Goal: Answer question/provide support: Share knowledge or assist other users

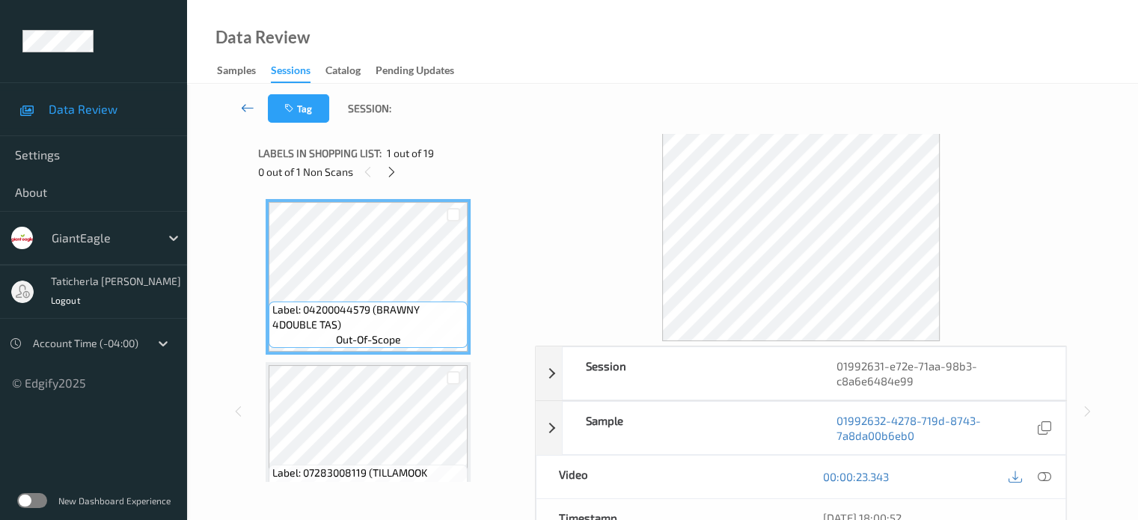
click at [247, 109] on icon at bounding box center [247, 107] width 13 height 15
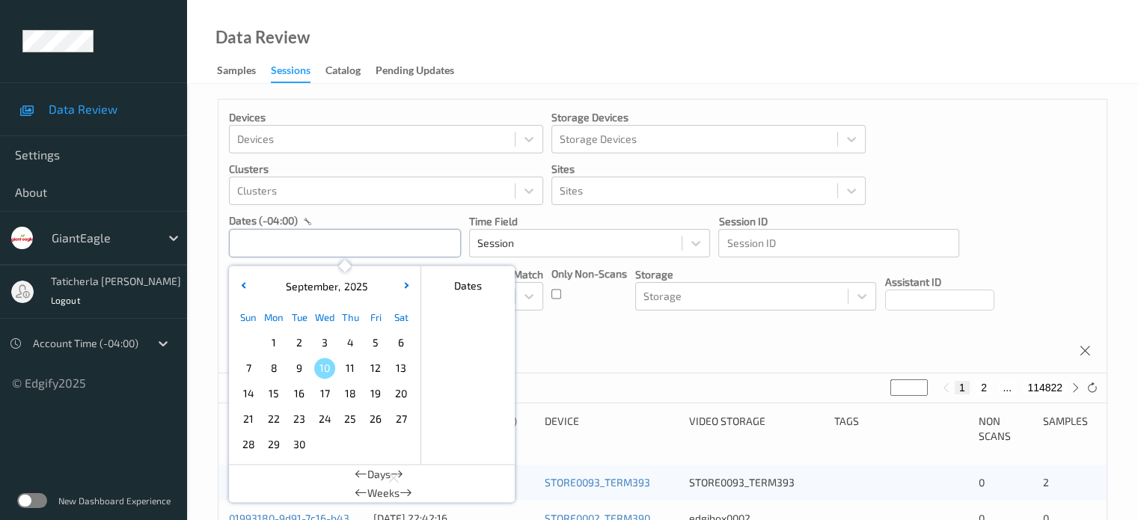
click at [382, 243] on input "text" at bounding box center [345, 243] width 232 height 28
click at [252, 367] on span "7" at bounding box center [248, 368] width 21 height 21
type input "[DATE] 00:00 -> [DATE] 23:59"
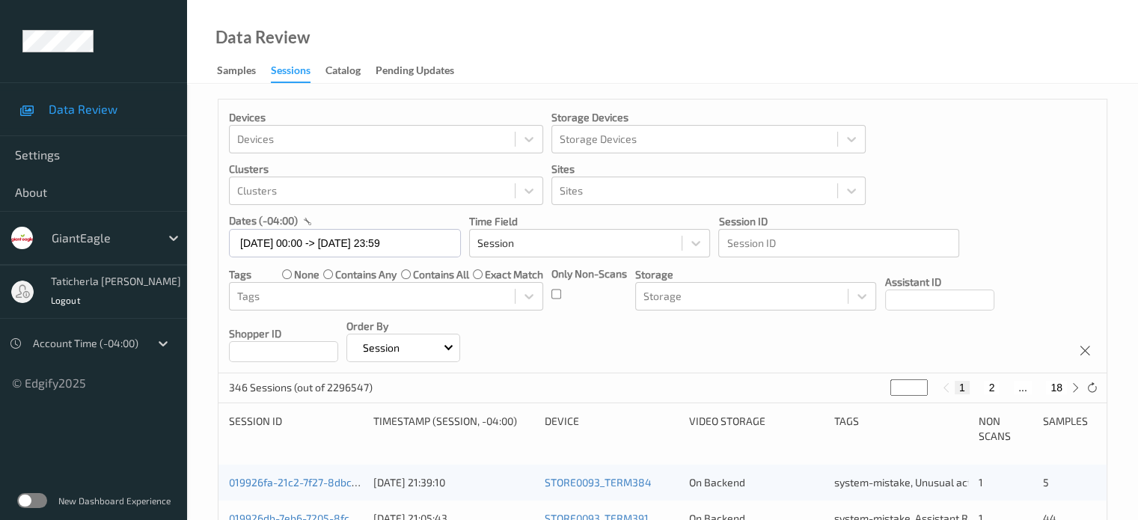
click at [992, 390] on button "2" at bounding box center [991, 387] width 15 height 13
type input "*"
click at [1006, 388] on button "3" at bounding box center [1006, 387] width 15 height 13
type input "*"
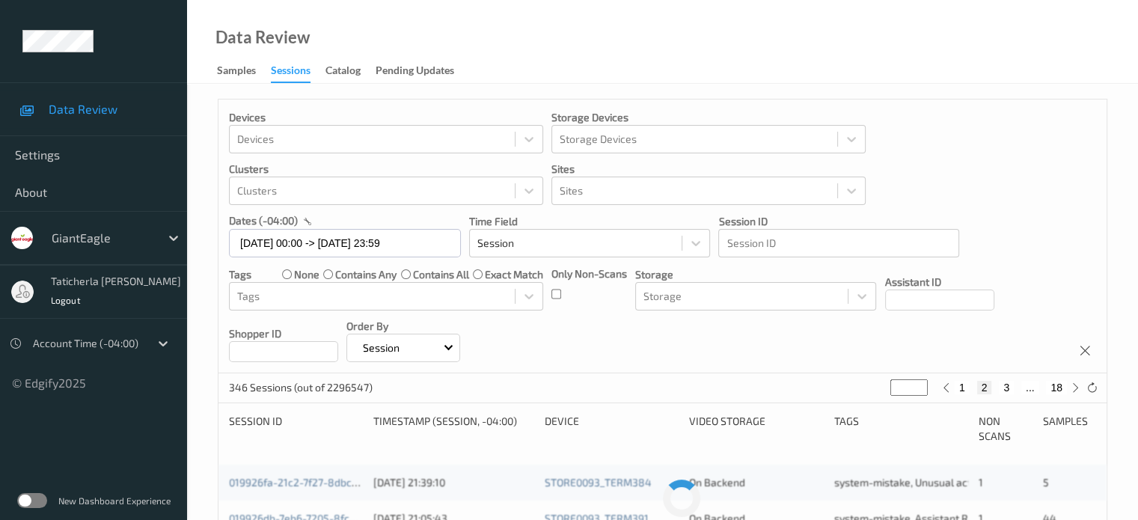
type input "*"
click at [1013, 385] on button "4" at bounding box center [1015, 387] width 15 height 13
type input "*"
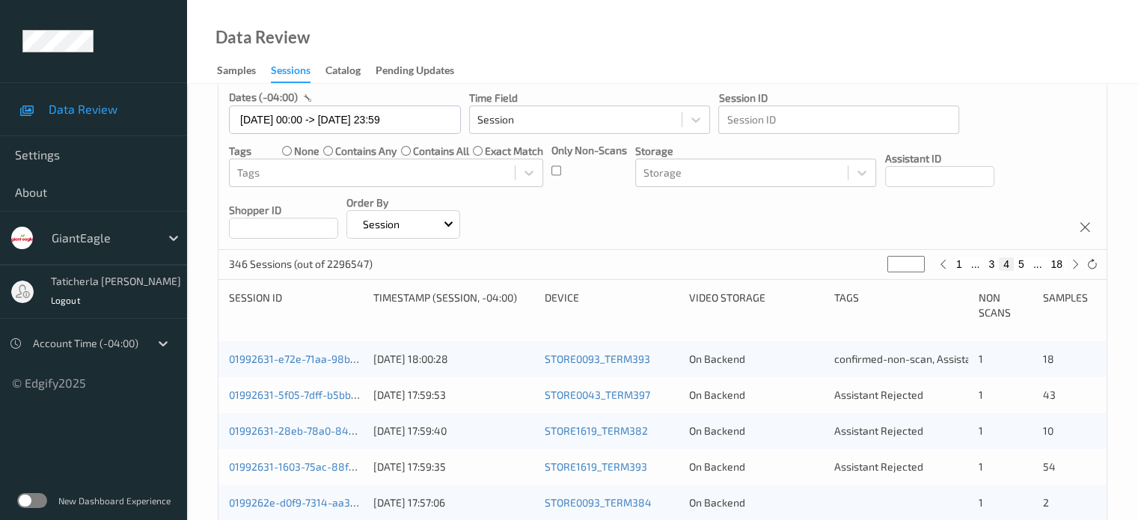
scroll to position [150, 0]
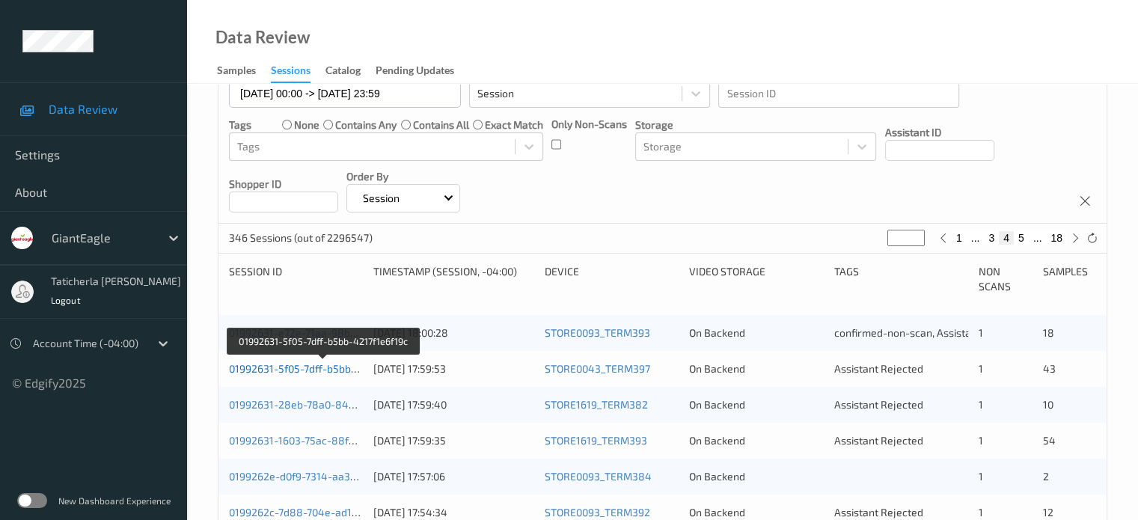
click at [331, 368] on link "01992631-5f05-7dff-b5bb-4217f1e6f19c" at bounding box center [323, 368] width 189 height 13
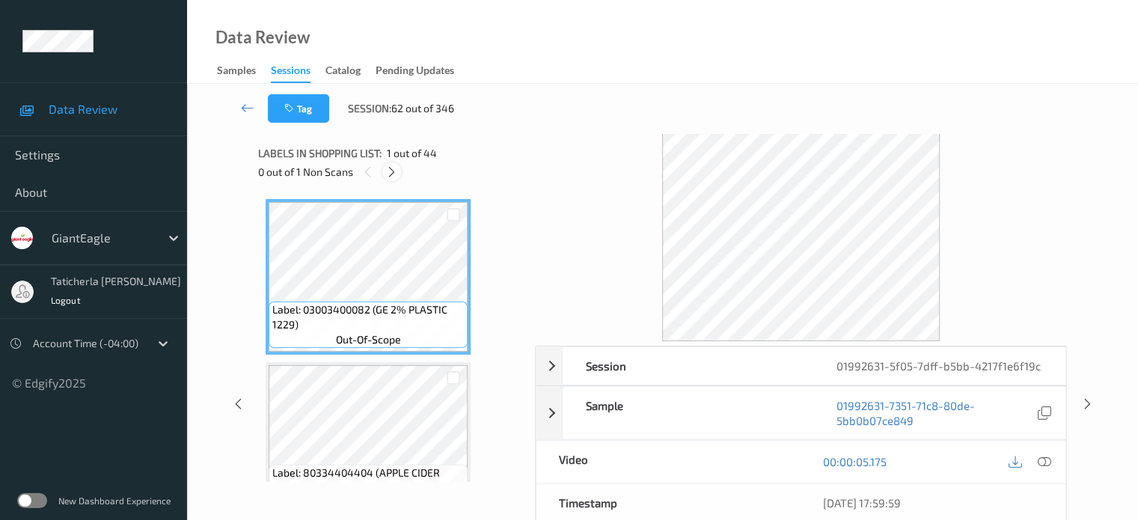
click at [393, 171] on icon at bounding box center [391, 171] width 13 height 13
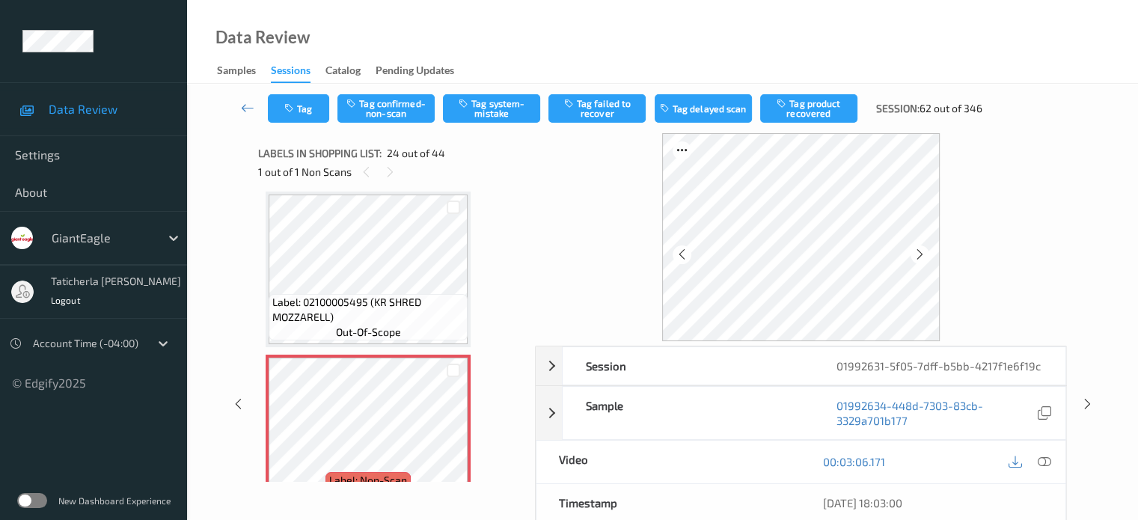
click at [615, 257] on div at bounding box center [801, 237] width 532 height 208
click at [1040, 460] on icon at bounding box center [1043, 461] width 13 height 13
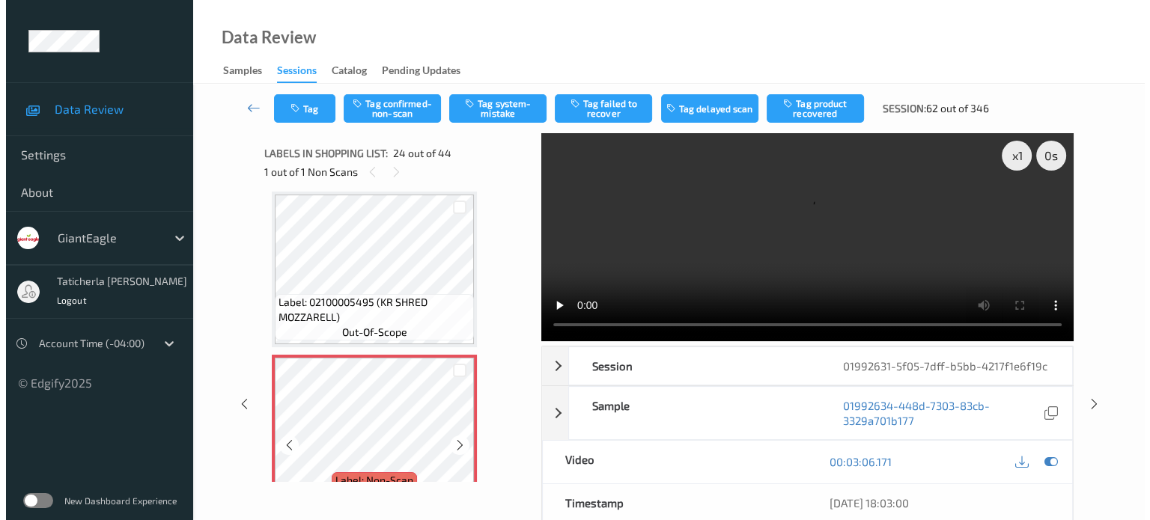
scroll to position [3747, 0]
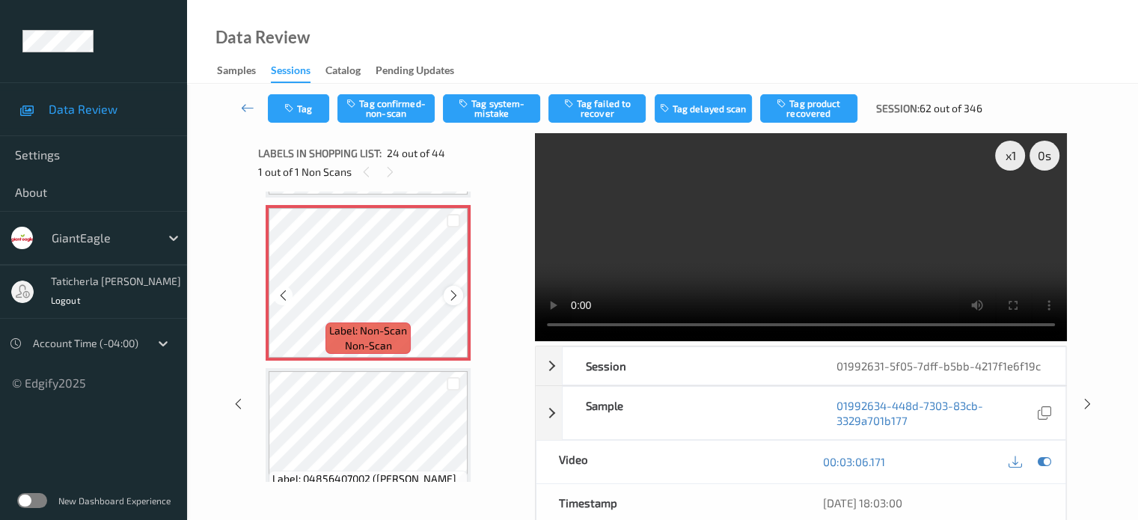
click at [452, 297] on icon at bounding box center [454, 295] width 13 height 13
click at [452, 296] on icon at bounding box center [454, 295] width 13 height 13
click at [454, 291] on icon at bounding box center [454, 295] width 13 height 13
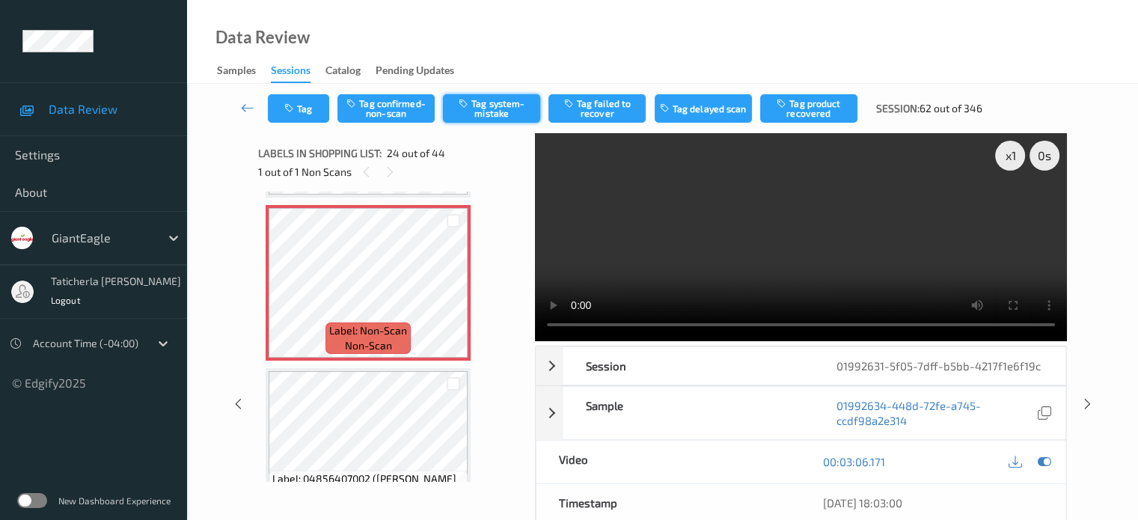
click at [484, 109] on button "Tag system-mistake" at bounding box center [491, 108] width 97 height 28
click at [303, 103] on button "Tag" at bounding box center [298, 108] width 61 height 28
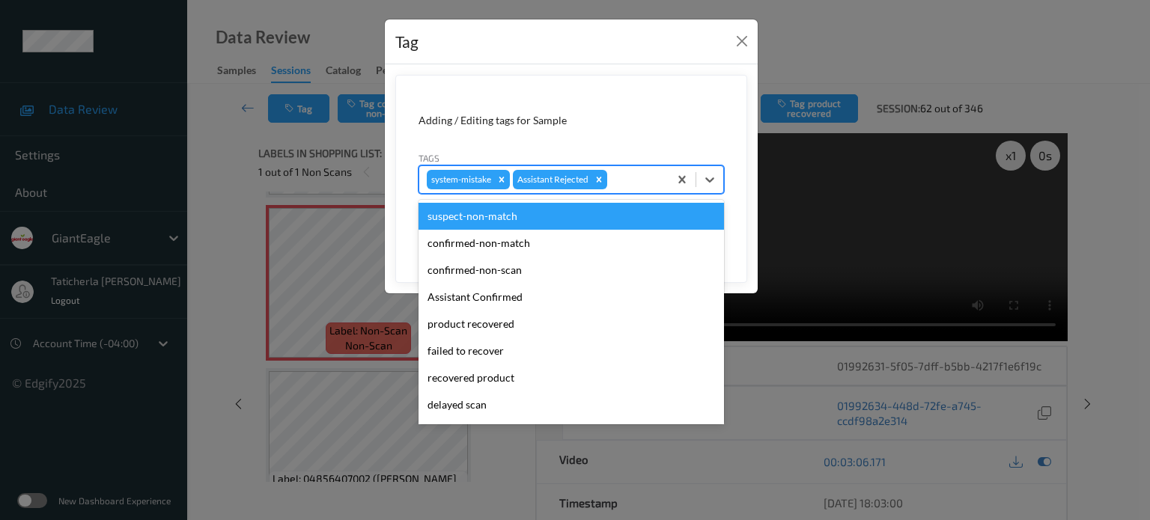
drag, startPoint x: 618, startPoint y: 183, endPoint x: 608, endPoint y: 272, distance: 88.9
click at [619, 183] on div at bounding box center [635, 180] width 51 height 18
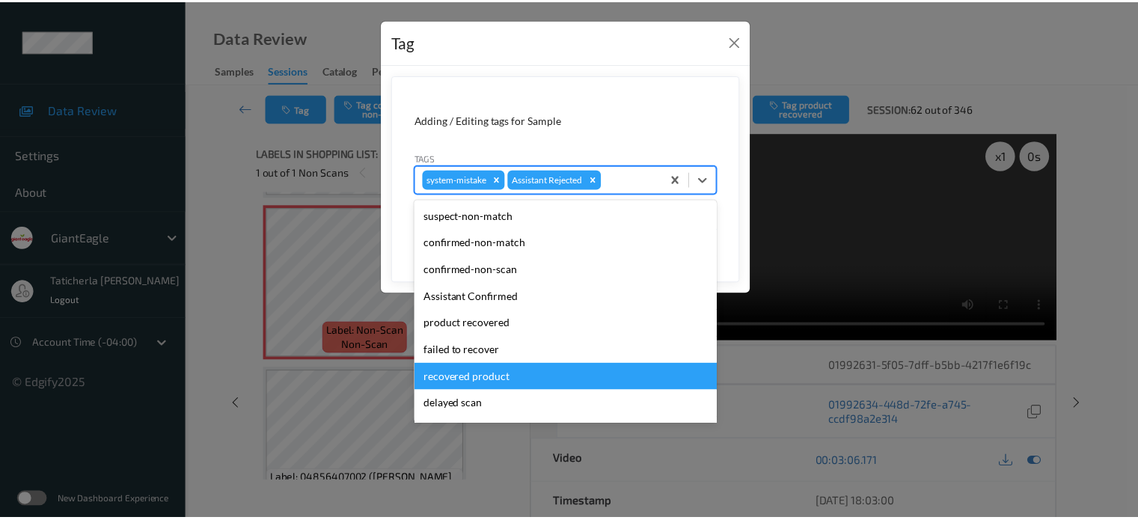
scroll to position [75, 0]
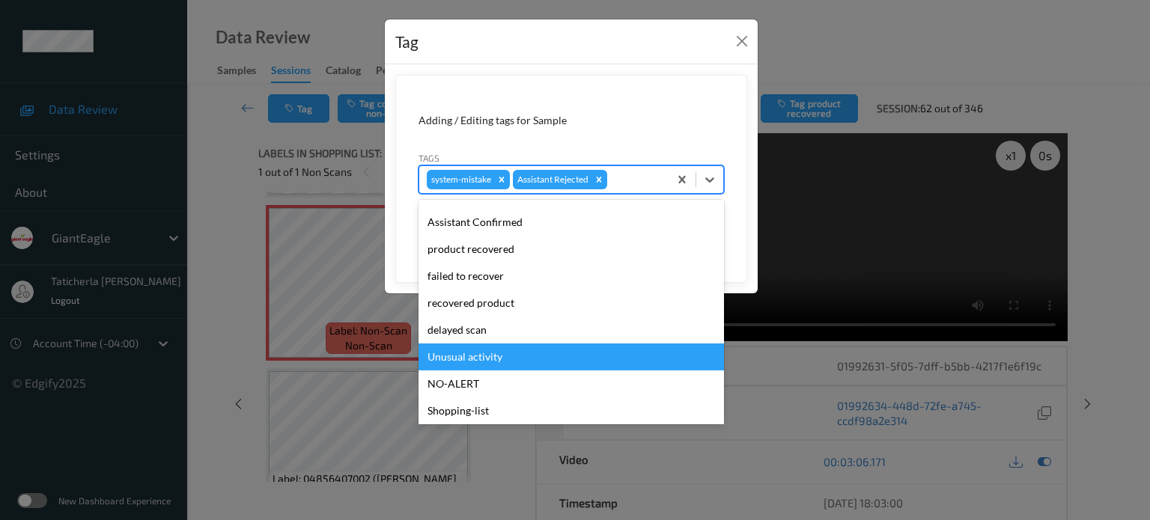
click at [548, 344] on div "Unusual activity" at bounding box center [570, 357] width 305 height 27
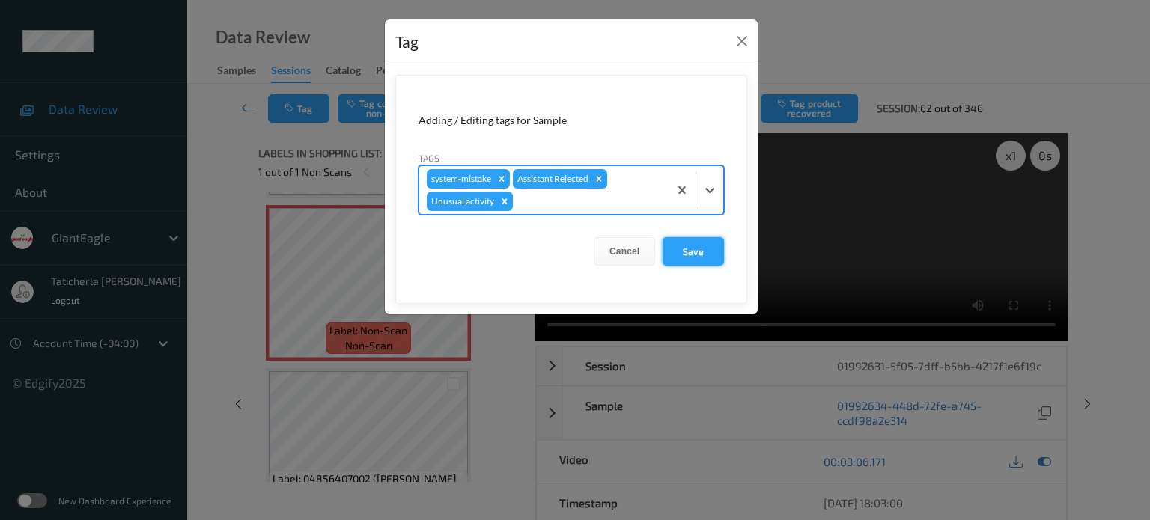
click at [697, 251] on button "Save" at bounding box center [692, 251] width 61 height 28
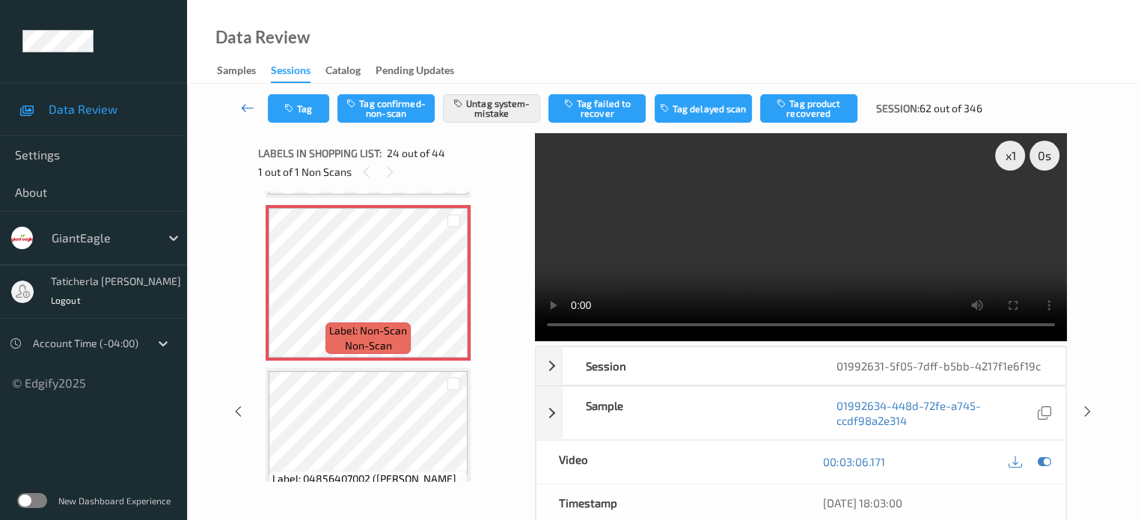
click at [253, 106] on icon at bounding box center [247, 107] width 13 height 15
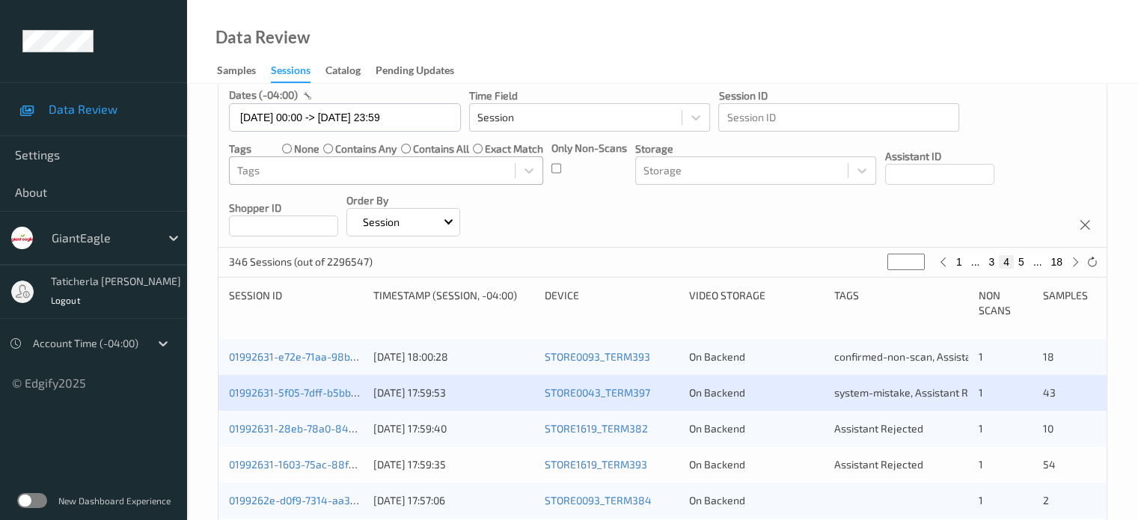
scroll to position [225, 0]
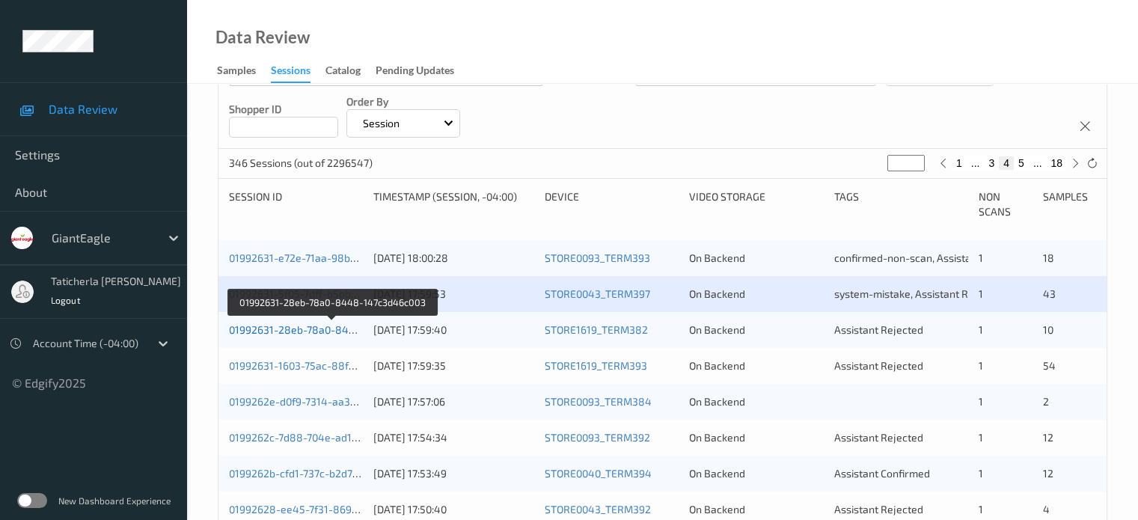
click at [344, 329] on link "01992631-28eb-78a0-8448-147c3d46c003" at bounding box center [332, 329] width 207 height 13
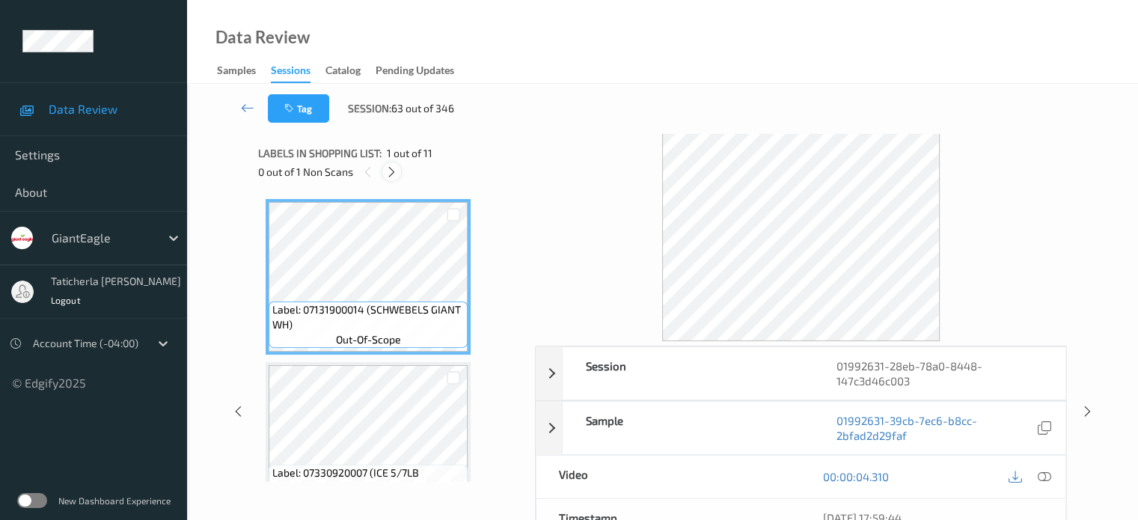
click at [392, 167] on icon at bounding box center [391, 171] width 13 height 13
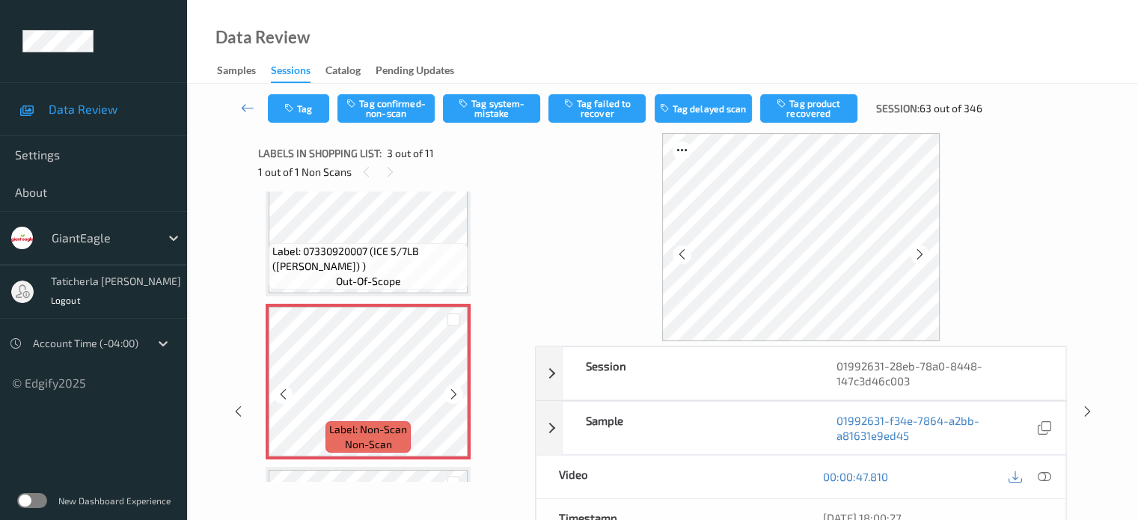
scroll to position [245, 0]
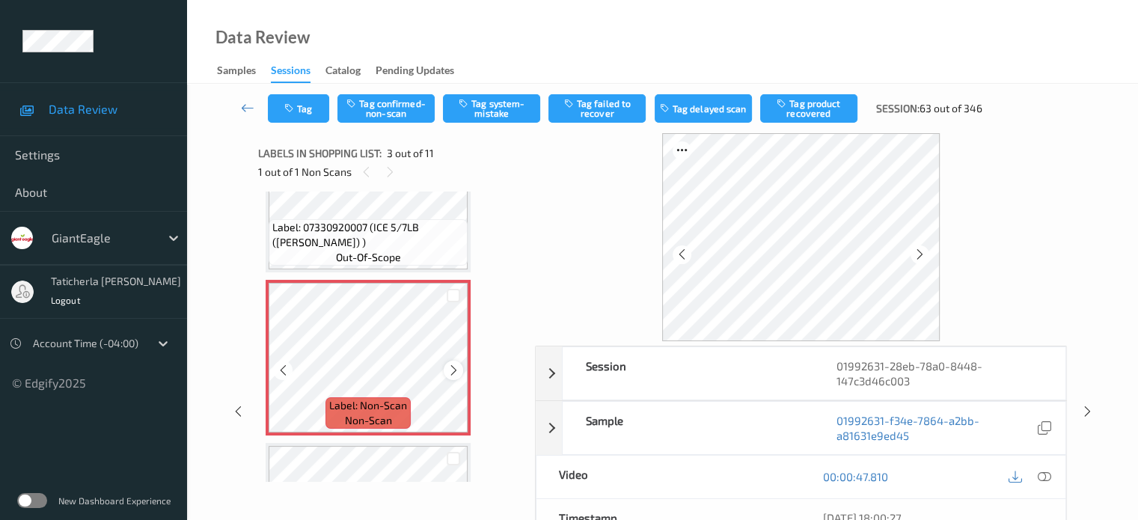
click at [454, 367] on icon at bounding box center [454, 370] width 13 height 13
click at [1042, 474] on icon at bounding box center [1043, 476] width 13 height 13
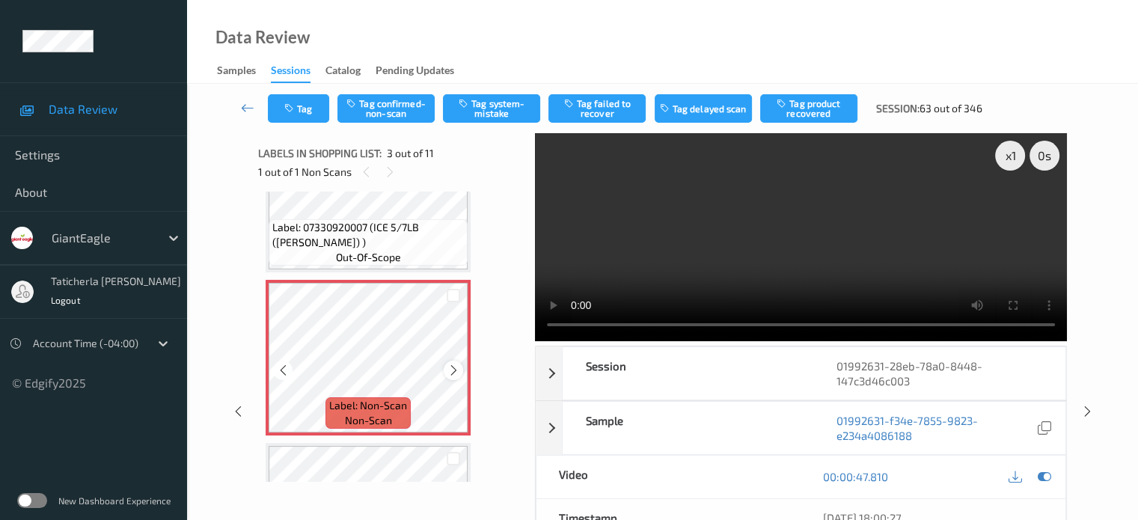
click at [458, 375] on icon at bounding box center [454, 370] width 13 height 13
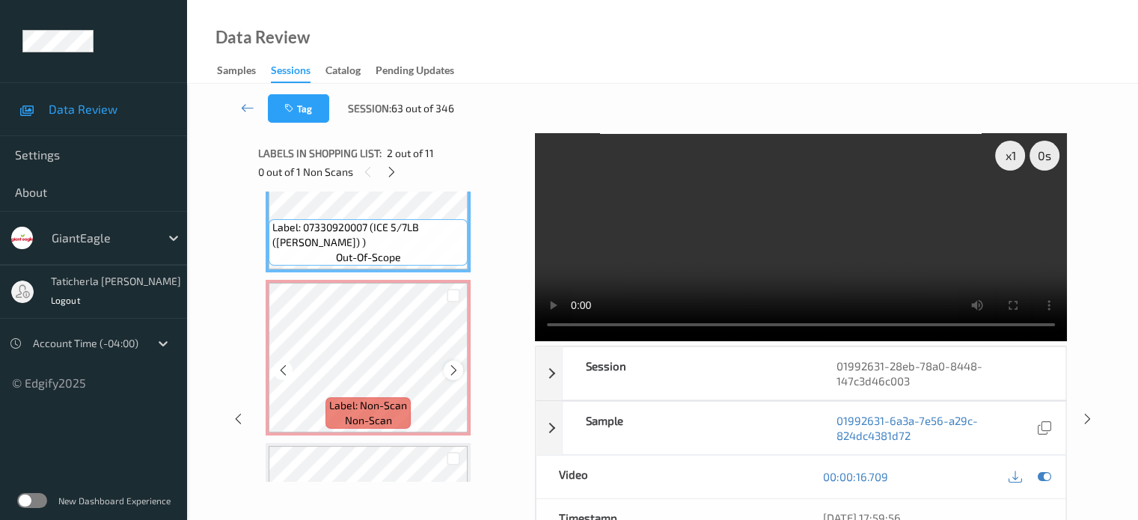
click at [459, 369] on icon at bounding box center [454, 370] width 13 height 13
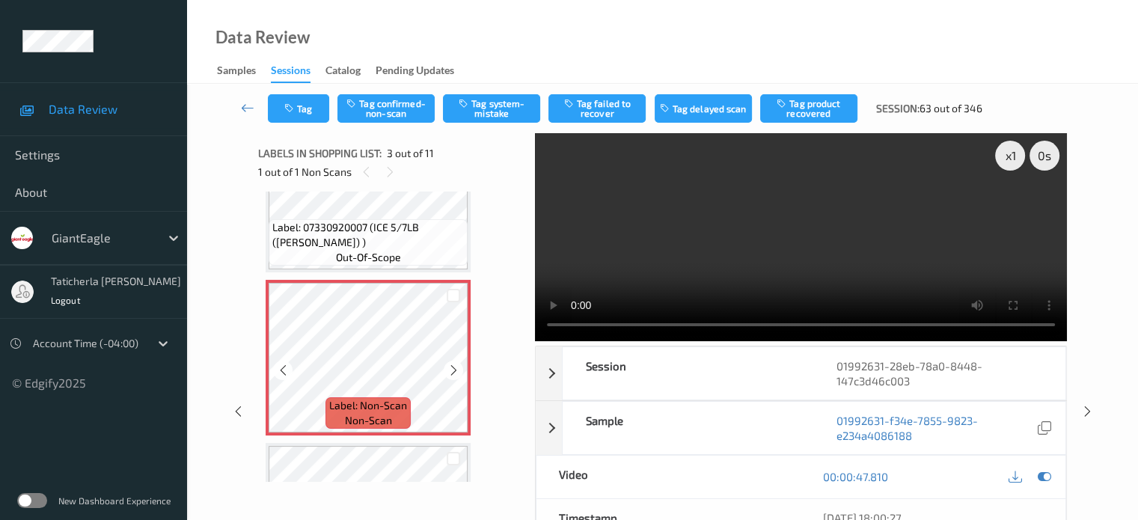
click at [459, 369] on icon at bounding box center [454, 370] width 13 height 13
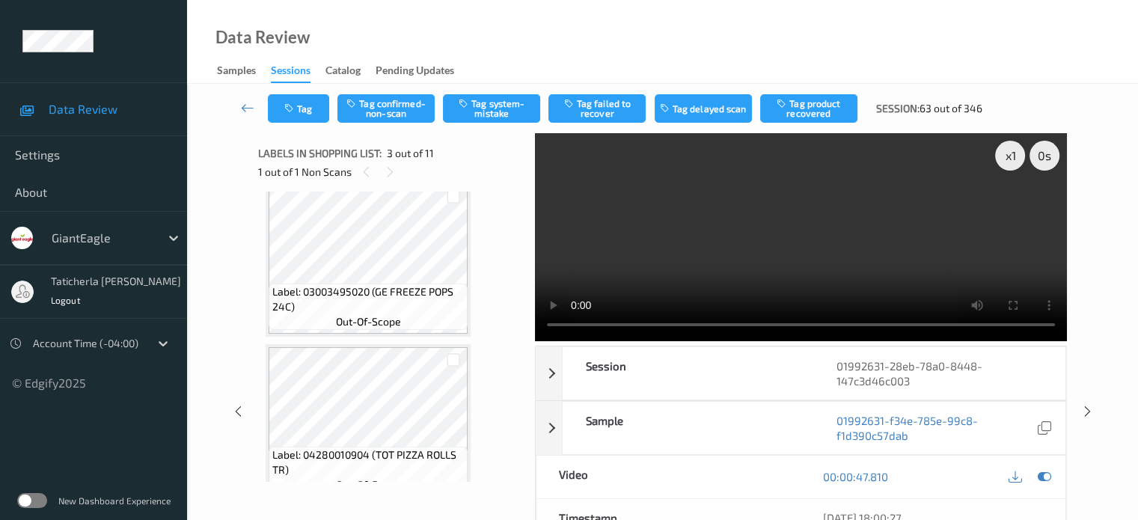
scroll to position [545, 0]
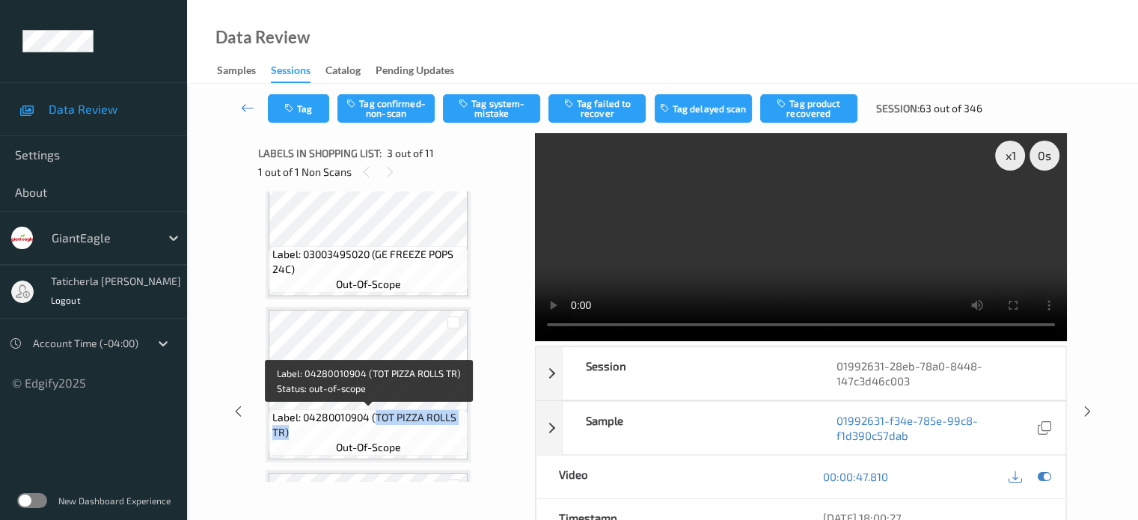
drag, startPoint x: 374, startPoint y: 415, endPoint x: 438, endPoint y: 433, distance: 66.1
click at [438, 433] on span "Label: 04280010904 (TOT PIZZA ROLLS TR)" at bounding box center [368, 425] width 192 height 30
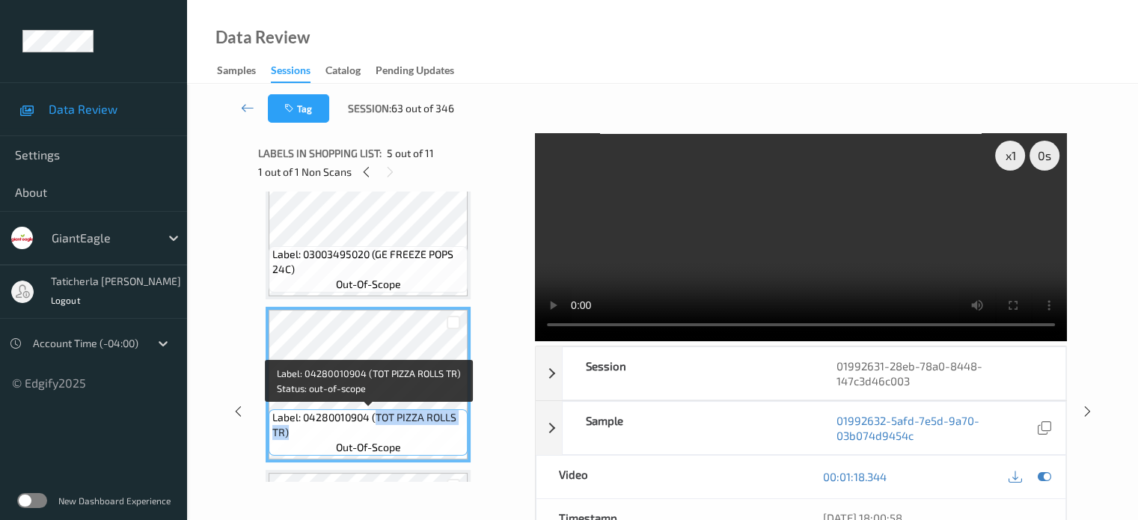
copy span "TOT PIZZA ROLLS TR)"
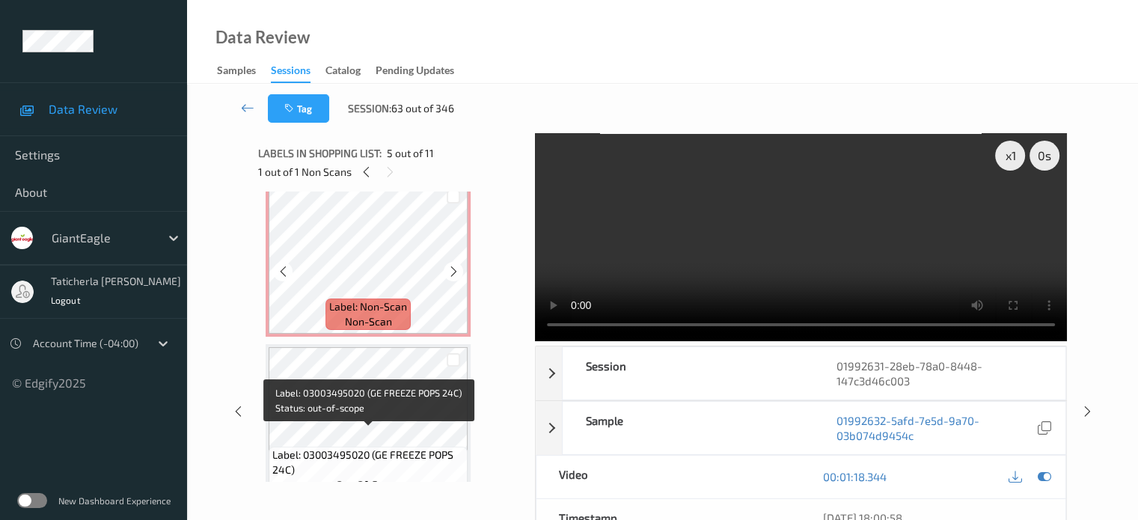
scroll to position [320, 0]
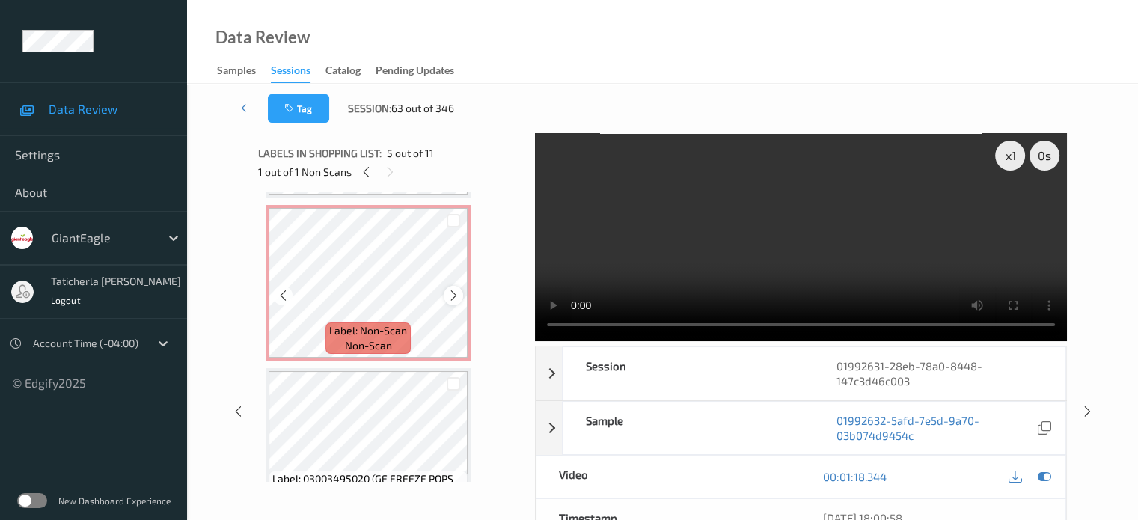
click at [461, 294] on div at bounding box center [453, 295] width 19 height 19
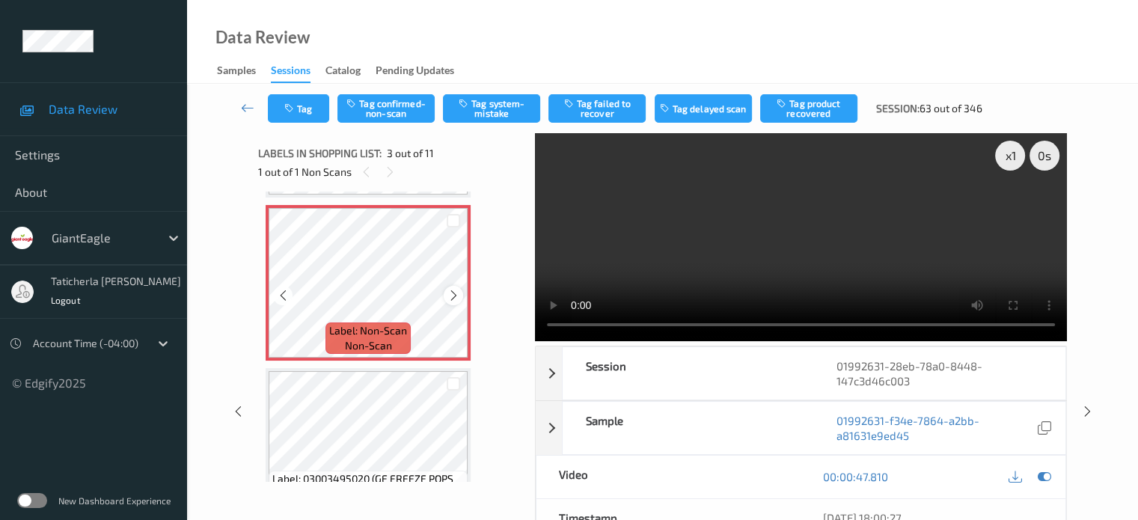
click at [454, 290] on icon at bounding box center [454, 295] width 13 height 13
click at [448, 290] on icon at bounding box center [454, 295] width 13 height 13
click at [392, 110] on button "Tag confirmed-non-scan" at bounding box center [386, 108] width 97 height 28
click at [832, 97] on button "Tag product recovered" at bounding box center [808, 108] width 97 height 28
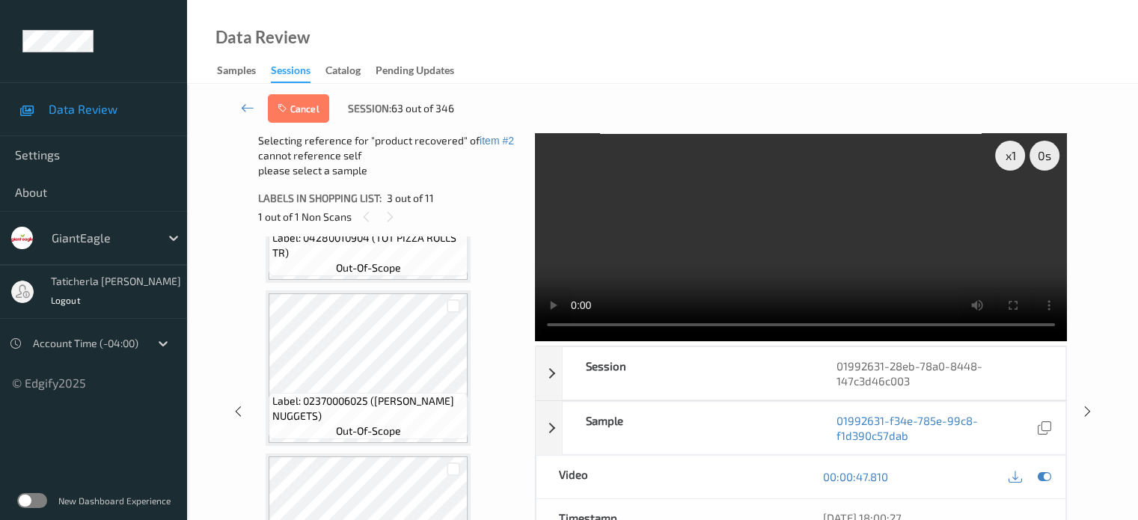
scroll to position [620, 0]
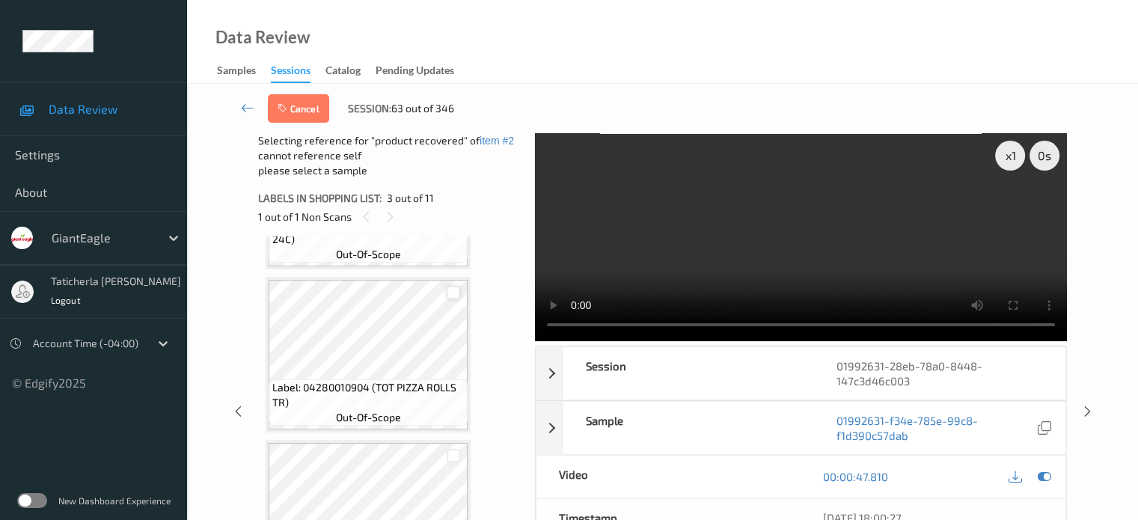
click at [451, 289] on div at bounding box center [454, 293] width 14 height 14
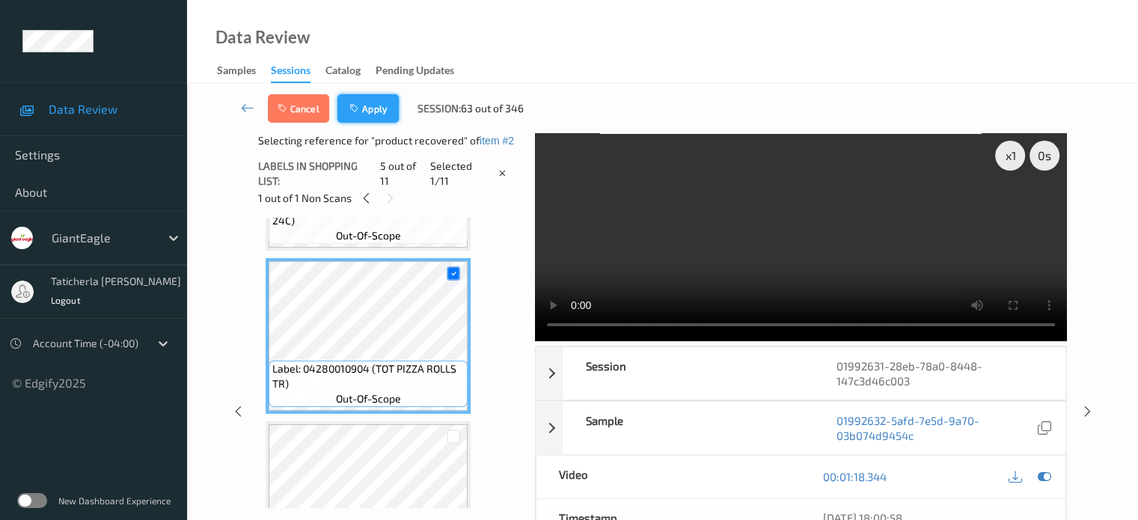
click at [363, 104] on button "Apply" at bounding box center [368, 108] width 61 height 28
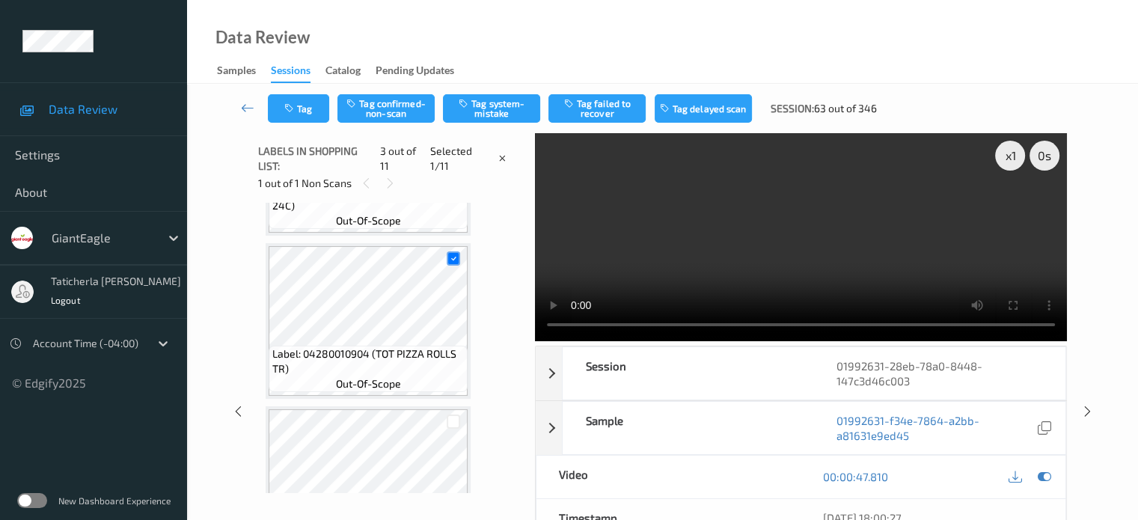
scroll to position [171, 0]
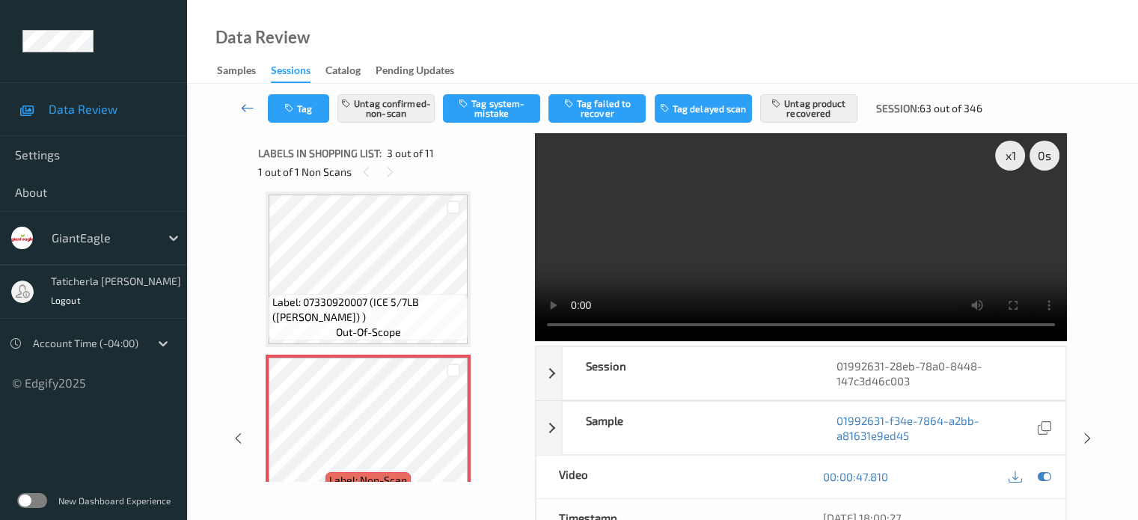
click at [244, 107] on icon at bounding box center [247, 107] width 13 height 15
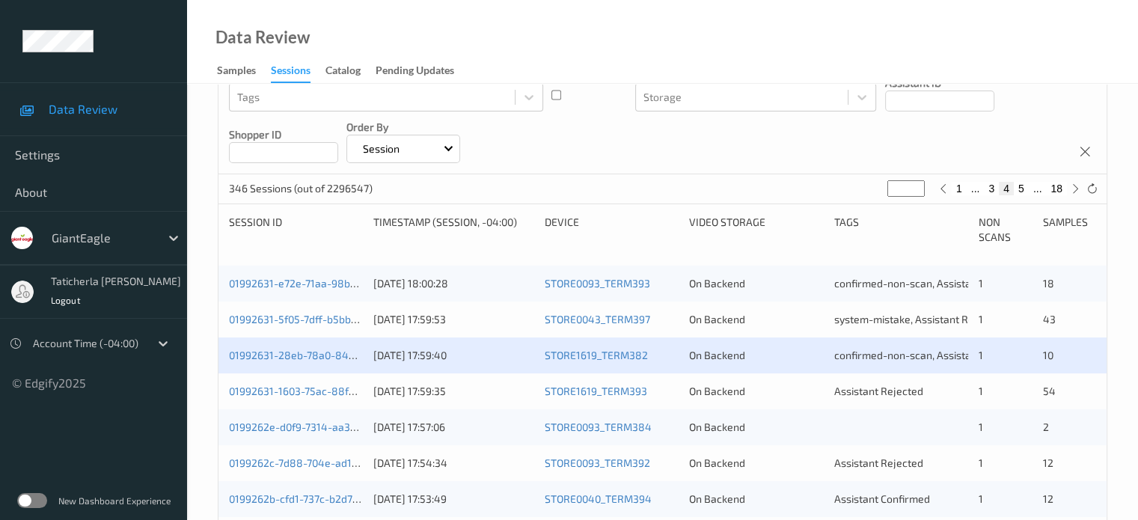
scroll to position [225, 0]
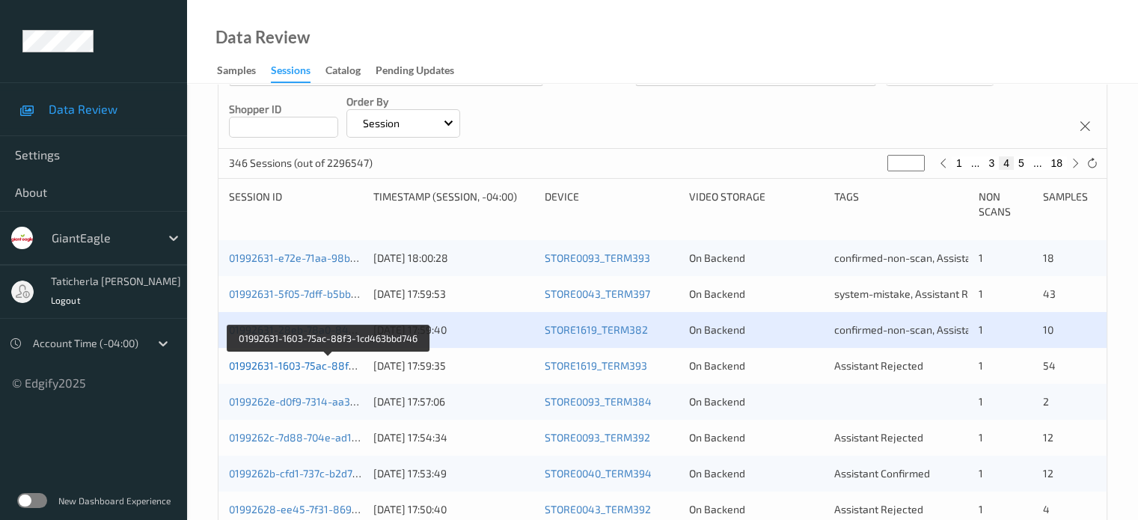
click at [329, 371] on link "01992631-1603-75ac-88f3-1cd463bbd746" at bounding box center [329, 365] width 201 height 13
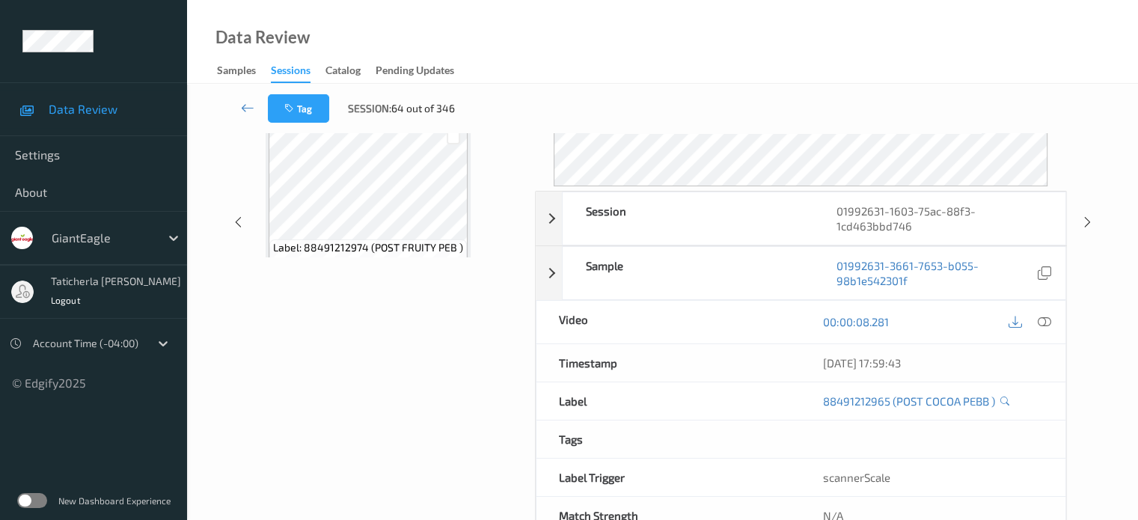
scroll to position [198, 0]
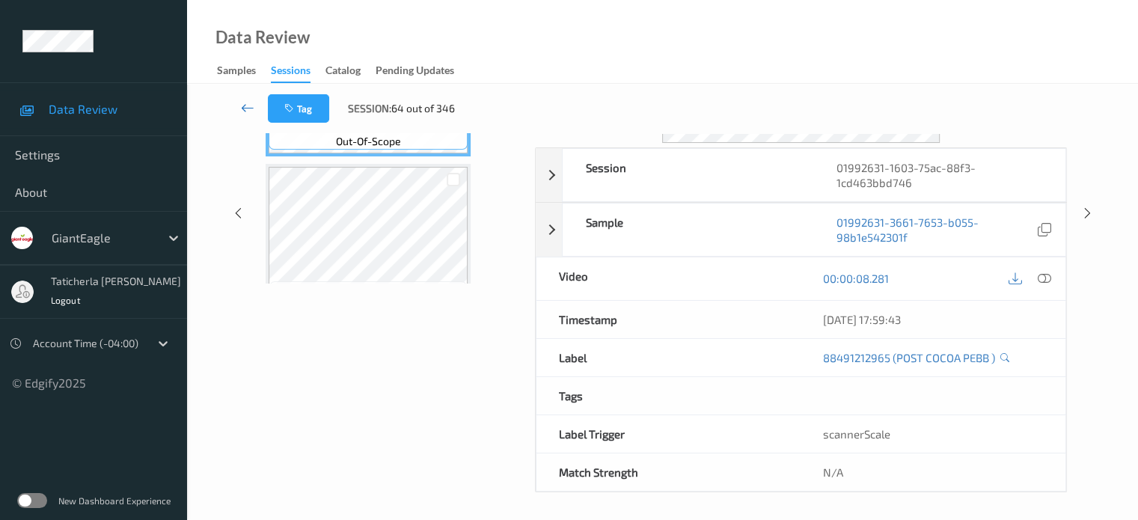
click at [248, 107] on icon at bounding box center [247, 107] width 13 height 15
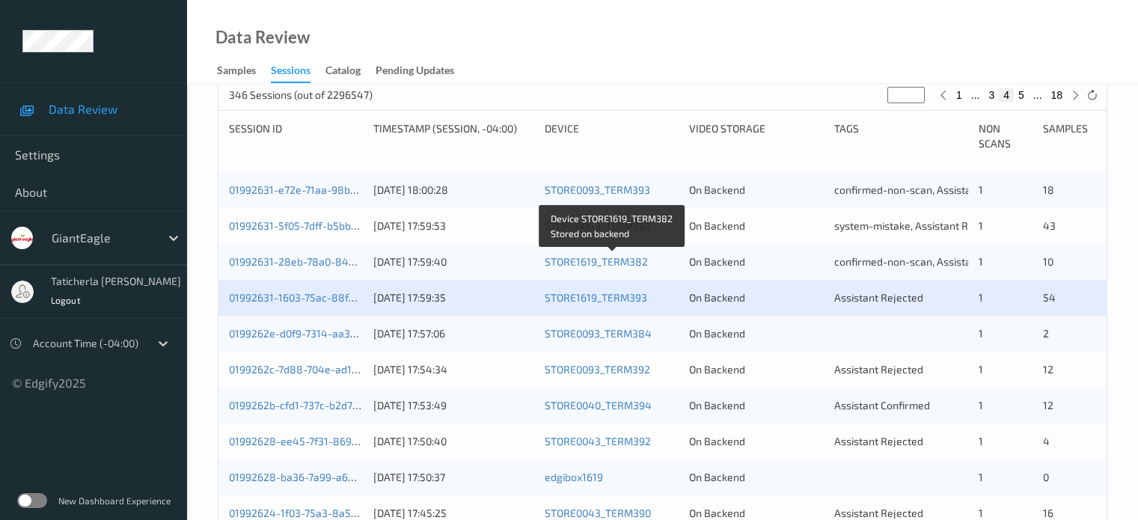
scroll to position [374, 0]
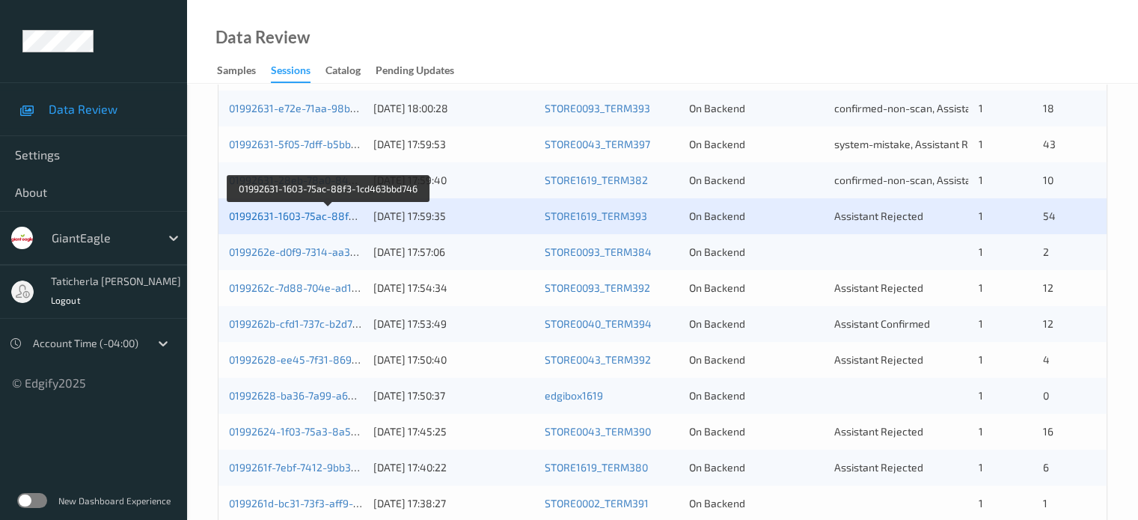
click at [266, 210] on link "01992631-1603-75ac-88f3-1cd463bbd746" at bounding box center [329, 216] width 201 height 13
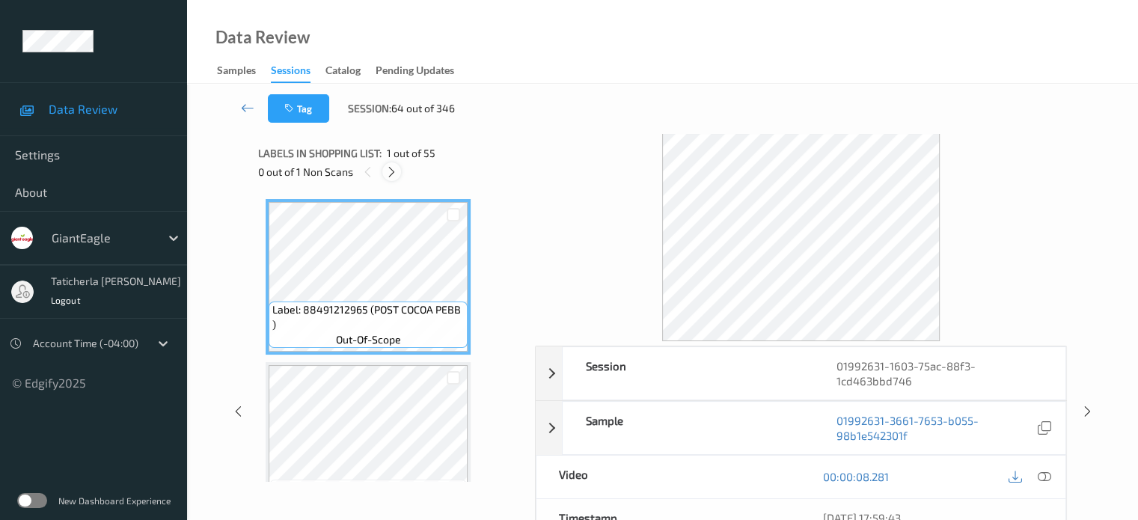
click at [395, 170] on icon at bounding box center [391, 171] width 13 height 13
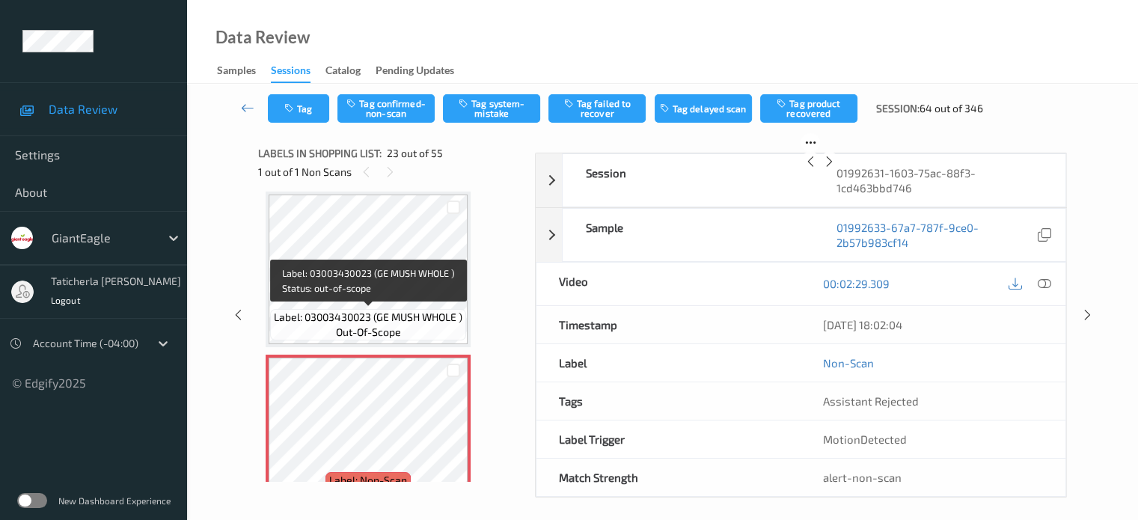
scroll to position [3509, 0]
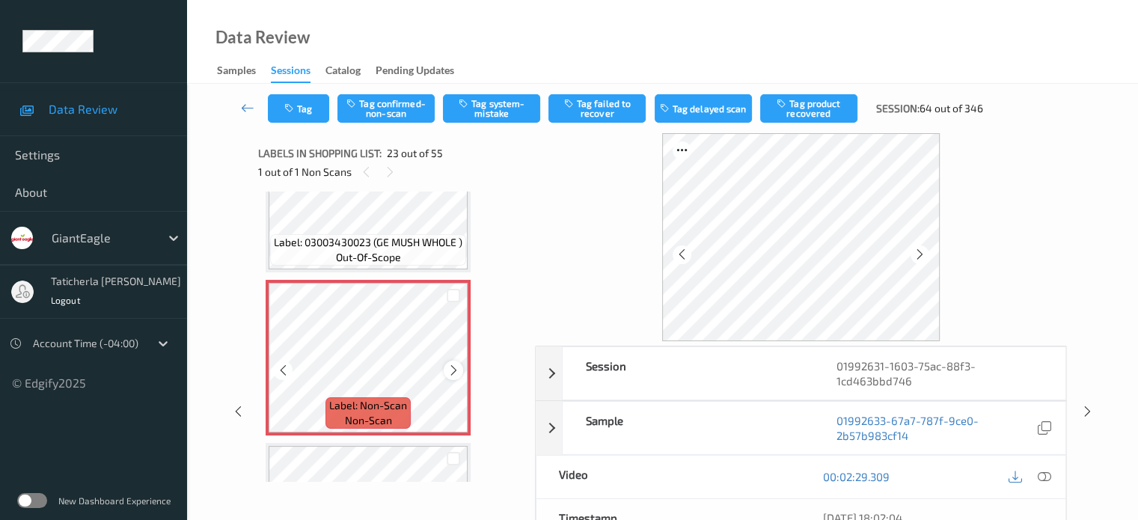
click at [458, 367] on icon at bounding box center [454, 370] width 13 height 13
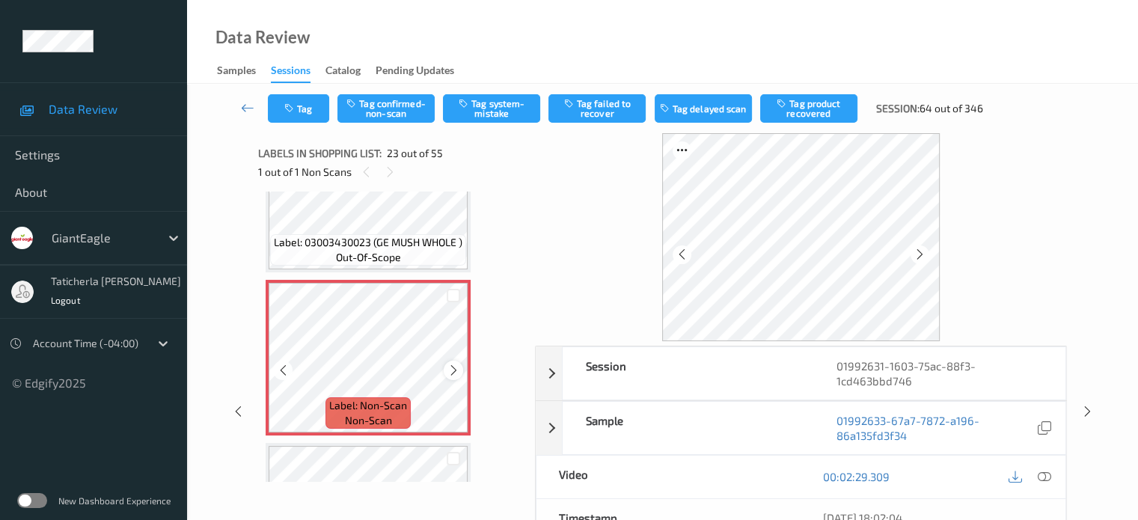
click at [450, 372] on icon at bounding box center [454, 370] width 13 height 13
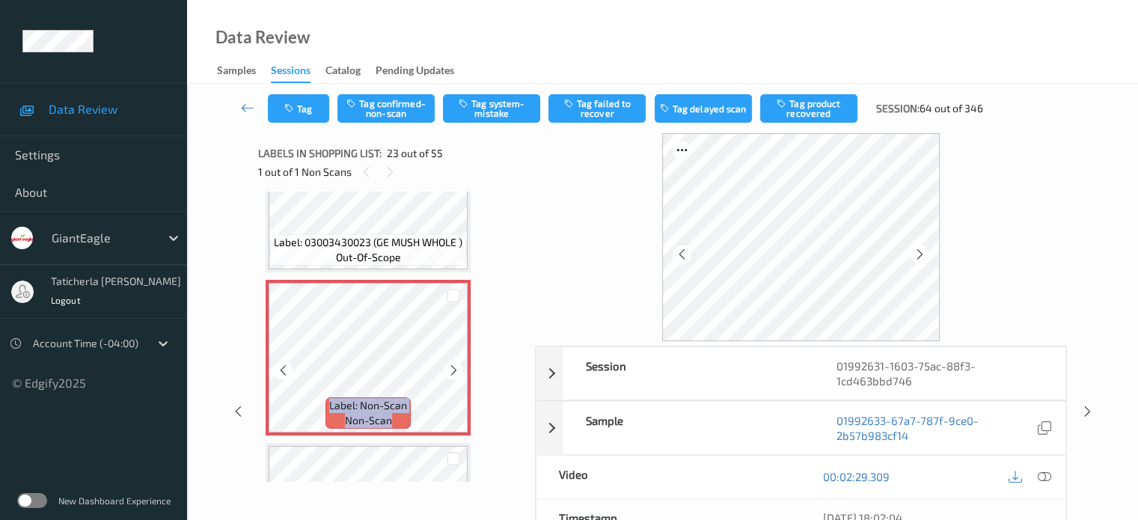
click at [450, 372] on icon at bounding box center [454, 370] width 13 height 13
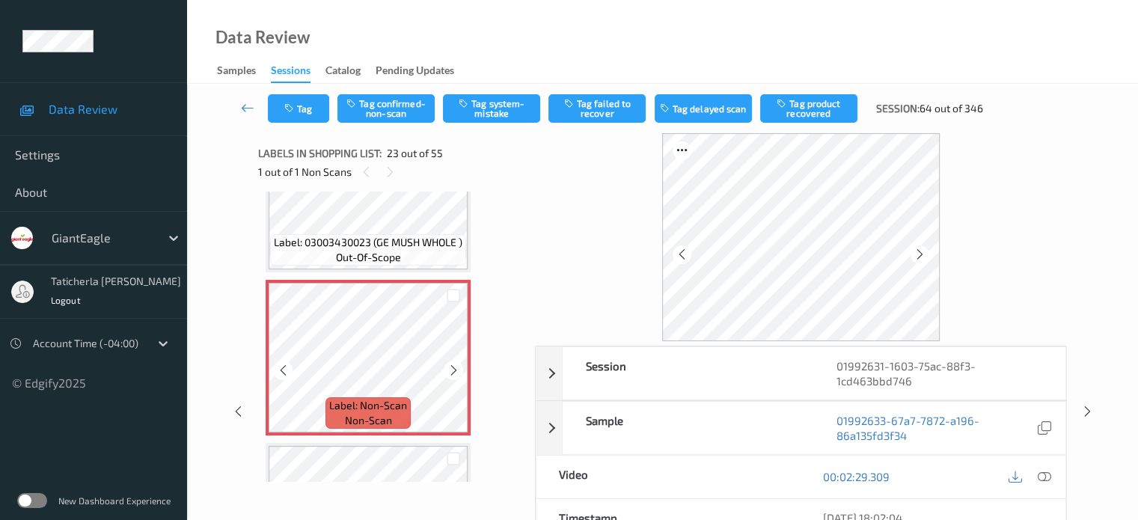
click at [450, 372] on icon at bounding box center [454, 370] width 13 height 13
click at [1043, 476] on icon at bounding box center [1043, 476] width 13 height 13
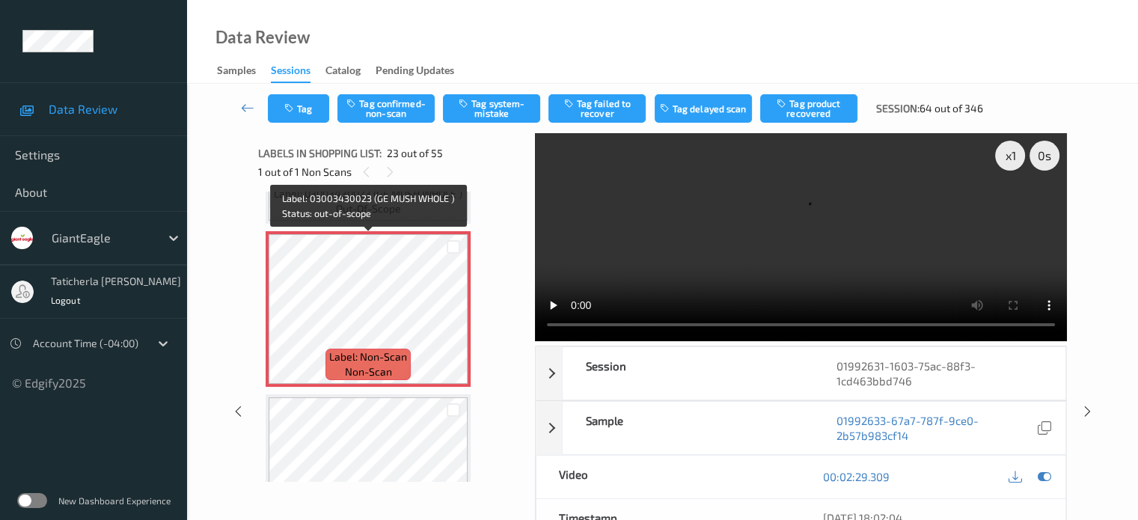
scroll to position [3583, 0]
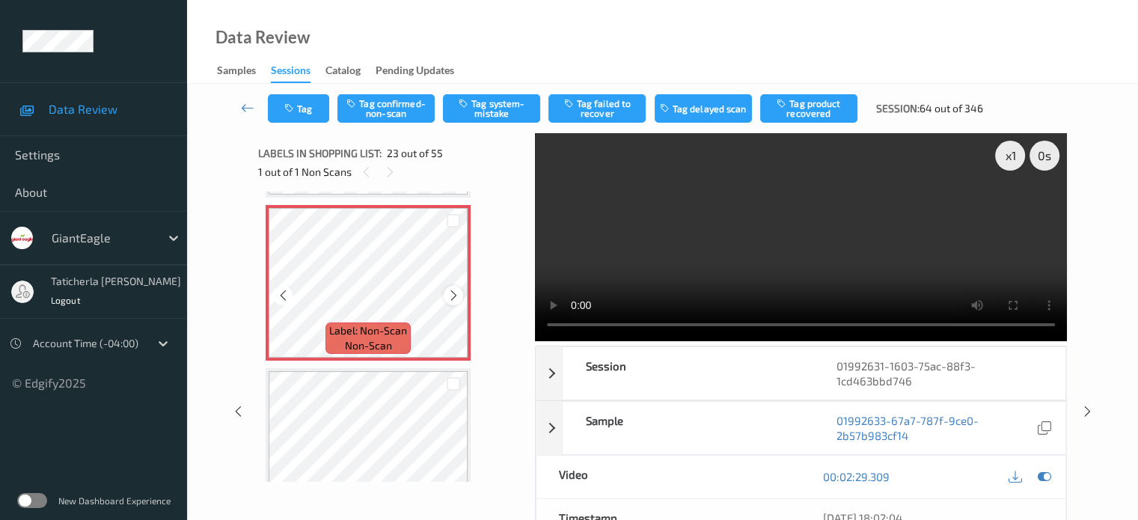
click at [459, 288] on div at bounding box center [453, 295] width 19 height 19
click at [454, 299] on icon at bounding box center [454, 295] width 13 height 13
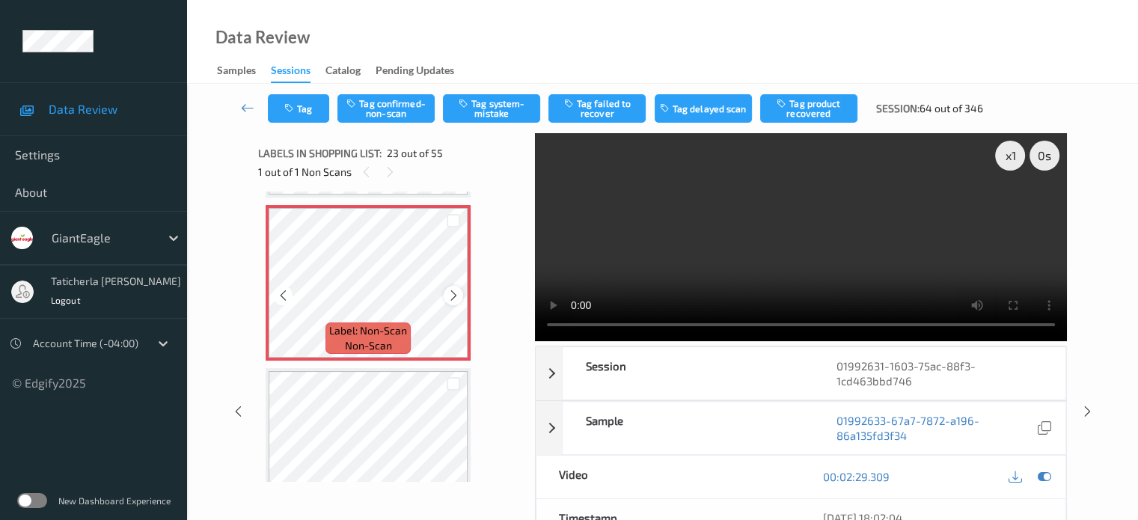
click at [452, 293] on icon at bounding box center [454, 295] width 13 height 13
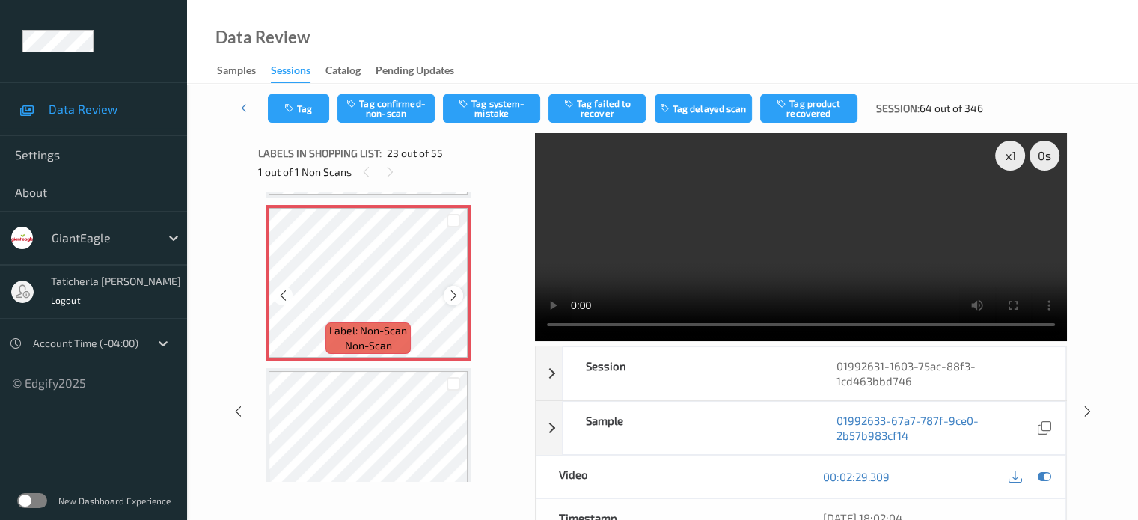
click at [454, 296] on icon at bounding box center [454, 295] width 13 height 13
click at [500, 113] on button "Tag system-mistake" at bounding box center [491, 108] width 97 height 28
click at [244, 101] on icon at bounding box center [247, 107] width 13 height 15
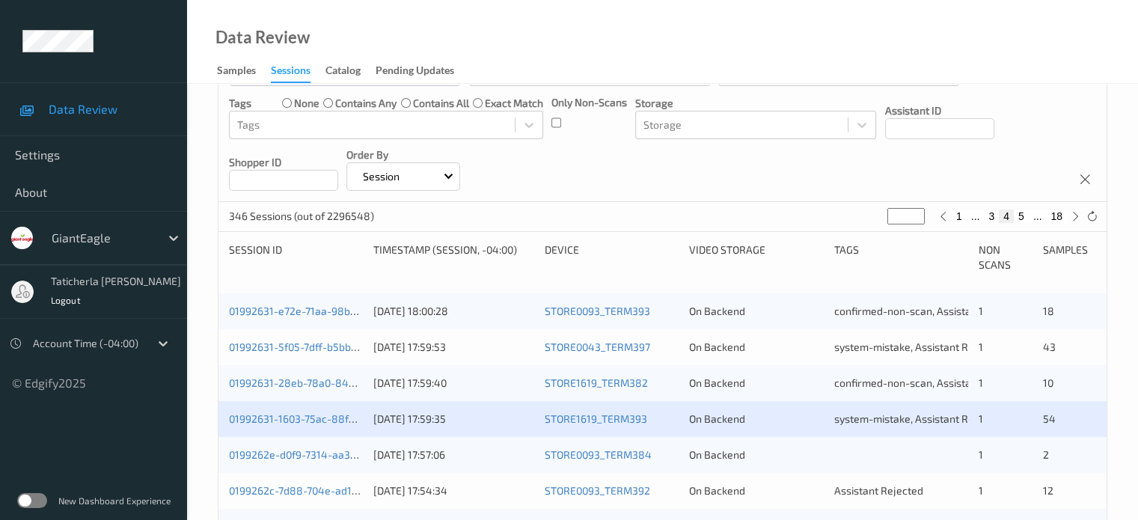
scroll to position [225, 0]
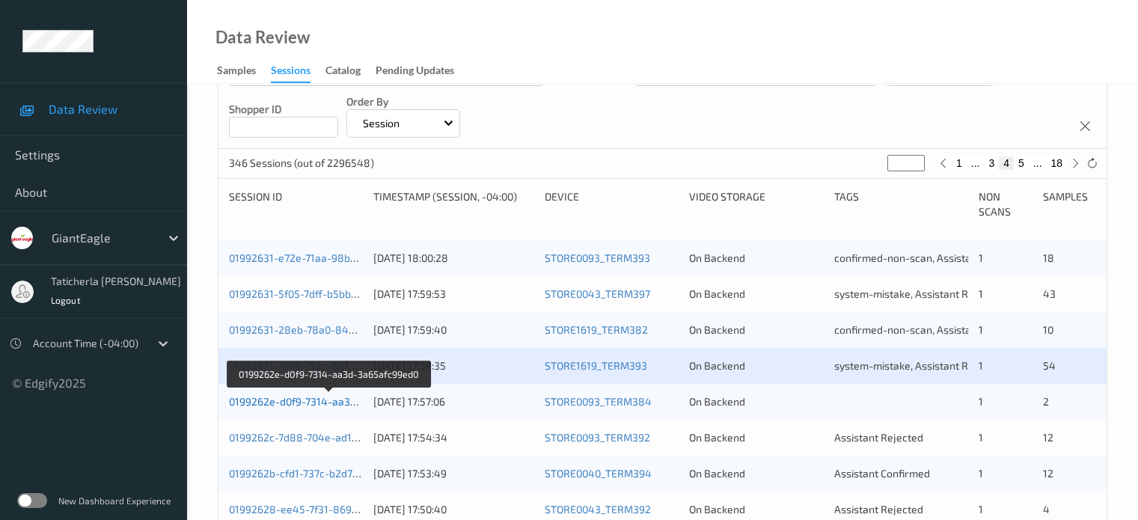
click at [321, 400] on link "0199262e-d0f9-7314-aa3d-3a65afc99ed0" at bounding box center [329, 401] width 201 height 13
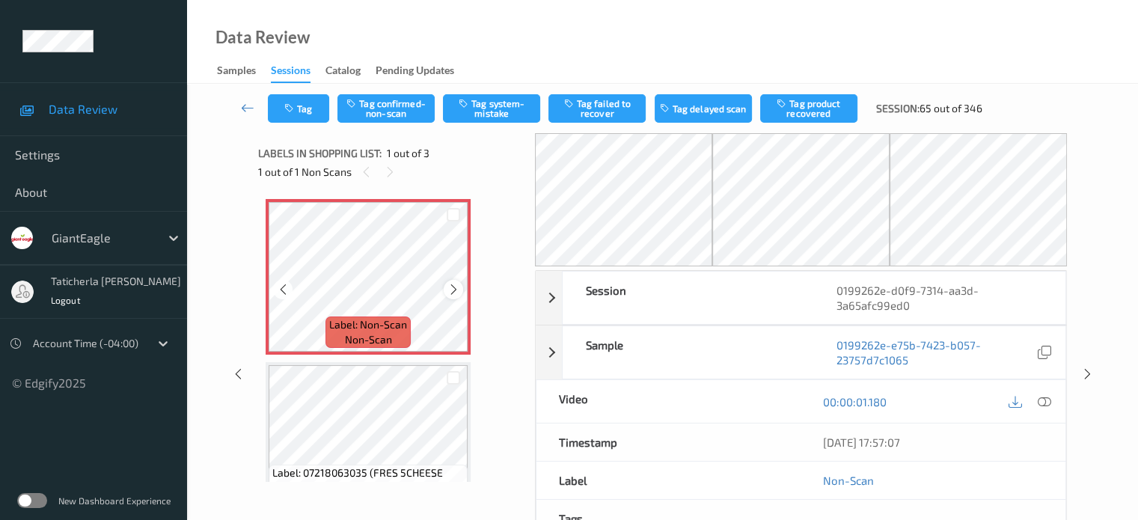
click at [451, 290] on icon at bounding box center [454, 289] width 13 height 13
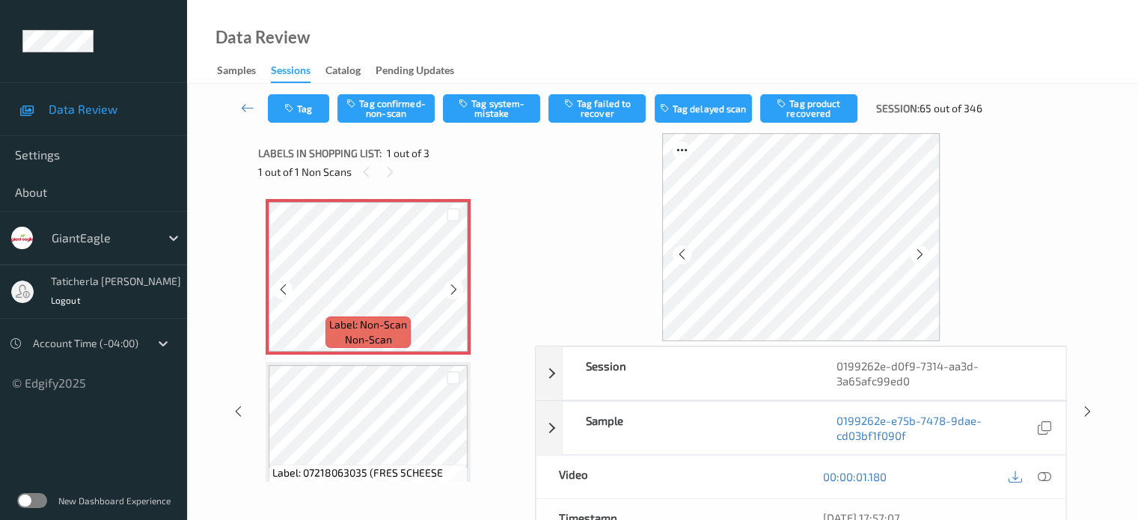
click at [451, 290] on icon at bounding box center [454, 289] width 13 height 13
click at [1044, 474] on icon at bounding box center [1043, 476] width 13 height 13
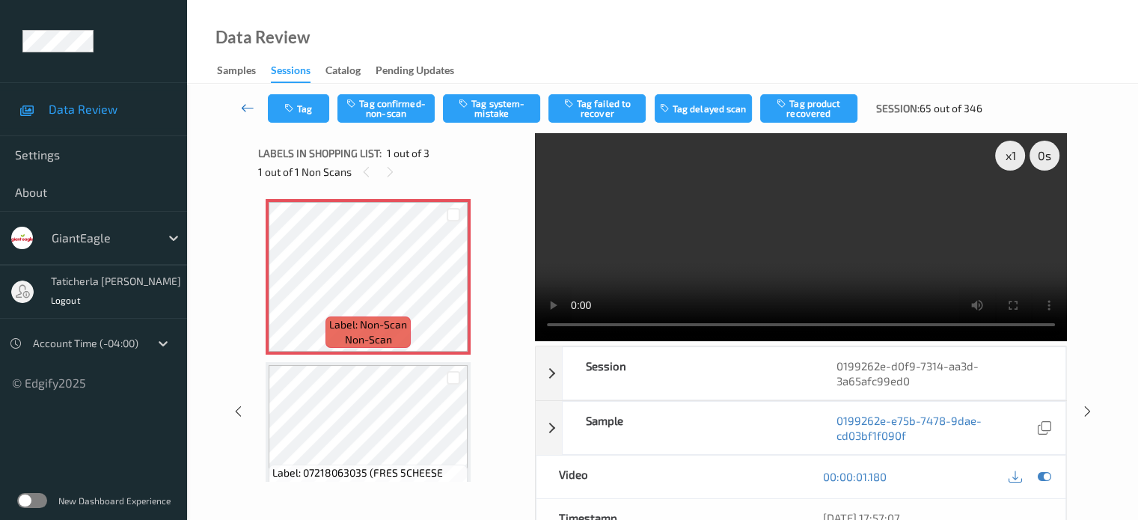
click at [247, 108] on icon at bounding box center [247, 107] width 13 height 15
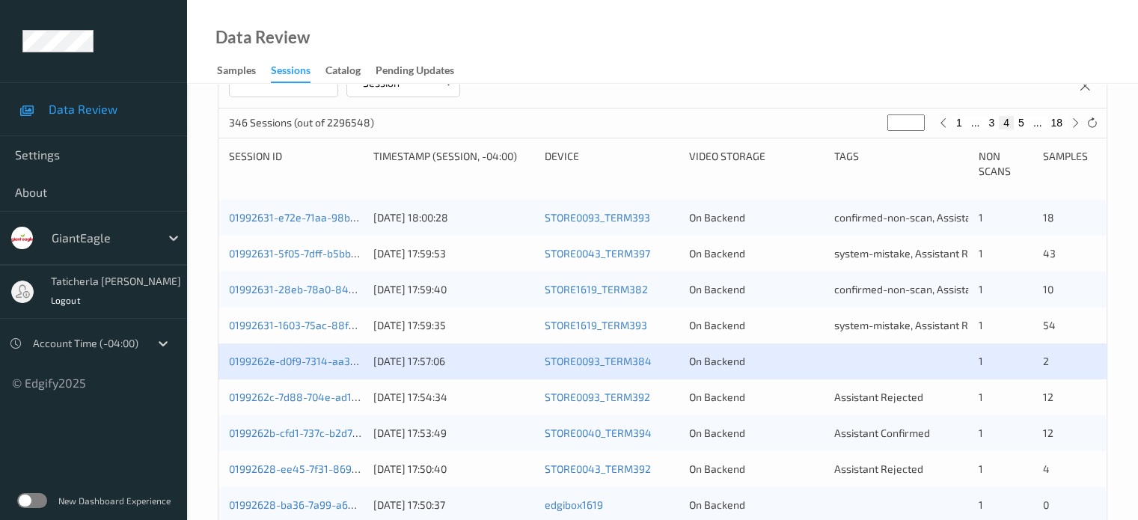
scroll to position [299, 0]
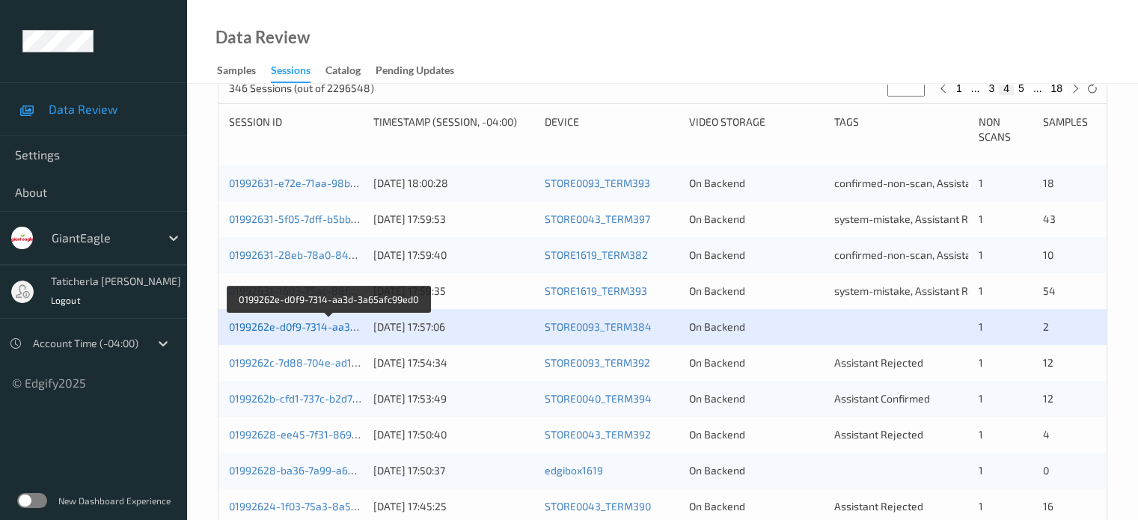
click at [291, 329] on link "0199262e-d0f9-7314-aa3d-3a65afc99ed0" at bounding box center [329, 326] width 201 height 13
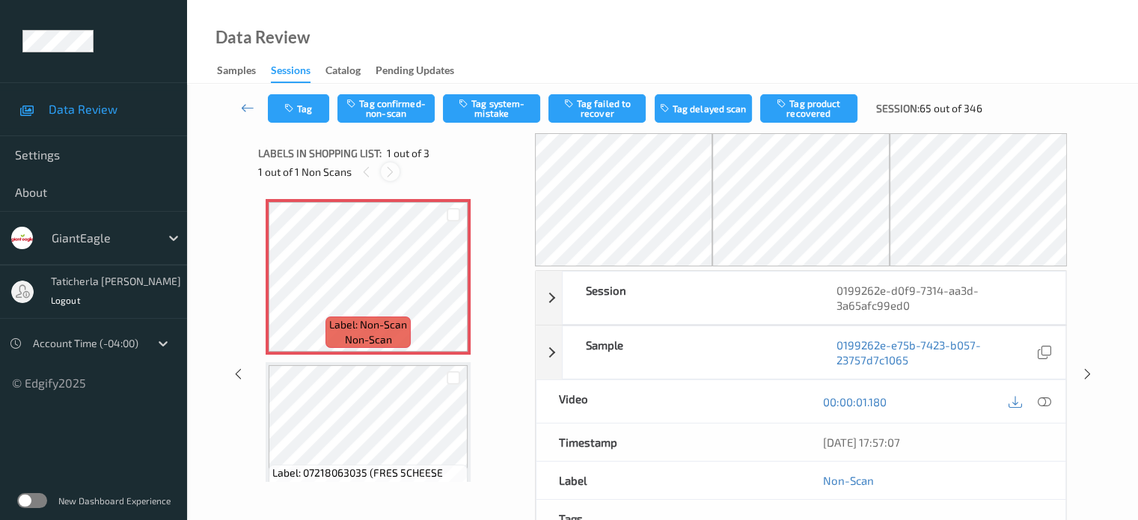
click at [388, 171] on icon at bounding box center [390, 171] width 13 height 13
click at [454, 289] on icon at bounding box center [454, 289] width 13 height 13
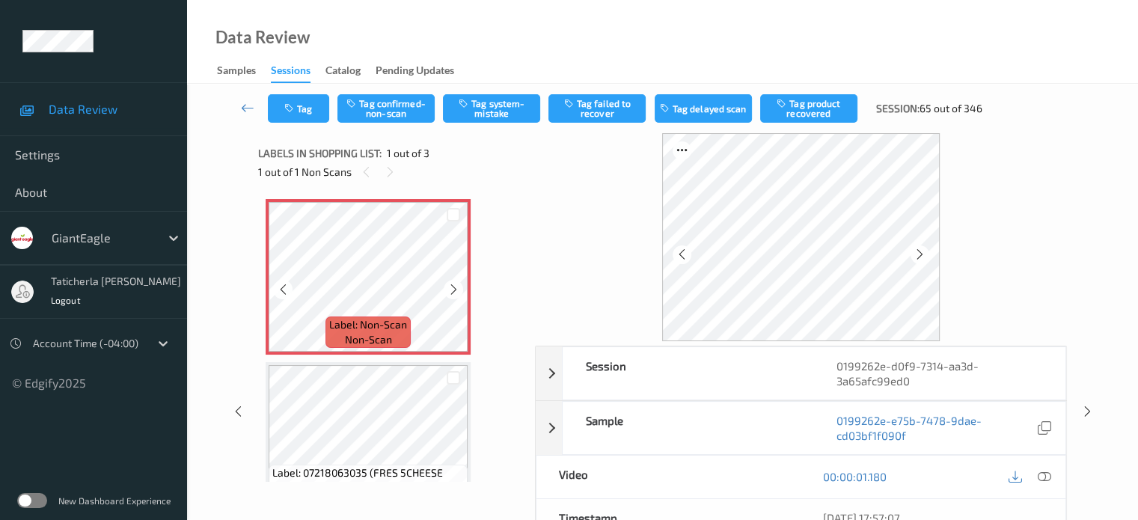
click at [454, 289] on icon at bounding box center [454, 289] width 13 height 13
click at [1043, 472] on icon at bounding box center [1043, 476] width 13 height 13
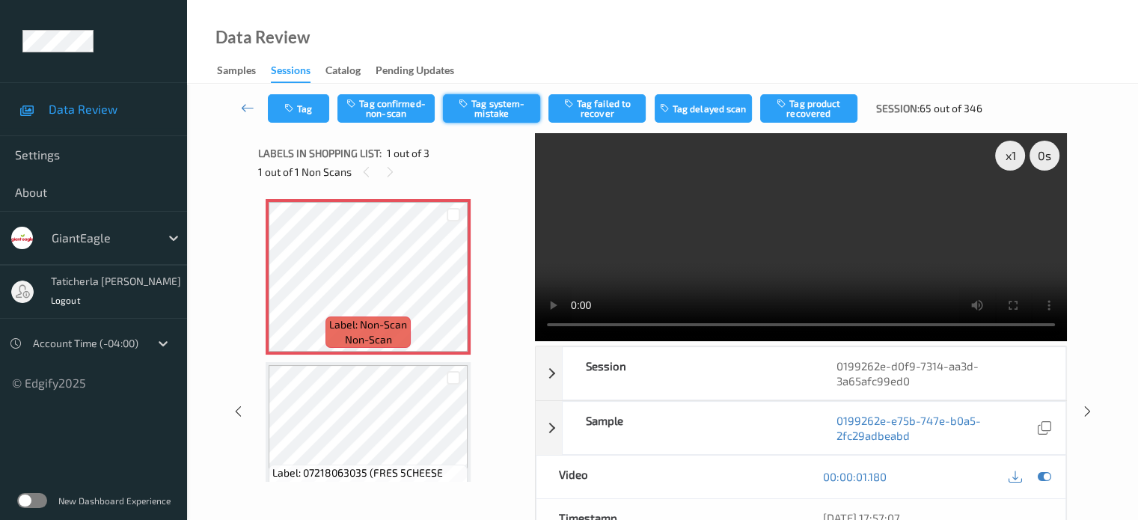
click at [493, 101] on button "Tag system-mistake" at bounding box center [491, 108] width 97 height 28
click at [501, 110] on div "Tag Tag confirmed-non-scan Tag system-mistake Tag failed to recover Tag delayed…" at bounding box center [663, 108] width 890 height 49
click at [308, 110] on button "Tag" at bounding box center [298, 108] width 61 height 28
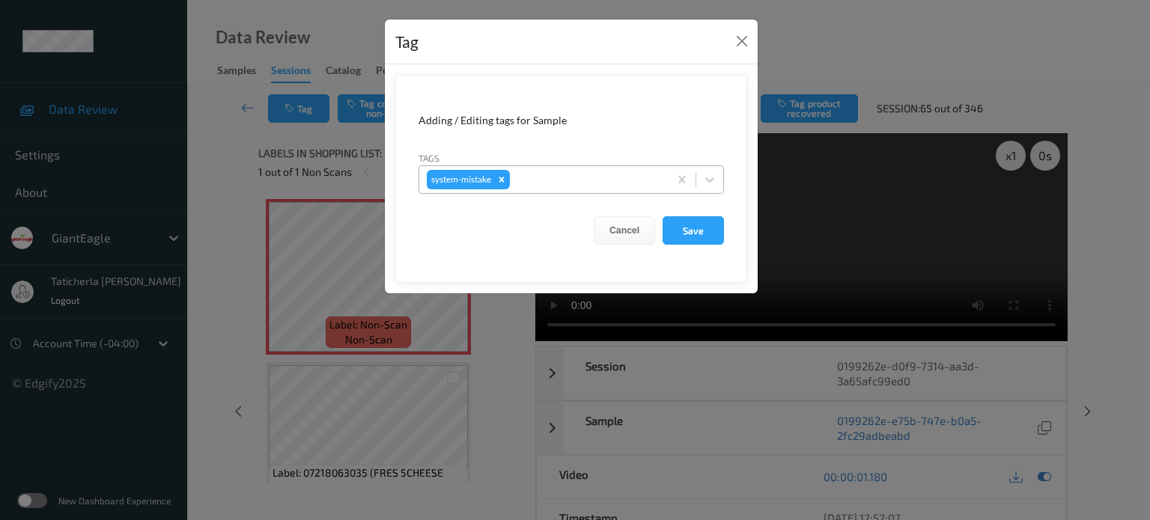
click at [540, 182] on div at bounding box center [587, 180] width 148 height 18
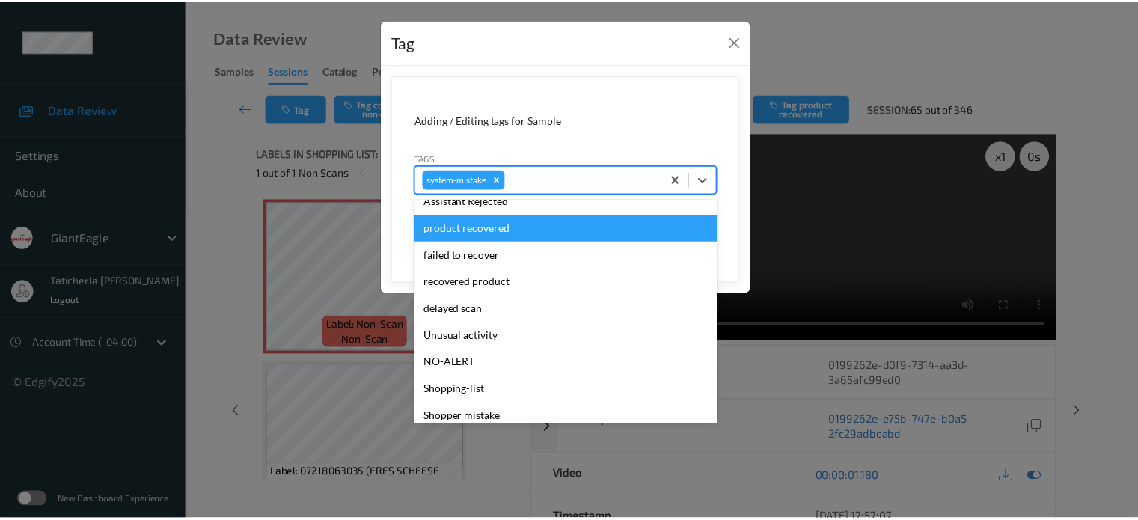
scroll to position [150, 0]
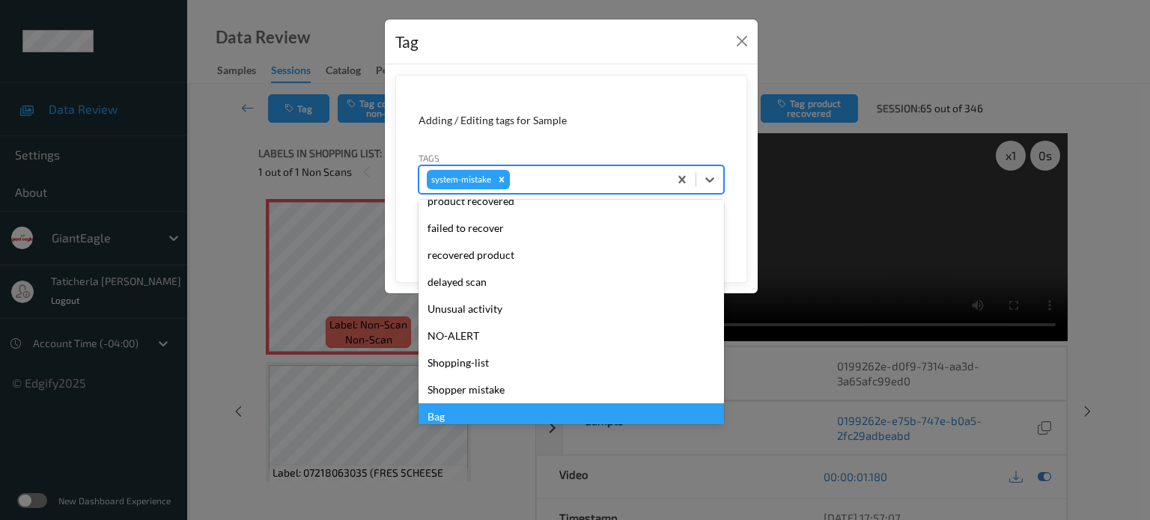
click at [455, 408] on div "Bag" at bounding box center [570, 416] width 305 height 27
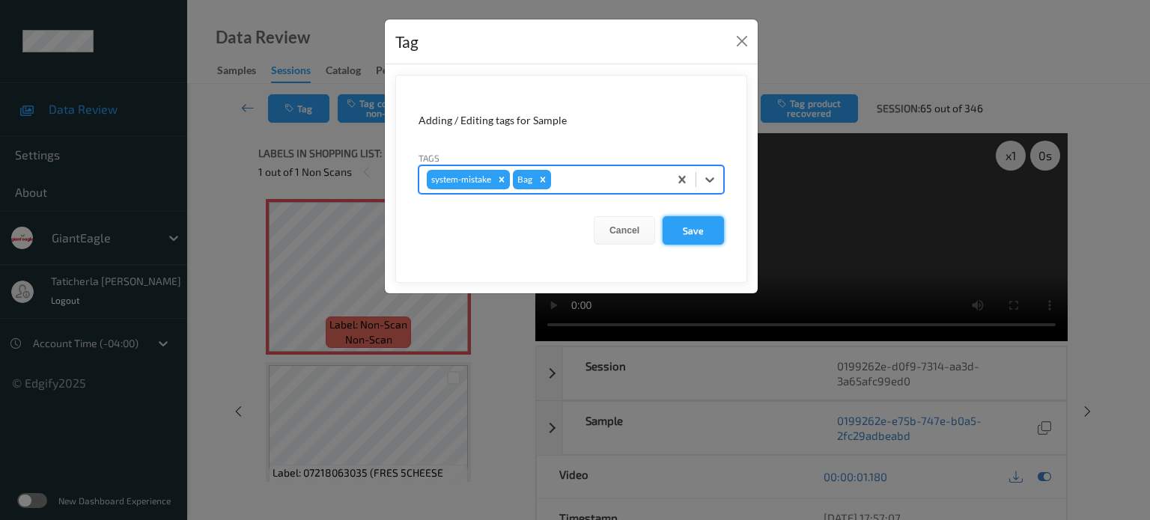
click at [689, 224] on button "Save" at bounding box center [692, 230] width 61 height 28
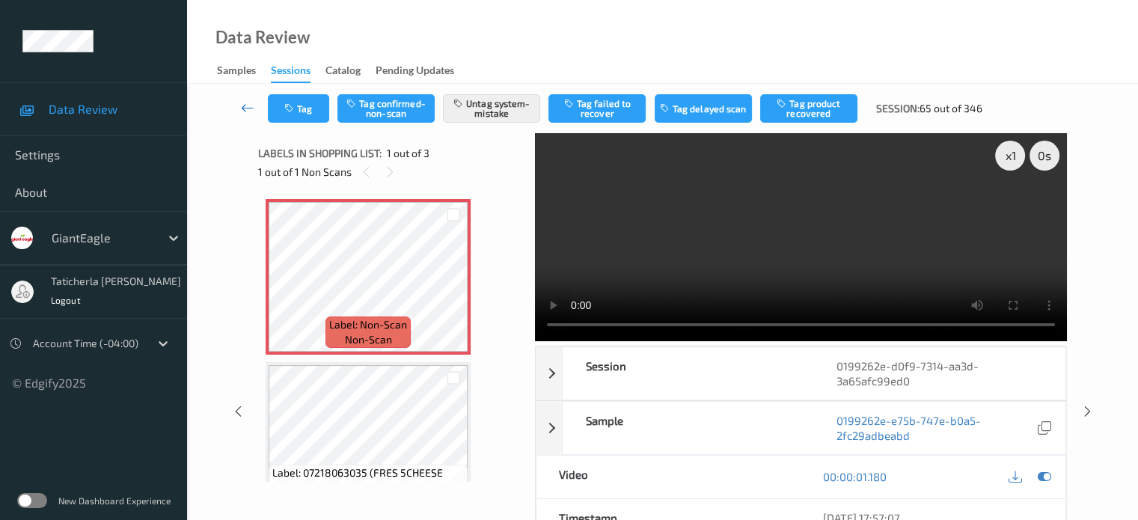
click at [241, 107] on icon at bounding box center [247, 107] width 13 height 15
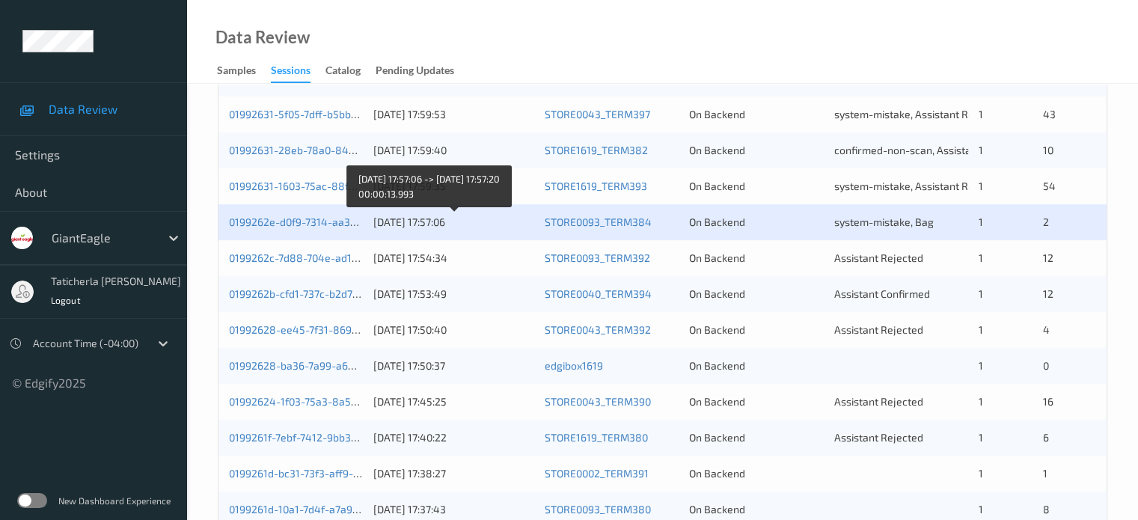
scroll to position [449, 0]
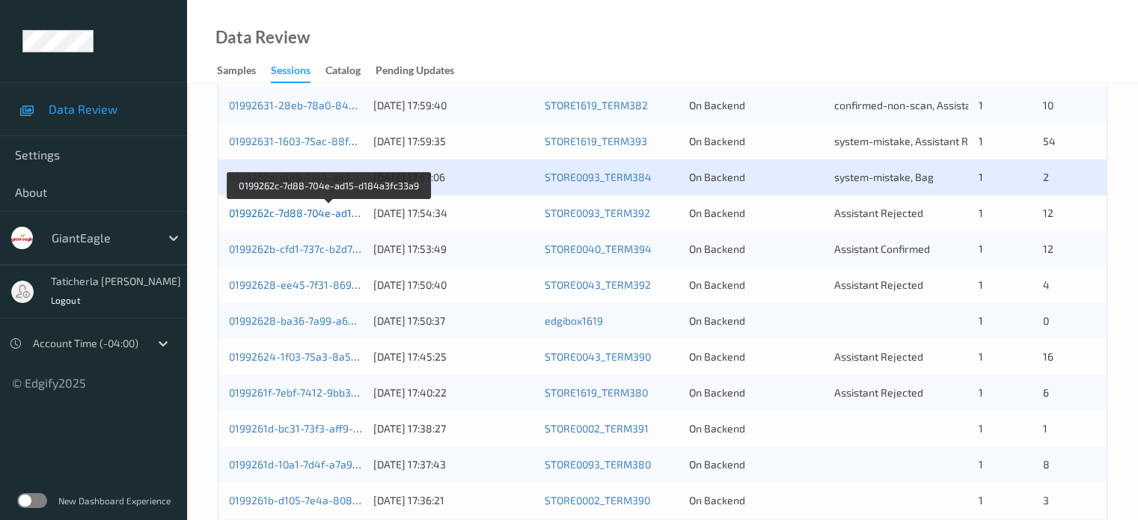
click at [304, 214] on link "0199262c-7d88-704e-ad15-d184a3fc33a9" at bounding box center [330, 213] width 202 height 13
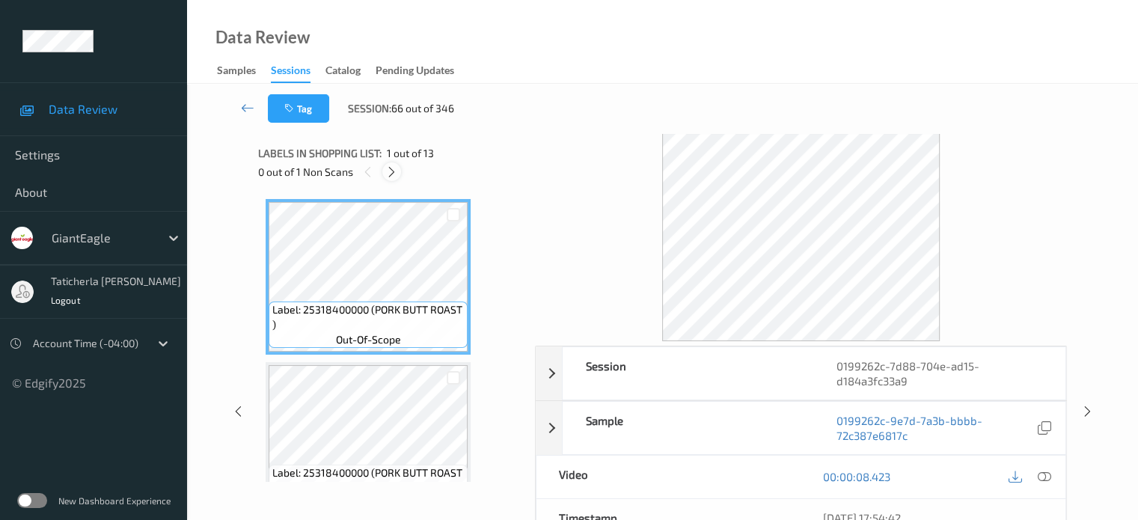
click at [384, 170] on div at bounding box center [391, 171] width 19 height 19
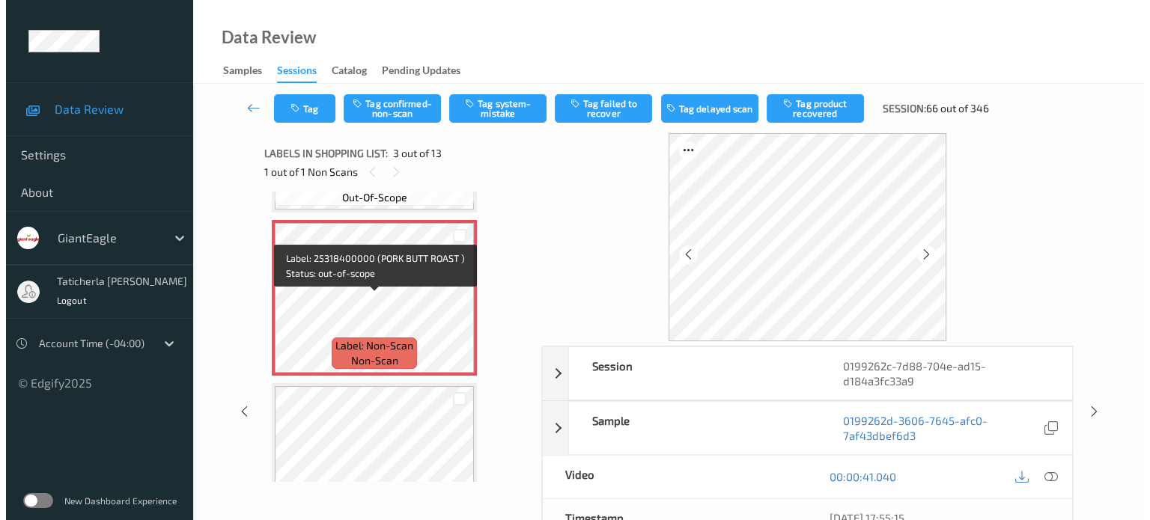
scroll to position [320, 0]
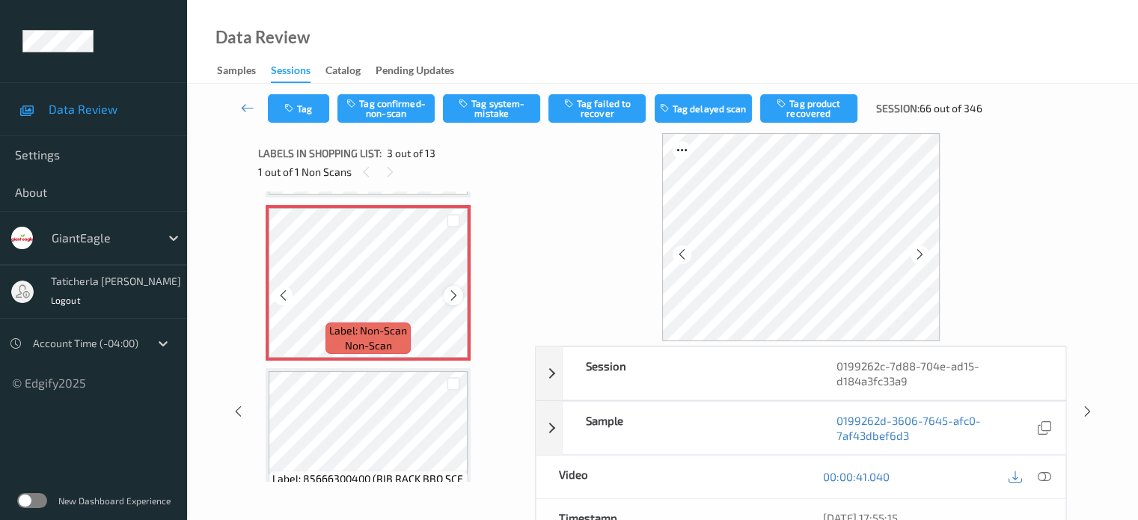
click at [452, 293] on icon at bounding box center [454, 295] width 13 height 13
click at [1042, 473] on icon at bounding box center [1043, 476] width 13 height 13
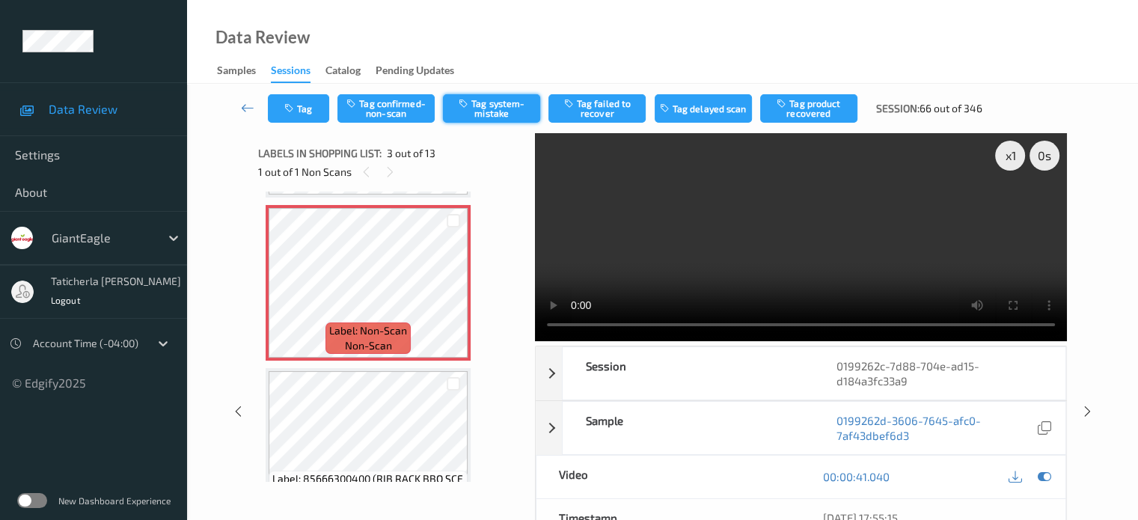
click at [493, 107] on button "Tag system-mistake" at bounding box center [491, 108] width 97 height 28
click at [308, 105] on button "Tag" at bounding box center [298, 108] width 61 height 28
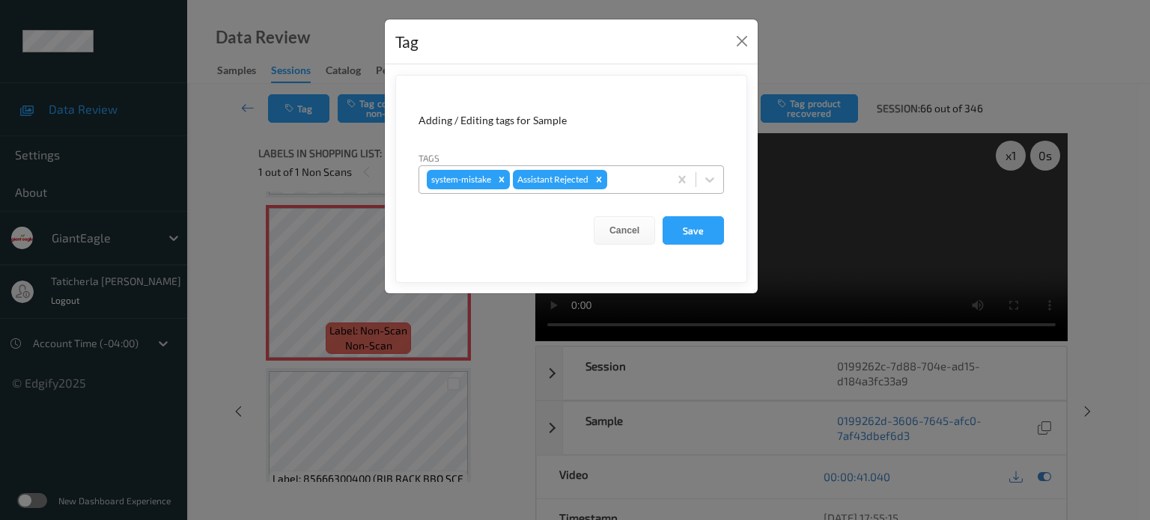
click at [635, 180] on div at bounding box center [635, 180] width 51 height 18
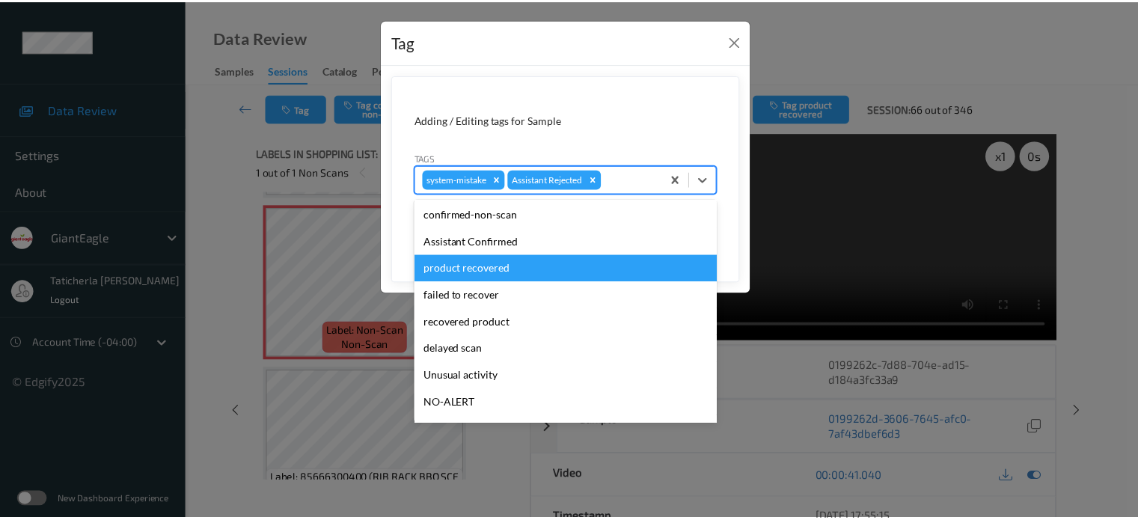
scroll to position [132, 0]
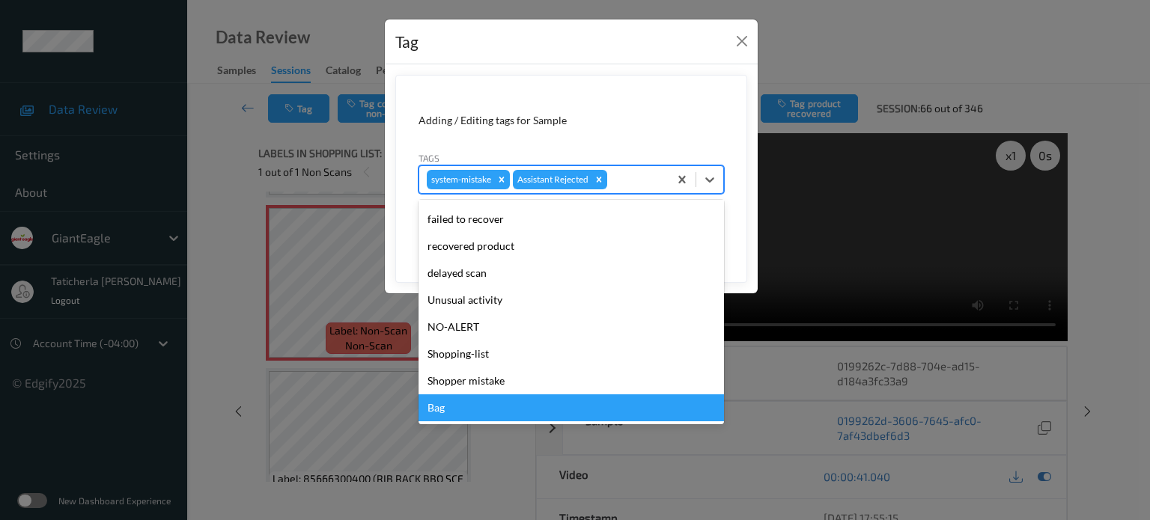
click at [466, 400] on div "Bag" at bounding box center [570, 407] width 305 height 27
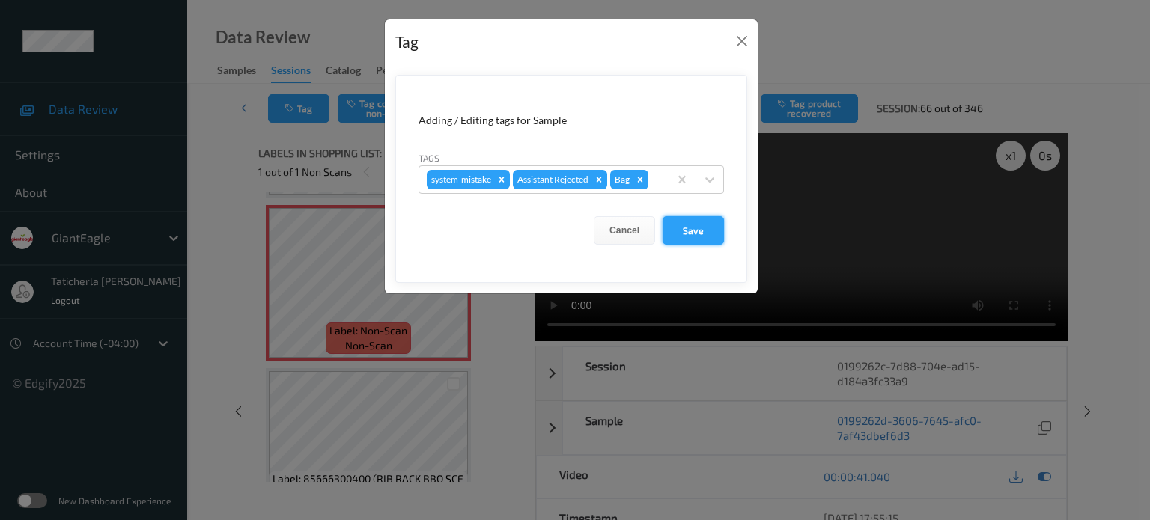
click at [707, 239] on button "Save" at bounding box center [692, 230] width 61 height 28
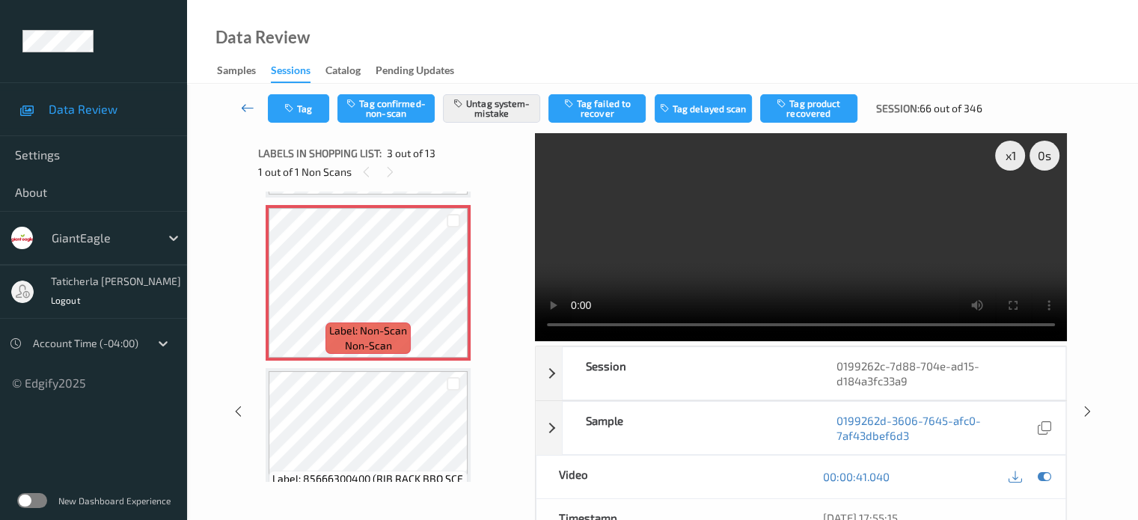
click at [248, 107] on icon at bounding box center [247, 107] width 13 height 15
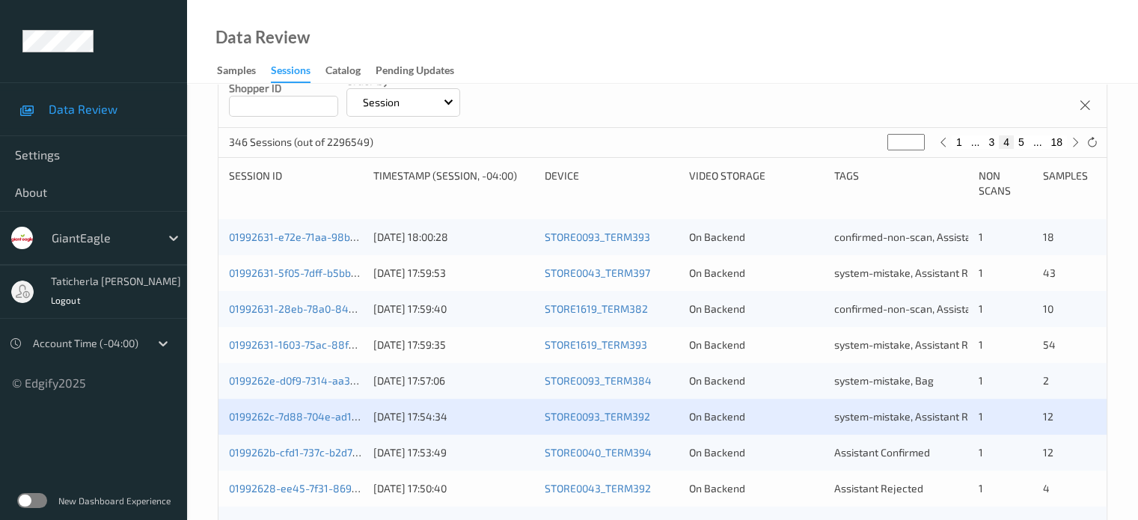
scroll to position [374, 0]
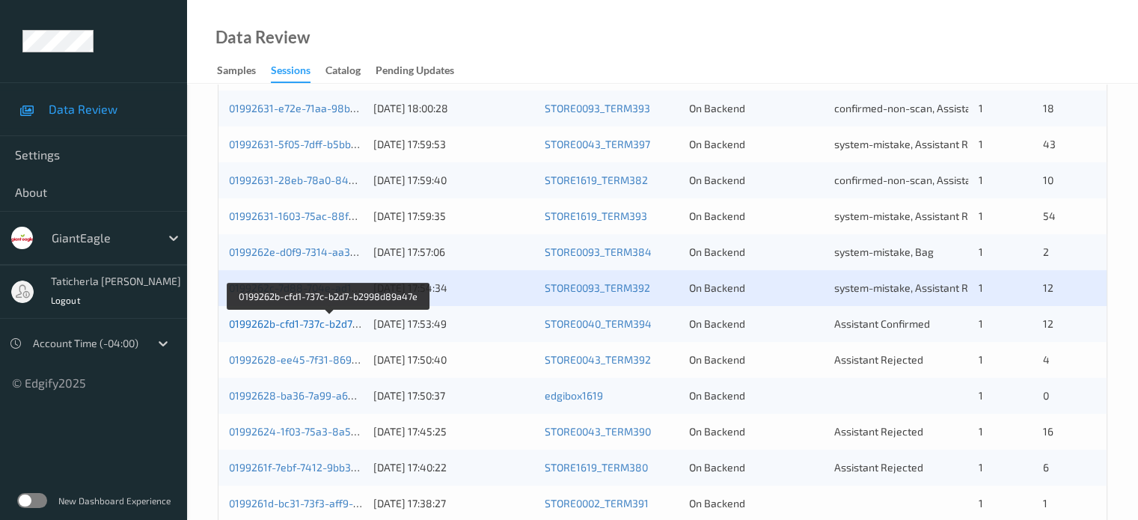
click at [309, 320] on link "0199262b-cfd1-737c-b2d7-b2998d89a47e" at bounding box center [329, 323] width 201 height 13
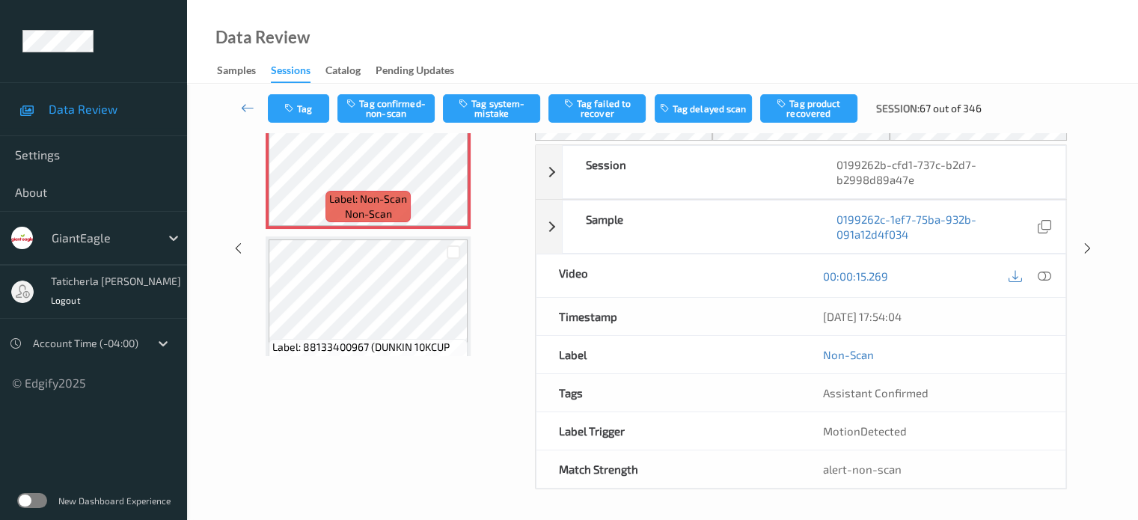
scroll to position [123, 0]
click at [249, 105] on icon at bounding box center [247, 107] width 13 height 15
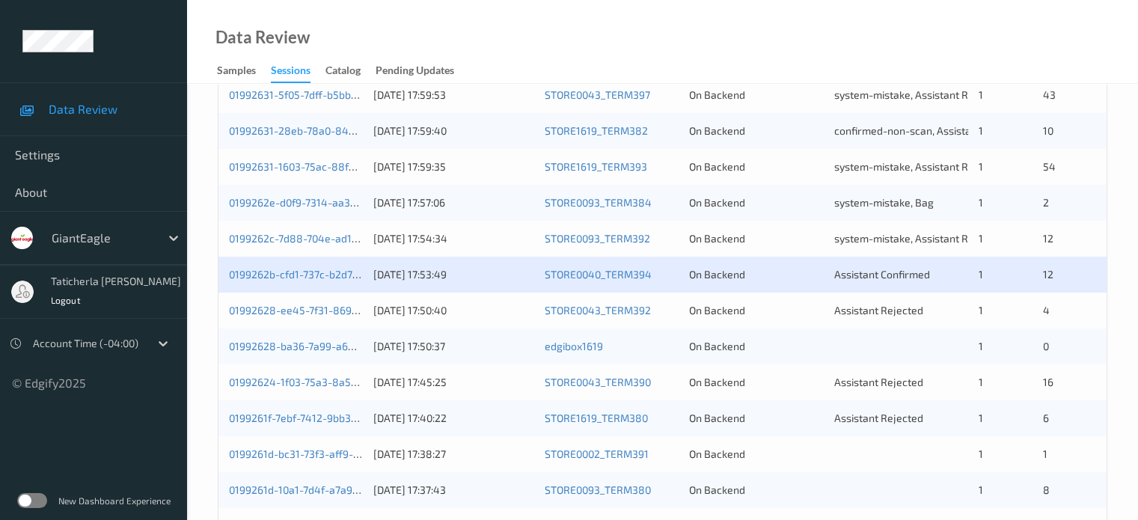
scroll to position [449, 0]
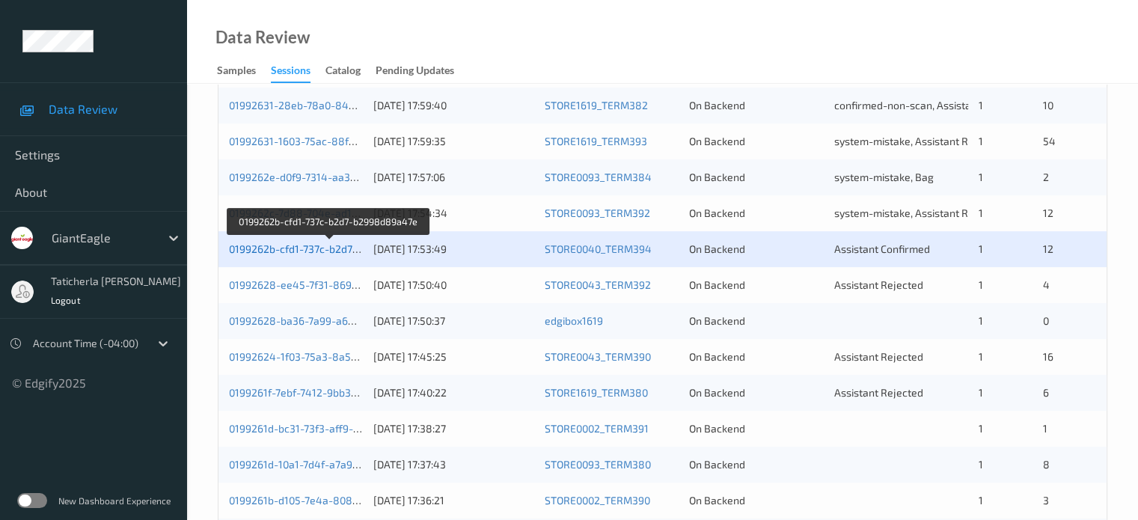
click at [300, 245] on link "0199262b-cfd1-737c-b2d7-b2998d89a47e" at bounding box center [329, 248] width 201 height 13
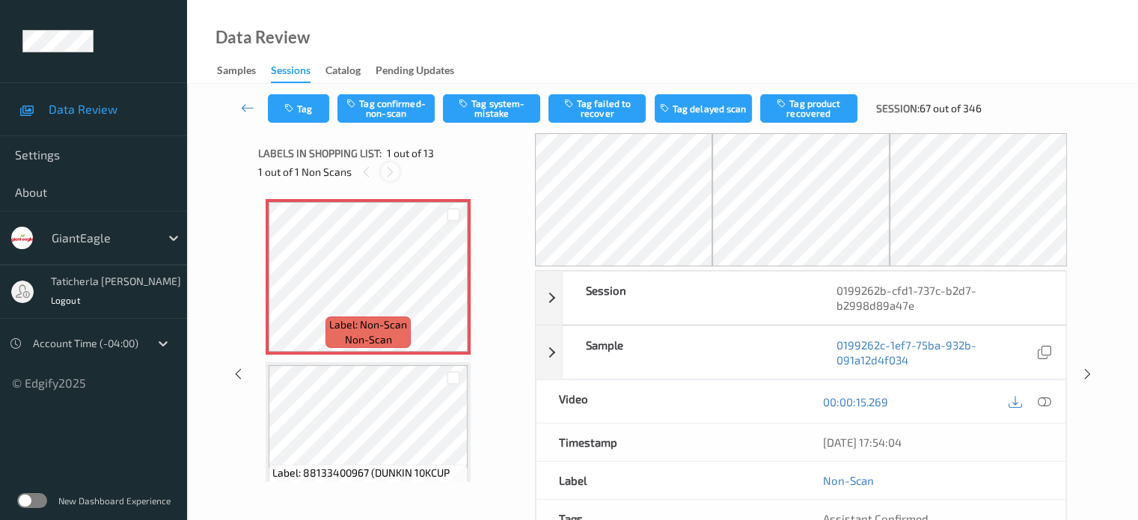
click at [393, 168] on icon at bounding box center [390, 171] width 13 height 13
click at [457, 284] on icon at bounding box center [454, 289] width 13 height 13
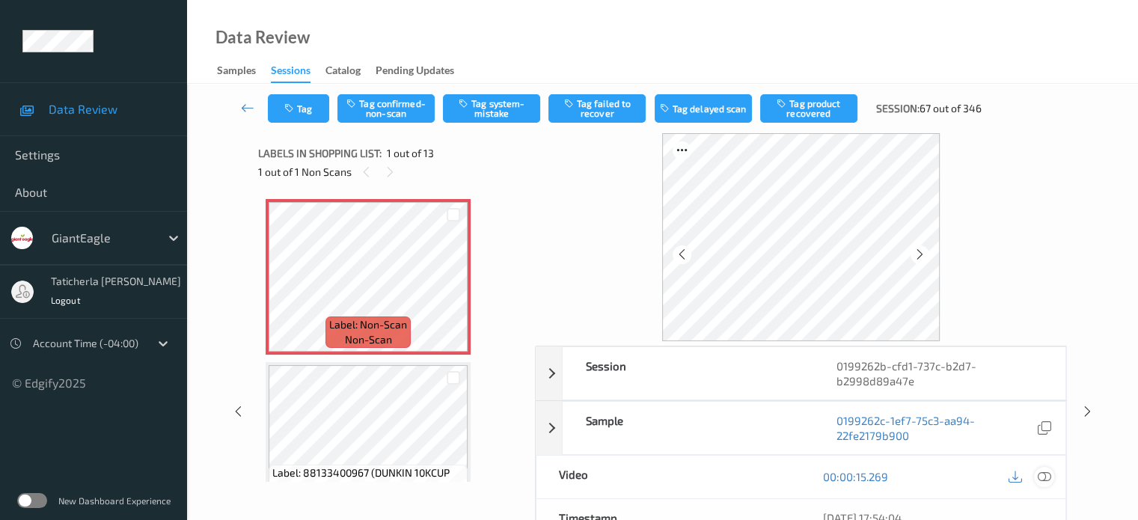
click at [1042, 476] on icon at bounding box center [1043, 476] width 13 height 13
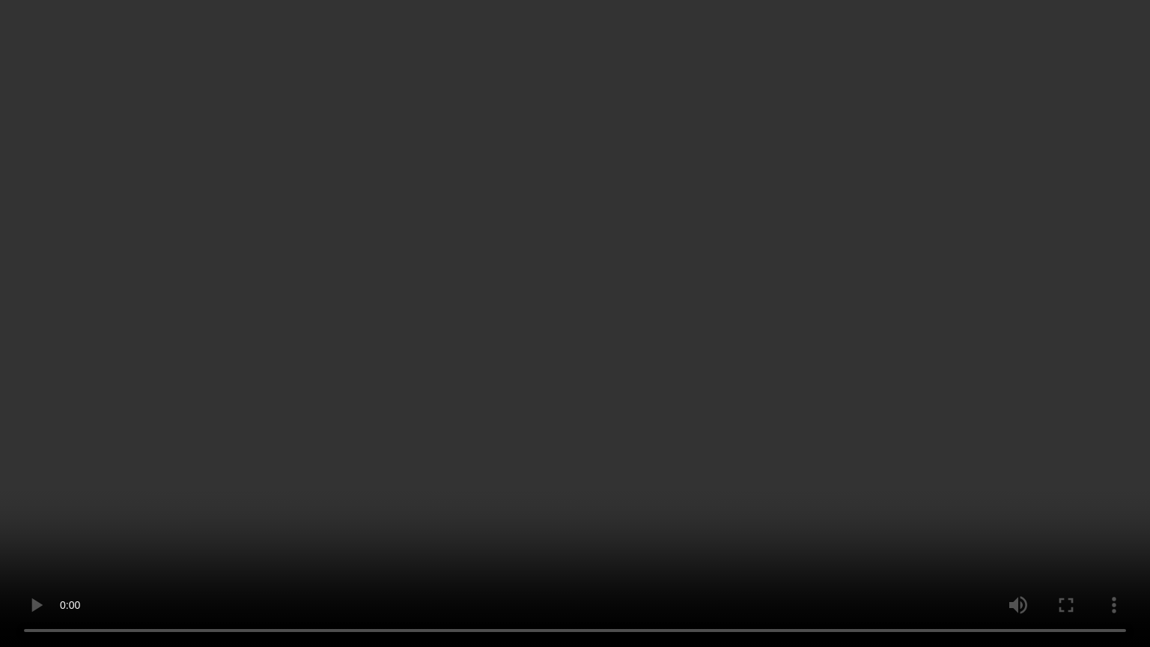
drag, startPoint x: 1097, startPoint y: 381, endPoint x: 1092, endPoint y: 463, distance: 81.7
click at [1099, 386] on video at bounding box center [575, 323] width 1150 height 647
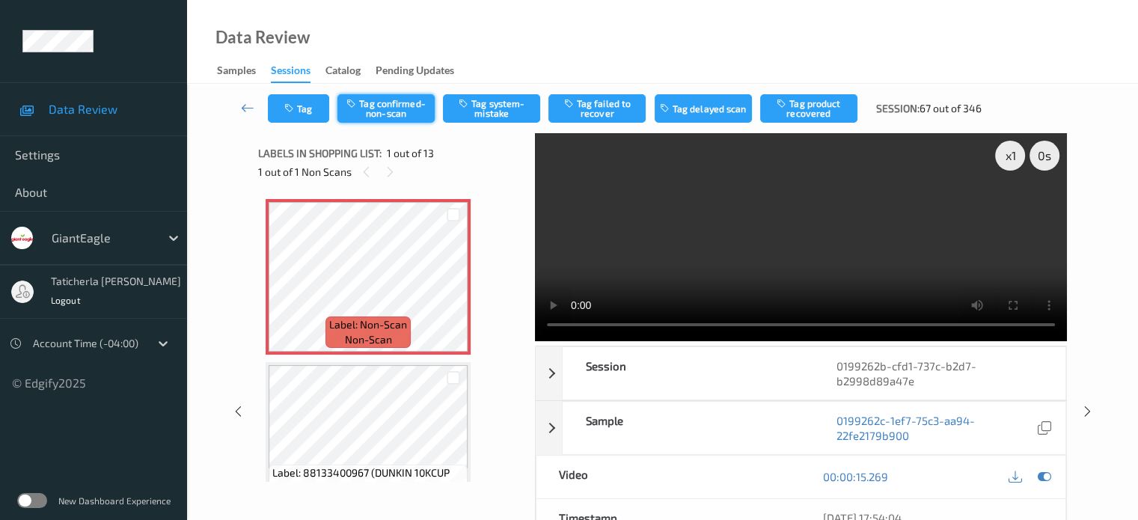
click at [376, 102] on button "Tag confirmed-non-scan" at bounding box center [386, 108] width 97 height 28
click at [826, 109] on button "Tag product recovered" at bounding box center [808, 108] width 97 height 28
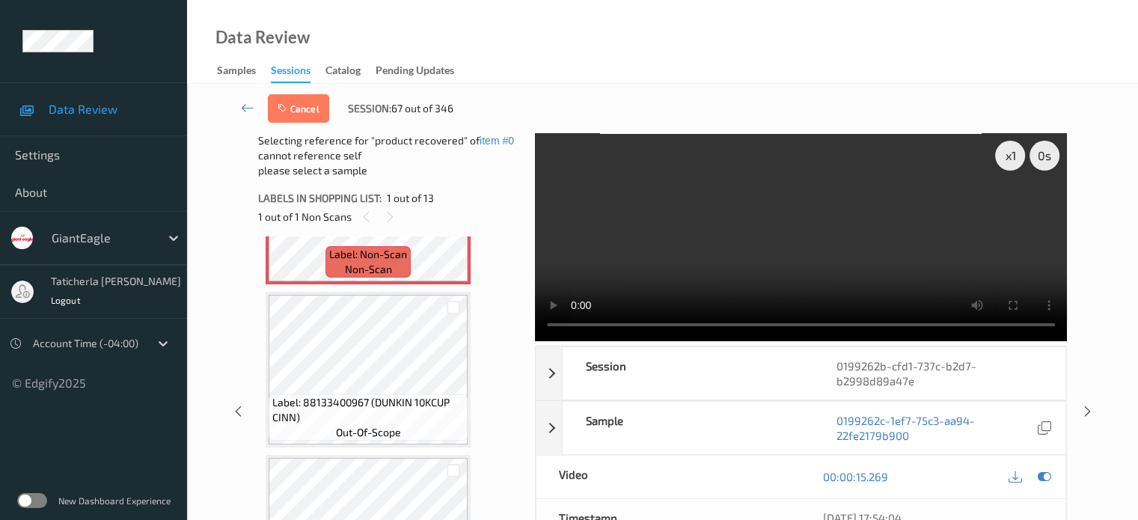
scroll to position [150, 0]
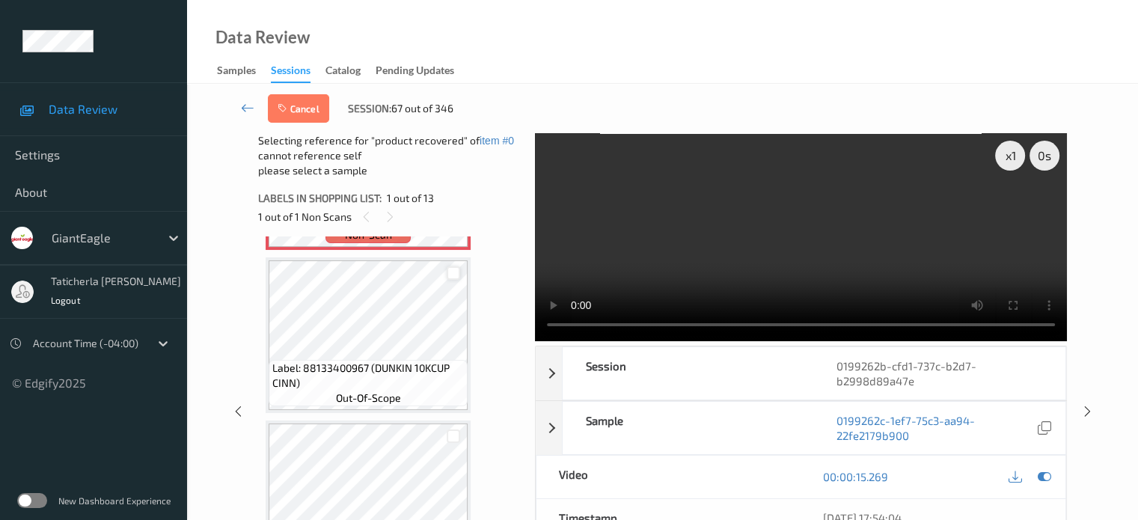
click at [454, 270] on div at bounding box center [454, 273] width 14 height 14
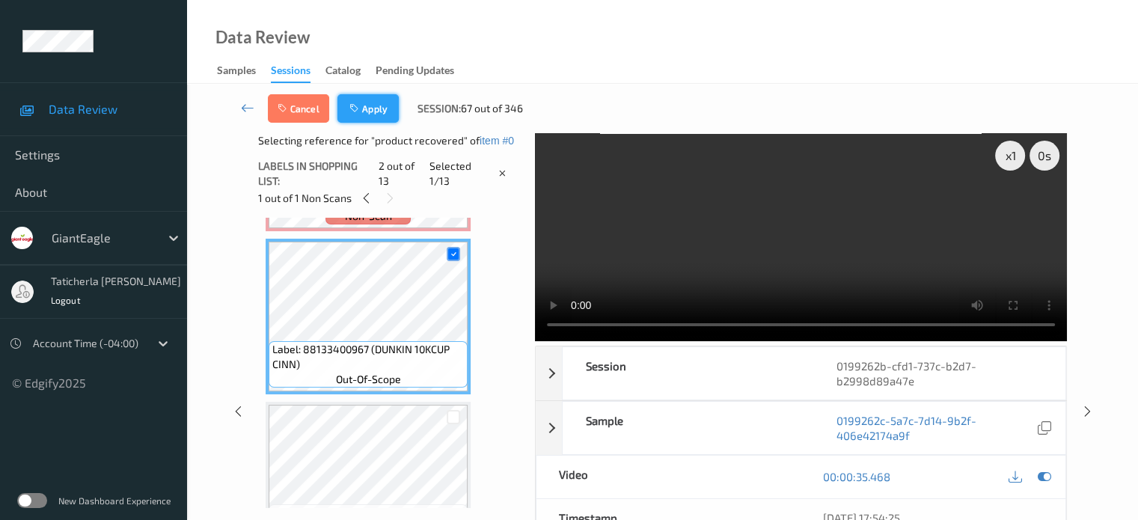
click at [370, 110] on button "Apply" at bounding box center [368, 108] width 61 height 28
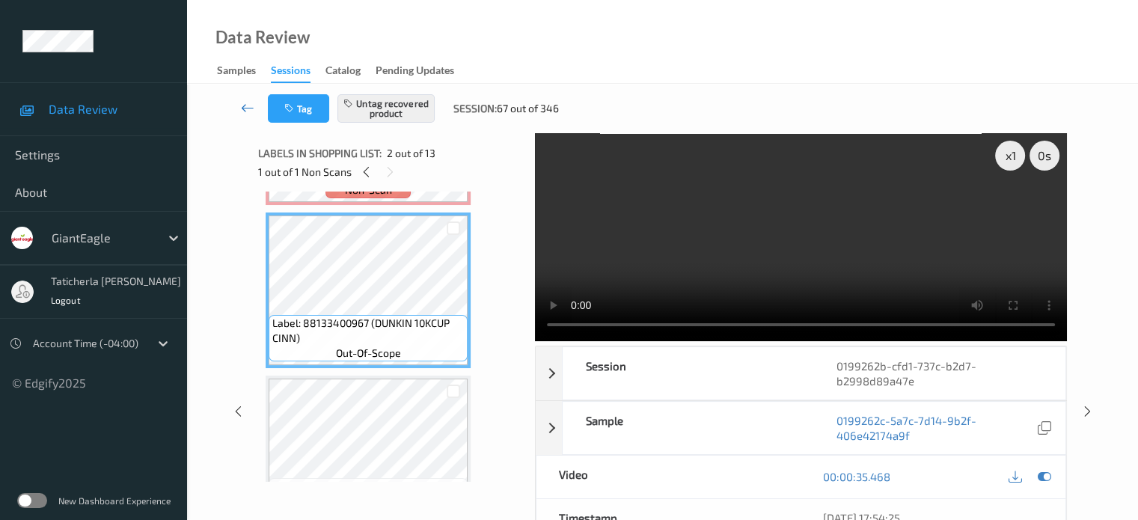
click at [247, 106] on icon at bounding box center [247, 107] width 13 height 15
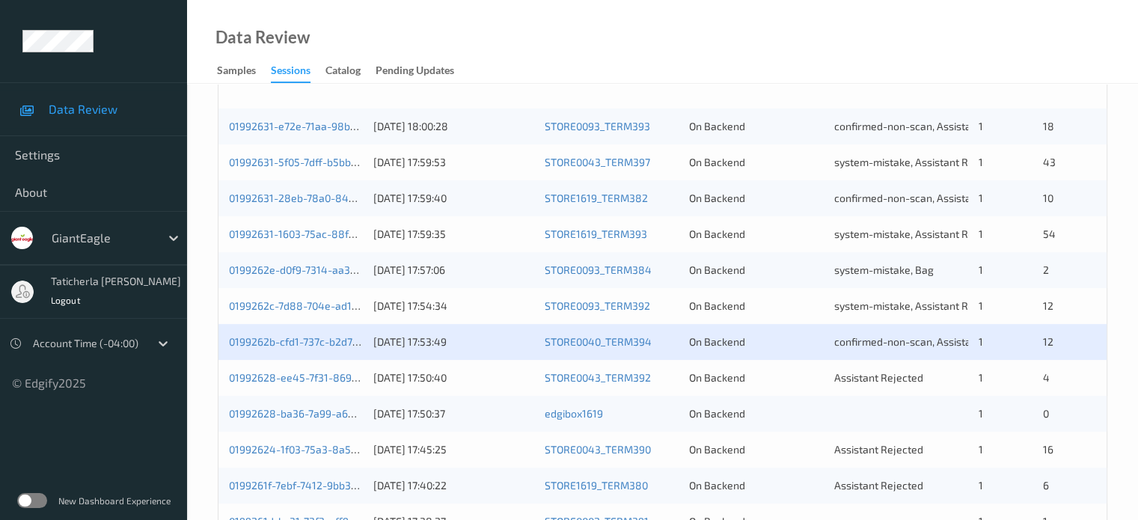
scroll to position [449, 0]
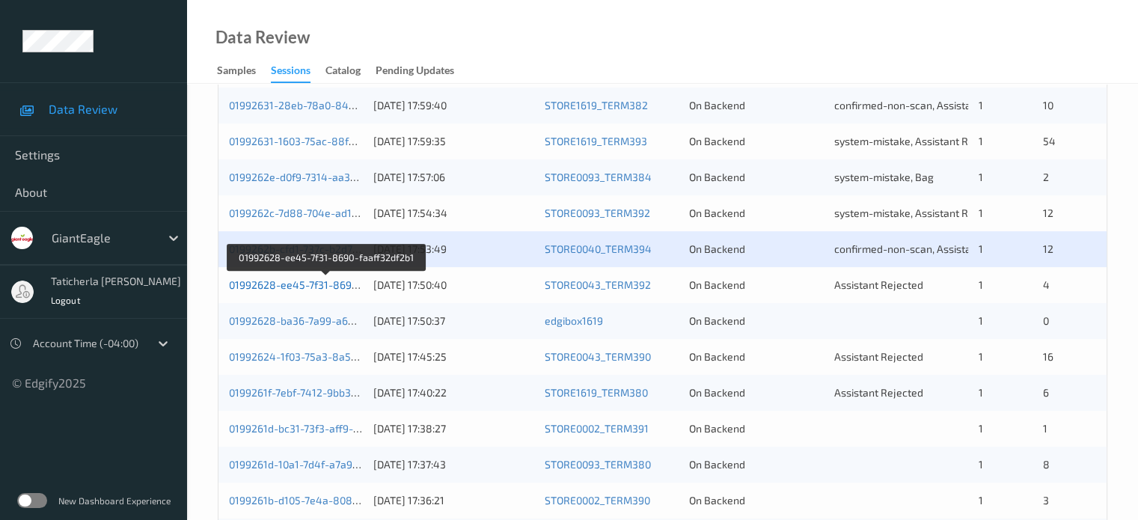
click at [327, 289] on link "01992628-ee45-7f31-8690-faaff32df2b1" at bounding box center [326, 284] width 195 height 13
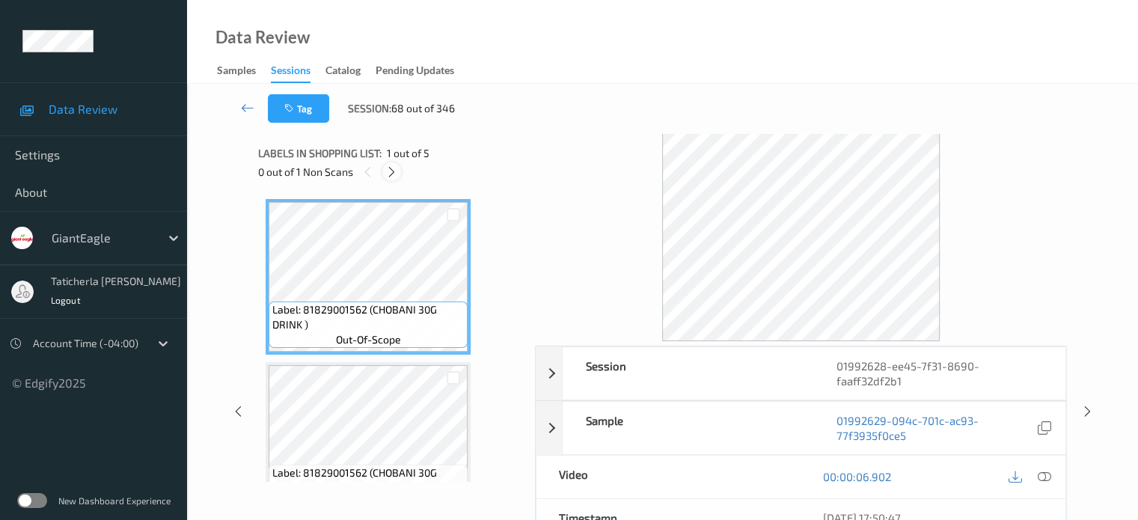
click at [388, 172] on icon at bounding box center [391, 171] width 13 height 13
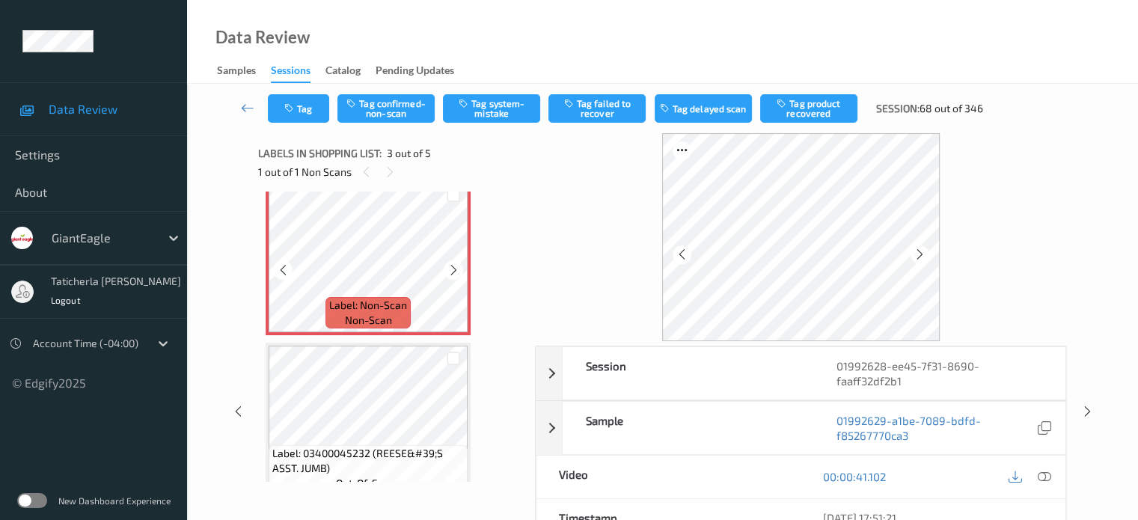
scroll to position [320, 0]
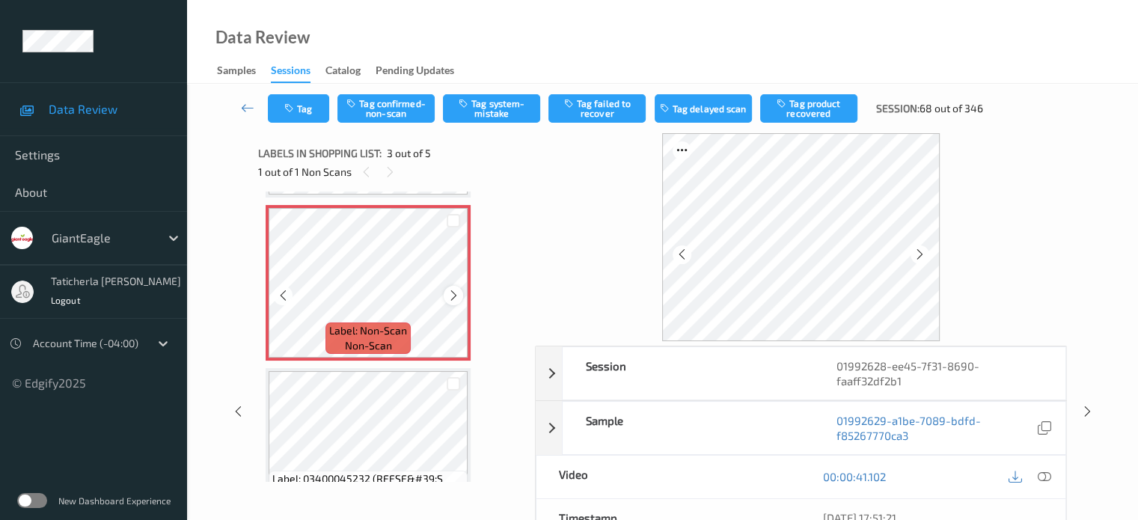
click at [452, 296] on icon at bounding box center [454, 295] width 13 height 13
click at [452, 295] on icon at bounding box center [454, 295] width 13 height 13
click at [1042, 475] on icon at bounding box center [1043, 476] width 13 height 13
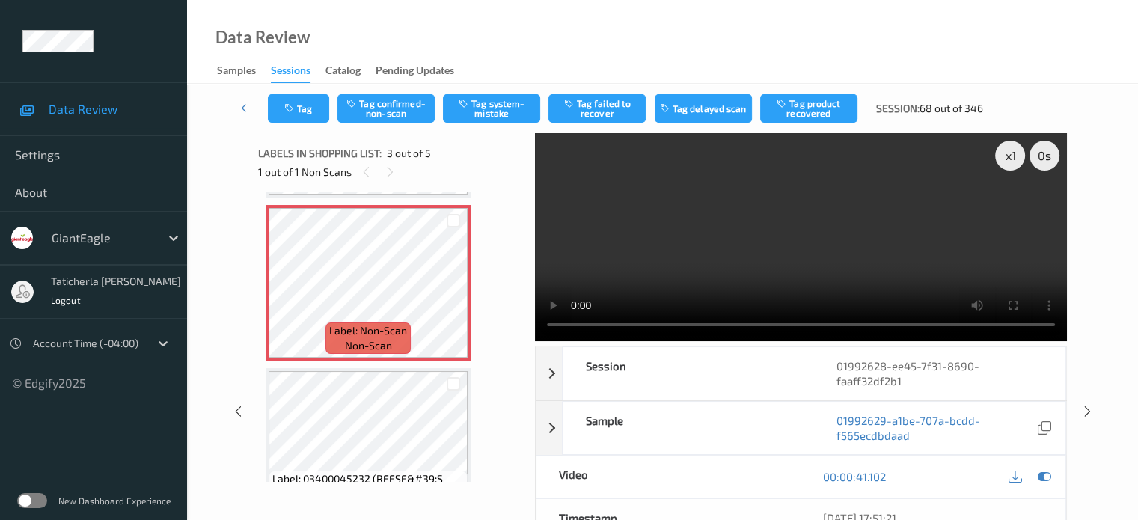
click at [1012, 211] on video at bounding box center [801, 237] width 532 height 208
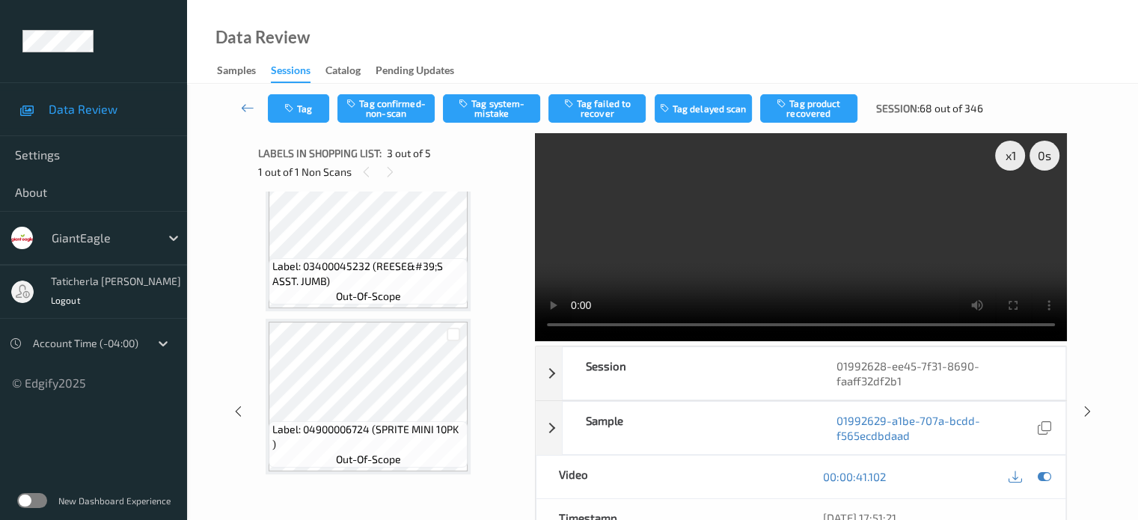
scroll to position [406, 0]
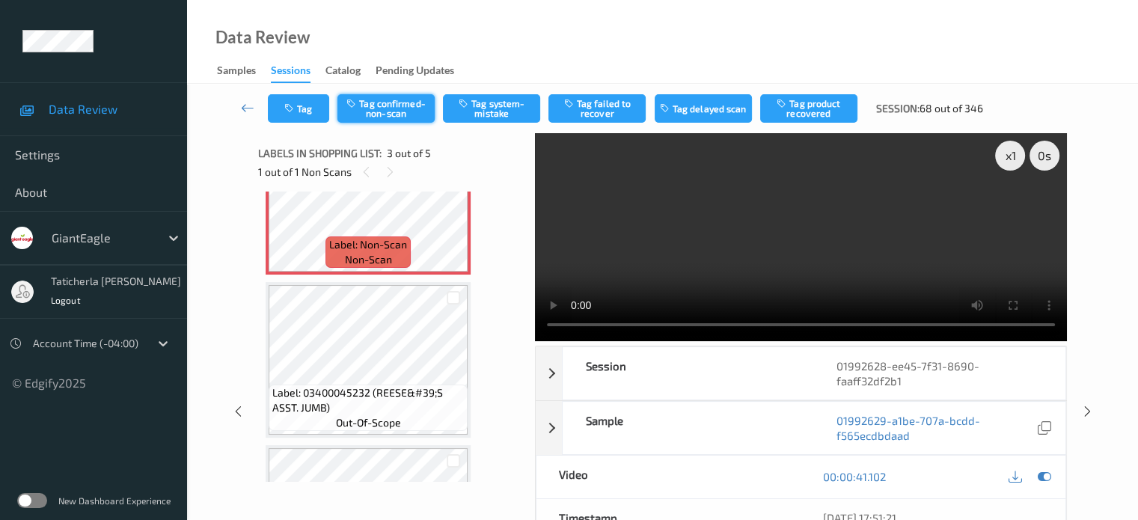
click at [415, 108] on button "Tag confirmed-non-scan" at bounding box center [386, 108] width 97 height 28
click at [815, 109] on button "Tag product recovered" at bounding box center [808, 108] width 97 height 28
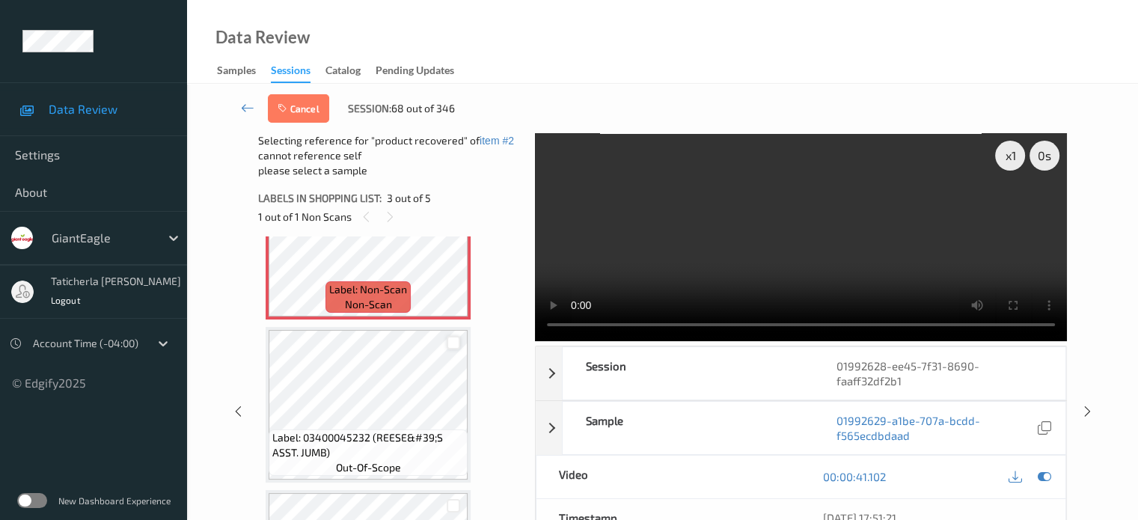
click at [453, 344] on div at bounding box center [454, 343] width 14 height 14
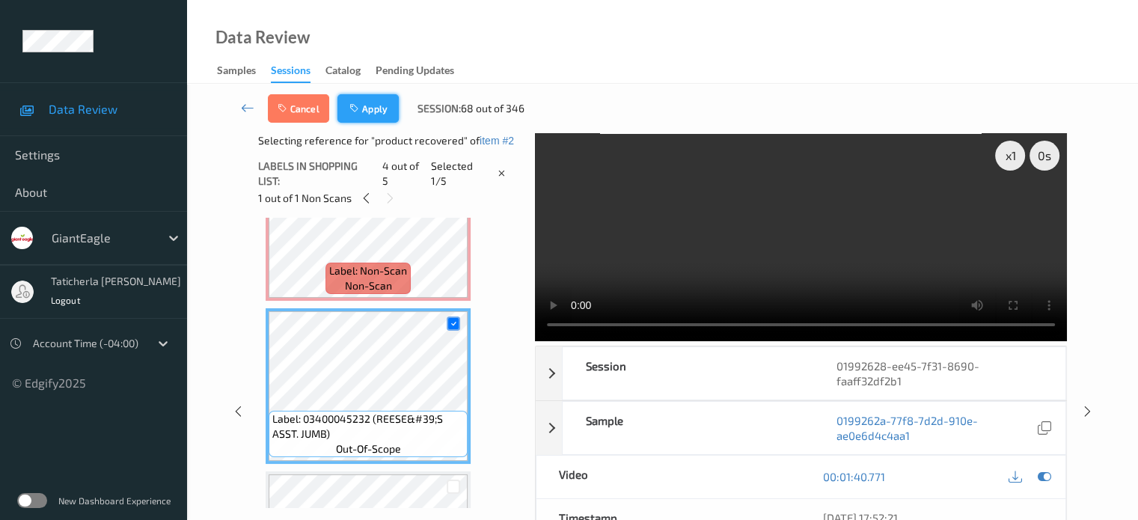
click at [369, 107] on button "Apply" at bounding box center [368, 108] width 61 height 28
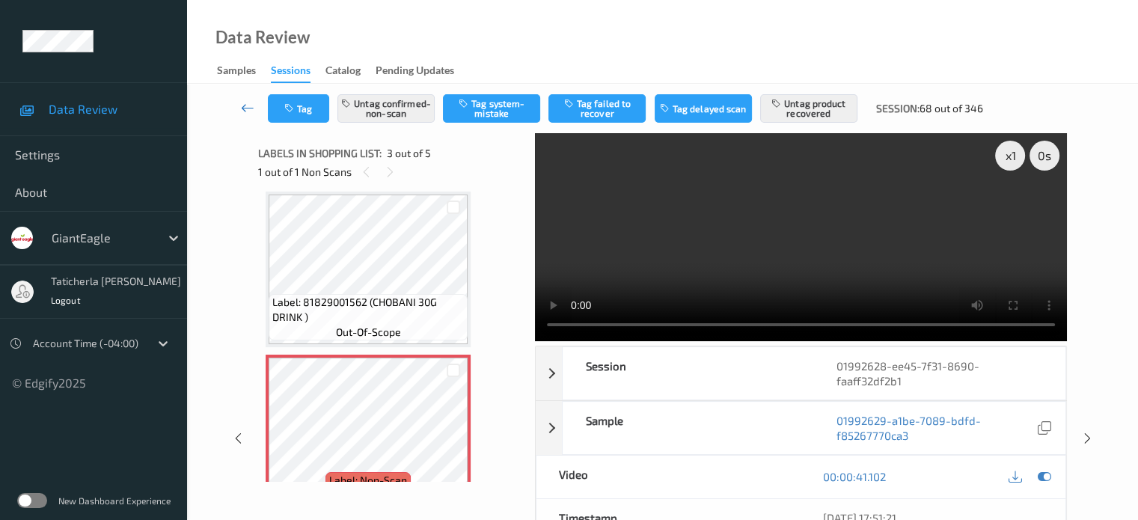
click at [251, 108] on icon at bounding box center [247, 107] width 13 height 15
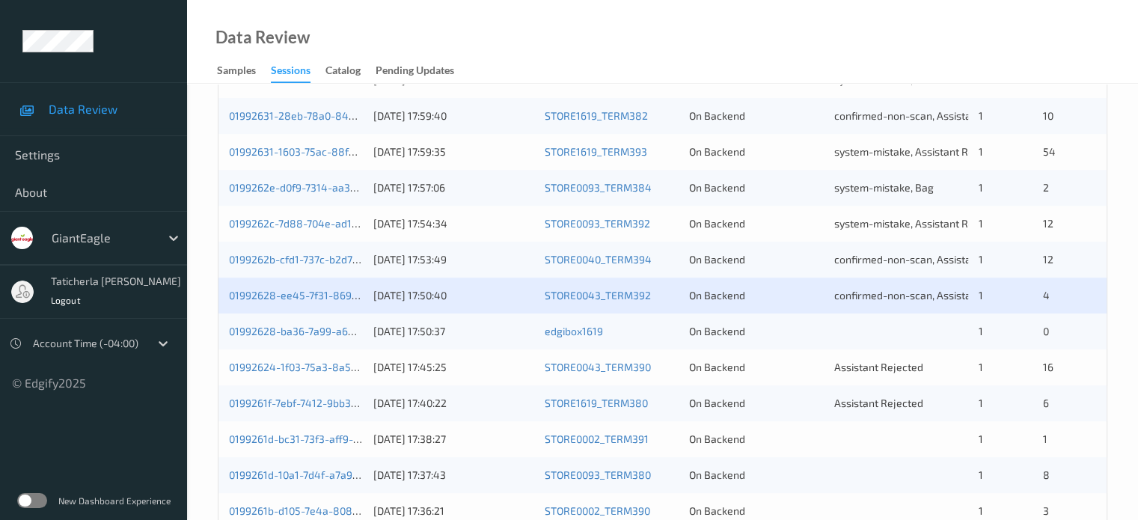
scroll to position [449, 0]
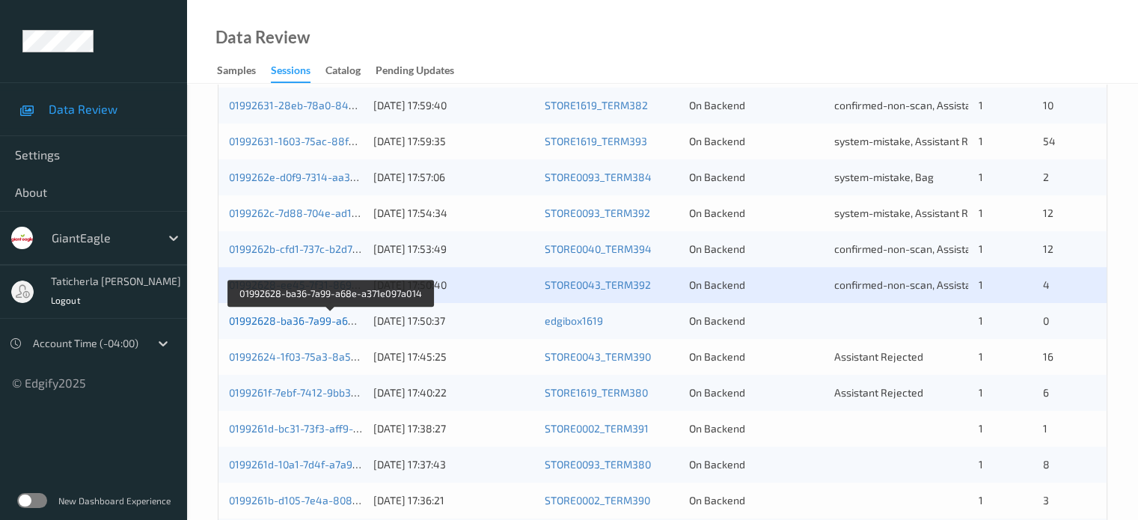
click at [333, 318] on link "01992628-ba36-7a99-a68e-a371e097a014" at bounding box center [331, 320] width 204 height 13
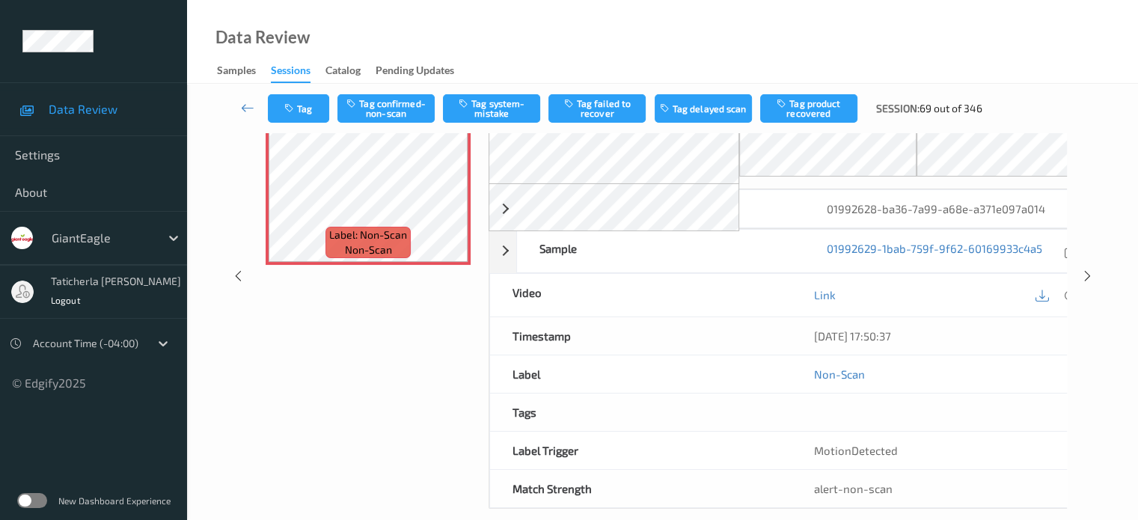
scroll to position [123, 0]
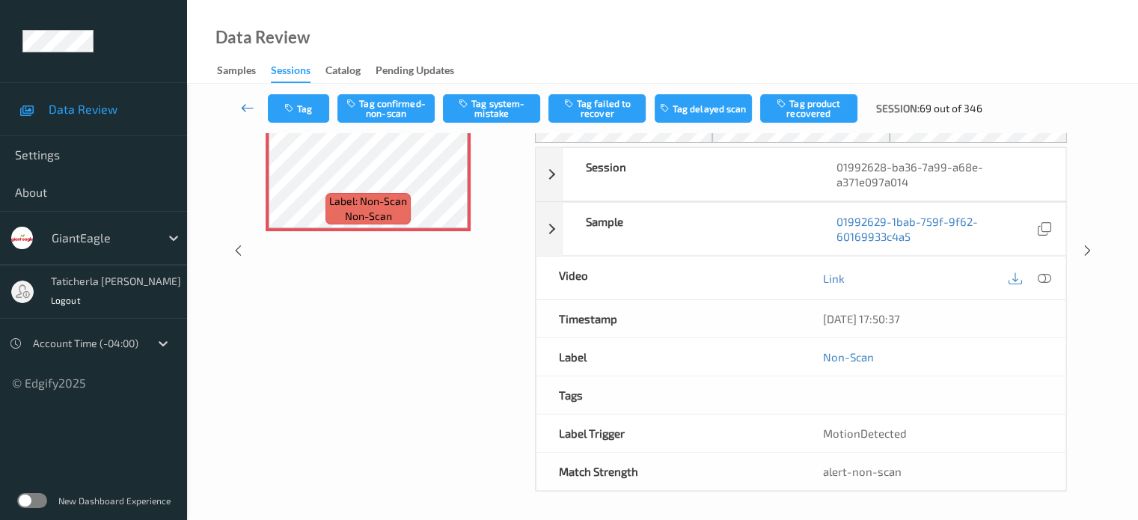
click at [244, 101] on icon at bounding box center [247, 107] width 13 height 15
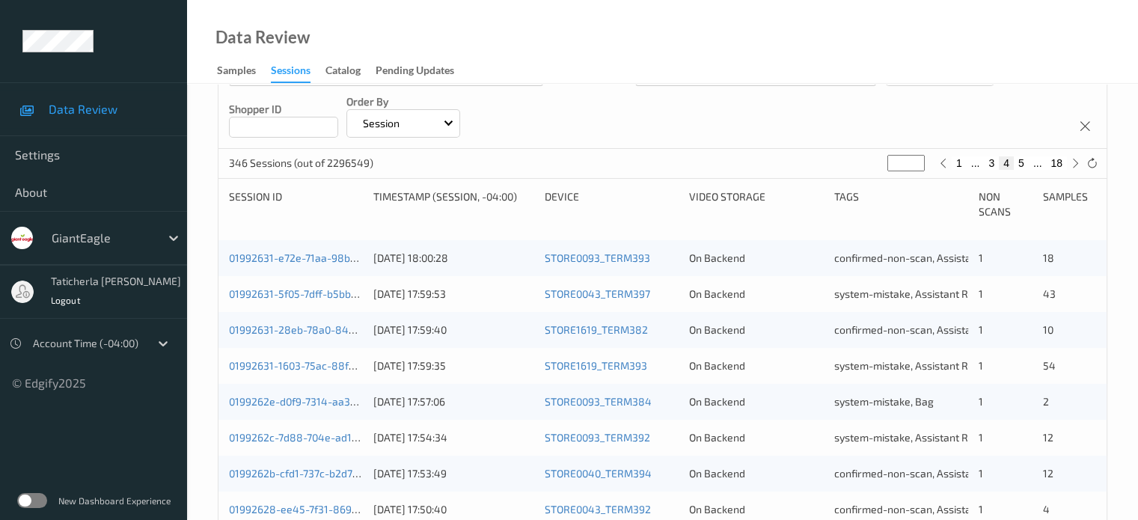
scroll to position [449, 0]
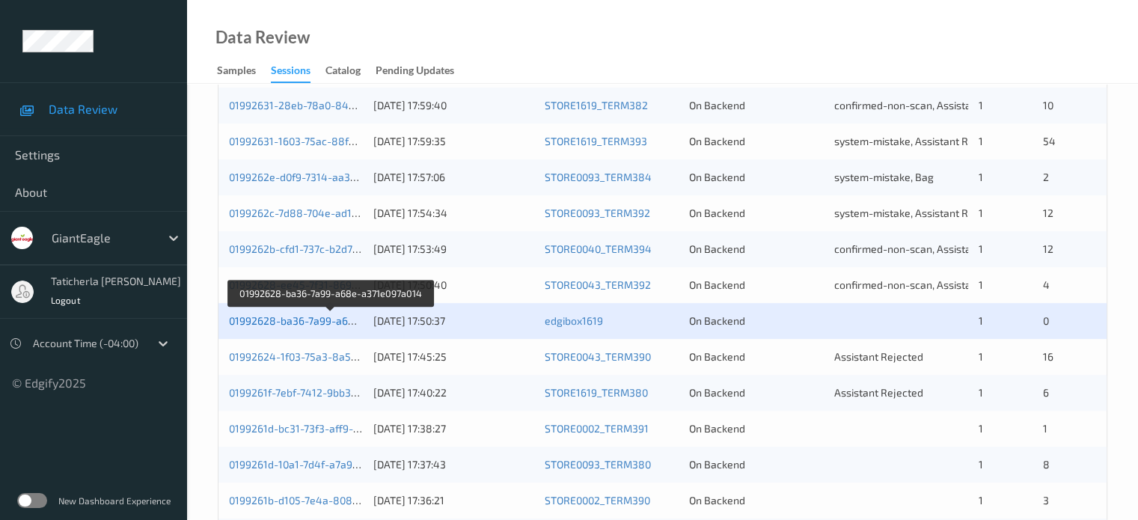
click at [322, 326] on link "01992628-ba36-7a99-a68e-a371e097a014" at bounding box center [331, 320] width 204 height 13
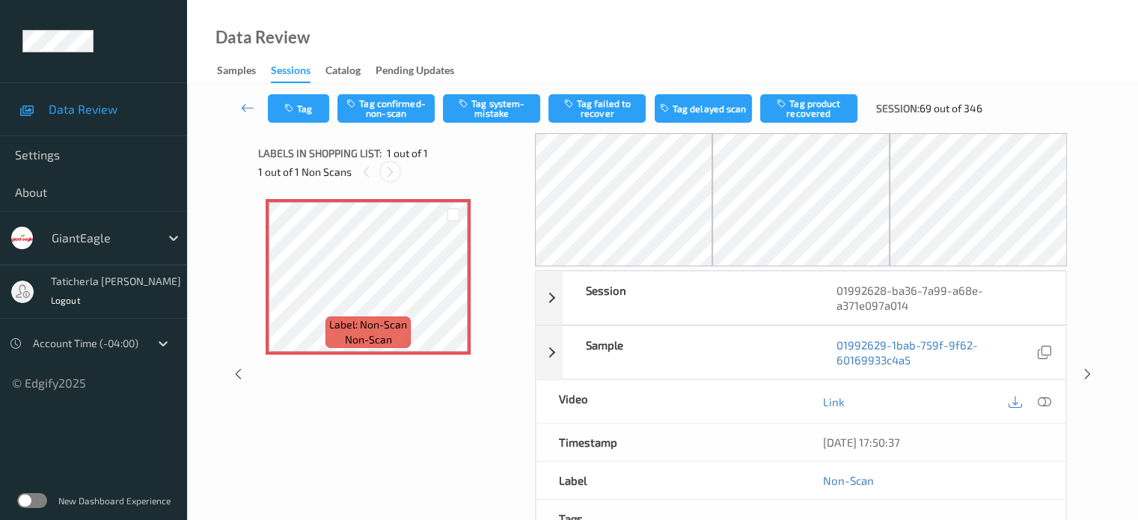
click at [391, 174] on icon at bounding box center [390, 171] width 13 height 13
click at [390, 173] on icon at bounding box center [390, 171] width 13 height 13
click at [454, 282] on div at bounding box center [453, 289] width 19 height 19
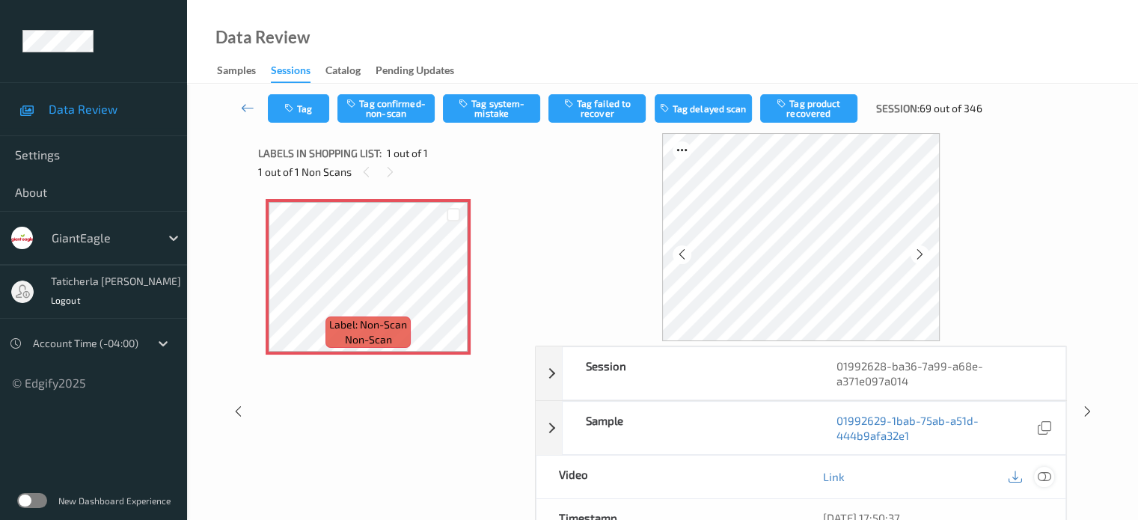
click at [1043, 474] on icon at bounding box center [1043, 476] width 13 height 13
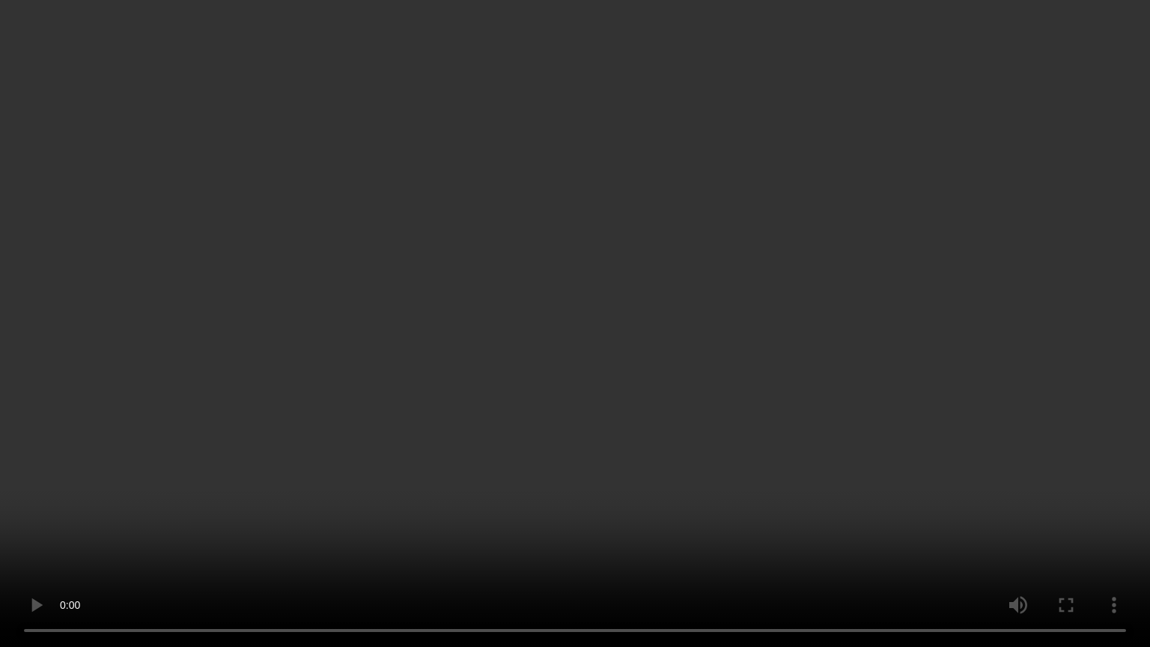
click at [1078, 519] on video at bounding box center [575, 323] width 1150 height 647
click at [1027, 519] on video at bounding box center [575, 323] width 1150 height 647
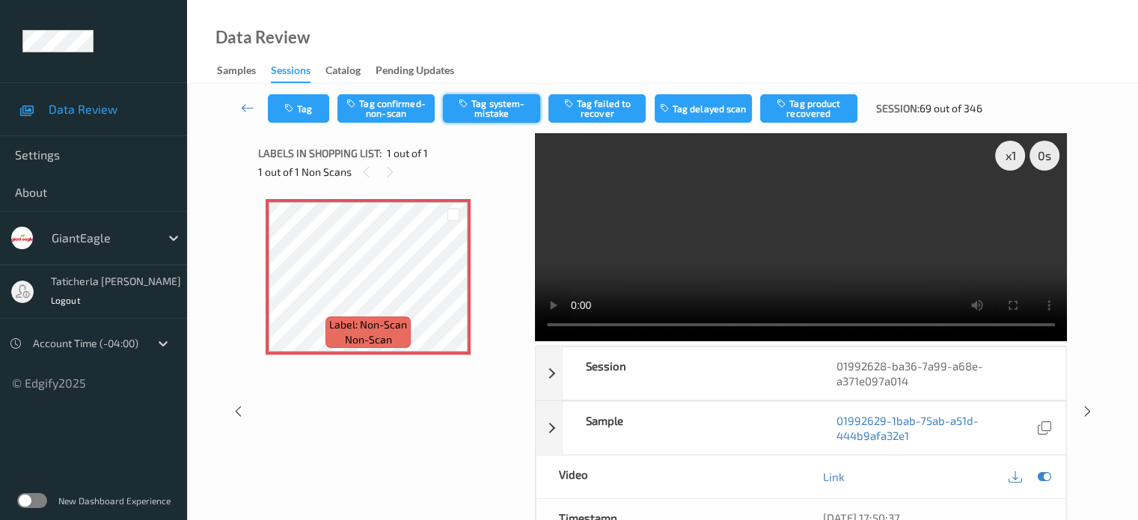
click at [488, 104] on button "Tag system-mistake" at bounding box center [491, 108] width 97 height 28
click at [252, 106] on icon at bounding box center [247, 107] width 13 height 15
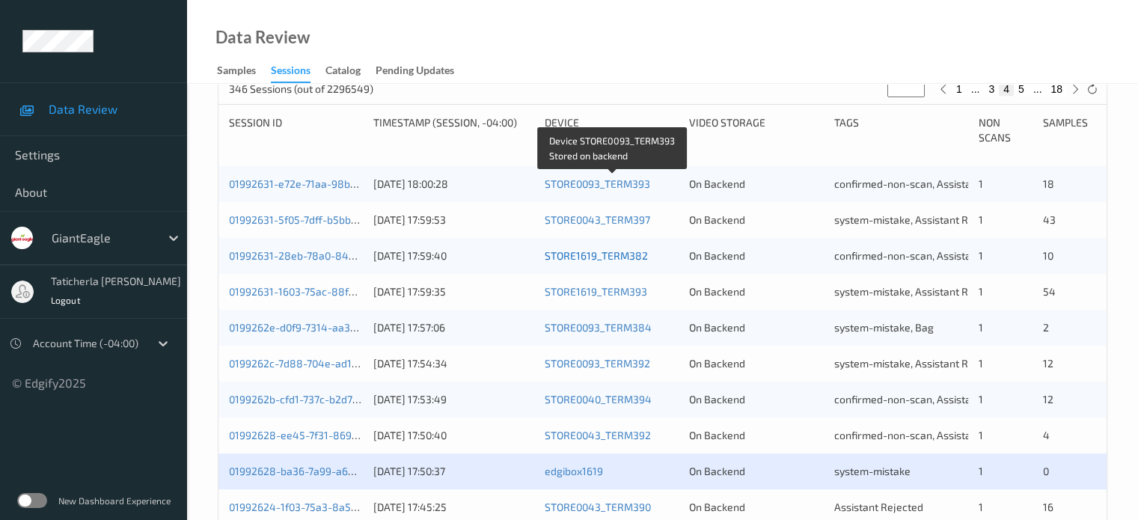
scroll to position [449, 0]
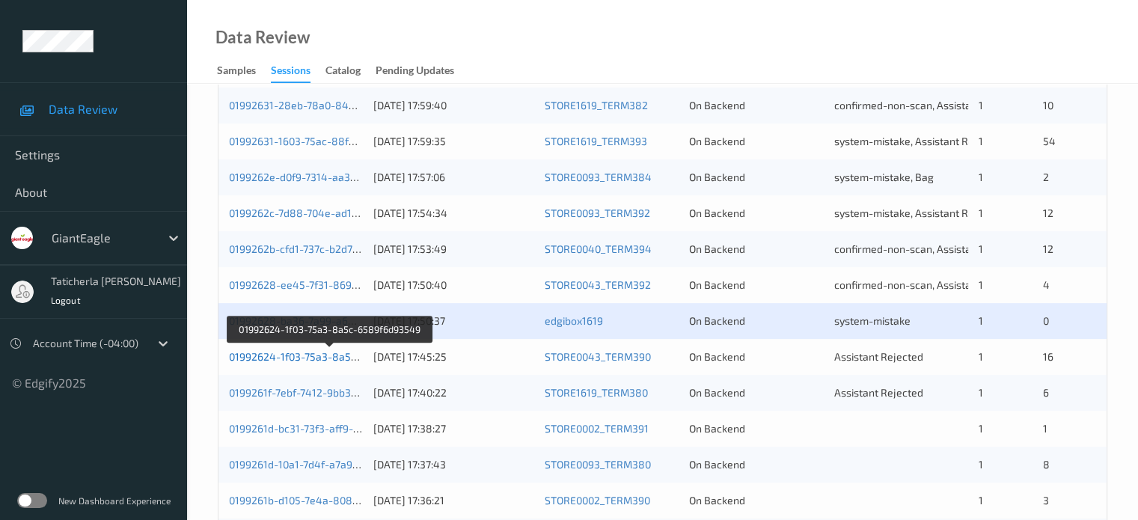
click at [327, 358] on link "01992624-1f03-75a3-8a5c-6589f6d93549" at bounding box center [330, 356] width 203 height 13
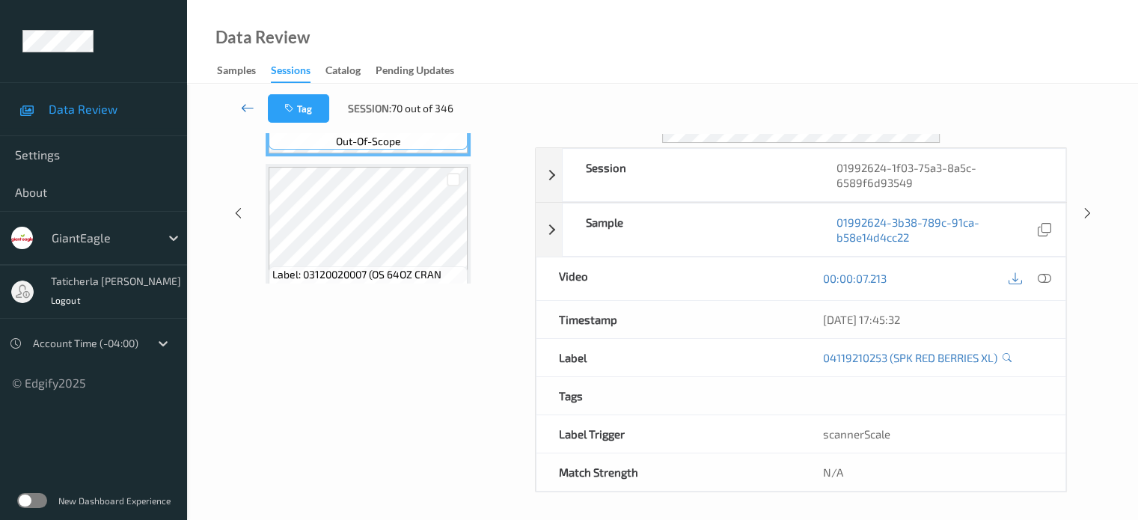
click at [248, 103] on icon at bounding box center [247, 107] width 13 height 15
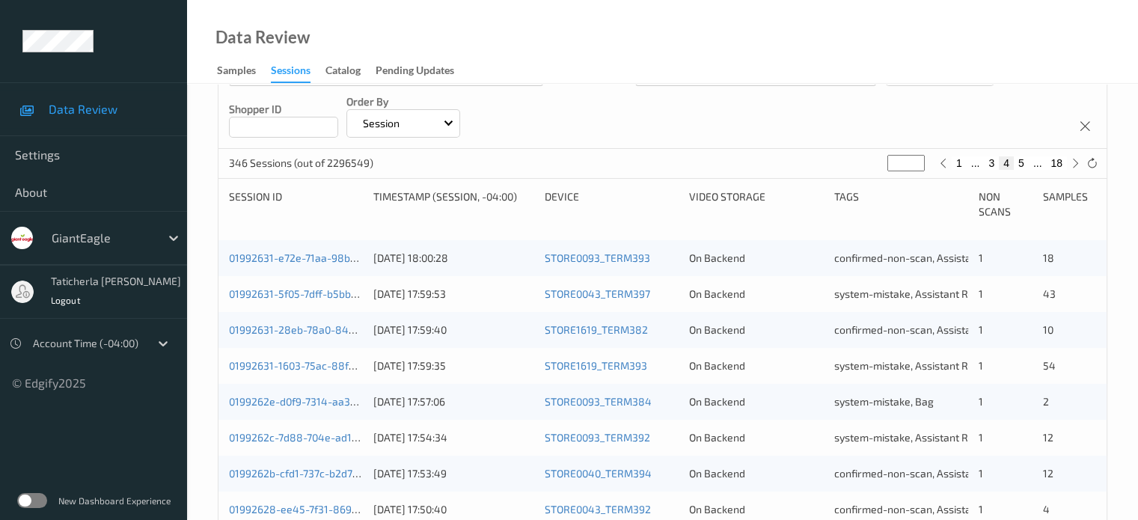
scroll to position [449, 0]
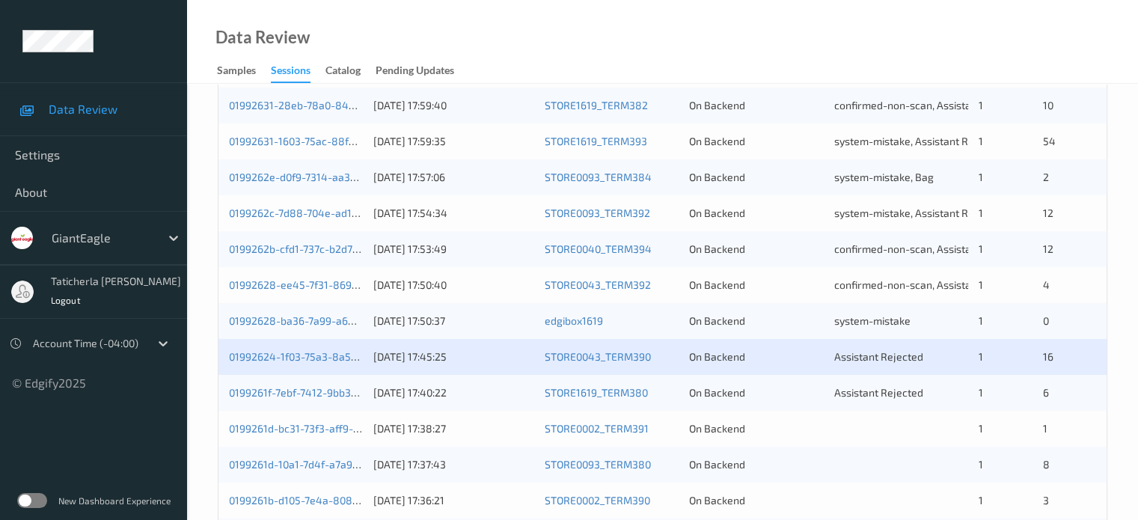
click at [308, 350] on div "01992624-1f03-75a3-8a5c-6589f6d93549" at bounding box center [296, 357] width 134 height 15
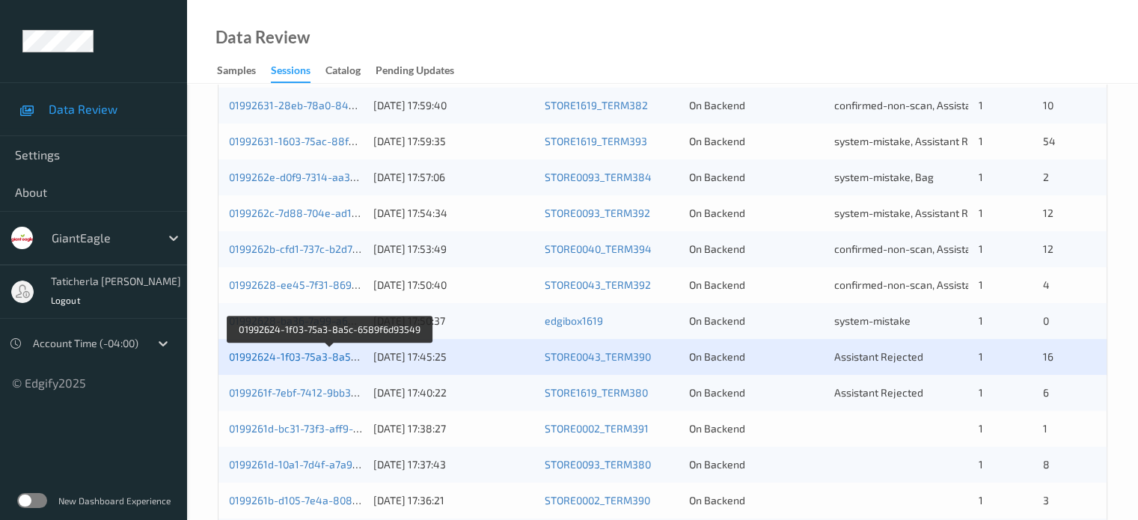
click at [305, 354] on link "01992624-1f03-75a3-8a5c-6589f6d93549" at bounding box center [330, 356] width 203 height 13
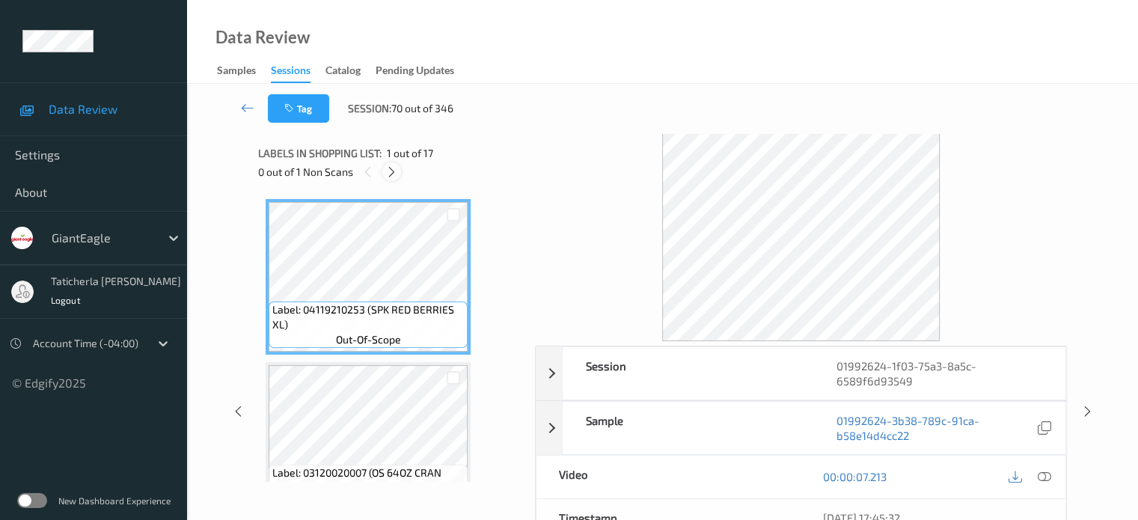
click at [393, 169] on icon at bounding box center [391, 171] width 13 height 13
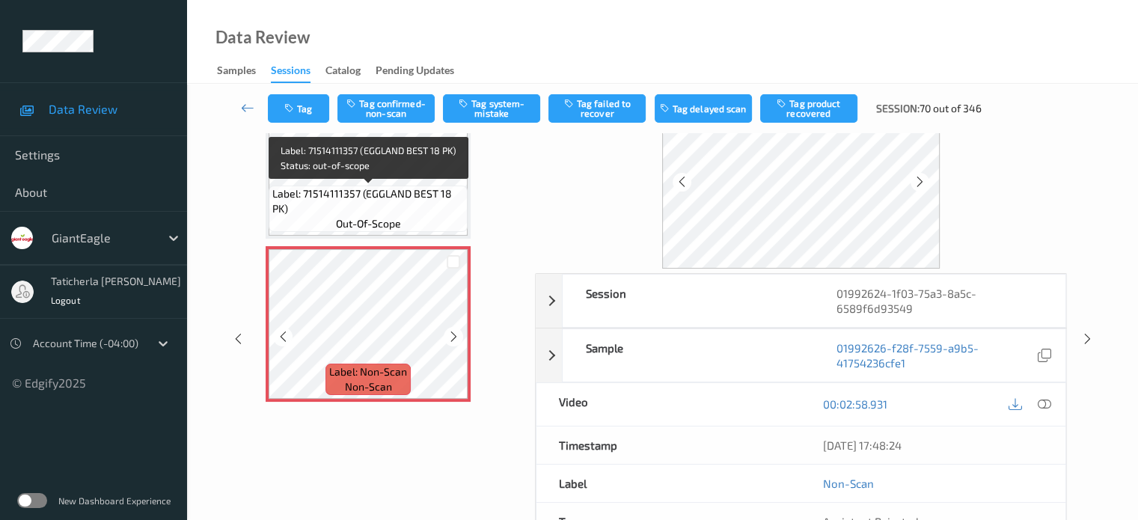
scroll to position [150, 0]
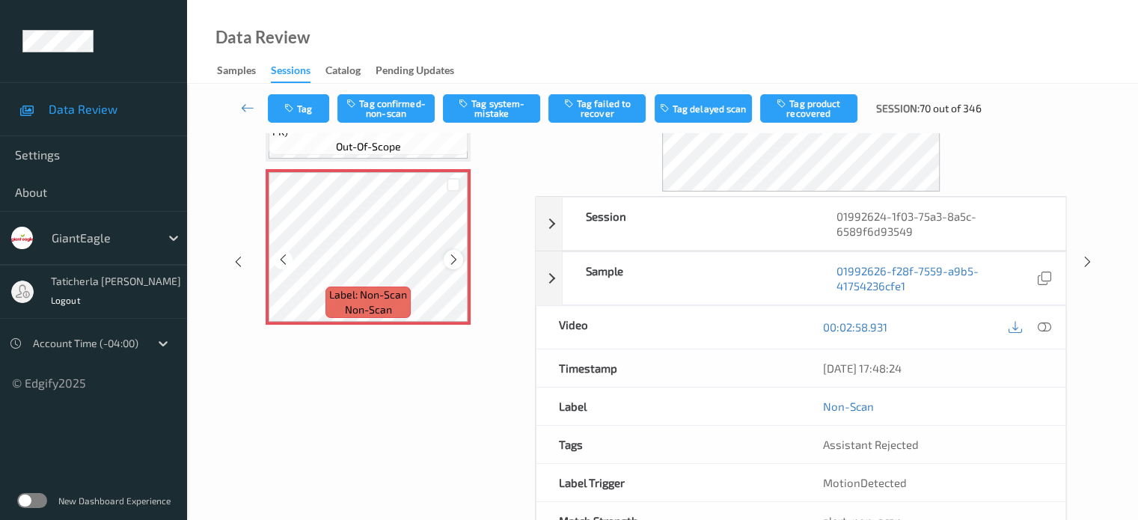
click at [451, 256] on icon at bounding box center [454, 259] width 13 height 13
click at [452, 257] on icon at bounding box center [454, 259] width 13 height 13
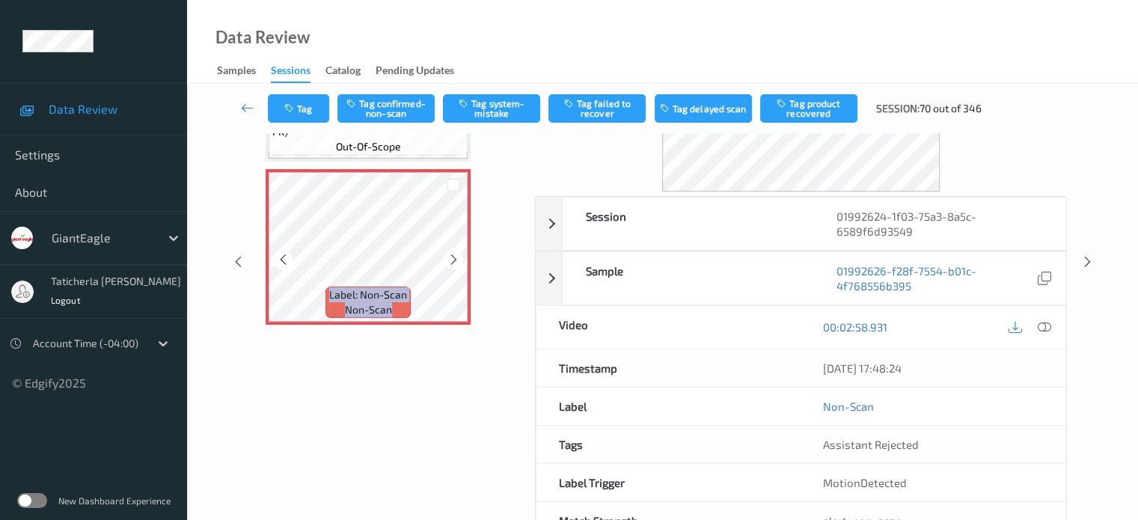
click at [452, 257] on icon at bounding box center [454, 259] width 13 height 13
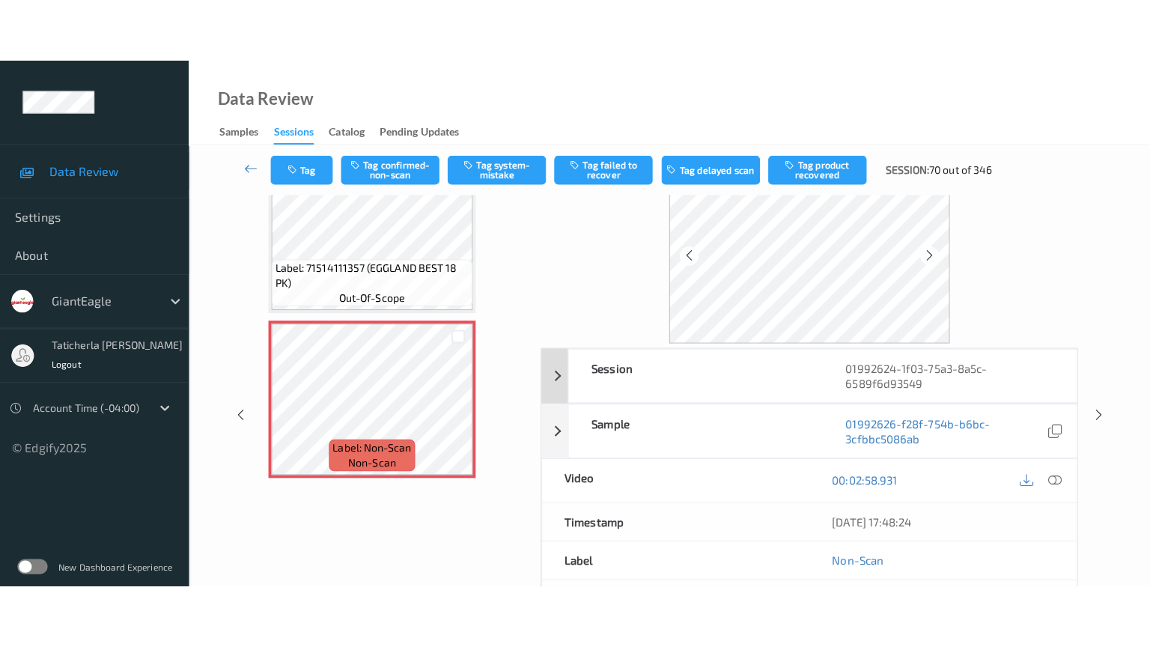
scroll to position [0, 0]
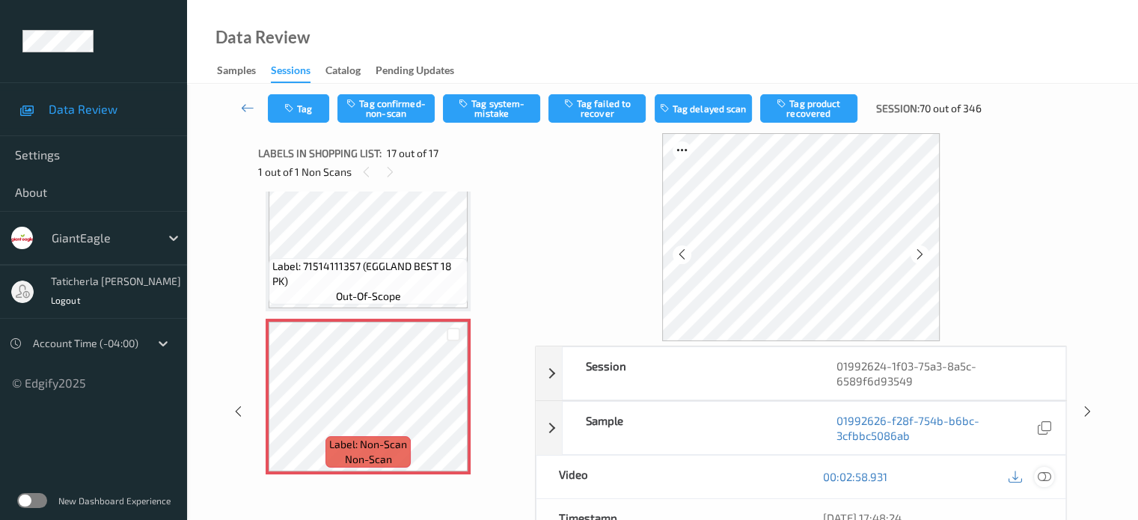
click at [1041, 474] on icon at bounding box center [1043, 476] width 13 height 13
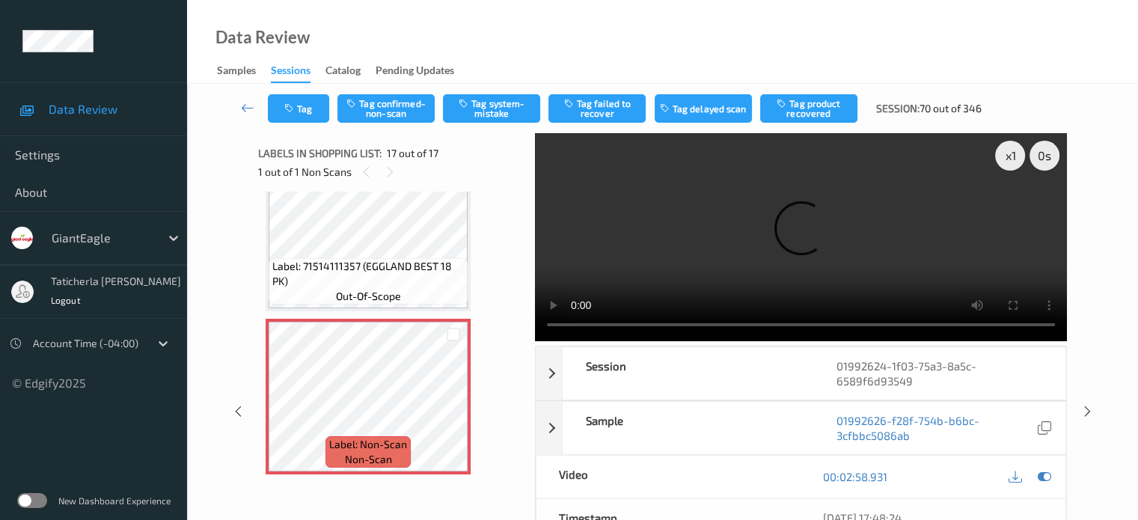
click at [1013, 210] on video at bounding box center [801, 237] width 532 height 208
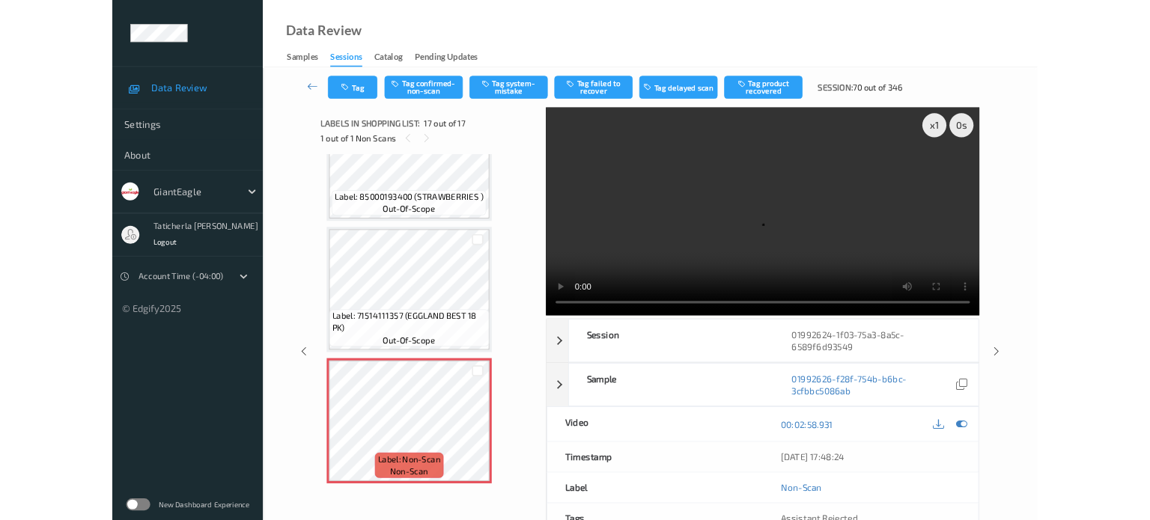
scroll to position [2364, 0]
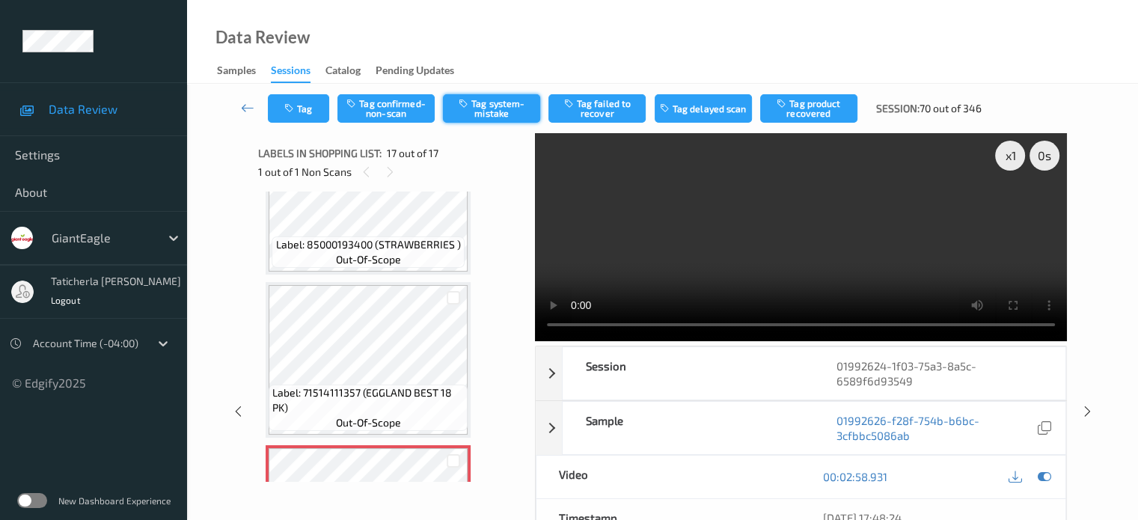
click at [492, 120] on button "Tag system-mistake" at bounding box center [491, 108] width 97 height 28
click at [305, 109] on button "Tag" at bounding box center [298, 108] width 61 height 28
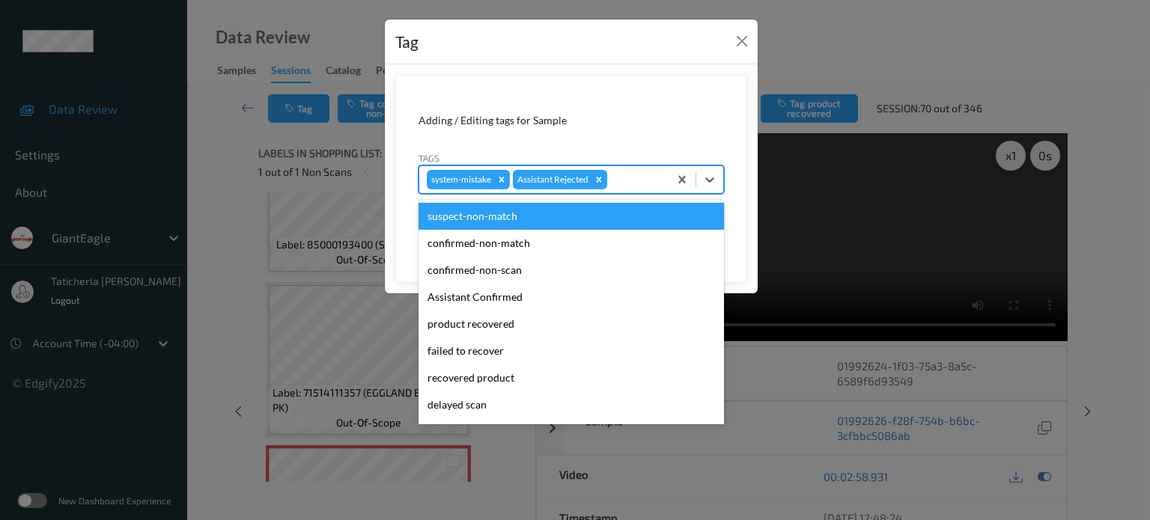
click at [632, 177] on div at bounding box center [635, 180] width 51 height 18
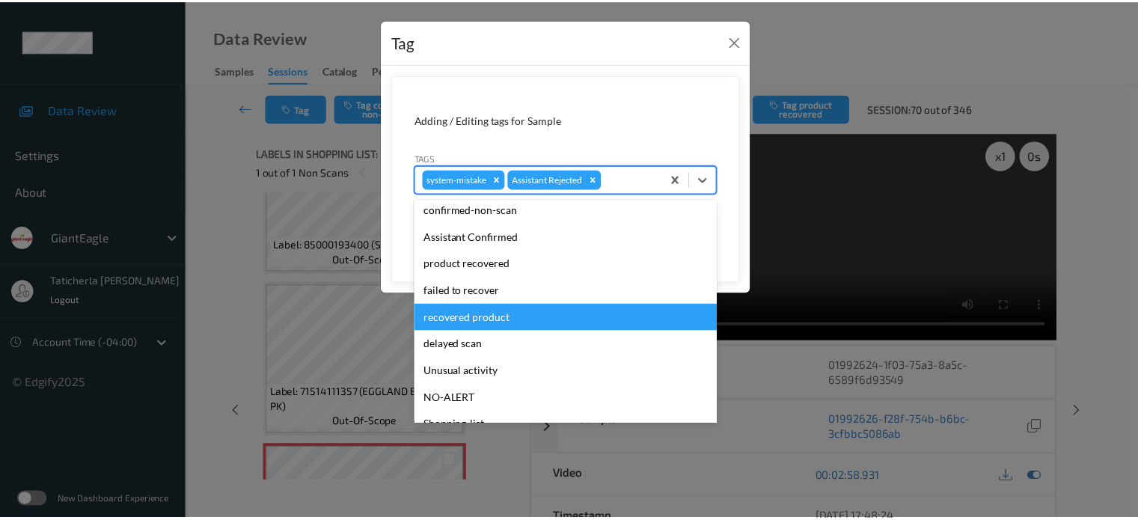
scroll to position [132, 0]
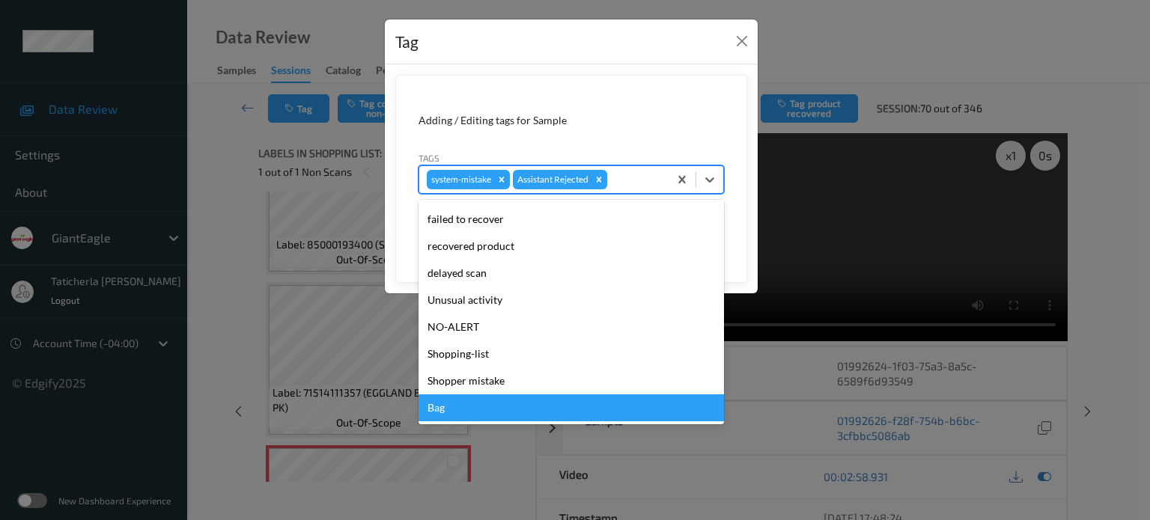
click at [451, 410] on div "Bag" at bounding box center [570, 407] width 305 height 27
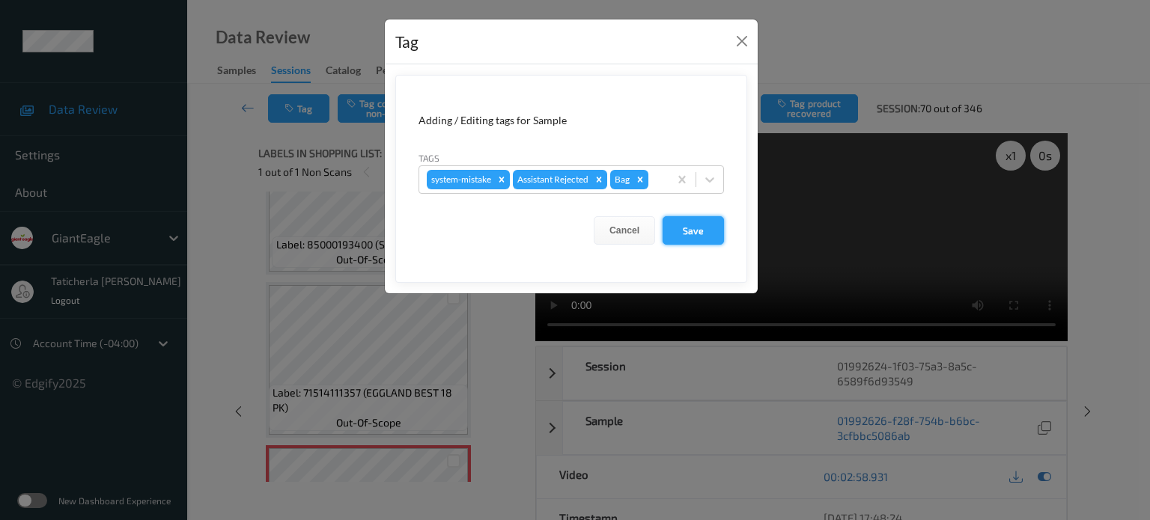
click at [699, 233] on button "Save" at bounding box center [692, 230] width 61 height 28
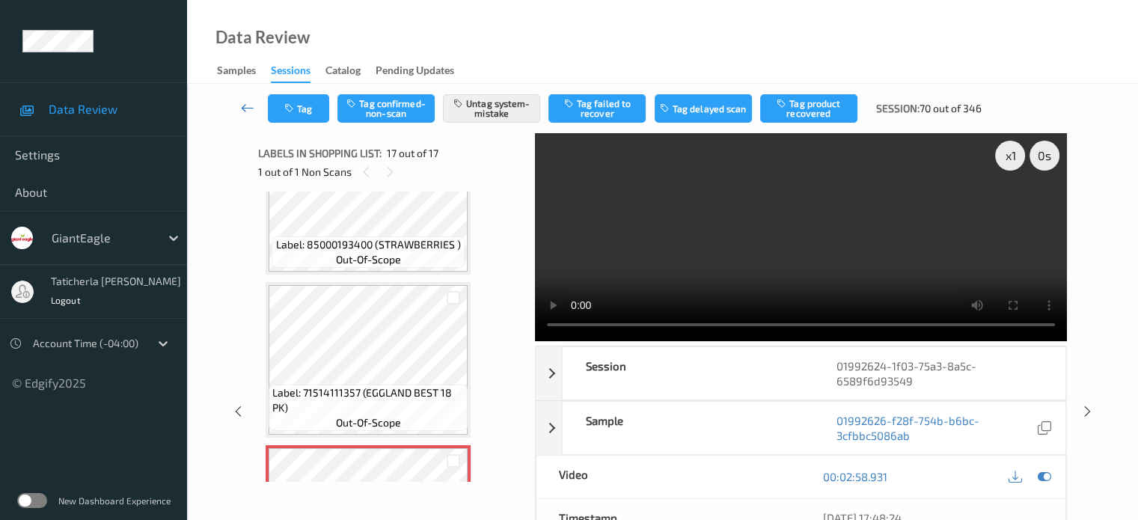
click at [245, 103] on icon at bounding box center [247, 107] width 13 height 15
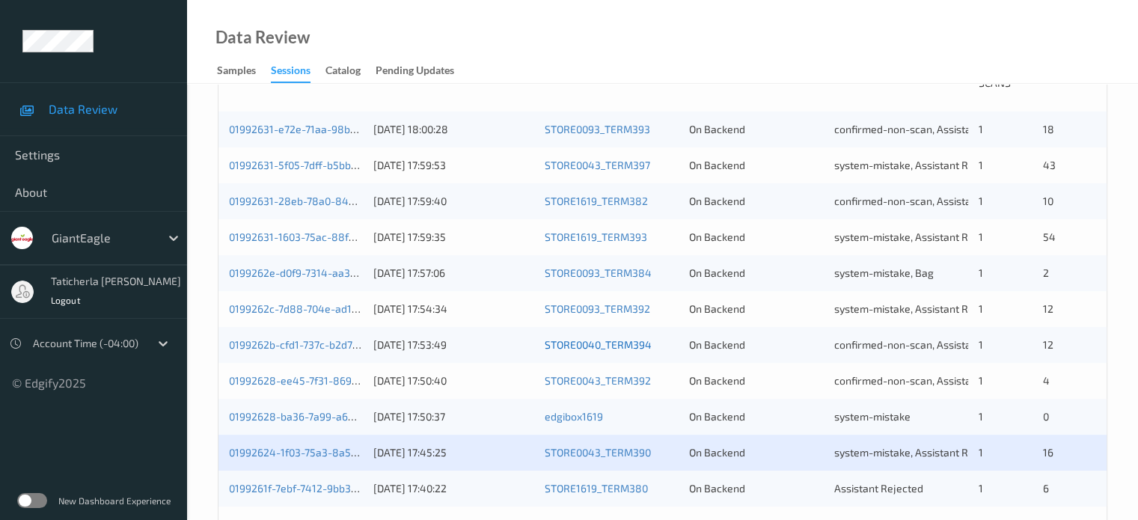
scroll to position [449, 0]
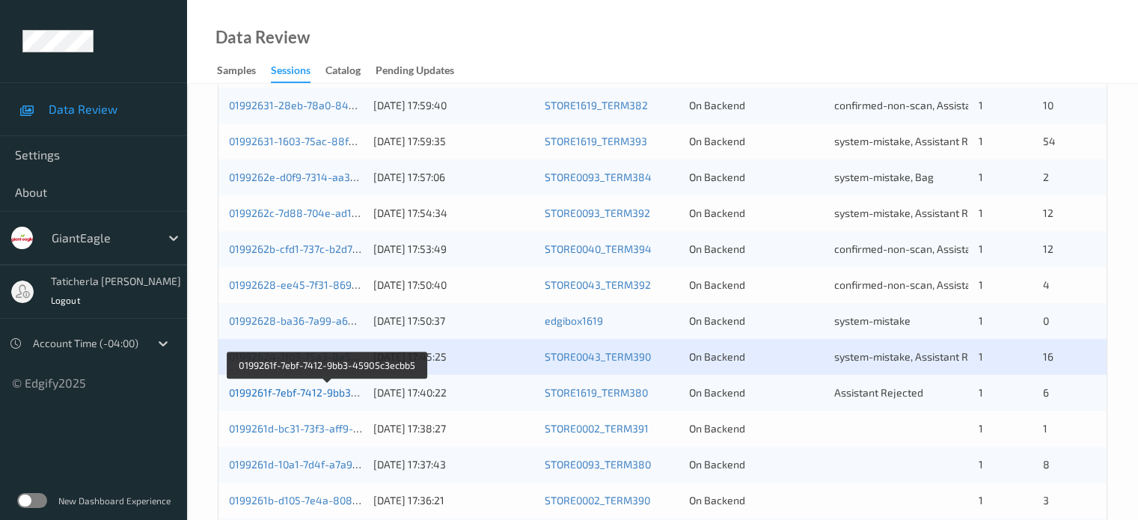
click at [308, 391] on link "0199261f-7ebf-7412-9bb3-45905c3ecbb5" at bounding box center [328, 392] width 198 height 13
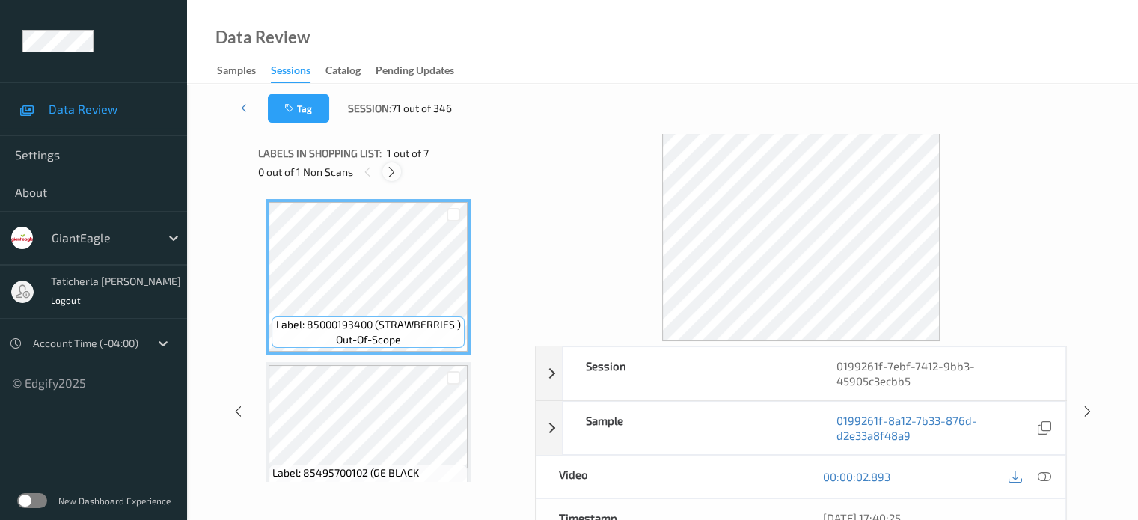
click at [394, 175] on icon at bounding box center [391, 171] width 13 height 13
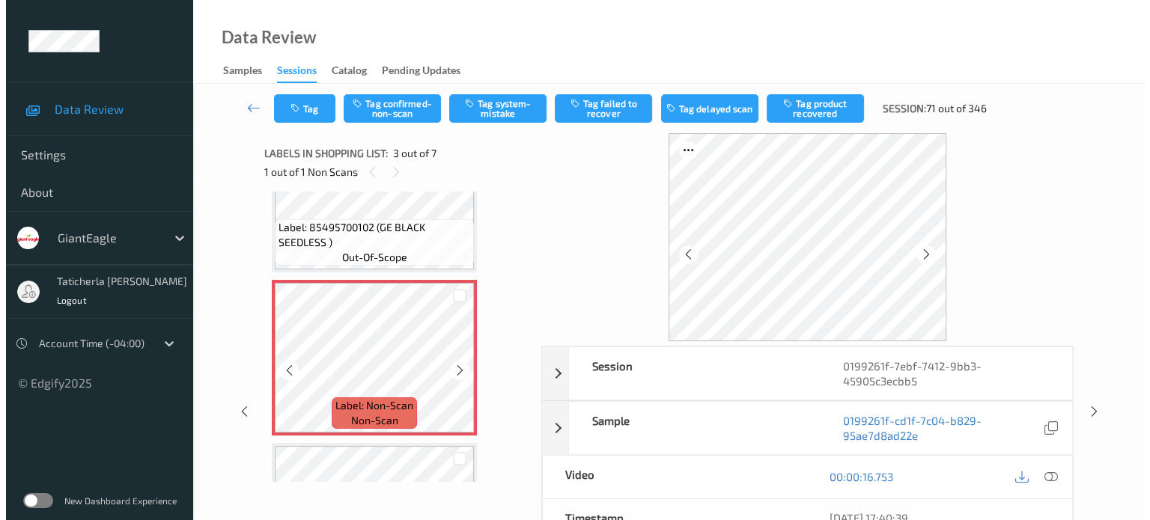
scroll to position [320, 0]
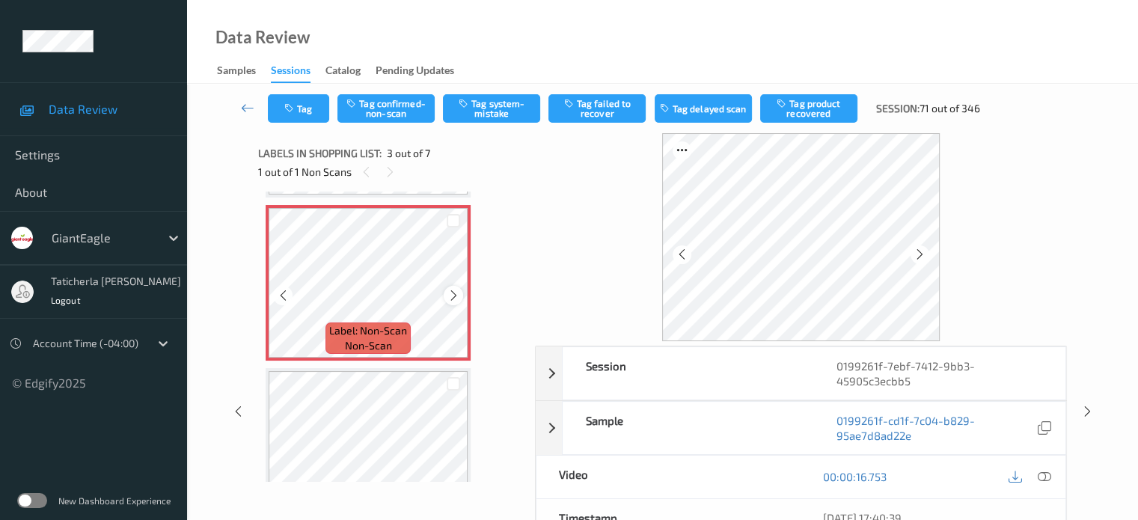
click at [452, 299] on icon at bounding box center [454, 295] width 13 height 13
click at [1045, 475] on icon at bounding box center [1043, 476] width 13 height 13
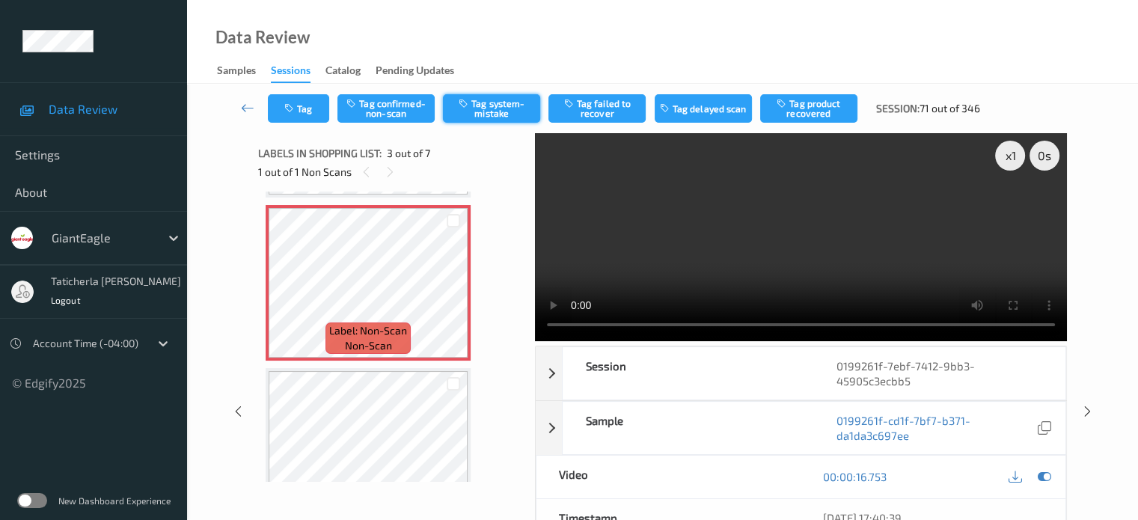
click at [479, 109] on button "Tag system-mistake" at bounding box center [491, 108] width 97 height 28
click at [311, 111] on button "Tag" at bounding box center [298, 108] width 61 height 28
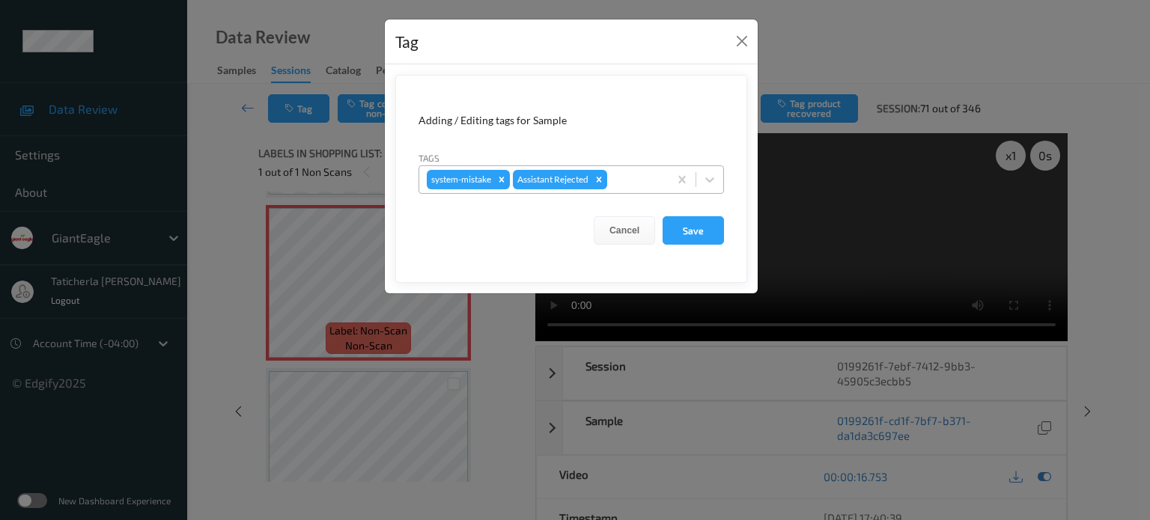
click at [632, 175] on div at bounding box center [635, 180] width 51 height 18
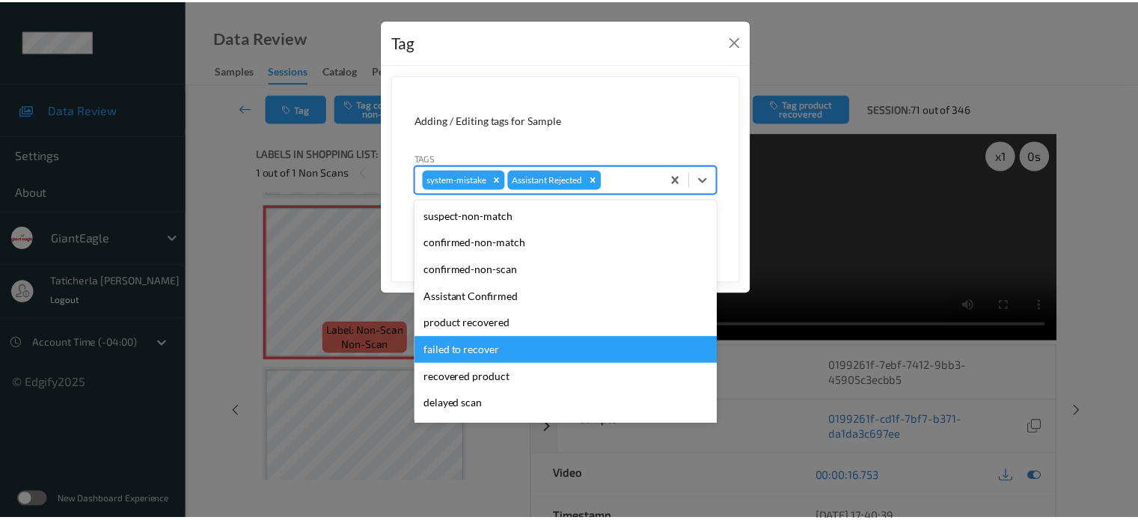
scroll to position [75, 0]
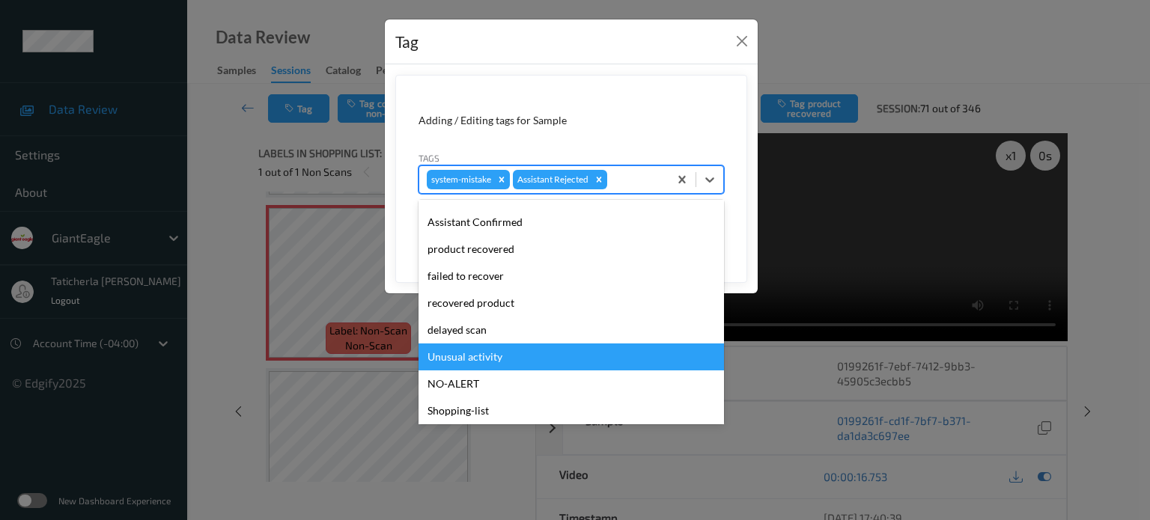
click at [523, 356] on div "Unusual activity" at bounding box center [570, 357] width 305 height 27
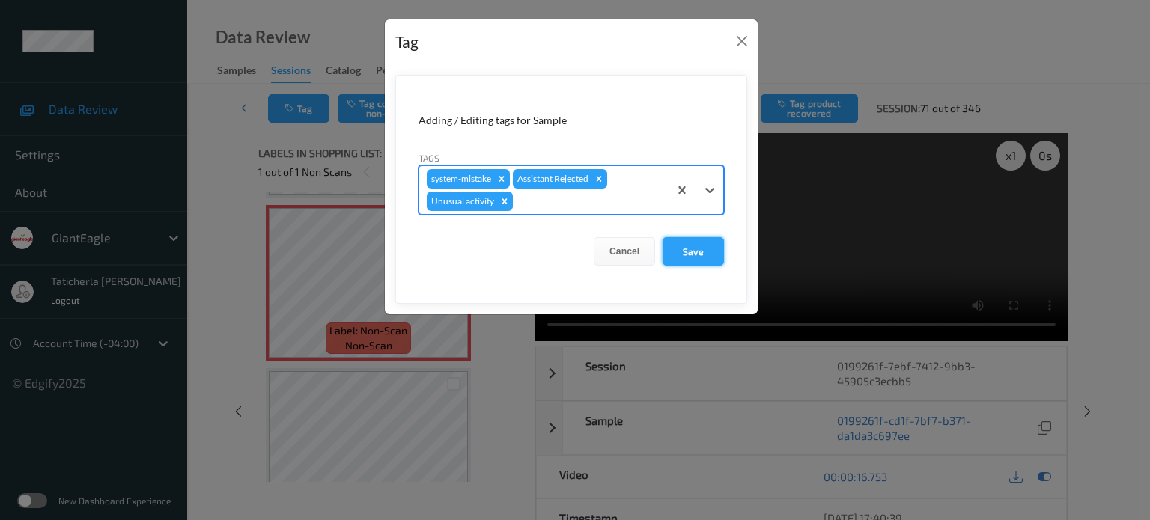
click at [705, 248] on button "Save" at bounding box center [692, 251] width 61 height 28
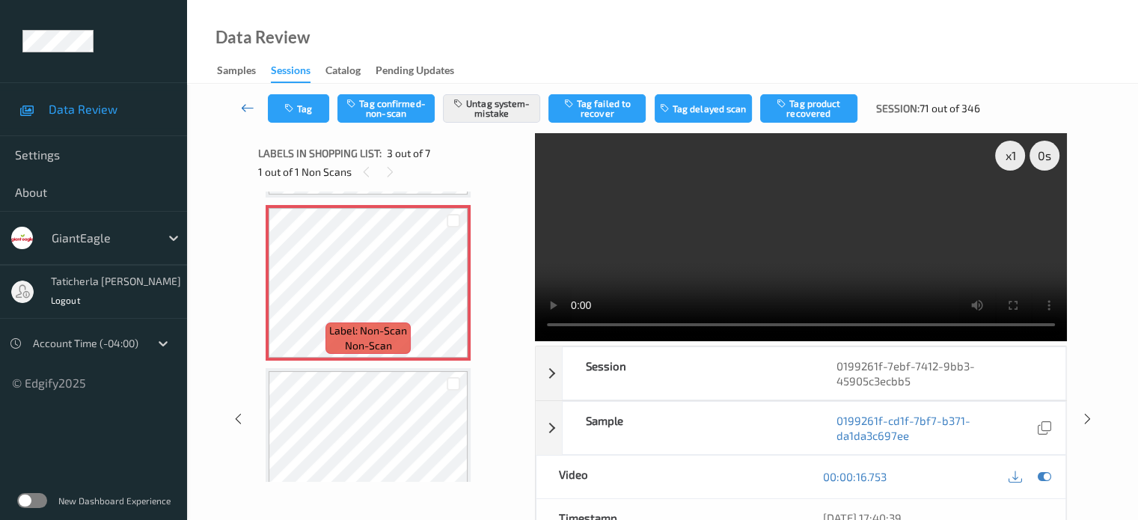
click at [244, 104] on icon at bounding box center [247, 107] width 13 height 15
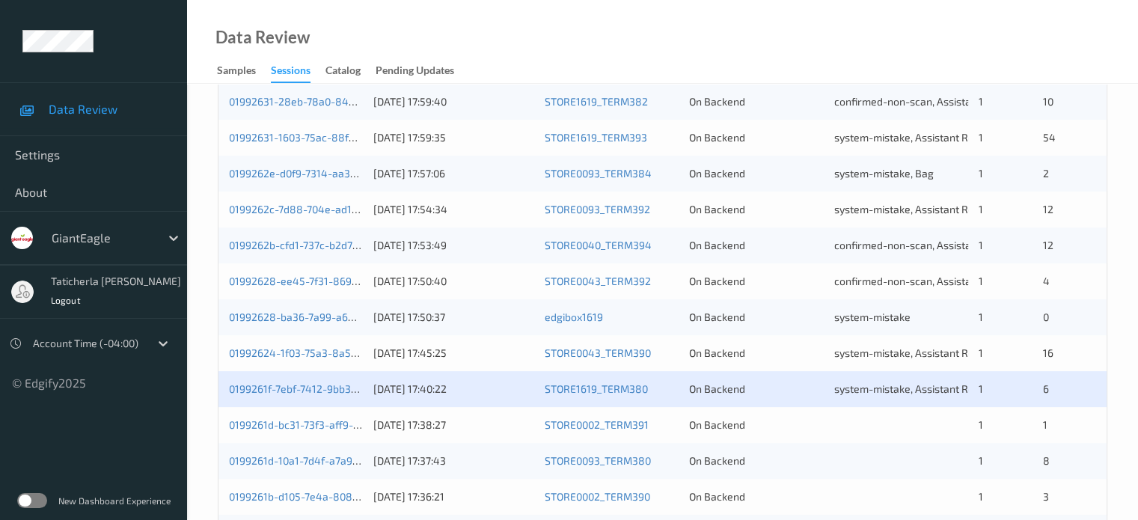
scroll to position [599, 0]
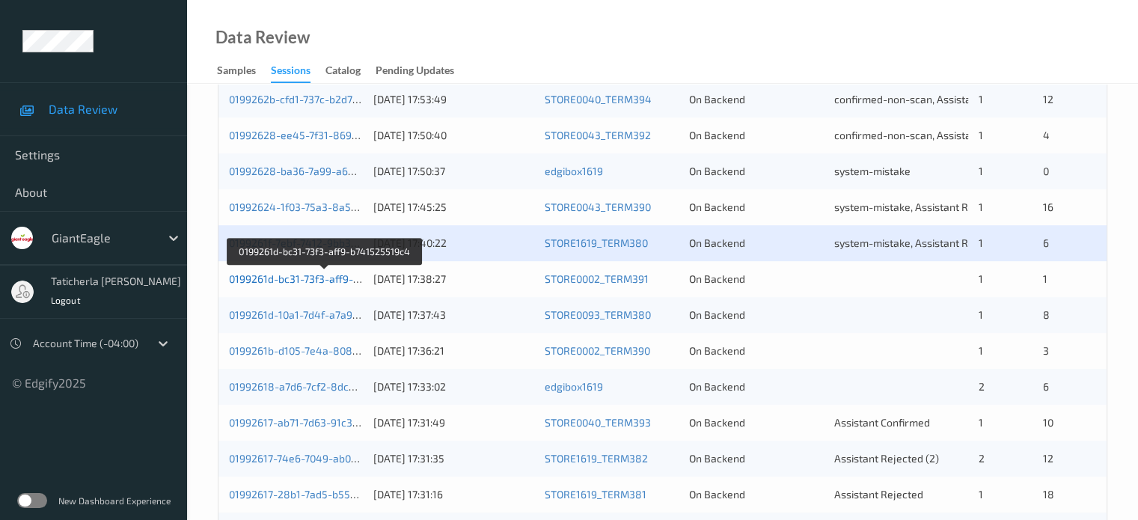
click at [314, 280] on link "0199261d-bc31-73f3-aff9-b741525519c4" at bounding box center [325, 278] width 193 height 13
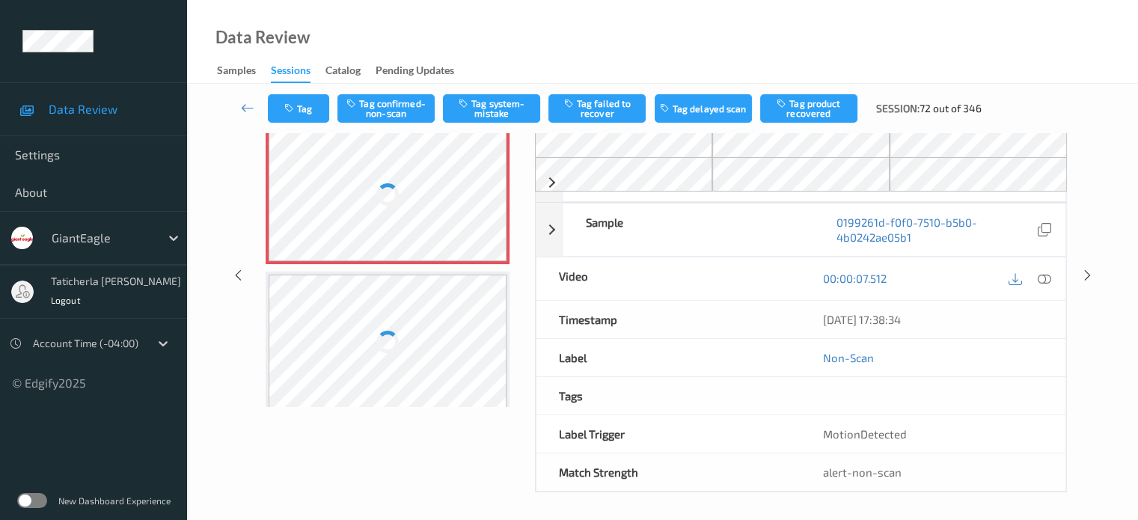
scroll to position [109, 0]
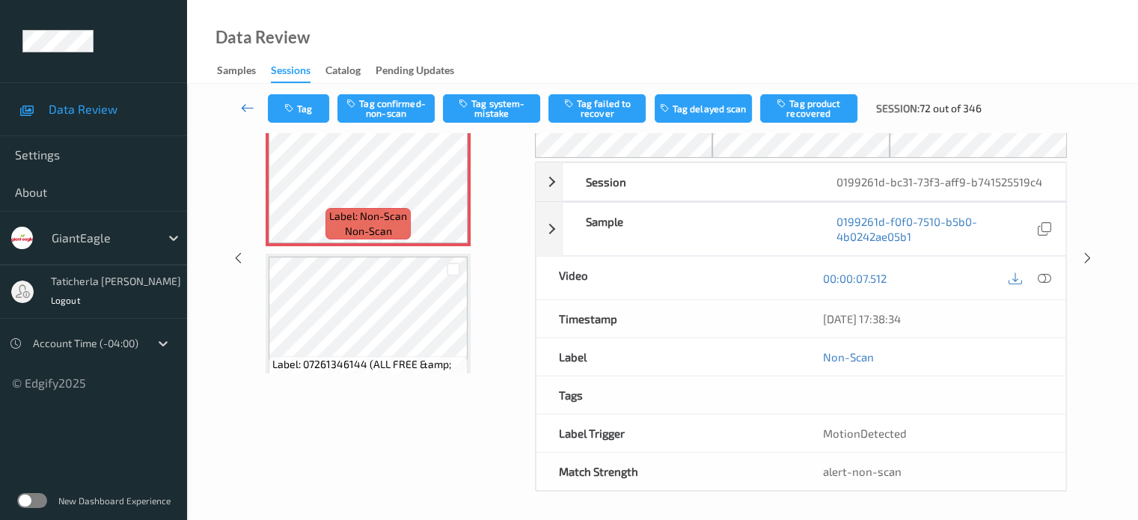
click at [247, 106] on icon at bounding box center [247, 107] width 13 height 15
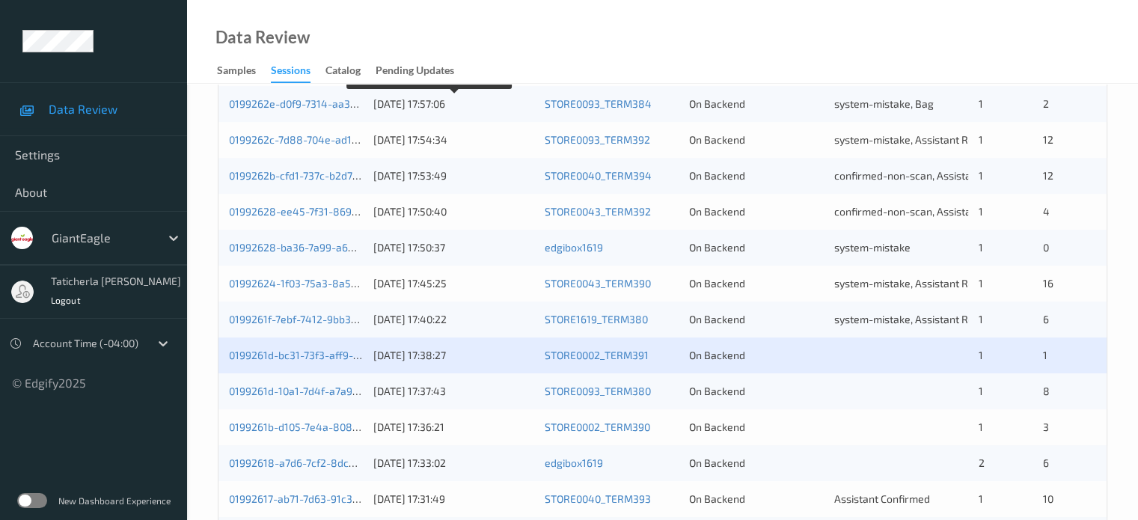
scroll to position [524, 0]
click at [288, 350] on link "0199261d-bc31-73f3-aff9-b741525519c4" at bounding box center [325, 353] width 193 height 13
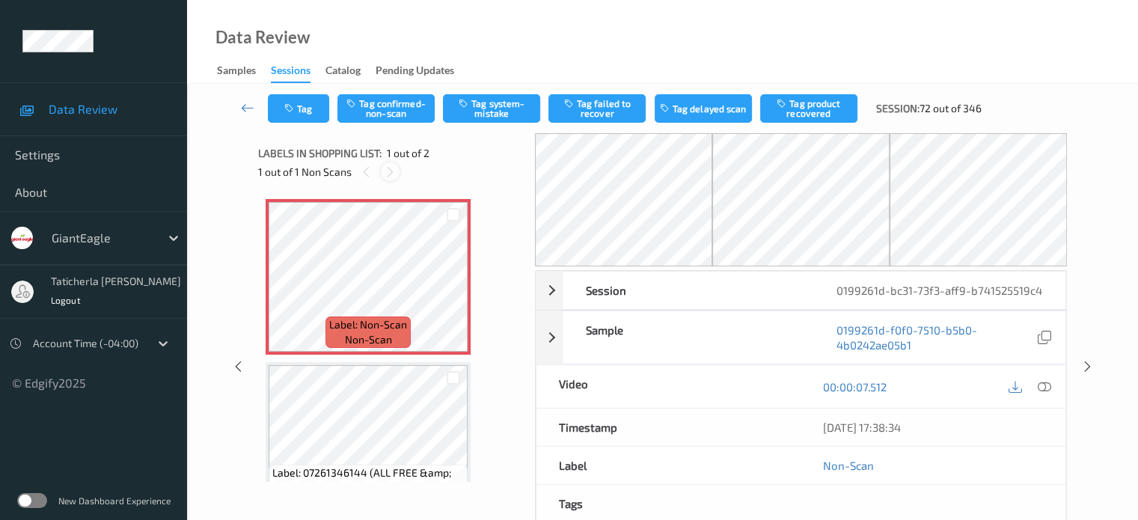
click at [395, 170] on icon at bounding box center [390, 171] width 13 height 13
click at [394, 165] on icon at bounding box center [390, 171] width 13 height 13
click at [452, 289] on icon at bounding box center [454, 289] width 13 height 13
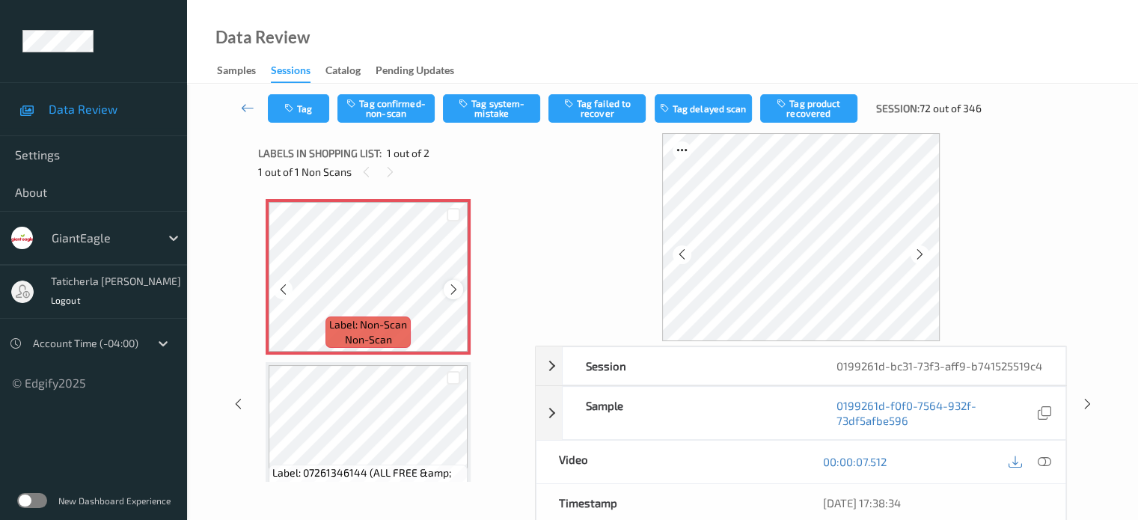
click at [453, 287] on icon at bounding box center [454, 289] width 13 height 13
click at [454, 284] on icon at bounding box center [454, 289] width 13 height 13
click at [454, 281] on div at bounding box center [453, 289] width 19 height 19
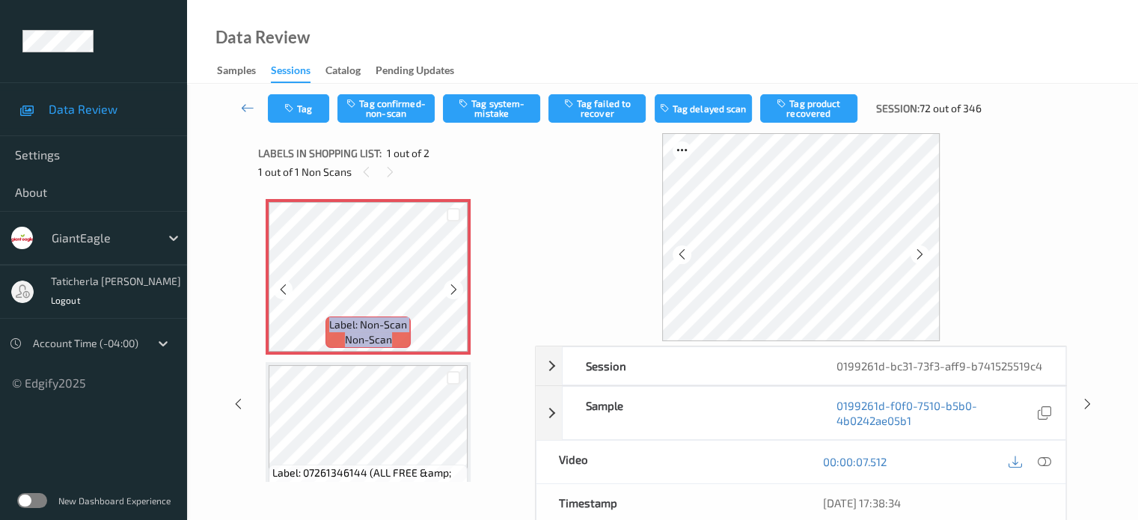
click at [454, 281] on div at bounding box center [453, 289] width 19 height 19
click at [1042, 457] on icon at bounding box center [1043, 461] width 13 height 13
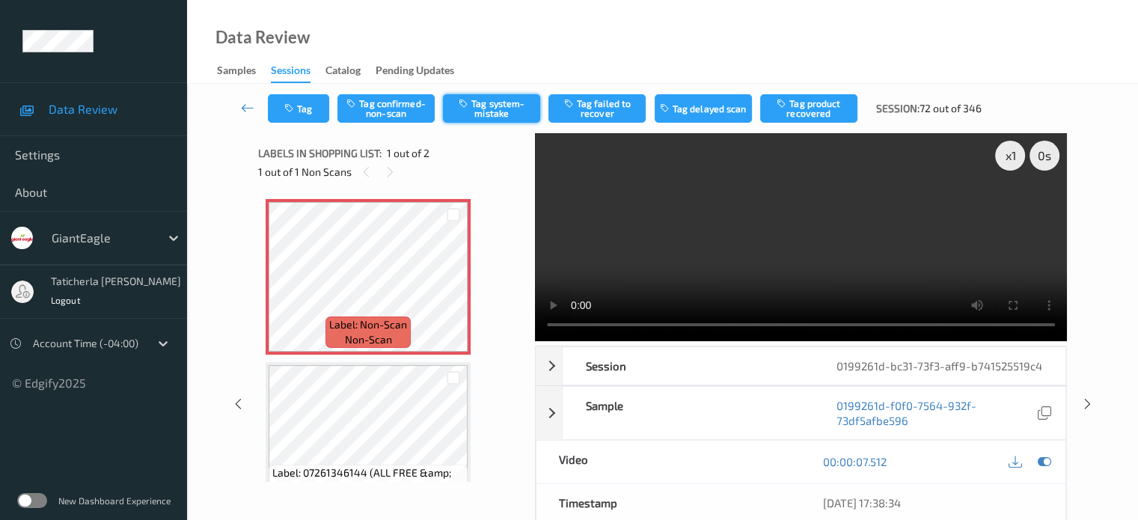
click at [497, 107] on button "Tag system-mistake" at bounding box center [491, 108] width 97 height 28
click at [305, 118] on button "Tag" at bounding box center [298, 108] width 61 height 28
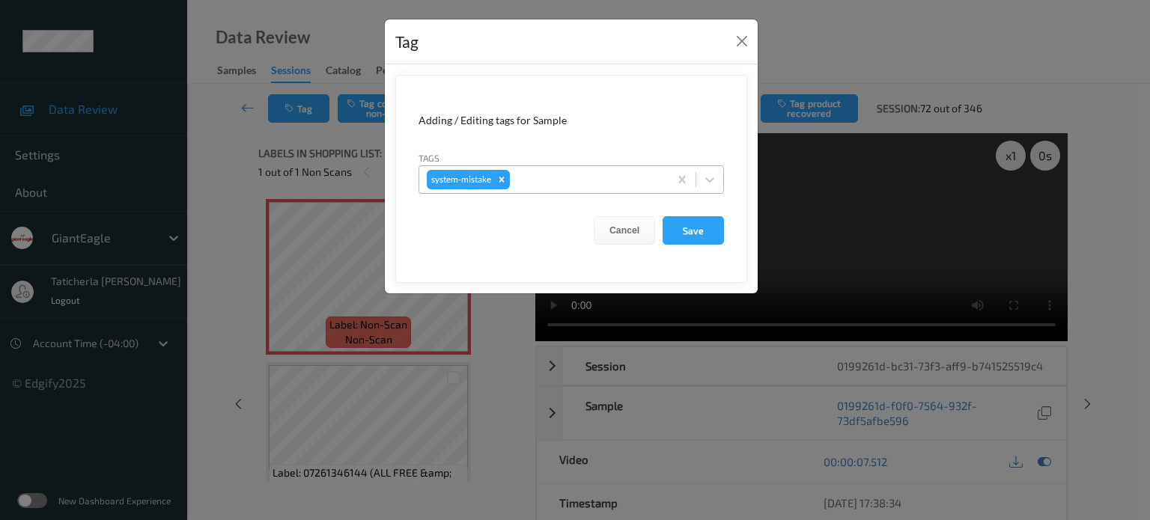
click at [611, 174] on div at bounding box center [587, 180] width 148 height 18
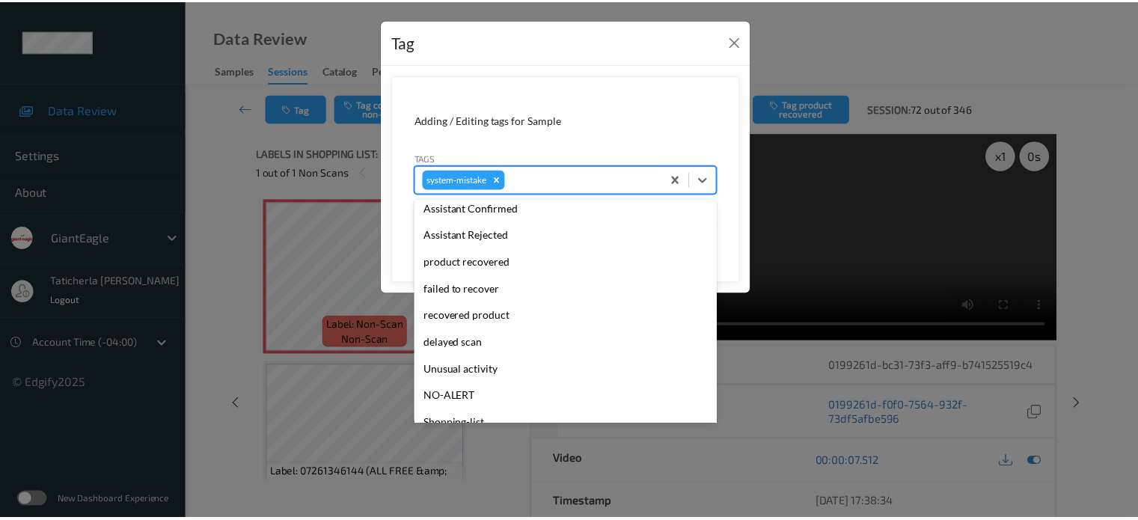
scroll to position [159, 0]
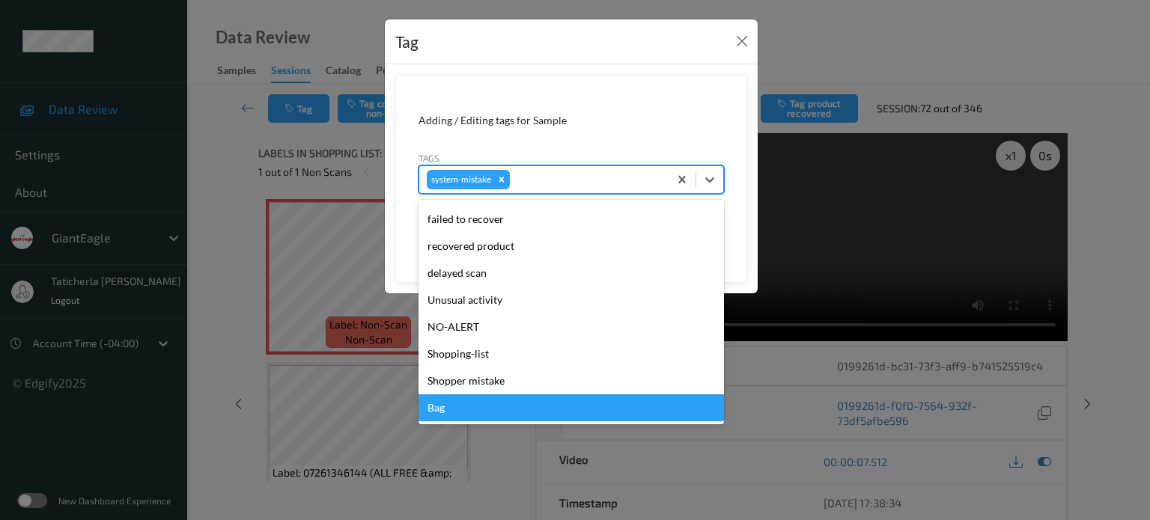
click at [522, 413] on div "Bag" at bounding box center [570, 407] width 305 height 27
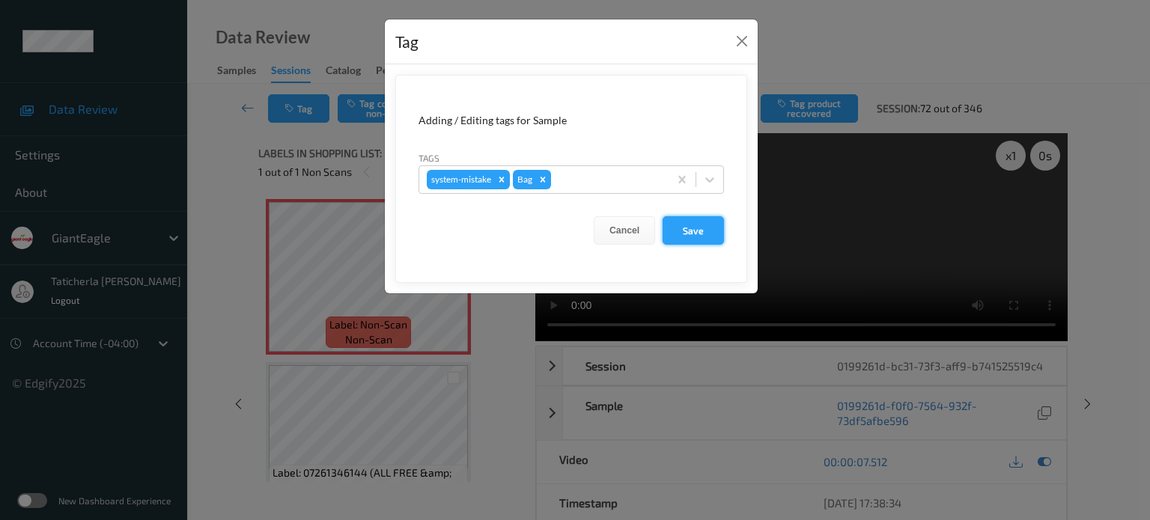
click at [696, 230] on button "Save" at bounding box center [692, 230] width 61 height 28
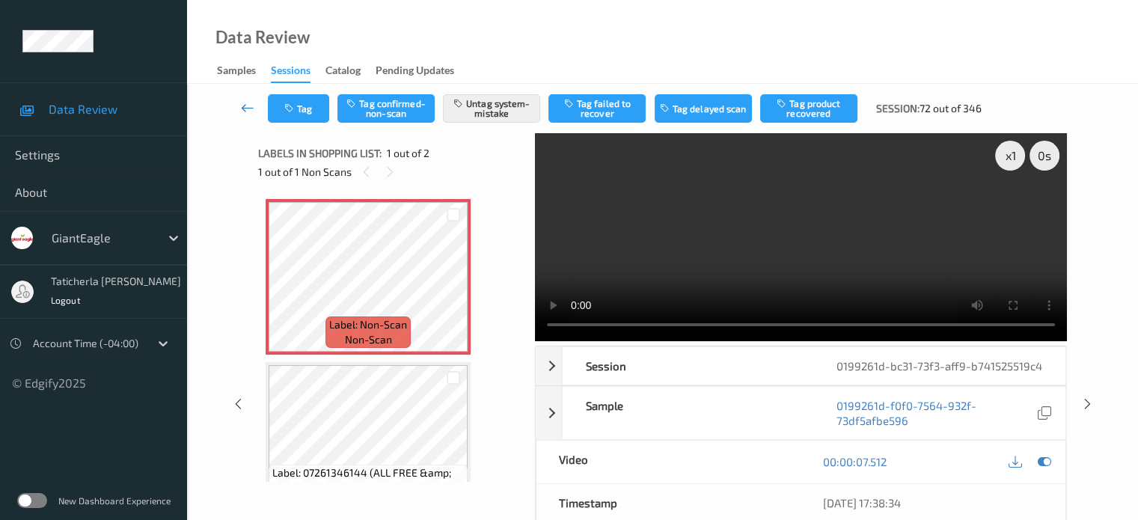
click at [251, 104] on icon at bounding box center [247, 107] width 13 height 15
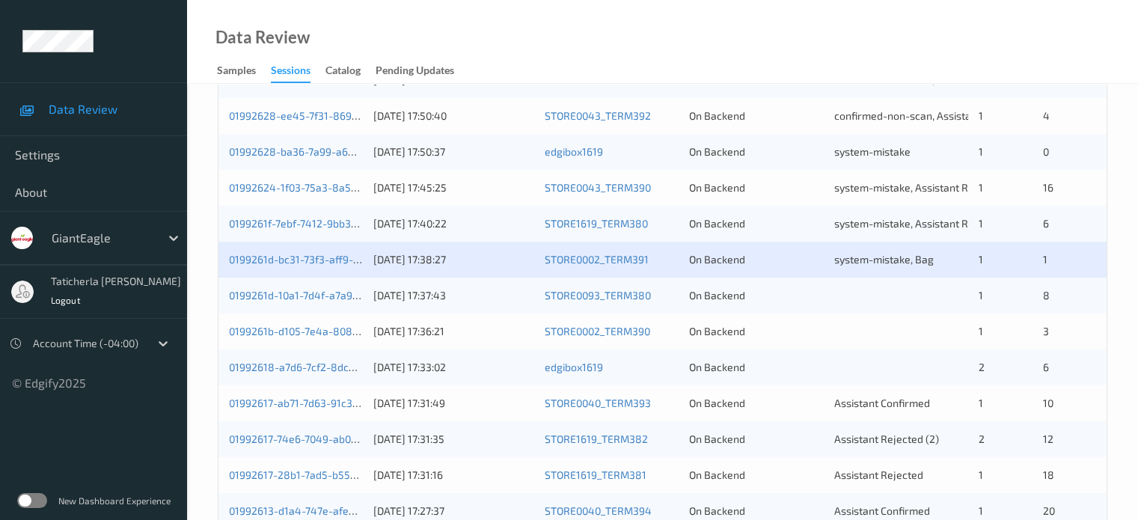
scroll to position [723, 0]
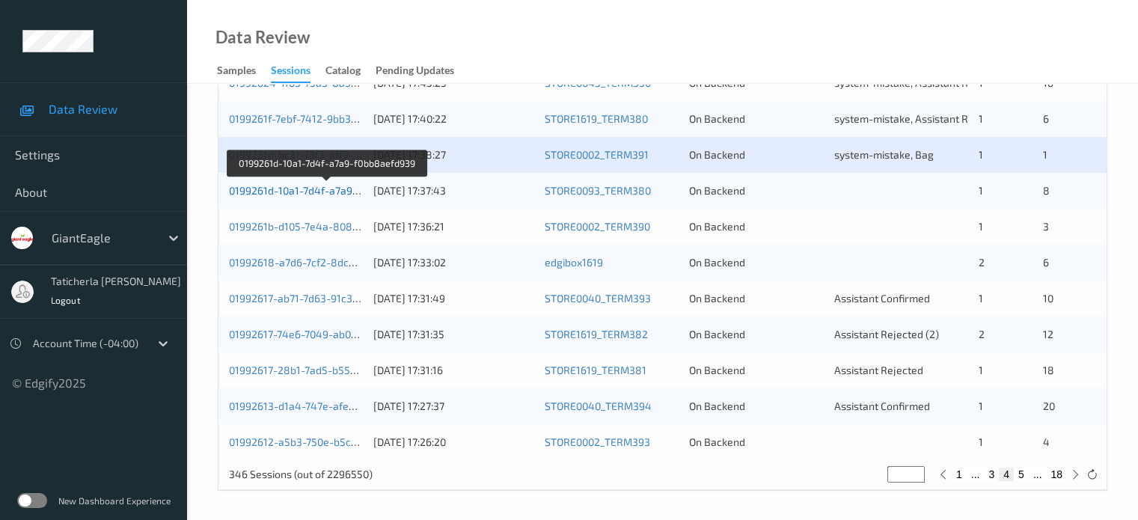
click at [305, 186] on link "0199261d-10a1-7d4f-a7a9-f0bb8aefd939" at bounding box center [327, 190] width 196 height 13
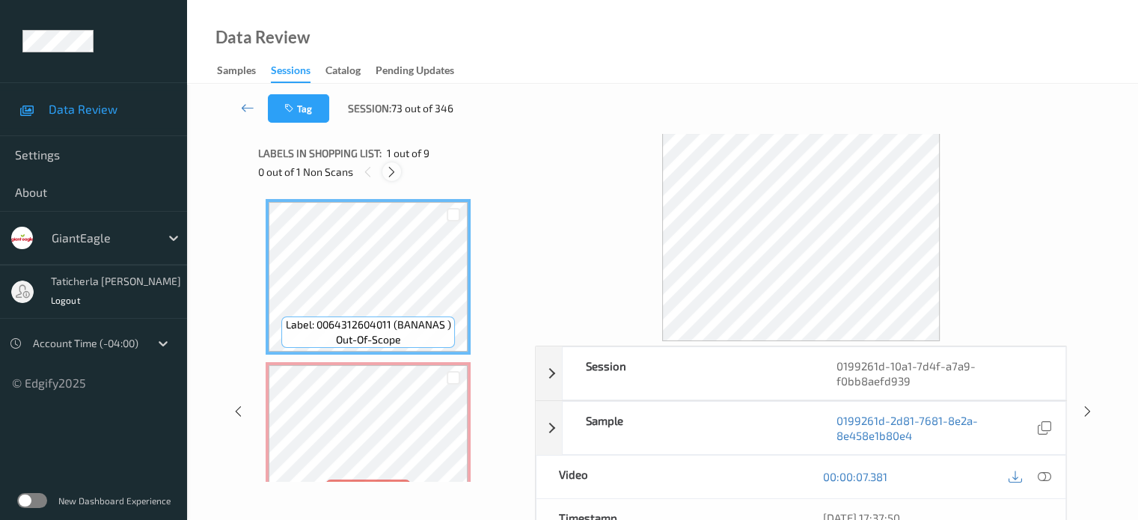
click at [392, 171] on icon at bounding box center [391, 171] width 13 height 13
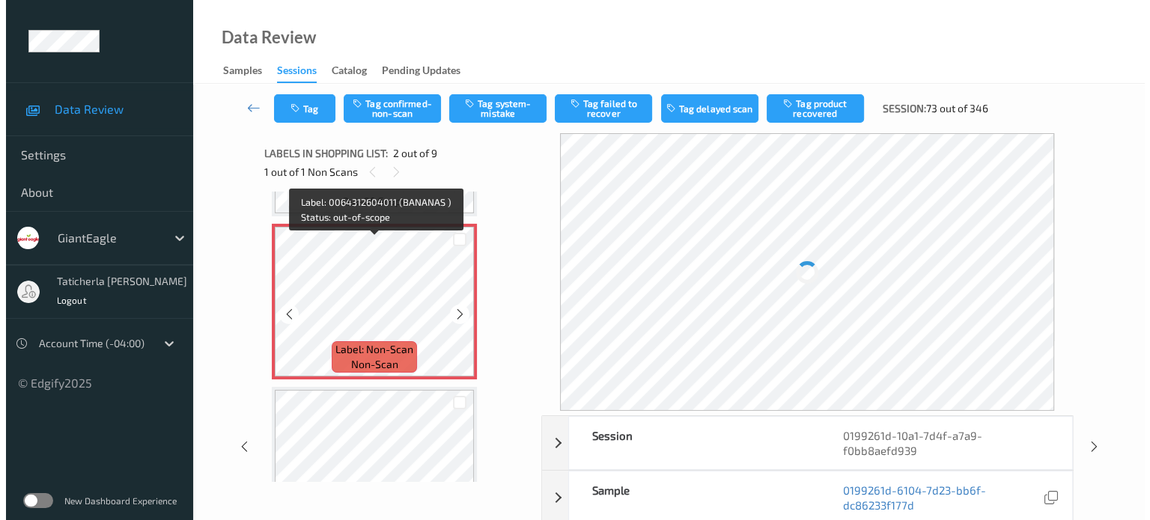
scroll to position [157, 0]
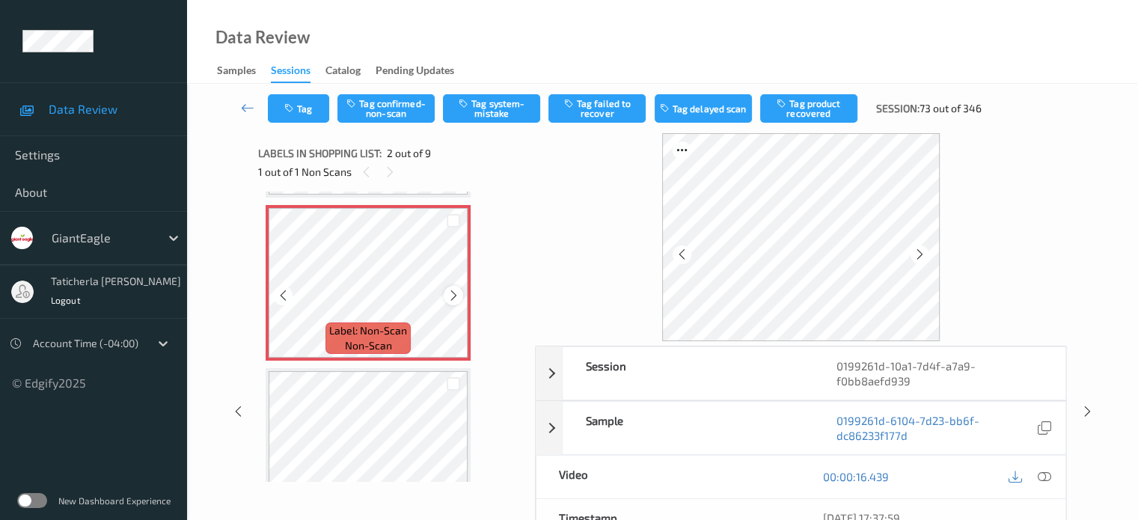
click at [455, 293] on icon at bounding box center [454, 295] width 13 height 13
click at [1039, 473] on icon at bounding box center [1043, 476] width 13 height 13
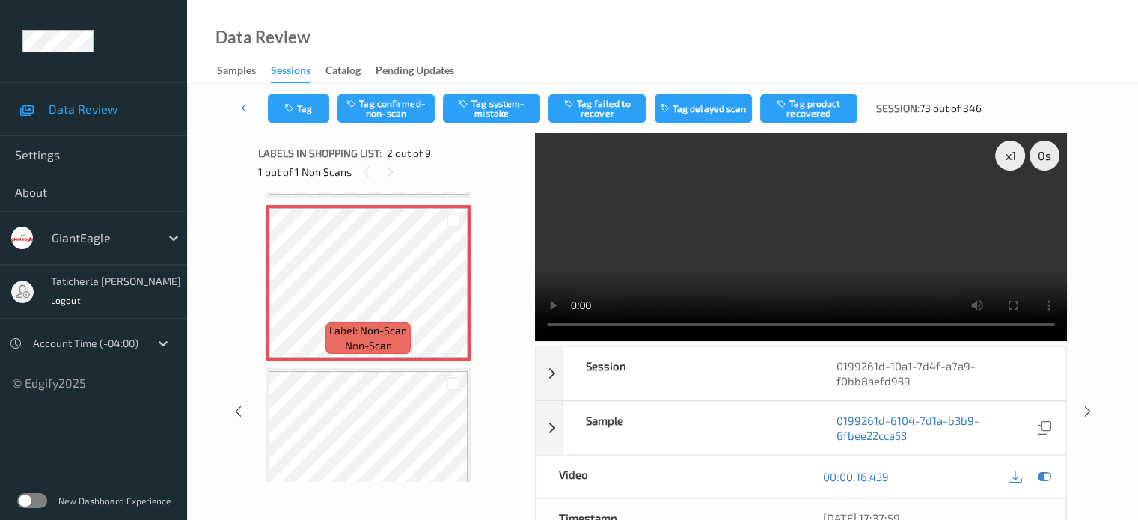
click at [1114, 185] on div "Tag Tag confirmed-non-scan Tag system-mistake Tag failed to recover Tag delayed…" at bounding box center [662, 403] width 951 height 638
click at [485, 104] on button "Tag system-mistake" at bounding box center [491, 108] width 97 height 28
click at [314, 108] on button "Tag" at bounding box center [298, 108] width 61 height 28
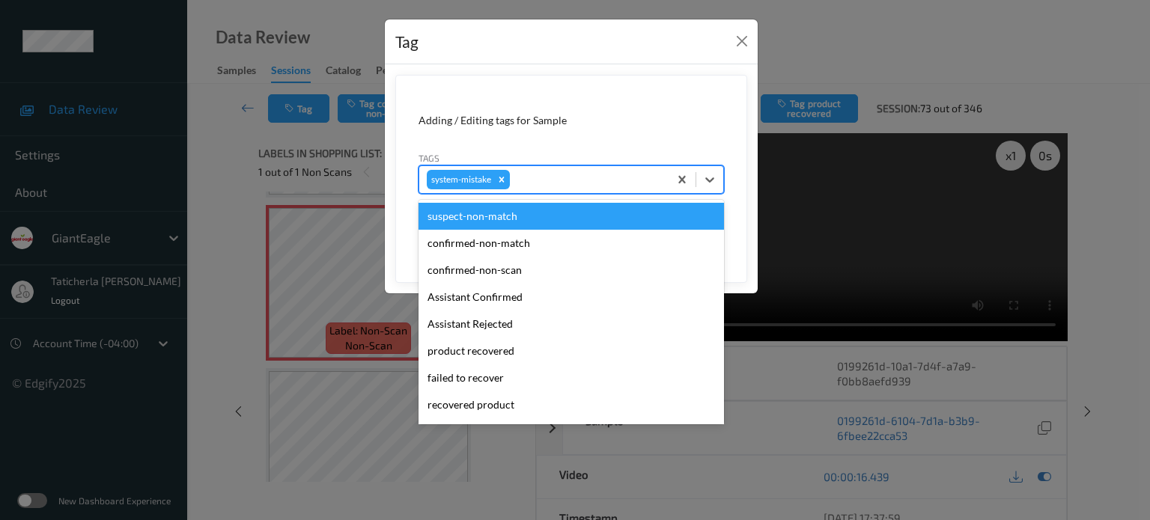
click at [558, 185] on div at bounding box center [587, 180] width 148 height 18
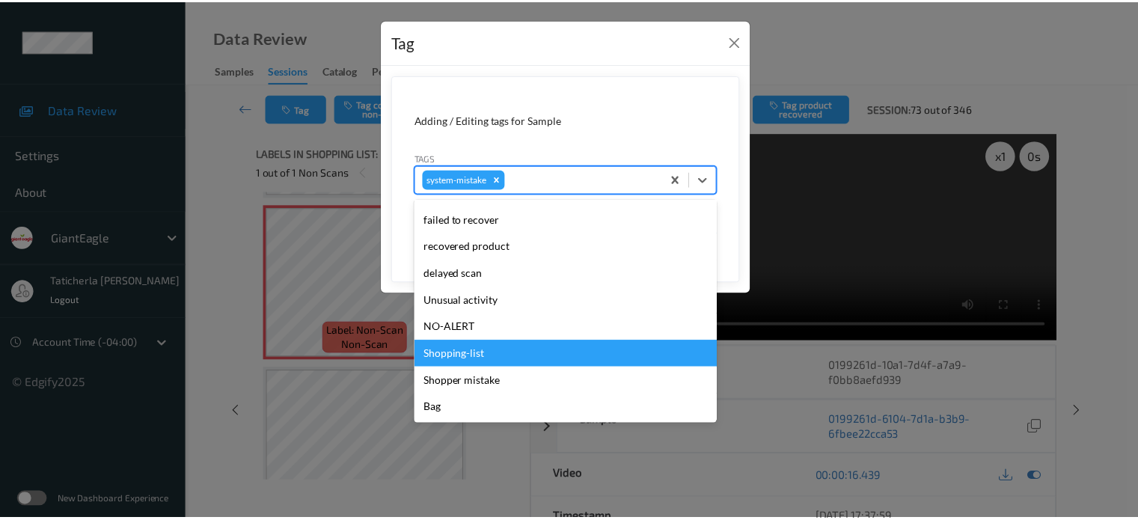
scroll to position [159, 0]
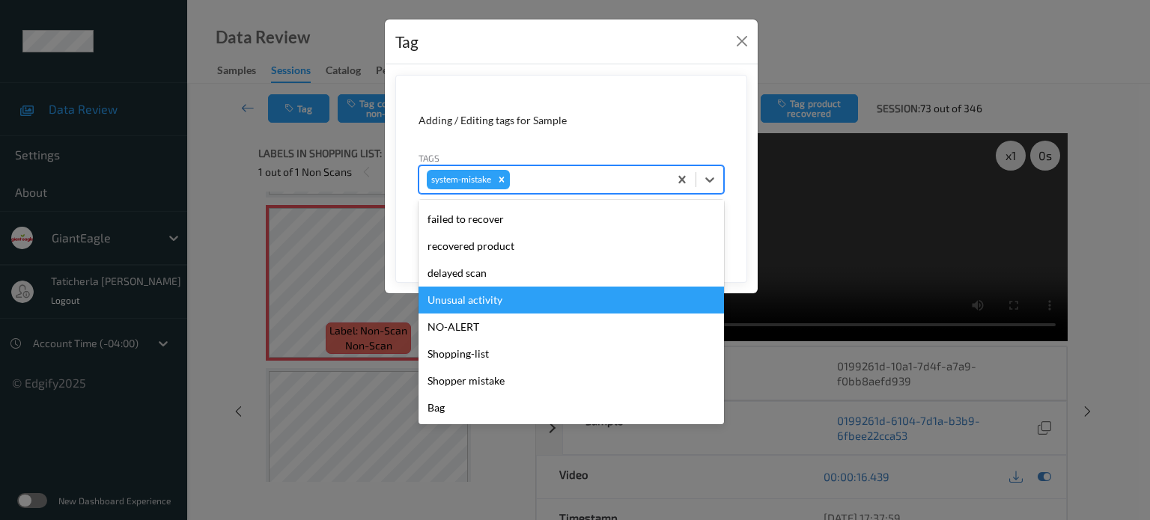
click at [524, 306] on div "Unusual activity" at bounding box center [570, 300] width 305 height 27
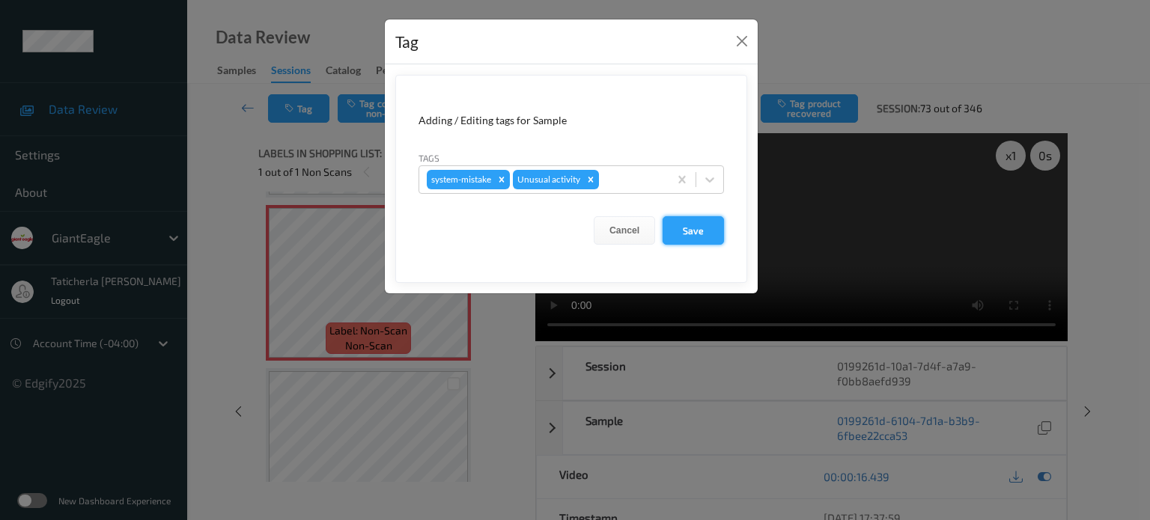
click at [689, 228] on button "Save" at bounding box center [692, 230] width 61 height 28
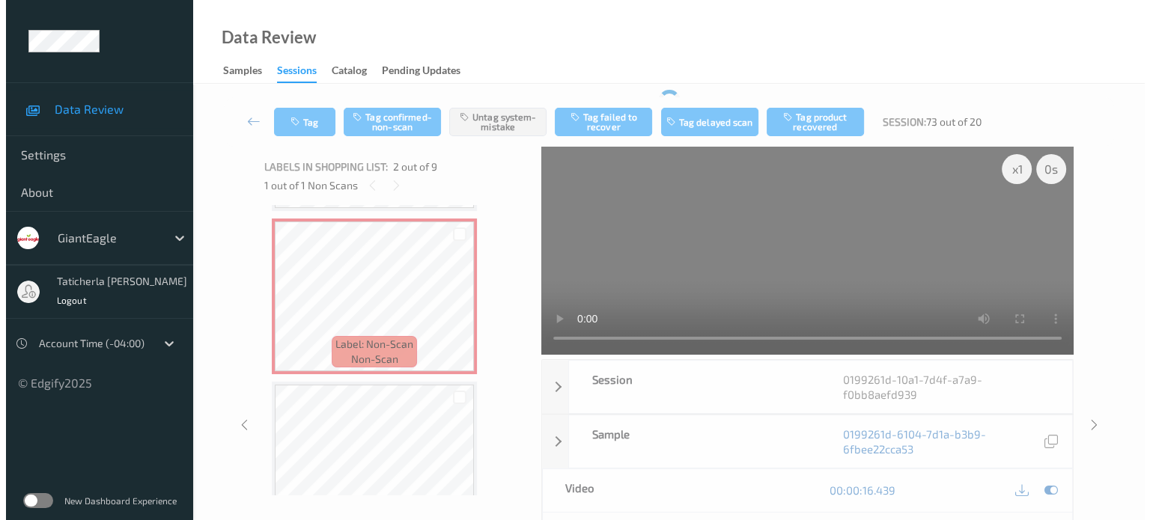
scroll to position [0, 0]
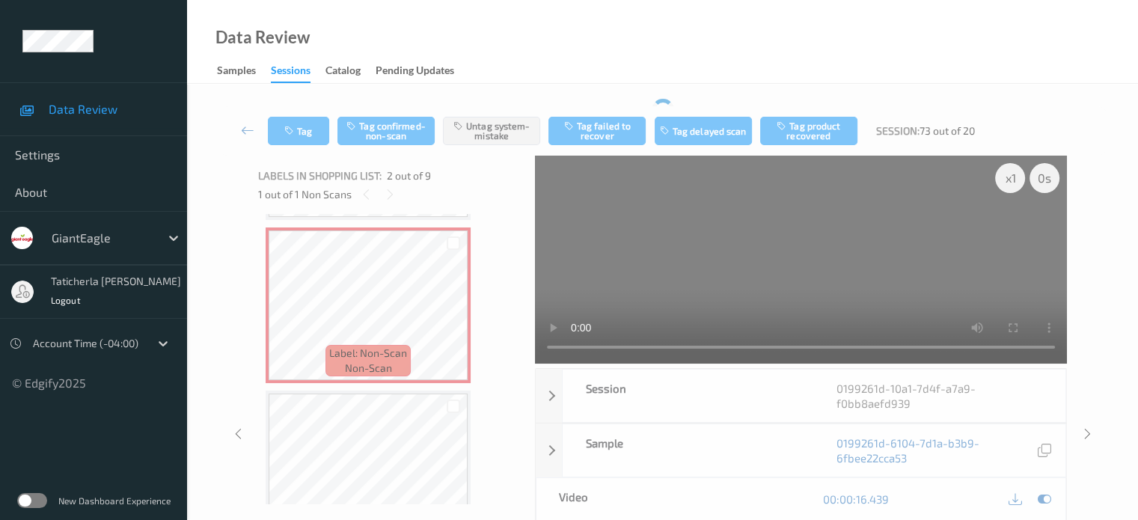
click at [564, 253] on video at bounding box center [801, 260] width 532 height 208
click at [505, 110] on div "Tag Tag confirmed-non-scan Untag system-mistake Tag failed to recover Tag delay…" at bounding box center [663, 130] width 890 height 49
click at [287, 135] on icon "button" at bounding box center [290, 131] width 13 height 10
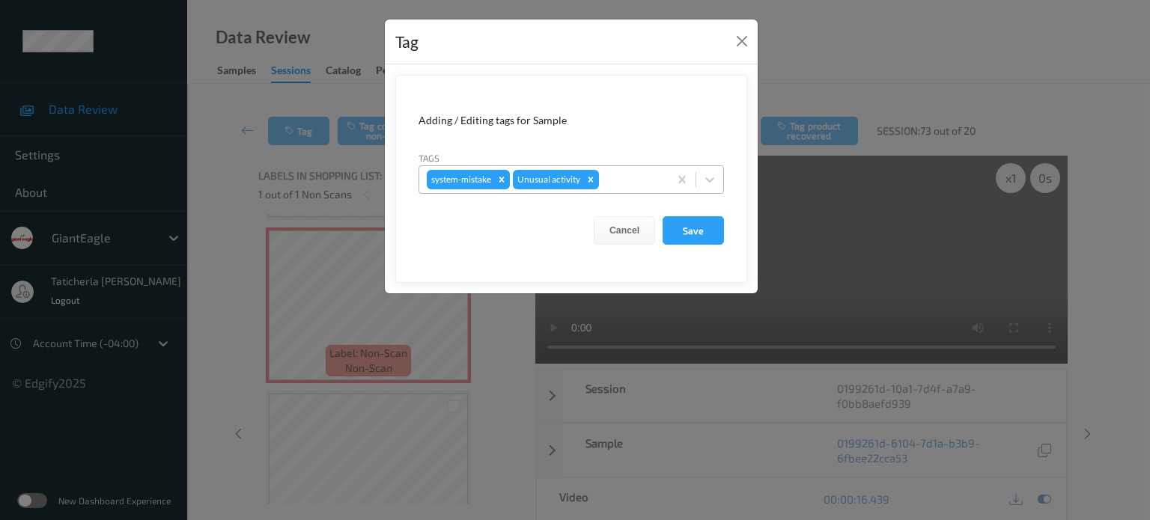
click at [632, 182] on div at bounding box center [631, 180] width 59 height 18
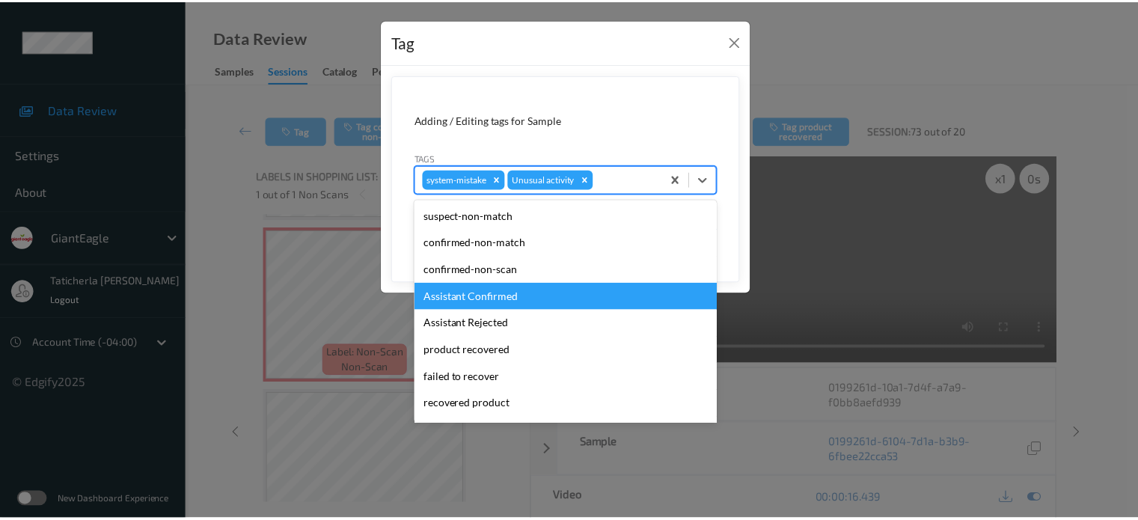
scroll to position [132, 0]
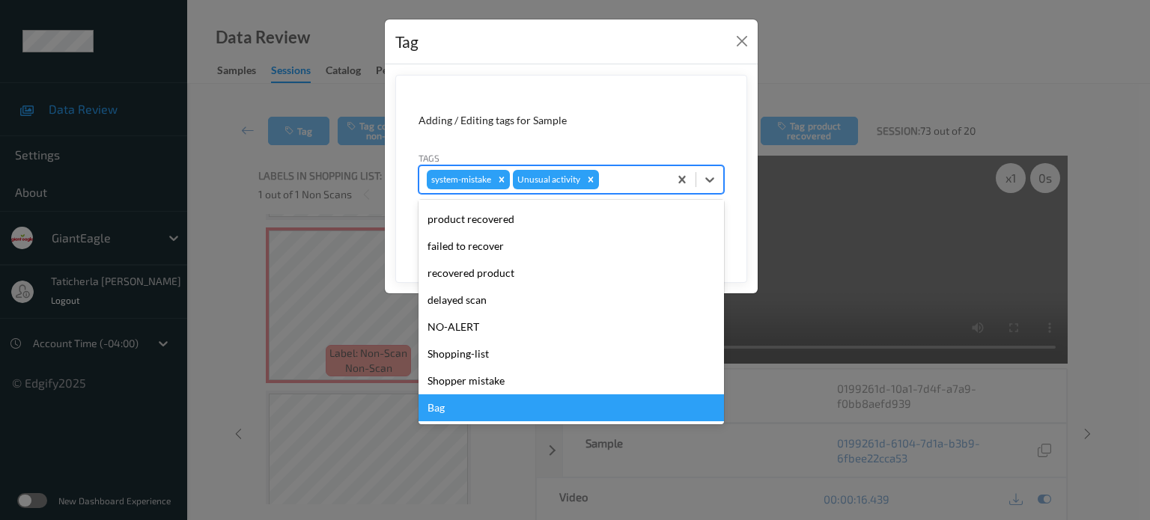
click at [440, 410] on div "Bag" at bounding box center [570, 407] width 305 height 27
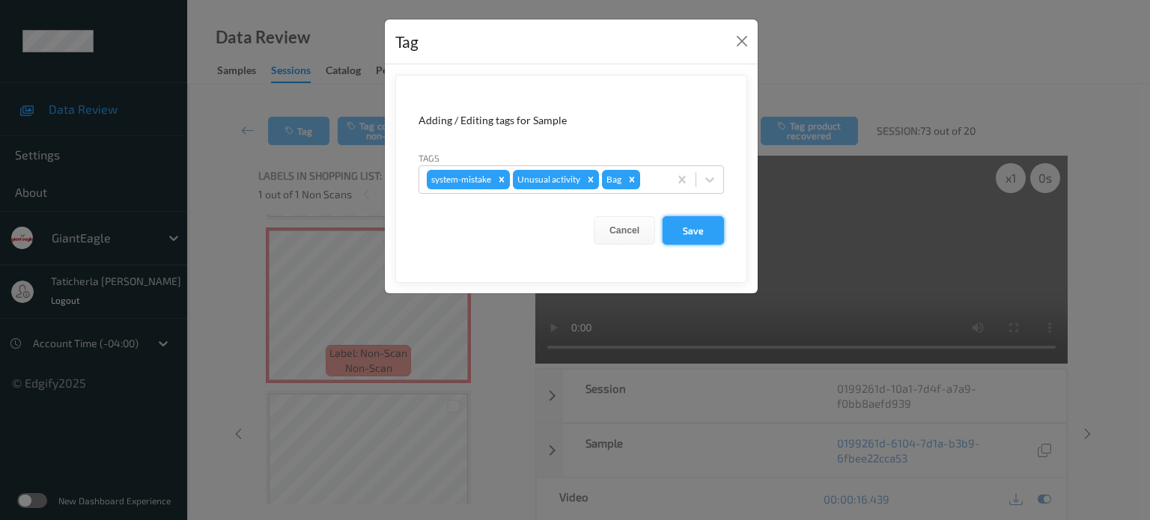
click at [718, 224] on button "Save" at bounding box center [692, 230] width 61 height 28
click at [707, 228] on button "Save" at bounding box center [692, 230] width 61 height 28
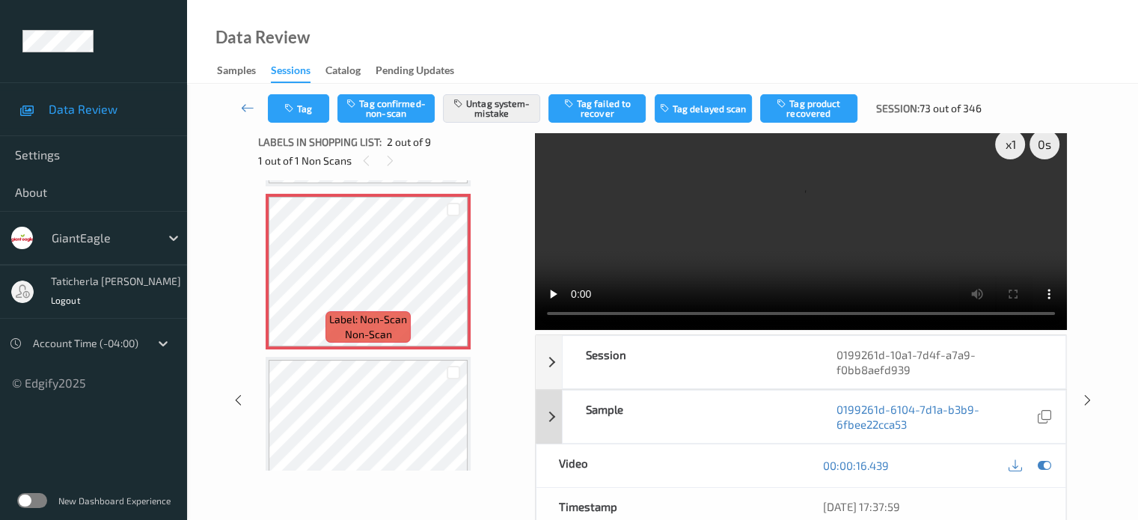
scroll to position [0, 0]
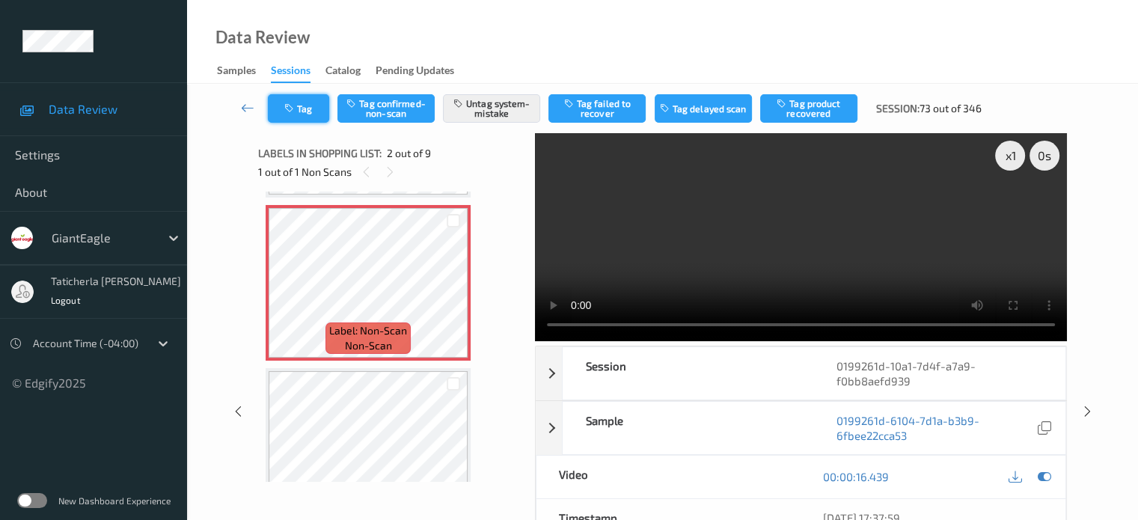
click at [319, 107] on button "Tag" at bounding box center [298, 108] width 61 height 28
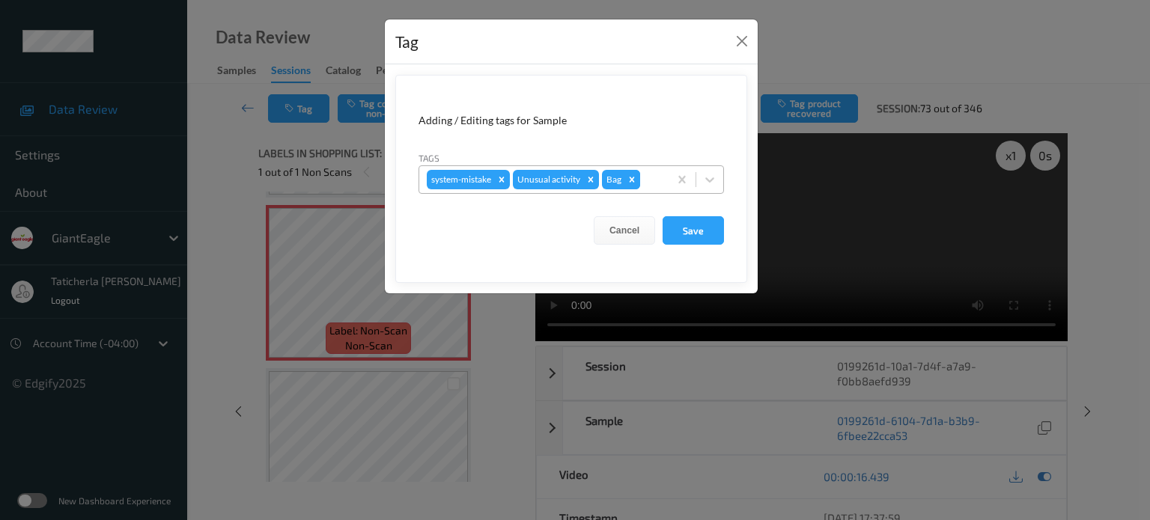
click at [630, 176] on icon "Remove Bag" at bounding box center [631, 179] width 10 height 10
click at [695, 225] on button "Save" at bounding box center [692, 230] width 61 height 28
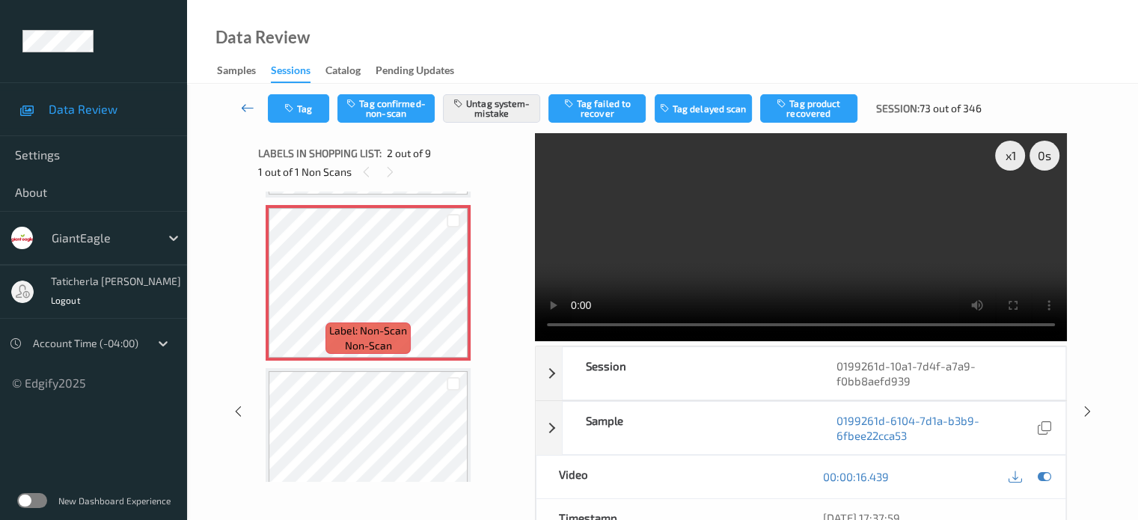
click at [242, 106] on icon at bounding box center [247, 107] width 13 height 15
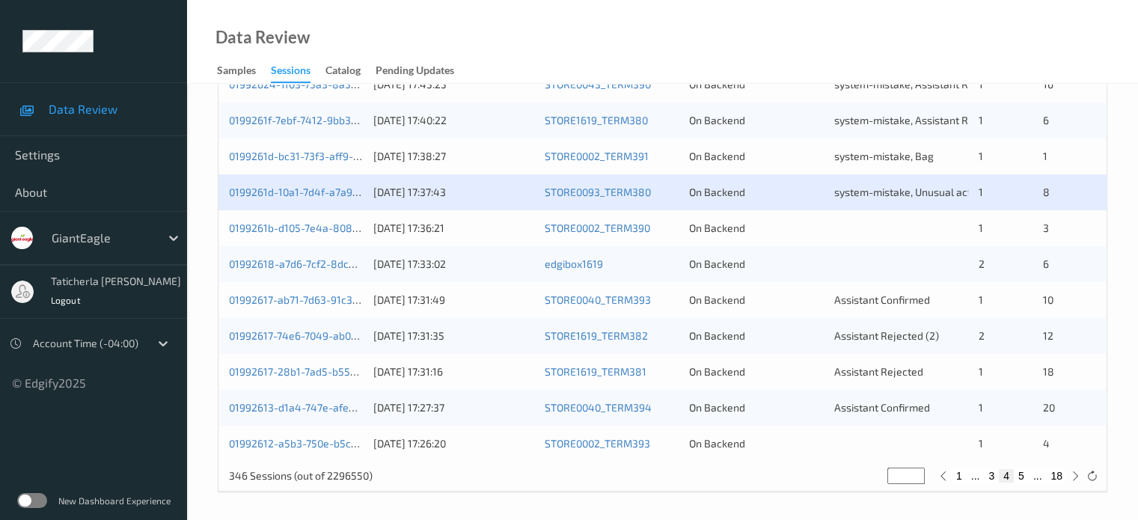
scroll to position [723, 0]
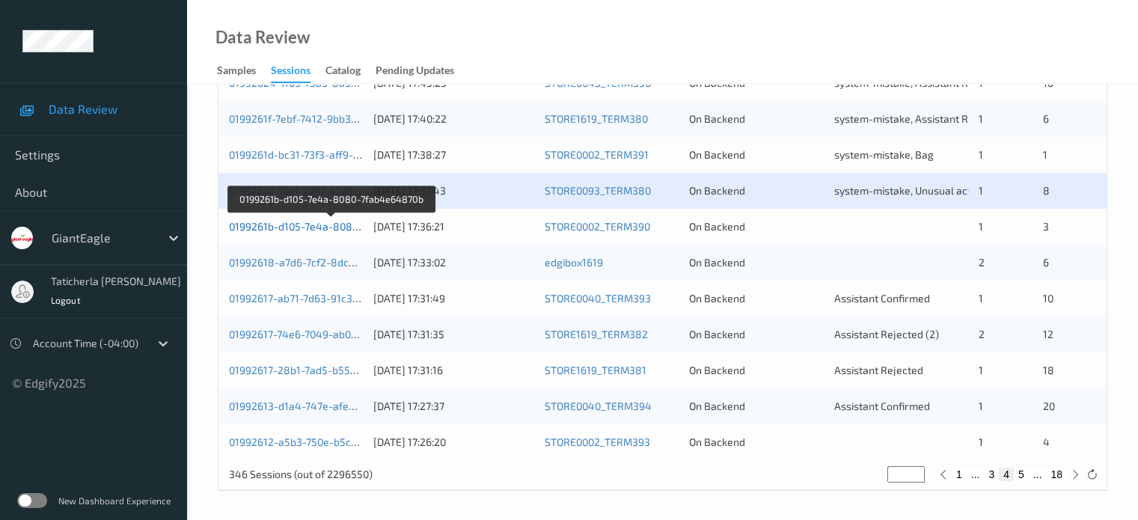
click at [292, 227] on link "0199261b-d105-7e4a-8080-7fab4e64870b" at bounding box center [331, 226] width 204 height 13
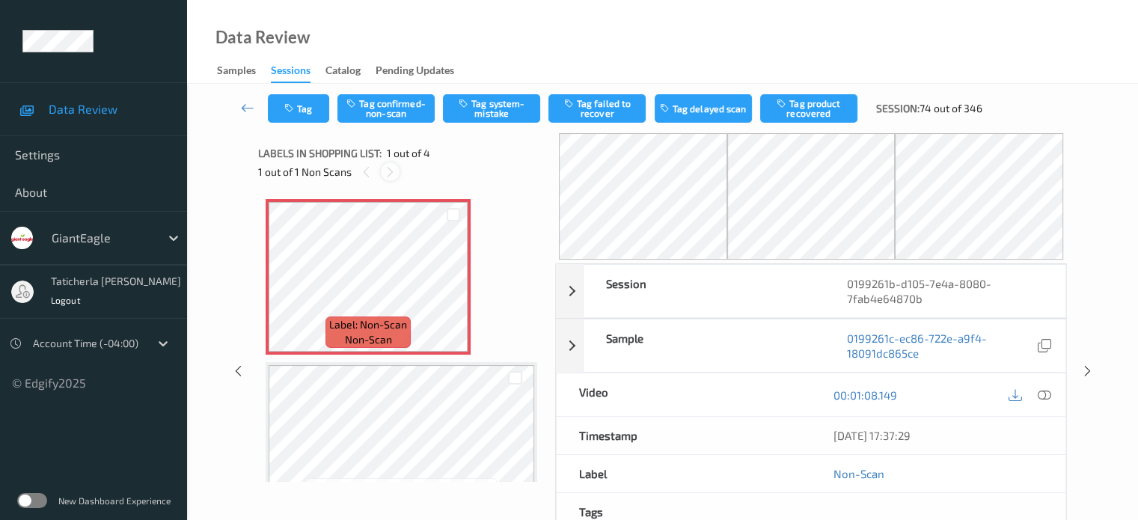
click at [394, 167] on icon at bounding box center [390, 171] width 13 height 13
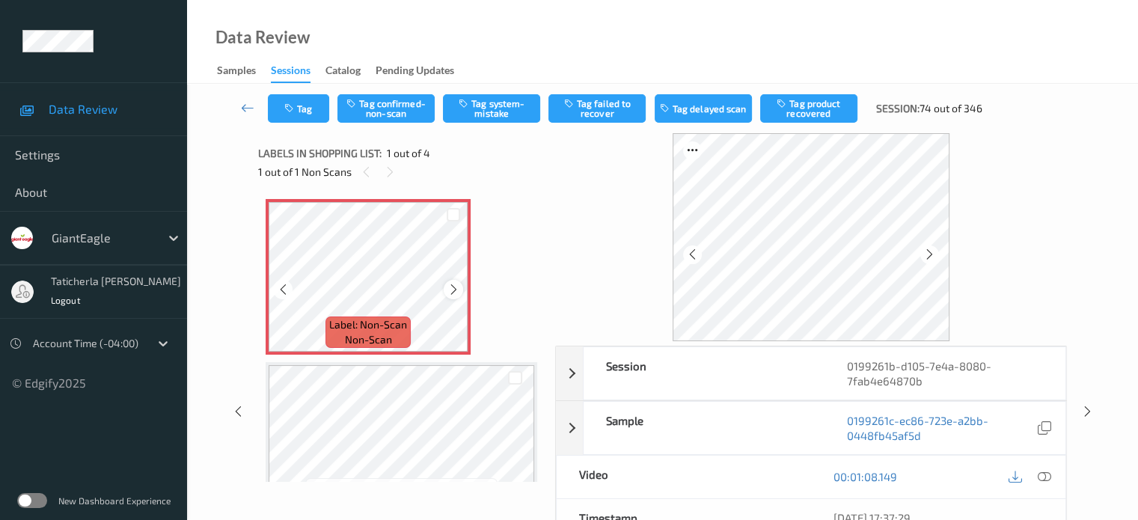
click at [451, 287] on icon at bounding box center [454, 289] width 13 height 13
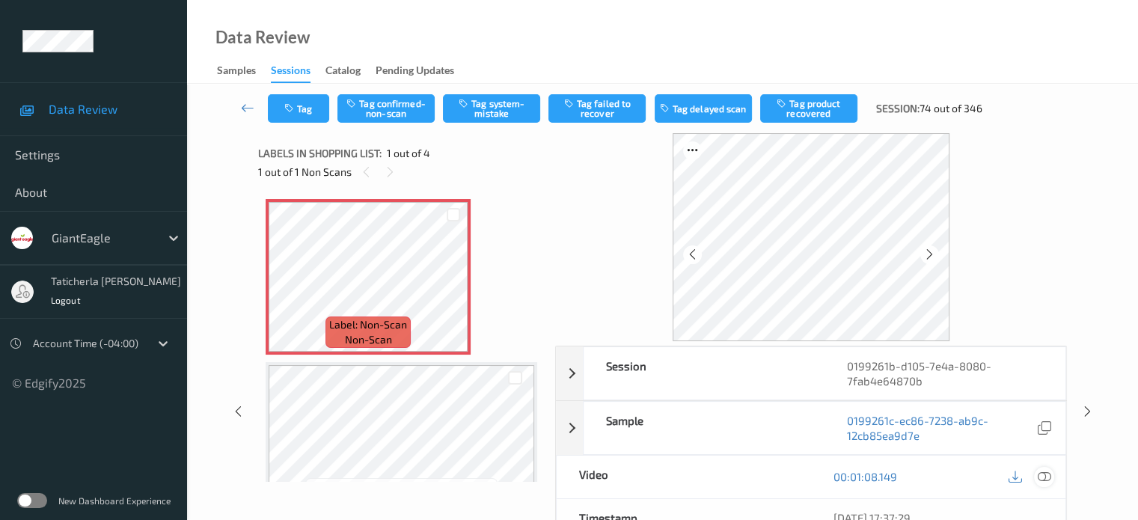
click at [1045, 473] on icon at bounding box center [1043, 476] width 13 height 13
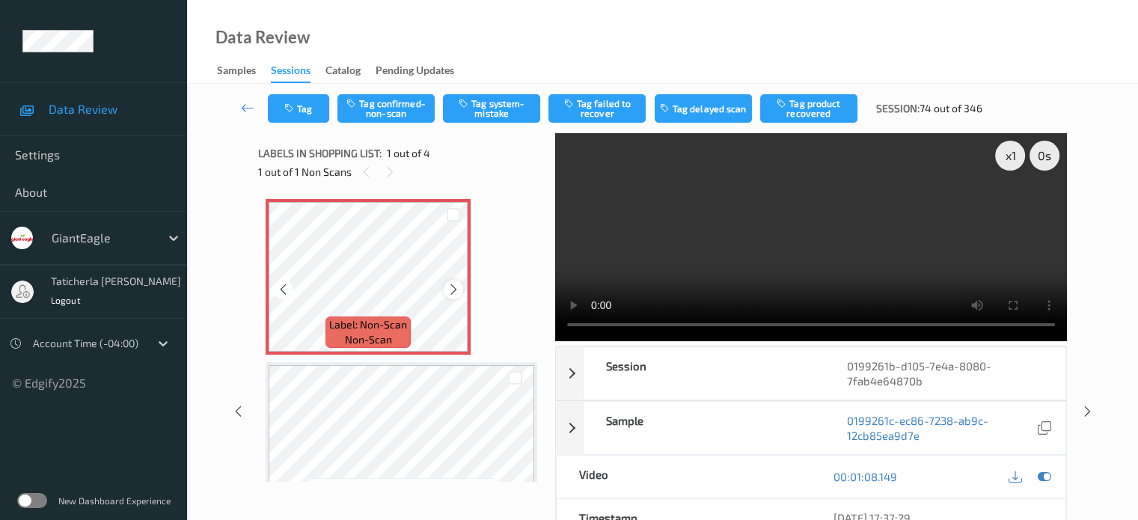
click at [448, 291] on icon at bounding box center [454, 289] width 13 height 13
click at [509, 103] on button "Tag system-mistake" at bounding box center [491, 108] width 97 height 28
click at [305, 107] on button "Tag" at bounding box center [298, 108] width 61 height 28
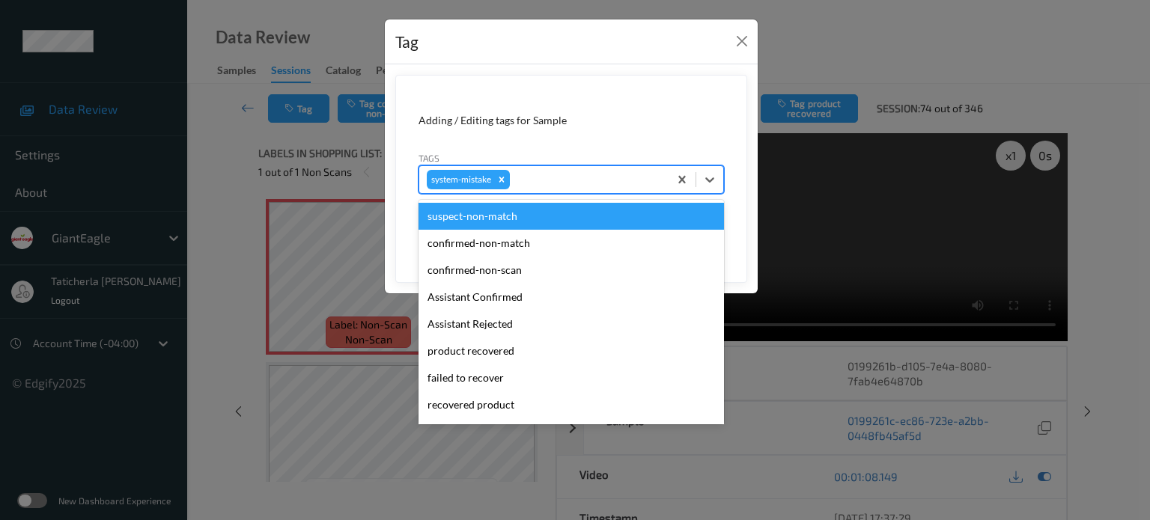
drag, startPoint x: 555, startPoint y: 175, endPoint x: 556, endPoint y: 202, distance: 27.0
click at [558, 175] on div at bounding box center [587, 180] width 148 height 18
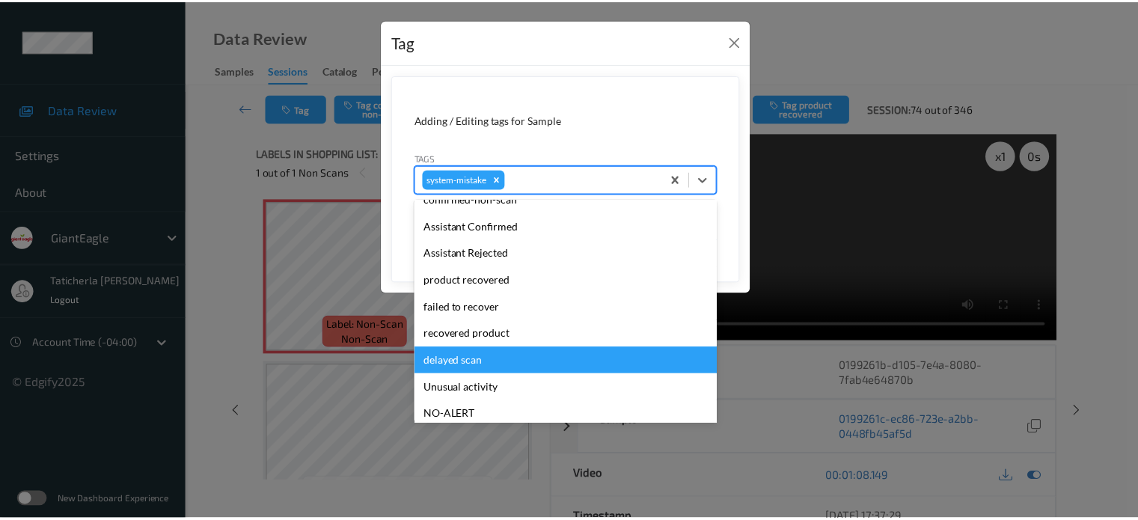
scroll to position [150, 0]
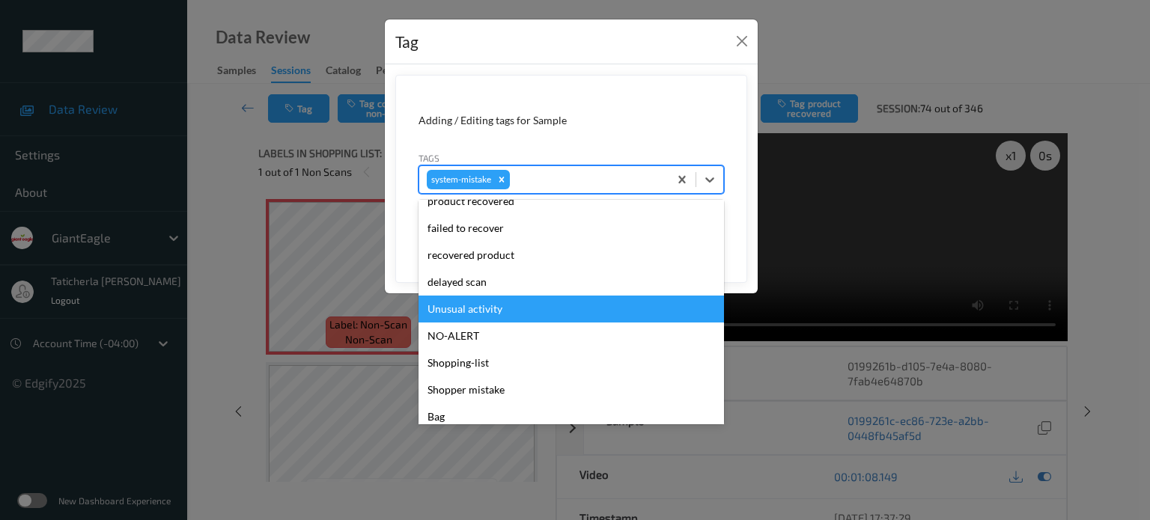
click at [515, 310] on div "Unusual activity" at bounding box center [570, 309] width 305 height 27
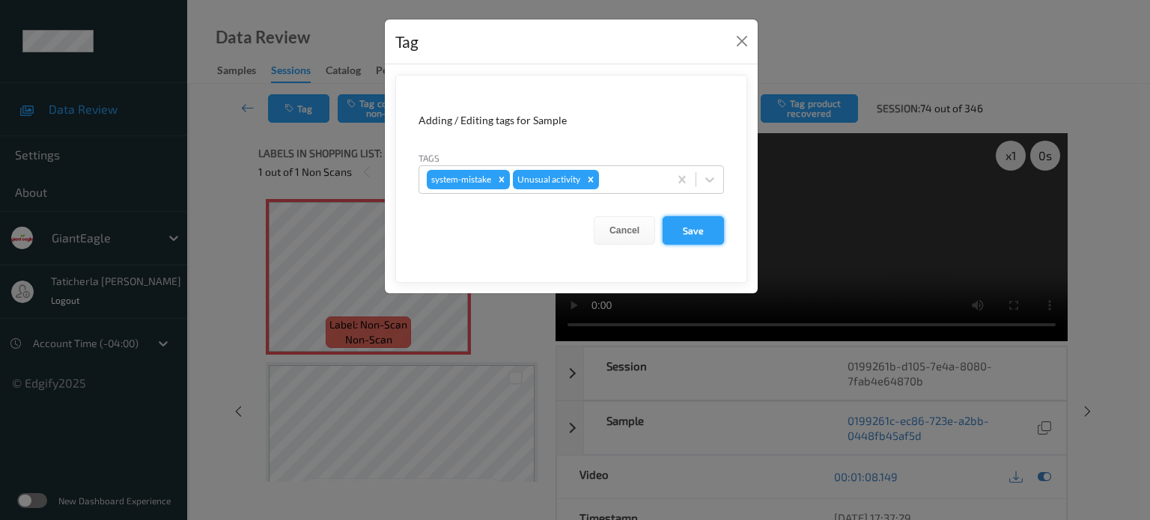
click at [701, 236] on button "Save" at bounding box center [692, 230] width 61 height 28
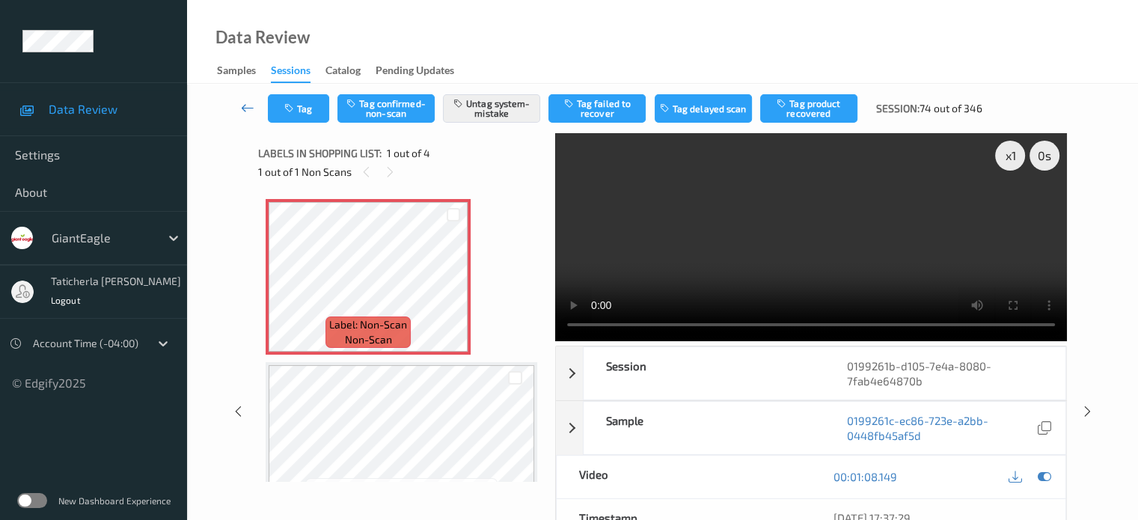
click at [239, 101] on link at bounding box center [248, 108] width 40 height 28
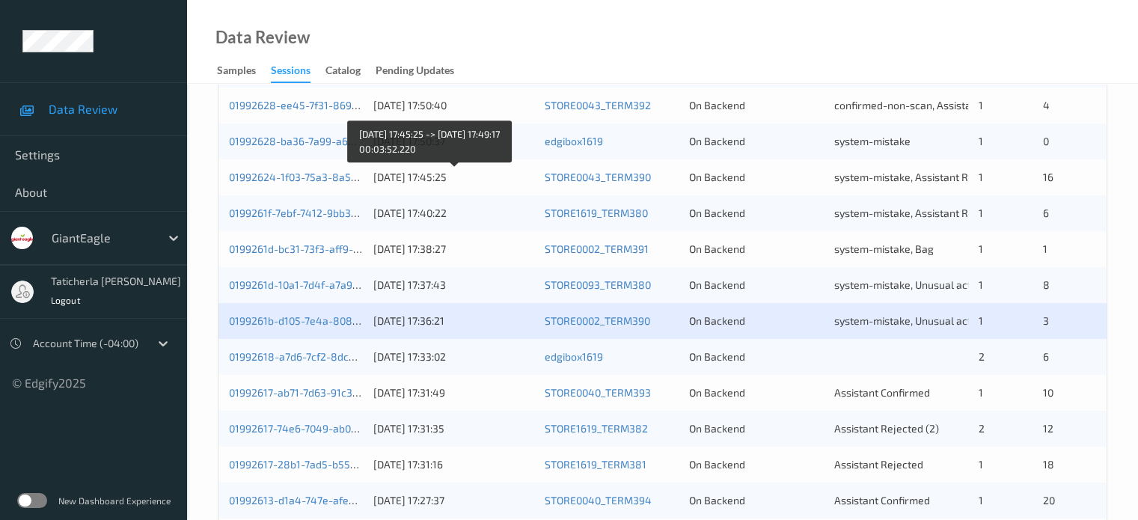
scroll to position [723, 0]
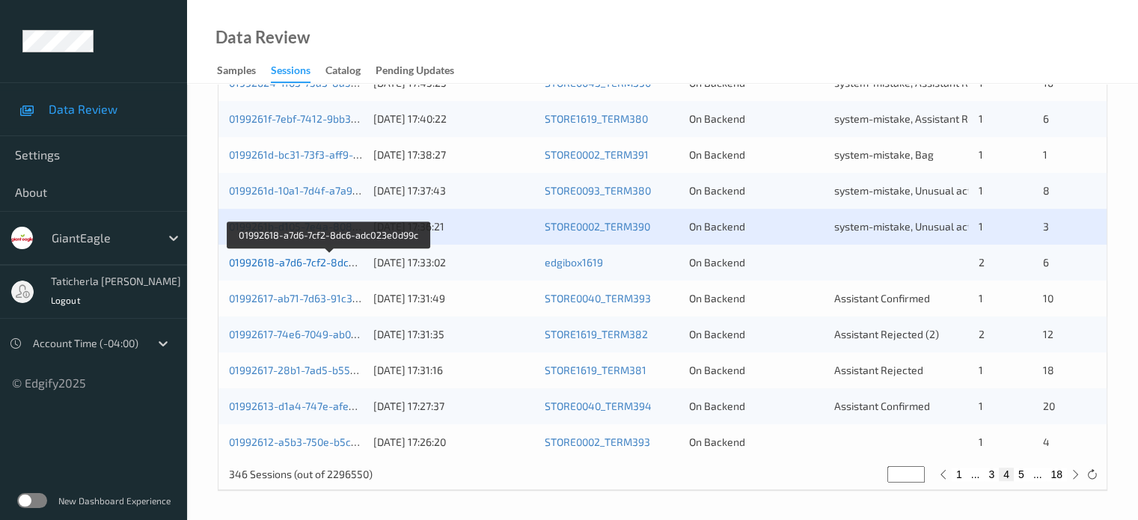
click at [293, 261] on link "01992618-a7d6-7cf2-8dc6-adc023e0d99c" at bounding box center [329, 262] width 201 height 13
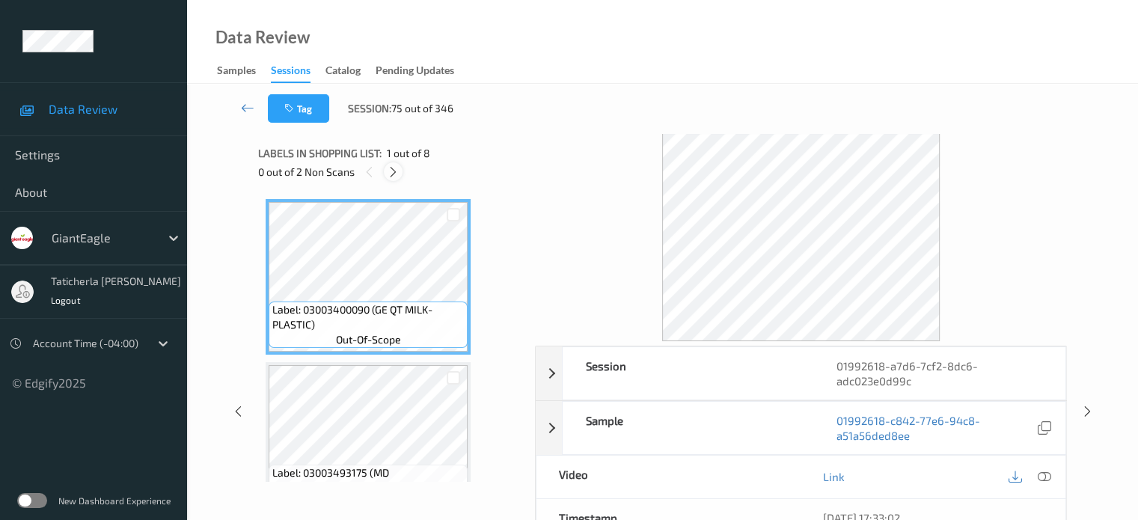
click at [386, 173] on div at bounding box center [393, 171] width 19 height 19
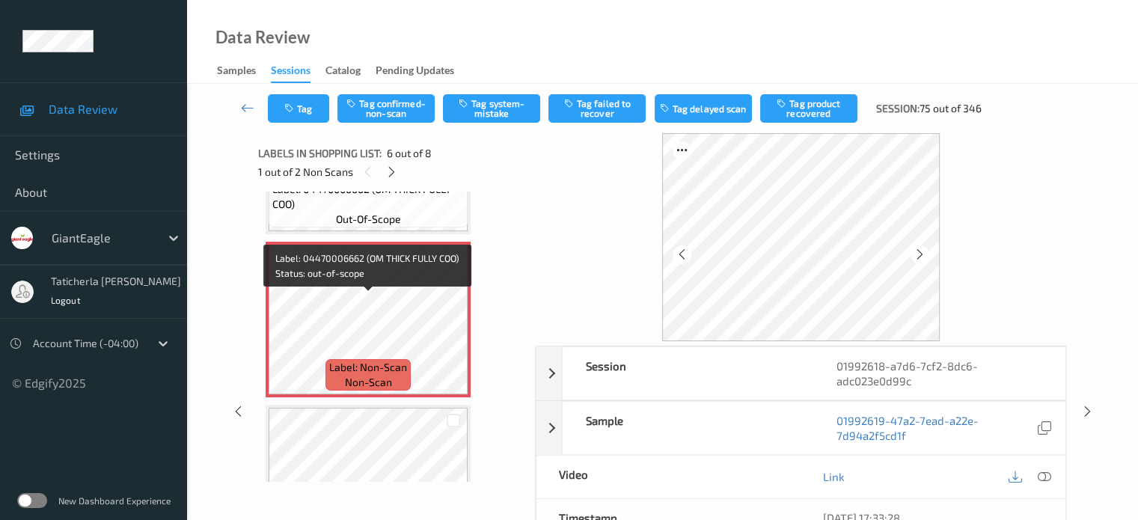
scroll to position [810, 0]
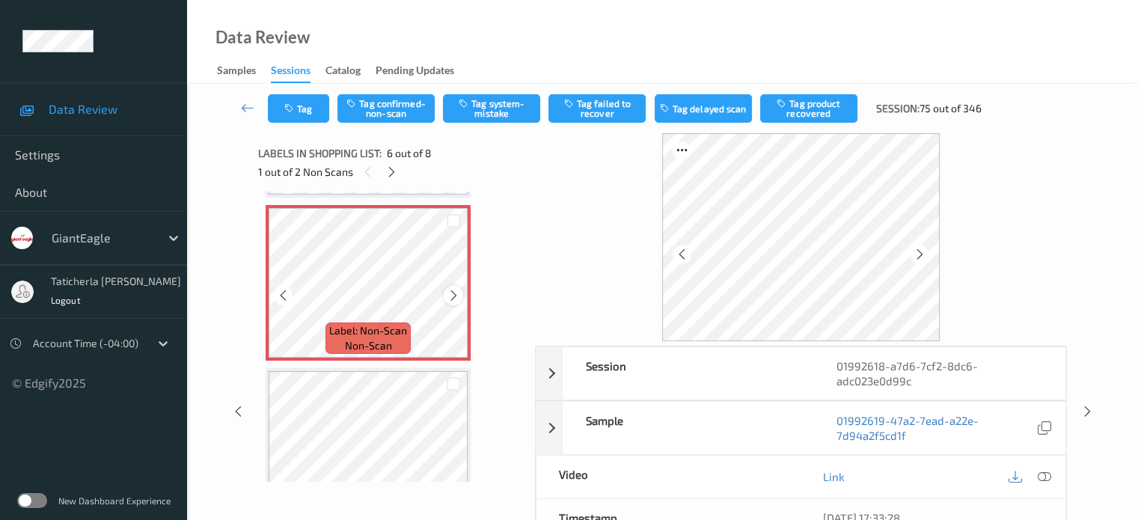
click at [458, 296] on icon at bounding box center [454, 295] width 13 height 13
click at [1040, 474] on icon at bounding box center [1043, 476] width 13 height 13
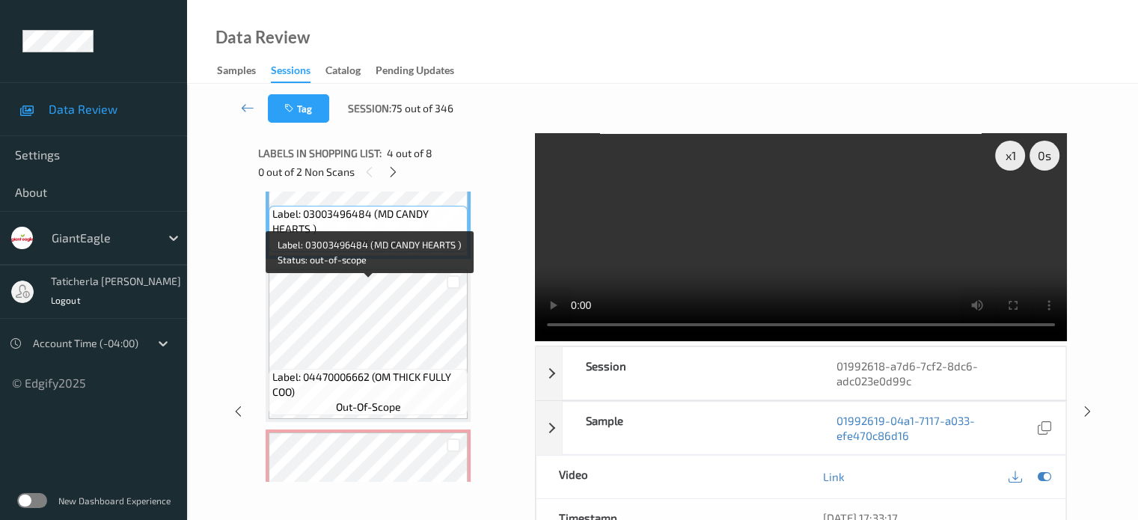
scroll to position [660, 0]
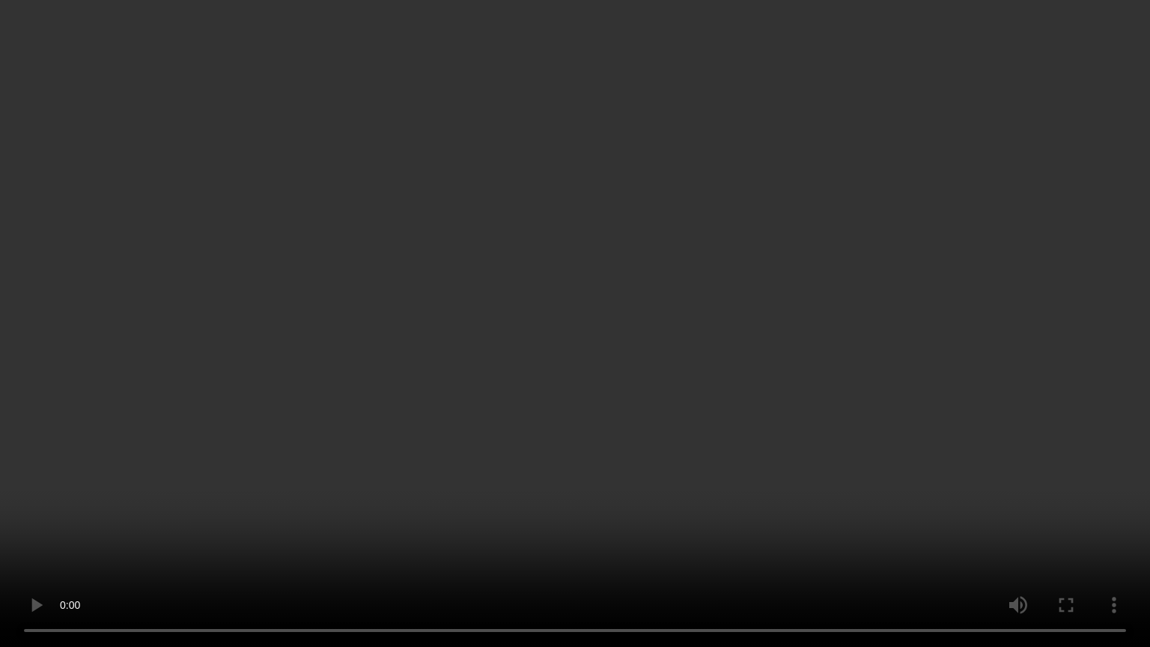
drag, startPoint x: 1093, startPoint y: 525, endPoint x: 1120, endPoint y: 563, distance: 46.3
click at [1094, 519] on video at bounding box center [575, 323] width 1150 height 647
click at [852, 519] on video at bounding box center [575, 323] width 1150 height 647
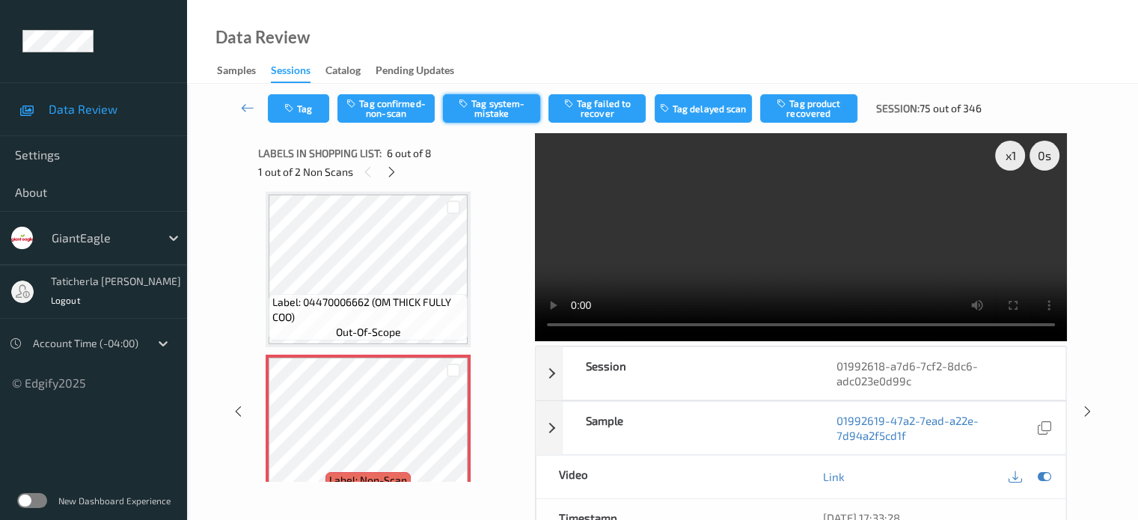
click at [472, 119] on button "Tag system-mistake" at bounding box center [491, 108] width 97 height 28
click at [395, 171] on icon at bounding box center [391, 171] width 13 height 13
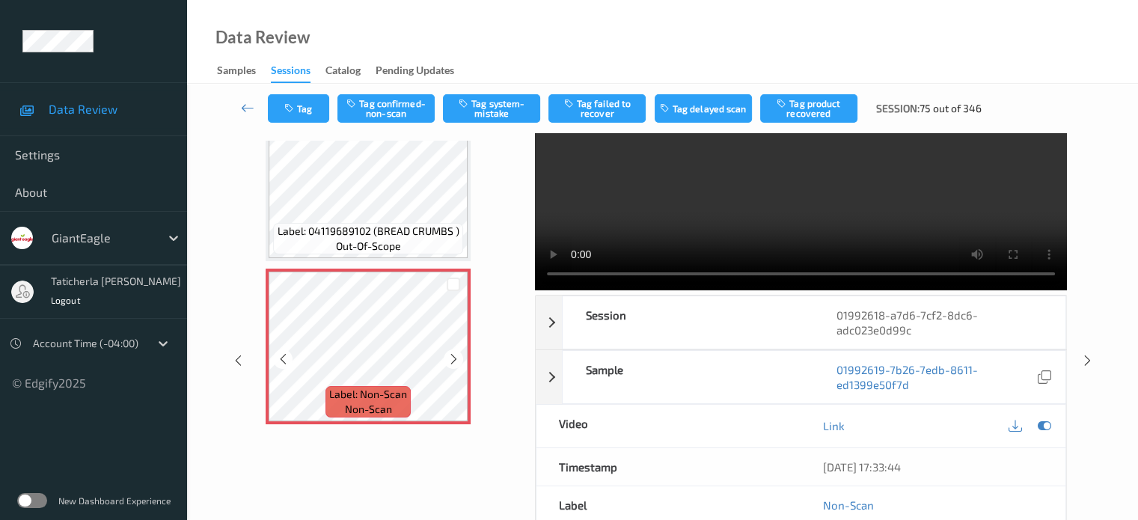
scroll to position [75, 0]
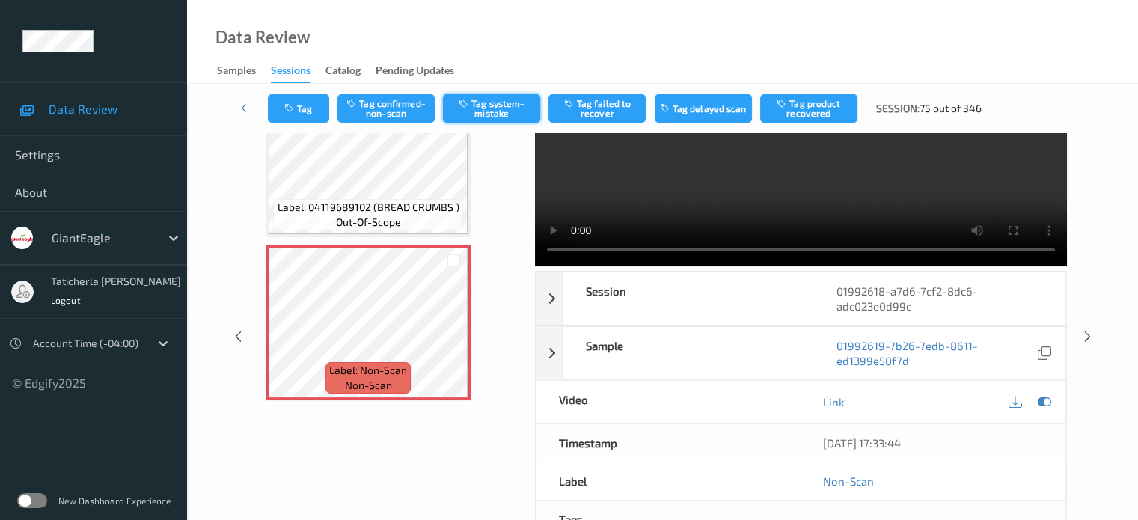
click at [515, 110] on button "Tag system-mistake" at bounding box center [491, 108] width 97 height 28
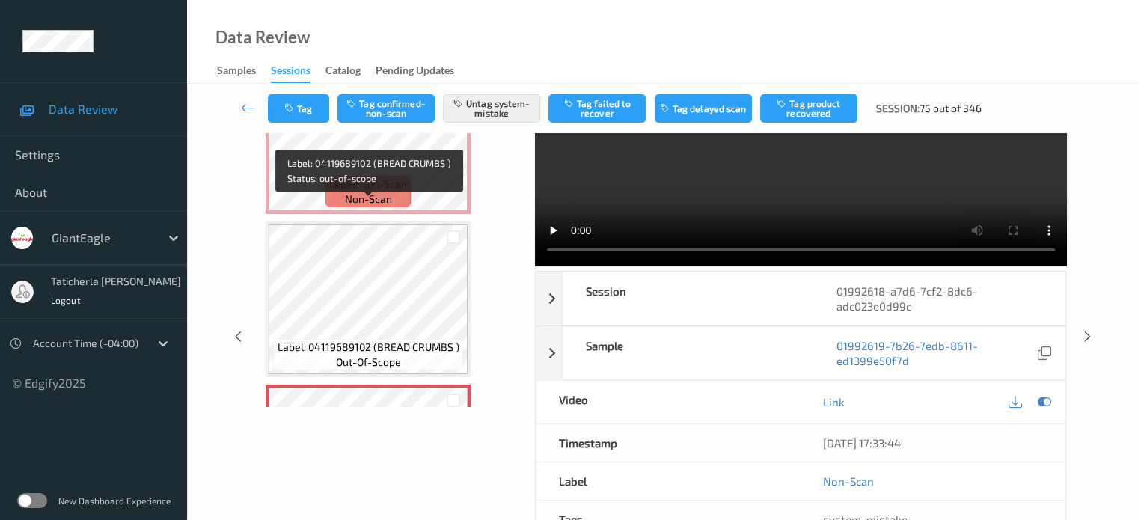
scroll to position [872, 0]
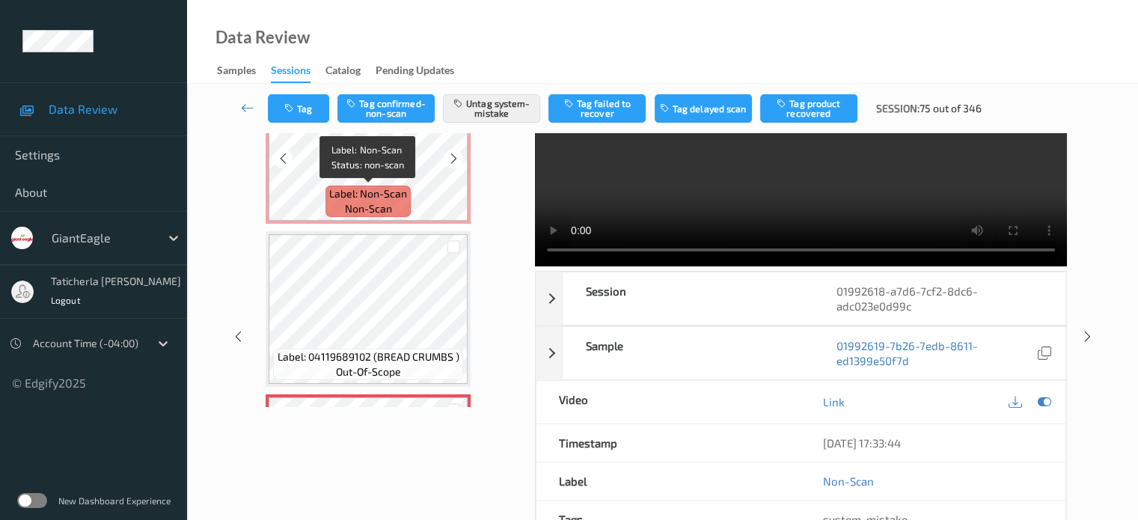
click at [387, 186] on span "Label: Non-Scan" at bounding box center [368, 193] width 78 height 15
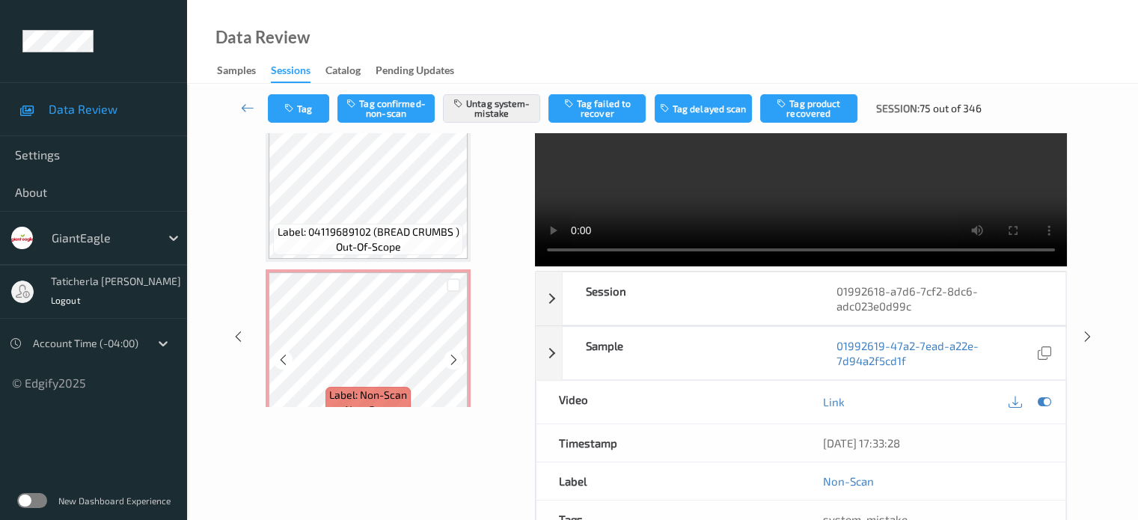
scroll to position [1022, 0]
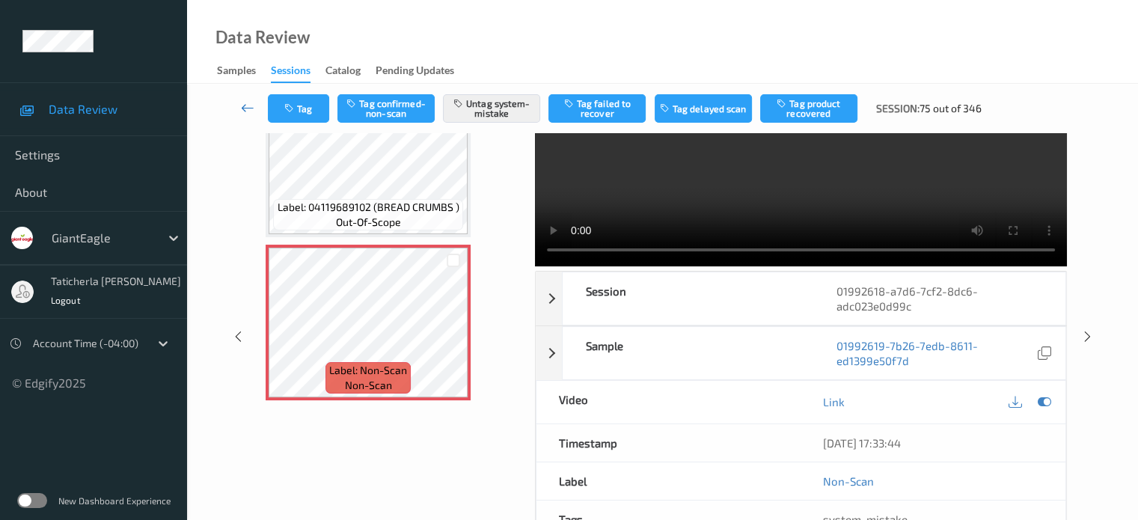
click at [245, 106] on icon at bounding box center [247, 107] width 13 height 15
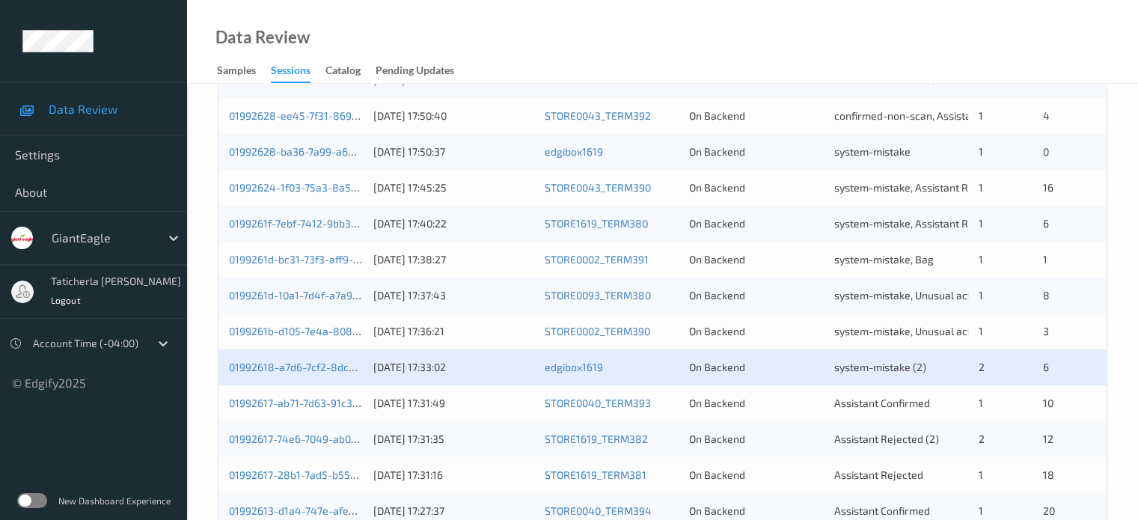
scroll to position [723, 0]
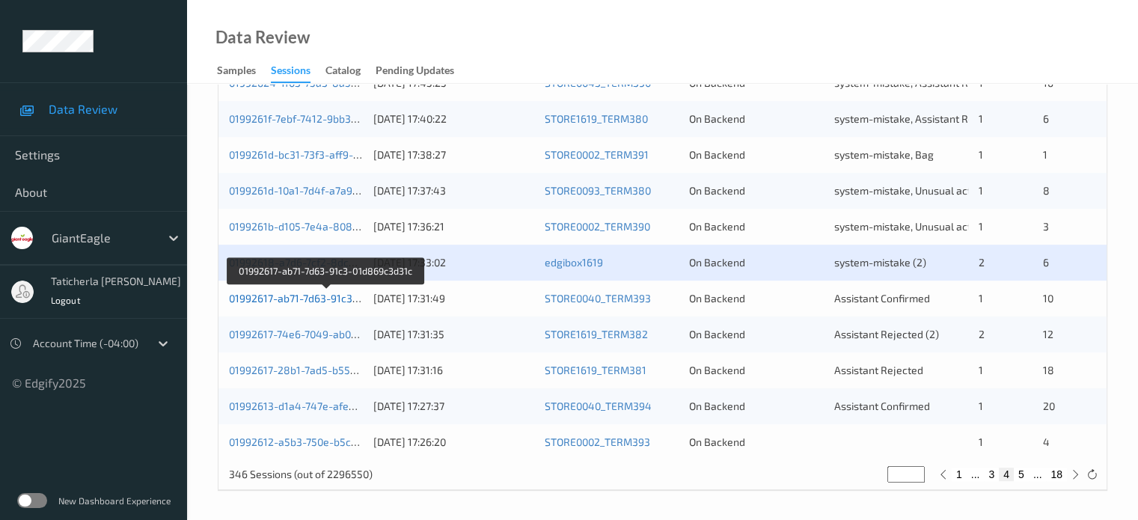
click at [293, 296] on link "01992617-ab71-7d63-91c3-01d869c3d31c" at bounding box center [327, 298] width 196 height 13
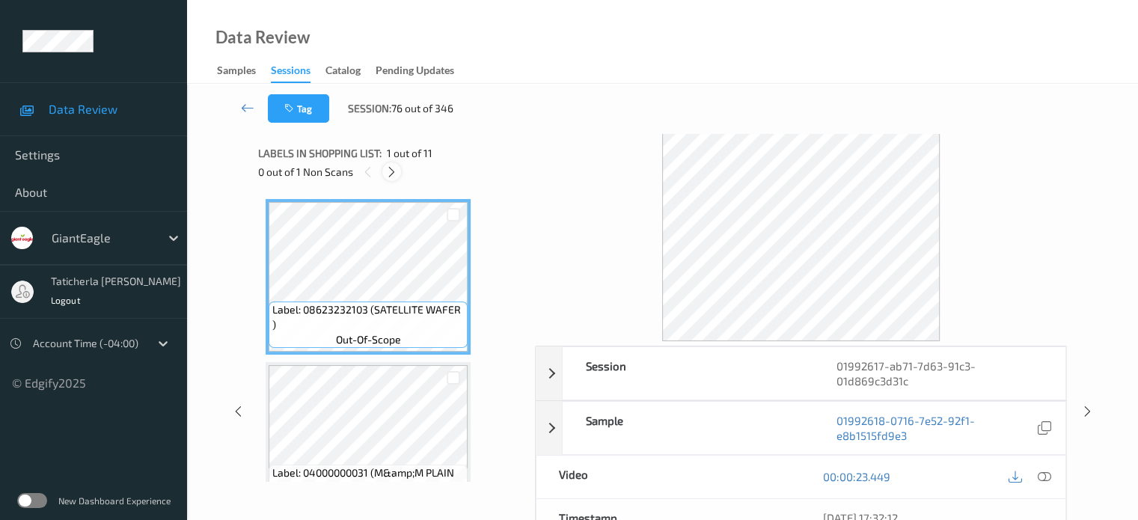
click at [395, 176] on icon at bounding box center [391, 171] width 13 height 13
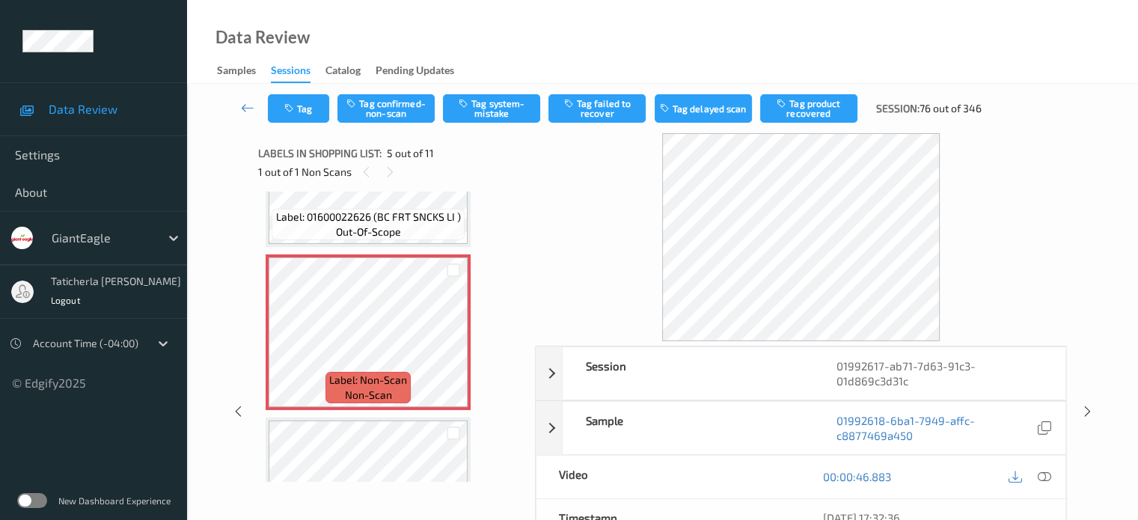
scroll to position [572, 0]
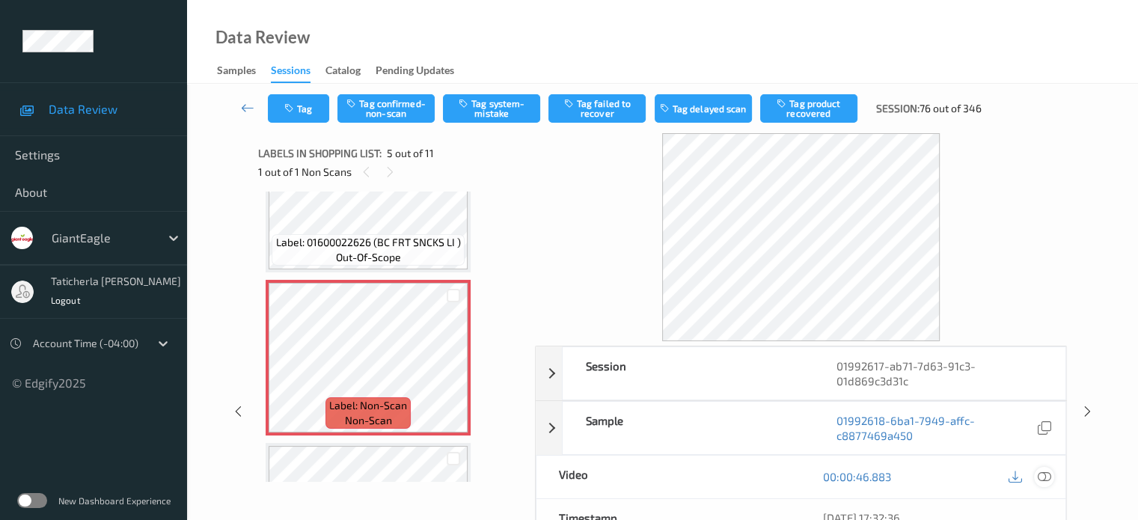
click at [1042, 475] on icon at bounding box center [1043, 476] width 13 height 13
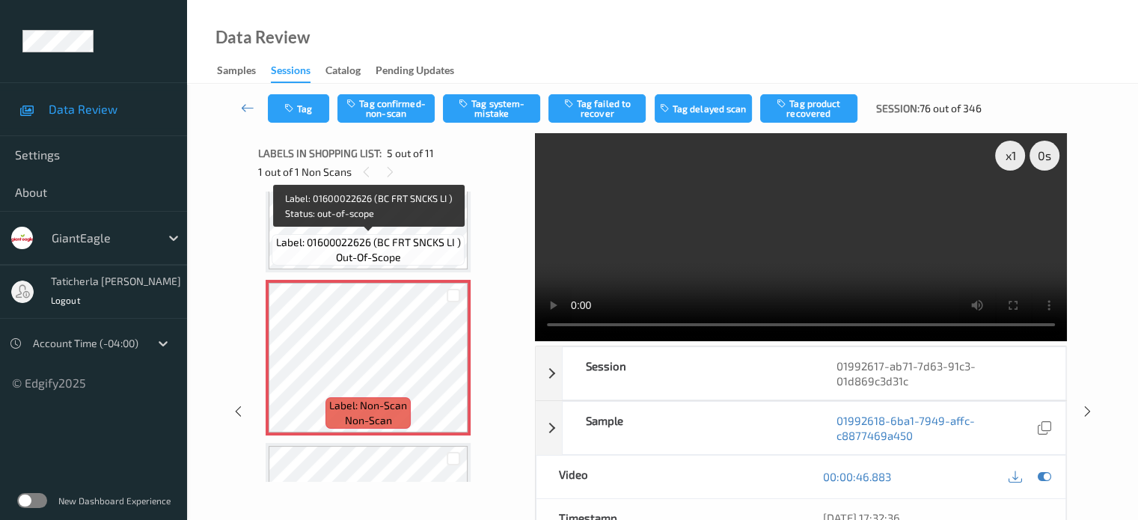
click at [395, 236] on span "Label: 01600022626 (BC FRT SNCKS LI )" at bounding box center [368, 242] width 185 height 15
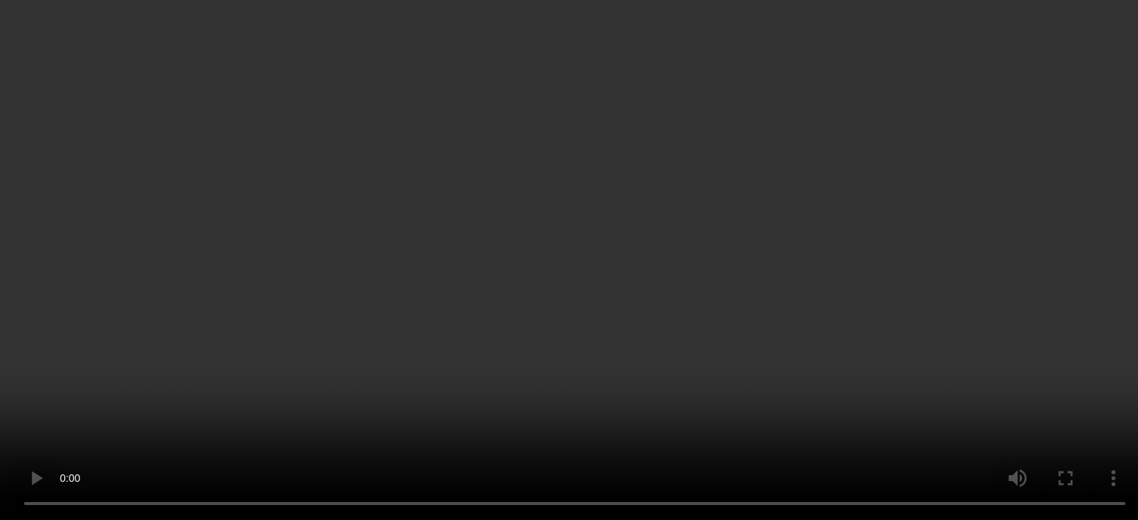
scroll to position [1287, 0]
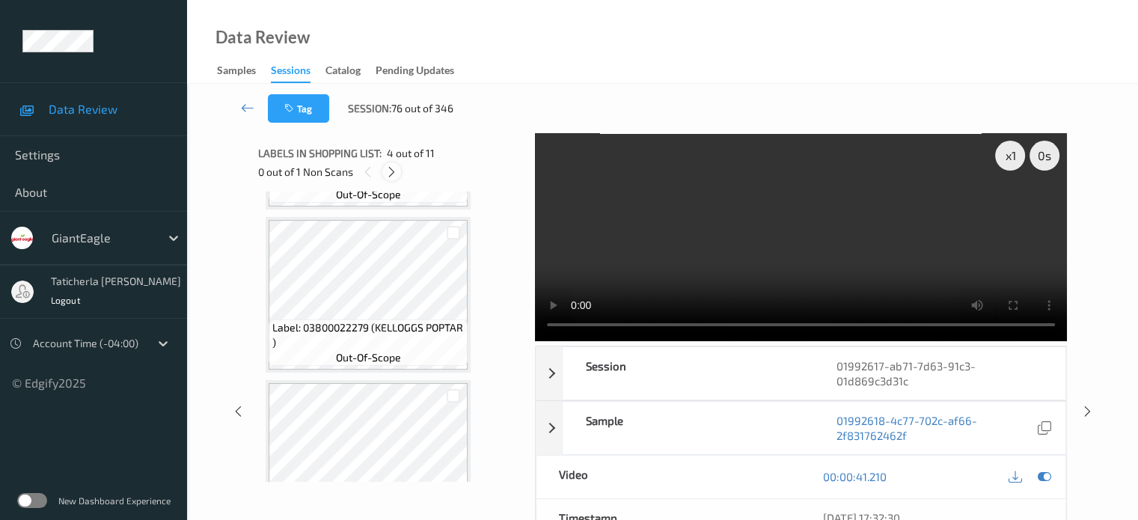
click at [385, 171] on icon at bounding box center [391, 171] width 13 height 13
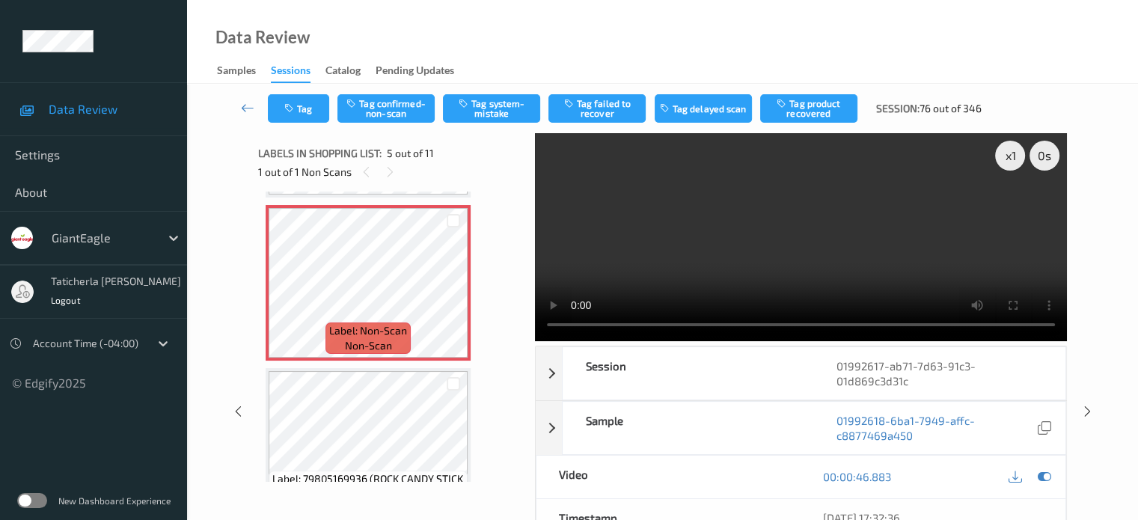
scroll to position [572, 0]
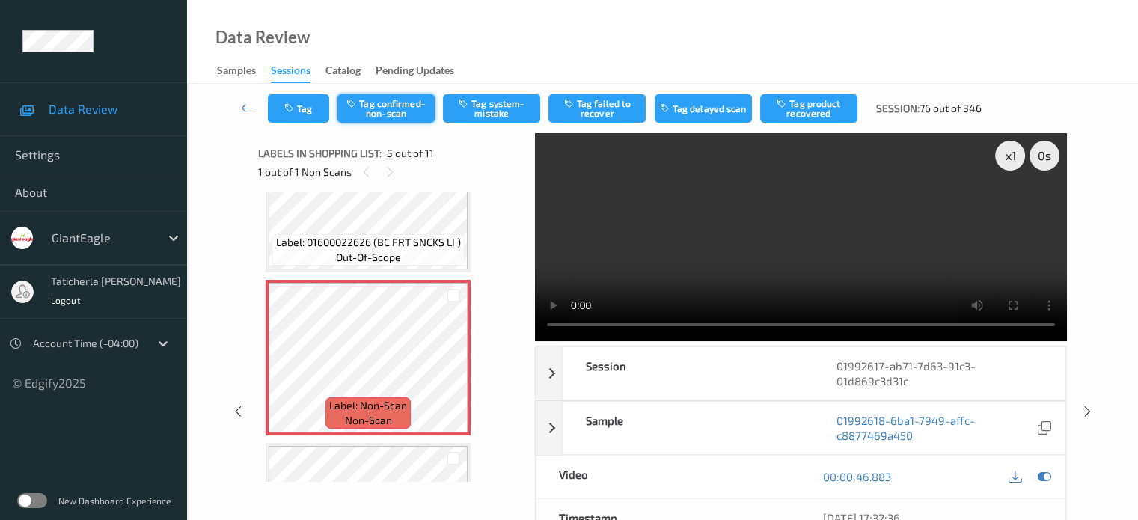
click at [394, 99] on button "Tag confirmed-non-scan" at bounding box center [386, 108] width 97 height 28
click at [595, 107] on button "Tag failed to recover" at bounding box center [597, 108] width 97 height 28
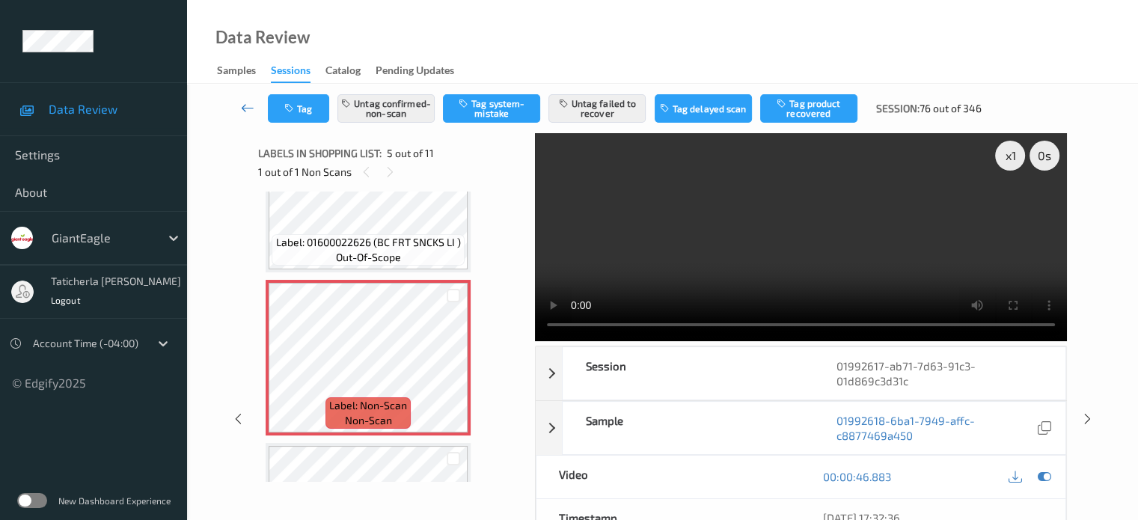
click at [249, 101] on icon at bounding box center [247, 107] width 13 height 15
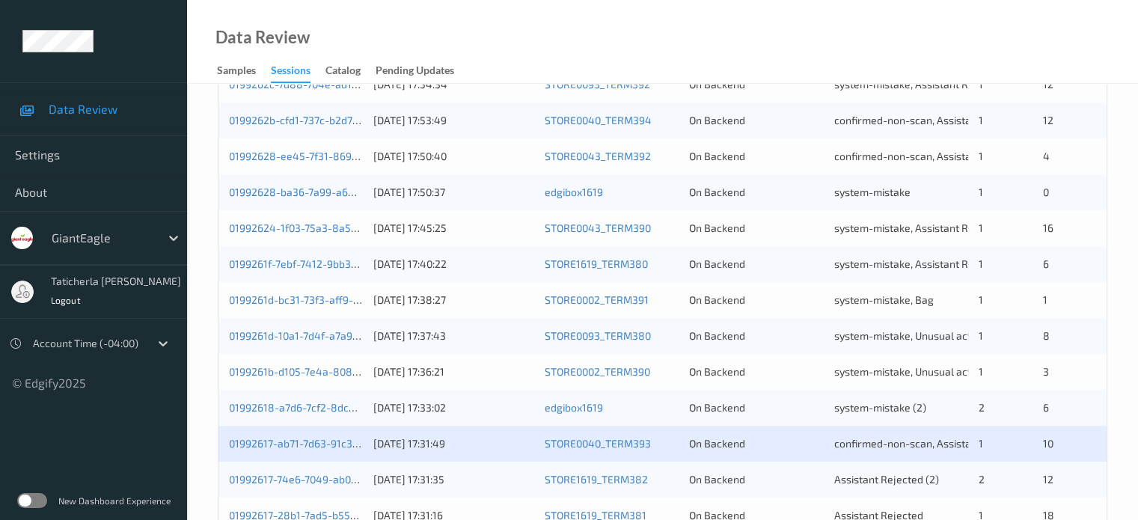
scroll to position [723, 0]
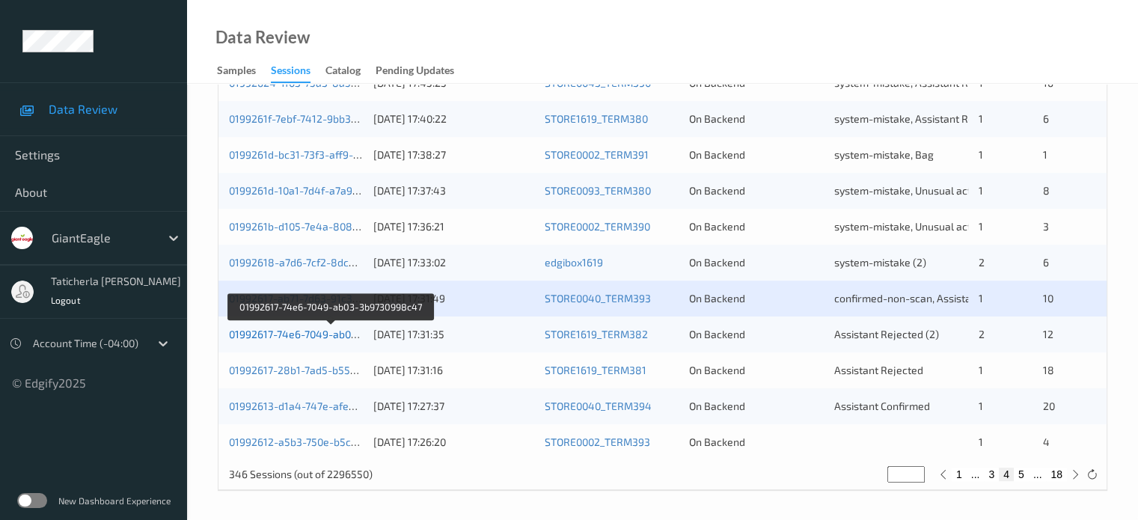
click at [326, 334] on link "01992617-74e6-7049-ab03-3b9730998c47" at bounding box center [331, 334] width 204 height 13
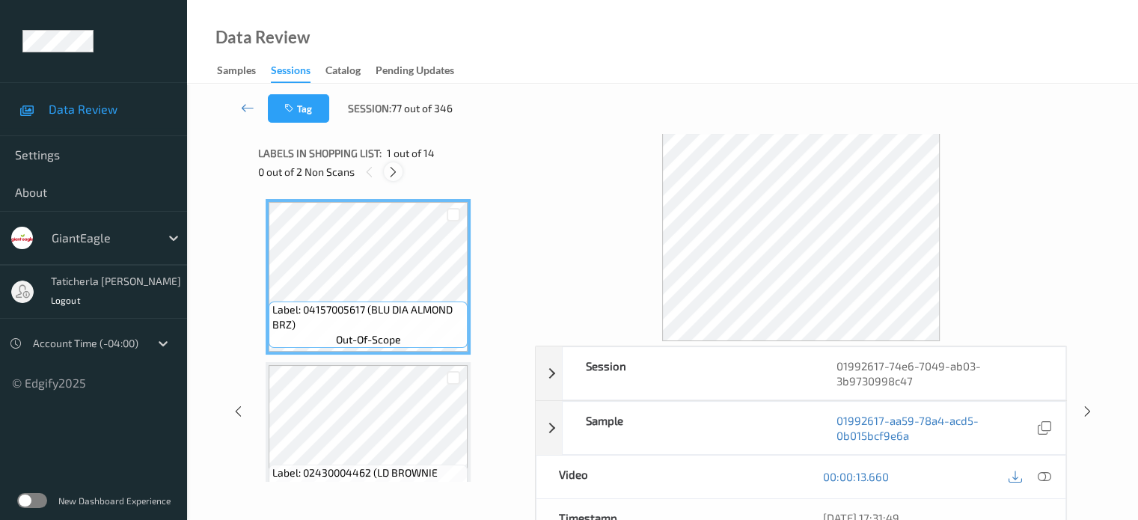
click at [392, 171] on icon at bounding box center [393, 171] width 13 height 13
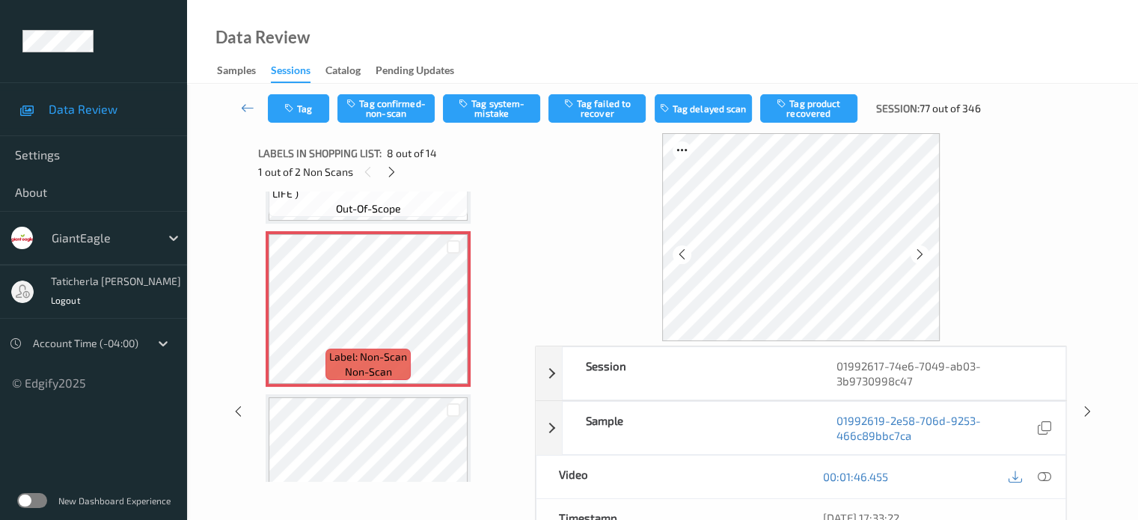
scroll to position [1136, 0]
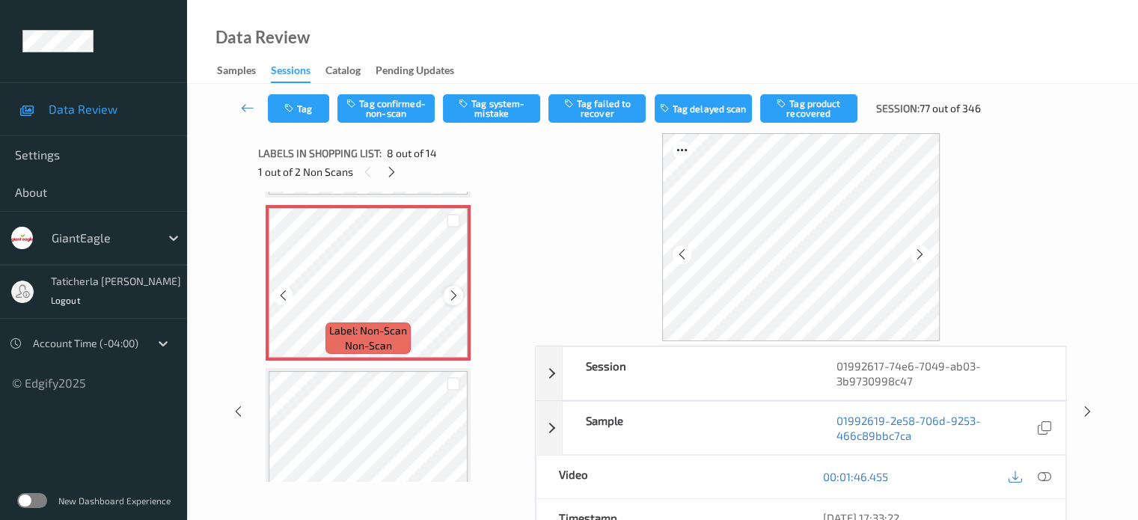
click at [446, 297] on div at bounding box center [453, 295] width 19 height 19
click at [451, 296] on icon at bounding box center [454, 295] width 13 height 13
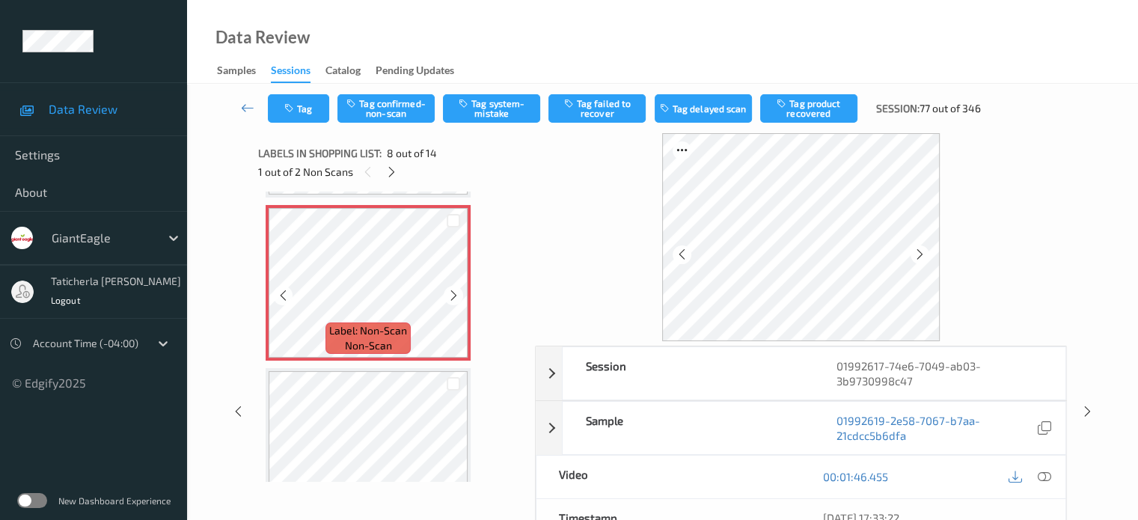
click at [451, 296] on icon at bounding box center [454, 295] width 13 height 13
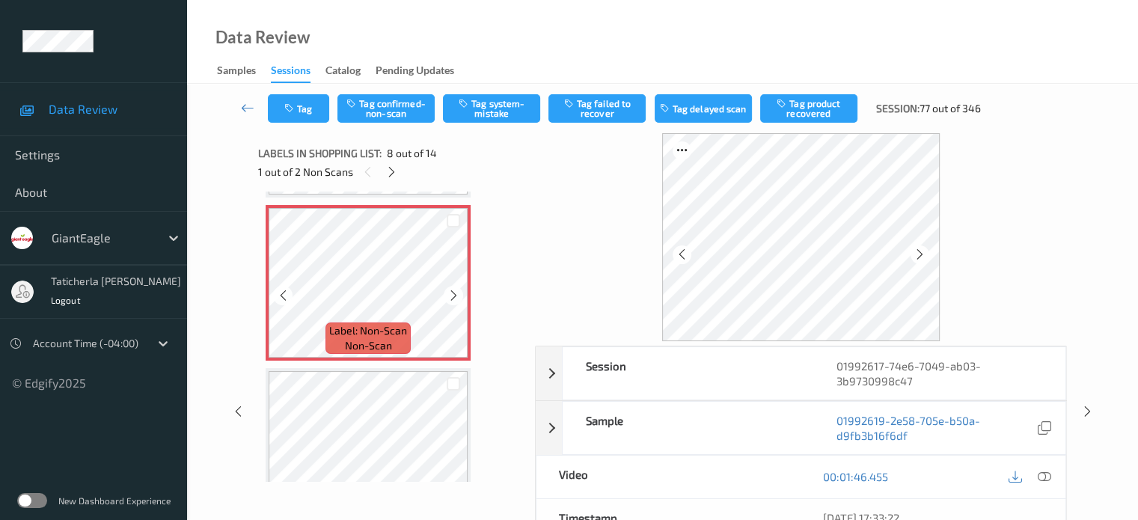
click at [451, 296] on icon at bounding box center [454, 295] width 13 height 13
click at [454, 299] on icon at bounding box center [454, 295] width 13 height 13
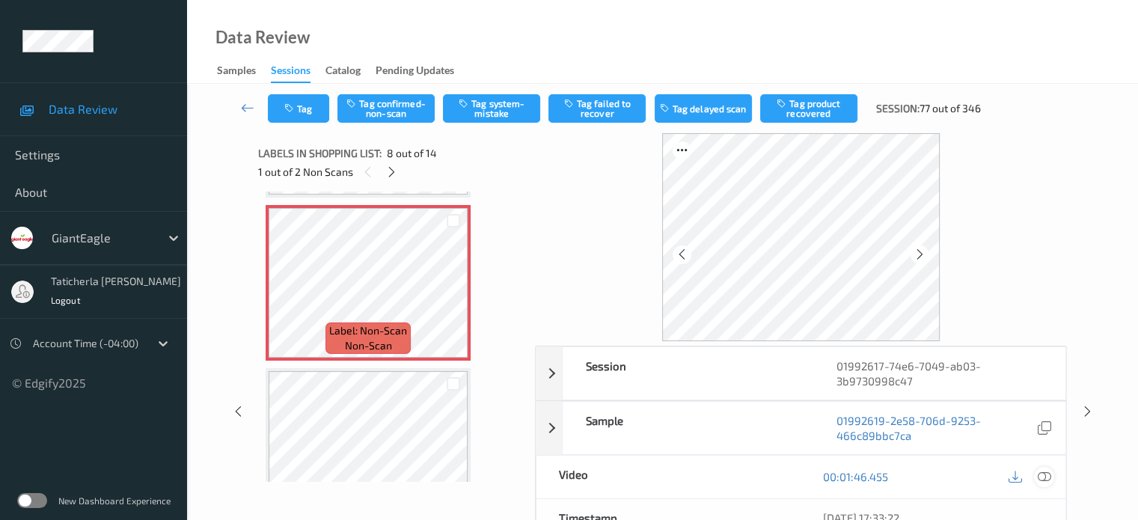
click at [1045, 477] on icon at bounding box center [1043, 476] width 13 height 13
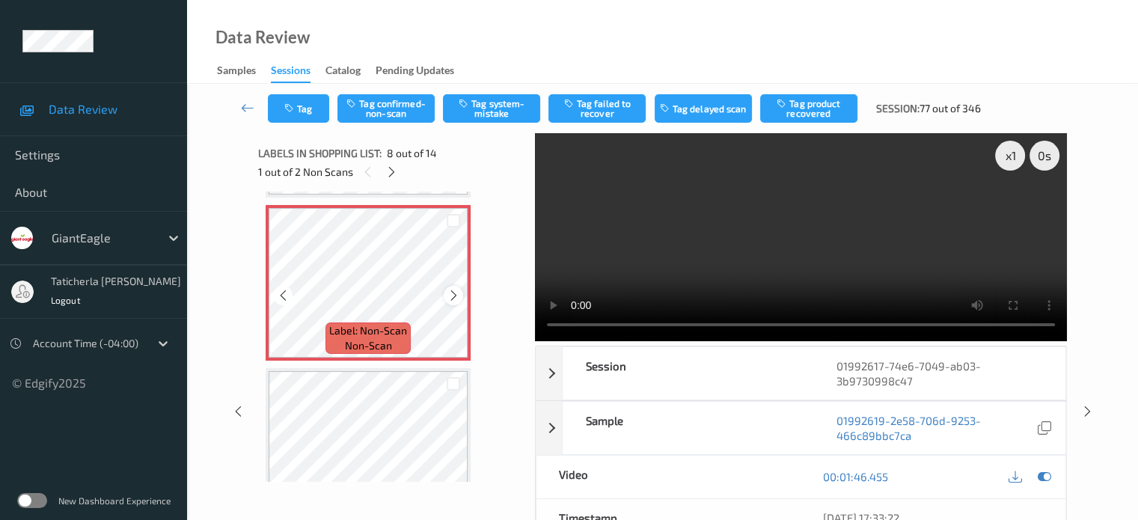
click at [457, 293] on icon at bounding box center [454, 295] width 13 height 13
click at [454, 296] on icon at bounding box center [454, 295] width 13 height 13
click at [388, 119] on button "Tag confirmed-non-scan" at bounding box center [386, 108] width 97 height 28
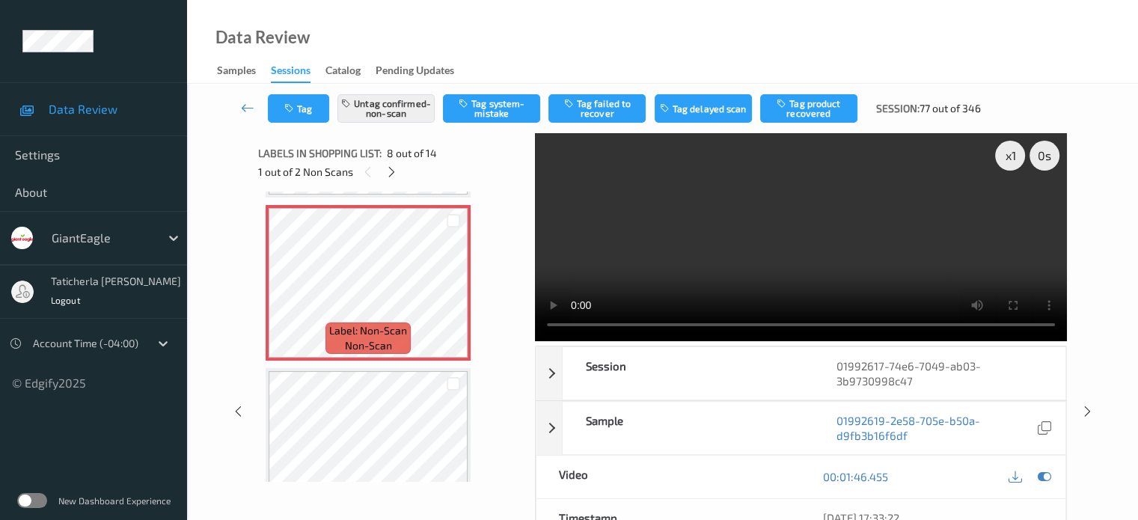
click at [605, 112] on button "Tag failed to recover" at bounding box center [597, 108] width 97 height 28
click at [392, 174] on icon at bounding box center [391, 171] width 13 height 13
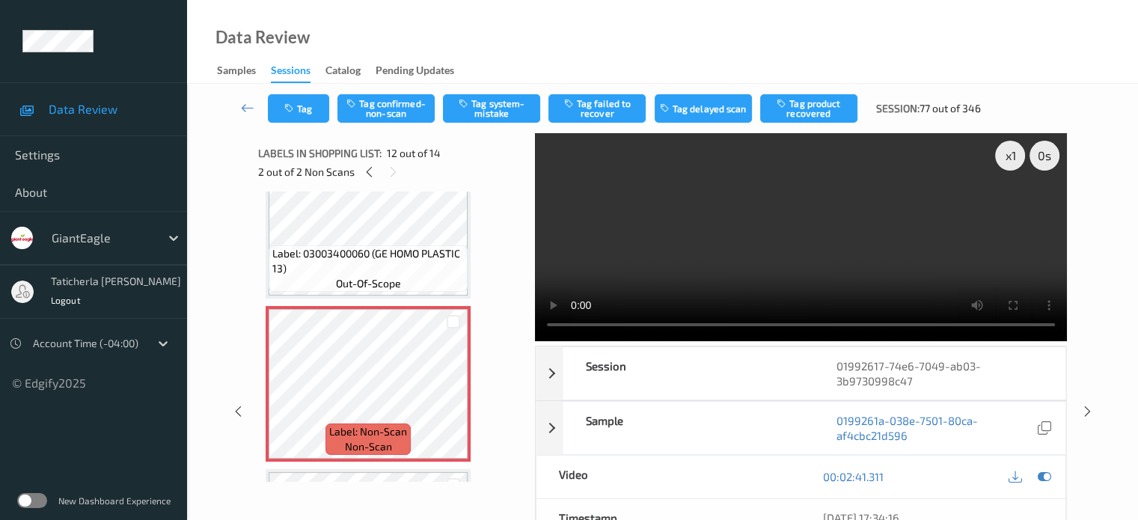
scroll to position [1714, 0]
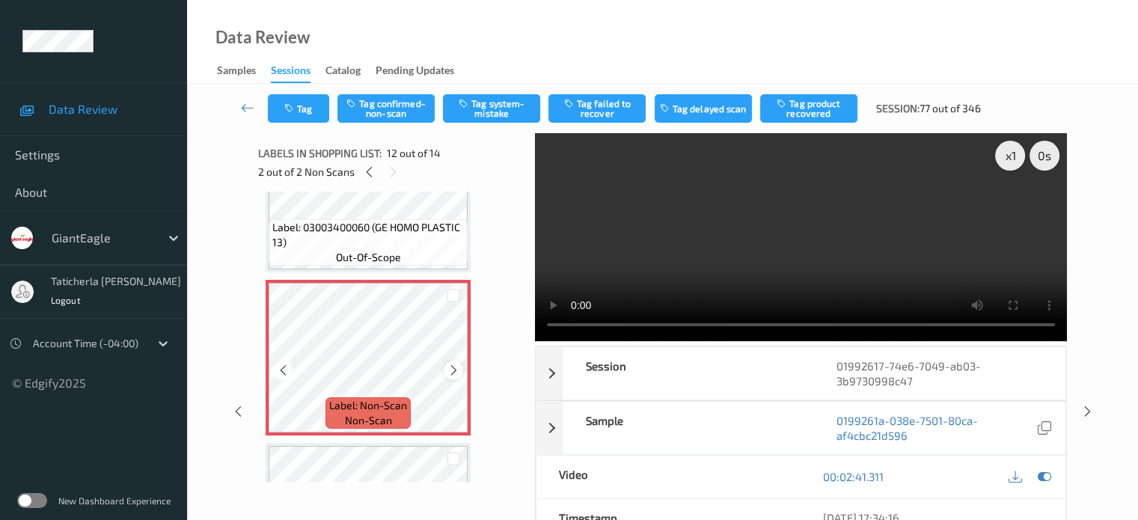
click at [456, 370] on icon at bounding box center [454, 370] width 13 height 13
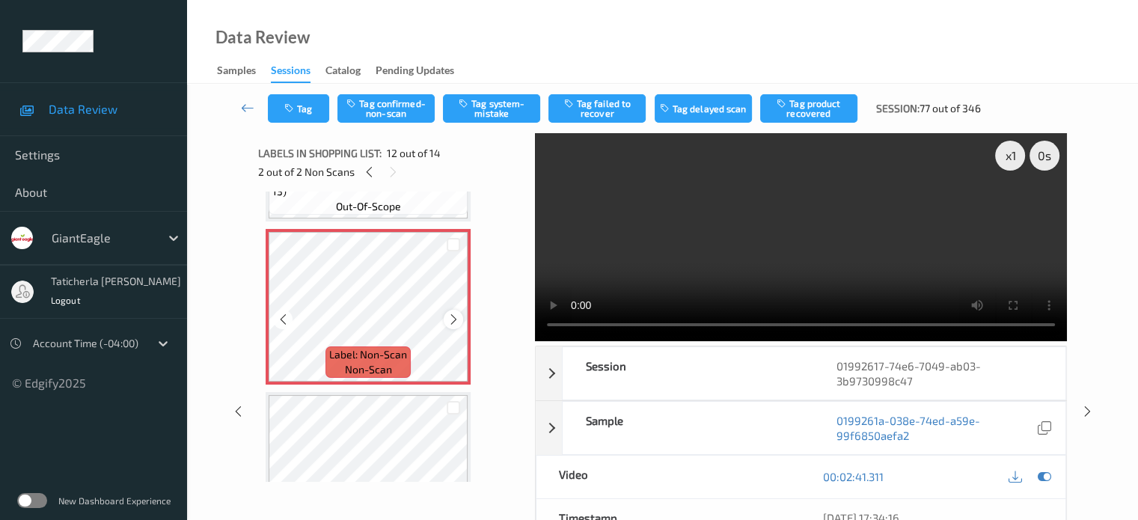
scroll to position [1789, 0]
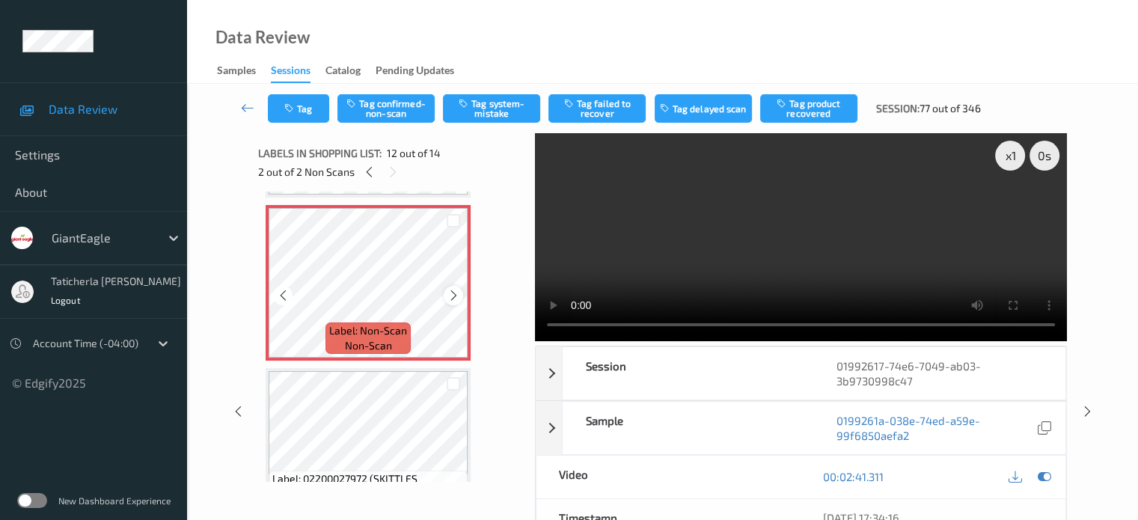
click at [449, 290] on icon at bounding box center [454, 295] width 13 height 13
click at [455, 292] on icon at bounding box center [454, 295] width 13 height 13
click at [455, 293] on icon at bounding box center [454, 295] width 13 height 13
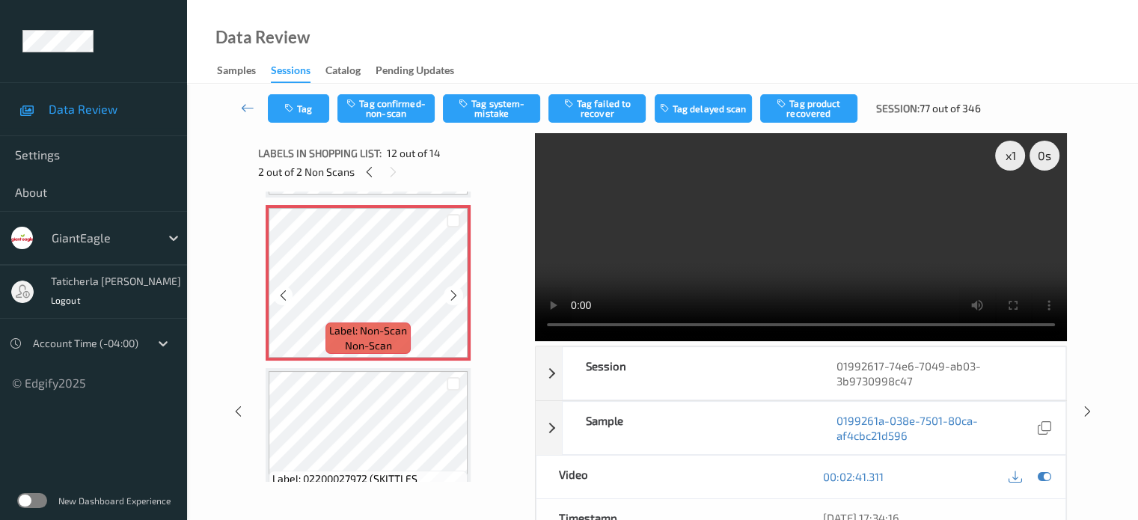
click at [455, 293] on icon at bounding box center [454, 295] width 13 height 13
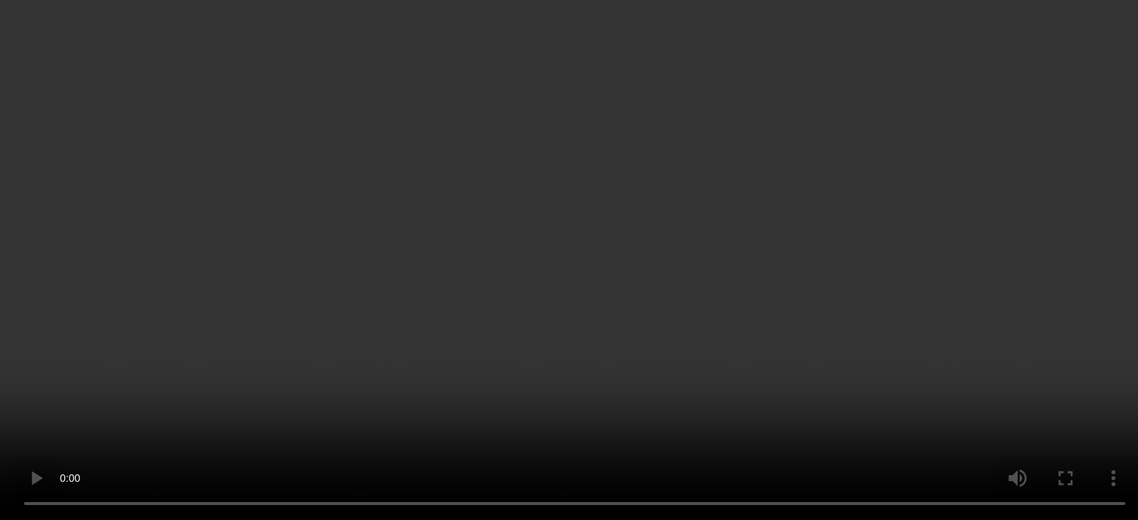
scroll to position [1800, 0]
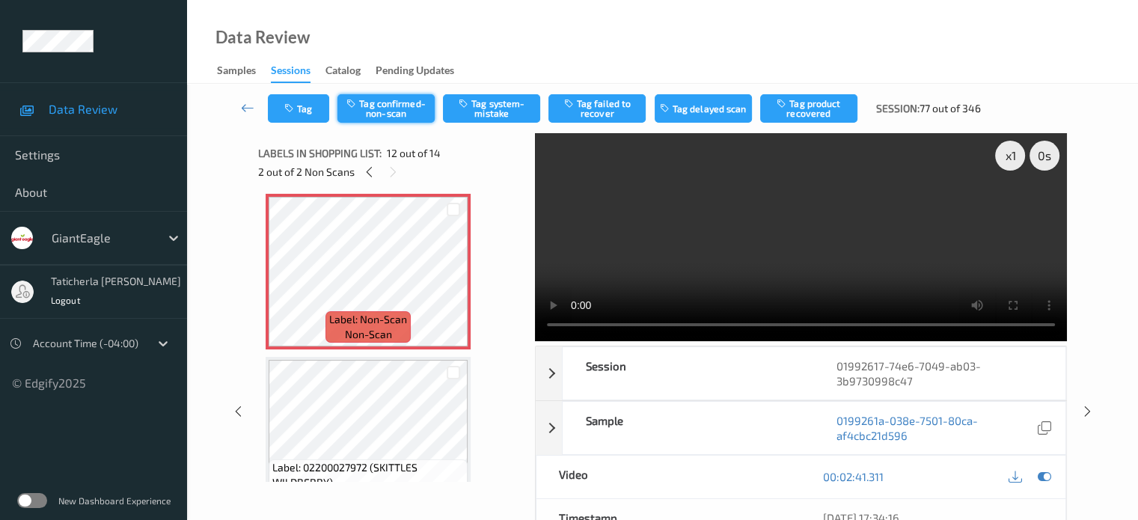
click at [372, 108] on button "Tag confirmed-non-scan" at bounding box center [386, 108] width 97 height 28
click at [831, 119] on button "Tag product recovered" at bounding box center [808, 108] width 97 height 28
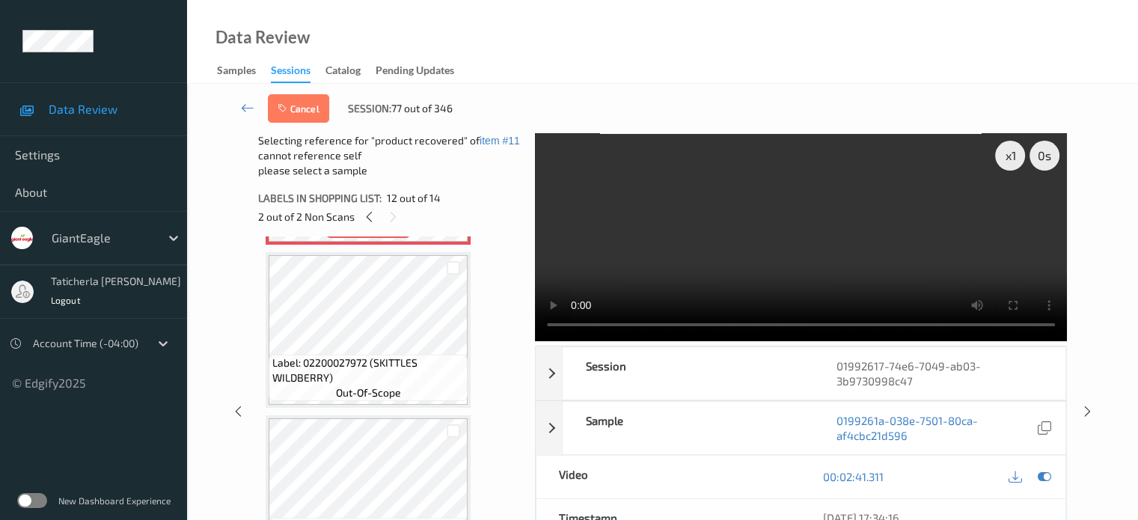
scroll to position [2001, 0]
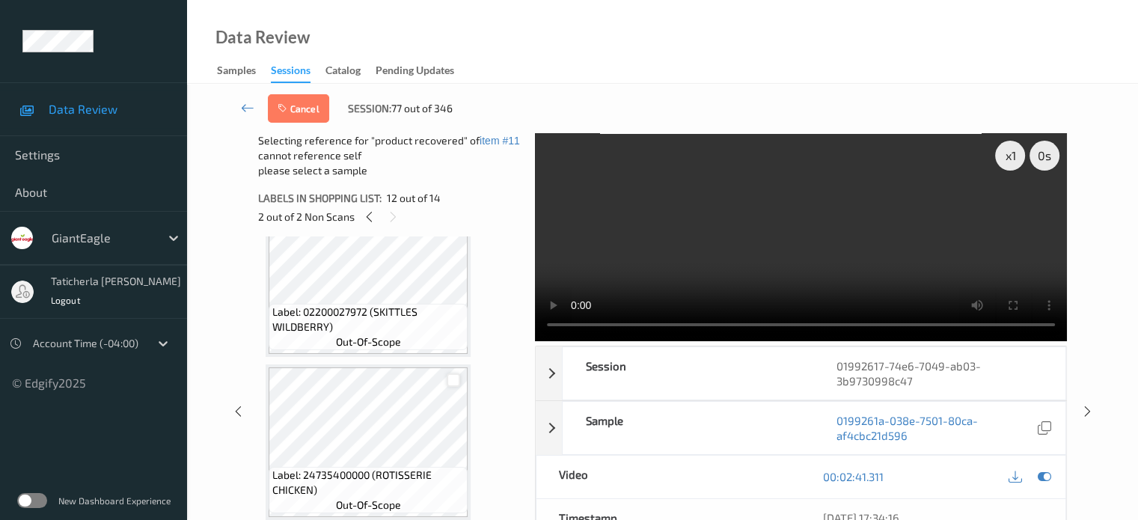
click at [451, 379] on div at bounding box center [454, 380] width 14 height 14
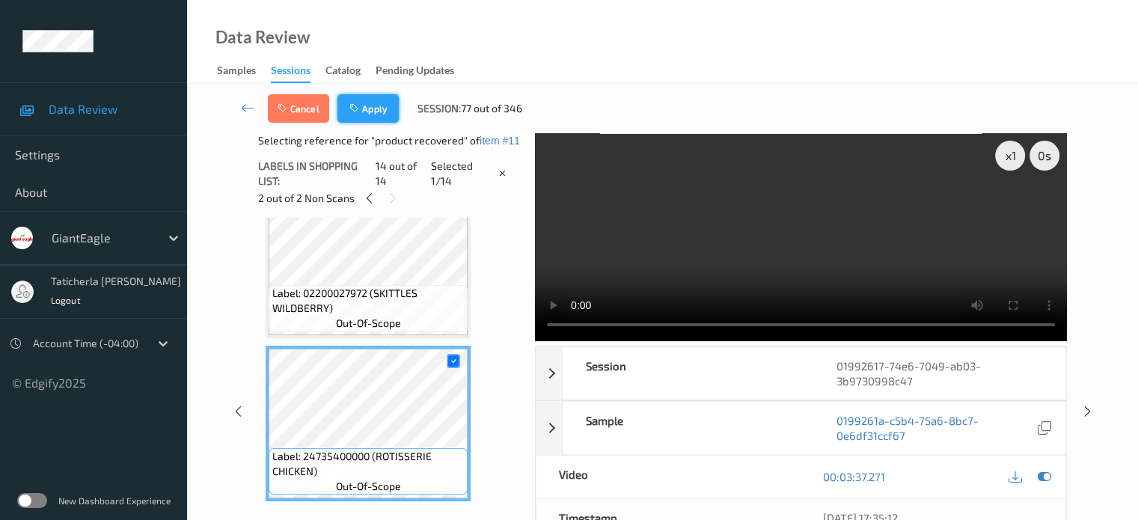
click at [364, 104] on button "Apply" at bounding box center [368, 108] width 61 height 28
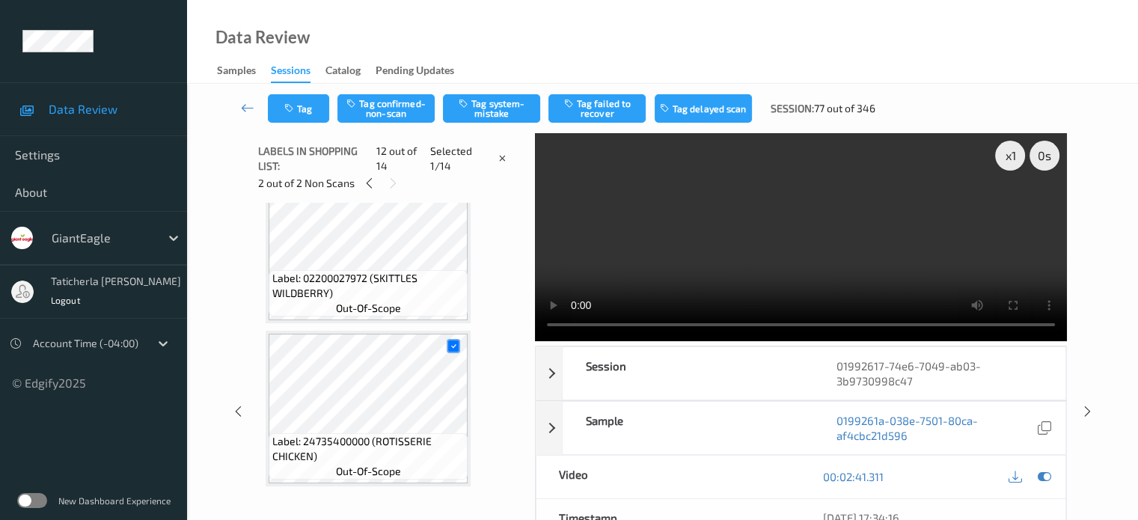
scroll to position [1639, 0]
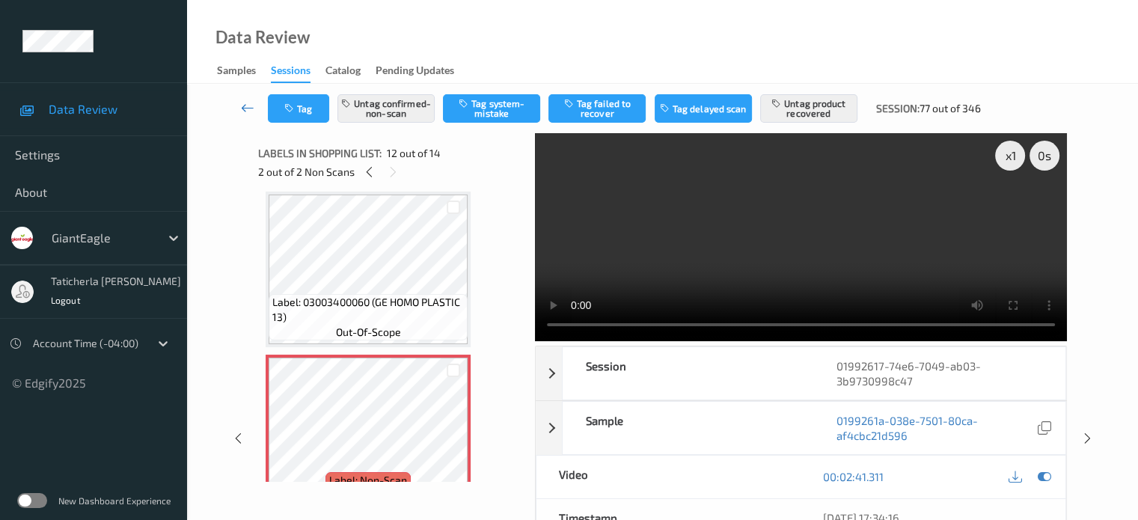
click at [253, 106] on icon at bounding box center [247, 107] width 13 height 15
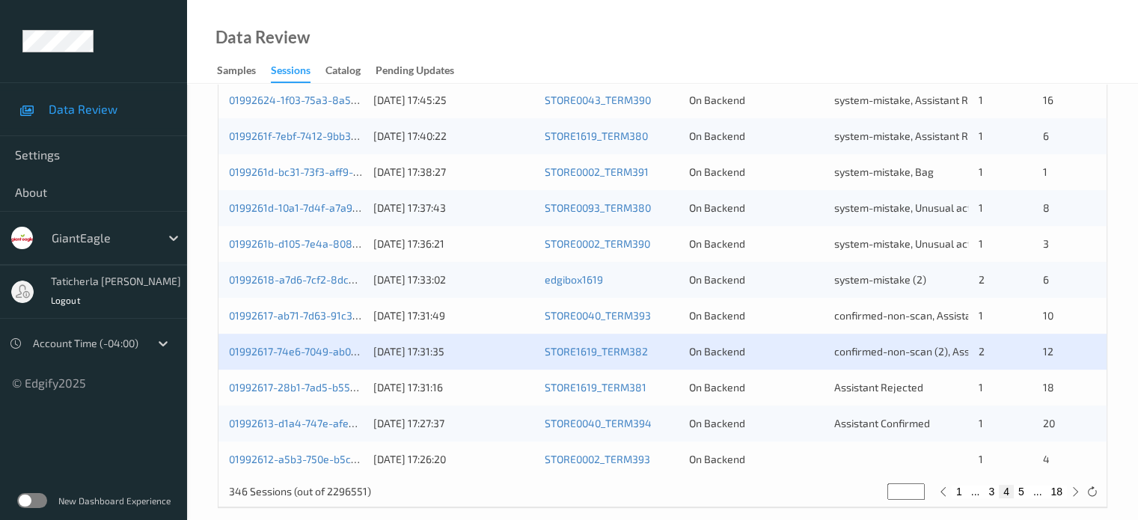
scroll to position [723, 0]
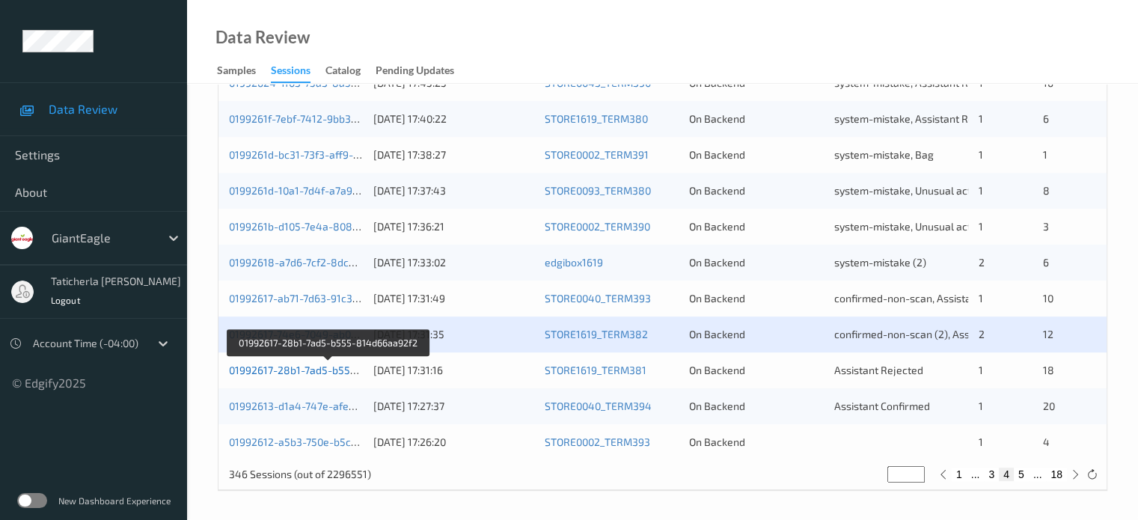
click at [332, 372] on link "01992617-28b1-7ad5-b555-814d66aa92f2" at bounding box center [329, 370] width 201 height 13
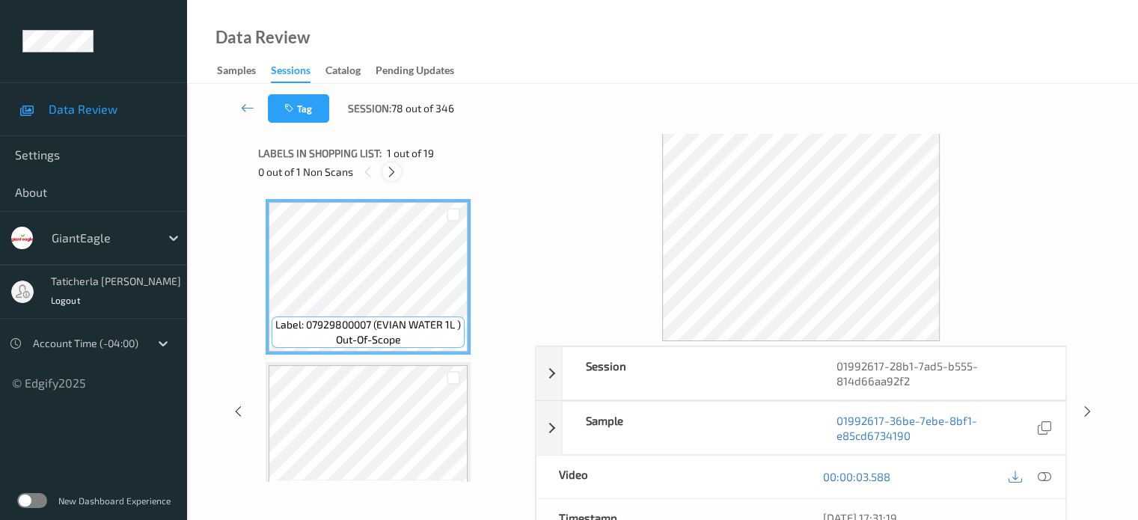
click at [390, 170] on icon at bounding box center [391, 171] width 13 height 13
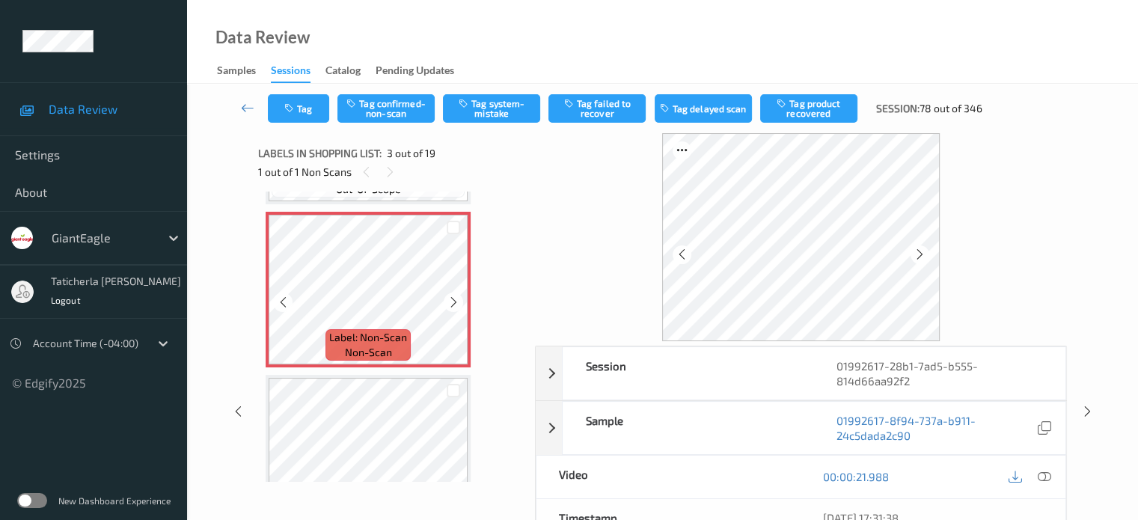
scroll to position [320, 0]
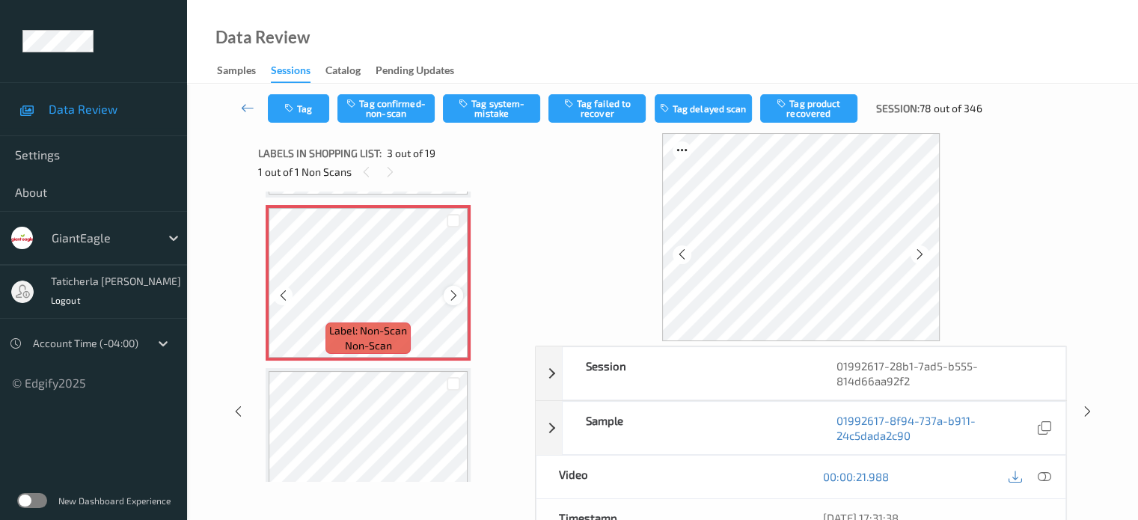
click at [454, 295] on icon at bounding box center [454, 295] width 13 height 13
click at [457, 295] on icon at bounding box center [454, 295] width 13 height 13
click at [457, 293] on icon at bounding box center [454, 295] width 13 height 13
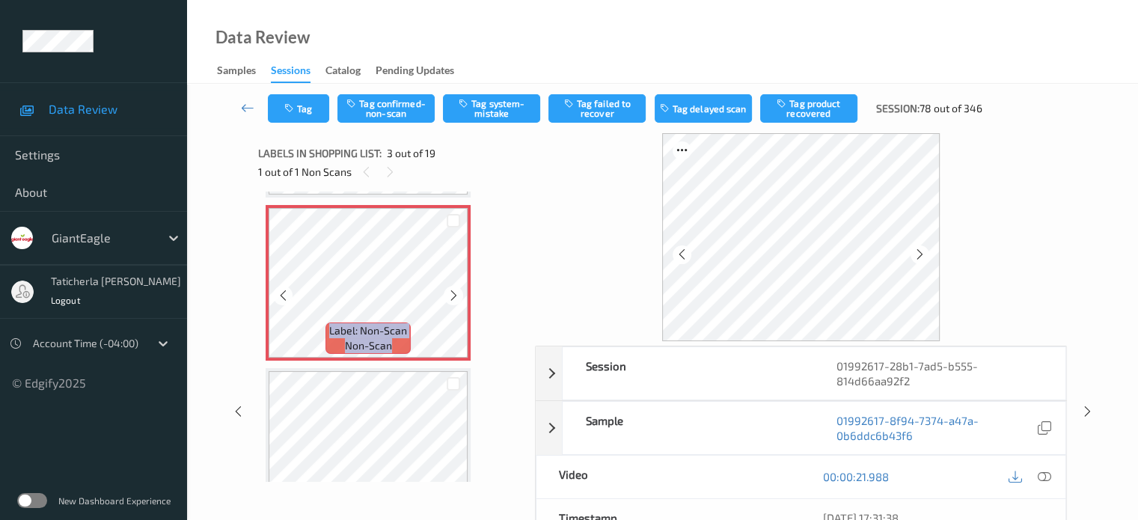
click at [457, 293] on icon at bounding box center [454, 295] width 13 height 13
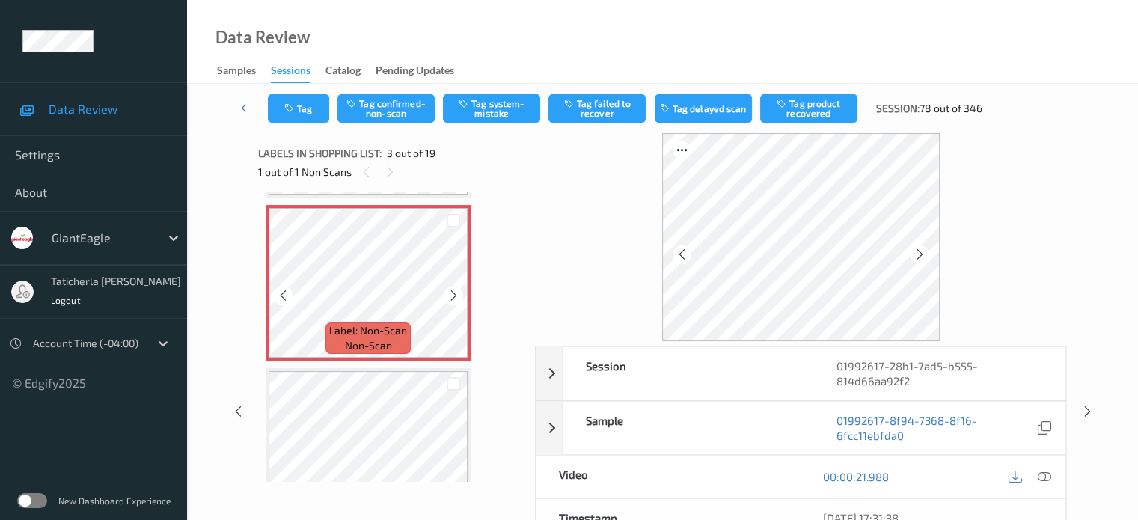
click at [457, 293] on icon at bounding box center [454, 295] width 13 height 13
click at [1043, 477] on icon at bounding box center [1043, 476] width 13 height 13
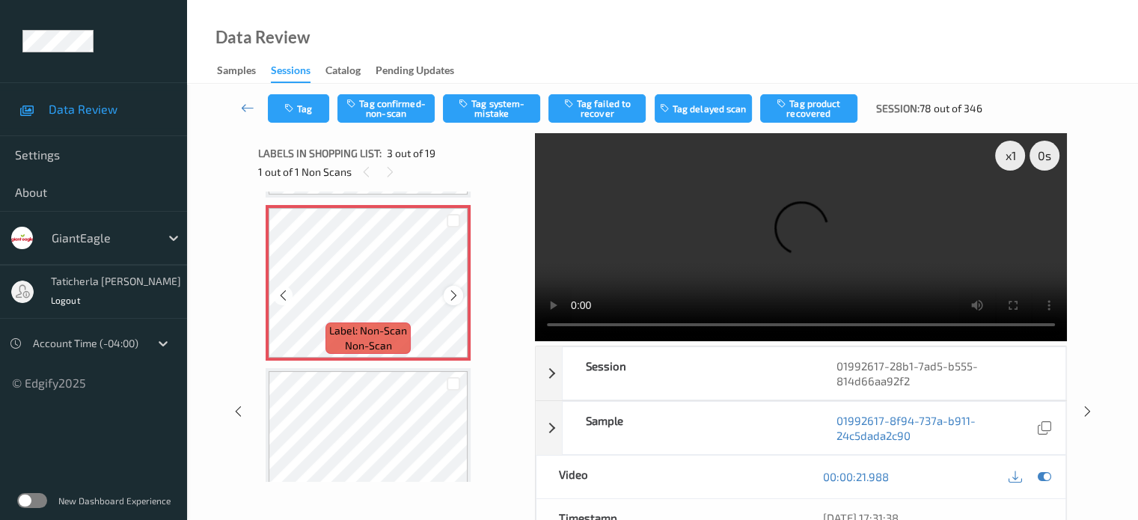
click at [454, 293] on icon at bounding box center [454, 295] width 13 height 13
click at [448, 293] on icon at bounding box center [454, 295] width 13 height 13
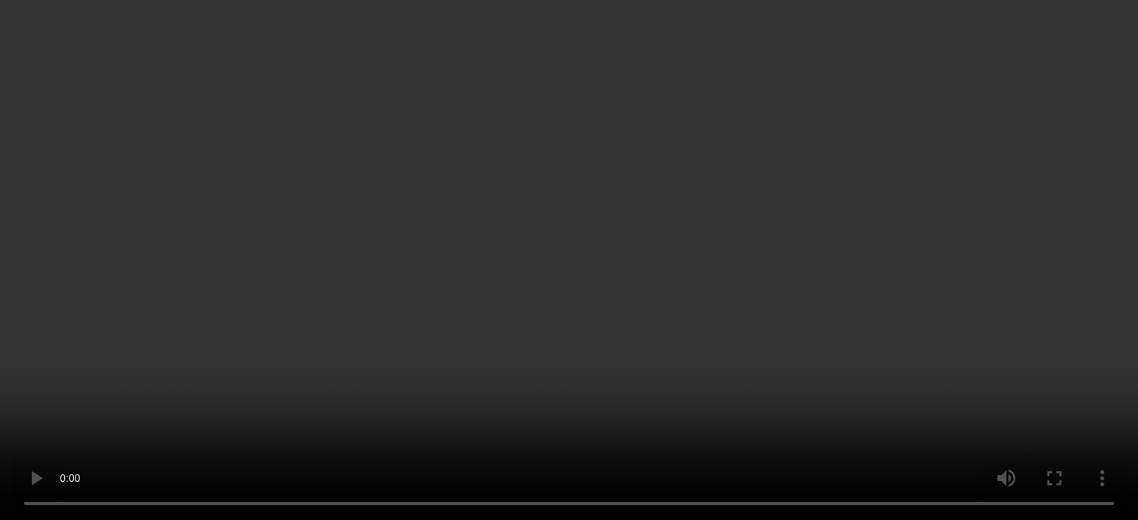
click at [448, 295] on div at bounding box center [453, 295] width 19 height 19
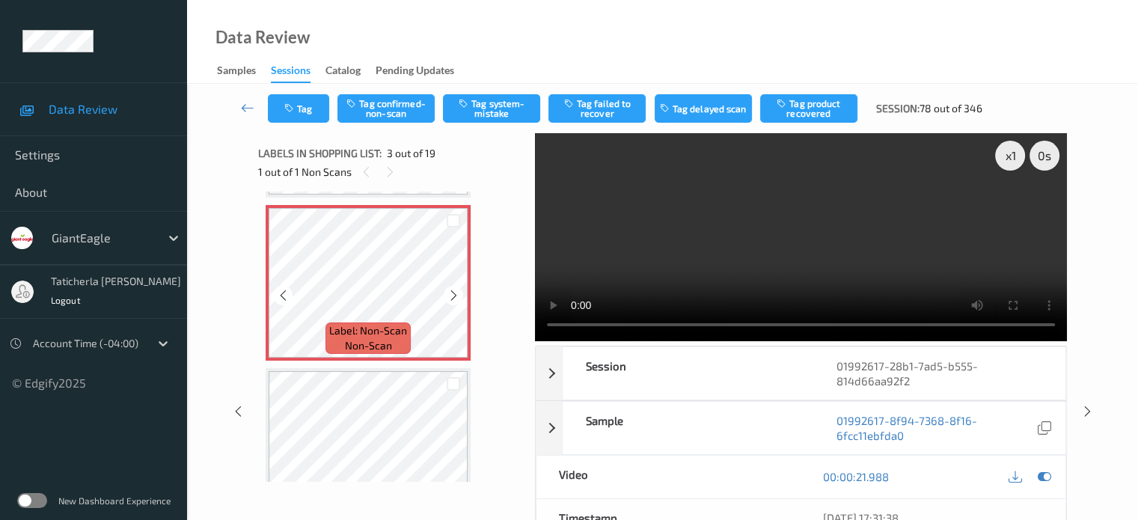
click at [448, 295] on icon at bounding box center [454, 295] width 13 height 13
click at [450, 295] on icon at bounding box center [454, 295] width 13 height 13
click at [451, 301] on icon at bounding box center [454, 295] width 13 height 13
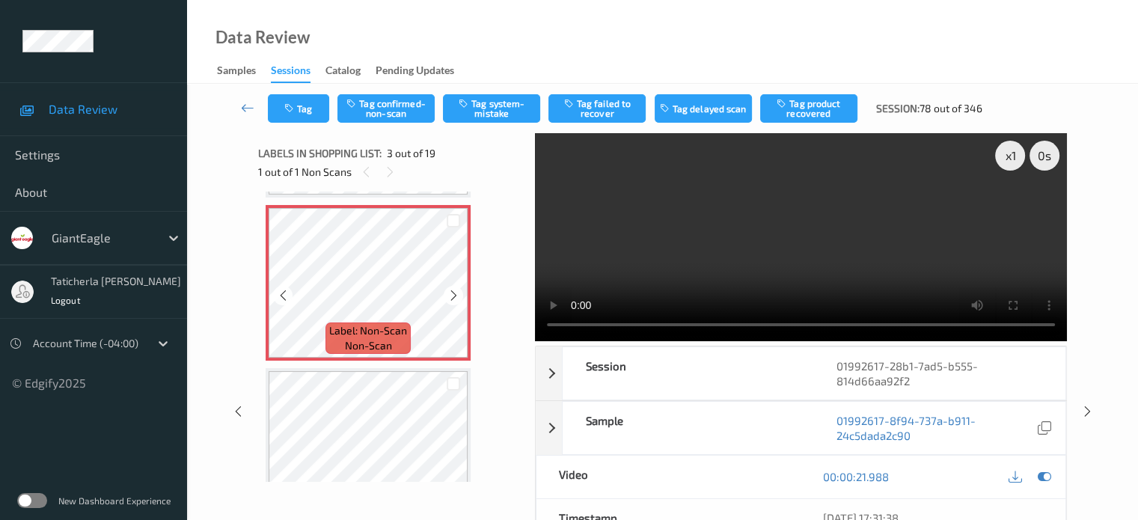
click at [451, 301] on icon at bounding box center [454, 295] width 13 height 13
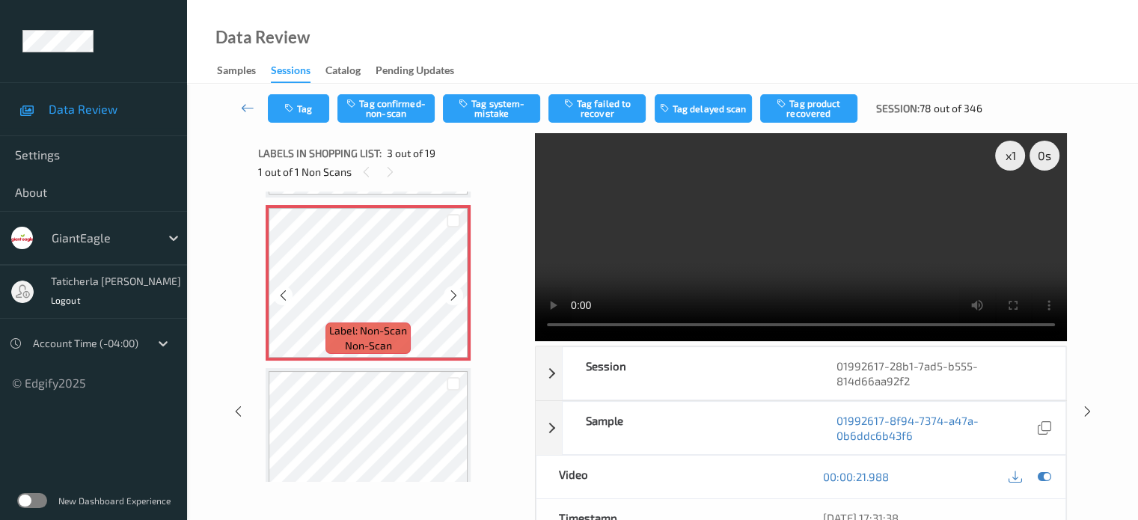
click at [451, 301] on icon at bounding box center [454, 295] width 13 height 13
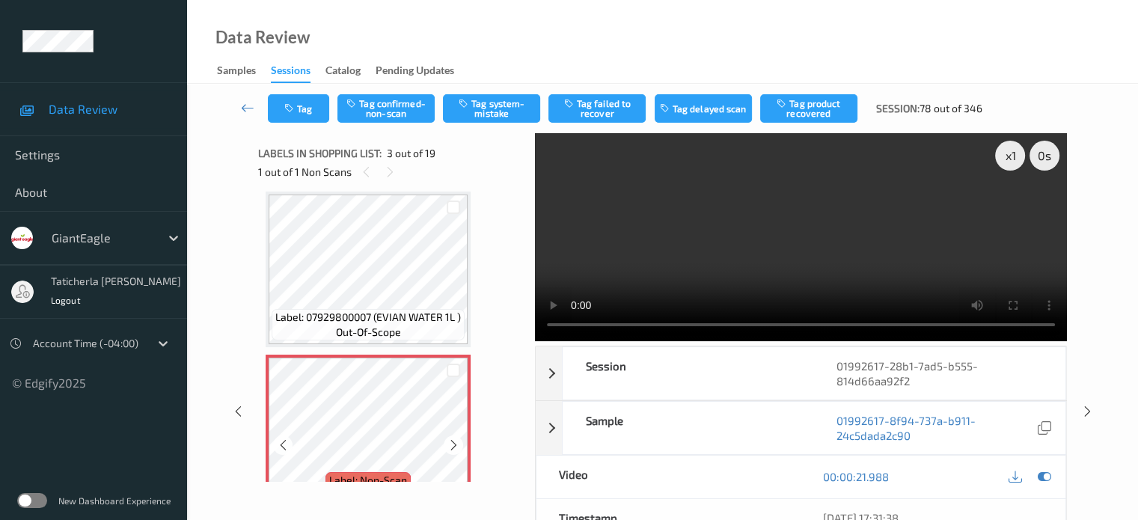
scroll to position [245, 0]
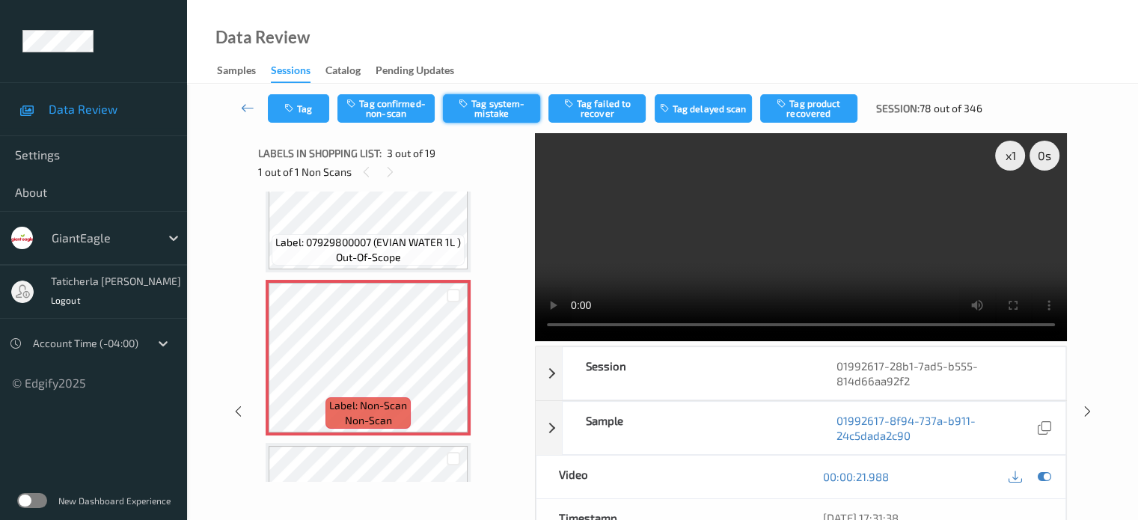
click at [514, 118] on button "Tag system-mistake" at bounding box center [491, 108] width 97 height 28
click at [514, 113] on button "Untag system-mistake" at bounding box center [491, 108] width 97 height 28
click at [392, 115] on button "Tag confirmed-non-scan" at bounding box center [386, 108] width 97 height 28
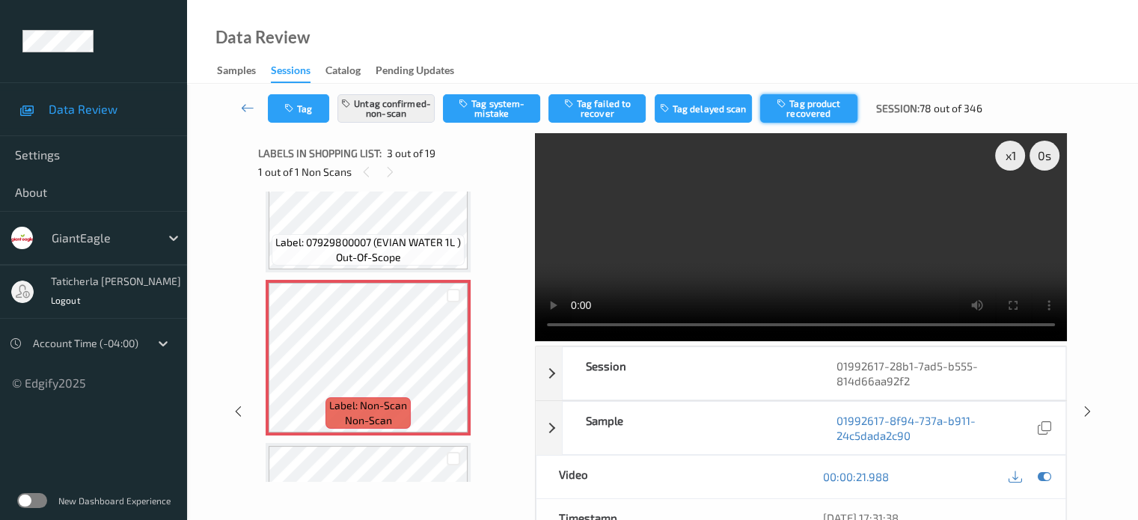
click at [814, 112] on button "Tag product recovered" at bounding box center [808, 108] width 97 height 28
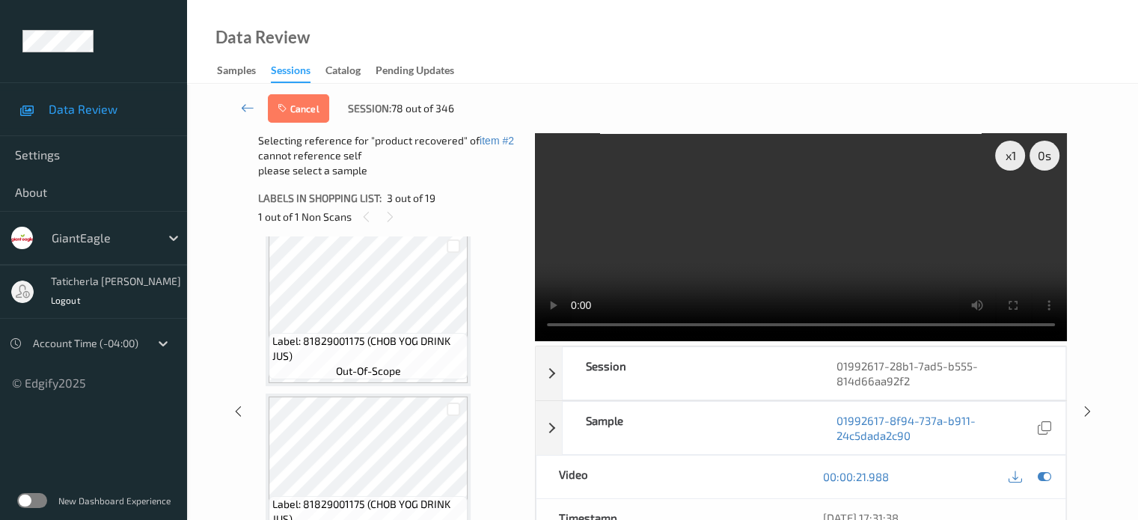
scroll to position [994, 0]
click at [455, 239] on div at bounding box center [454, 245] width 14 height 14
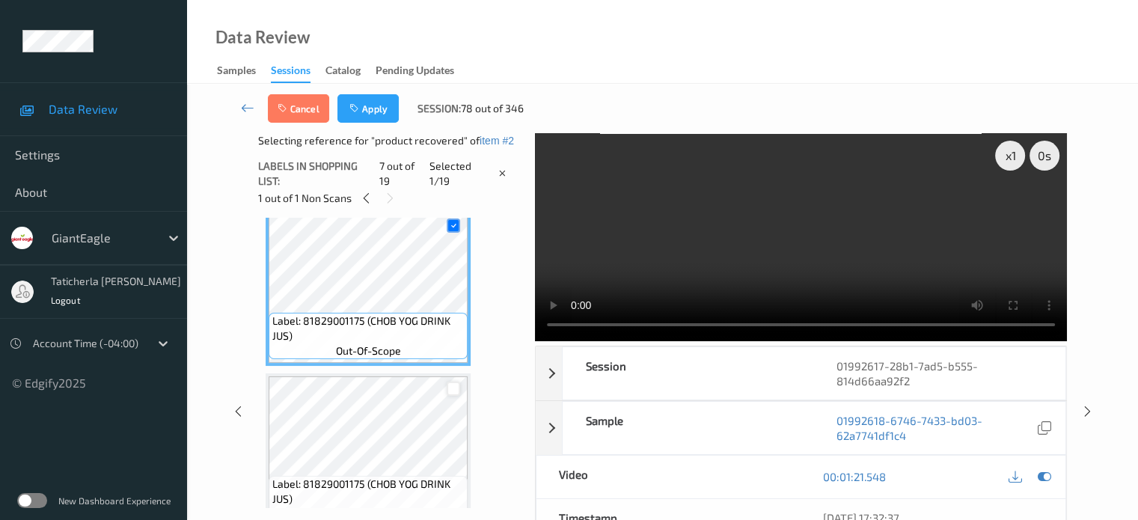
click at [455, 389] on div at bounding box center [454, 389] width 14 height 14
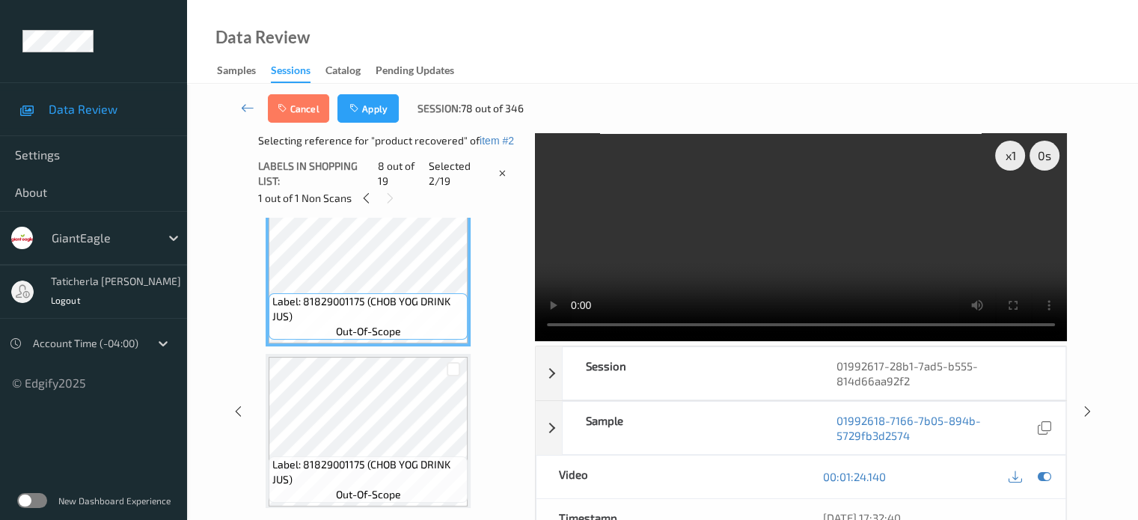
scroll to position [1218, 0]
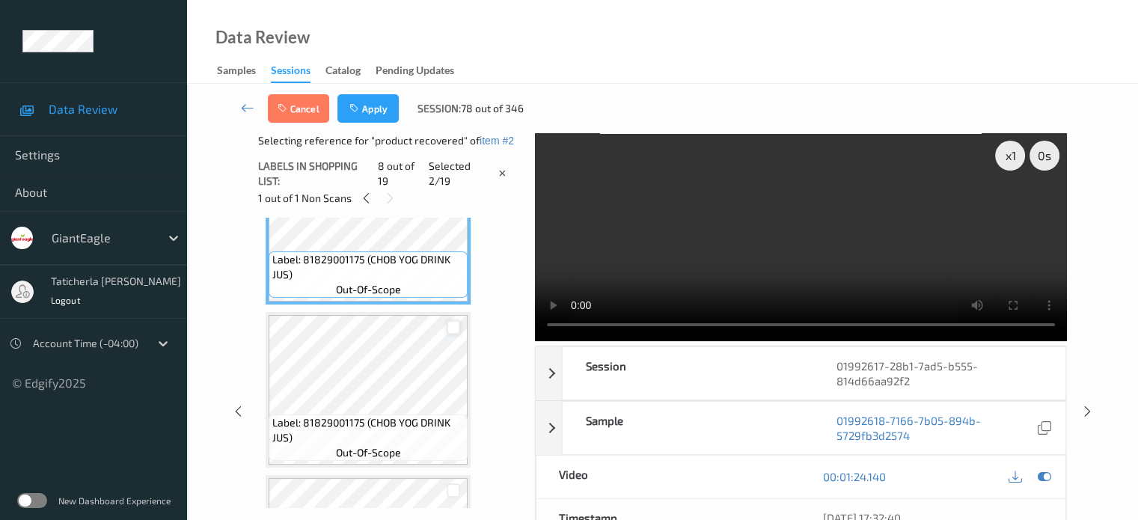
click at [456, 327] on div at bounding box center [454, 327] width 14 height 14
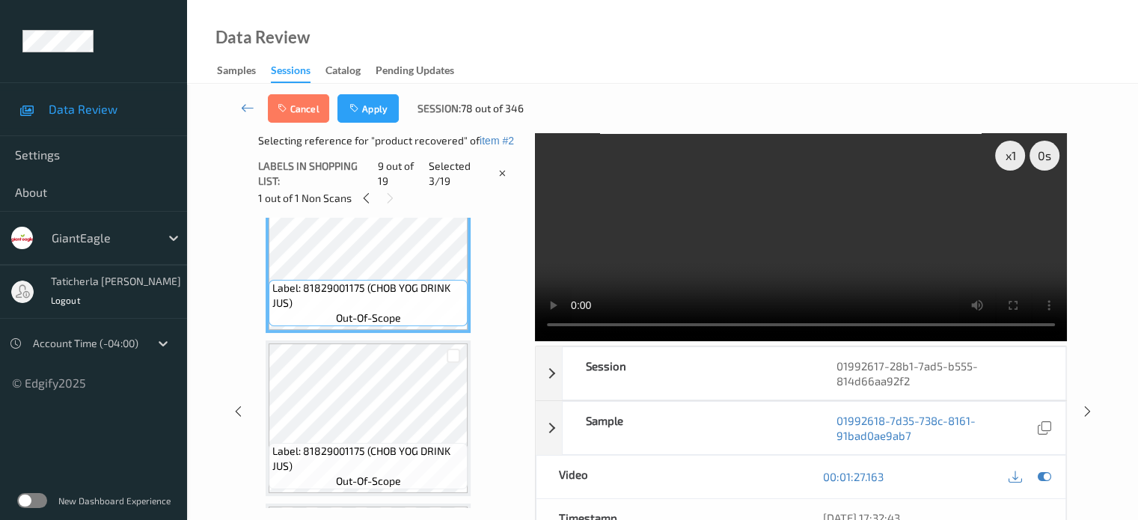
scroll to position [1368, 0]
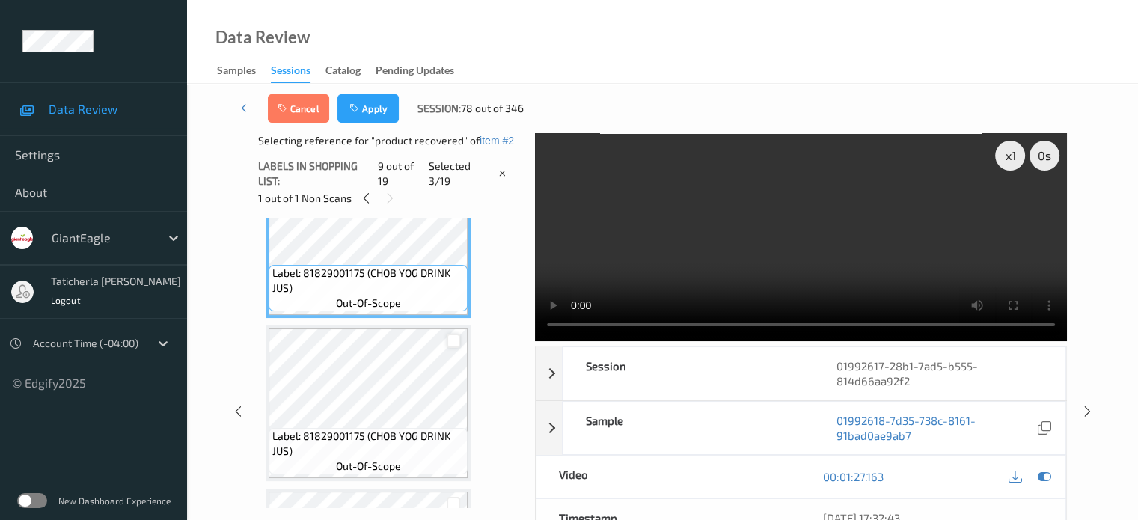
click at [454, 341] on div at bounding box center [454, 341] width 14 height 14
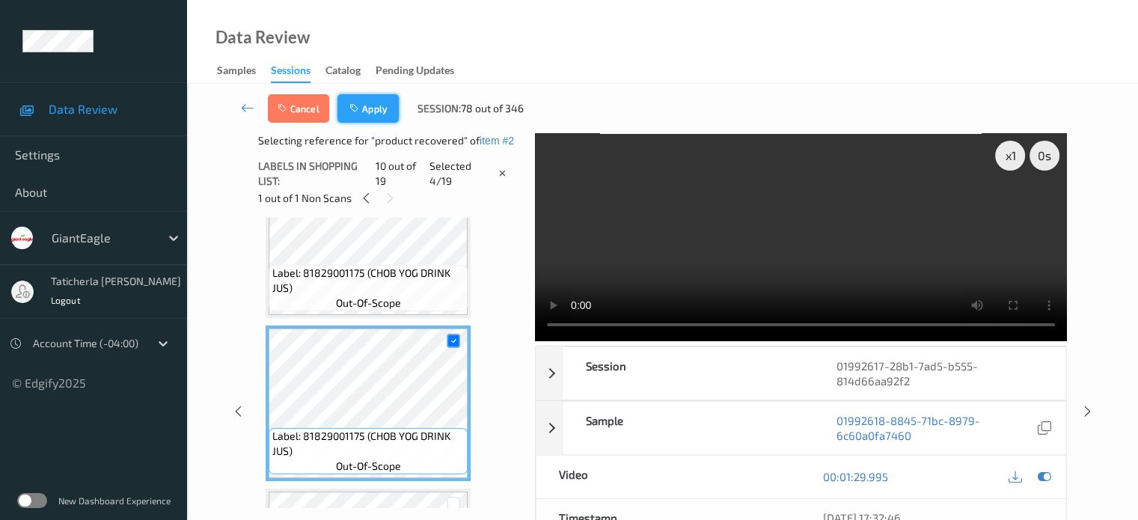
click at [367, 103] on button "Apply" at bounding box center [368, 108] width 61 height 28
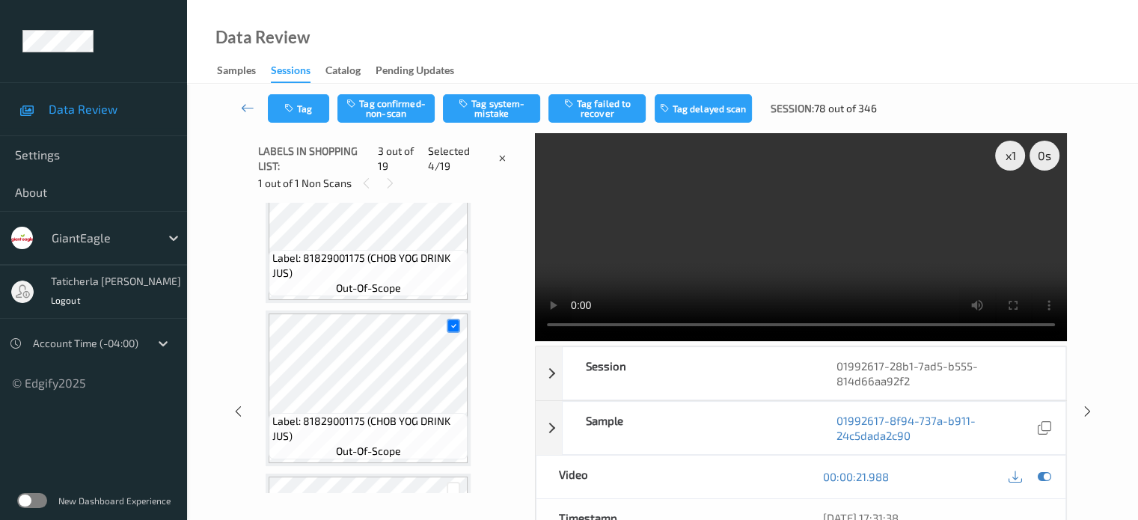
scroll to position [171, 0]
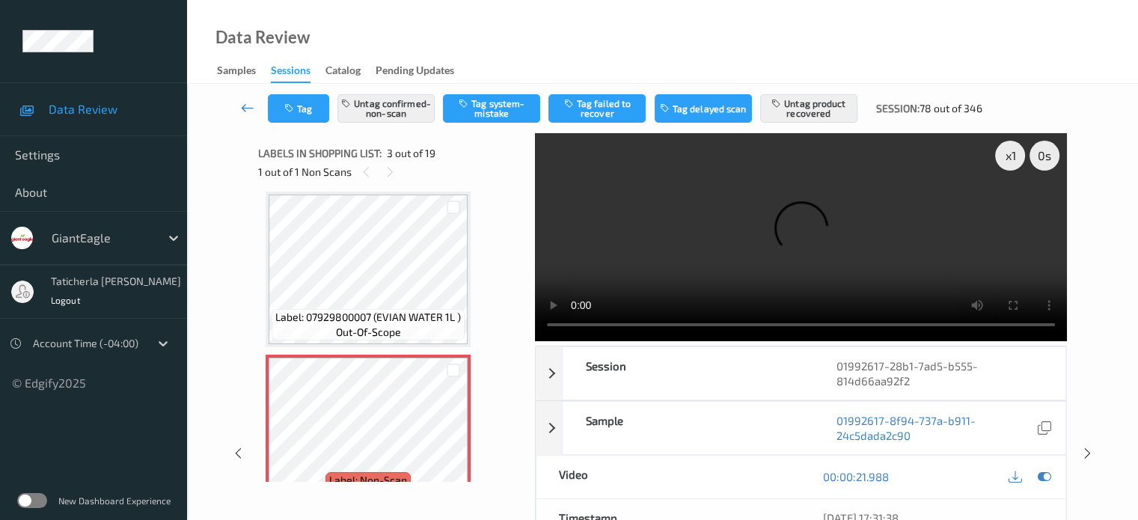
click at [246, 103] on icon at bounding box center [247, 107] width 13 height 15
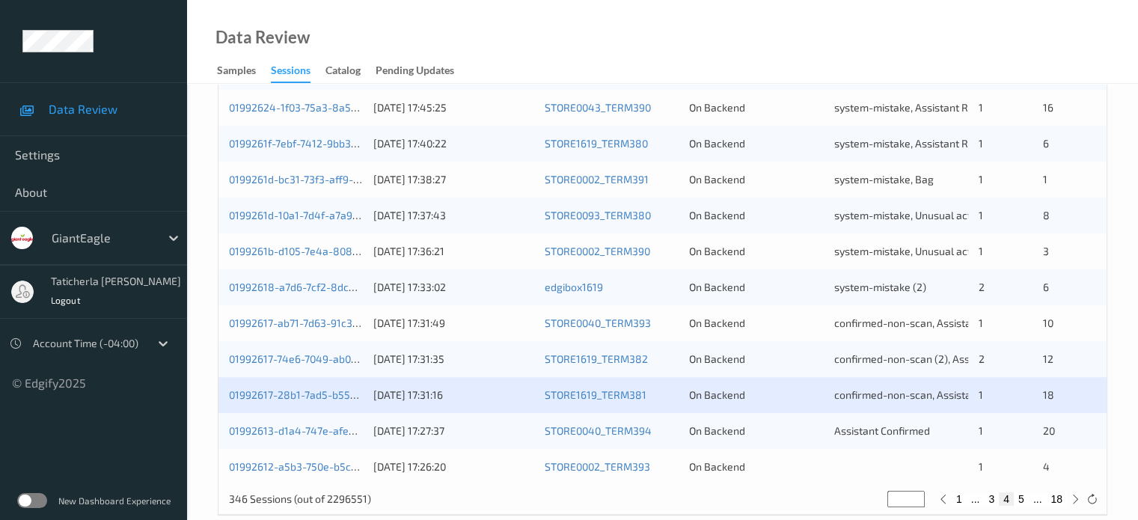
scroll to position [723, 0]
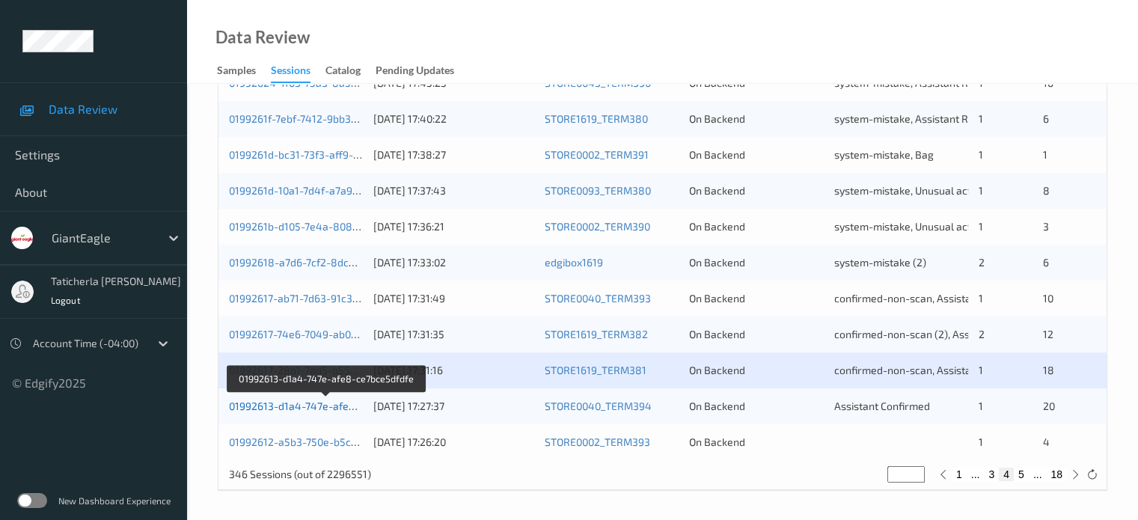
click at [314, 406] on link "01992613-d1a4-747e-afe8-ce7bce5dfdfe" at bounding box center [327, 406] width 196 height 13
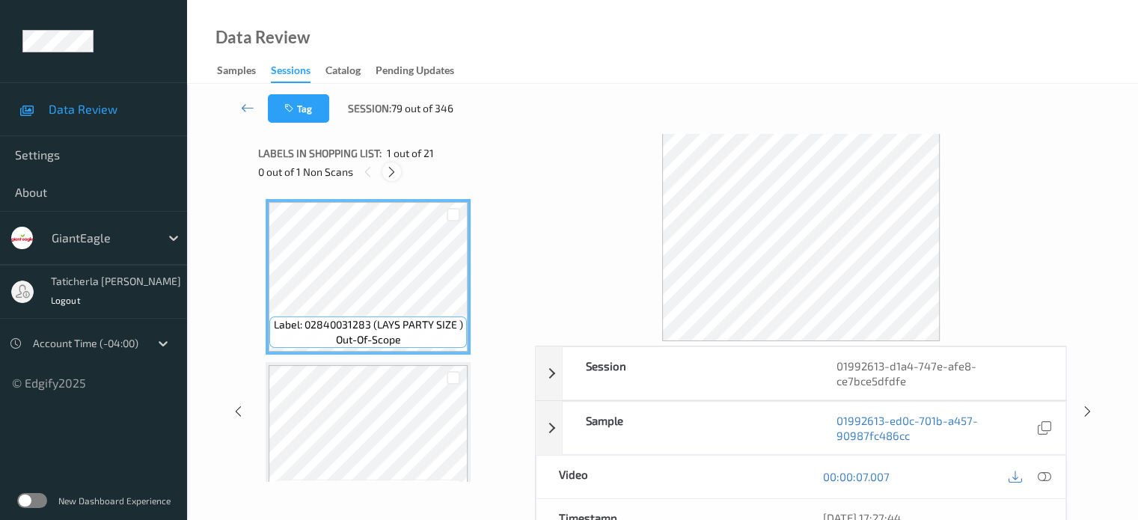
click at [391, 170] on icon at bounding box center [391, 171] width 13 height 13
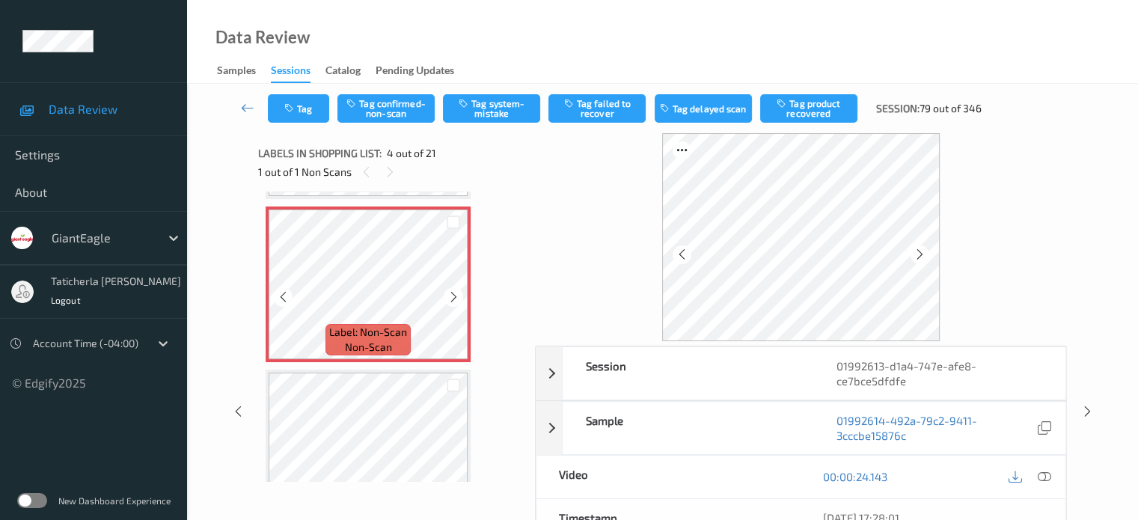
scroll to position [483, 0]
click at [460, 291] on icon at bounding box center [454, 295] width 13 height 13
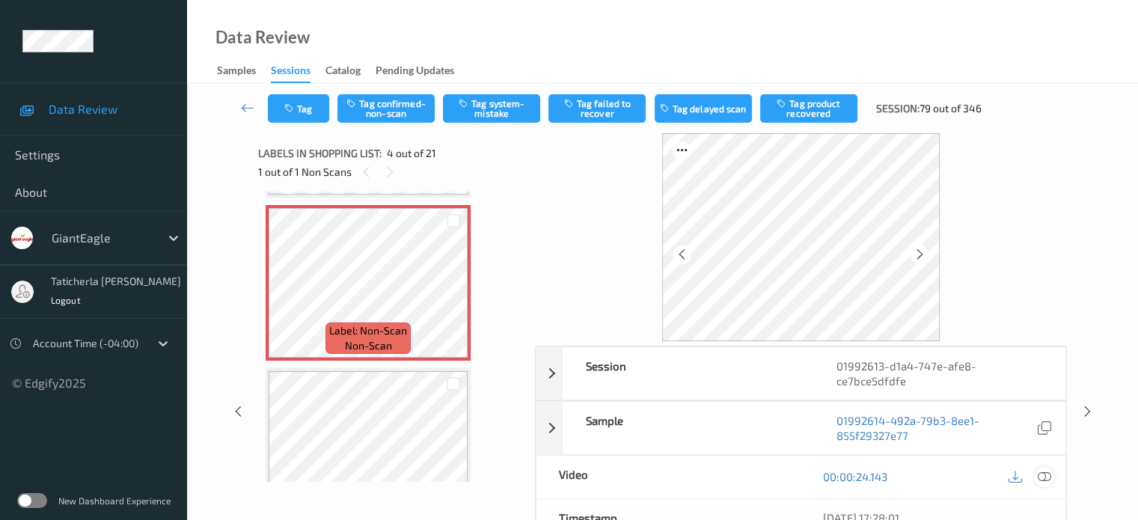
click at [1044, 473] on icon at bounding box center [1043, 476] width 13 height 13
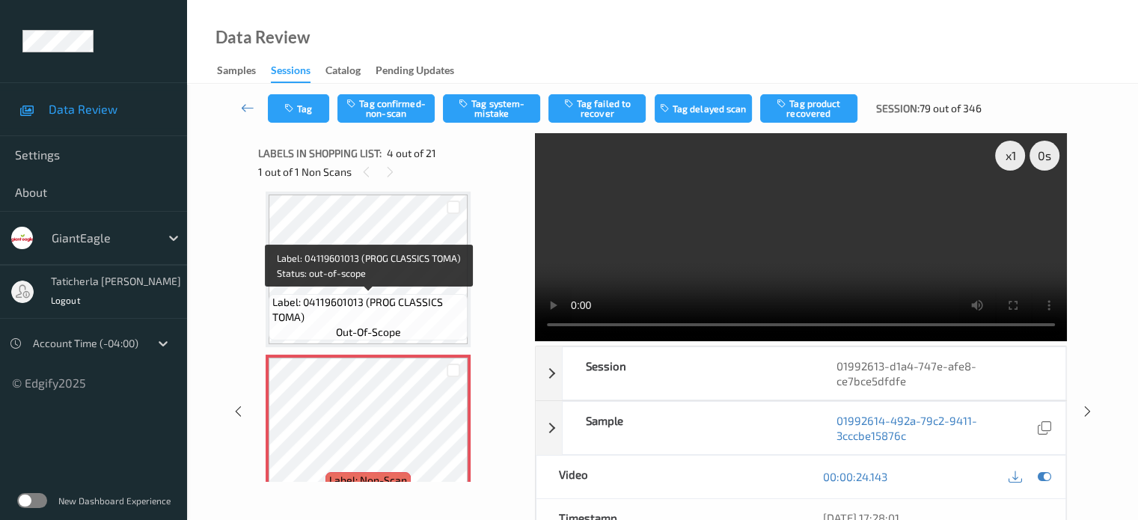
scroll to position [409, 0]
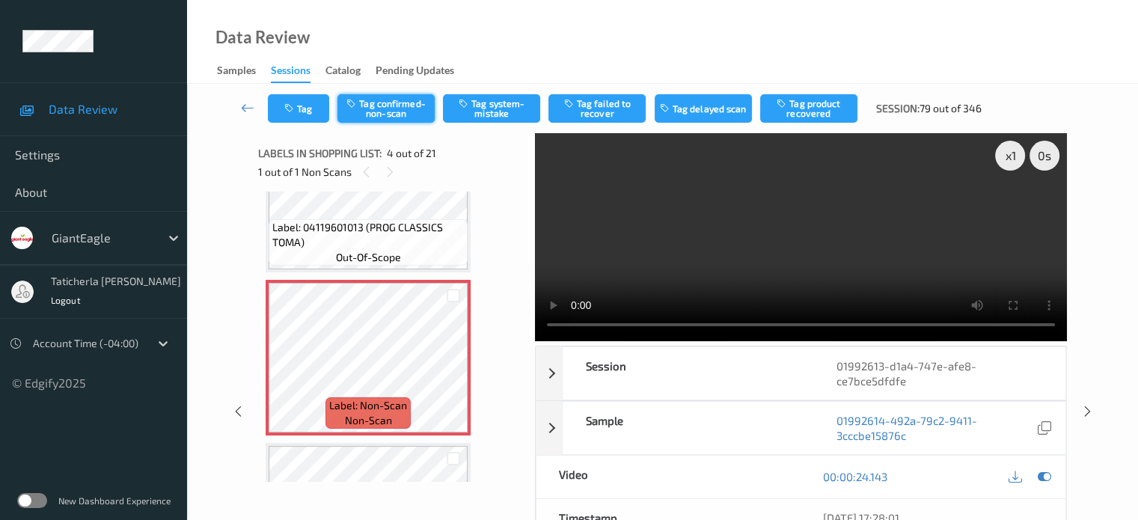
click at [407, 120] on button "Tag confirmed-non-scan" at bounding box center [386, 108] width 97 height 28
click at [831, 104] on button "Tag product recovered" at bounding box center [808, 108] width 97 height 28
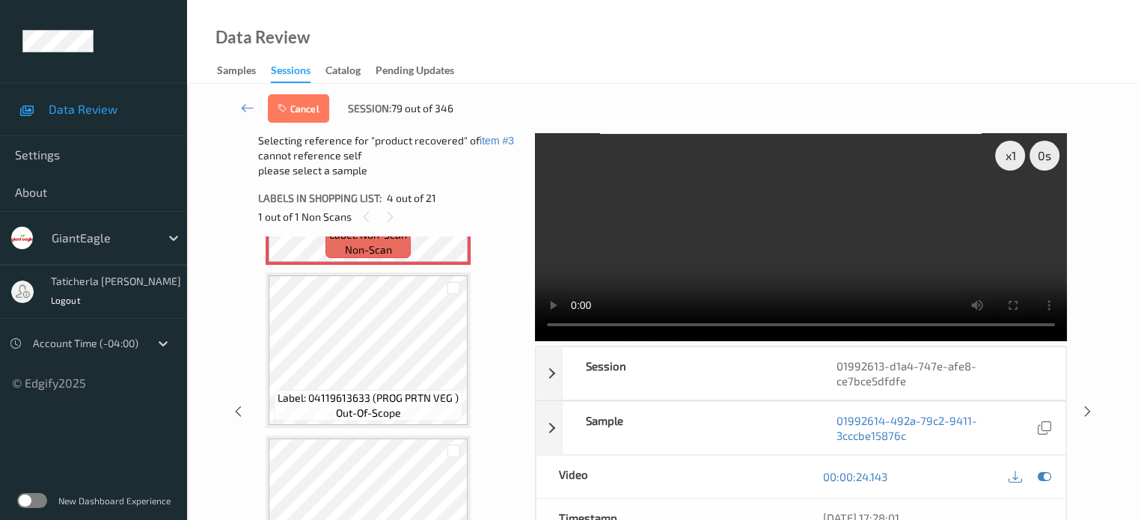
scroll to position [633, 0]
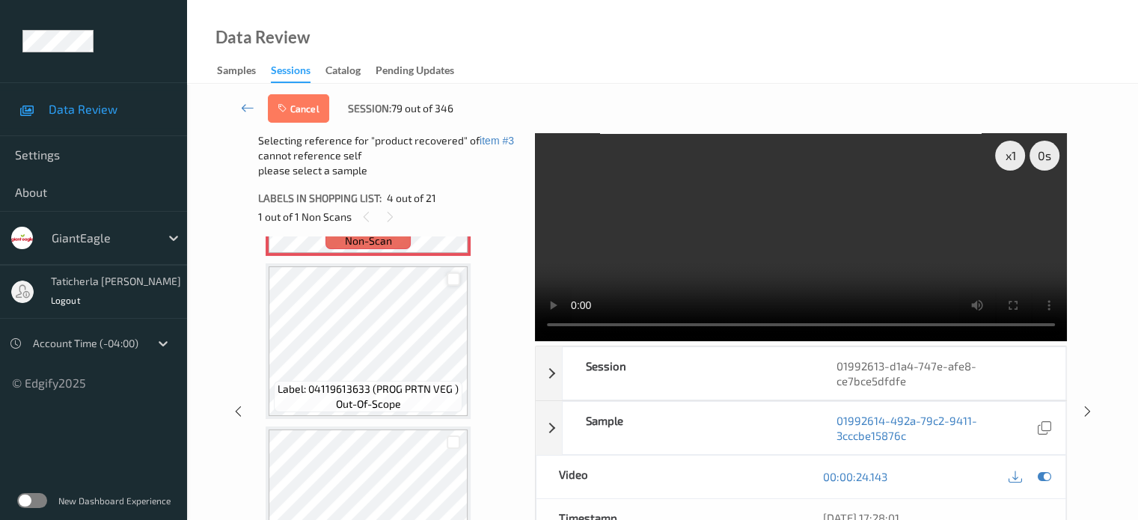
click at [452, 281] on div at bounding box center [454, 279] width 14 height 14
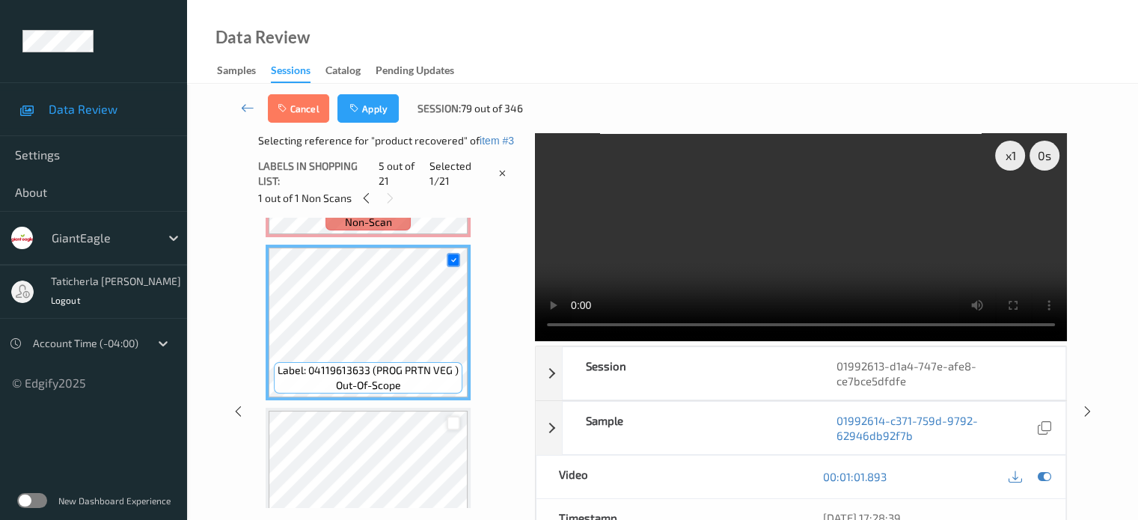
click at [455, 418] on div at bounding box center [454, 423] width 14 height 14
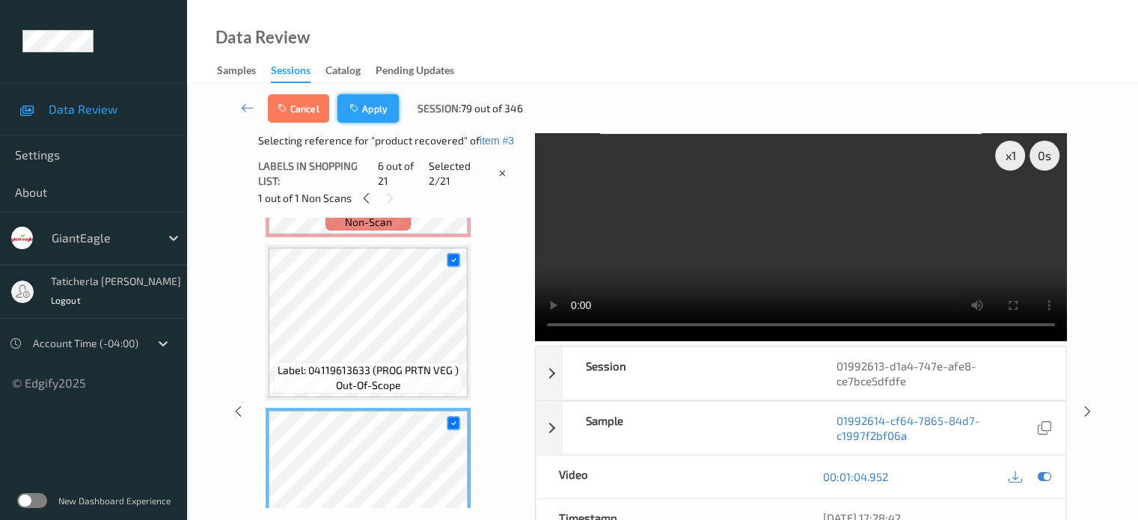
click at [376, 112] on button "Apply" at bounding box center [368, 108] width 61 height 28
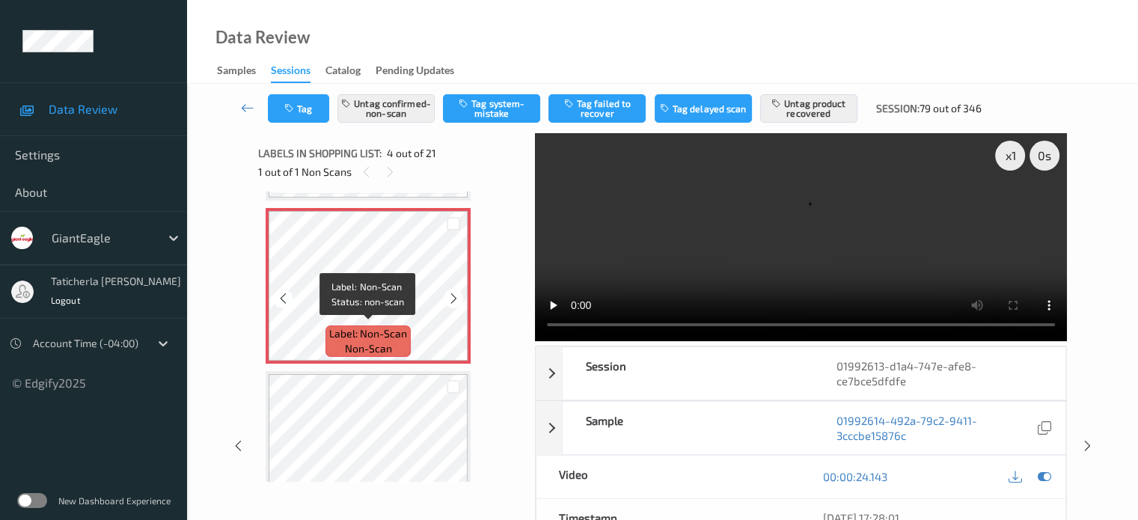
scroll to position [483, 0]
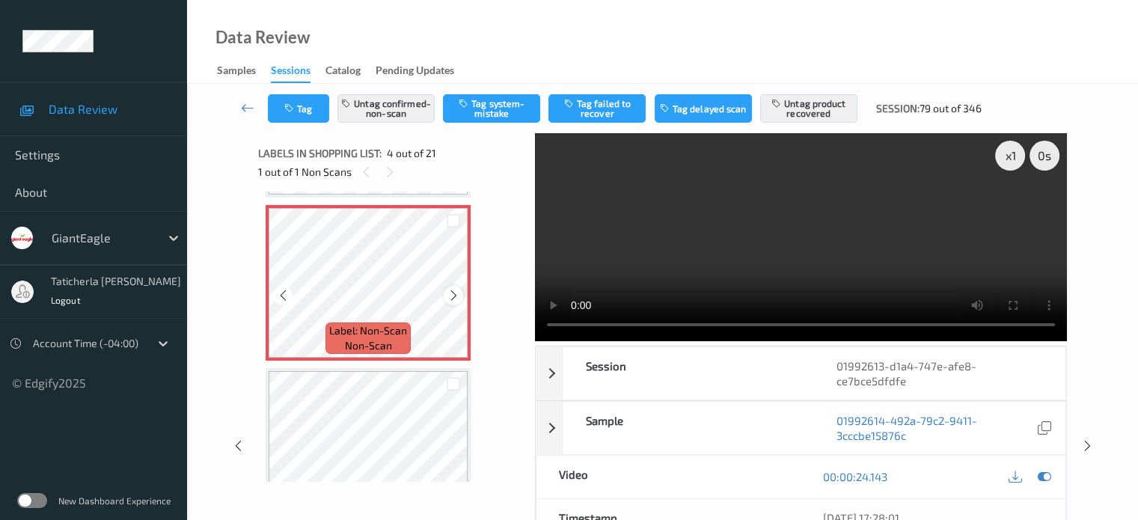
click at [452, 293] on icon at bounding box center [454, 295] width 13 height 13
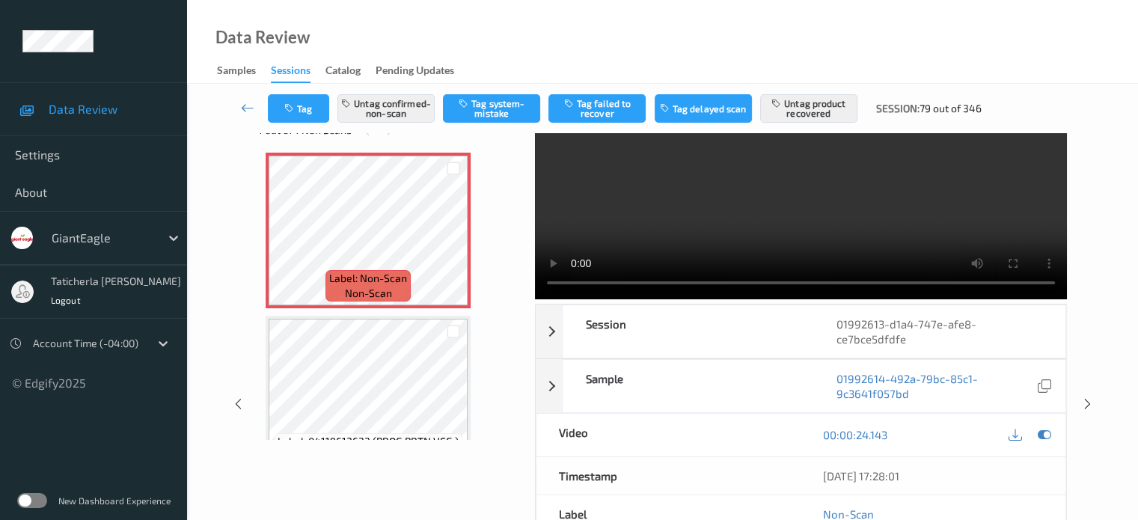
scroll to position [409, 0]
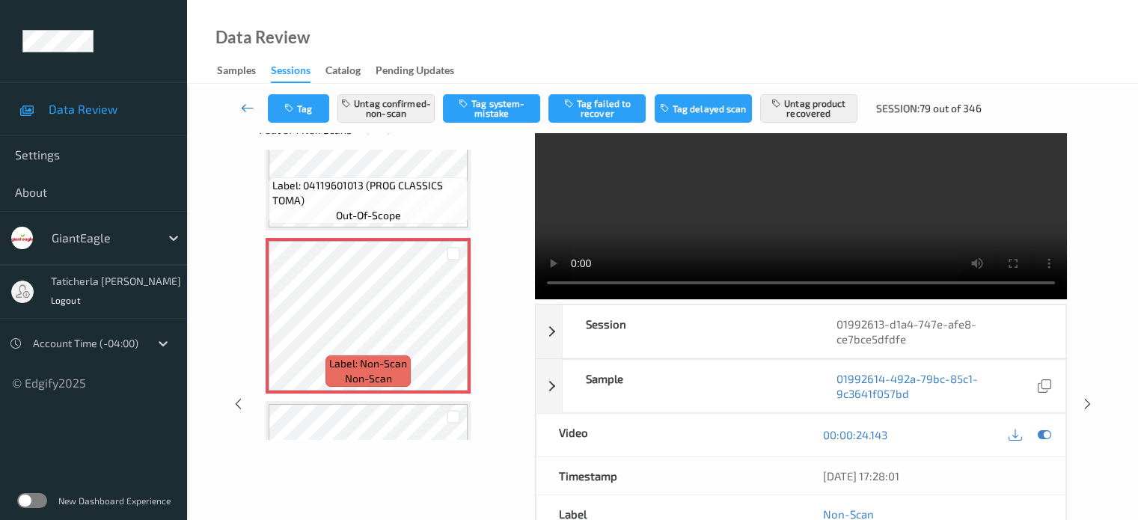
click at [242, 109] on icon at bounding box center [247, 107] width 13 height 15
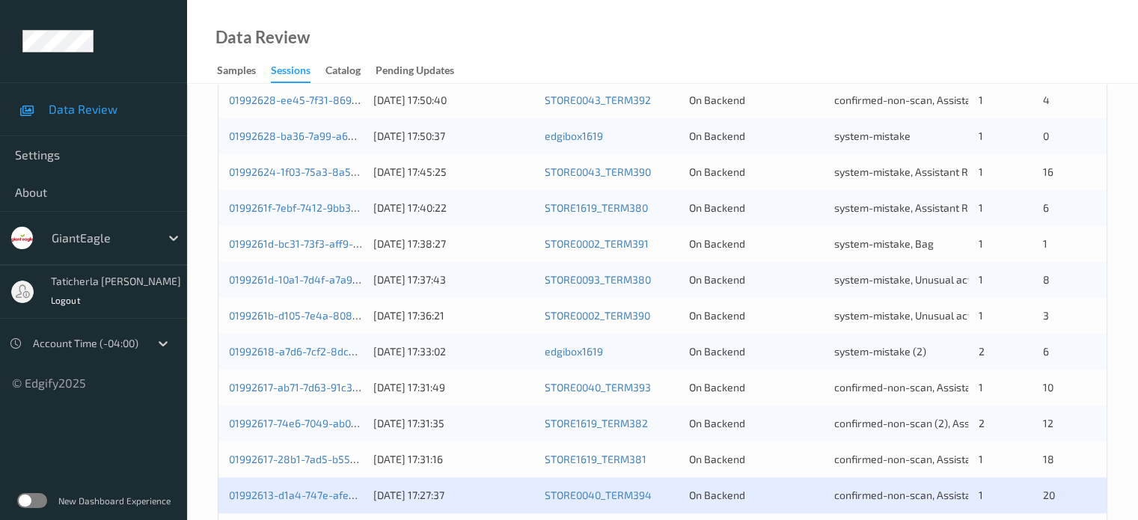
scroll to position [723, 0]
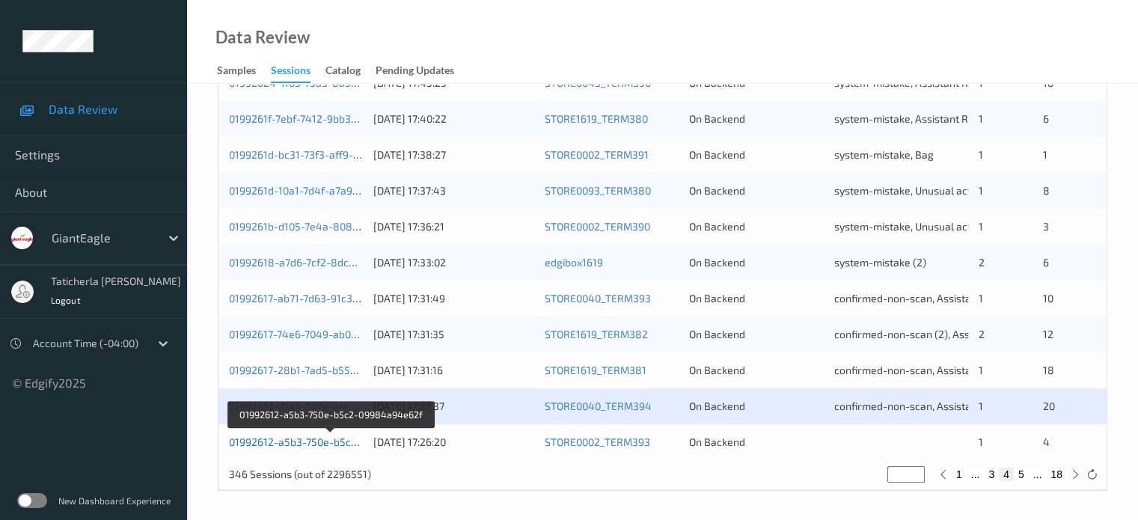
click at [317, 443] on link "01992612-a5b3-750e-b5c2-09984a94e62f" at bounding box center [331, 442] width 204 height 13
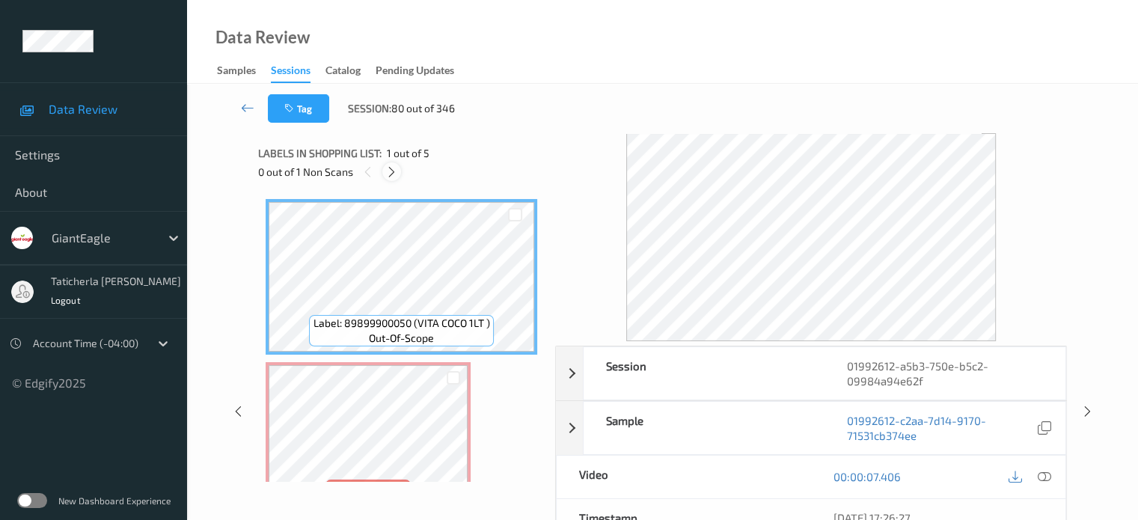
click at [389, 171] on icon at bounding box center [391, 171] width 13 height 13
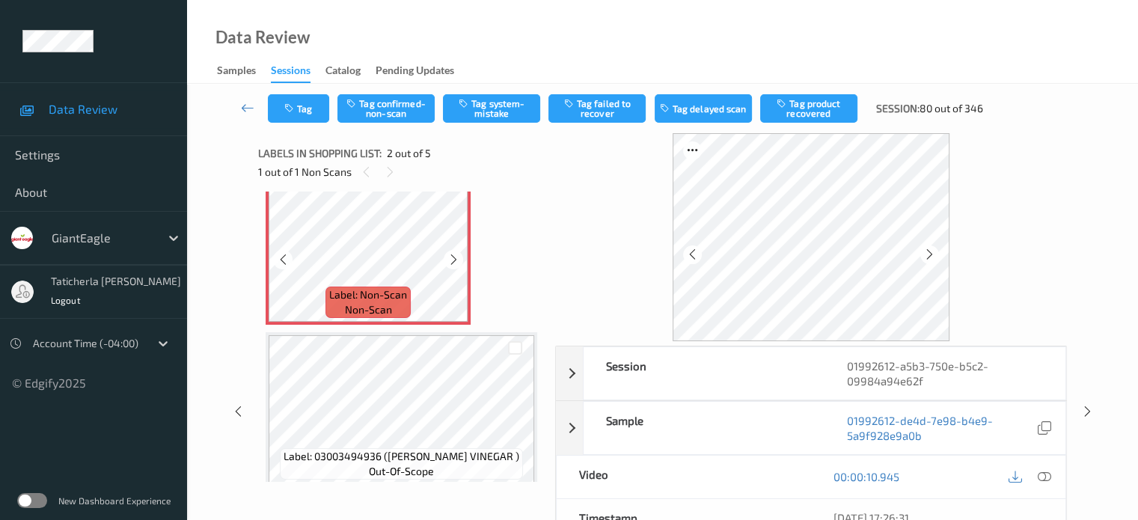
scroll to position [157, 0]
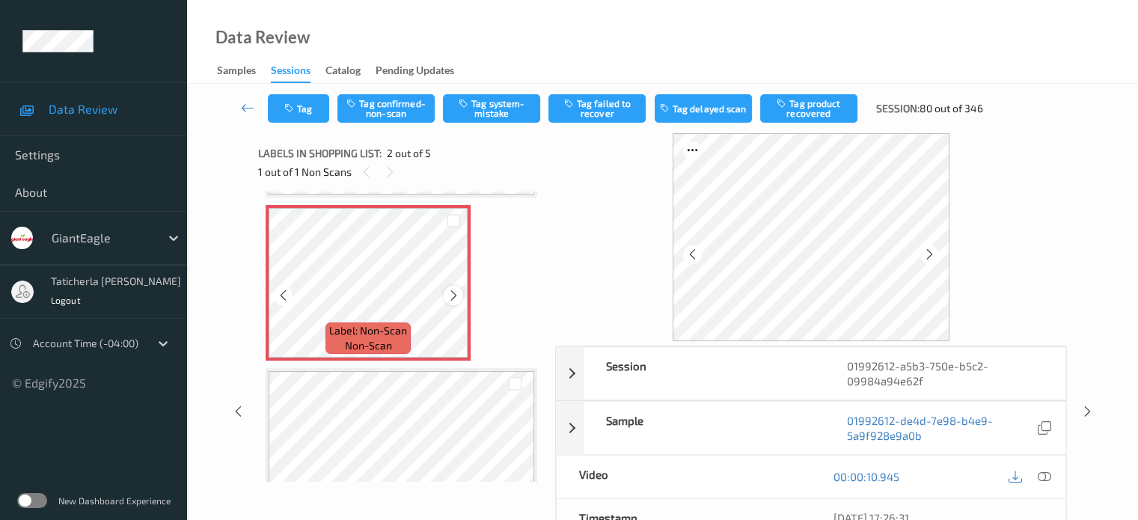
click at [452, 287] on div at bounding box center [453, 295] width 19 height 19
click at [458, 289] on icon at bounding box center [454, 295] width 13 height 13
click at [457, 289] on icon at bounding box center [454, 295] width 13 height 13
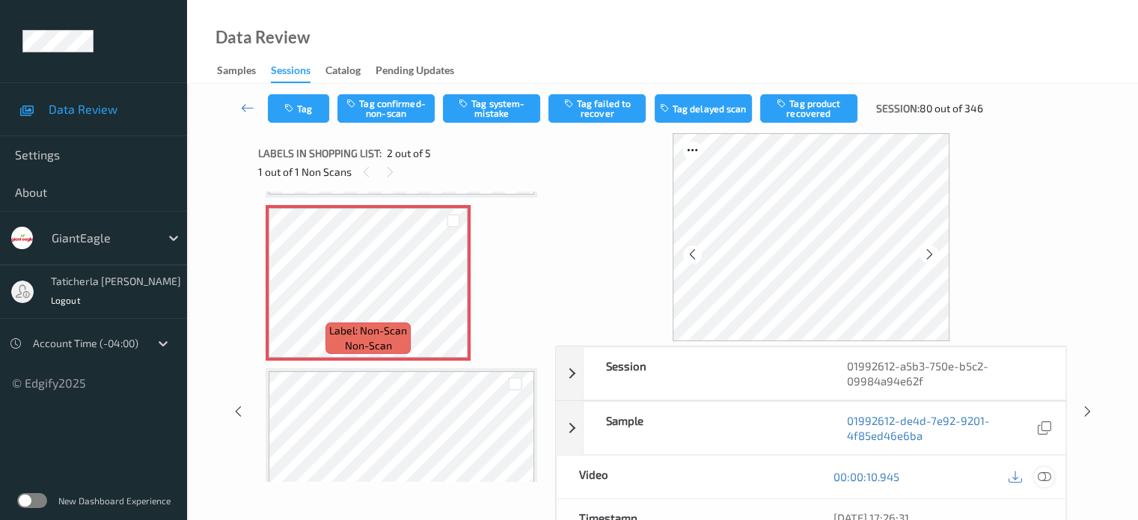
click at [1040, 476] on icon at bounding box center [1043, 476] width 13 height 13
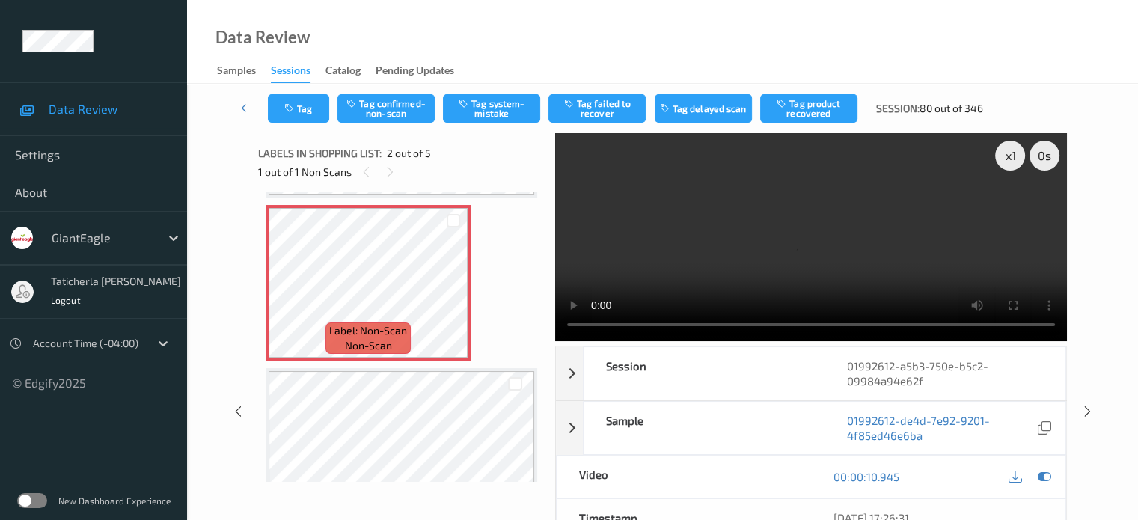
click at [1012, 211] on video at bounding box center [811, 237] width 512 height 208
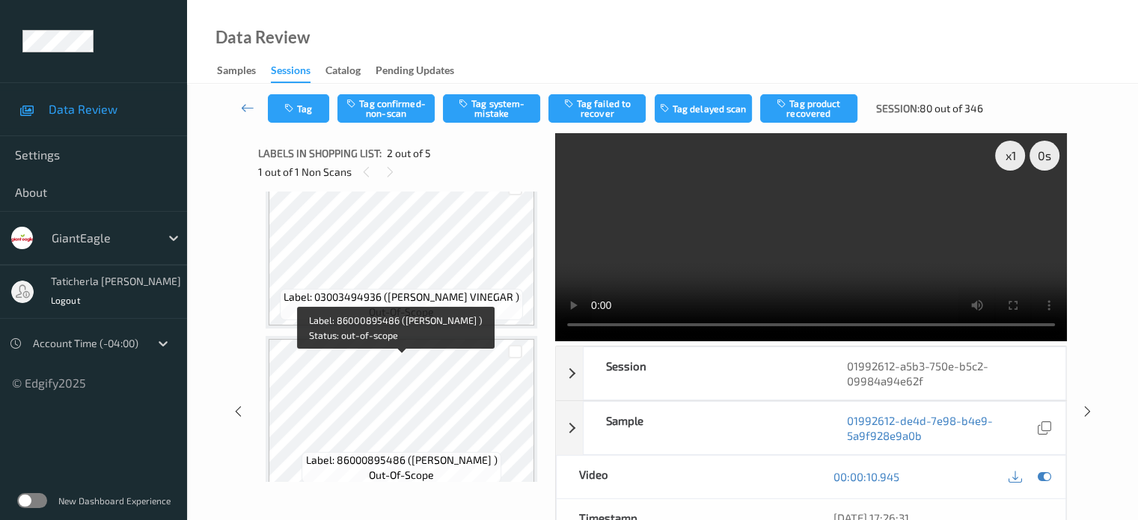
scroll to position [299, 0]
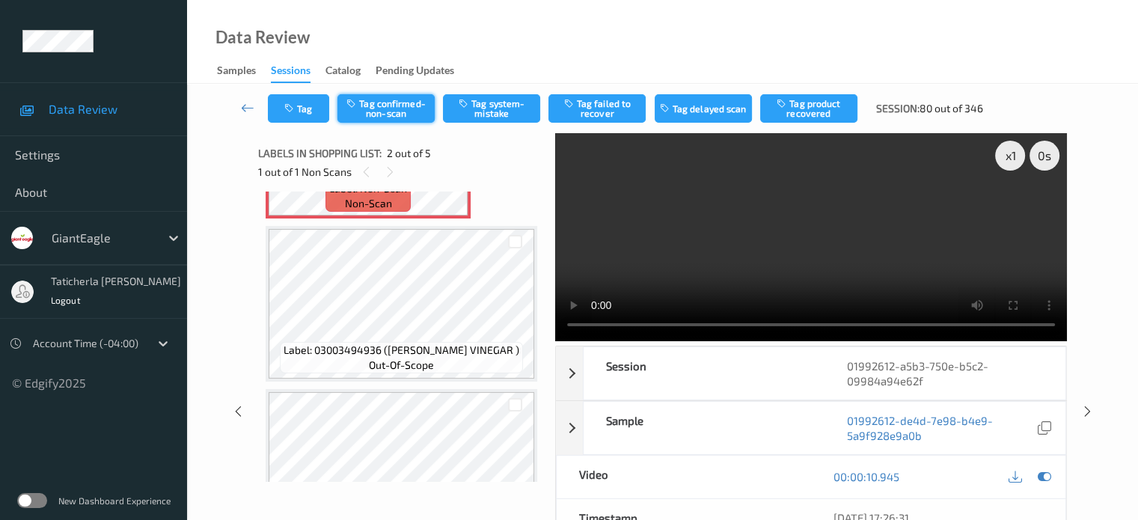
click at [386, 103] on button "Tag confirmed-non-scan" at bounding box center [386, 108] width 97 height 28
click at [398, 107] on button "Untag confirmed-non-scan" at bounding box center [386, 108] width 97 height 28
click at [500, 110] on button "Tag system-mistake" at bounding box center [491, 108] width 97 height 28
click at [245, 111] on icon at bounding box center [247, 107] width 13 height 15
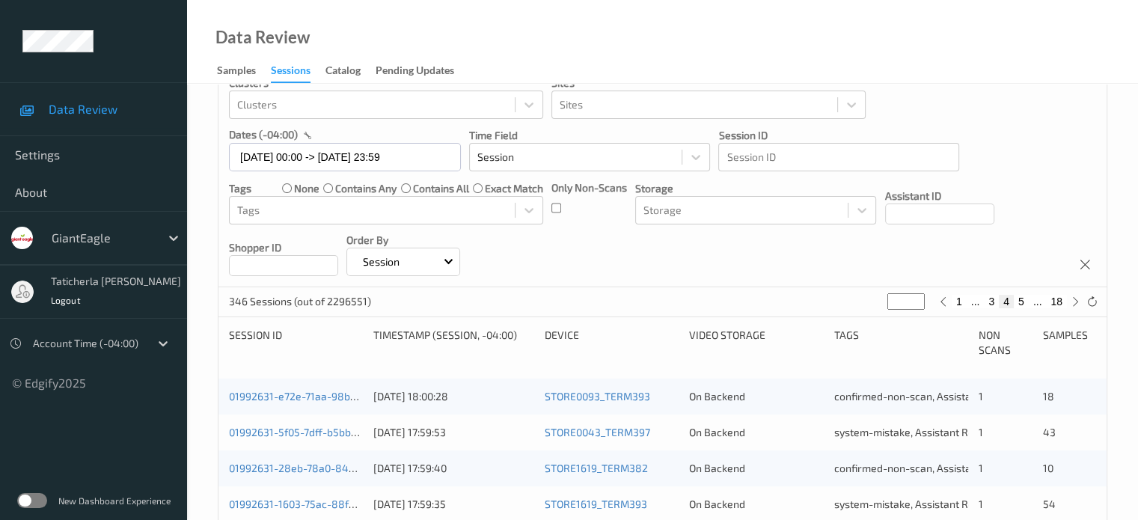
scroll to position [150, 0]
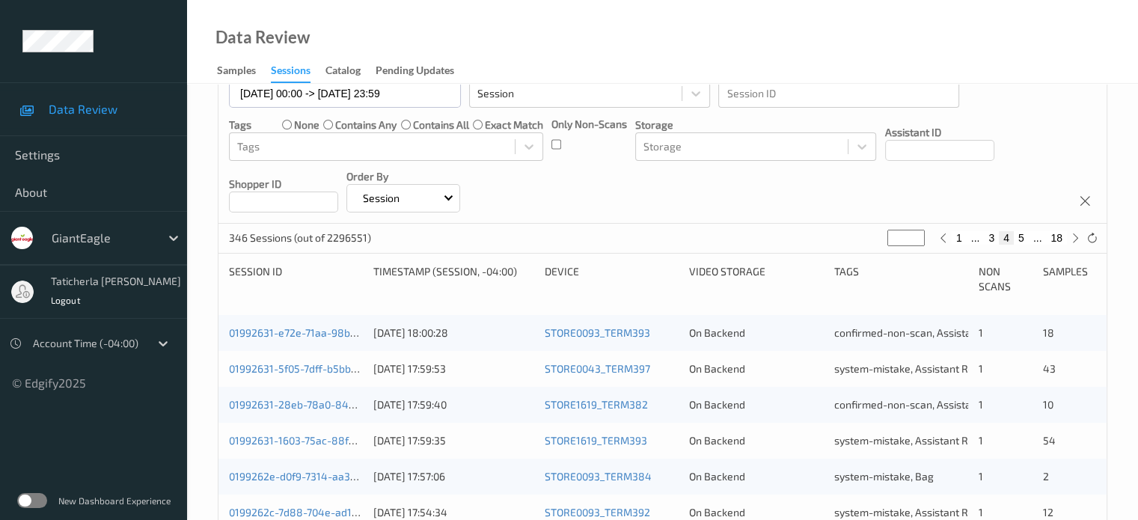
click at [1053, 236] on button "18" at bounding box center [1056, 237] width 21 height 13
type input "**"
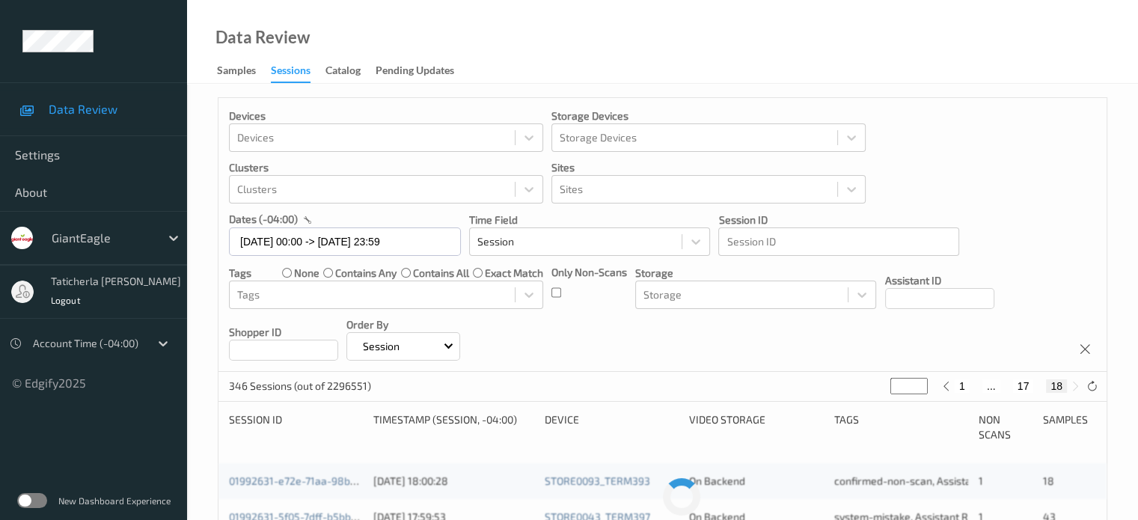
scroll to position [0, 0]
click at [1022, 384] on button "17" at bounding box center [1023, 387] width 21 height 13
type input "**"
click at [1007, 388] on button "16" at bounding box center [1006, 387] width 21 height 13
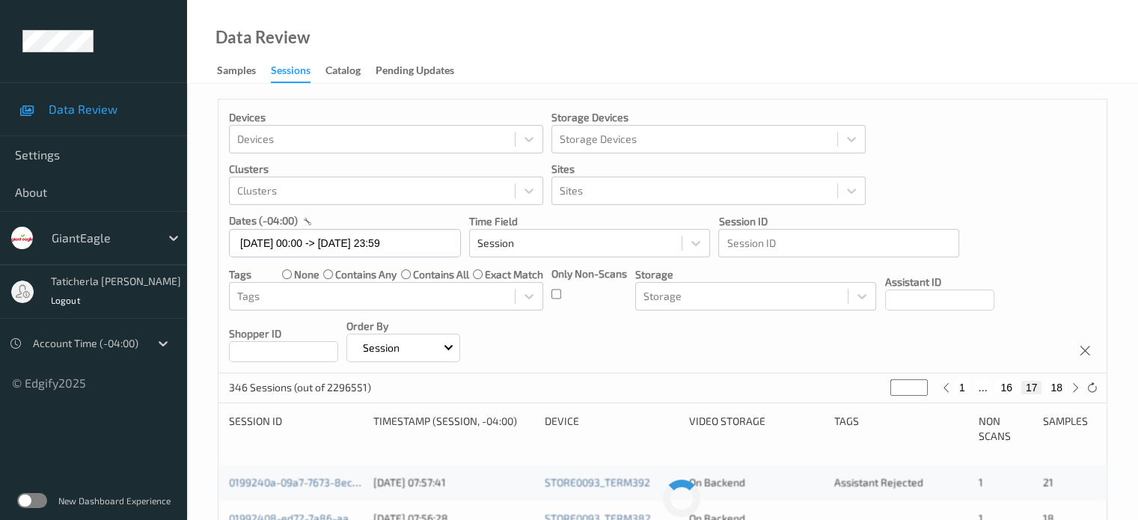
type input "**"
click at [993, 389] on button "15" at bounding box center [995, 387] width 21 height 13
type input "**"
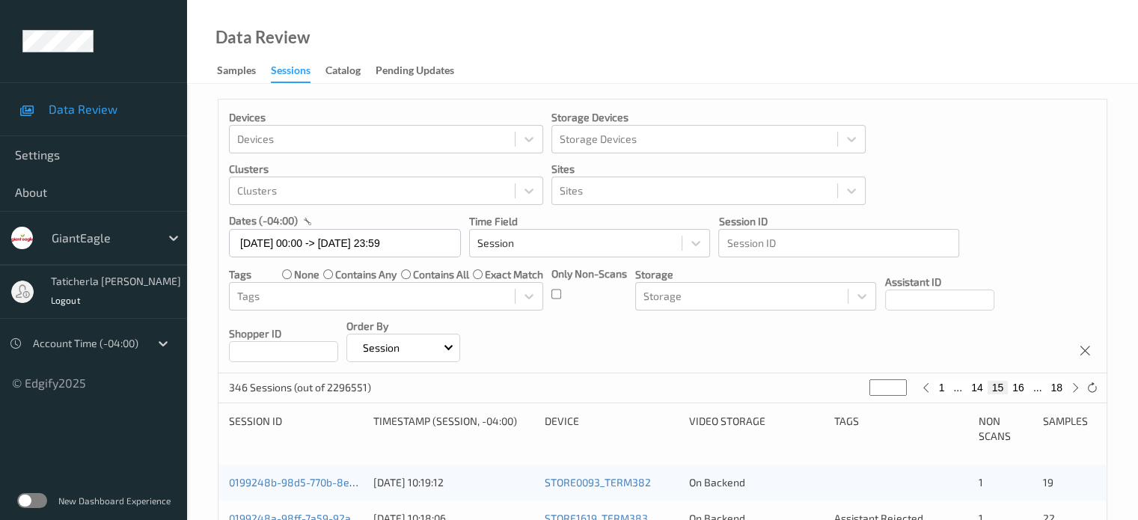
click at [983, 391] on button "14" at bounding box center [977, 387] width 21 height 13
type input "**"
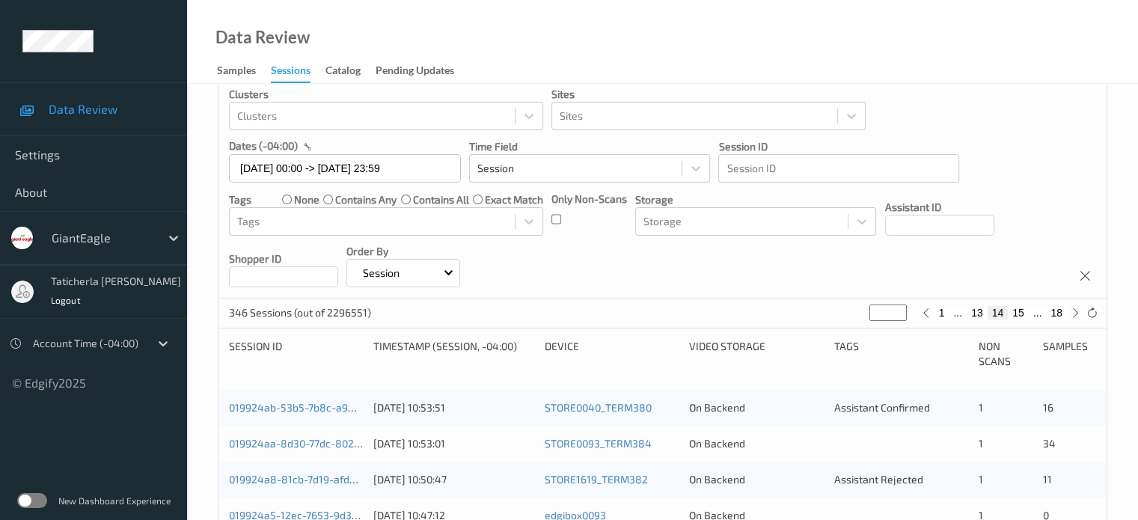
scroll to position [150, 0]
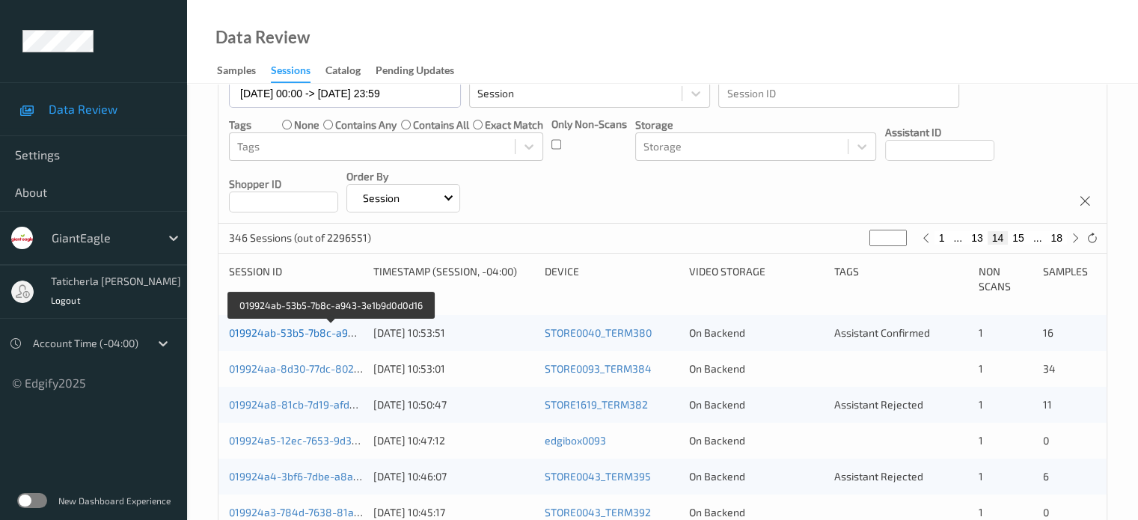
click at [290, 334] on link "019924ab-53b5-7b8c-a943-3e1b9d0d0d16" at bounding box center [331, 332] width 205 height 13
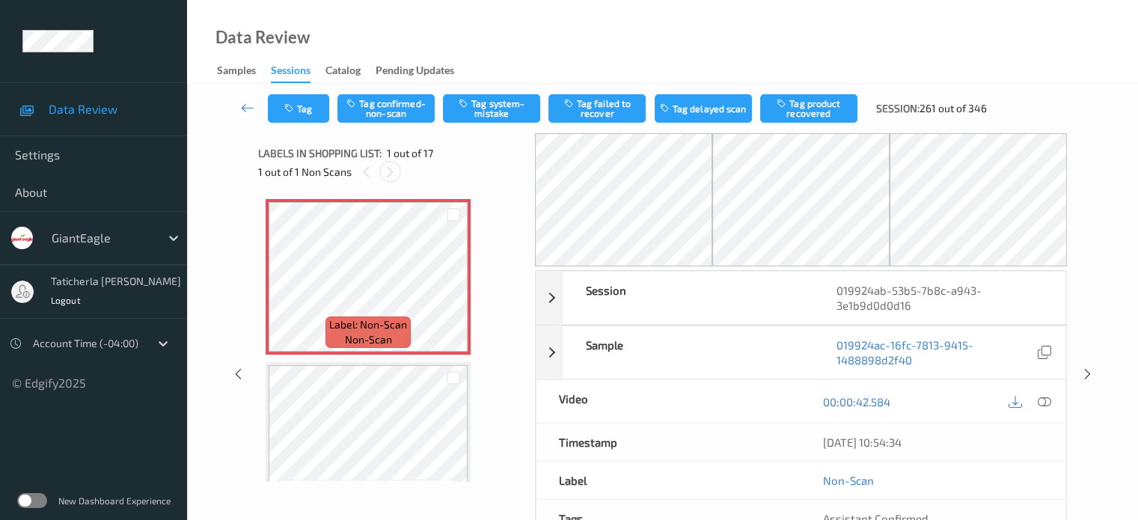
click at [385, 166] on icon at bounding box center [390, 171] width 13 height 13
click at [454, 285] on icon at bounding box center [454, 289] width 13 height 13
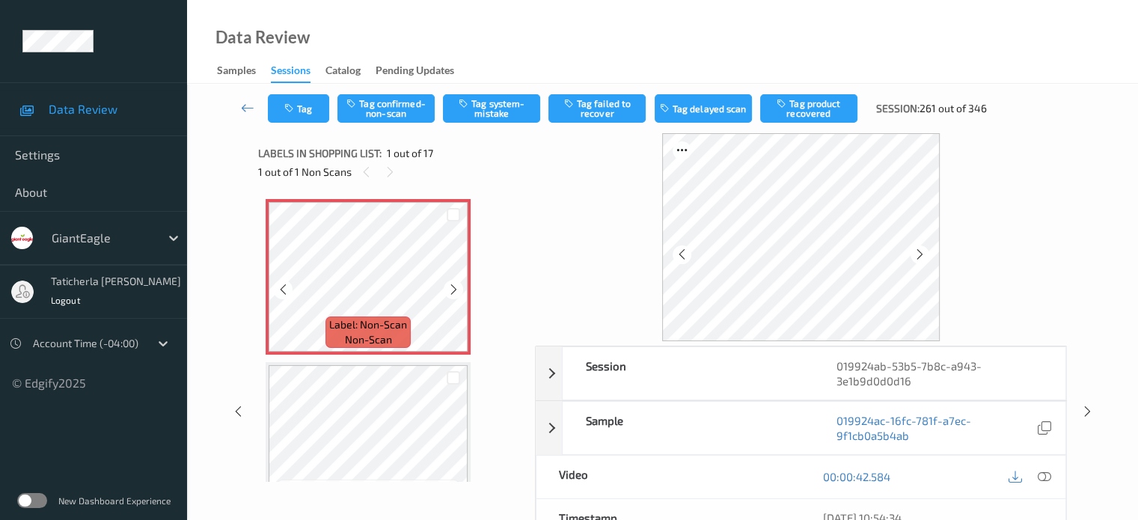
click at [454, 285] on icon at bounding box center [454, 289] width 13 height 13
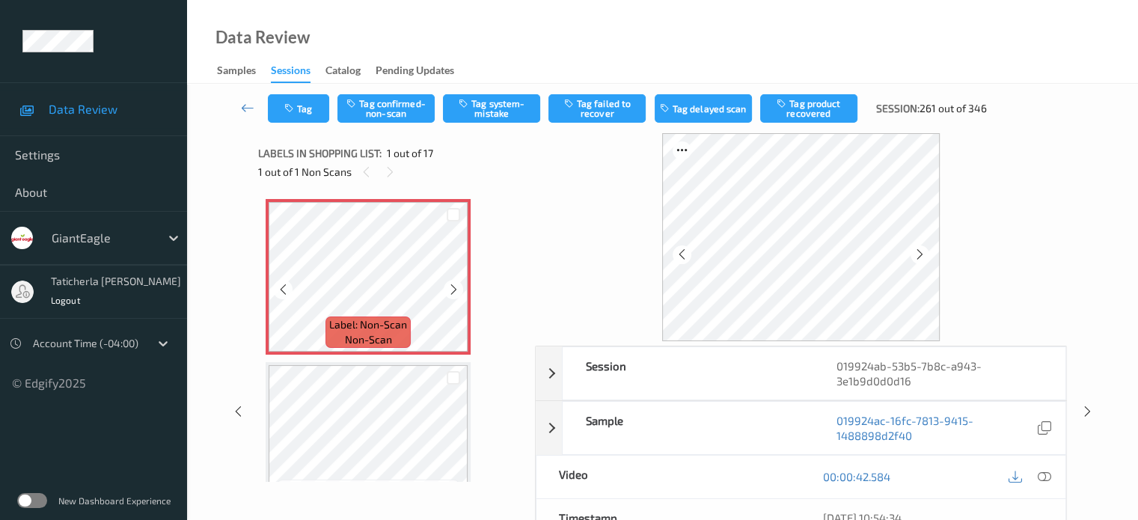
click at [454, 285] on icon at bounding box center [454, 289] width 13 height 13
click at [1041, 473] on icon at bounding box center [1043, 476] width 13 height 13
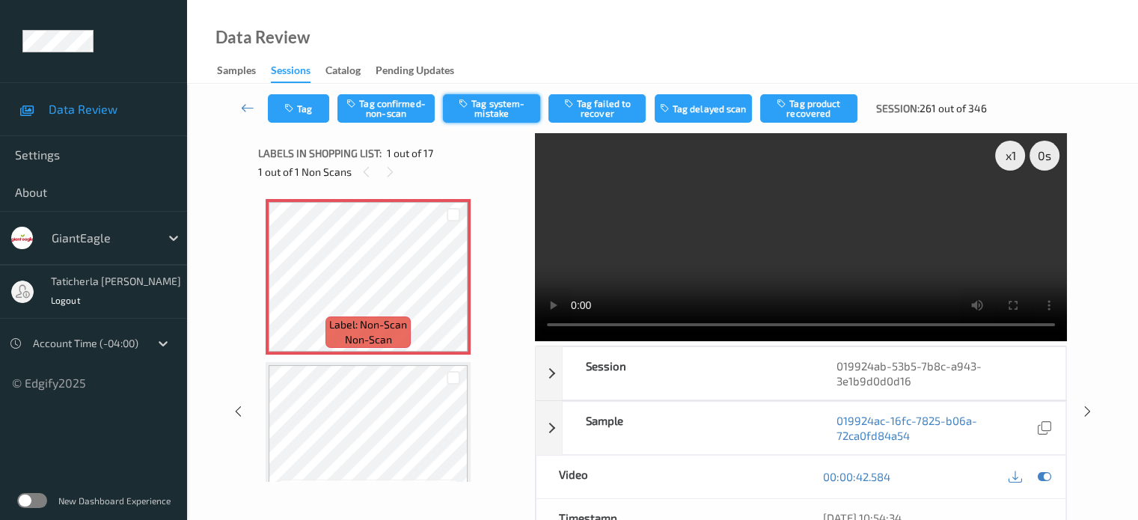
click at [491, 113] on button "Tag system-mistake" at bounding box center [491, 108] width 97 height 28
click at [317, 105] on button "Tag" at bounding box center [298, 108] width 61 height 28
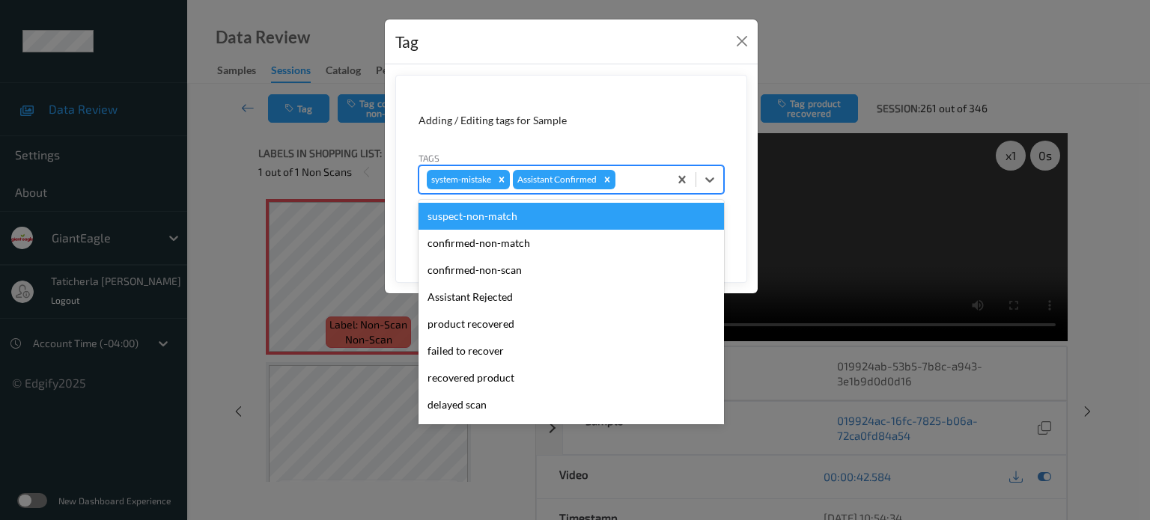
click at [648, 171] on div at bounding box center [639, 180] width 43 height 18
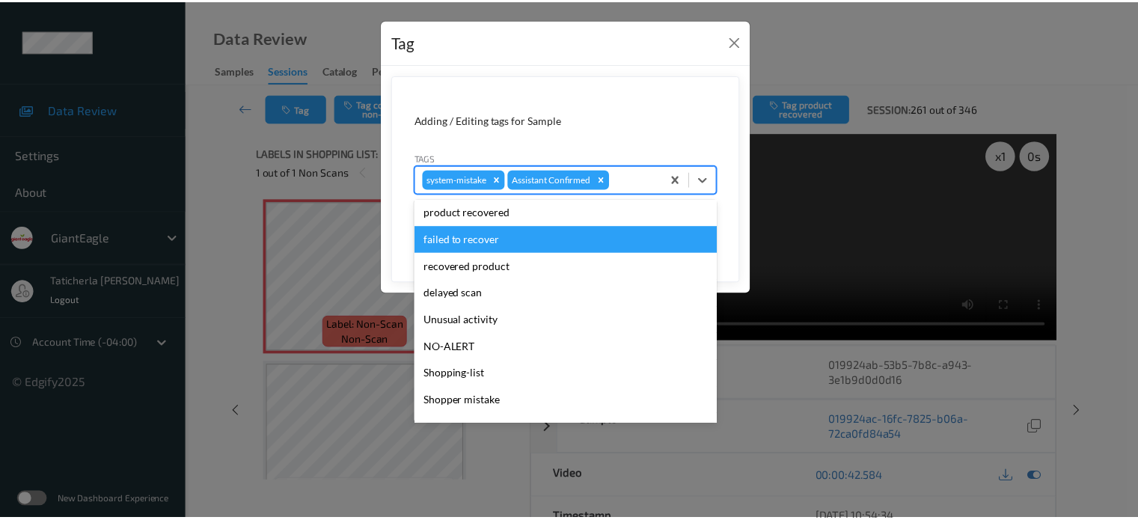
scroll to position [132, 0]
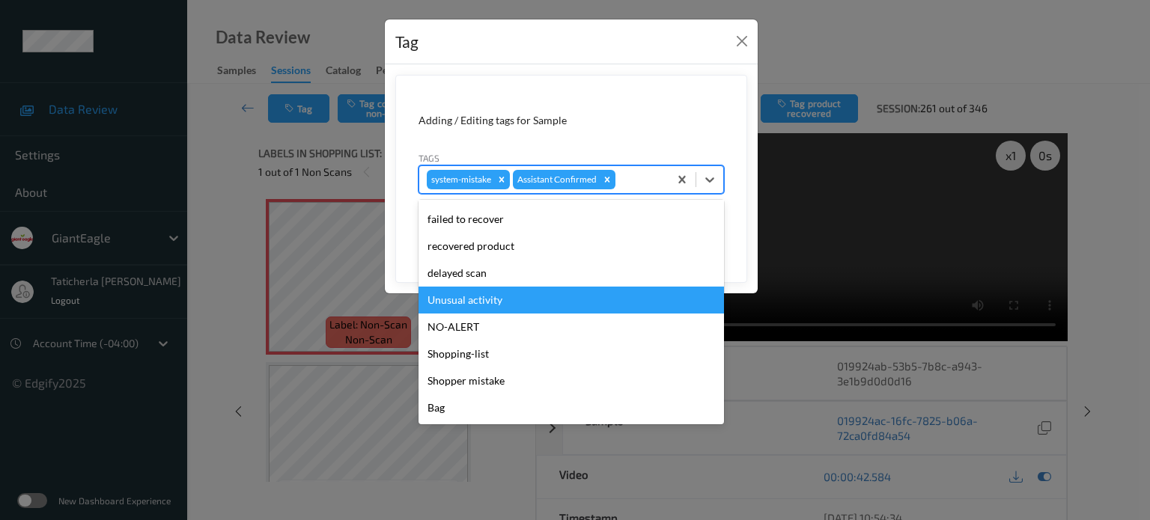
click at [539, 305] on div "Unusual activity" at bounding box center [570, 300] width 305 height 27
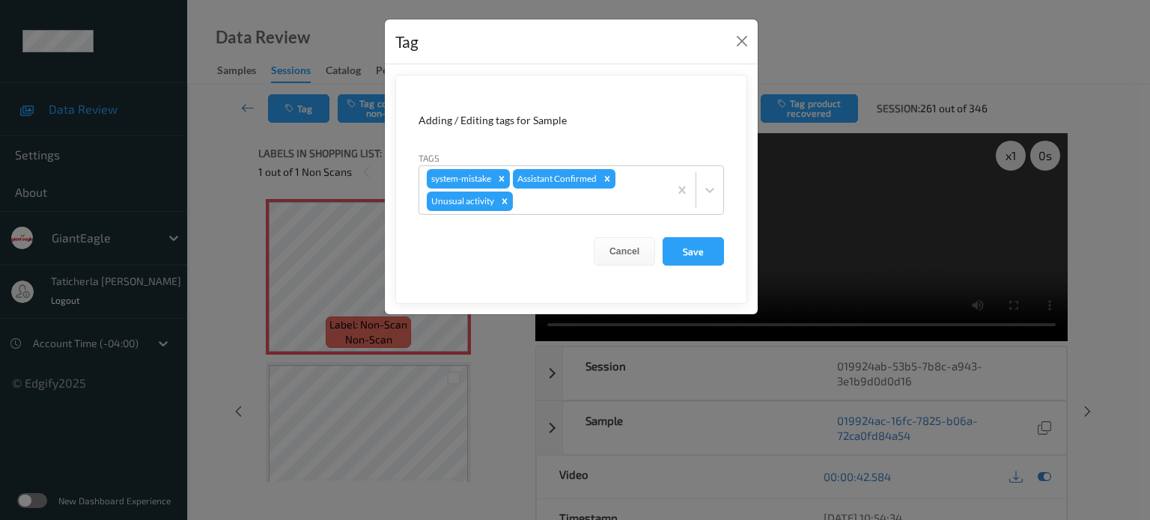
click at [726, 254] on form "Adding / Editing tags for Sample Tags system-mistake Assistant Confirmed Unusua…" at bounding box center [571, 189] width 352 height 229
click at [711, 254] on button "Save" at bounding box center [692, 251] width 61 height 28
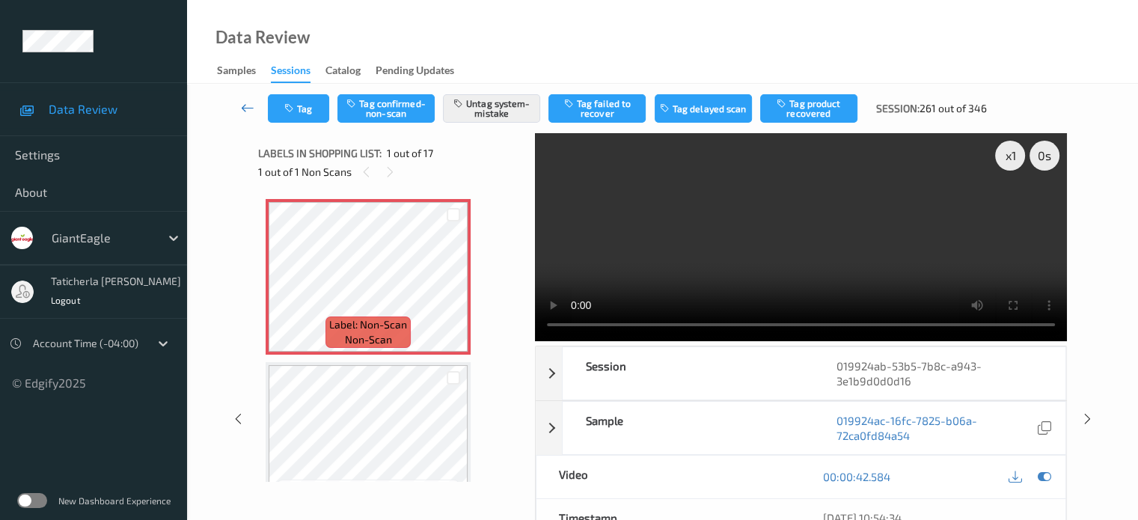
click at [250, 102] on icon at bounding box center [247, 107] width 13 height 15
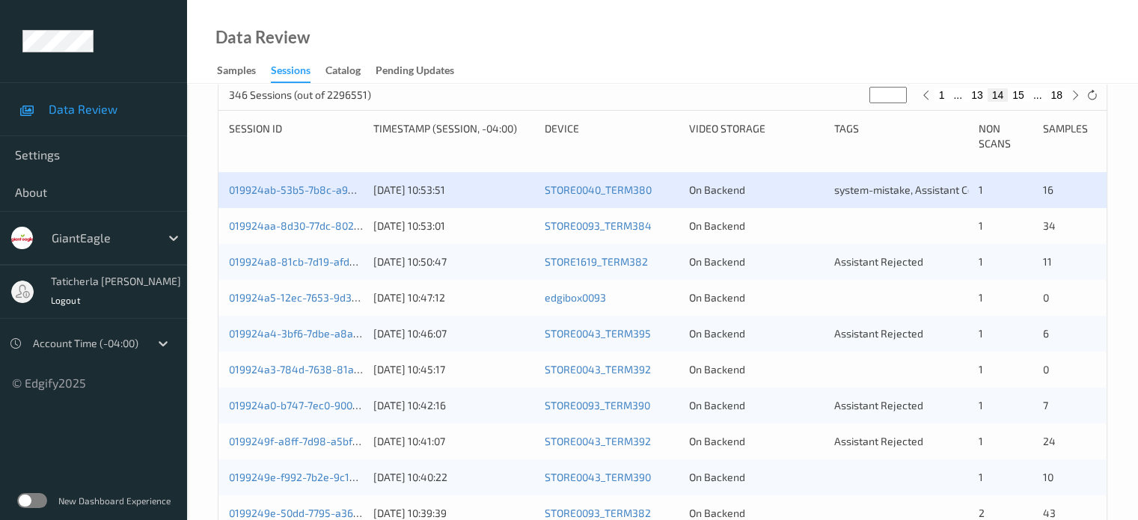
scroll to position [299, 0]
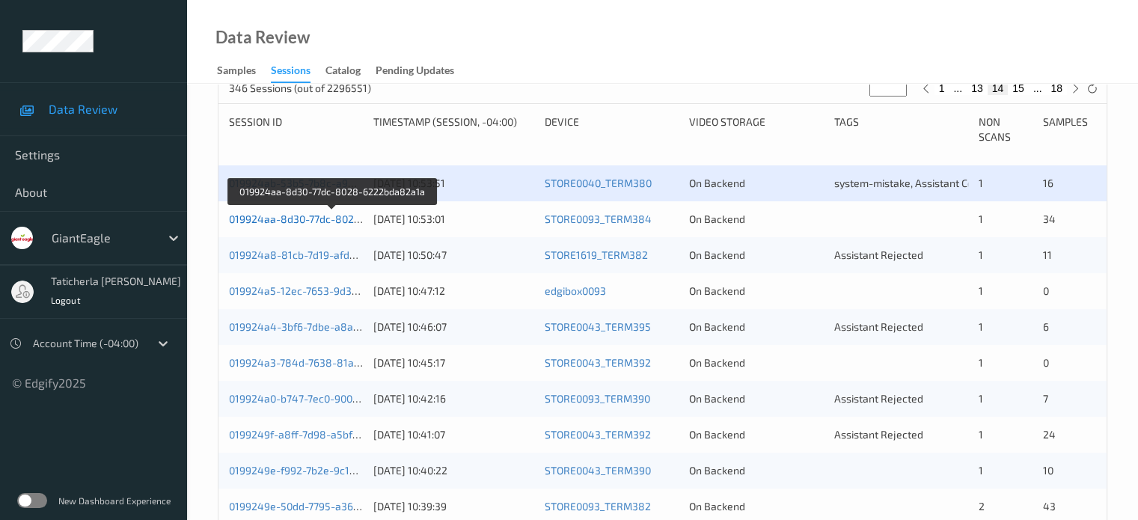
click at [321, 213] on link "019924aa-8d30-77dc-8028-6222bda82a1a" at bounding box center [332, 219] width 207 height 13
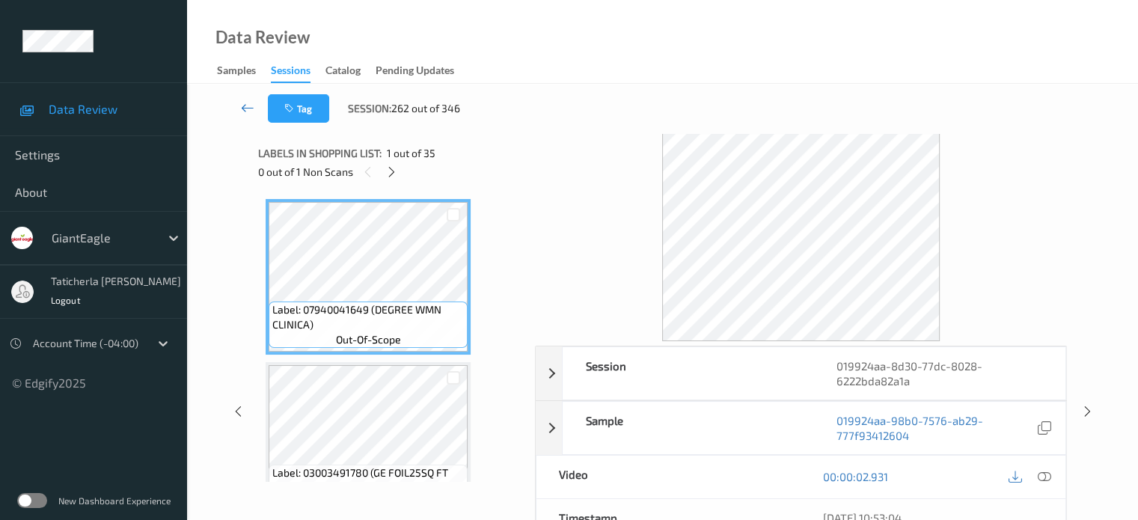
click at [250, 106] on icon at bounding box center [247, 107] width 13 height 15
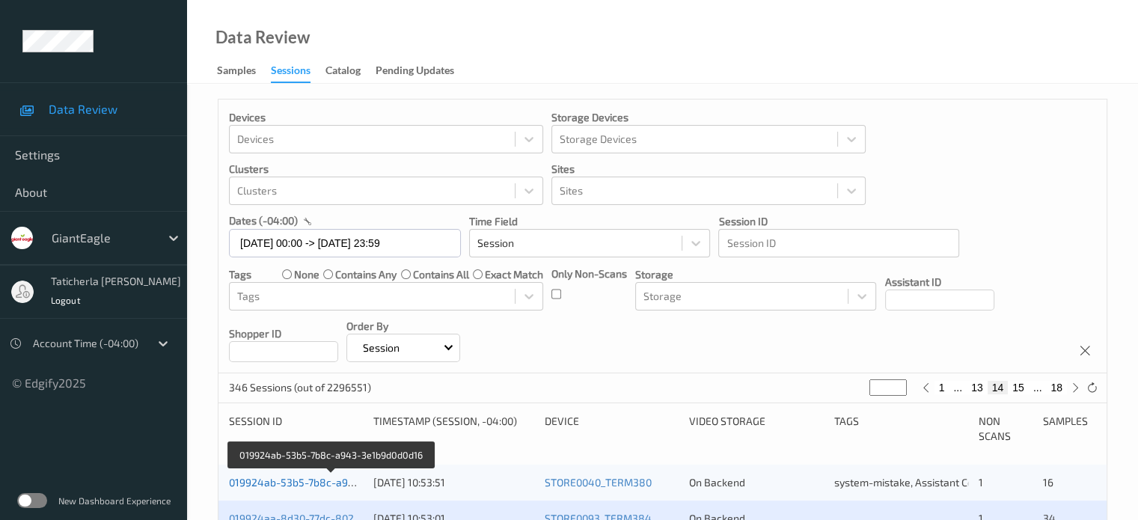
click at [310, 486] on link "019924ab-53b5-7b8c-a943-3e1b9d0d0d16" at bounding box center [331, 482] width 205 height 13
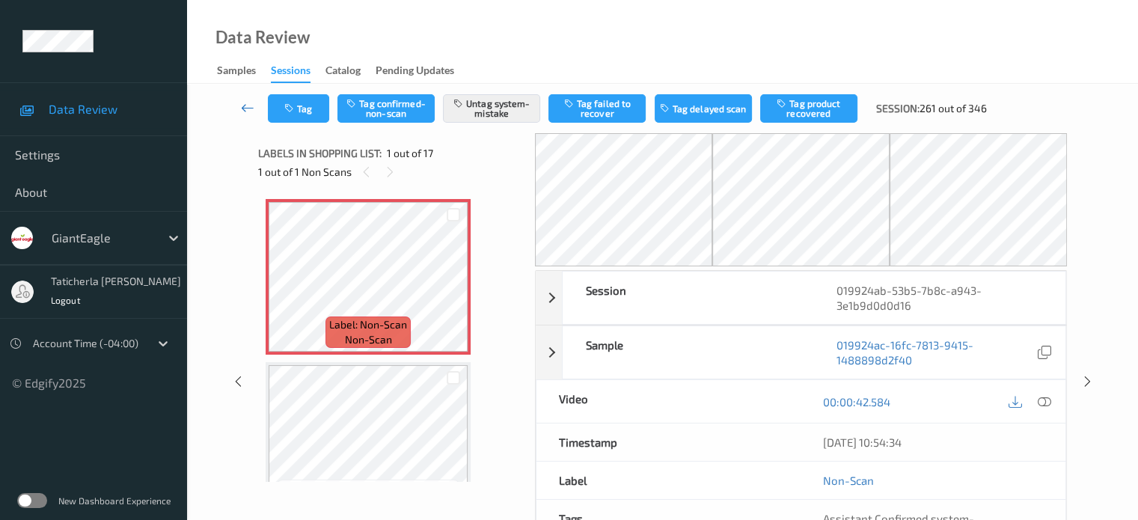
click at [247, 106] on icon at bounding box center [247, 107] width 13 height 15
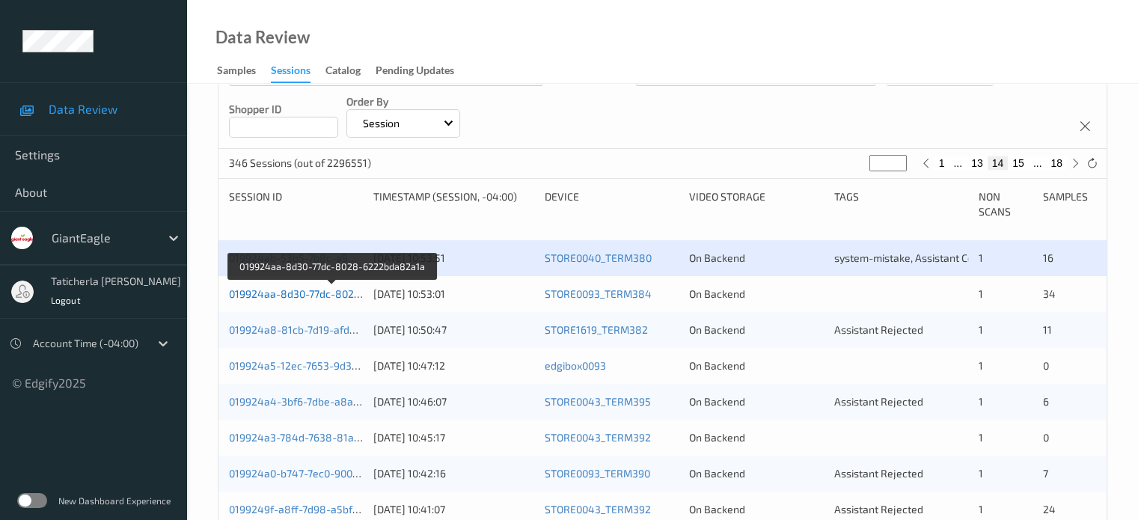
click at [307, 287] on link "019924aa-8d30-77dc-8028-6222bda82a1a" at bounding box center [332, 293] width 207 height 13
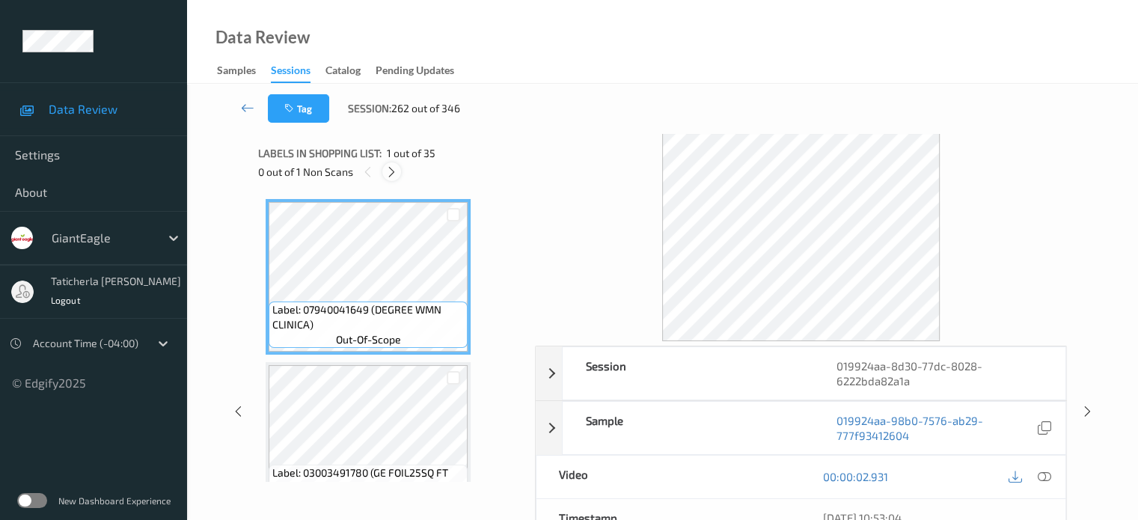
click at [390, 172] on icon at bounding box center [391, 171] width 13 height 13
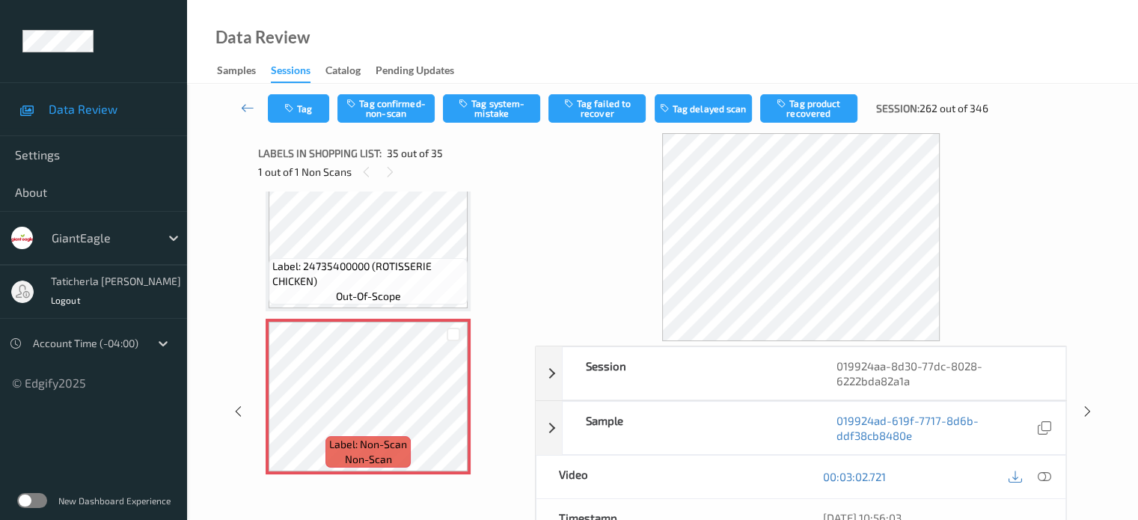
drag, startPoint x: 1043, startPoint y: 474, endPoint x: 1011, endPoint y: 441, distance: 45.5
click at [1043, 471] on icon at bounding box center [1043, 476] width 13 height 13
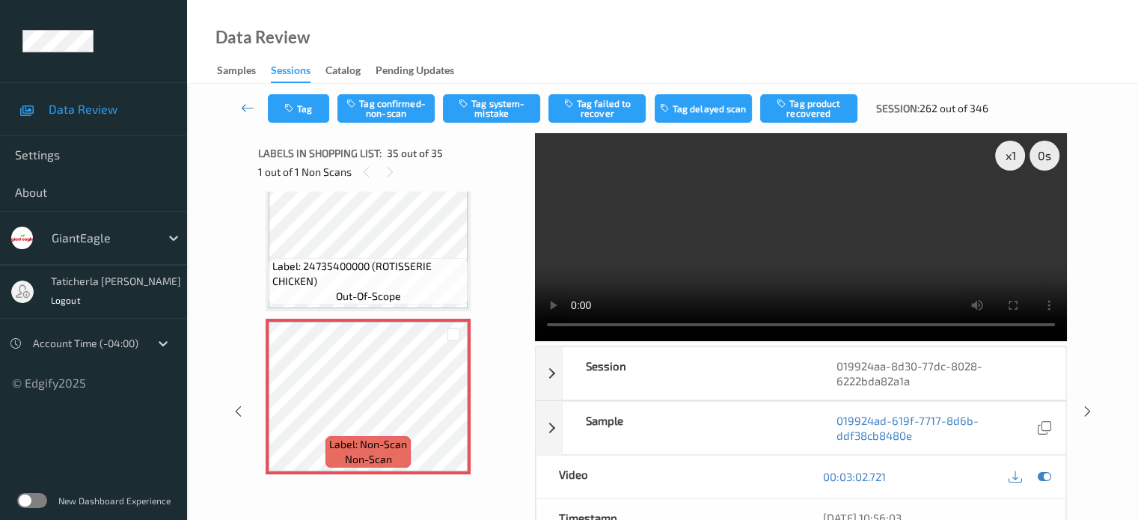
click at [1017, 207] on video at bounding box center [801, 237] width 532 height 208
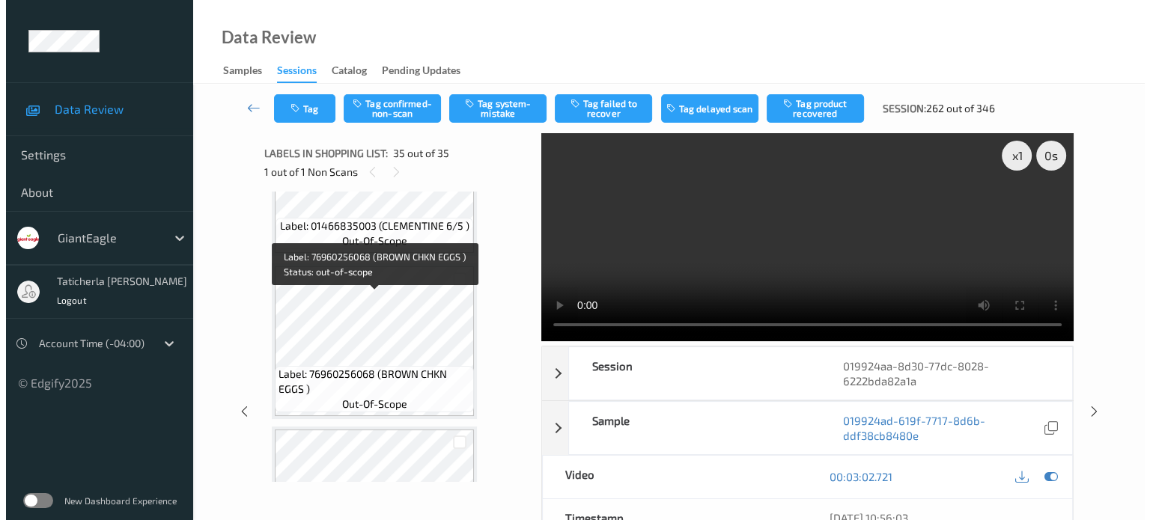
scroll to position [4829, 0]
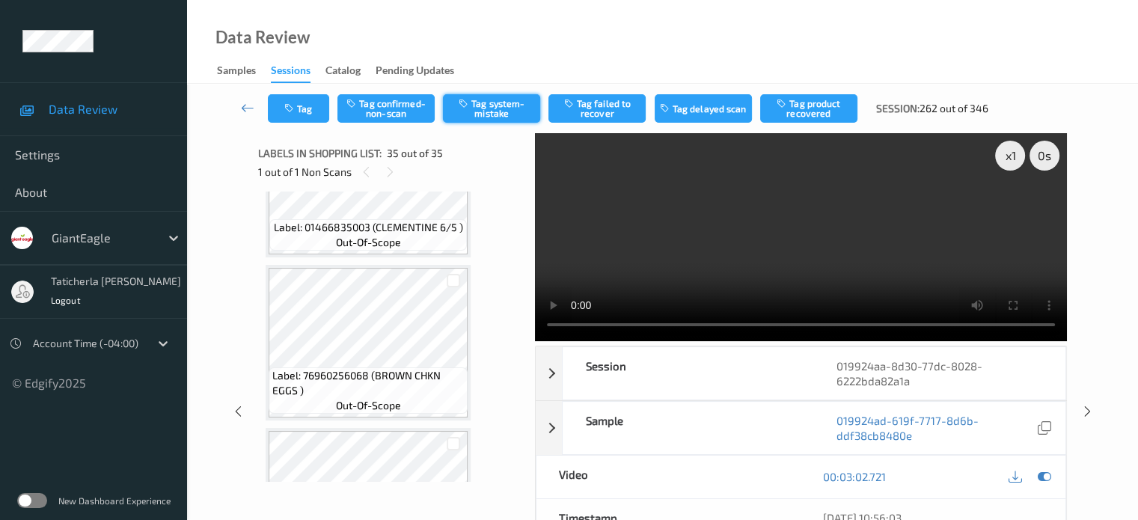
click at [500, 106] on button "Tag system-mistake" at bounding box center [491, 108] width 97 height 28
click at [304, 103] on button "Tag" at bounding box center [298, 108] width 61 height 28
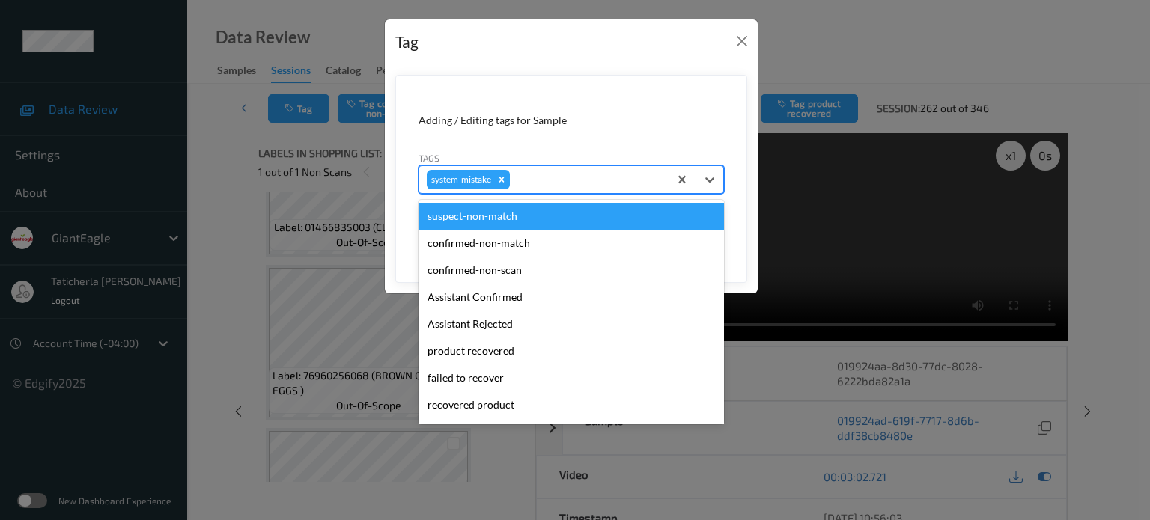
click at [548, 168] on div "system-mistake" at bounding box center [543, 179] width 249 height 25
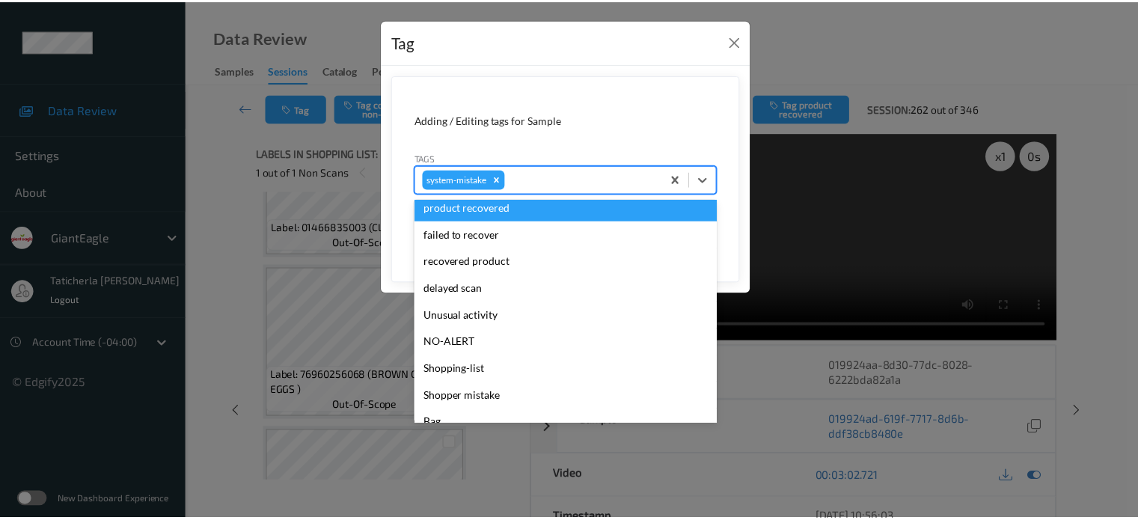
scroll to position [150, 0]
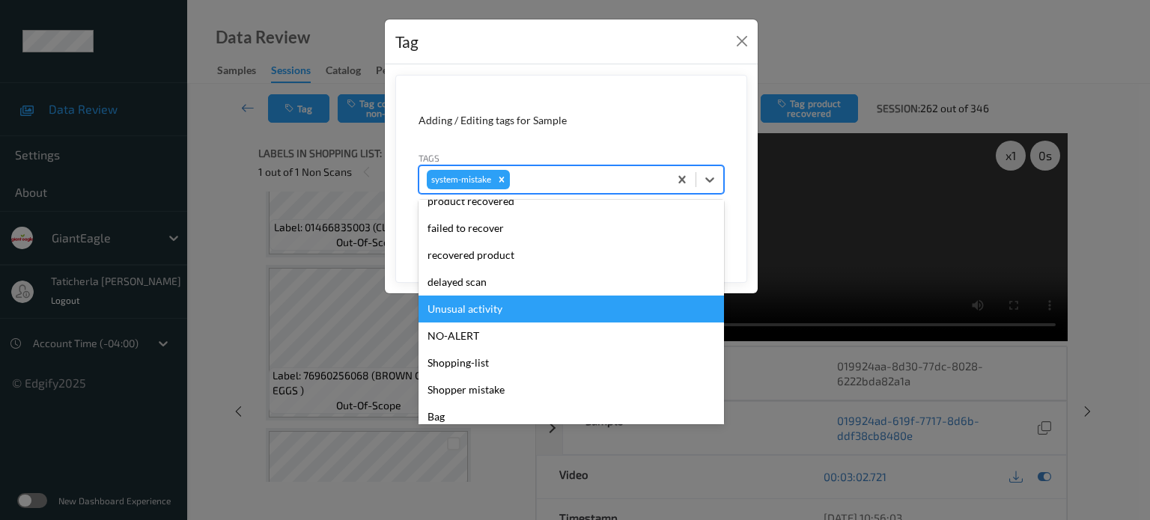
click at [498, 306] on div "Unusual activity" at bounding box center [570, 309] width 305 height 27
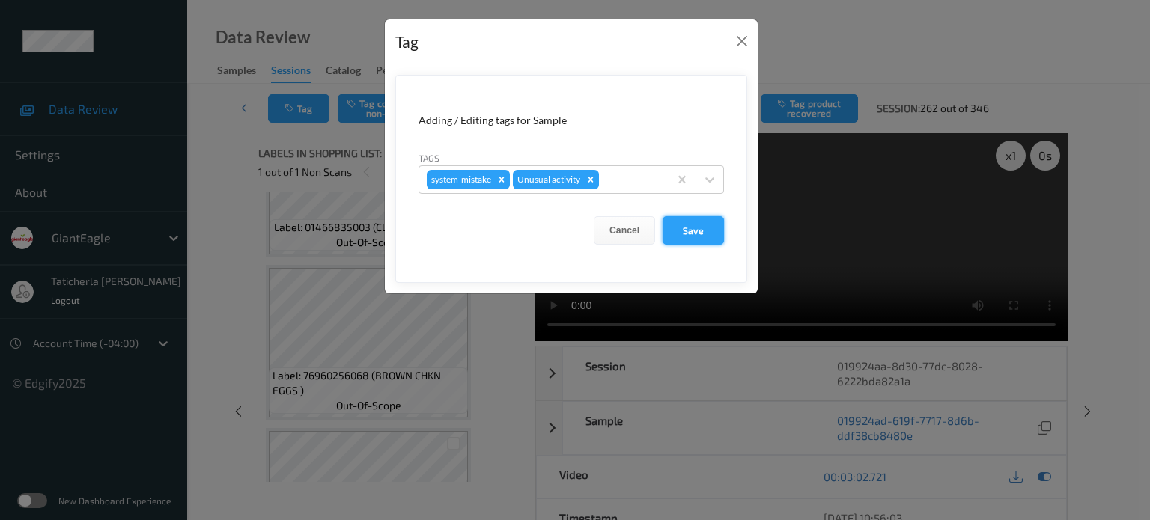
click at [695, 227] on button "Save" at bounding box center [692, 230] width 61 height 28
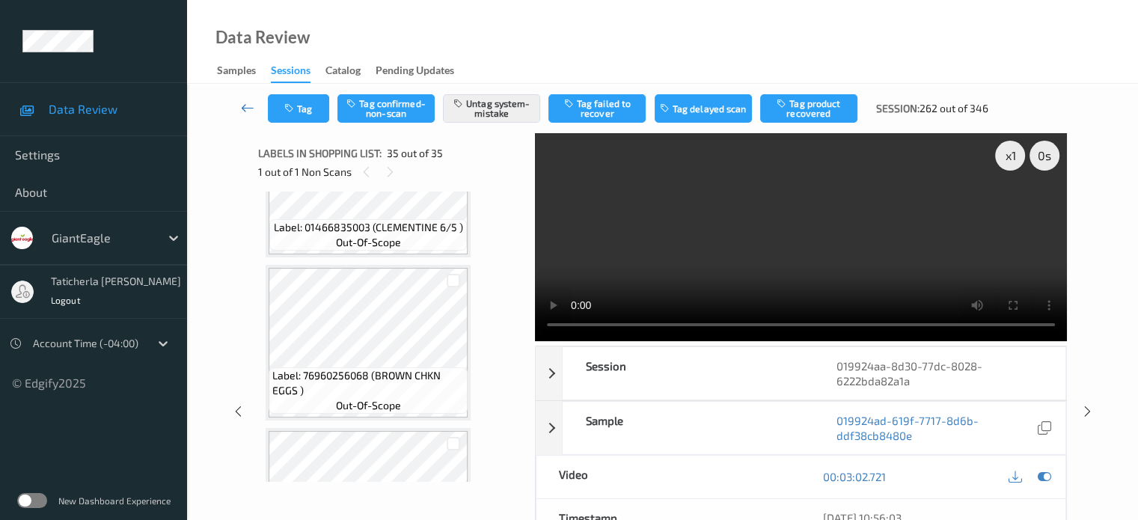
click at [241, 111] on icon at bounding box center [247, 107] width 13 height 15
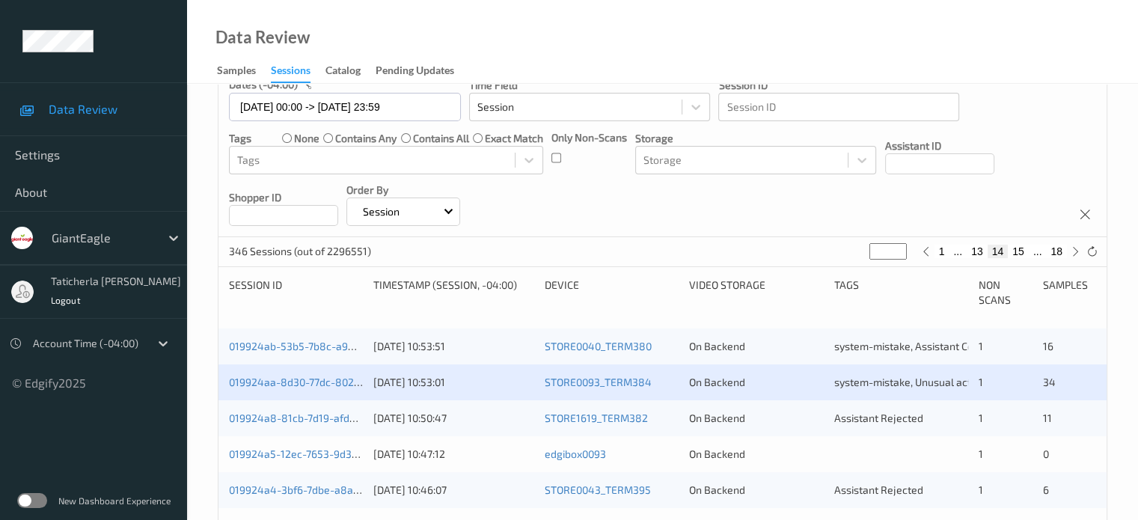
scroll to position [225, 0]
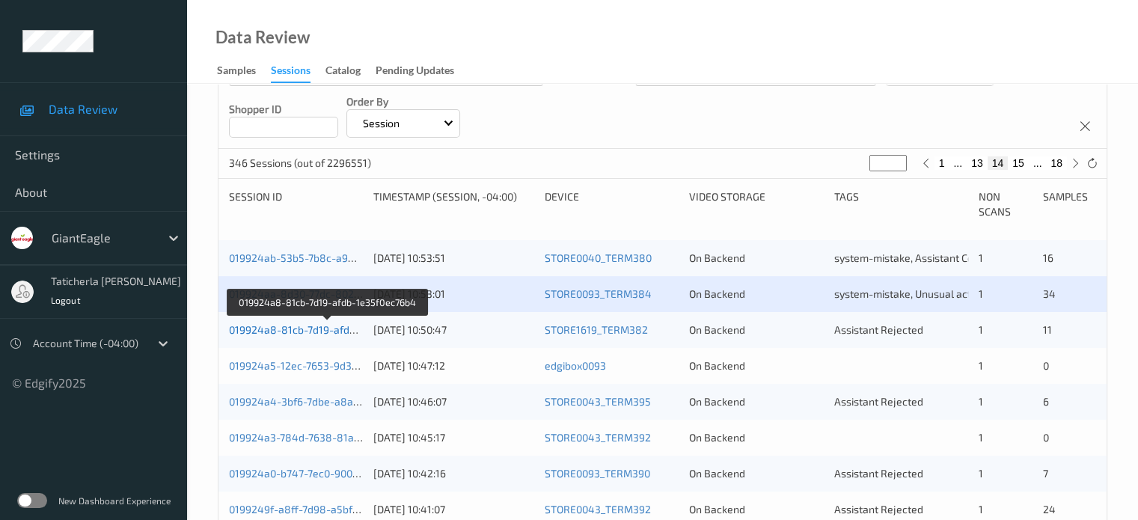
click at [320, 328] on link "019924a8-81cb-7d19-afdb-1e35f0ec76b4" at bounding box center [328, 329] width 198 height 13
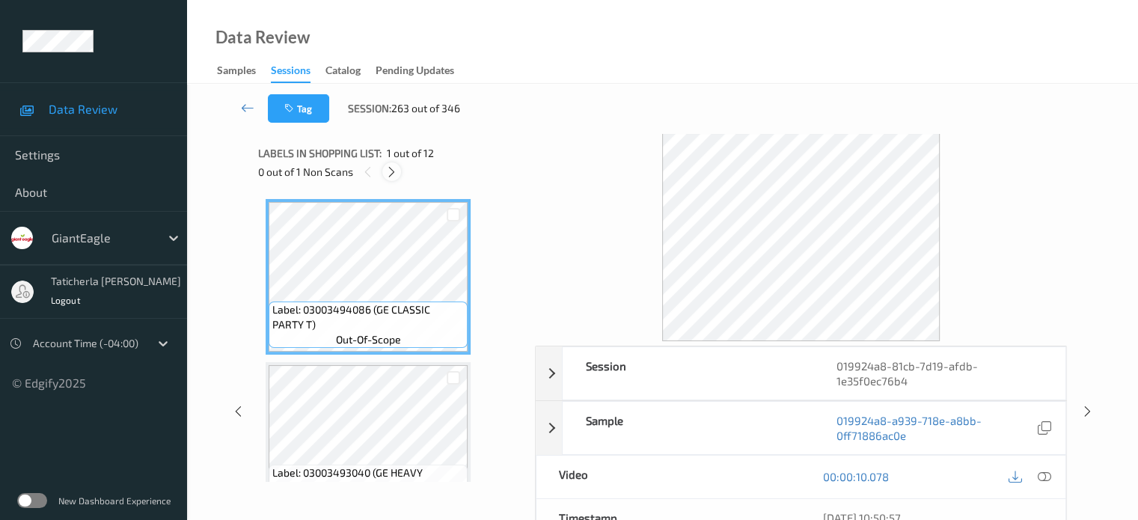
click at [386, 170] on icon at bounding box center [391, 171] width 13 height 13
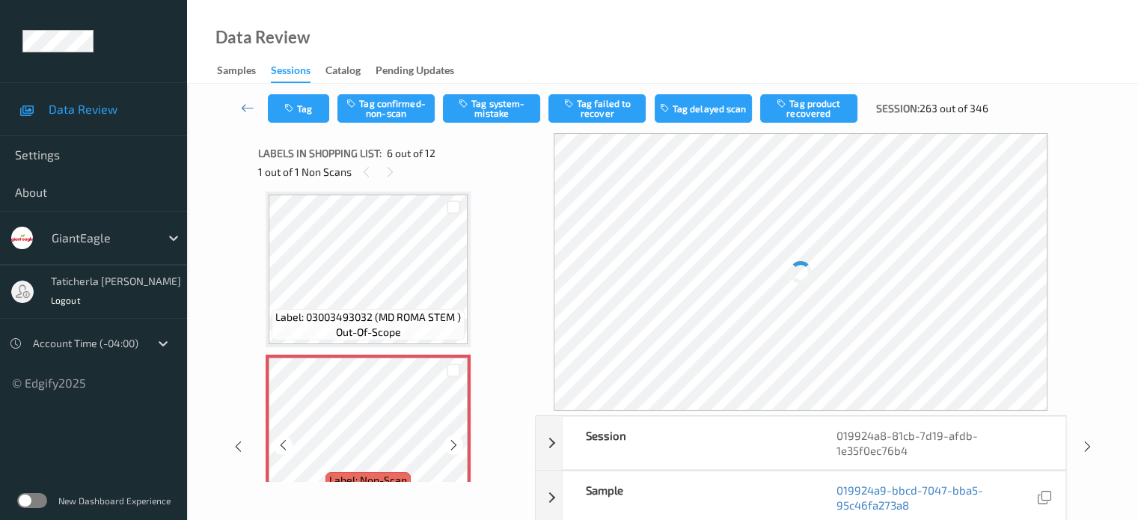
scroll to position [735, 0]
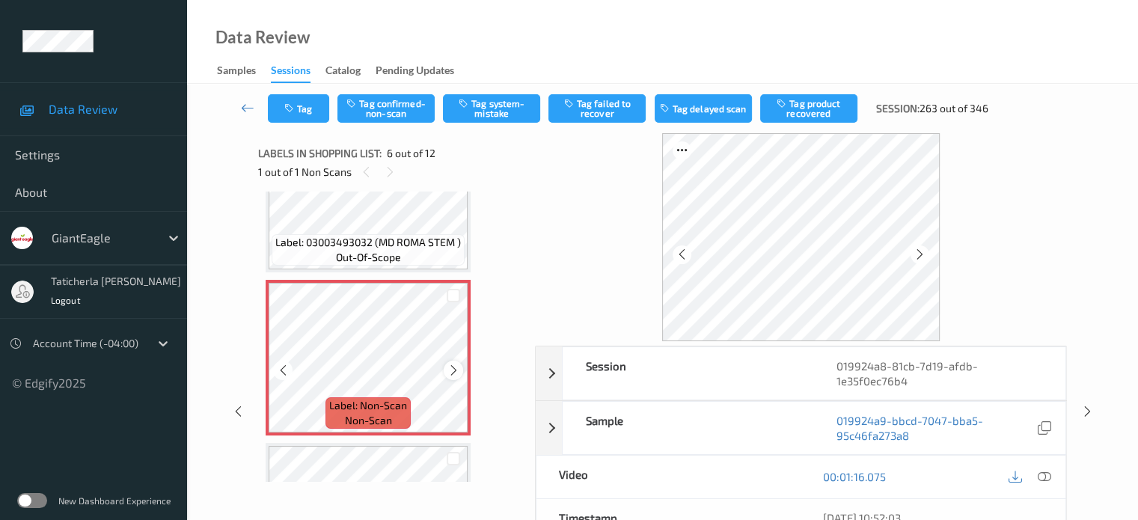
click at [457, 367] on icon at bounding box center [454, 370] width 13 height 13
click at [455, 370] on icon at bounding box center [454, 370] width 13 height 13
click at [1043, 475] on icon at bounding box center [1043, 476] width 13 height 13
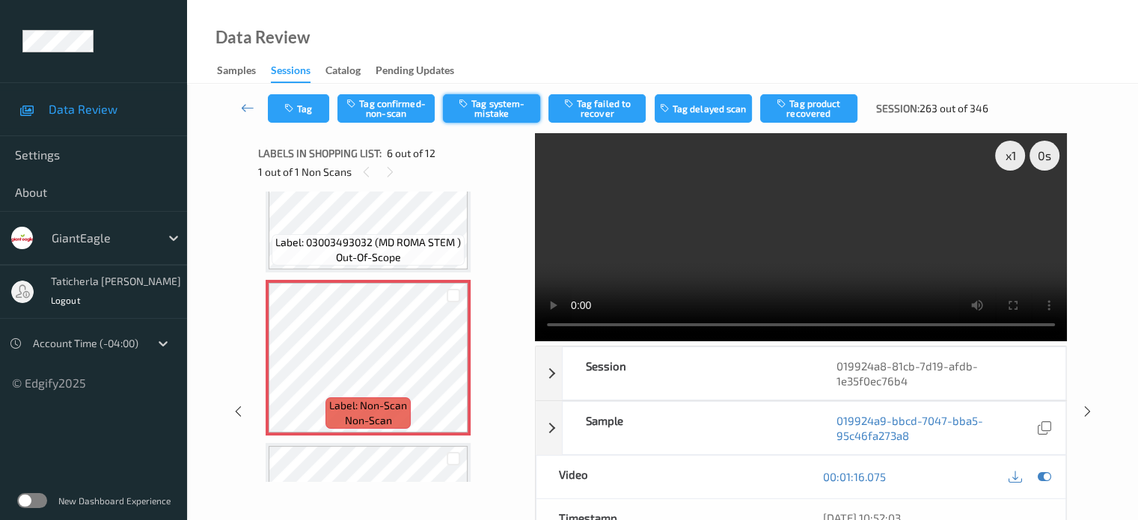
click at [493, 107] on button "Tag system-mistake" at bounding box center [491, 108] width 97 height 28
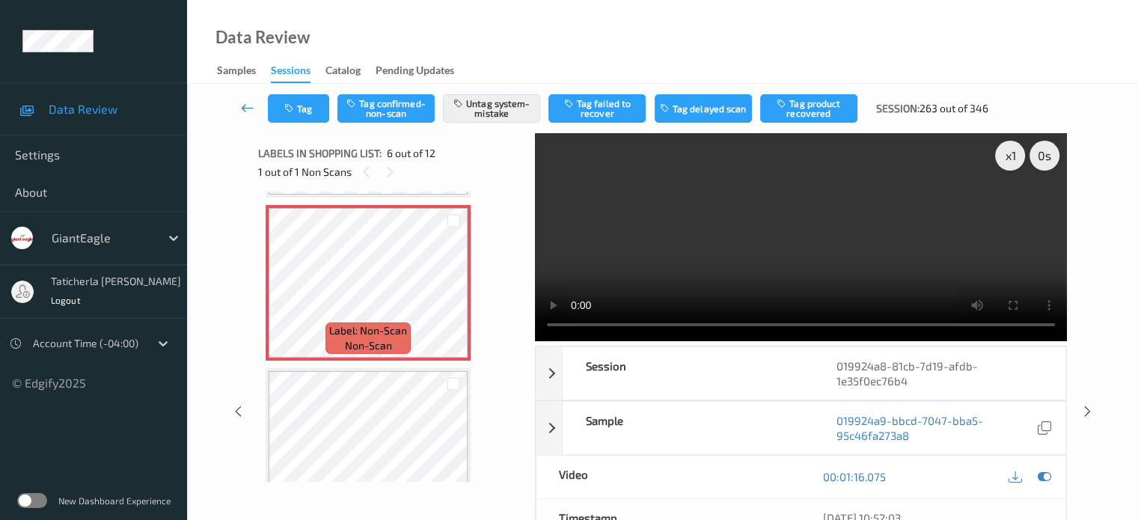
click at [240, 106] on link at bounding box center [248, 108] width 40 height 28
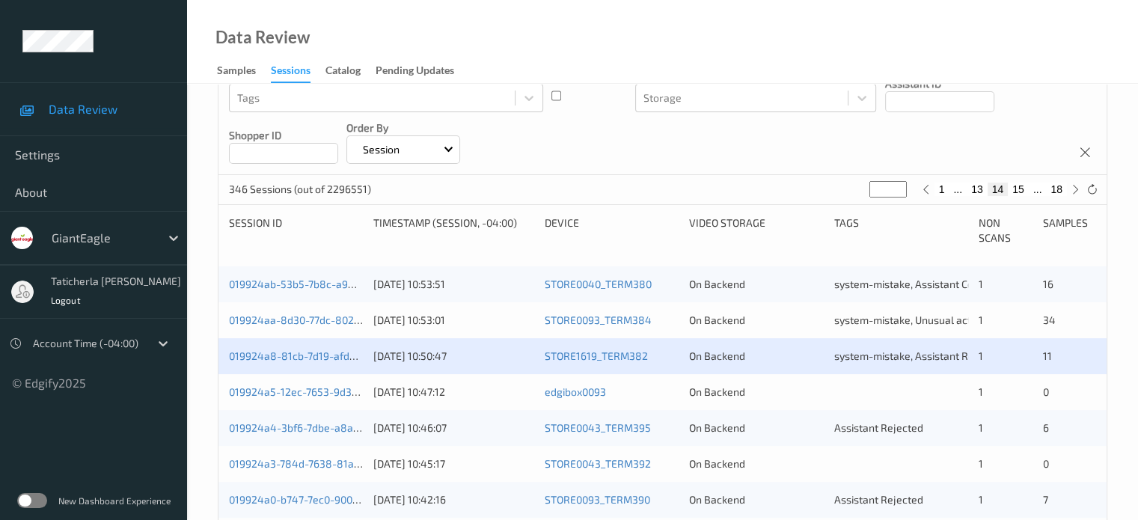
scroll to position [299, 0]
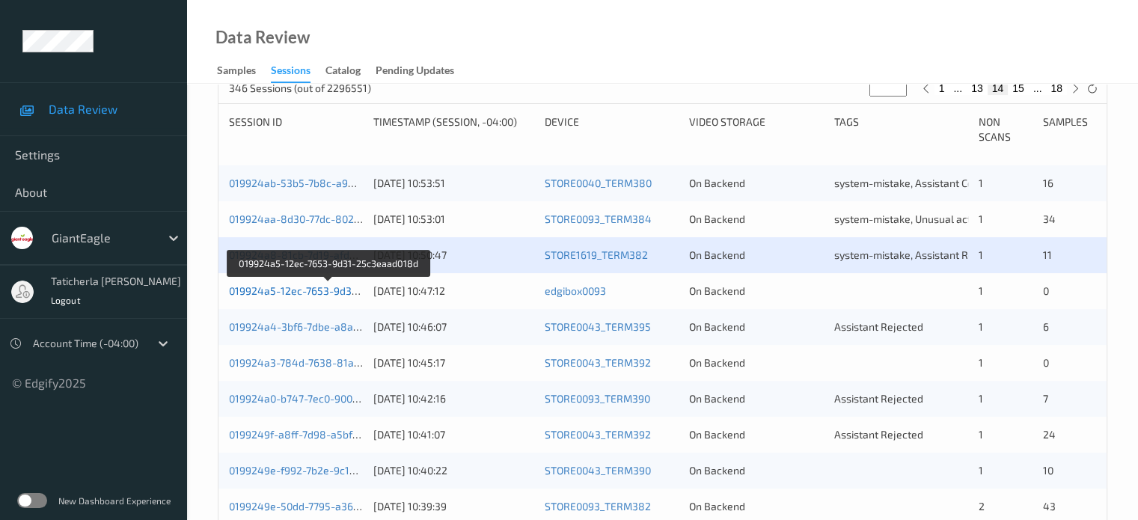
click at [321, 290] on link "019924a5-12ec-7653-9d31-25c3eaad018d" at bounding box center [330, 290] width 202 height 13
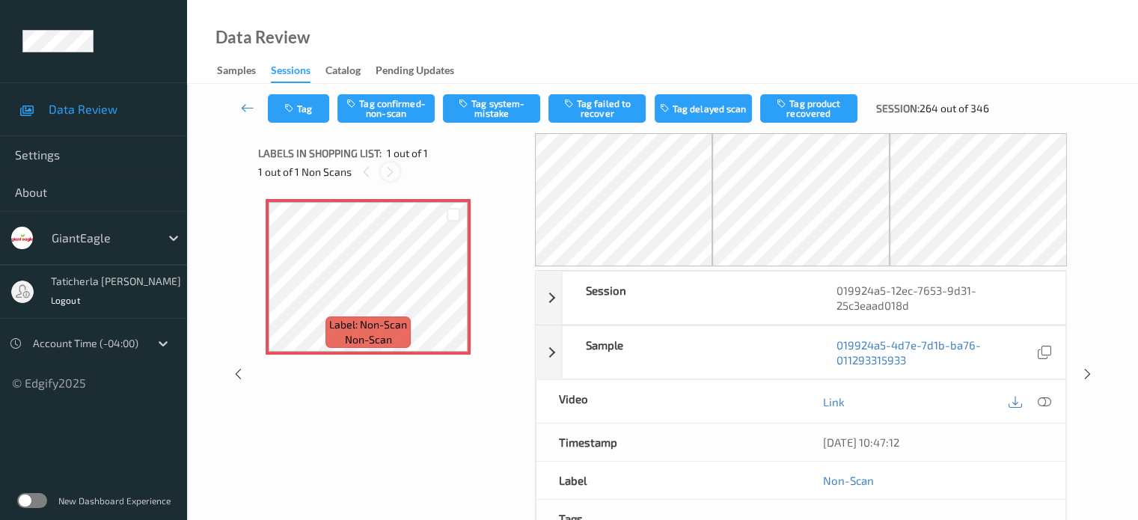
click at [390, 171] on icon at bounding box center [390, 171] width 13 height 13
click at [395, 169] on icon at bounding box center [390, 171] width 13 height 13
click at [389, 173] on icon at bounding box center [390, 171] width 13 height 13
click at [1040, 399] on icon at bounding box center [1043, 401] width 13 height 13
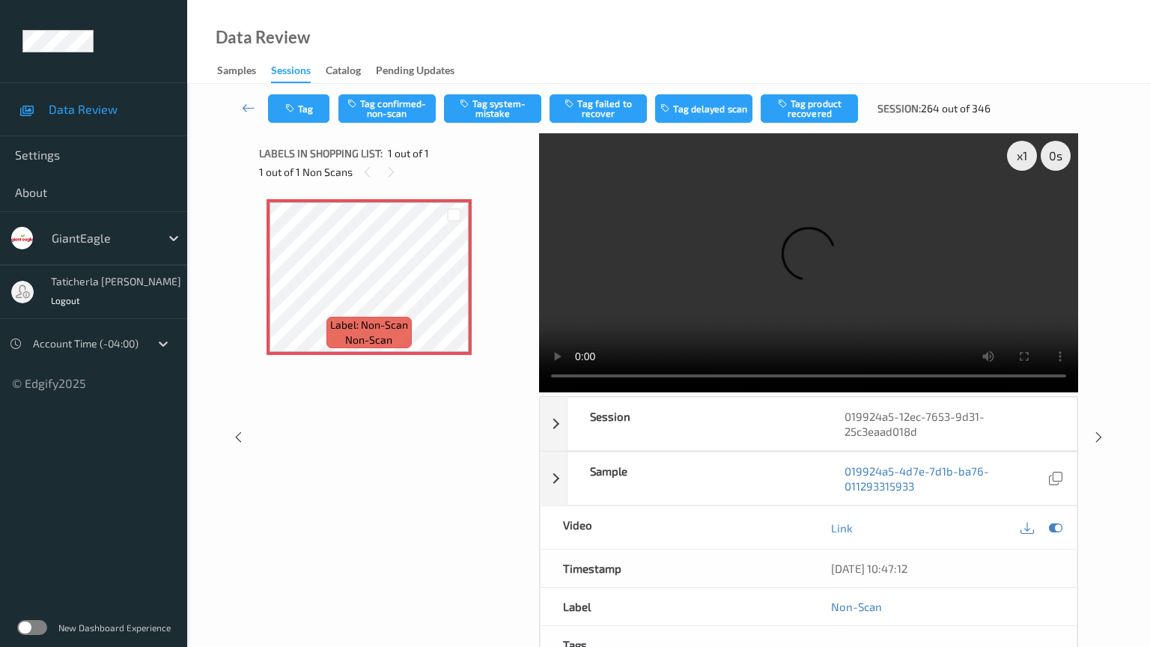
click at [539, 392] on video at bounding box center [808, 262] width 539 height 259
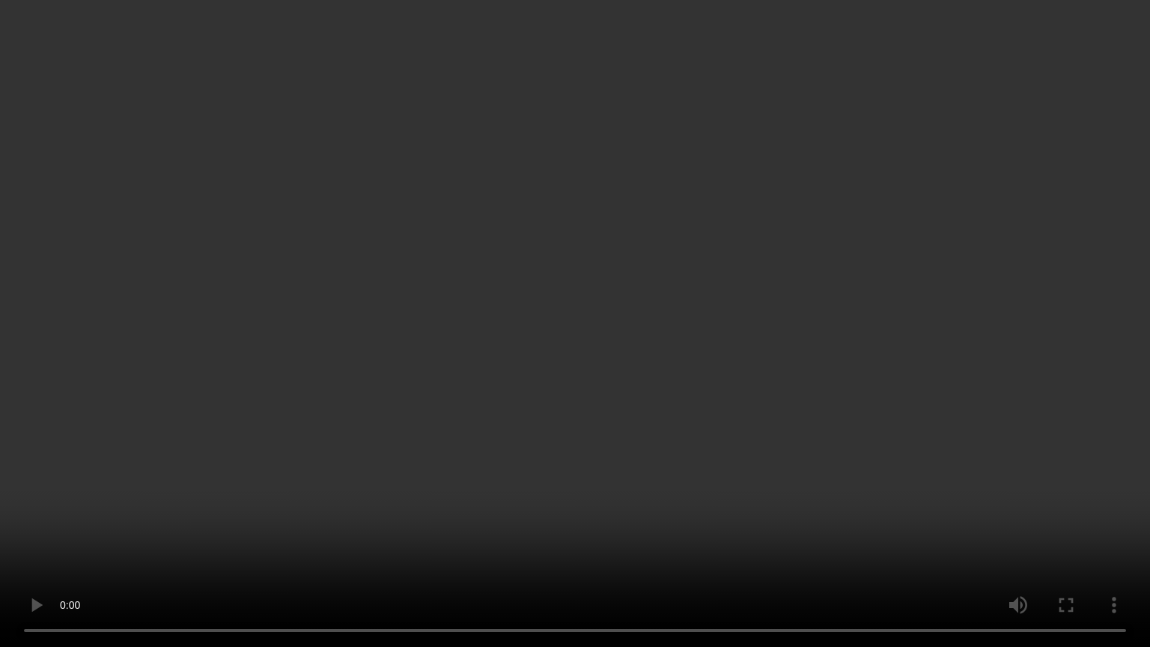
click at [130, 519] on video at bounding box center [575, 323] width 1150 height 647
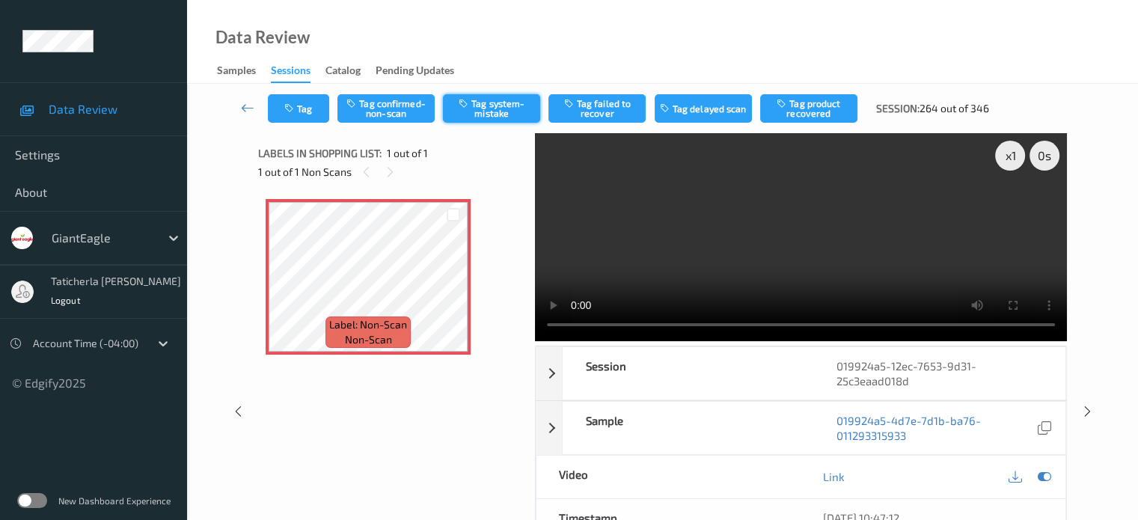
click at [485, 106] on button "Tag system-mistake" at bounding box center [491, 108] width 97 height 28
click at [244, 107] on icon at bounding box center [247, 107] width 13 height 15
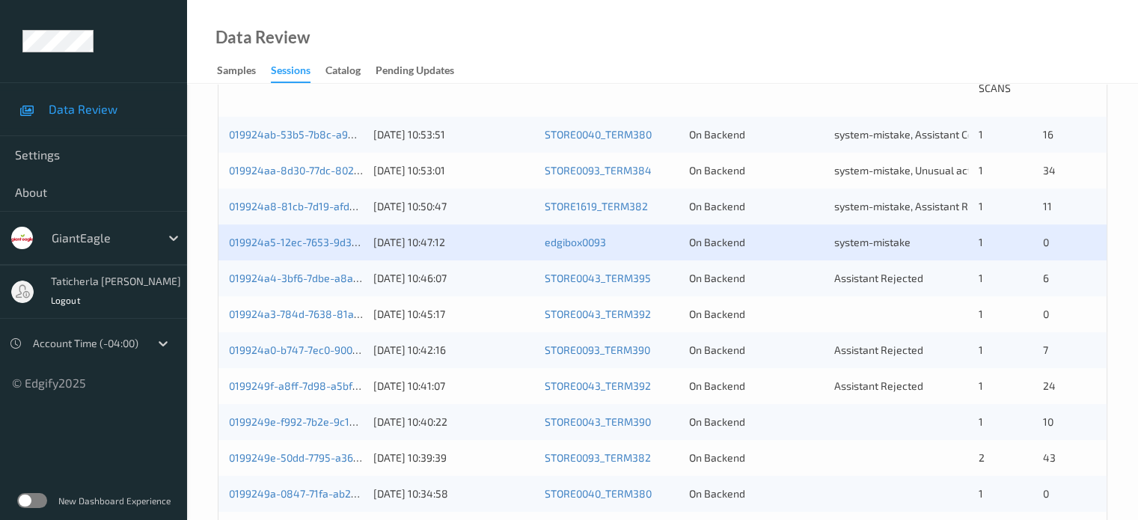
scroll to position [374, 0]
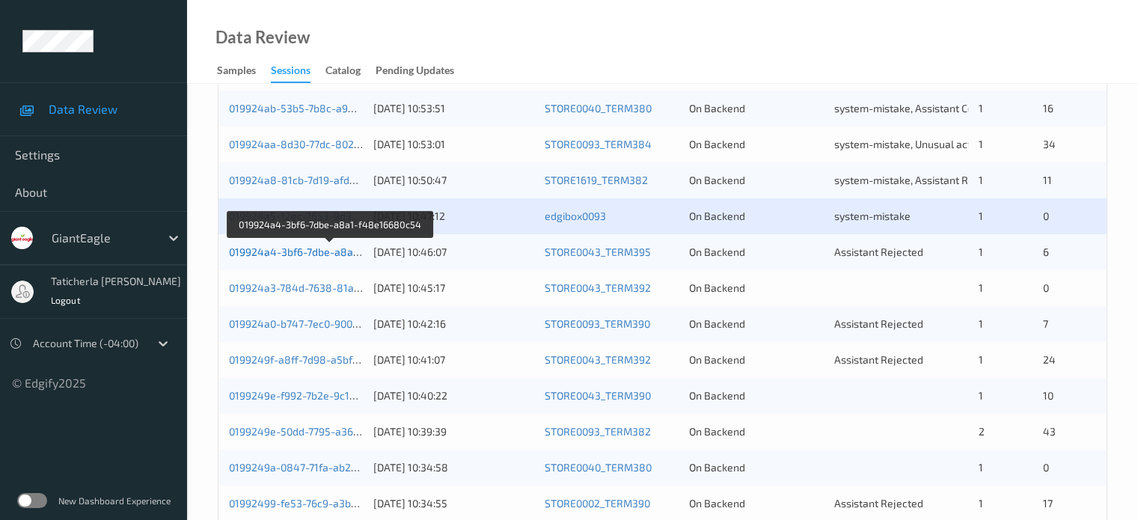
click at [335, 251] on link "019924a4-3bf6-7dbe-a8a1-f48e16680c54" at bounding box center [331, 251] width 204 height 13
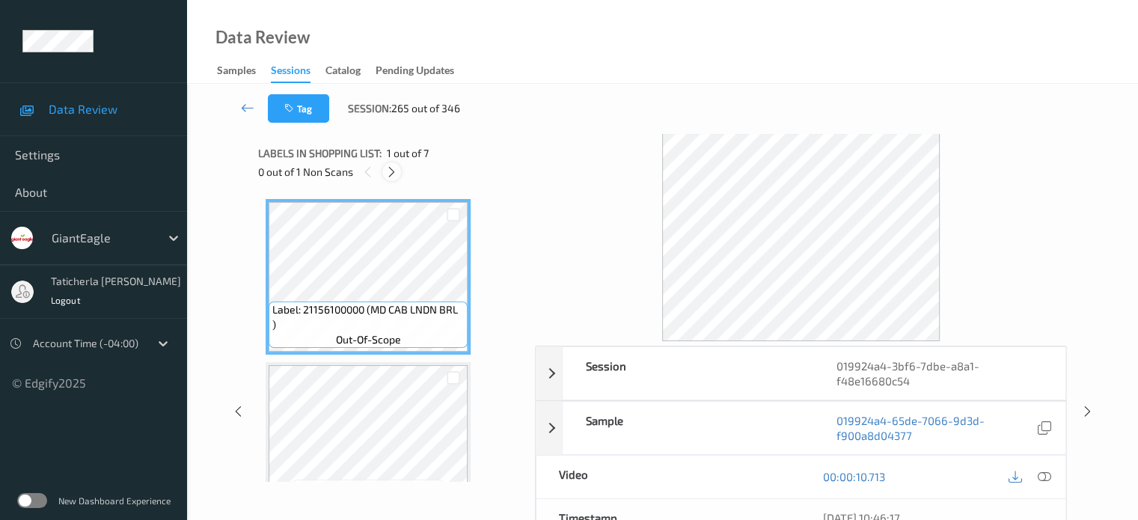
click at [392, 168] on icon at bounding box center [391, 171] width 13 height 13
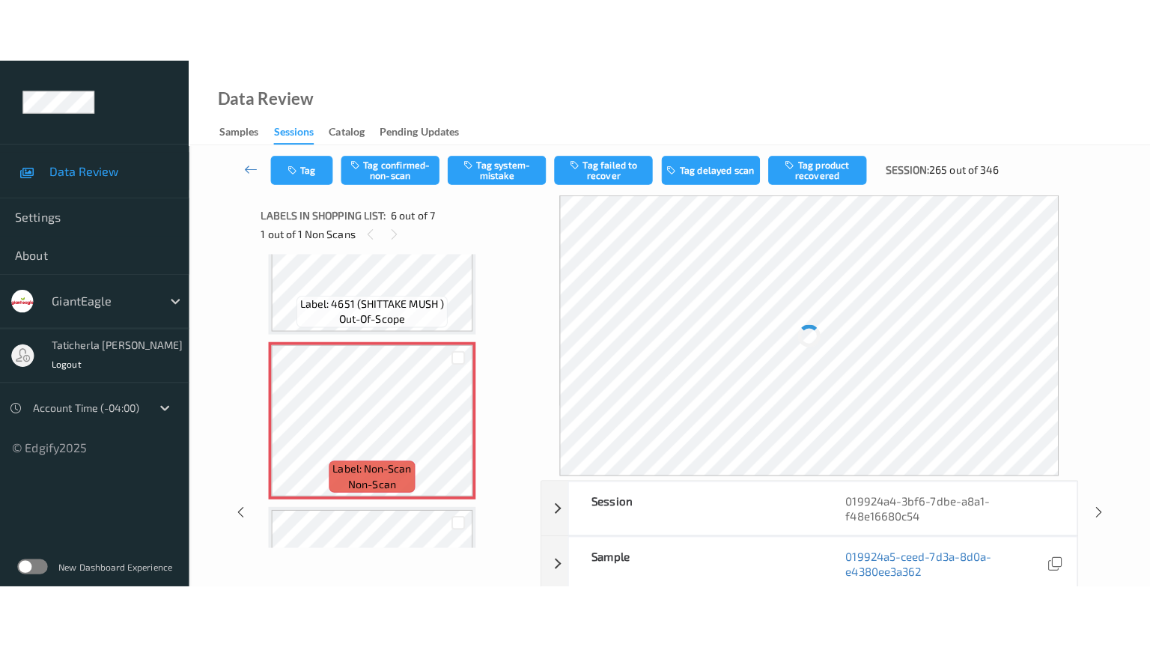
scroll to position [810, 0]
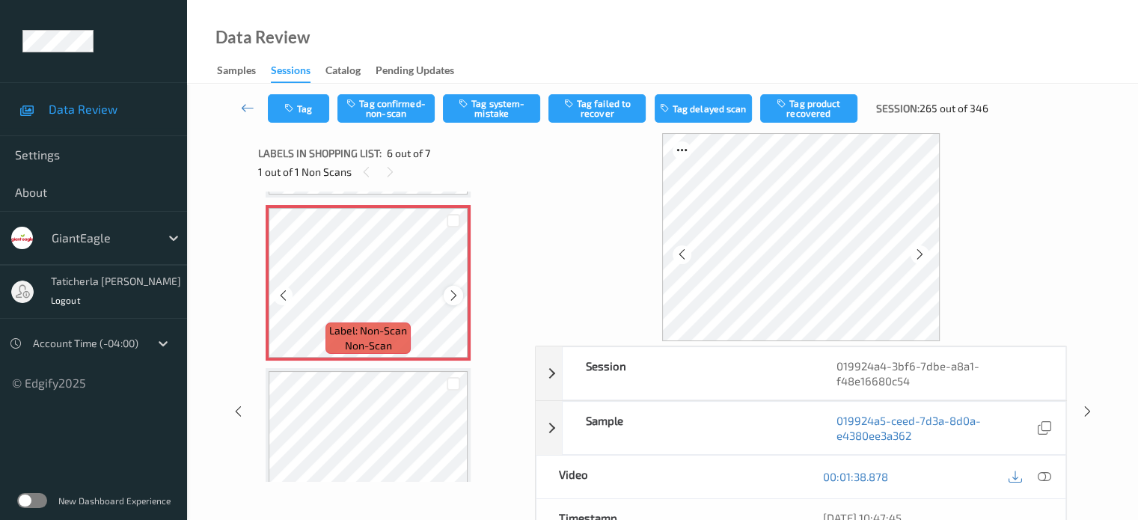
click at [452, 296] on icon at bounding box center [454, 295] width 13 height 13
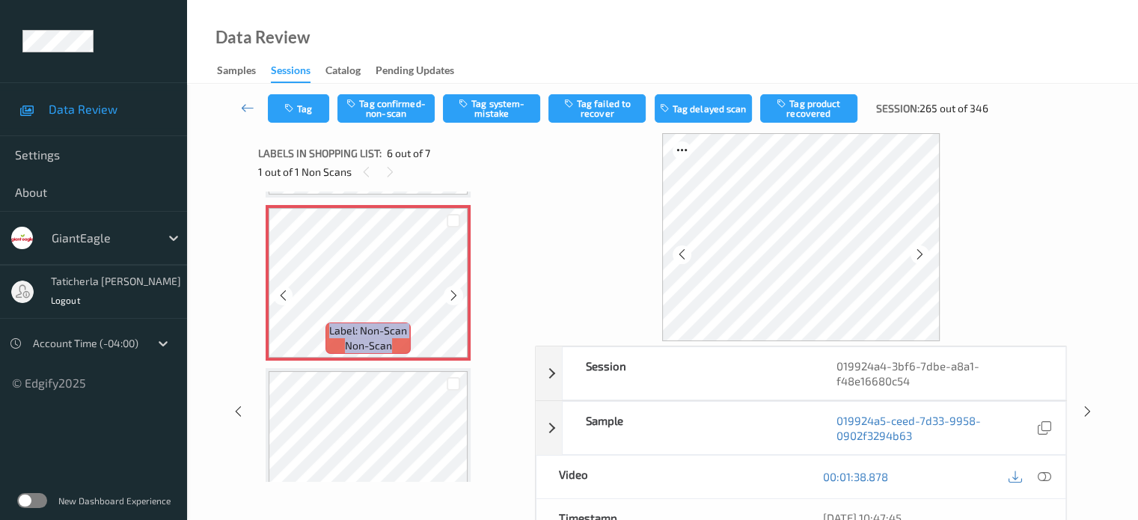
click at [452, 296] on icon at bounding box center [454, 295] width 13 height 13
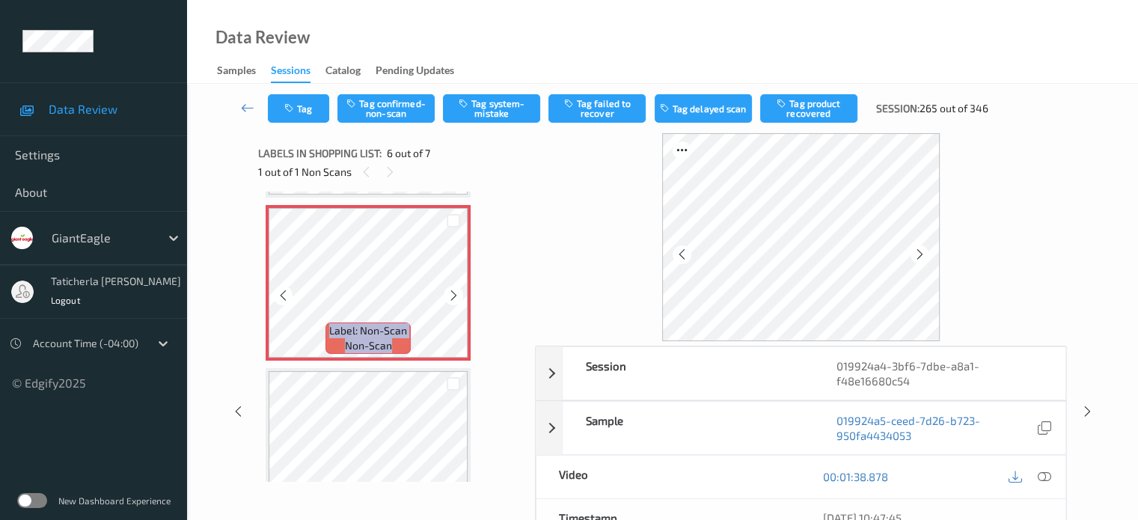
click at [452, 296] on icon at bounding box center [454, 295] width 13 height 13
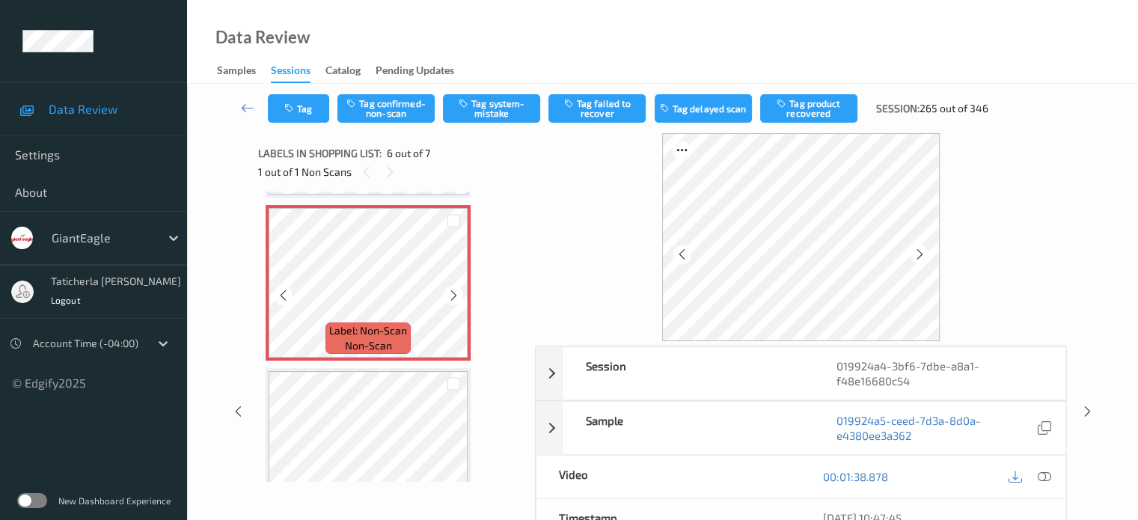
click at [452, 296] on icon at bounding box center [454, 295] width 13 height 13
click at [1043, 474] on icon at bounding box center [1043, 476] width 13 height 13
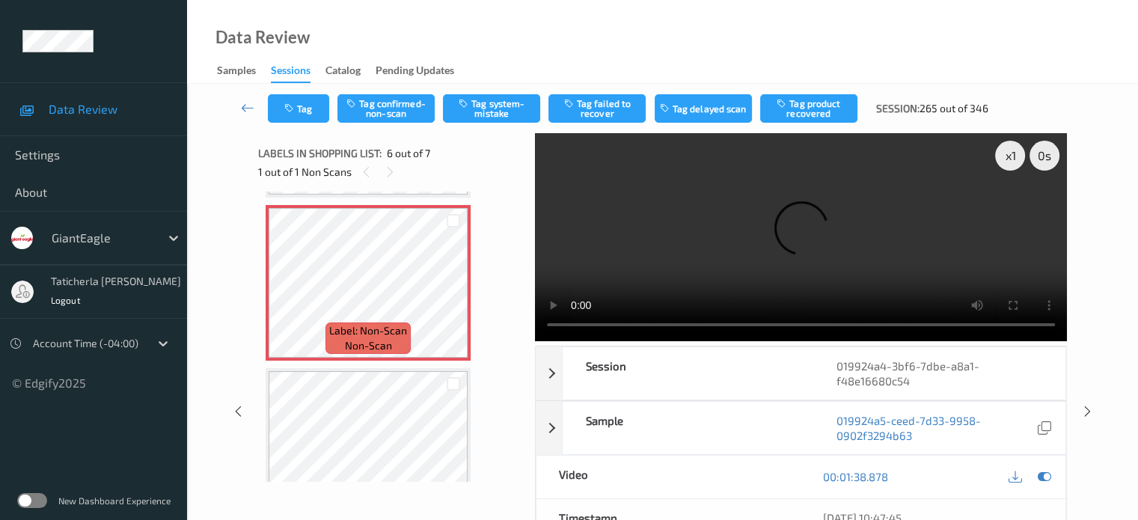
click at [1014, 207] on video at bounding box center [801, 237] width 532 height 208
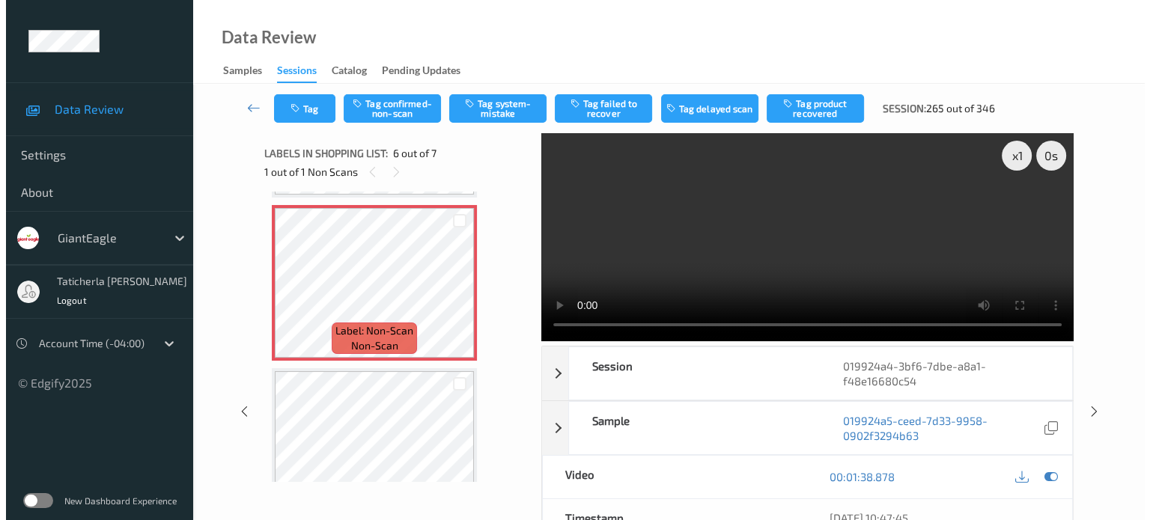
scroll to position [733, 0]
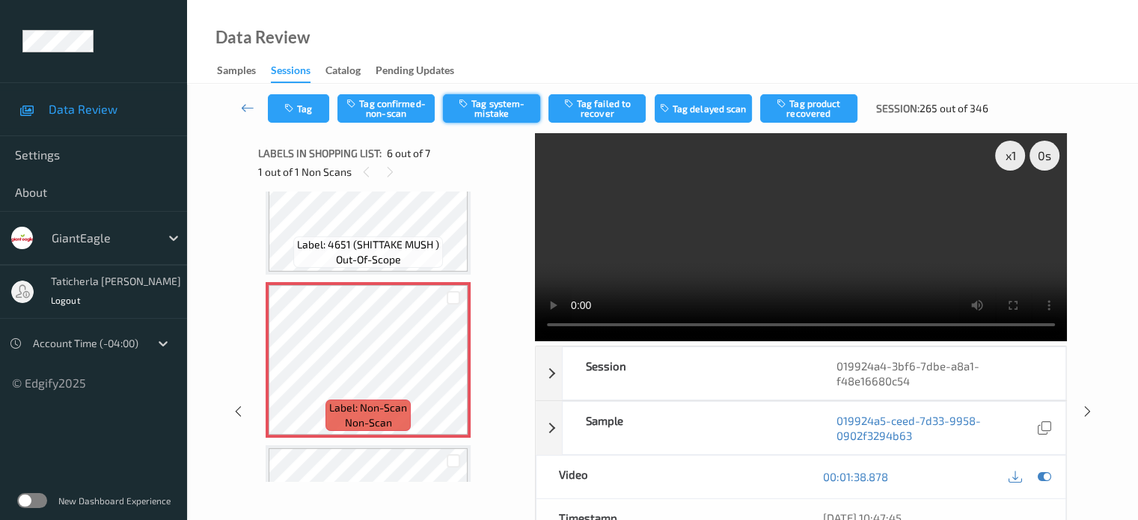
click at [506, 107] on button "Tag system-mistake" at bounding box center [491, 108] width 97 height 28
click at [302, 112] on button "Tag" at bounding box center [298, 108] width 61 height 28
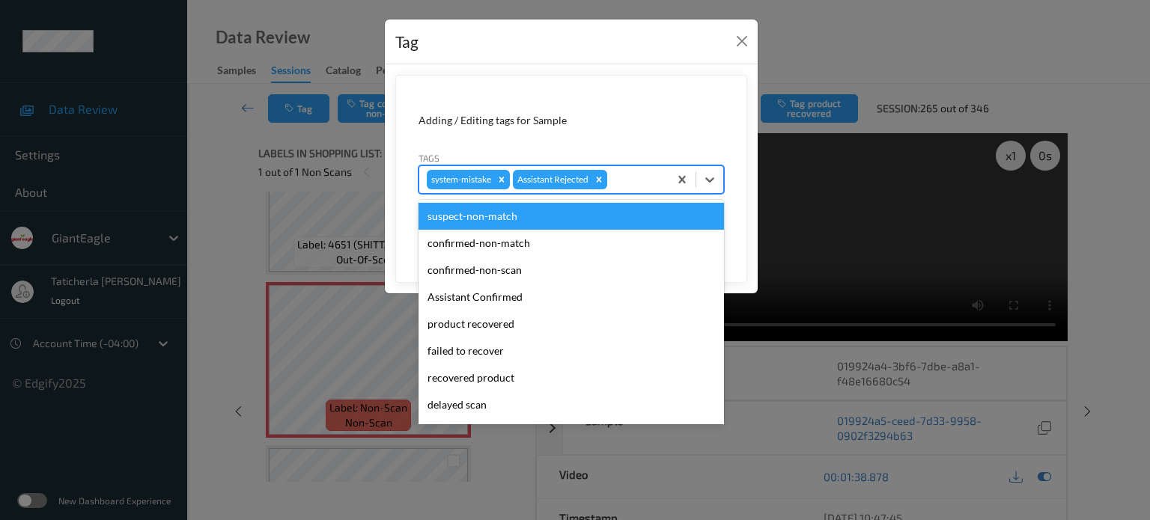
click at [627, 170] on div "system-mistake Assistant Rejected" at bounding box center [543, 179] width 249 height 25
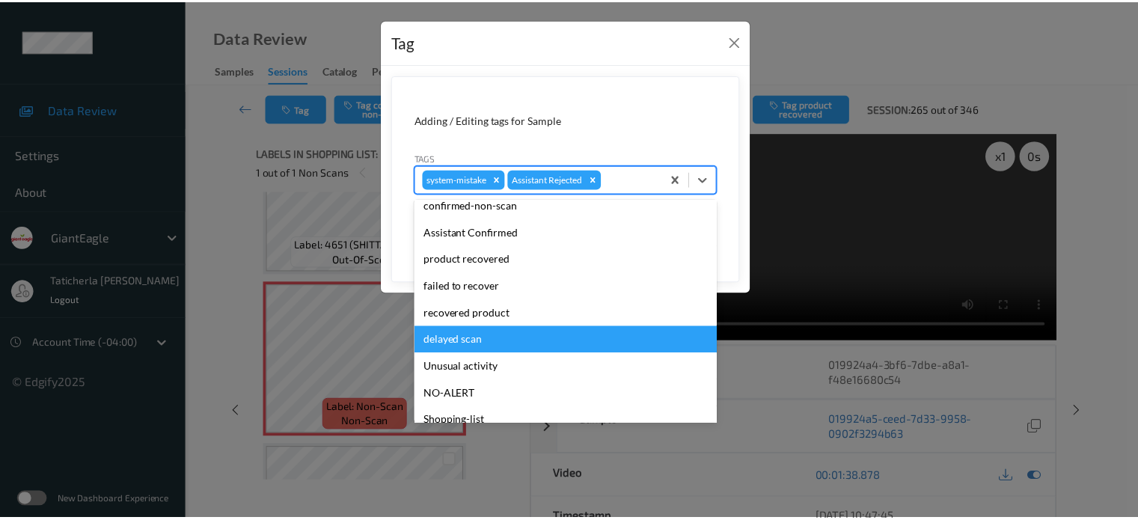
scroll to position [132, 0]
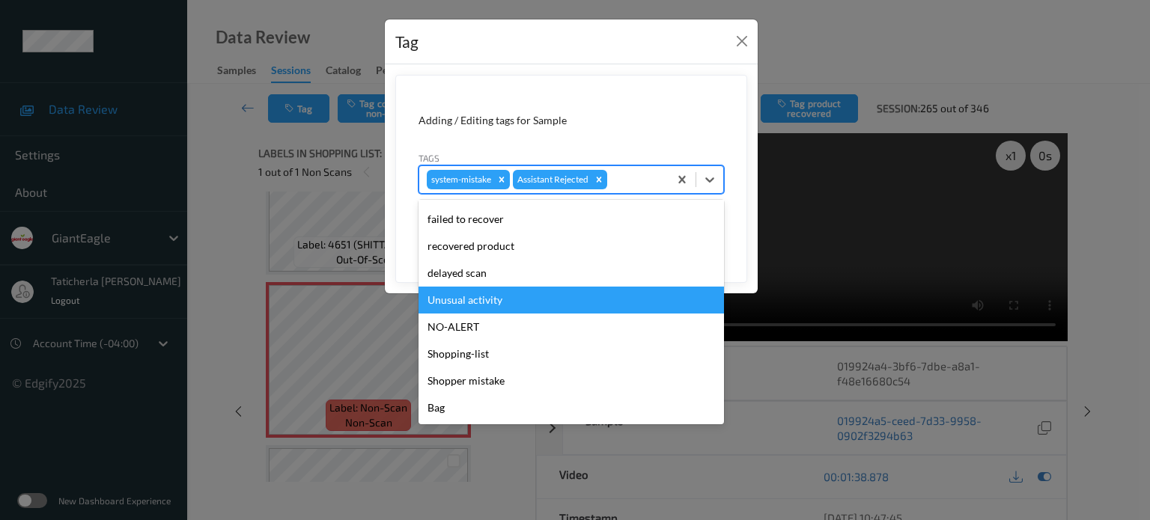
drag, startPoint x: 503, startPoint y: 301, endPoint x: 558, endPoint y: 275, distance: 60.6
click at [507, 298] on div "Unusual activity" at bounding box center [570, 300] width 305 height 27
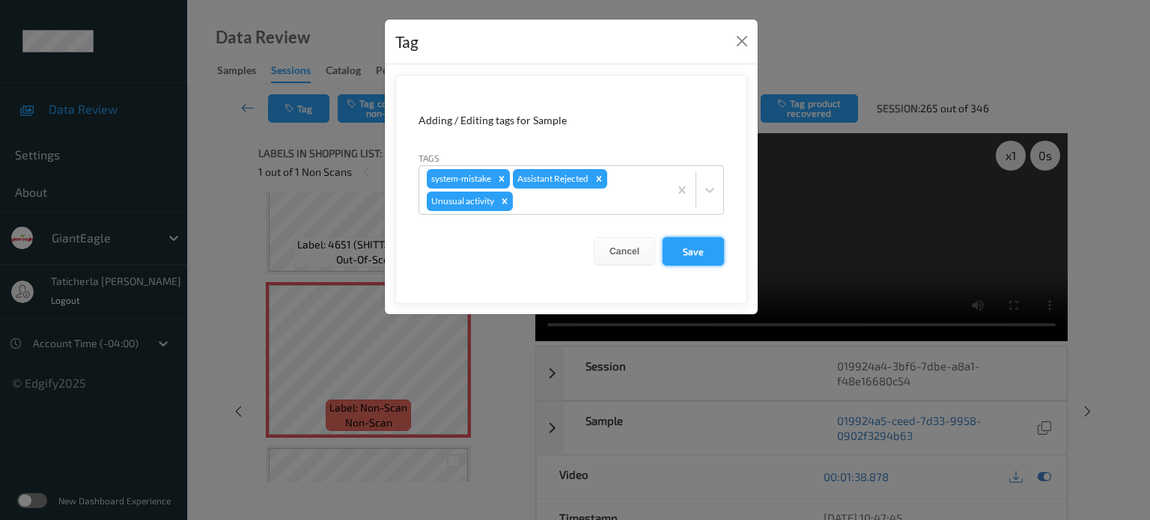
click at [695, 240] on button "Save" at bounding box center [692, 251] width 61 height 28
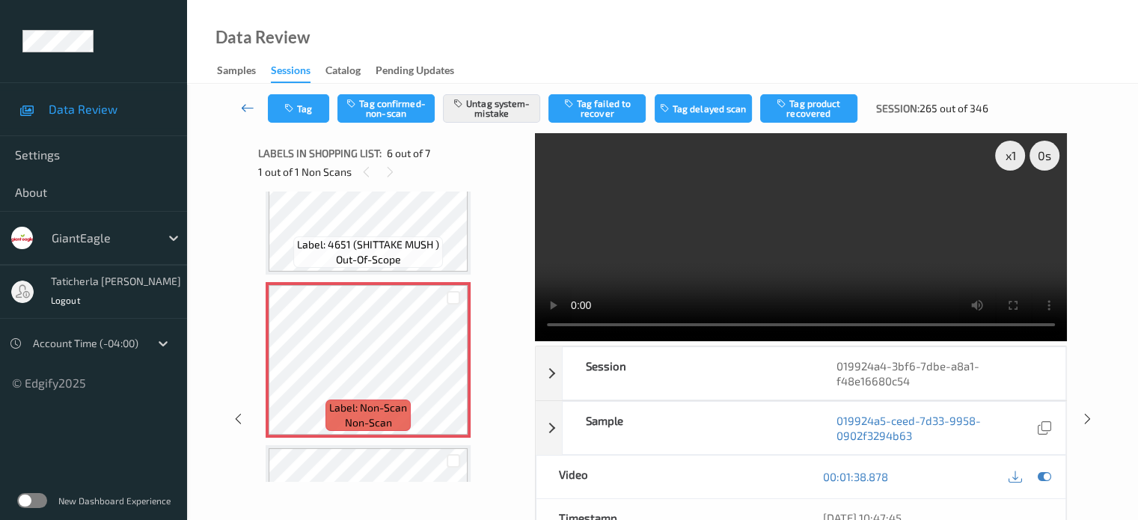
click at [245, 103] on icon at bounding box center [247, 107] width 13 height 15
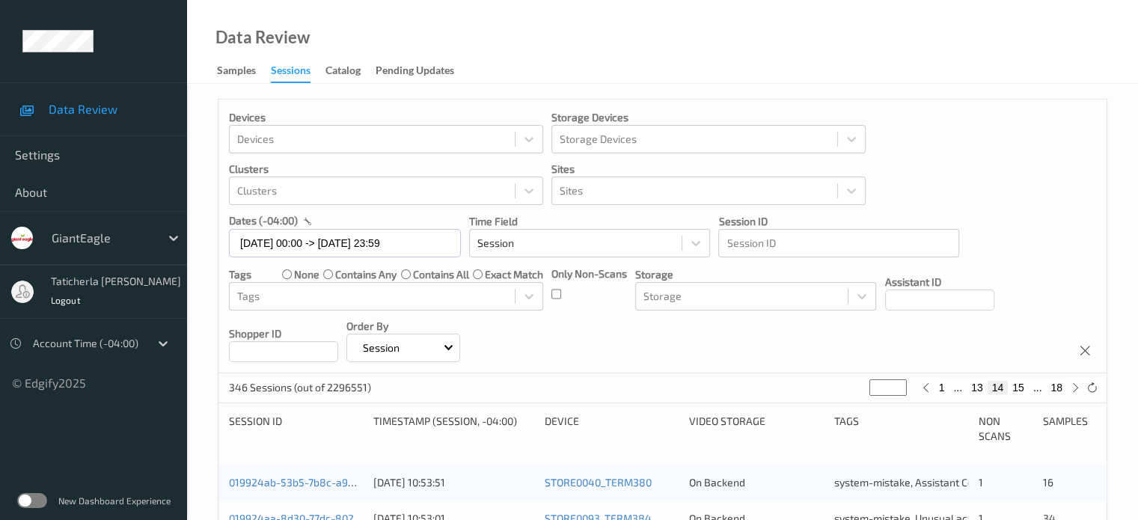
scroll to position [299, 0]
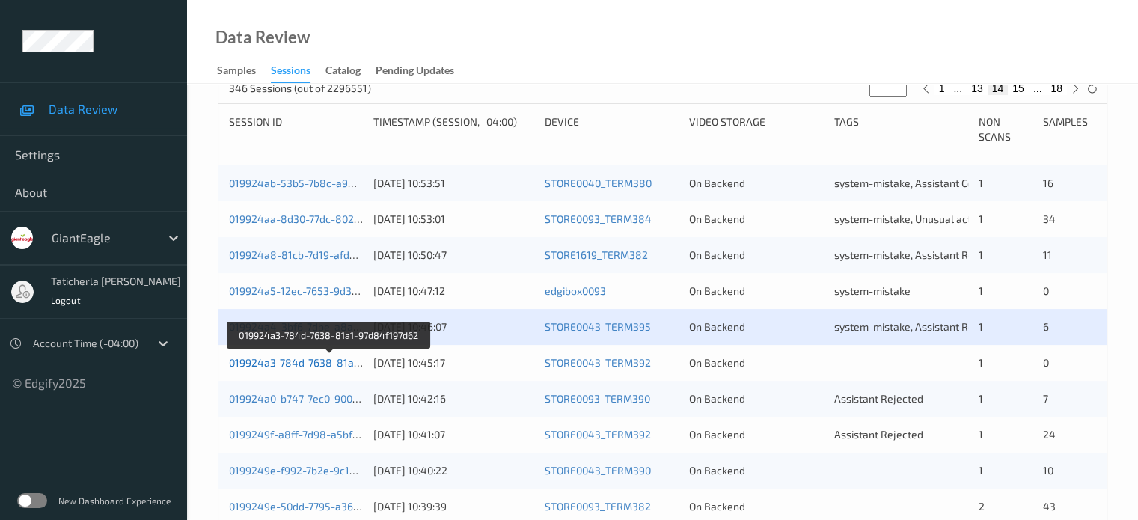
click at [296, 367] on link "019924a3-784d-7638-81a1-97d84f197d62" at bounding box center [330, 362] width 202 height 13
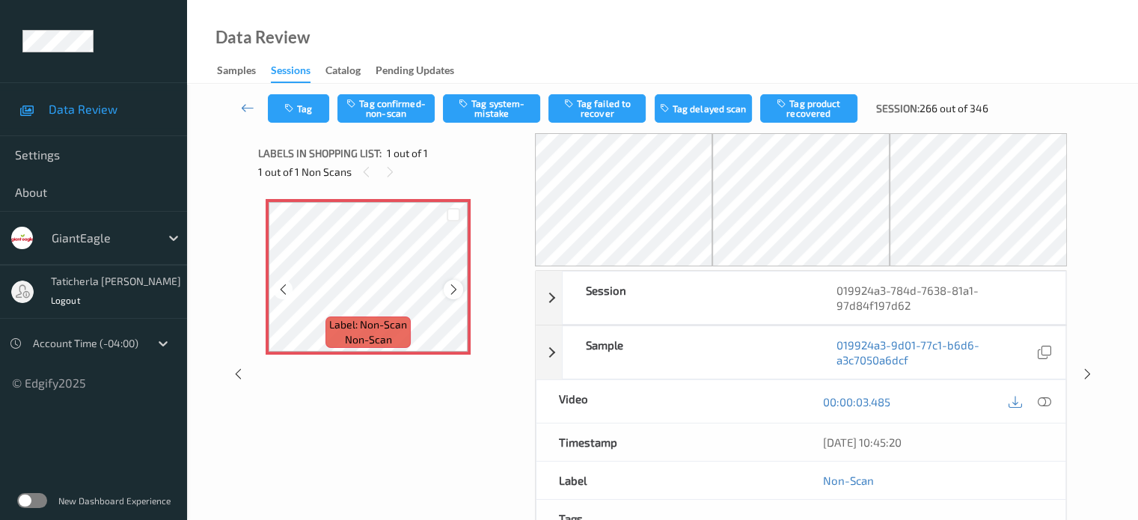
click at [452, 290] on icon at bounding box center [454, 289] width 13 height 13
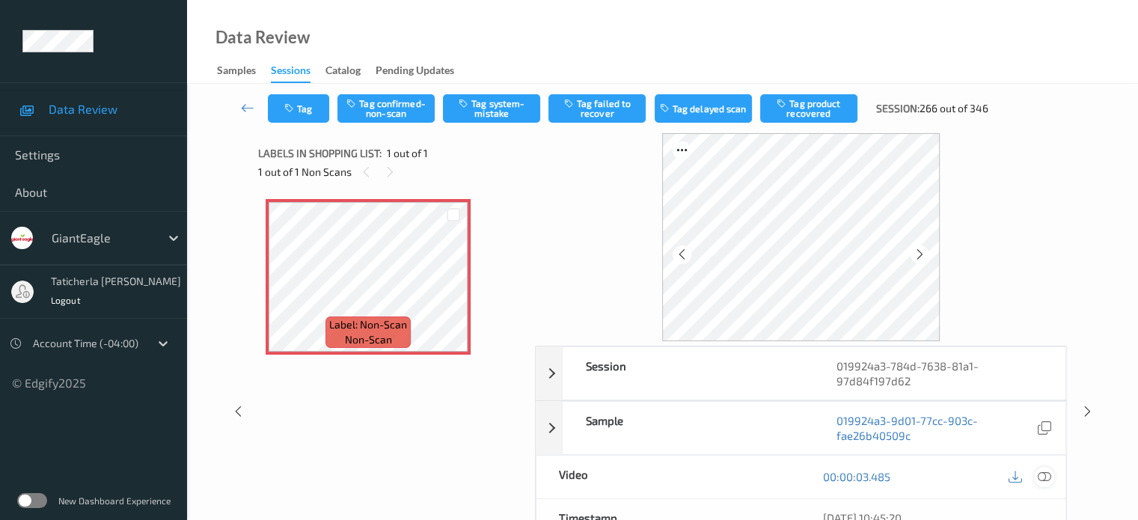
click at [1043, 472] on icon at bounding box center [1043, 476] width 13 height 13
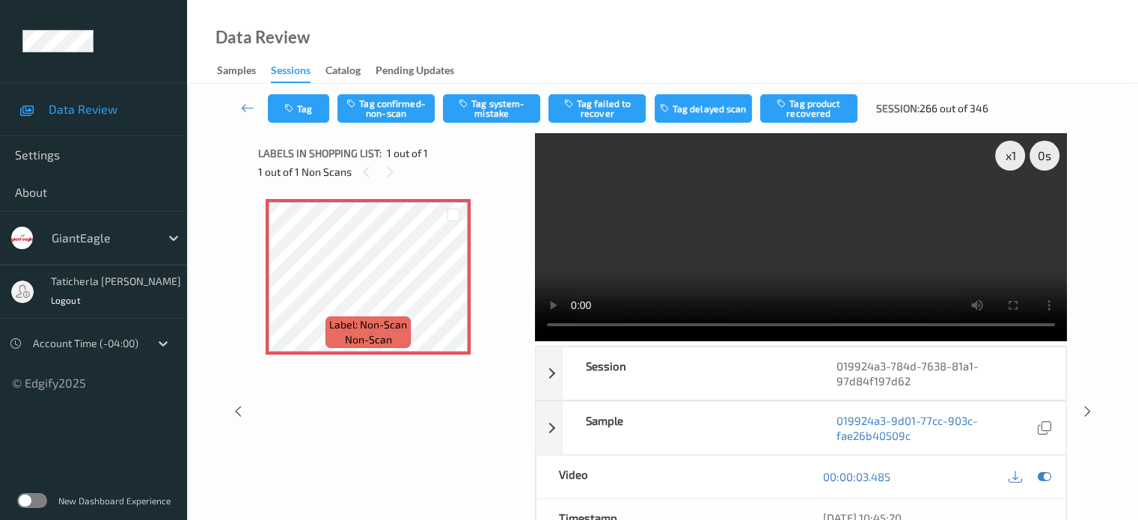
click at [1010, 207] on video at bounding box center [801, 237] width 532 height 208
click at [454, 291] on icon at bounding box center [454, 289] width 13 height 13
click at [251, 104] on icon at bounding box center [247, 107] width 13 height 15
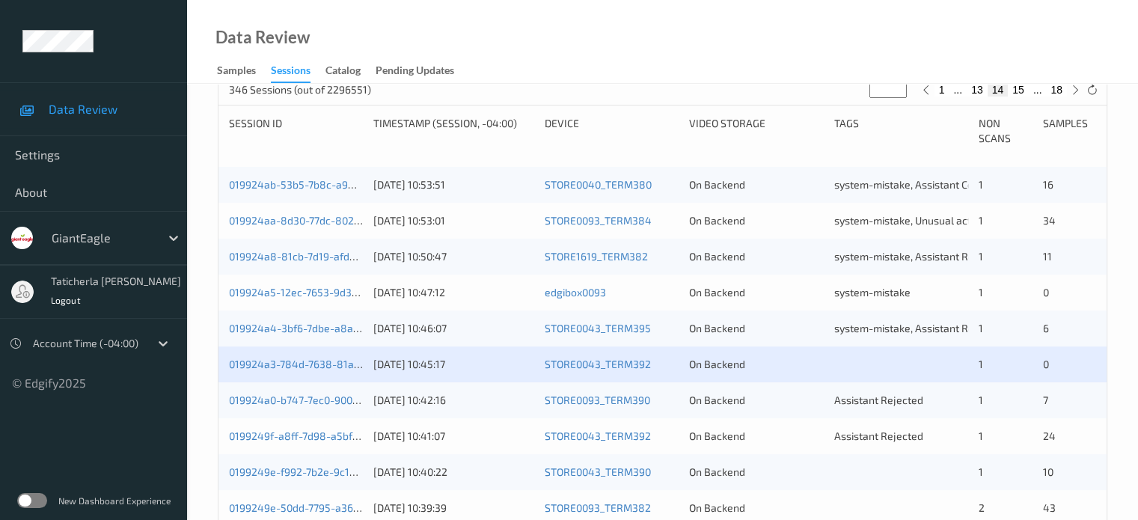
scroll to position [374, 0]
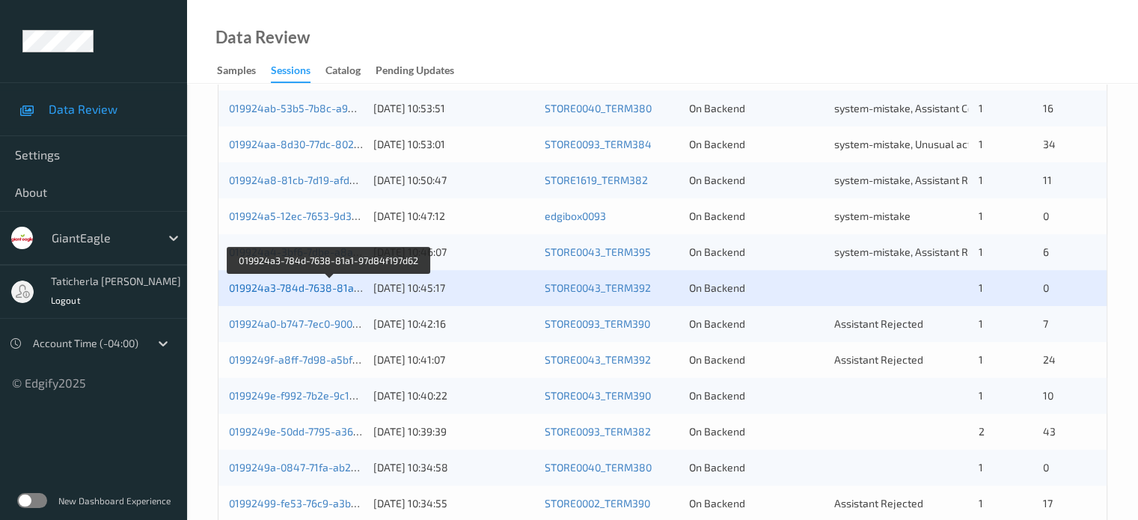
click at [314, 291] on link "019924a3-784d-7638-81a1-97d84f197d62" at bounding box center [330, 287] width 202 height 13
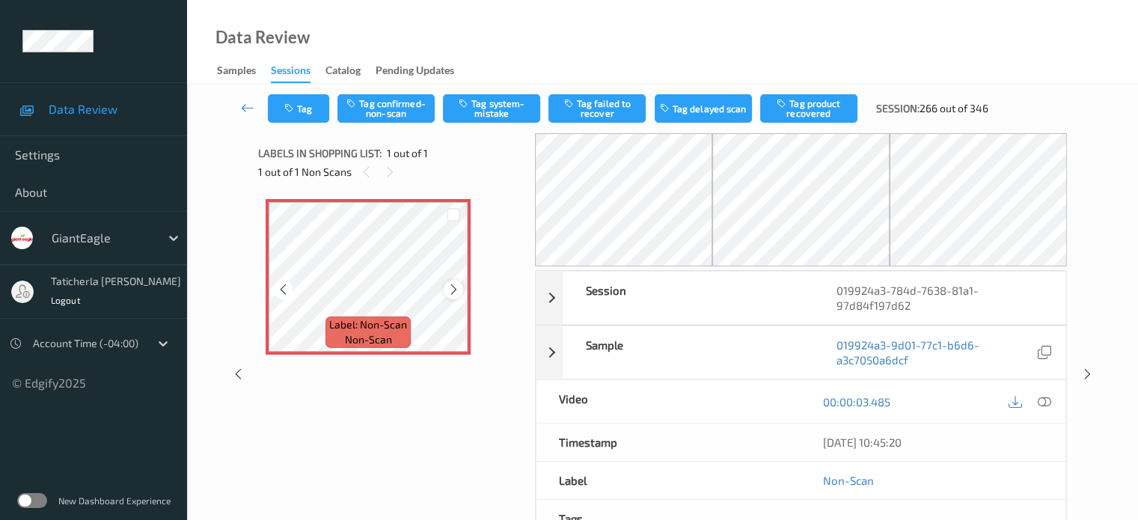
click at [457, 290] on icon at bounding box center [454, 289] width 13 height 13
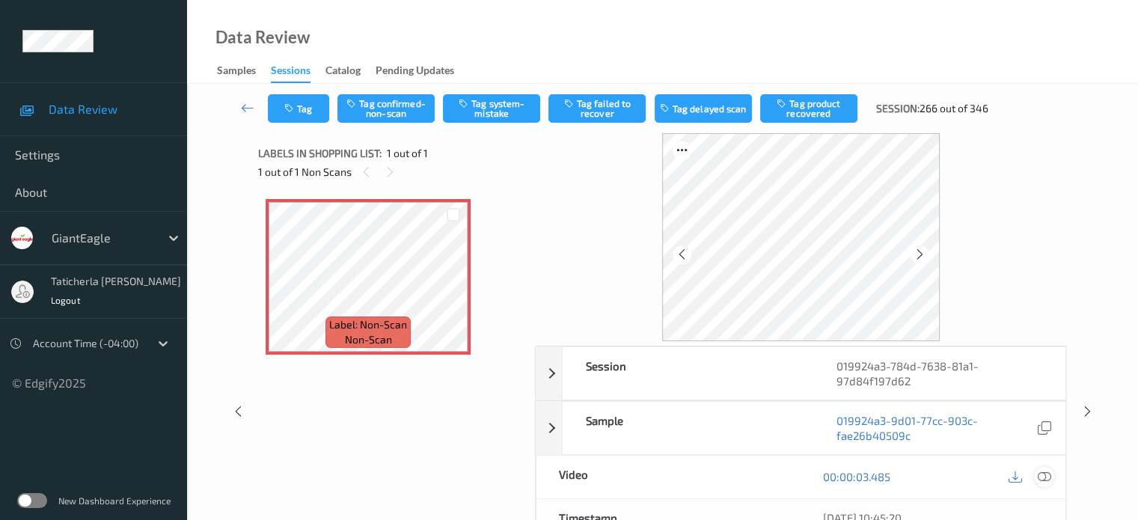
click at [1040, 475] on icon at bounding box center [1043, 476] width 13 height 13
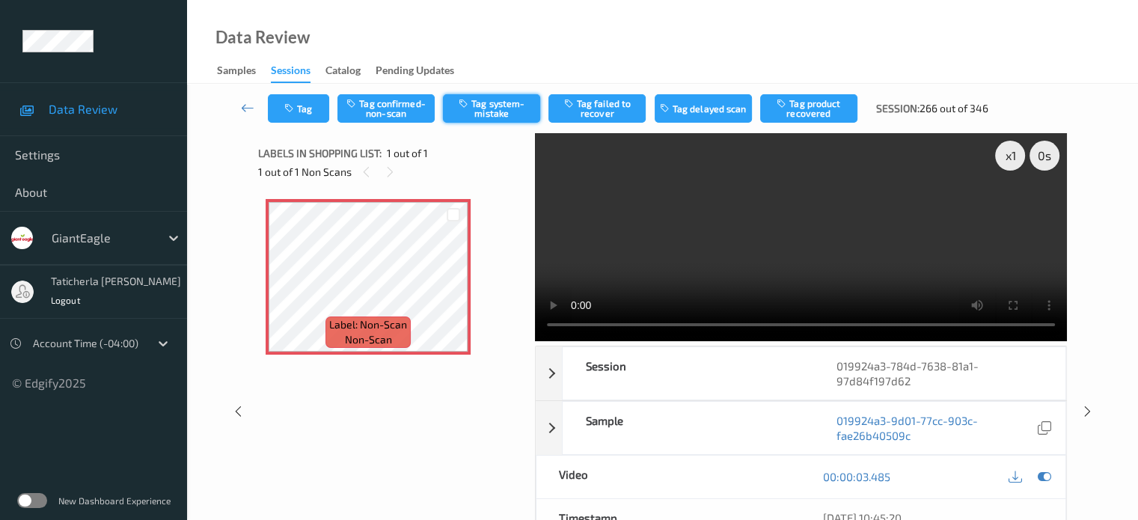
click at [504, 110] on button "Tag system-mistake" at bounding box center [491, 108] width 97 height 28
click at [305, 110] on button "Tag" at bounding box center [298, 108] width 61 height 28
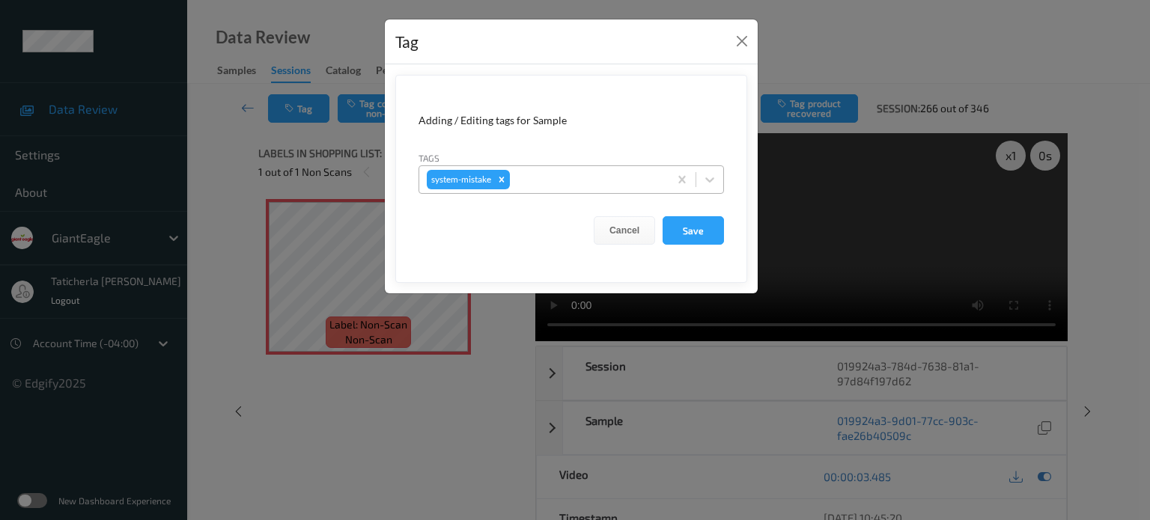
click at [551, 175] on div at bounding box center [587, 180] width 148 height 18
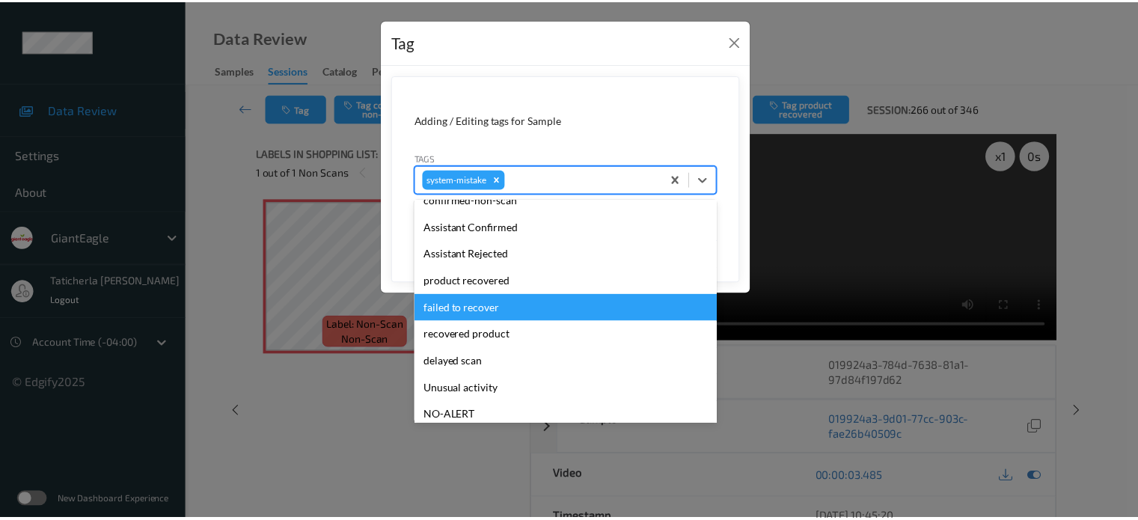
scroll to position [159, 0]
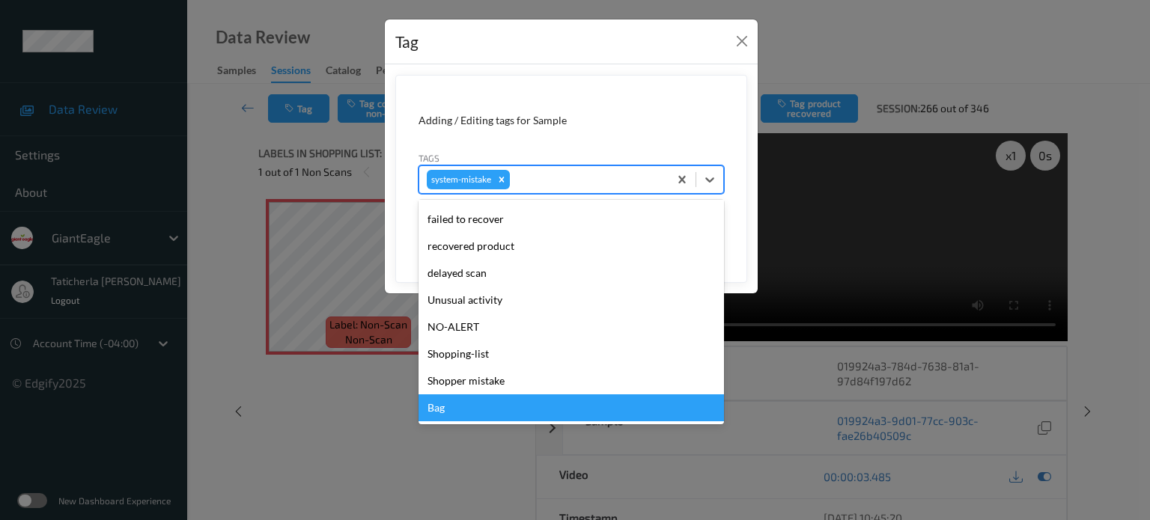
click at [494, 394] on div "Bag" at bounding box center [570, 407] width 305 height 27
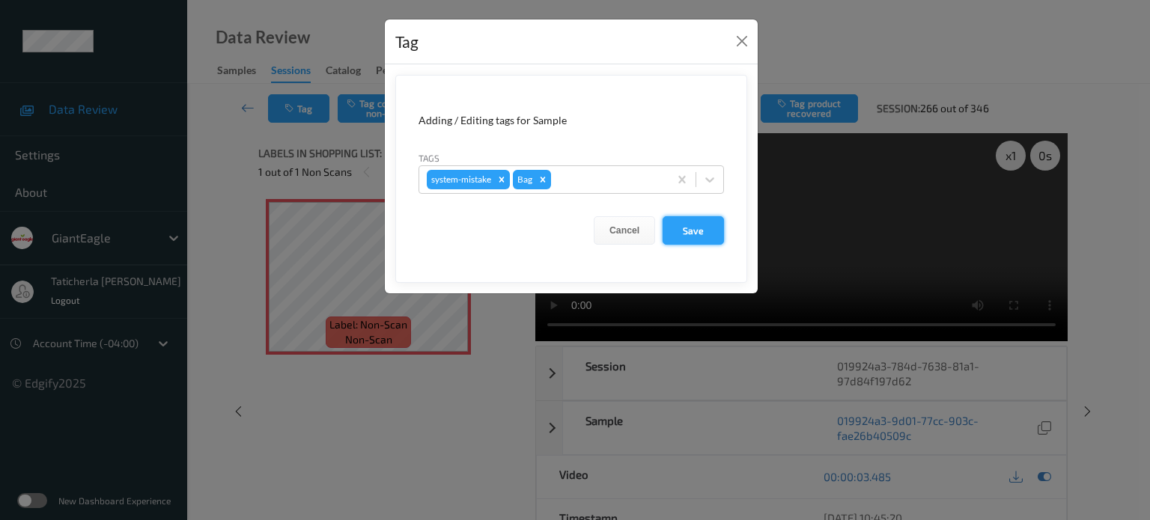
click at [704, 222] on button "Save" at bounding box center [692, 230] width 61 height 28
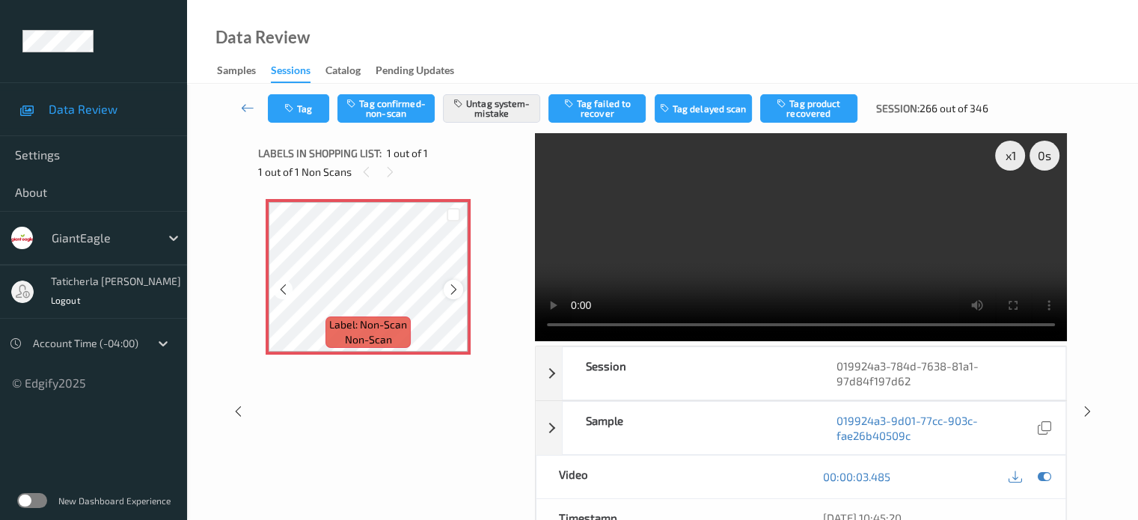
click at [454, 294] on icon at bounding box center [454, 289] width 13 height 13
click at [251, 107] on icon at bounding box center [247, 107] width 13 height 15
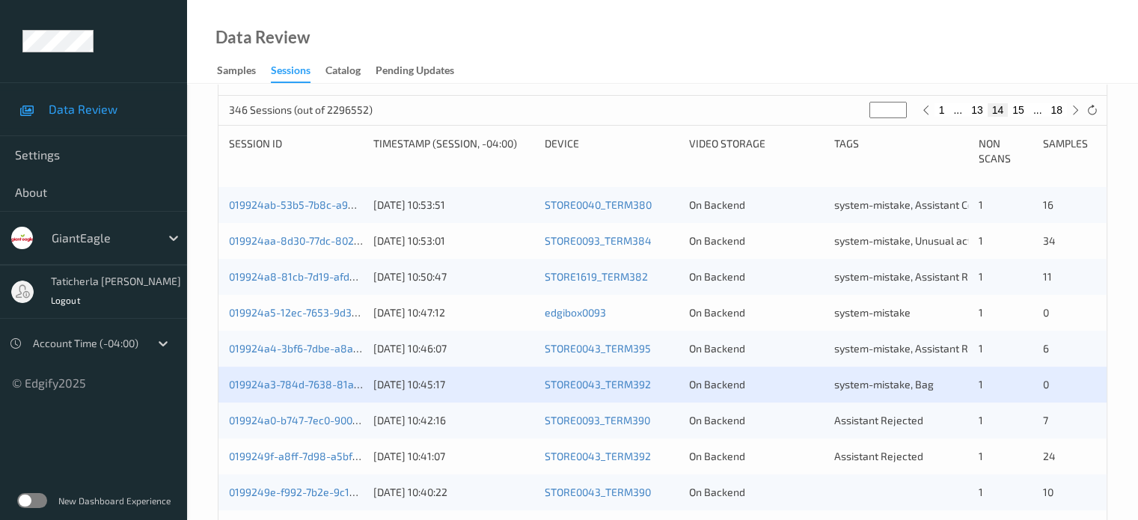
scroll to position [374, 0]
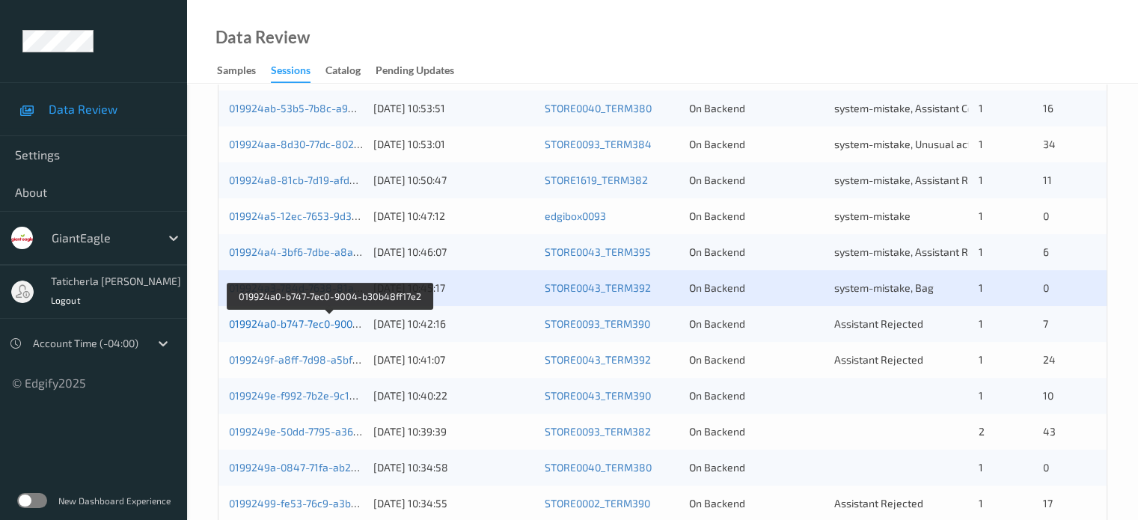
click at [290, 320] on link "019924a0-b747-7ec0-9004-b30b48ff17e2" at bounding box center [329, 323] width 201 height 13
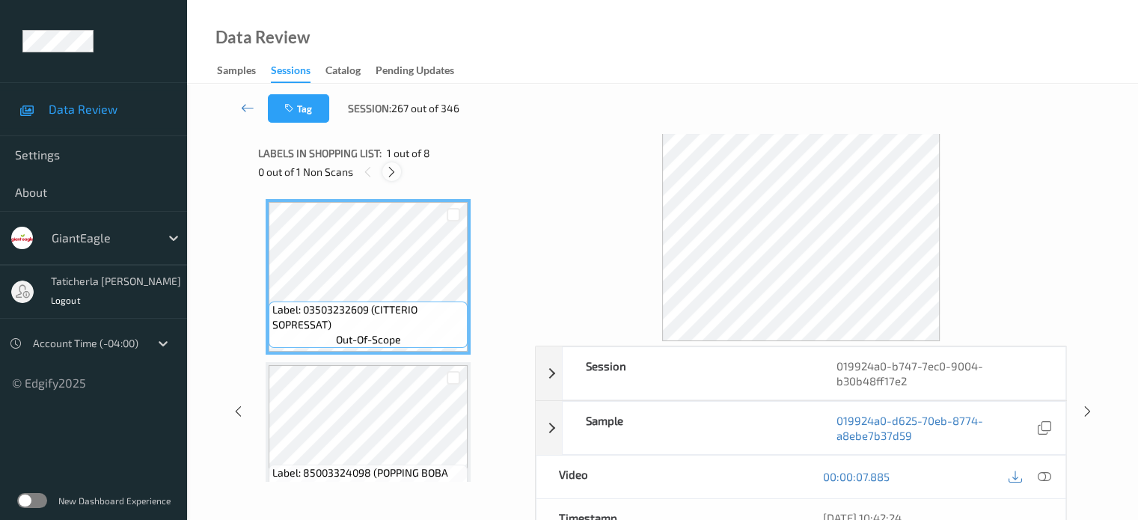
click at [395, 168] on icon at bounding box center [391, 171] width 13 height 13
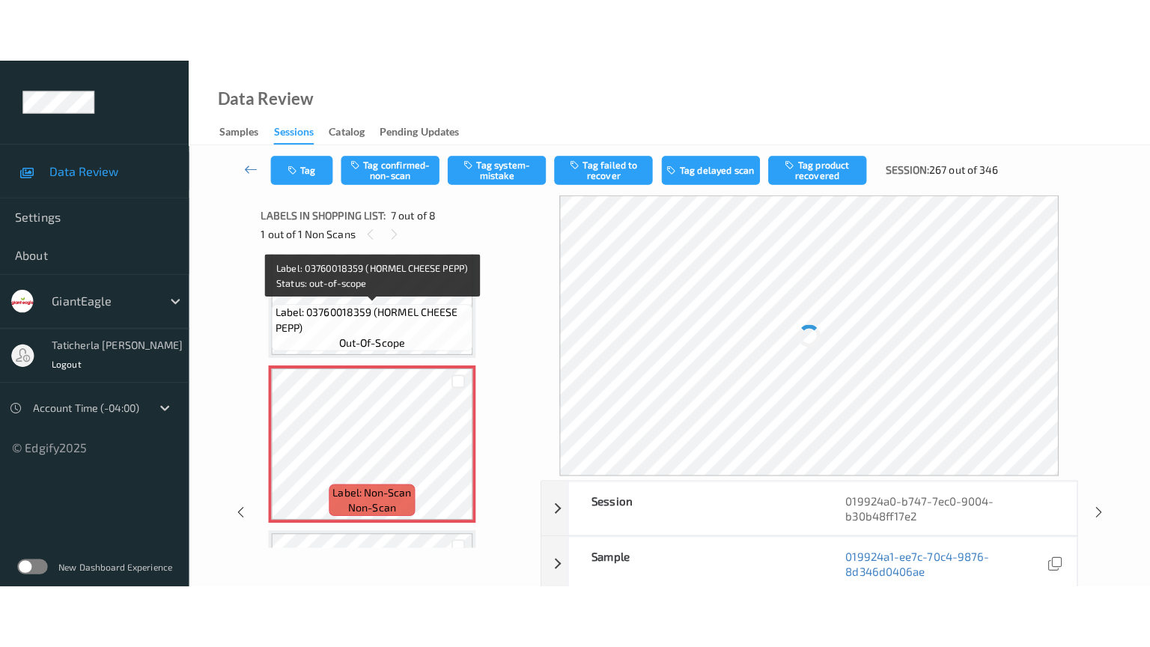
scroll to position [973, 0]
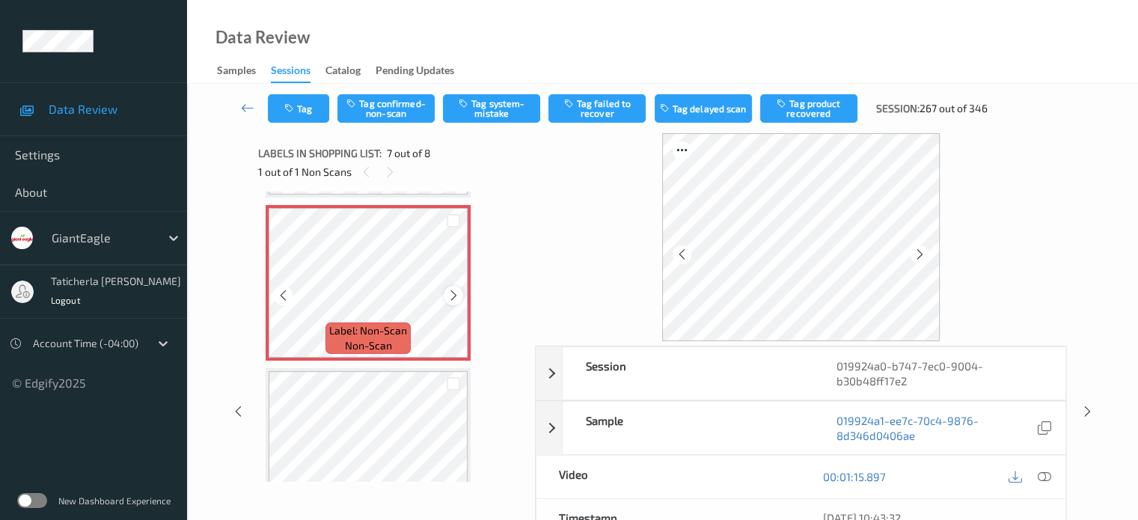
click at [454, 300] on icon at bounding box center [454, 295] width 13 height 13
drag, startPoint x: 1044, startPoint y: 476, endPoint x: 1013, endPoint y: 445, distance: 43.4
click at [1044, 475] on icon at bounding box center [1043, 476] width 13 height 13
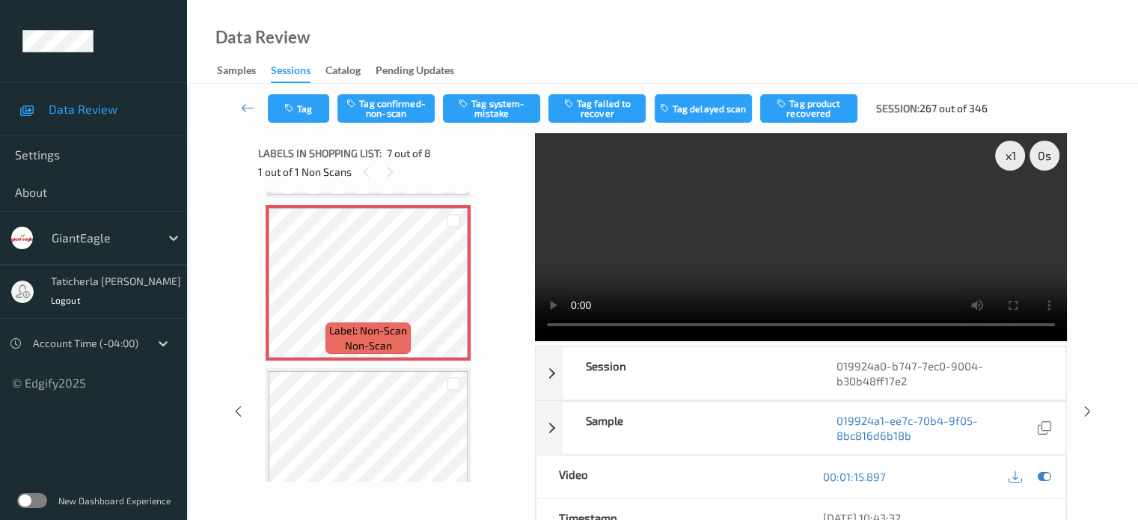
click at [1015, 210] on video at bounding box center [801, 237] width 532 height 208
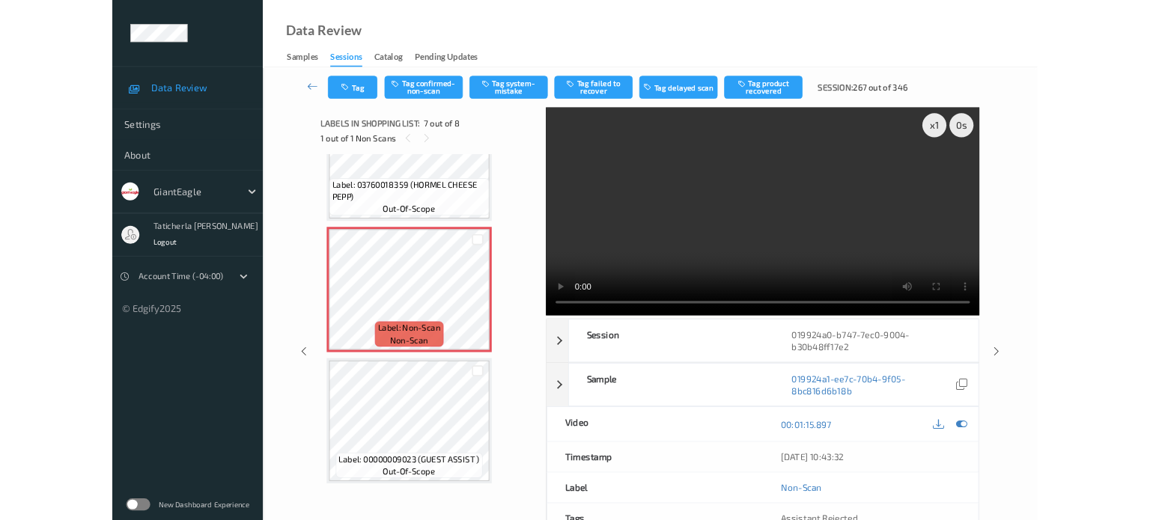
scroll to position [896, 0]
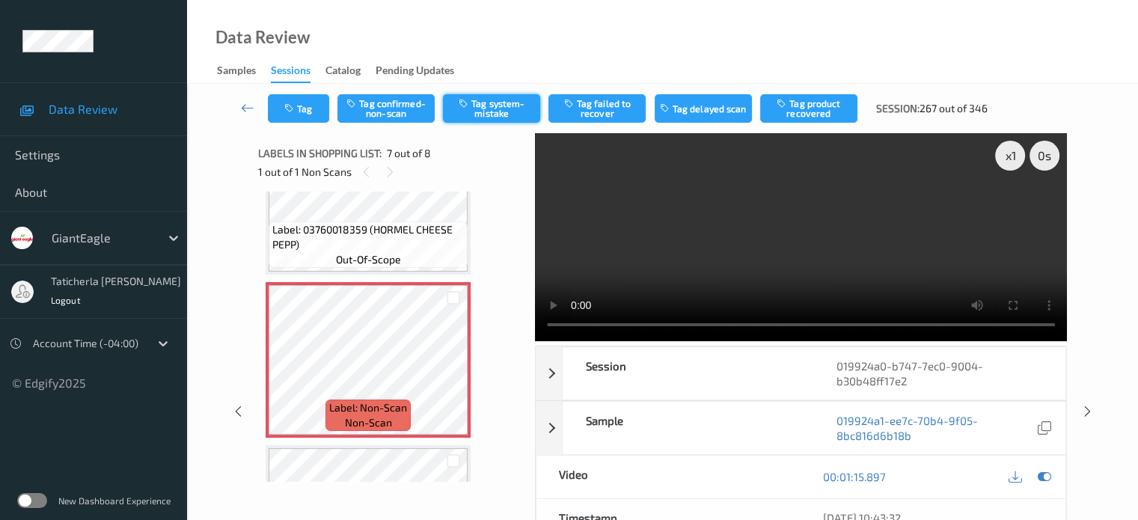
click at [494, 110] on button "Tag system-mistake" at bounding box center [491, 108] width 97 height 28
click at [317, 109] on button "Tag" at bounding box center [298, 108] width 61 height 28
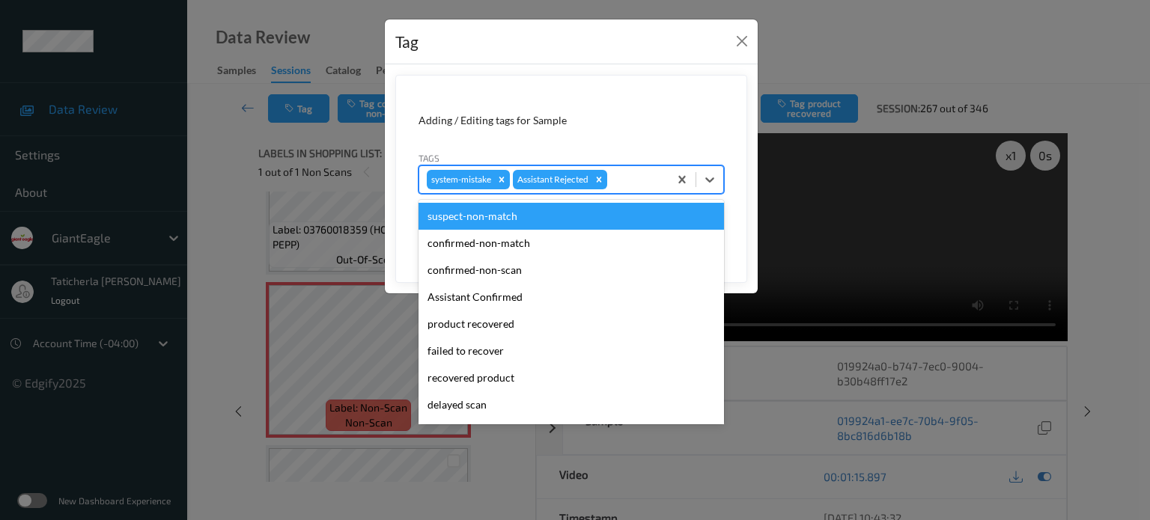
click at [644, 189] on div "system-mistake Assistant Rejected" at bounding box center [543, 179] width 249 height 25
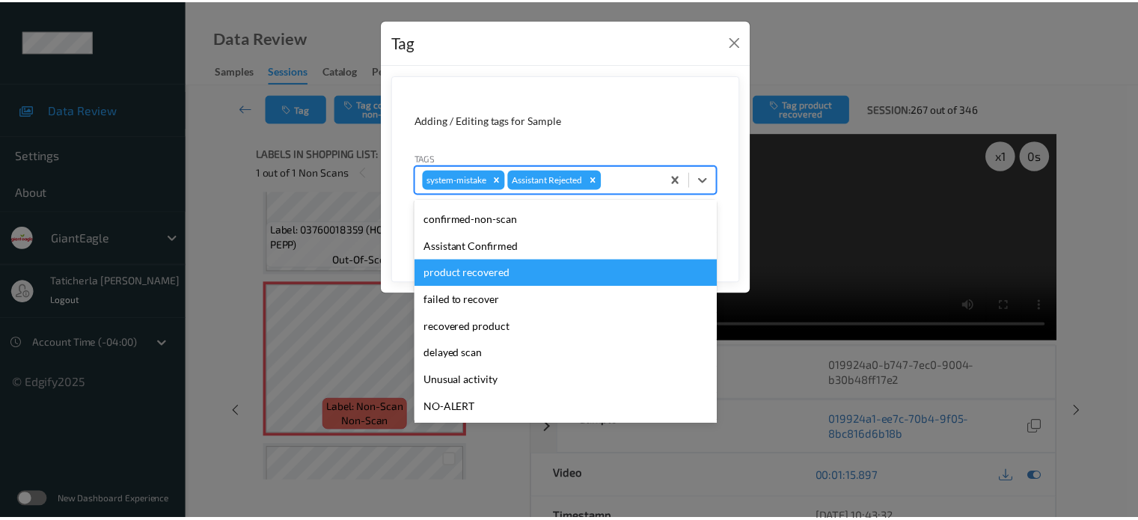
scroll to position [132, 0]
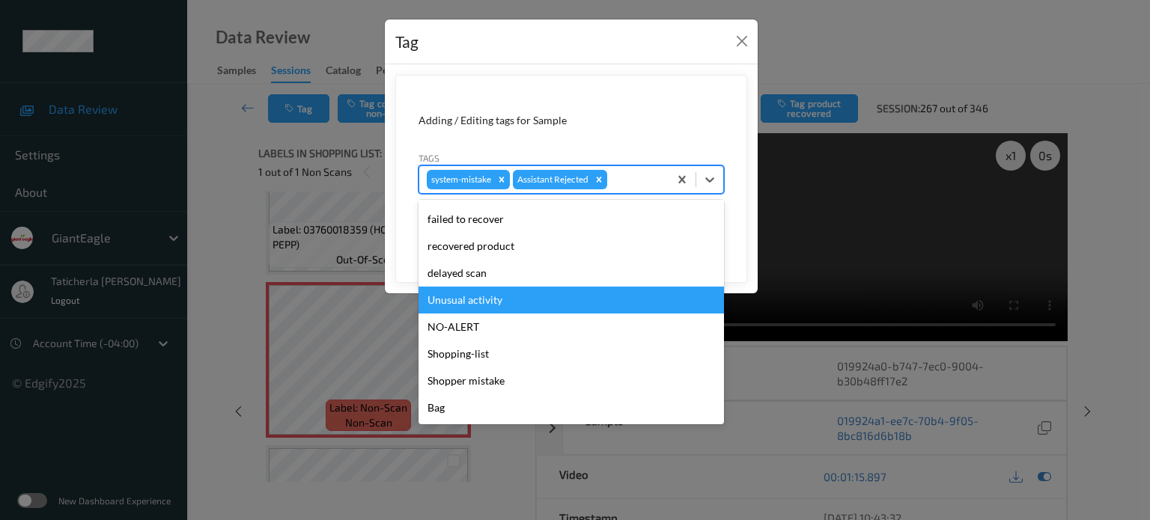
click at [522, 299] on div "Unusual activity" at bounding box center [570, 300] width 305 height 27
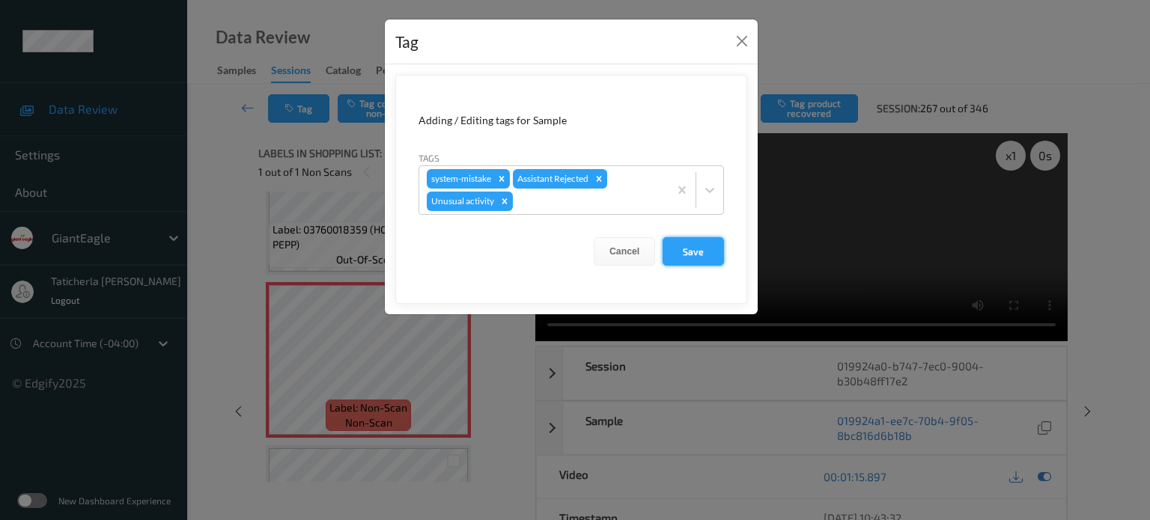
click at [691, 251] on button "Save" at bounding box center [692, 251] width 61 height 28
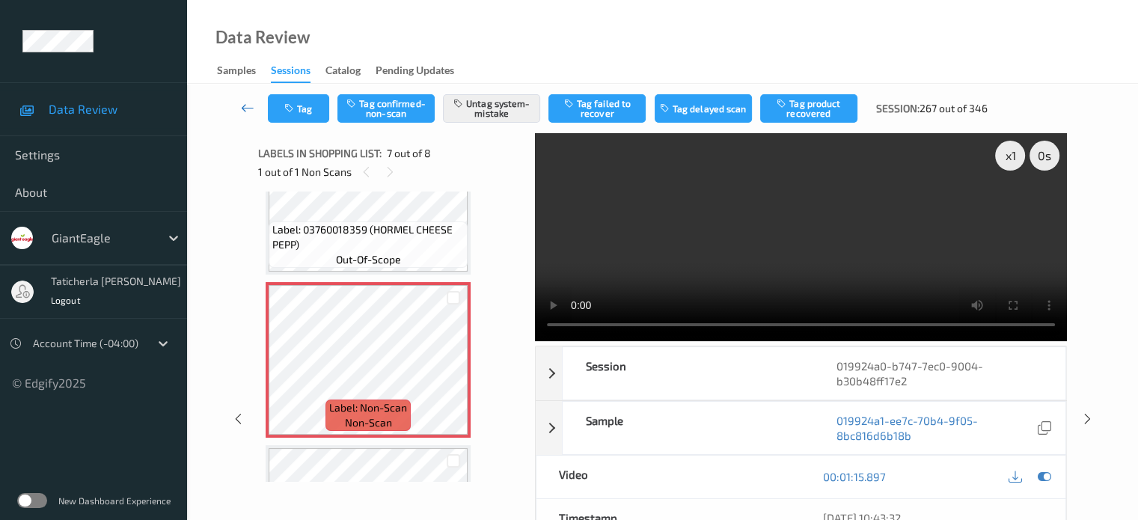
click at [244, 109] on icon at bounding box center [247, 107] width 13 height 15
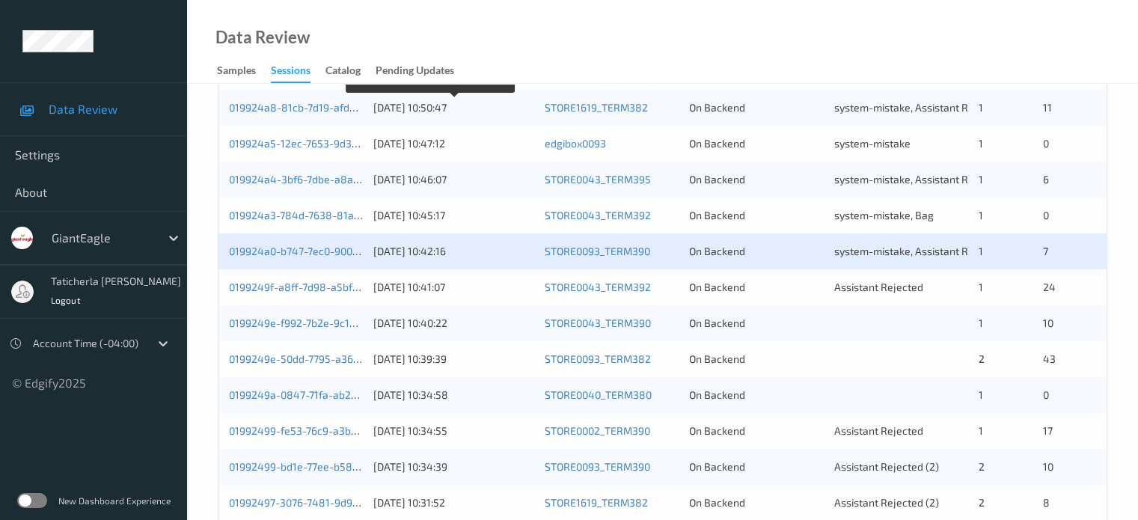
scroll to position [449, 0]
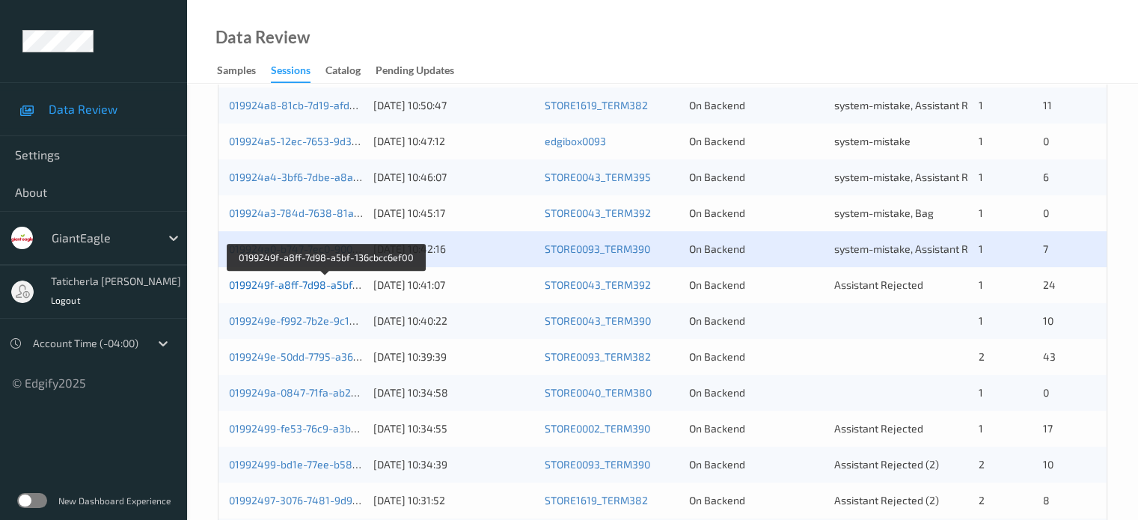
click at [321, 284] on link "0199249f-a8ff-7d98-a5bf-136cbcc6ef00" at bounding box center [326, 284] width 194 height 13
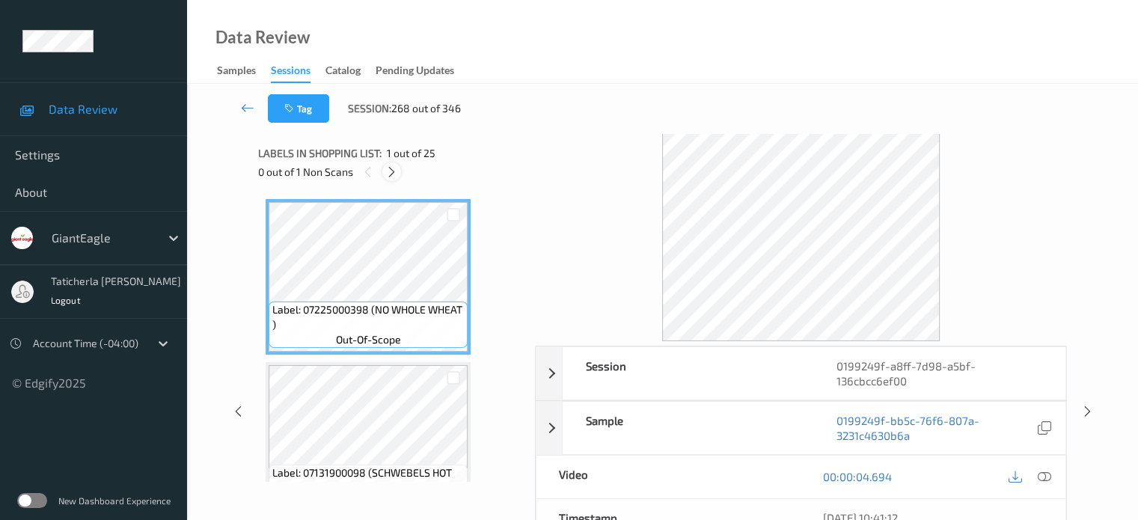
click at [390, 168] on icon at bounding box center [391, 171] width 13 height 13
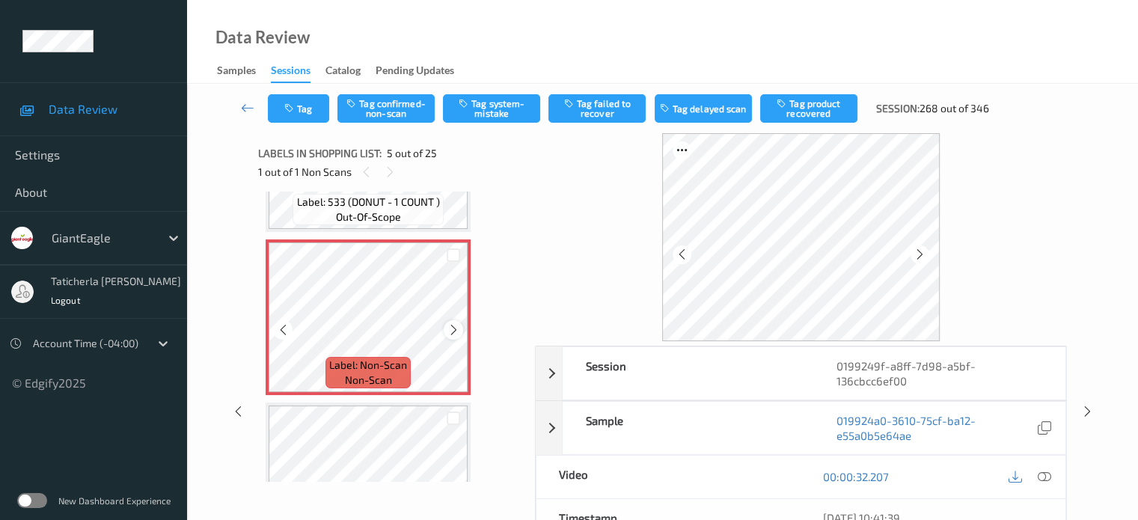
scroll to position [647, 0]
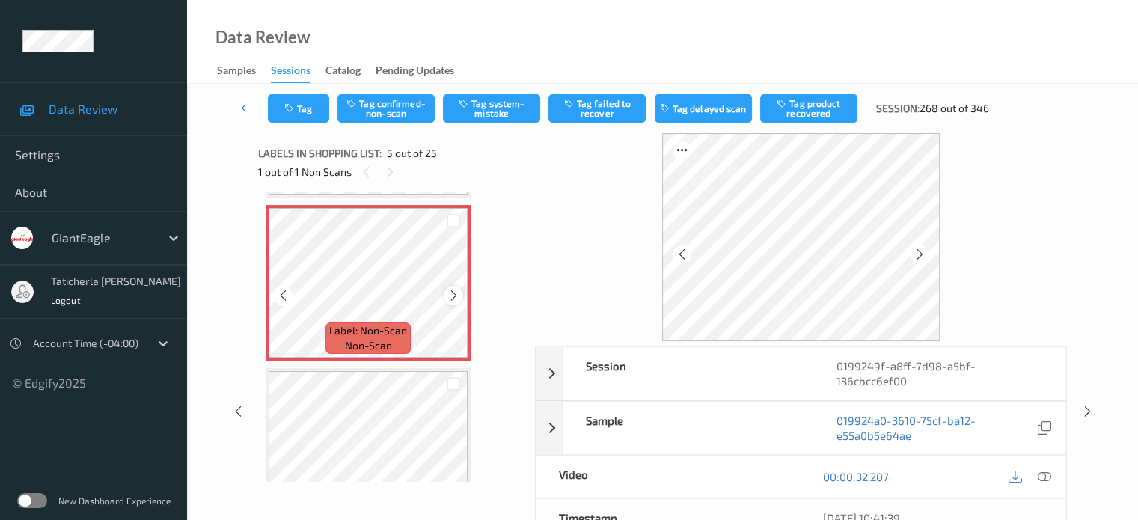
click at [458, 296] on icon at bounding box center [454, 295] width 13 height 13
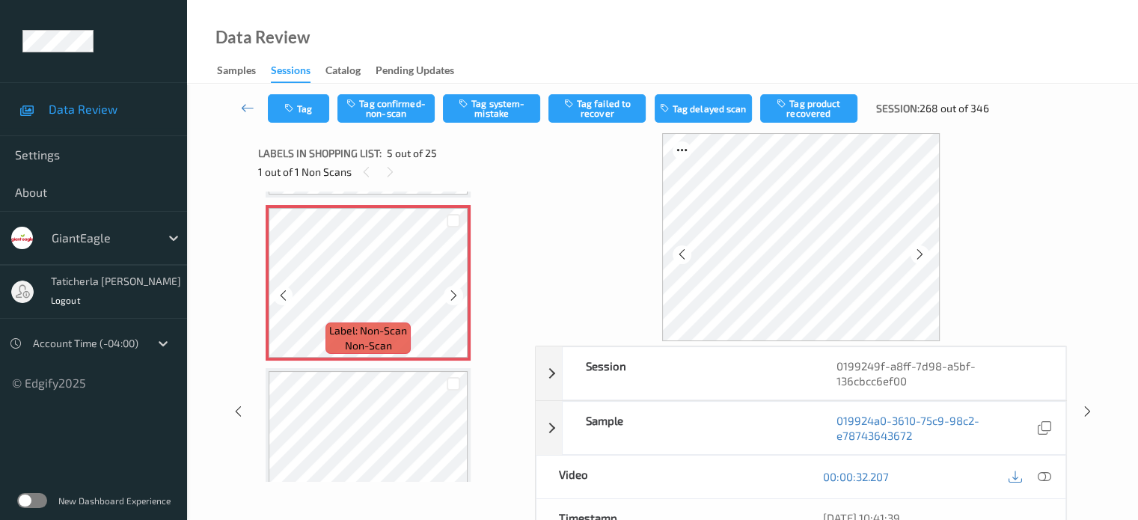
click at [458, 296] on icon at bounding box center [454, 295] width 13 height 13
click at [1042, 470] on icon at bounding box center [1043, 476] width 13 height 13
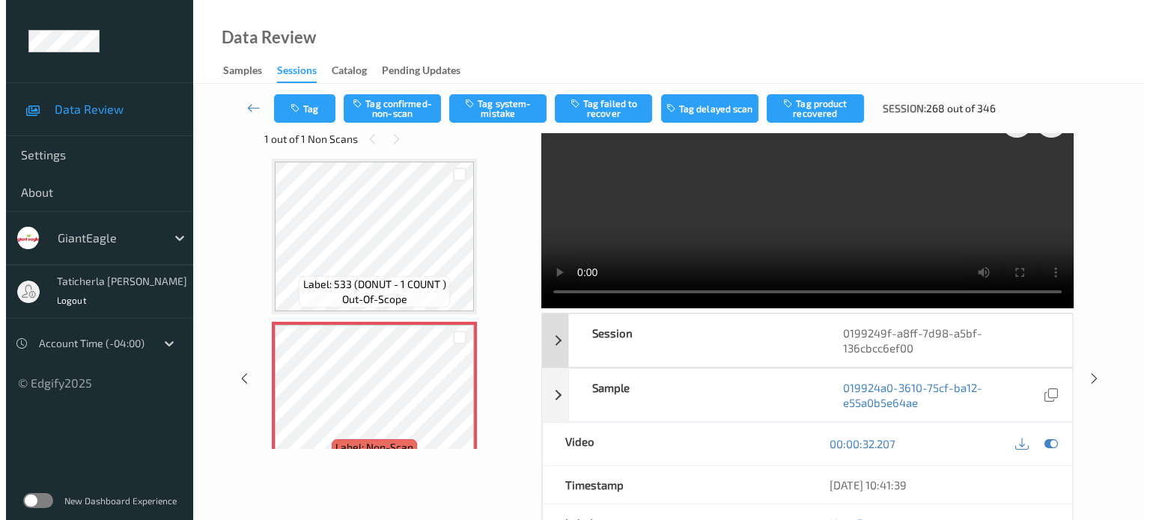
scroll to position [0, 0]
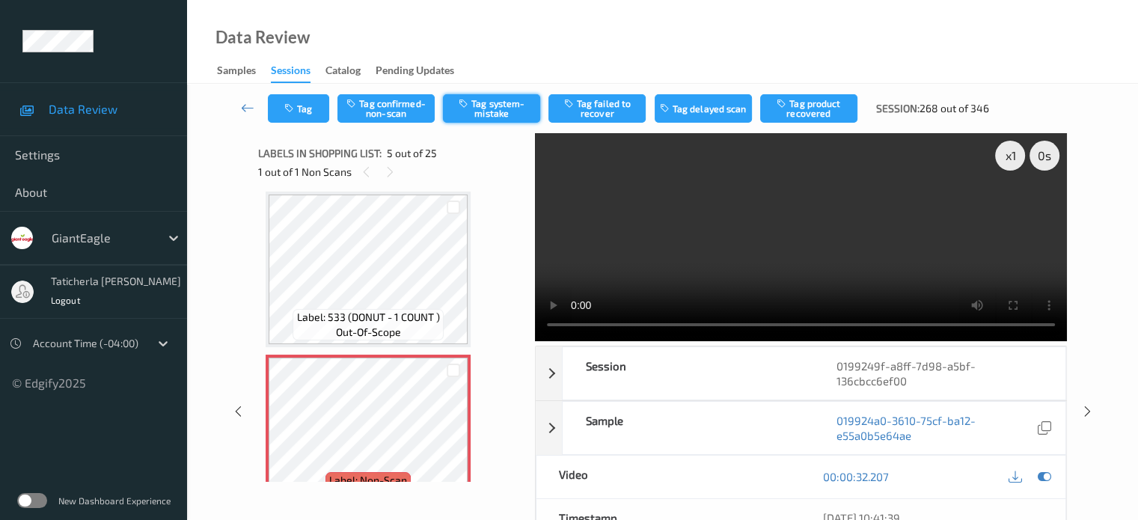
click at [539, 106] on button "Tag system-mistake" at bounding box center [491, 108] width 97 height 28
click at [302, 115] on button "Tag" at bounding box center [298, 108] width 61 height 28
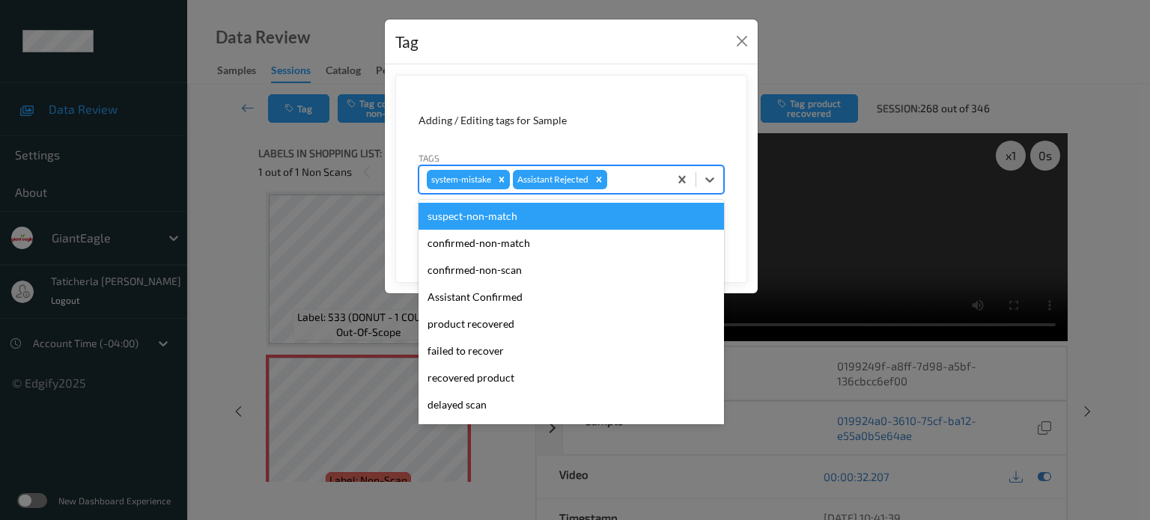
click at [649, 178] on div at bounding box center [635, 180] width 51 height 18
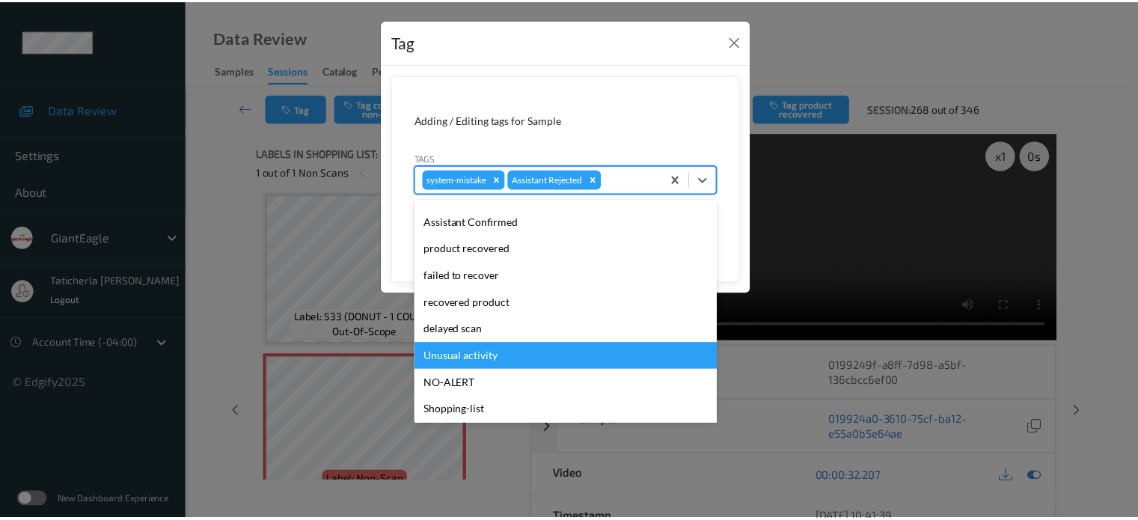
scroll to position [132, 0]
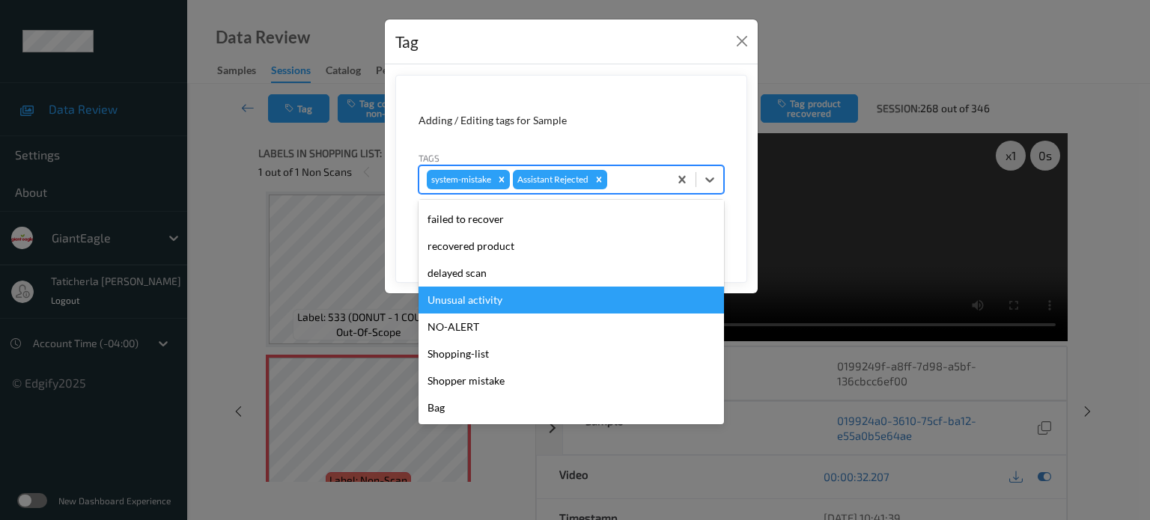
click at [564, 293] on div "Unusual activity" at bounding box center [570, 300] width 305 height 27
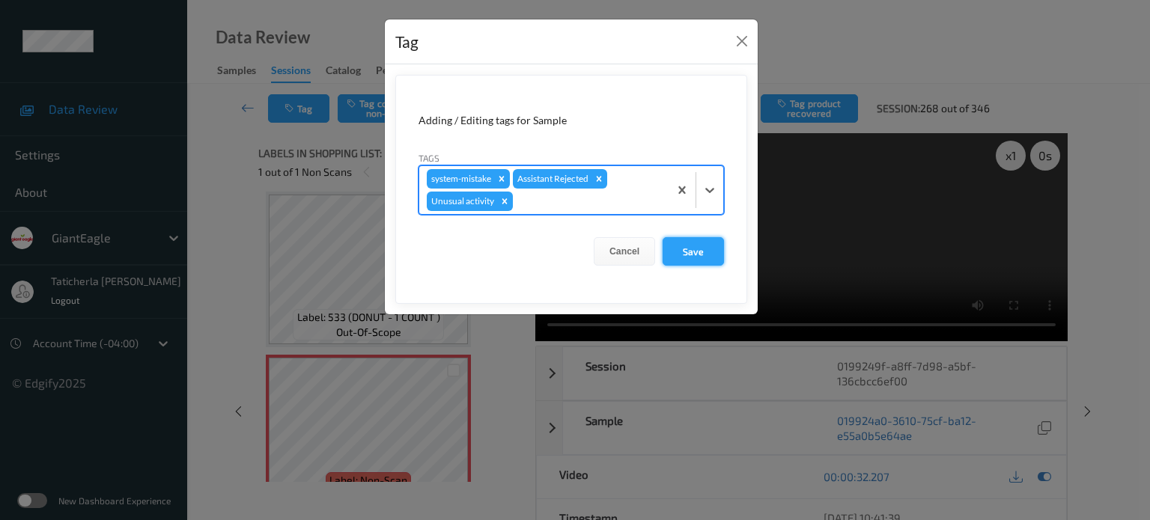
click at [701, 249] on button "Save" at bounding box center [692, 251] width 61 height 28
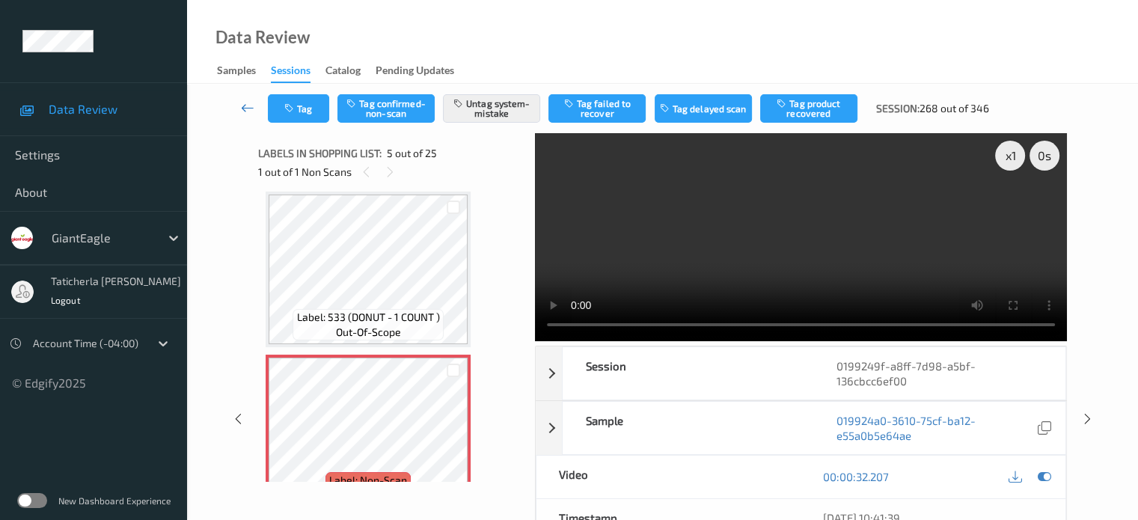
click at [241, 101] on icon at bounding box center [247, 107] width 13 height 15
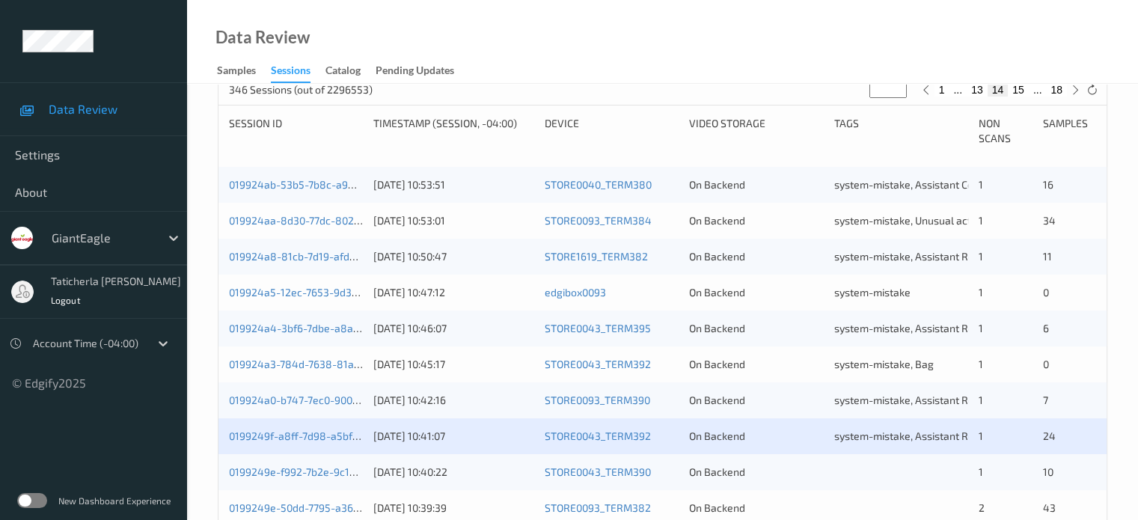
scroll to position [449, 0]
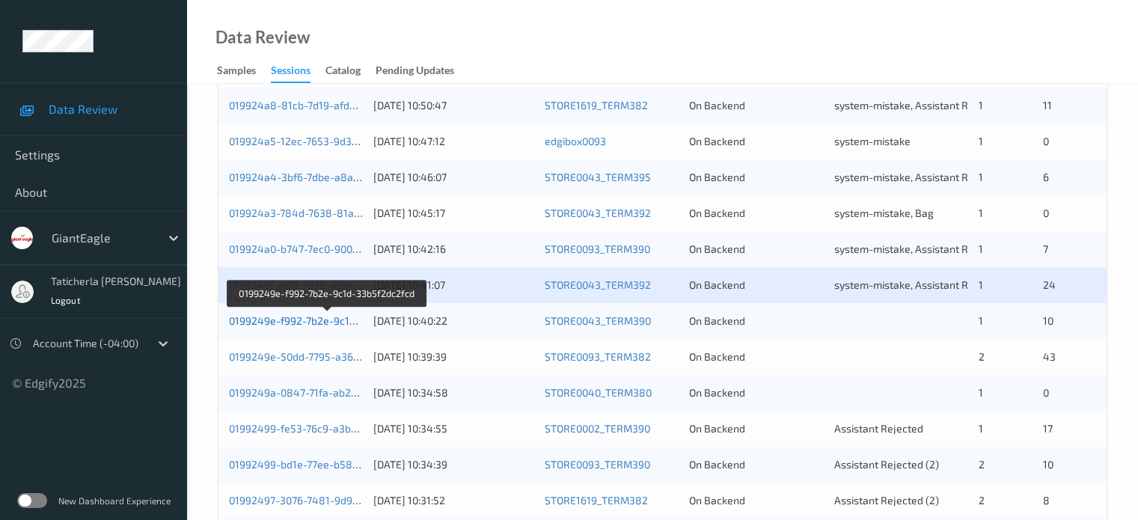
click at [326, 320] on link "0199249e-f992-7b2e-9c1d-33b5f2dc2fcd" at bounding box center [327, 320] width 197 height 13
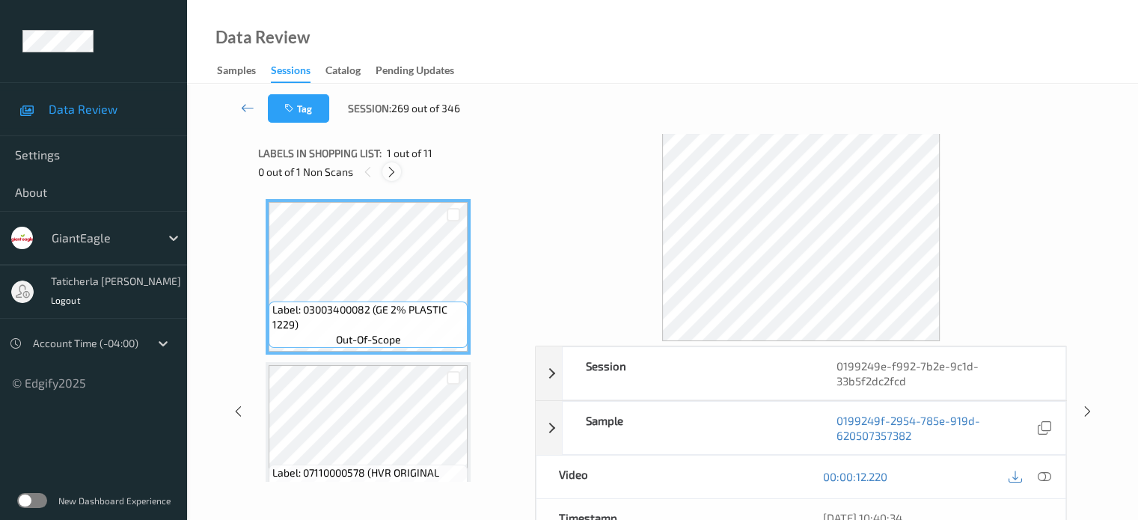
click at [392, 174] on icon at bounding box center [391, 171] width 13 height 13
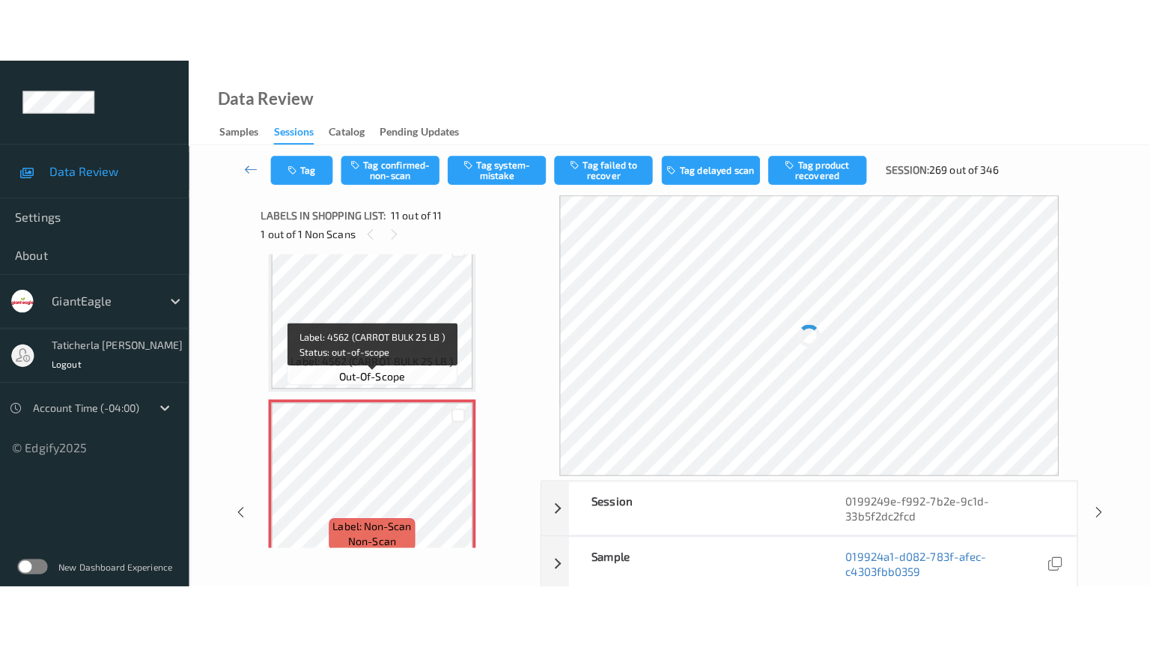
scroll to position [1512, 0]
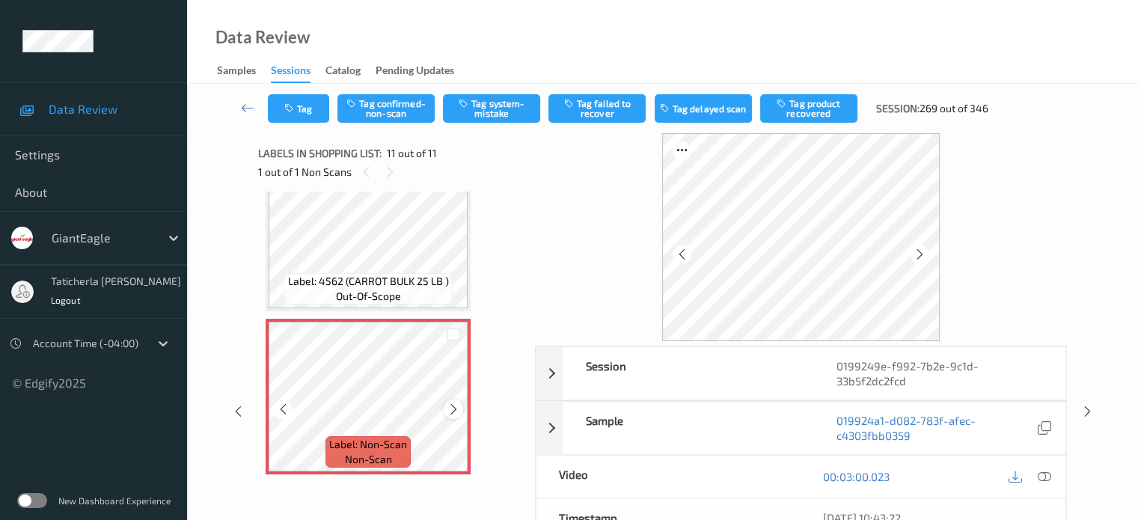
click at [451, 406] on icon at bounding box center [454, 409] width 13 height 13
click at [1042, 474] on icon at bounding box center [1043, 476] width 13 height 13
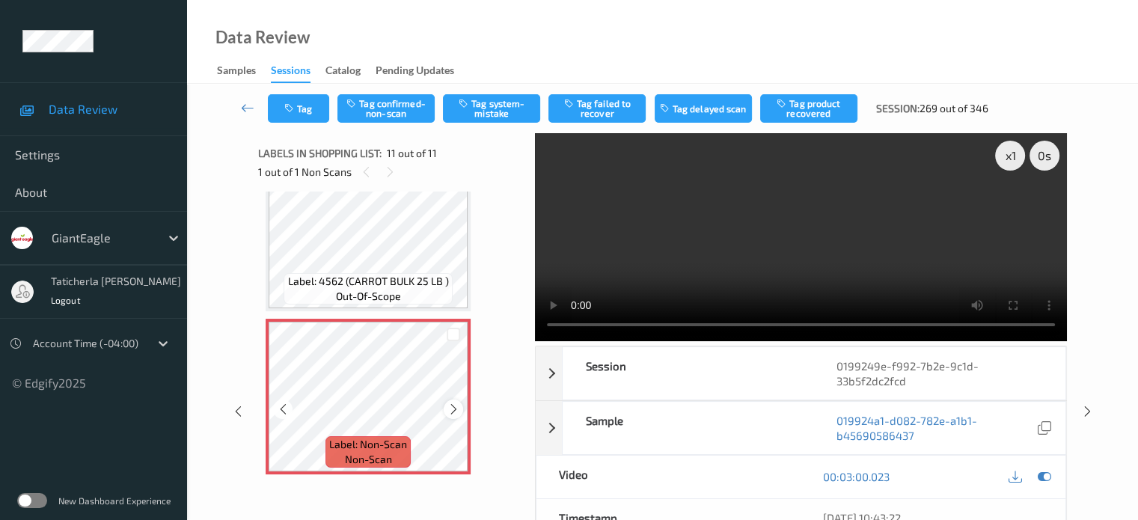
click at [455, 412] on icon at bounding box center [454, 409] width 13 height 13
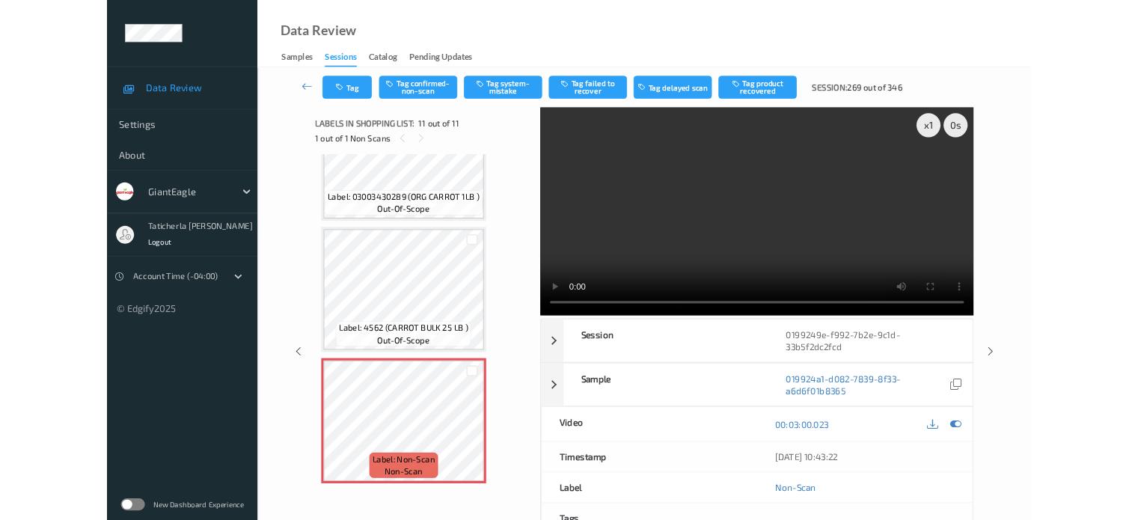
scroll to position [1385, 0]
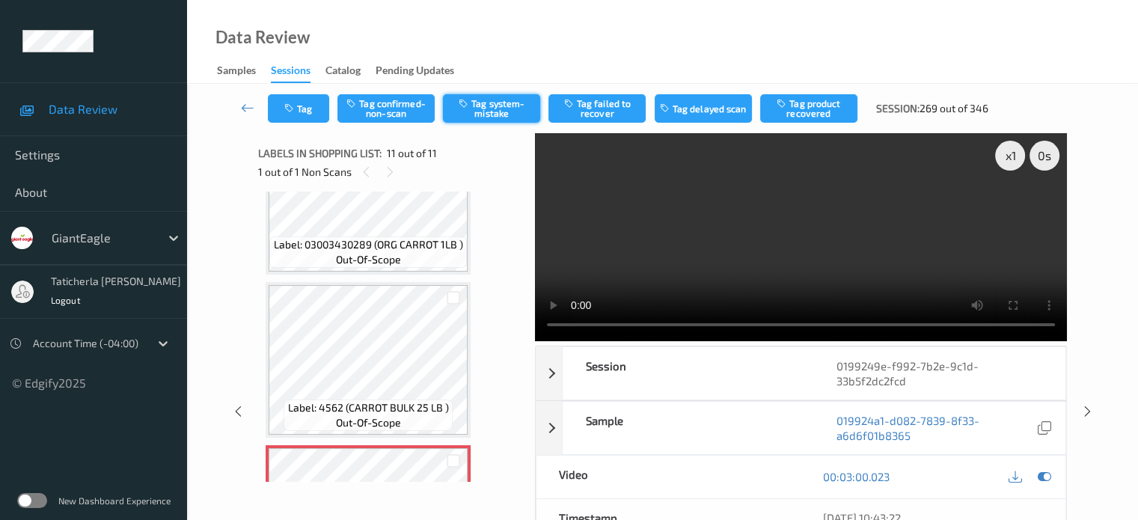
click at [485, 103] on button "Tag system-mistake" at bounding box center [491, 108] width 97 height 28
click at [242, 106] on icon at bounding box center [247, 107] width 13 height 15
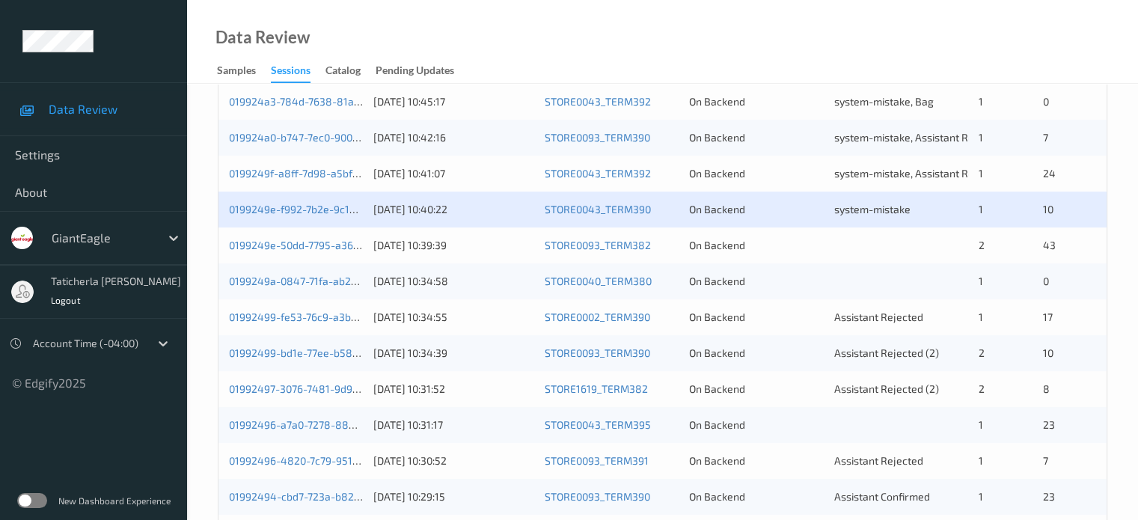
scroll to position [599, 0]
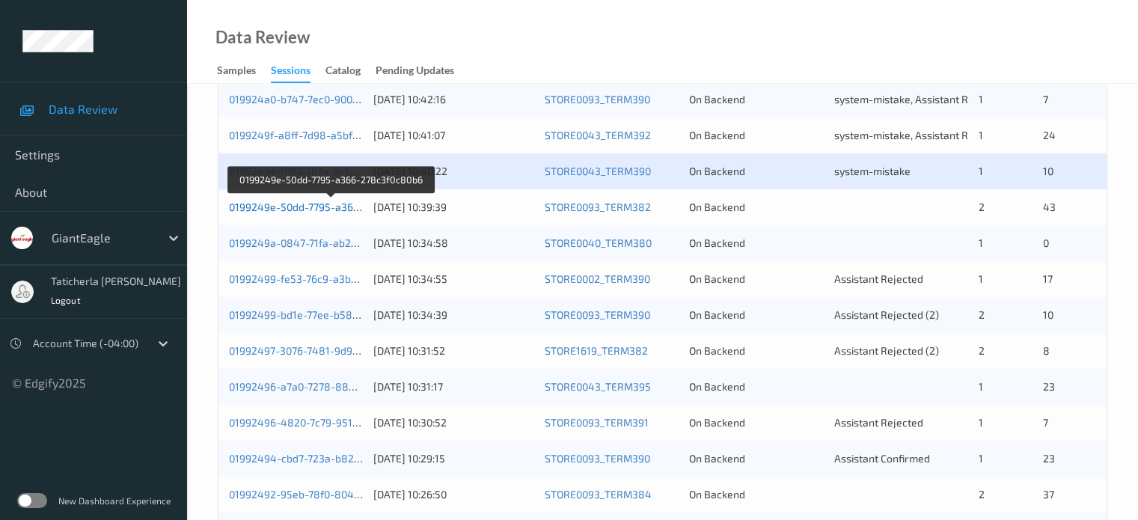
click at [308, 210] on link "0199249e-50dd-7795-a366-278c3f0c80b6" at bounding box center [331, 207] width 204 height 13
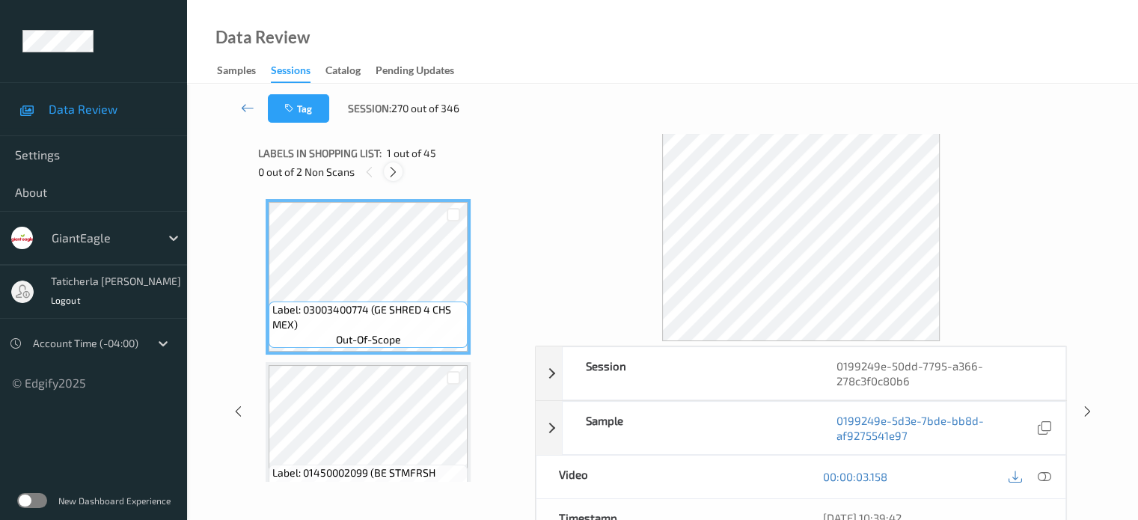
click at [397, 174] on icon at bounding box center [393, 171] width 13 height 13
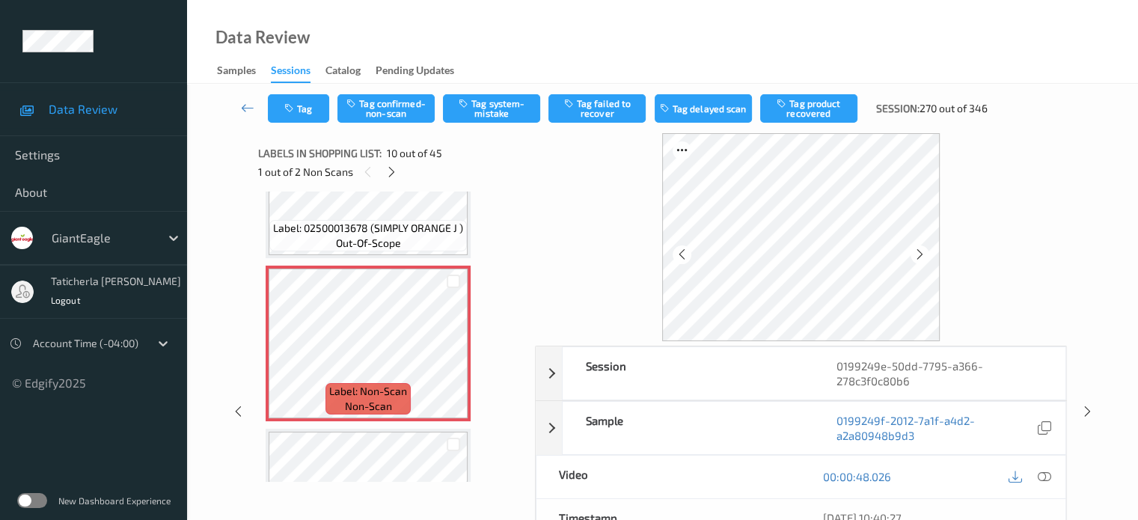
scroll to position [1388, 0]
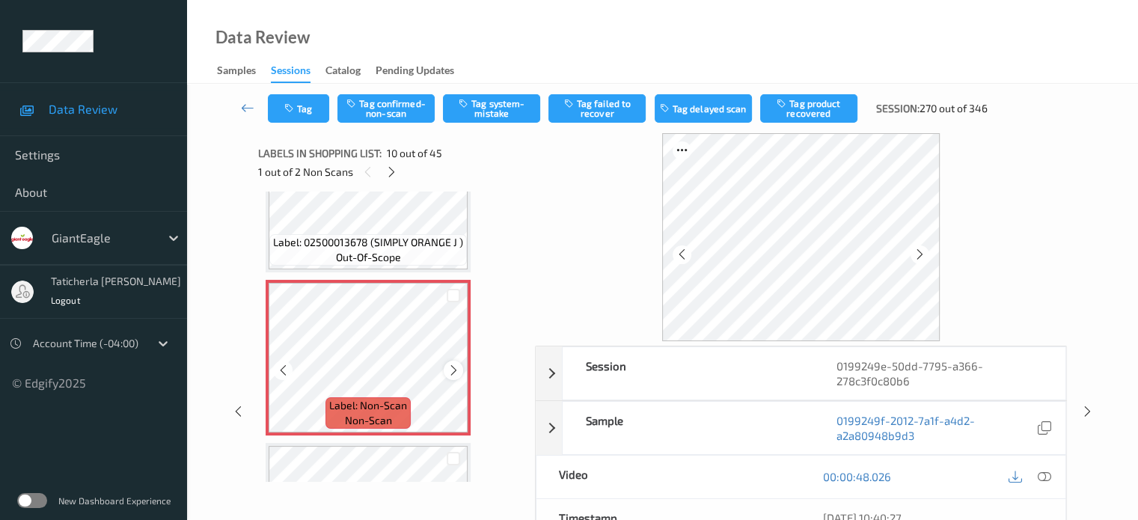
click at [450, 364] on icon at bounding box center [454, 370] width 13 height 13
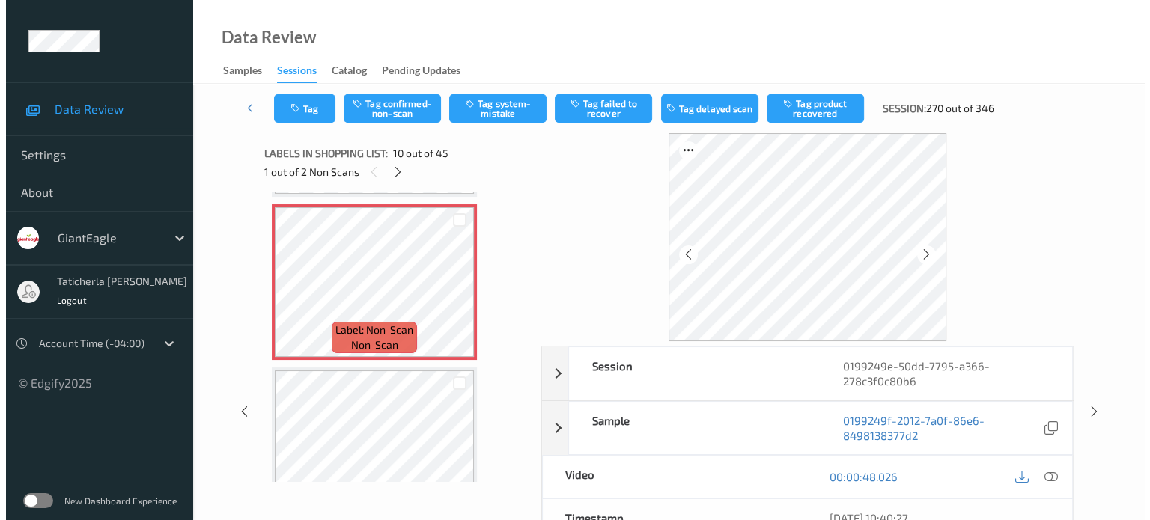
scroll to position [1462, 0]
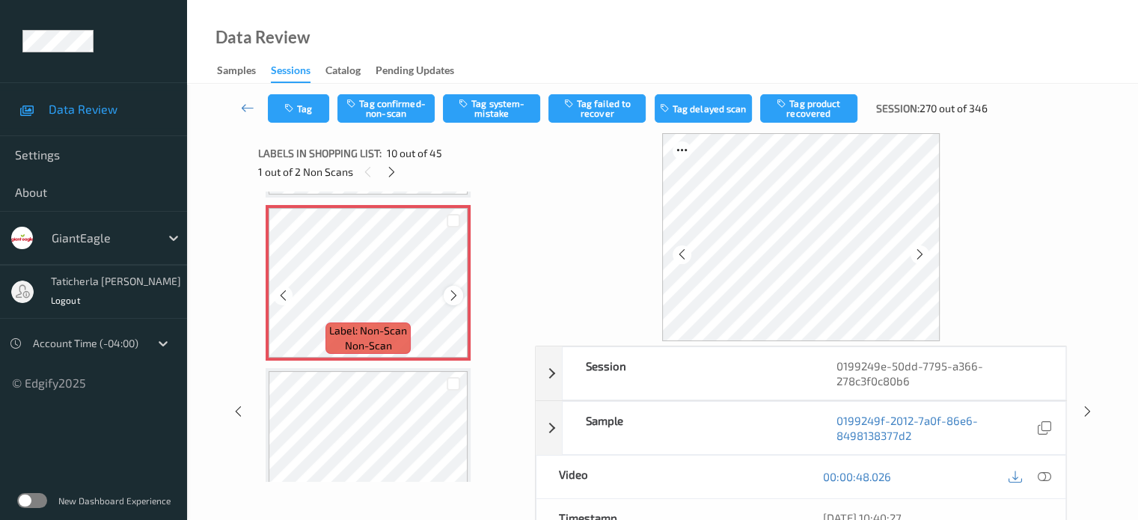
click at [459, 292] on icon at bounding box center [454, 295] width 13 height 13
click at [457, 294] on icon at bounding box center [454, 295] width 13 height 13
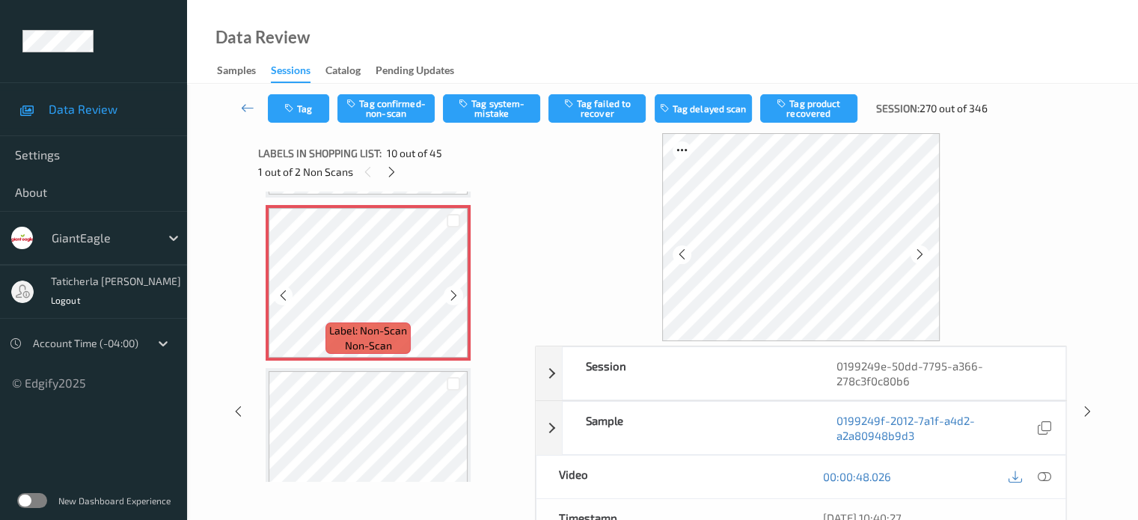
click at [457, 294] on icon at bounding box center [454, 295] width 13 height 13
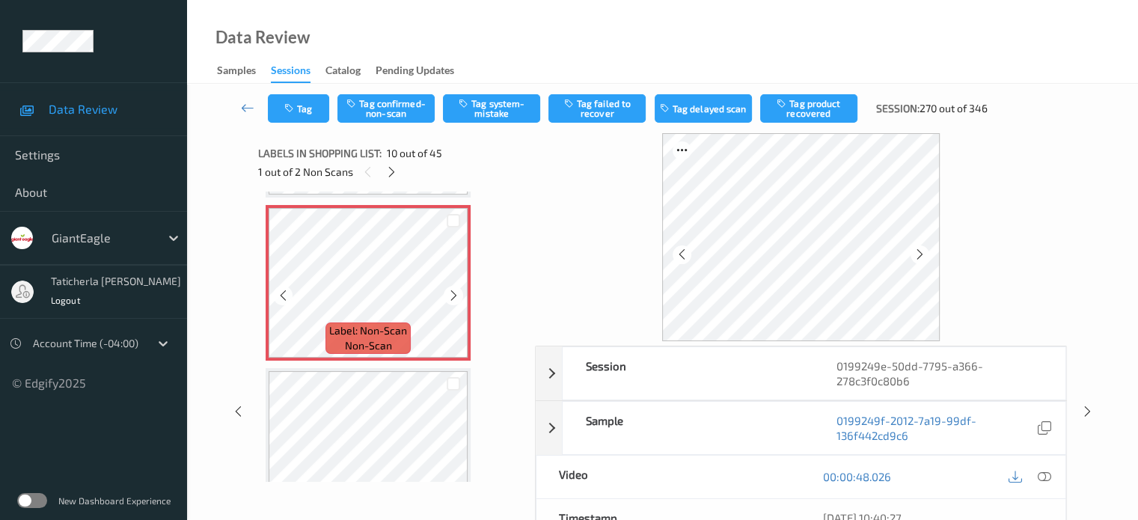
click at [457, 294] on icon at bounding box center [454, 295] width 13 height 13
click at [1043, 474] on icon at bounding box center [1043, 476] width 13 height 13
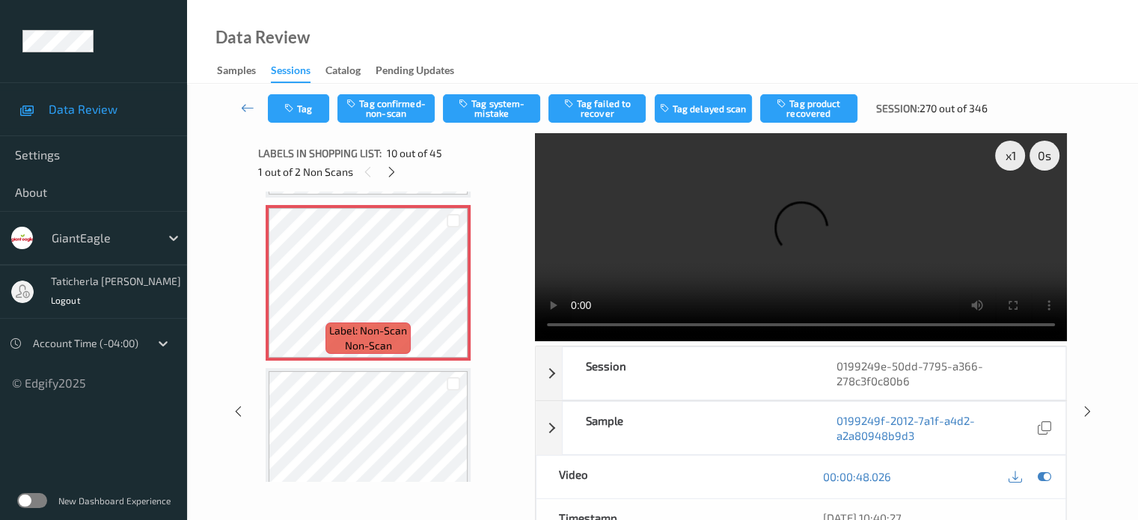
click at [1013, 210] on video at bounding box center [801, 237] width 532 height 208
click at [477, 115] on button "Tag system-mistake" at bounding box center [491, 108] width 97 height 28
click at [308, 106] on button "Tag" at bounding box center [298, 108] width 61 height 28
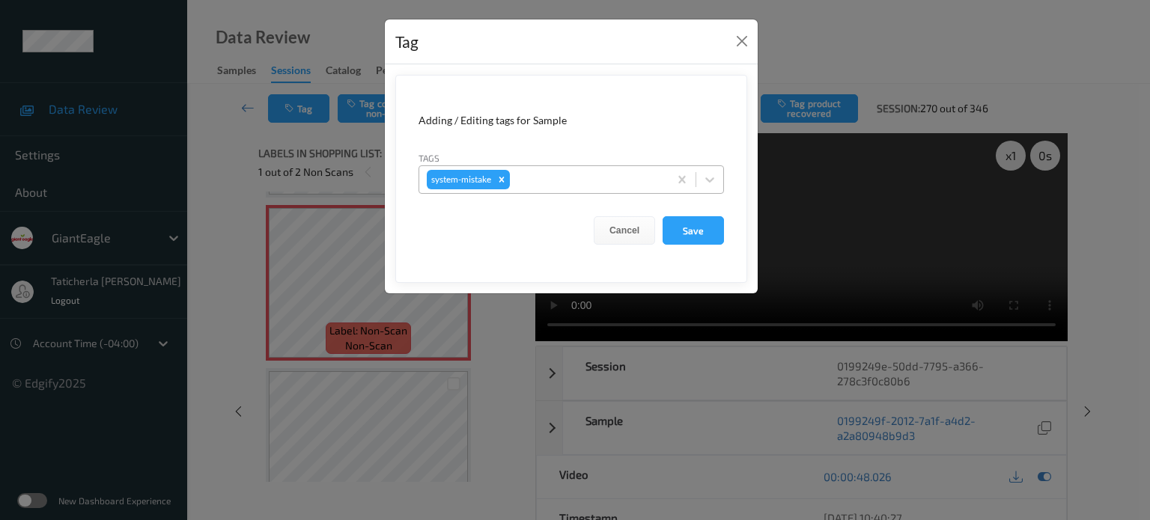
click at [605, 171] on div at bounding box center [587, 180] width 148 height 18
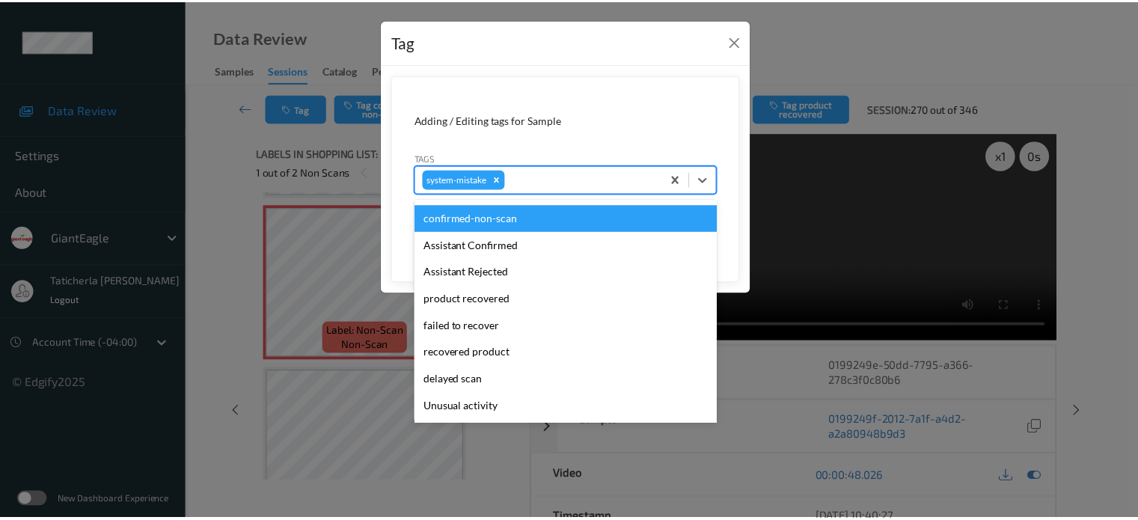
scroll to position [75, 0]
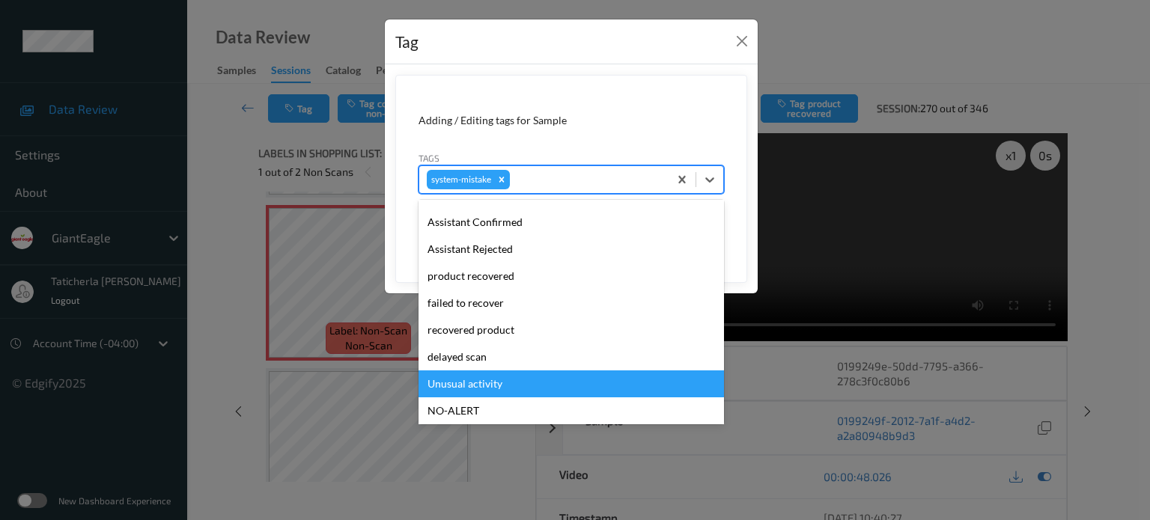
drag, startPoint x: 492, startPoint y: 385, endPoint x: 575, endPoint y: 293, distance: 124.1
click at [497, 385] on div "Unusual activity" at bounding box center [570, 383] width 305 height 27
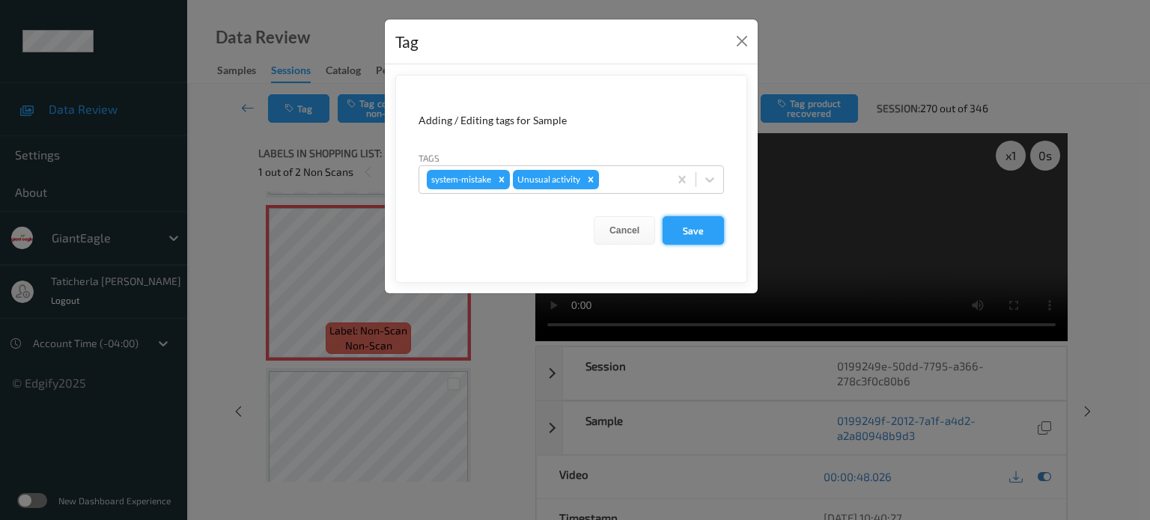
click at [690, 223] on button "Save" at bounding box center [692, 230] width 61 height 28
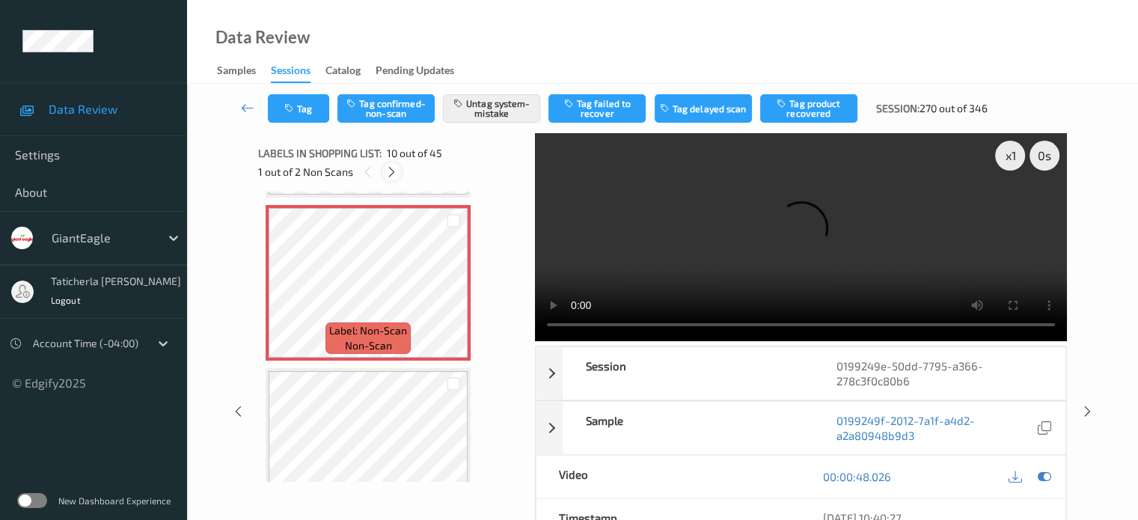
click at [388, 172] on icon at bounding box center [391, 171] width 13 height 13
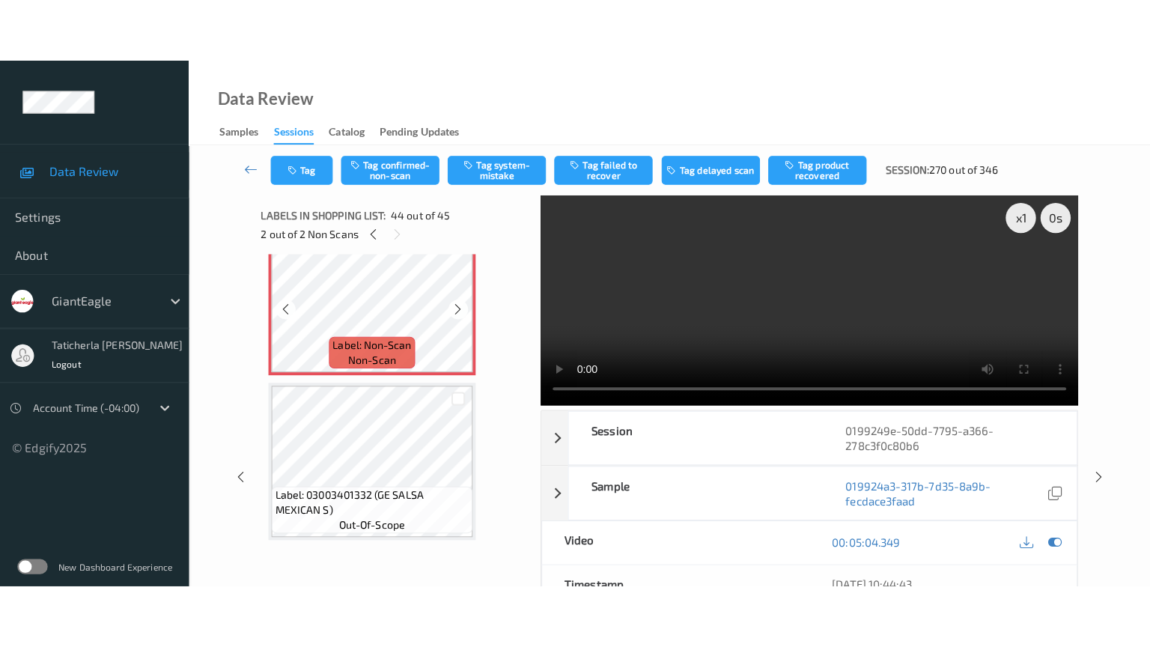
scroll to position [6984, 0]
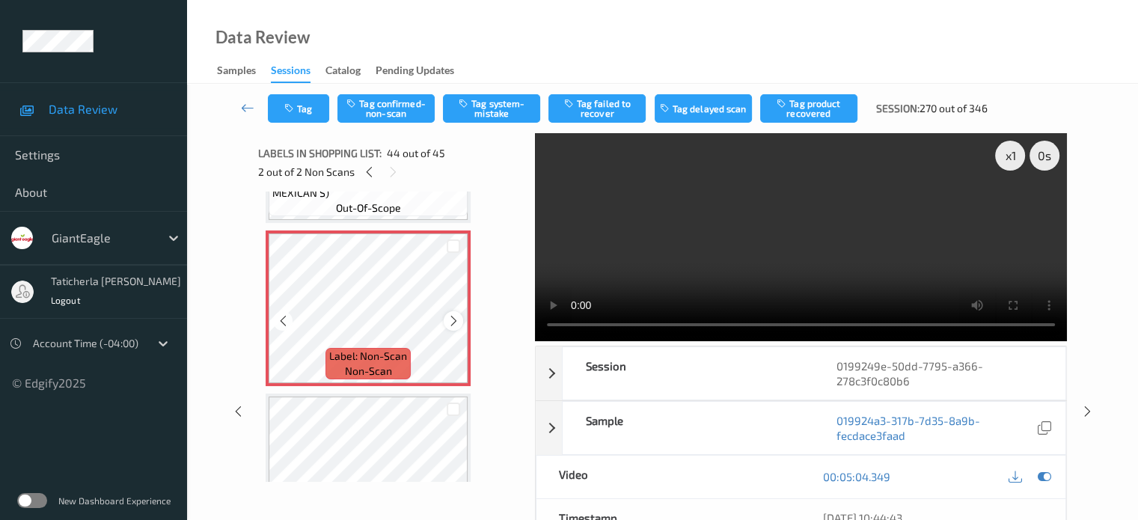
click at [454, 321] on icon at bounding box center [454, 320] width 13 height 13
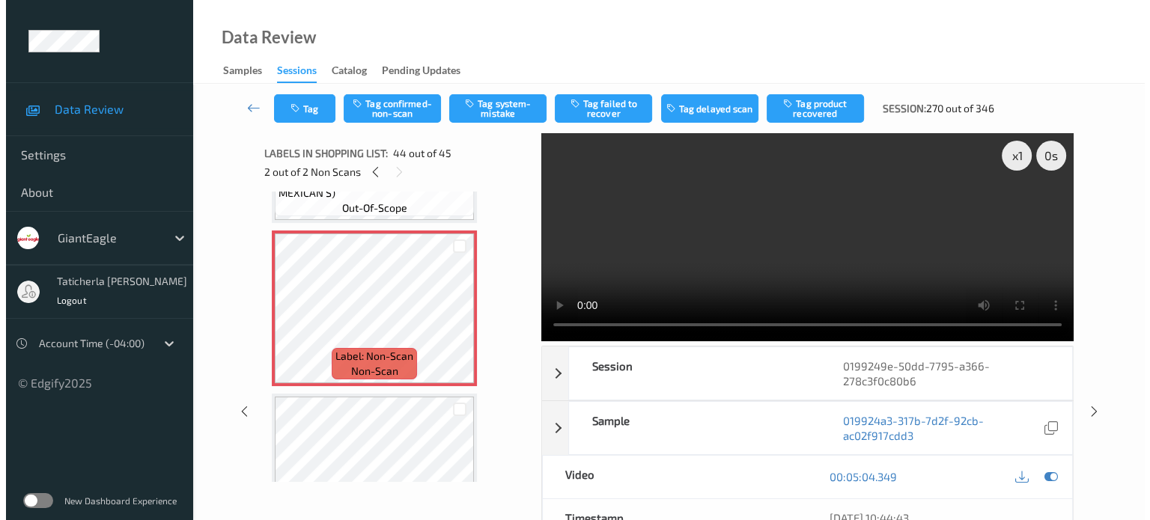
scroll to position [6933, 0]
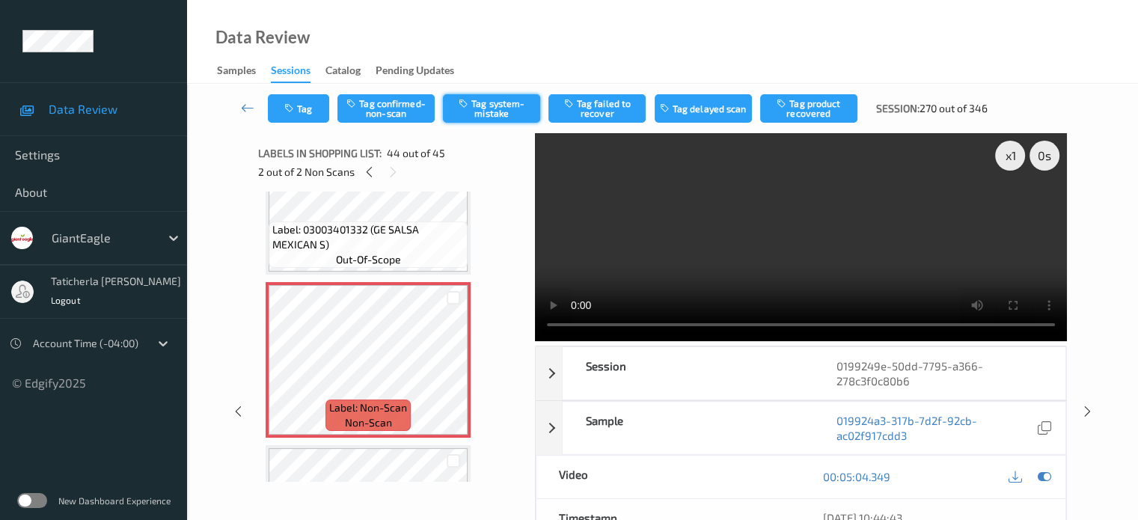
click at [509, 108] on button "Tag system-mistake" at bounding box center [491, 108] width 97 height 28
click at [291, 101] on button "Tag" at bounding box center [298, 108] width 61 height 28
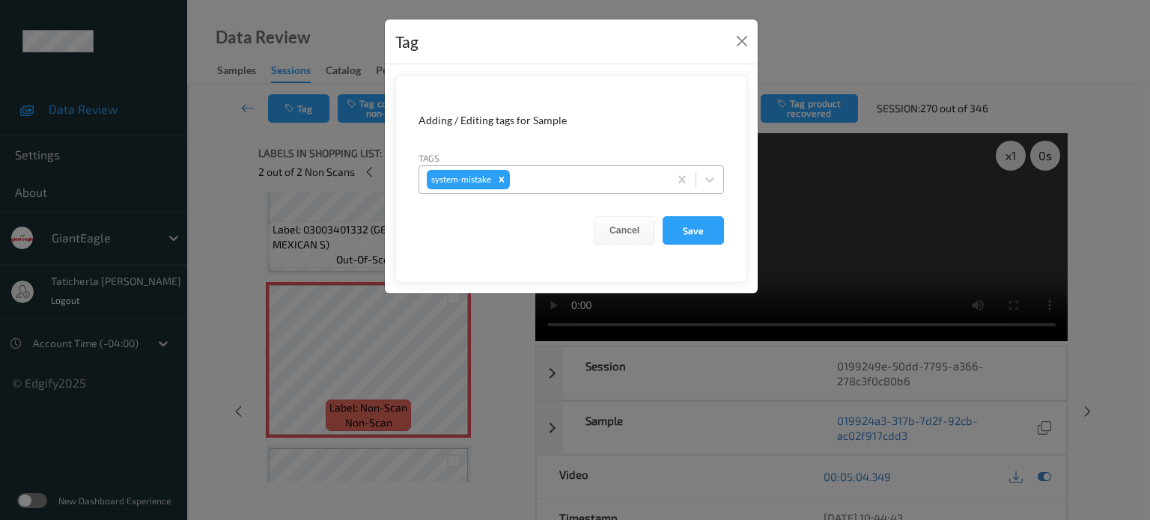
click at [555, 169] on div "system-mistake" at bounding box center [543, 179] width 249 height 25
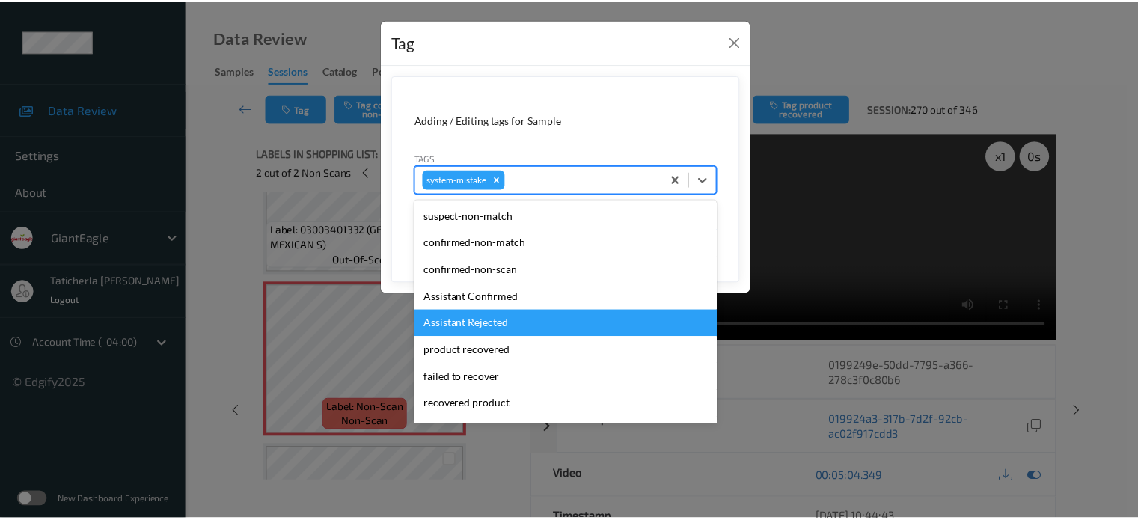
scroll to position [75, 0]
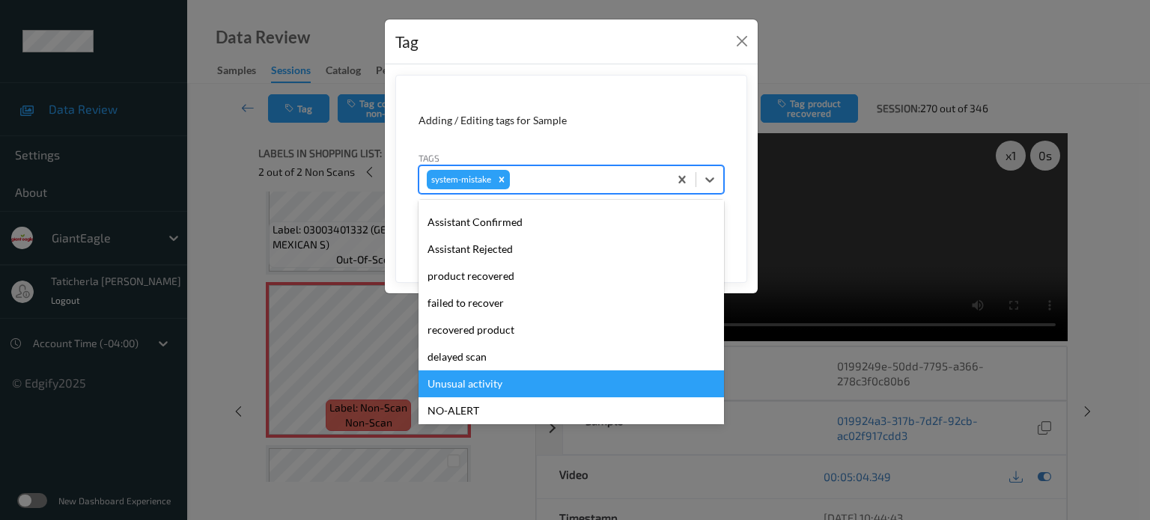
click at [480, 378] on div "Unusual activity" at bounding box center [570, 383] width 305 height 27
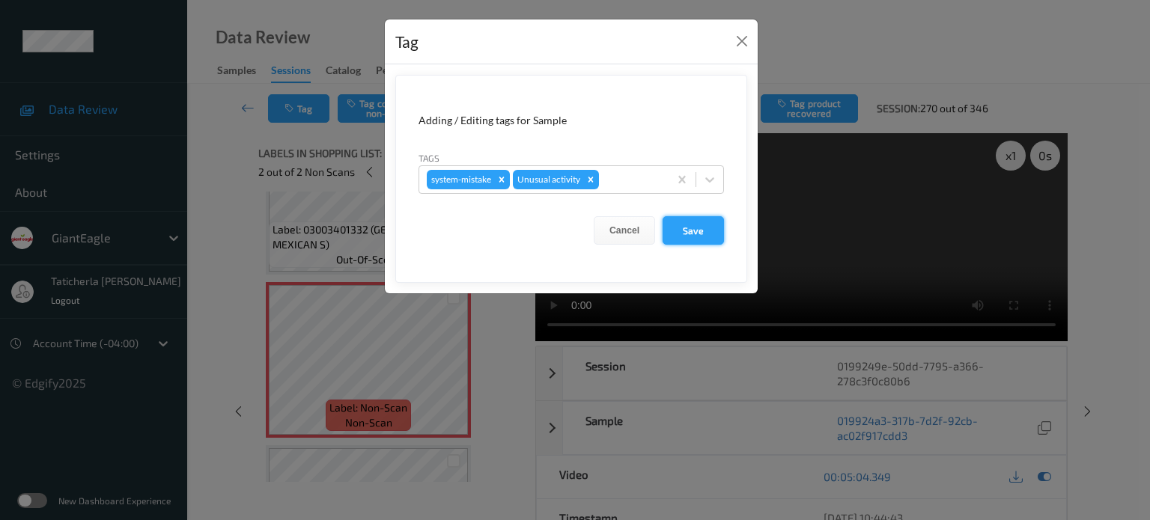
click at [691, 236] on button "Save" at bounding box center [692, 230] width 61 height 28
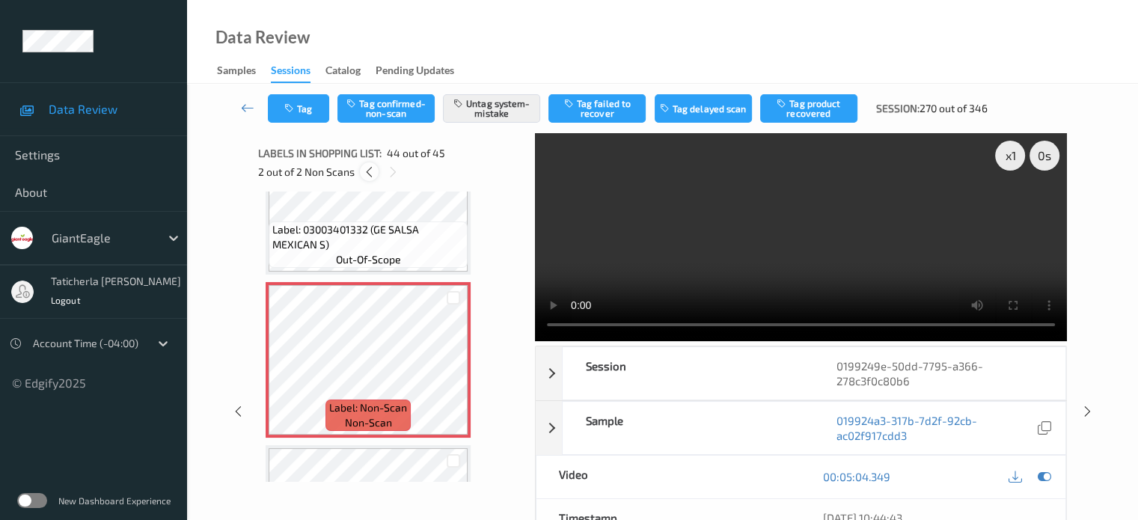
click at [369, 173] on icon at bounding box center [369, 171] width 13 height 13
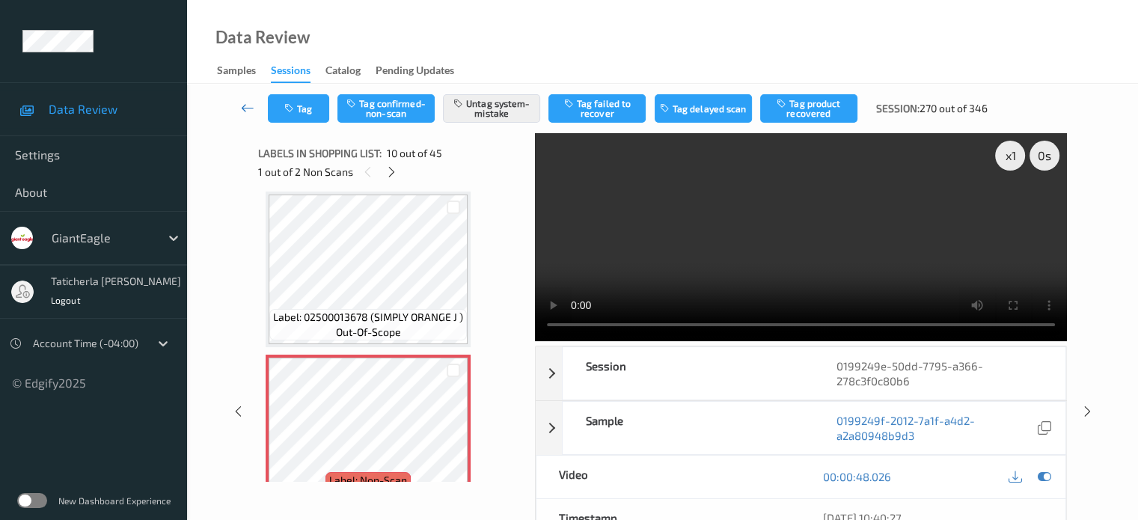
click at [248, 103] on icon at bounding box center [247, 107] width 13 height 15
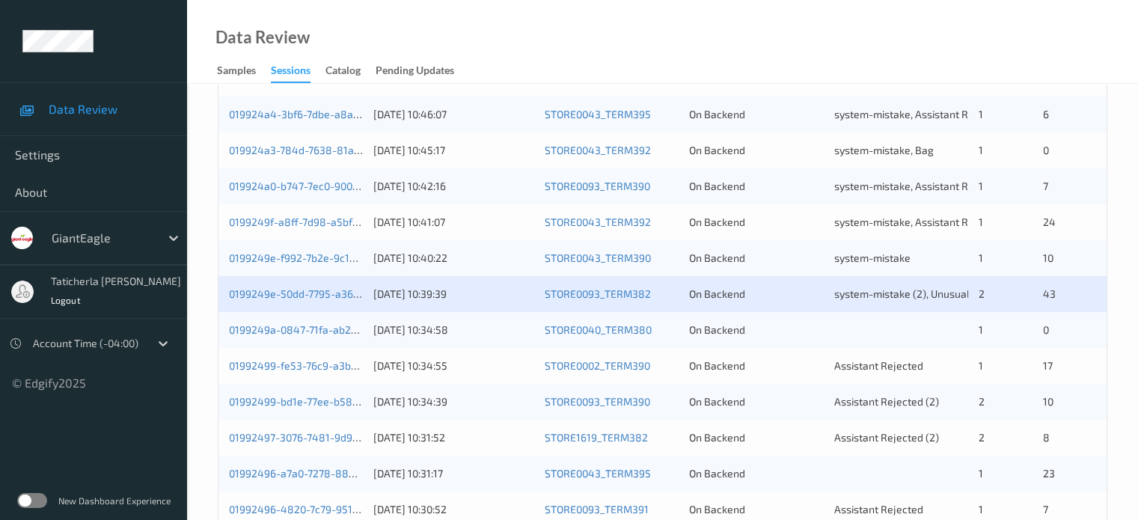
scroll to position [599, 0]
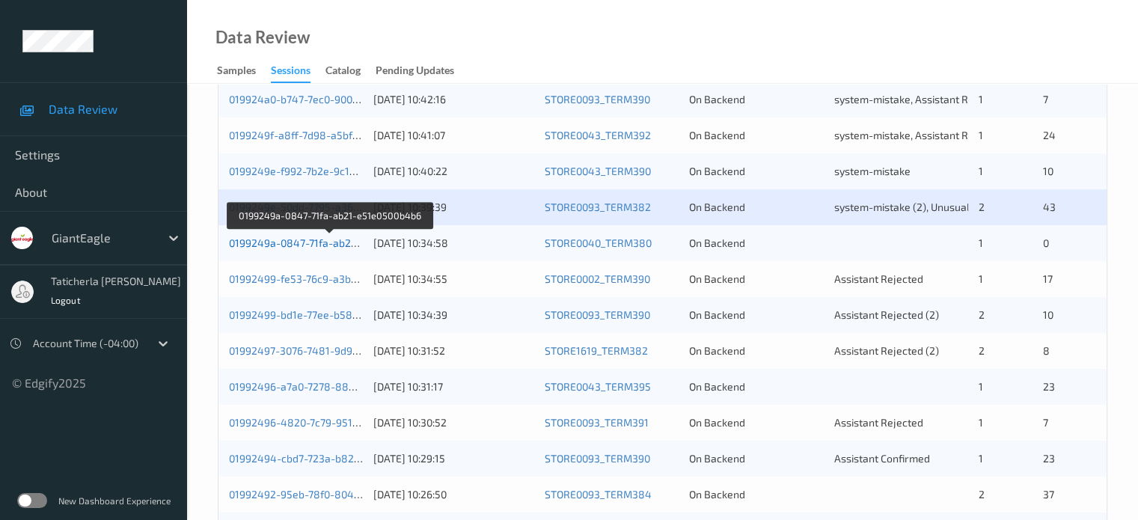
click at [320, 244] on link "0199249a-0847-71fa-ab21-e51e0500b4b6" at bounding box center [330, 242] width 202 height 13
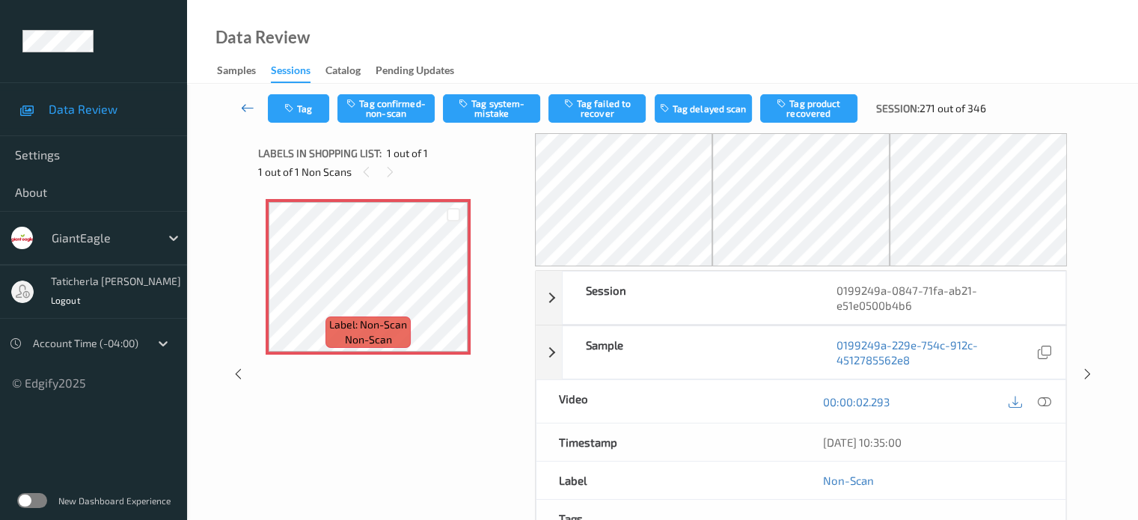
click at [245, 108] on icon at bounding box center [247, 107] width 13 height 15
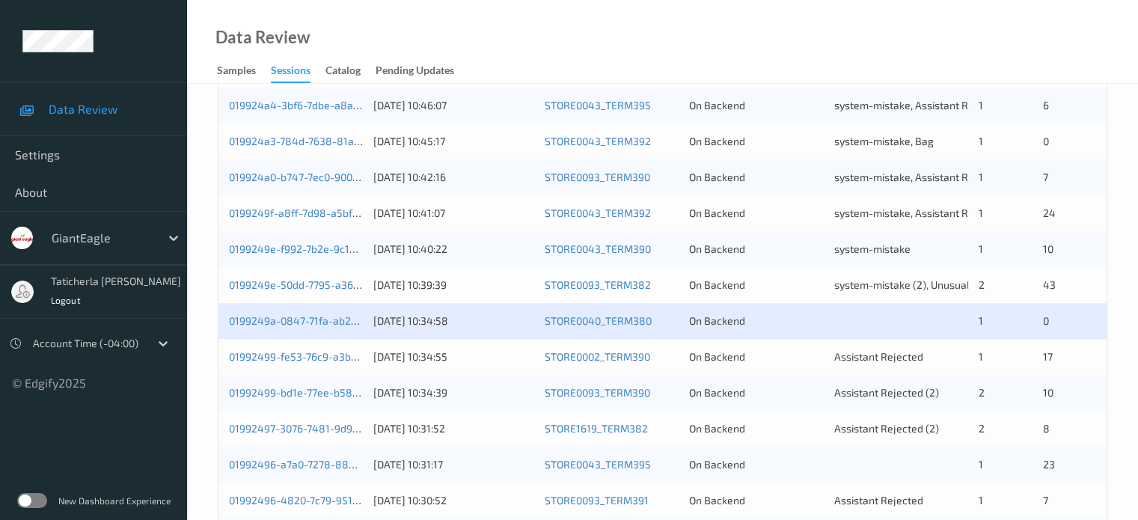
scroll to position [524, 0]
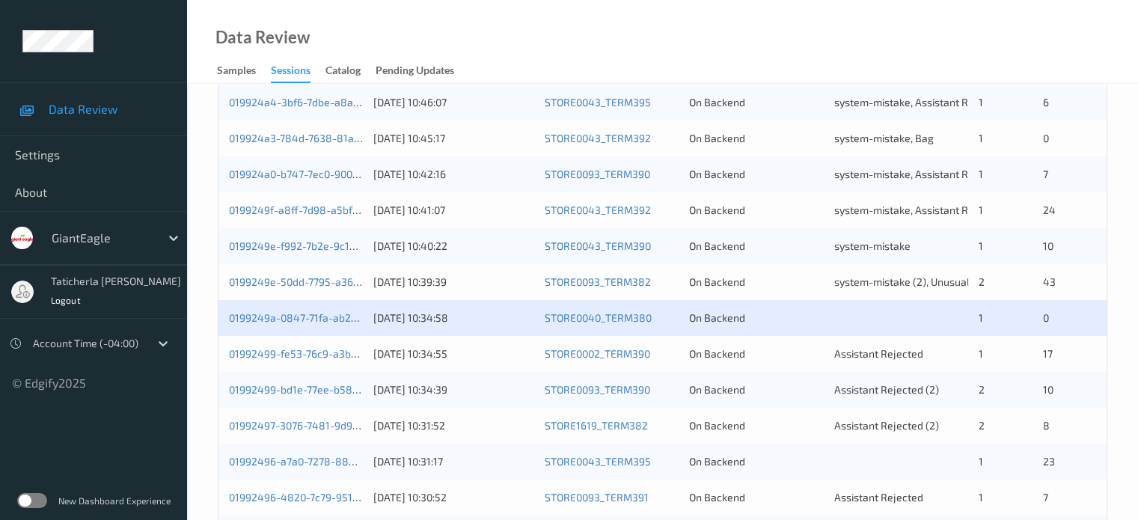
click at [297, 311] on div "0199249a-0847-71fa-ab21-e51e0500b4b6" at bounding box center [296, 318] width 134 height 15
click at [299, 325] on div "0199249a-0847-71fa-ab21-e51e0500b4b6 [DATE] 10:34:58 STORE0040_TERM380 On Backe…" at bounding box center [663, 318] width 888 height 36
click at [298, 322] on link "0199249a-0847-71fa-ab21-e51e0500b4b6" at bounding box center [330, 317] width 202 height 13
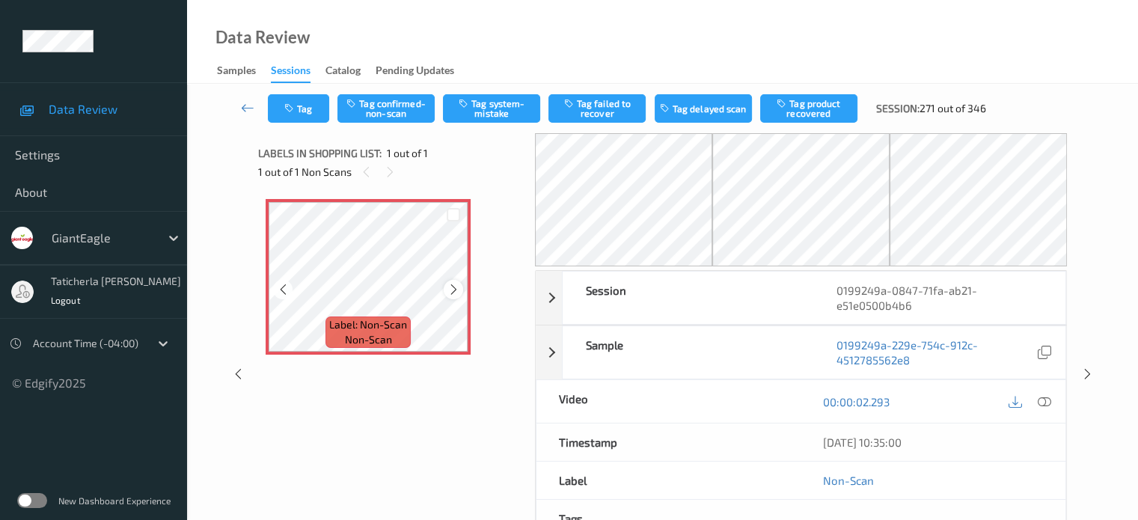
click at [457, 291] on icon at bounding box center [454, 289] width 13 height 13
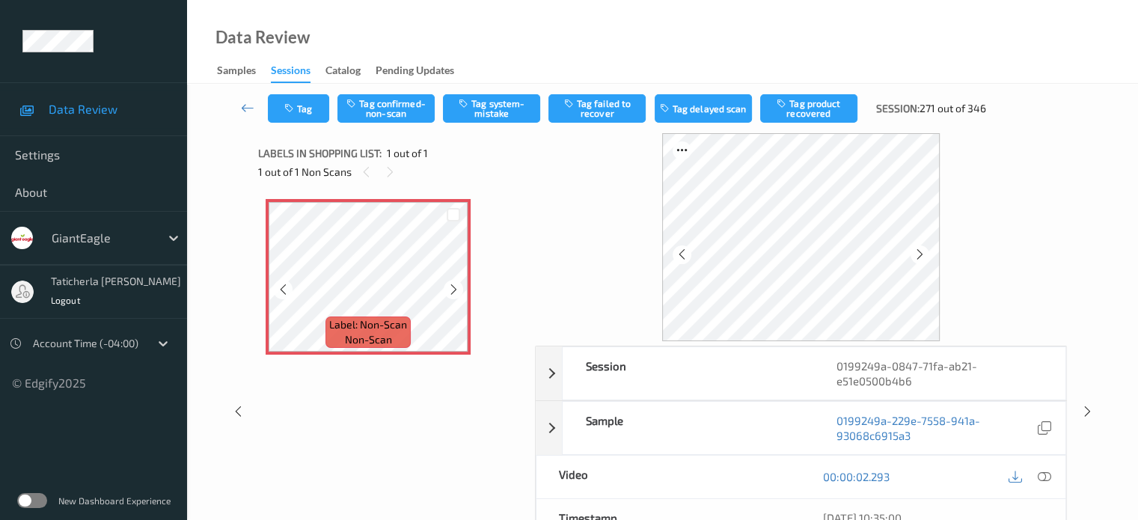
click at [454, 291] on icon at bounding box center [454, 289] width 13 height 13
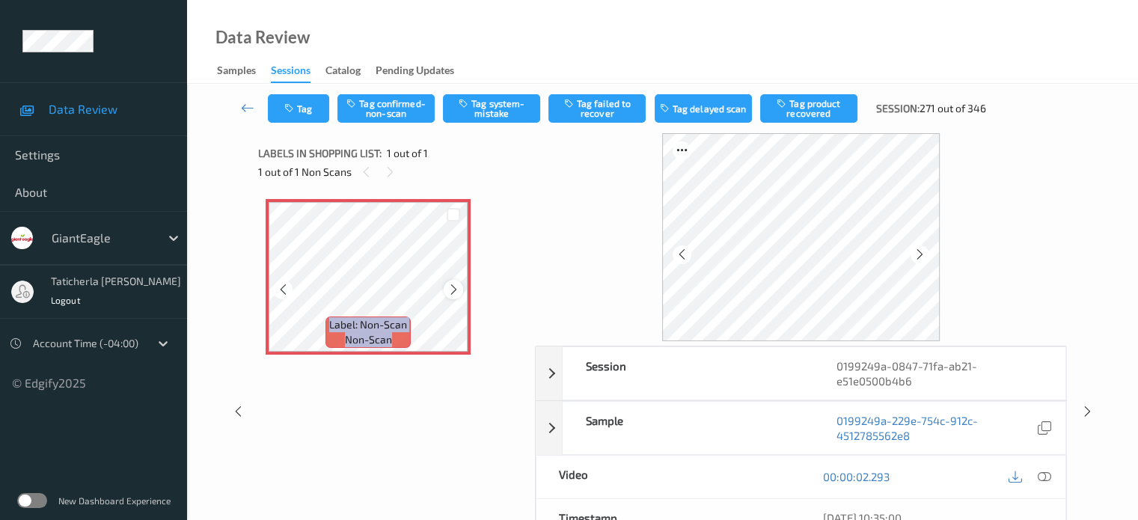
click at [454, 291] on icon at bounding box center [454, 289] width 13 height 13
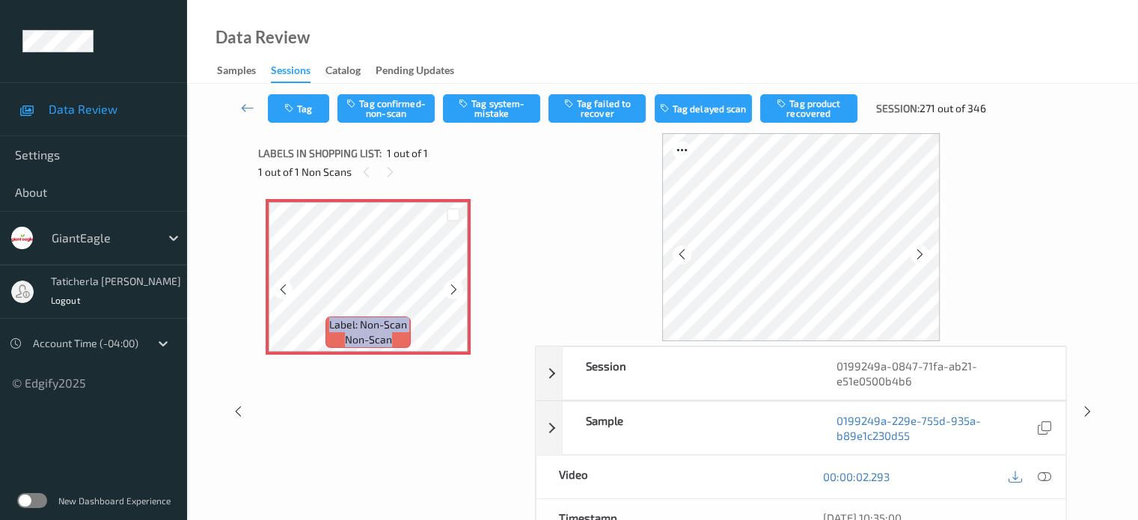
click at [454, 291] on icon at bounding box center [454, 289] width 13 height 13
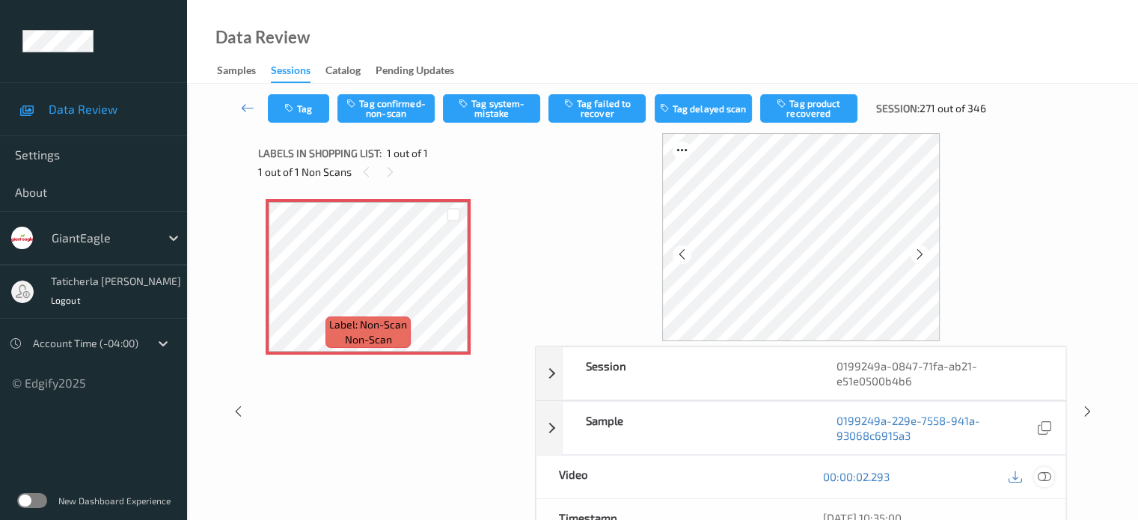
click at [1042, 474] on icon at bounding box center [1043, 476] width 13 height 13
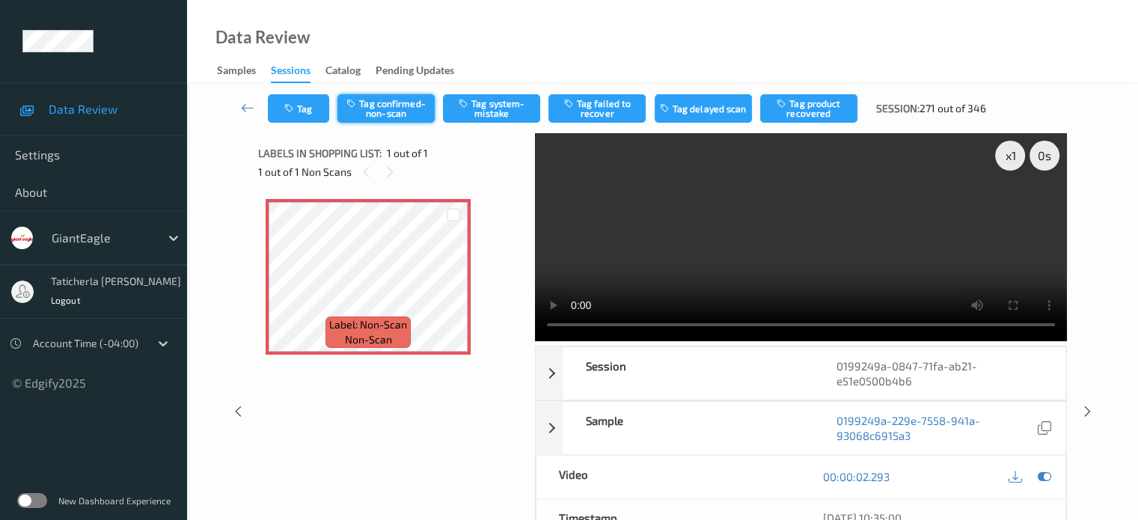
click at [406, 109] on button "Tag confirmed-non-scan" at bounding box center [386, 108] width 97 height 28
click at [248, 106] on icon at bounding box center [247, 107] width 13 height 15
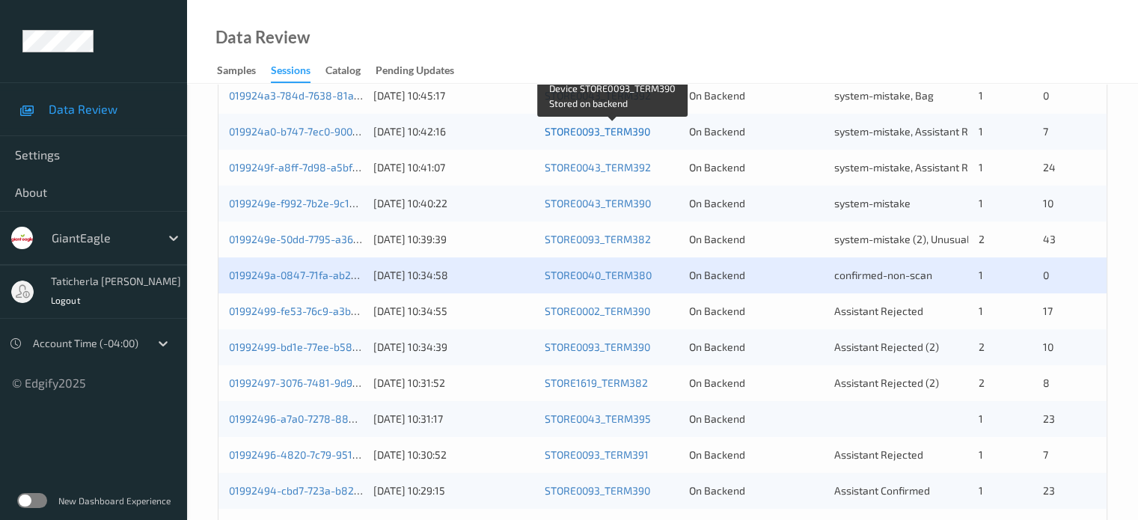
scroll to position [723, 0]
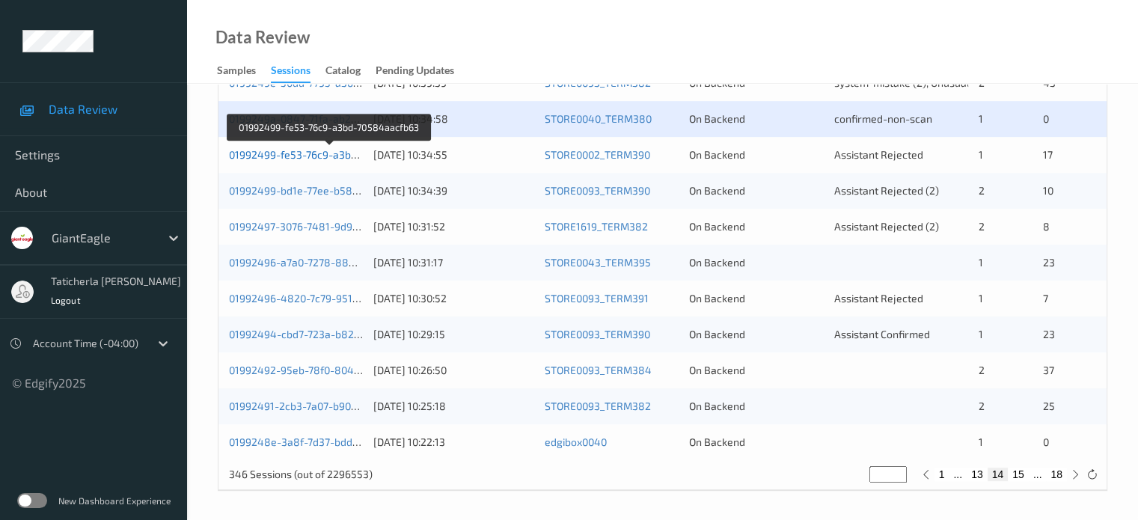
click at [317, 155] on link "01992499-fe53-76c9-a3bd-70584aacfb63" at bounding box center [329, 154] width 201 height 13
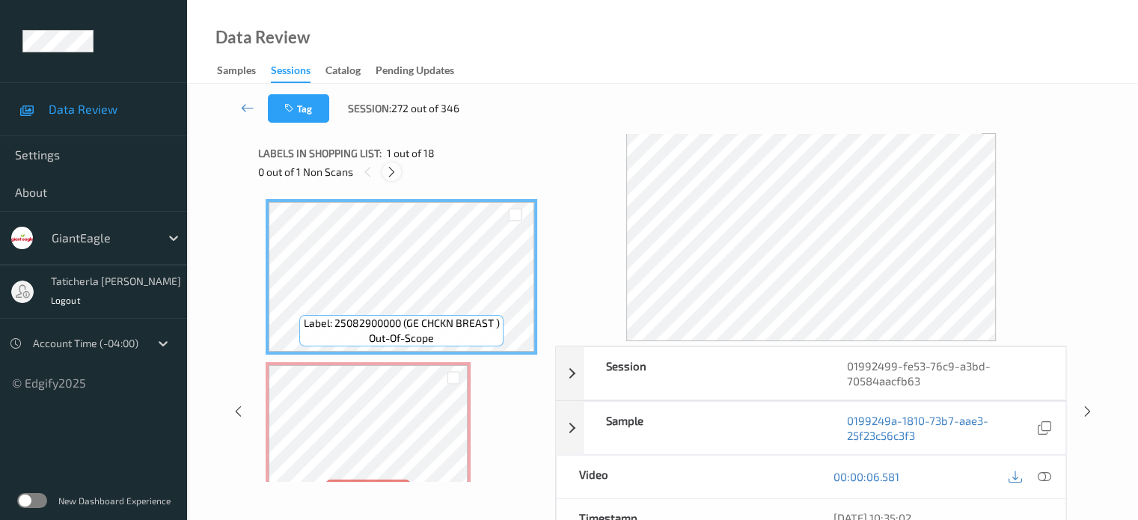
click at [392, 170] on icon at bounding box center [391, 171] width 13 height 13
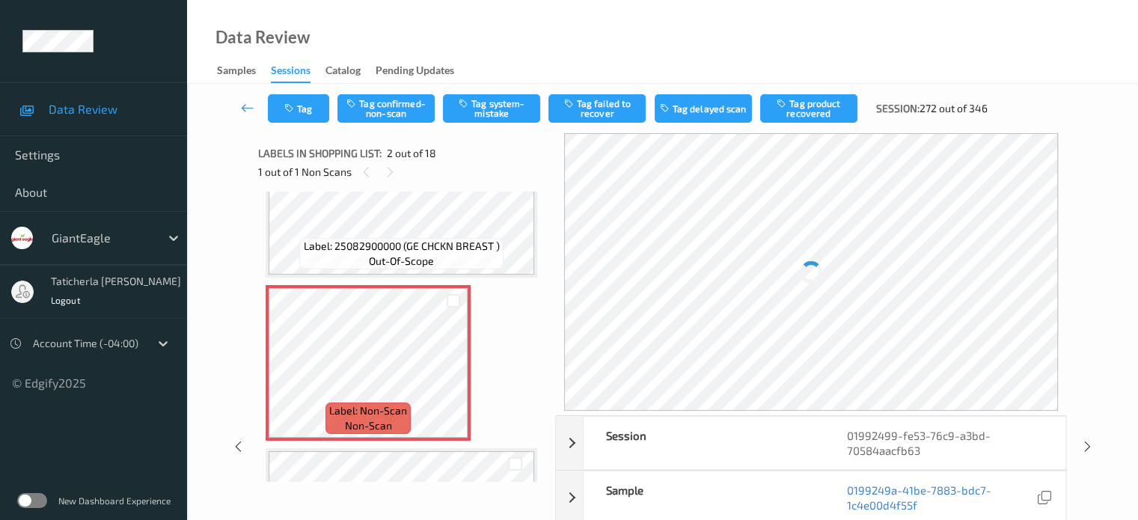
scroll to position [157, 0]
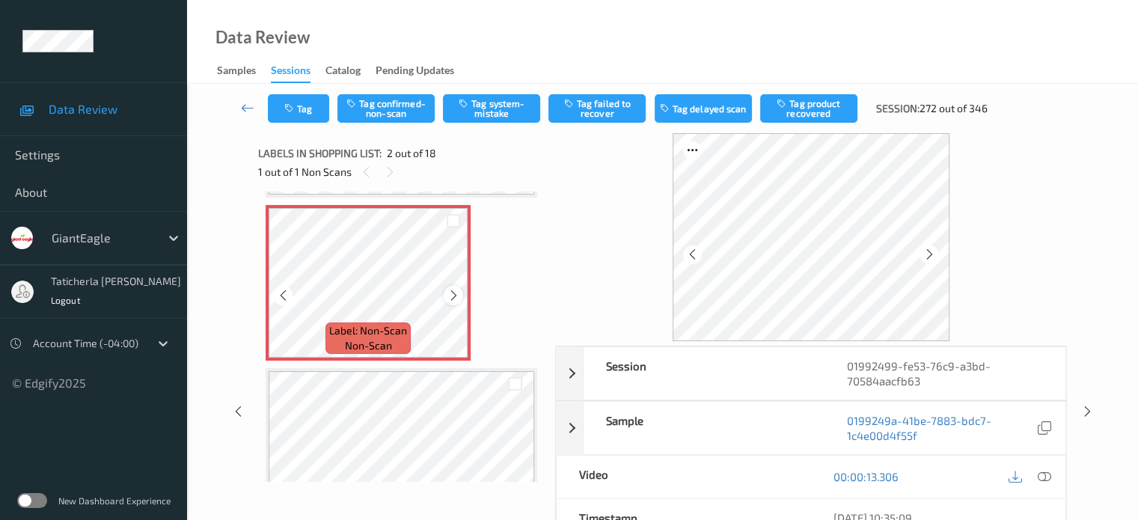
click at [460, 293] on icon at bounding box center [454, 295] width 13 height 13
click at [1039, 475] on icon at bounding box center [1043, 476] width 13 height 13
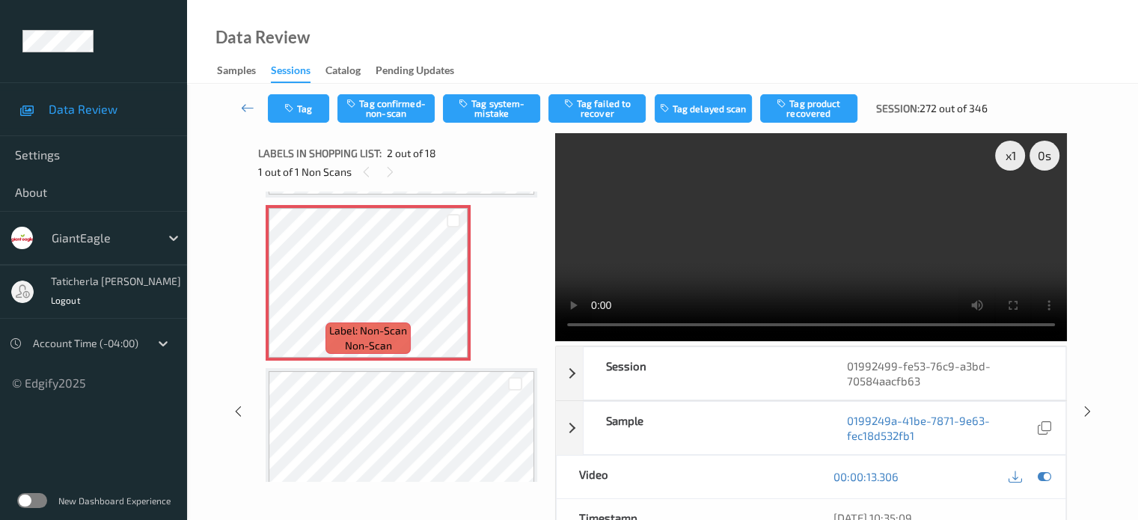
click at [1016, 211] on video at bounding box center [811, 237] width 512 height 208
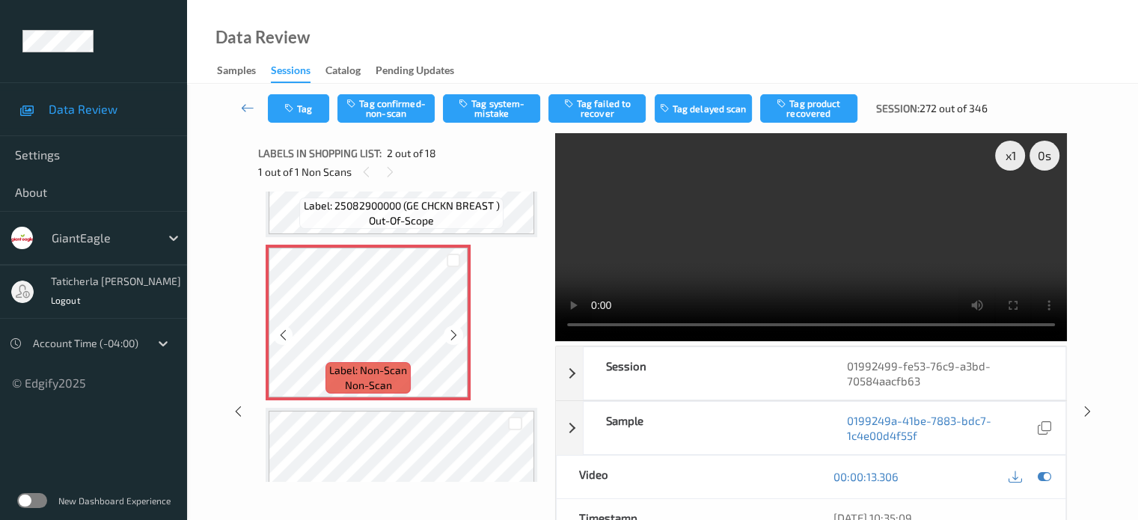
scroll to position [82, 0]
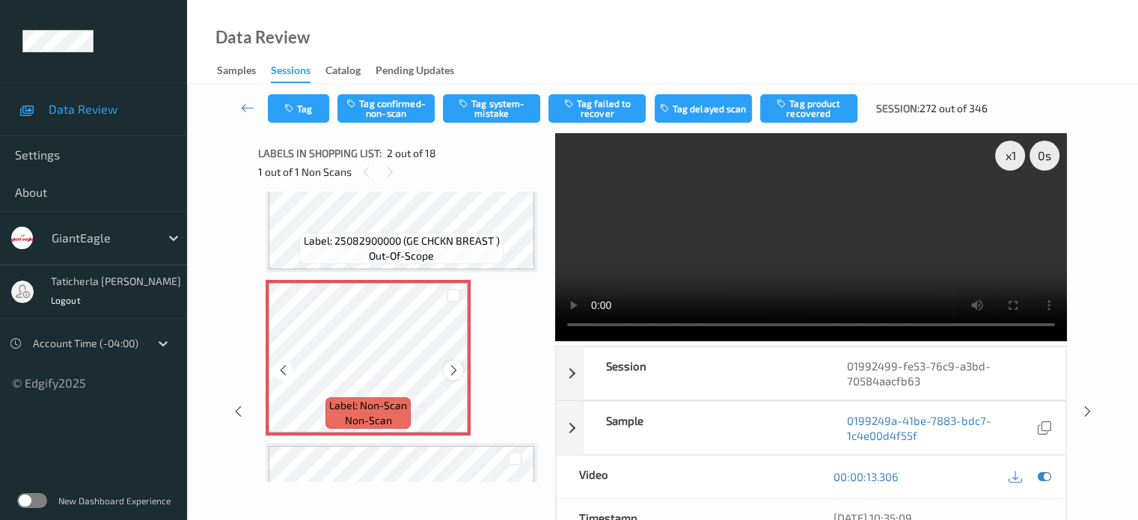
click at [453, 365] on icon at bounding box center [454, 370] width 13 height 13
click at [499, 115] on button "Tag system-mistake" at bounding box center [491, 108] width 97 height 28
click at [236, 110] on link at bounding box center [248, 108] width 40 height 28
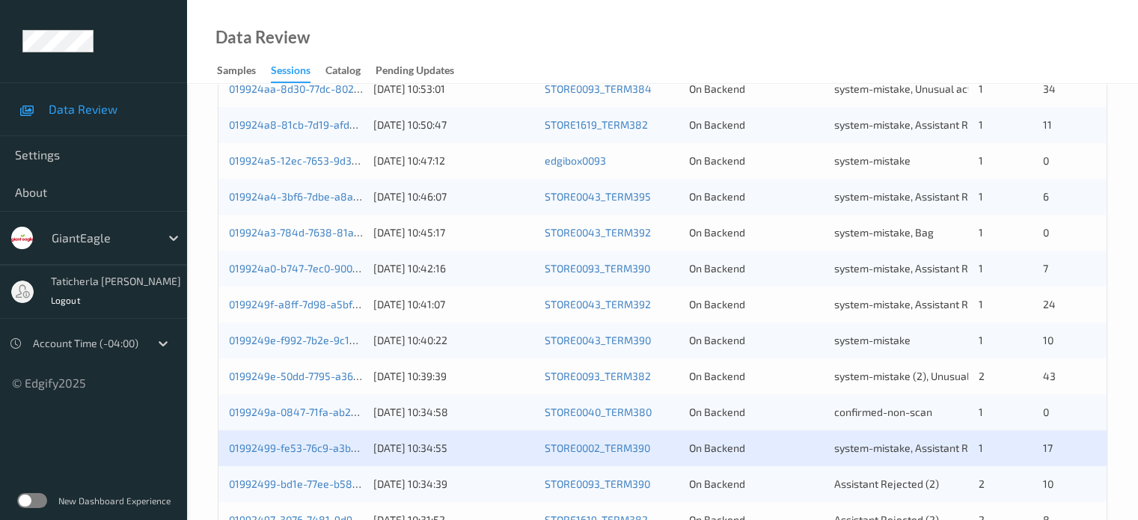
scroll to position [524, 0]
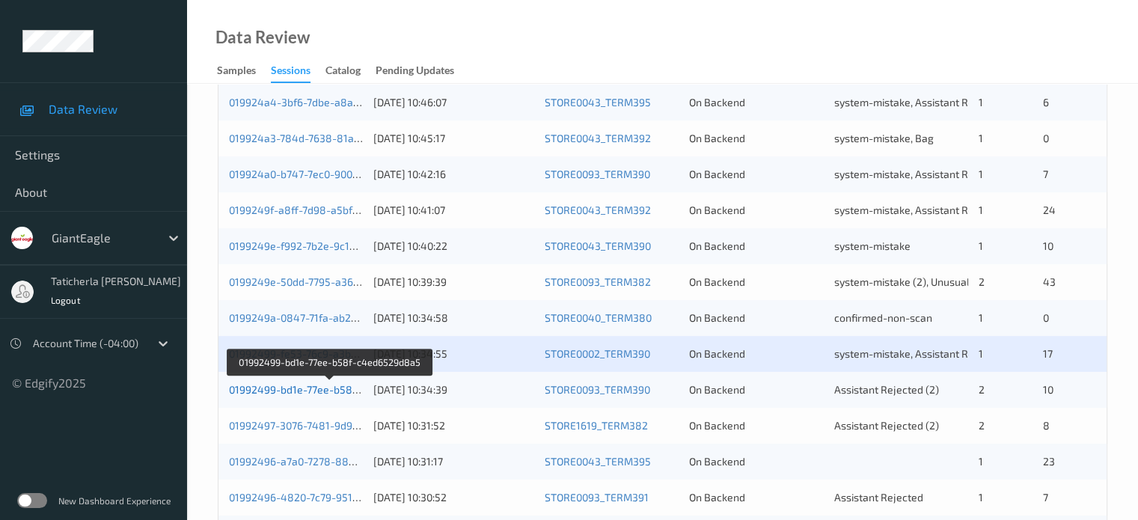
click at [311, 391] on link "01992499-bd1e-77ee-b58f-c4ed6529d8a5" at bounding box center [331, 389] width 204 height 13
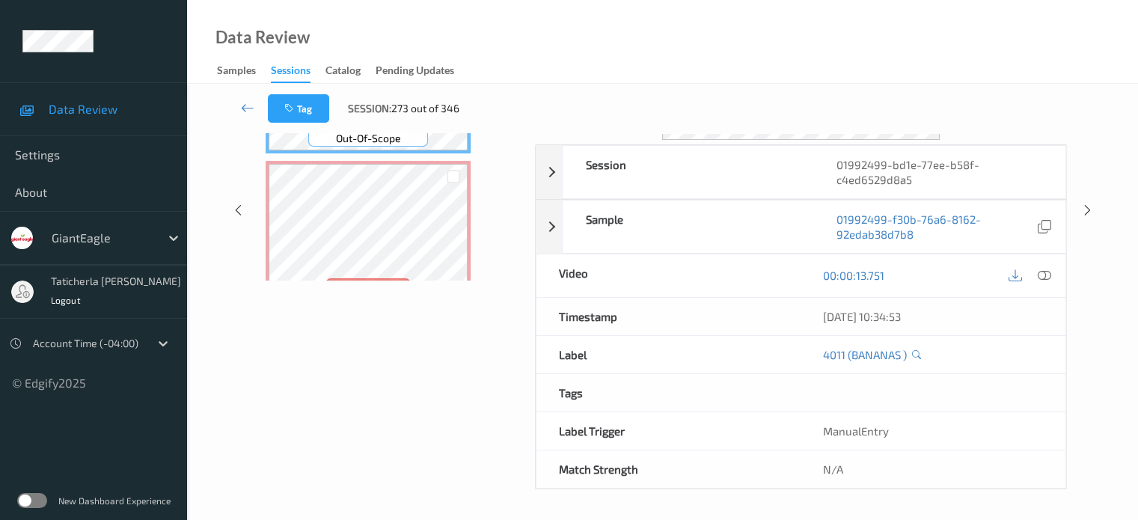
scroll to position [198, 0]
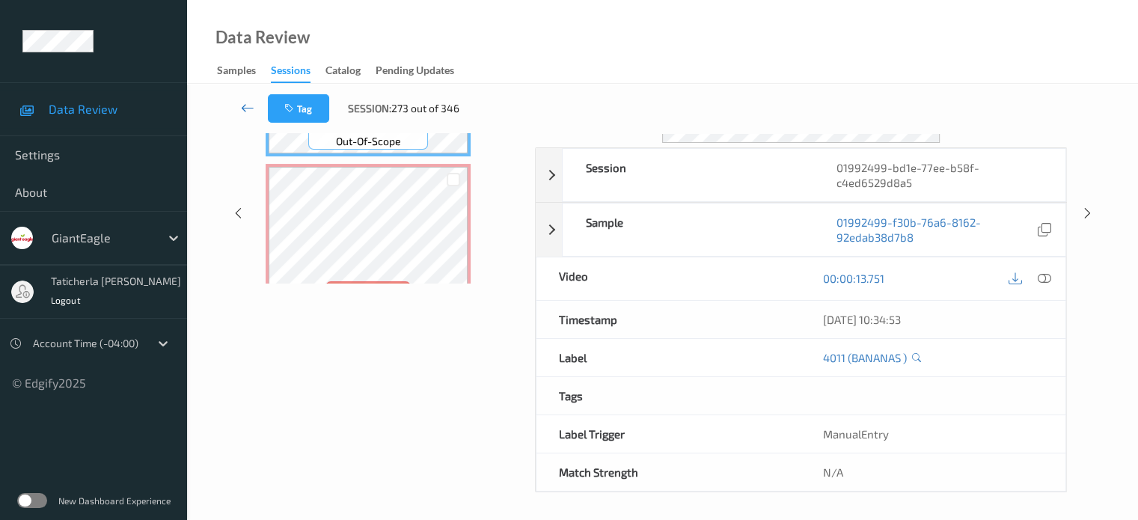
click at [244, 106] on icon at bounding box center [247, 107] width 13 height 15
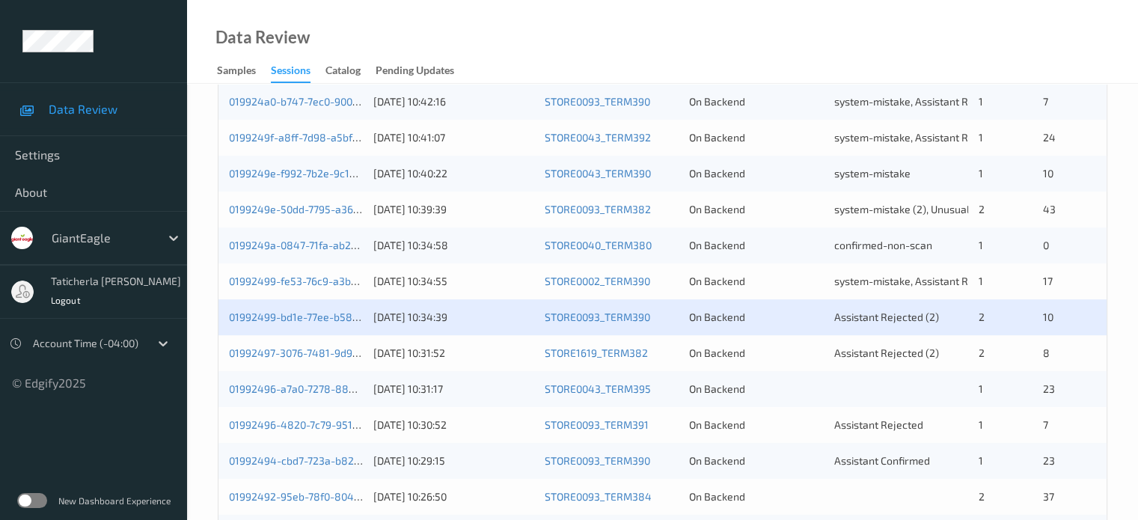
scroll to position [599, 0]
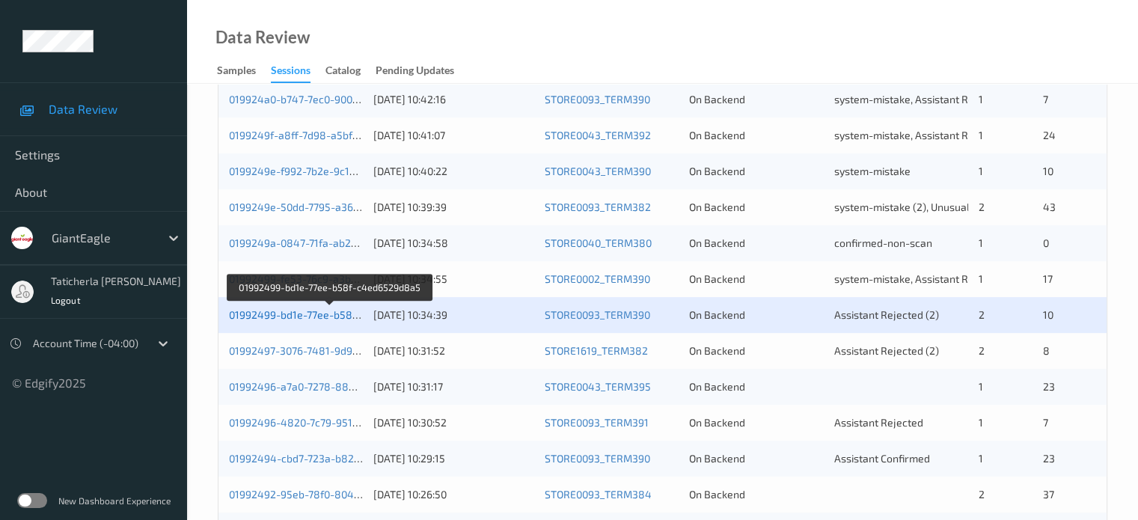
click at [341, 313] on link "01992499-bd1e-77ee-b58f-c4ed6529d8a5" at bounding box center [331, 314] width 204 height 13
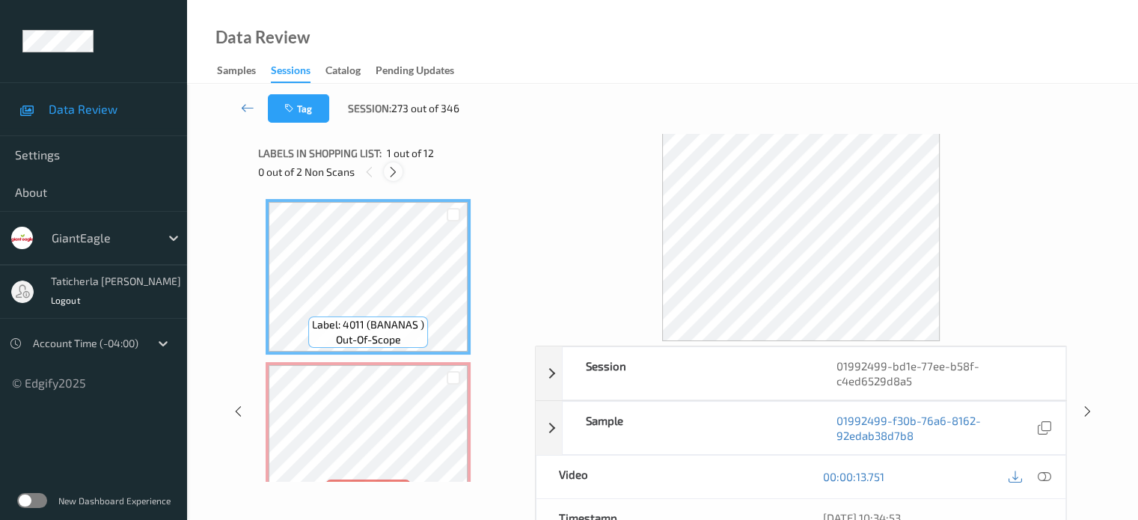
click at [397, 169] on icon at bounding box center [393, 171] width 13 height 13
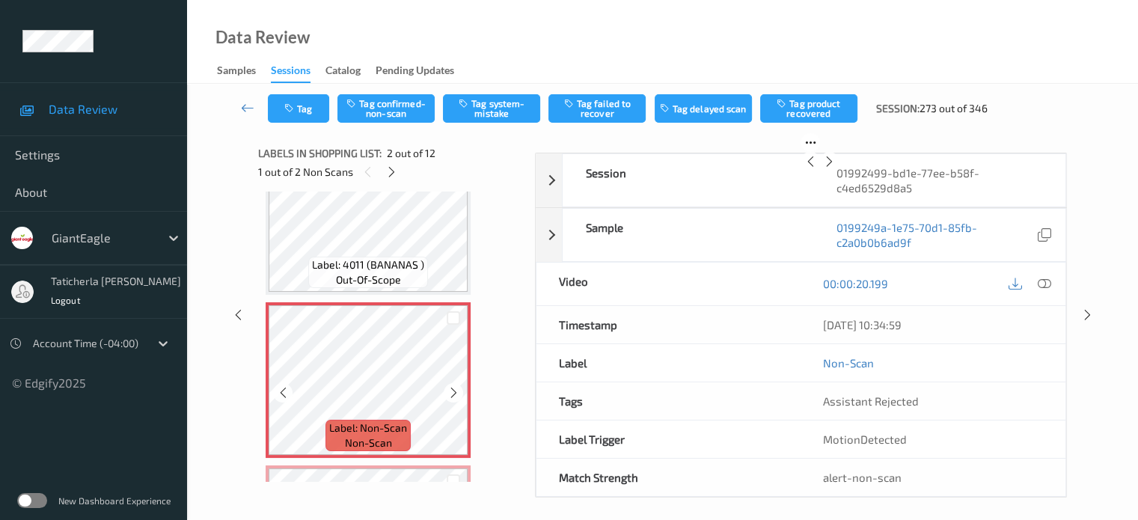
scroll to position [82, 0]
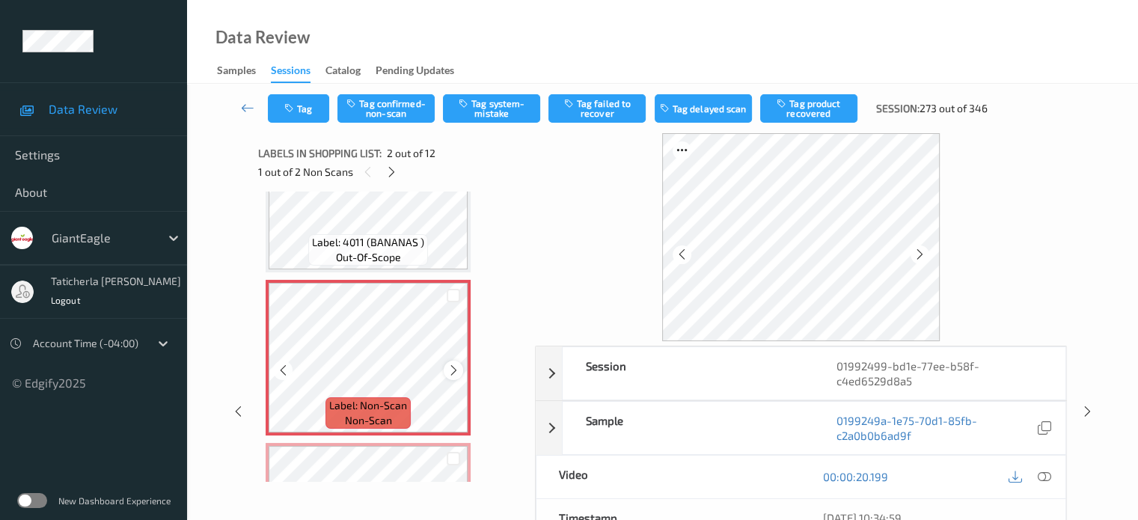
click at [457, 365] on icon at bounding box center [454, 370] width 13 height 13
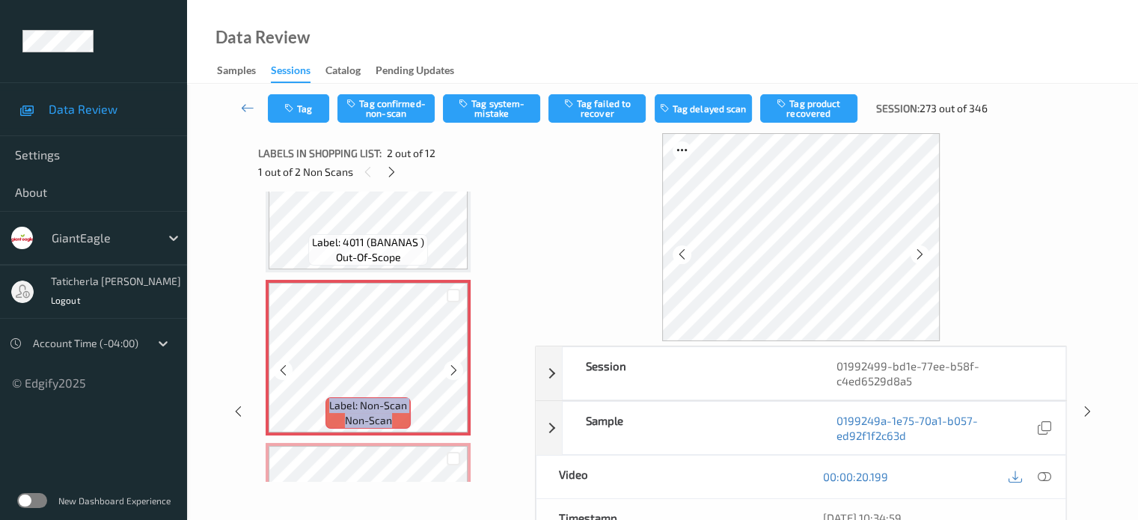
click at [457, 365] on icon at bounding box center [454, 370] width 13 height 13
click at [1040, 474] on icon at bounding box center [1043, 476] width 13 height 13
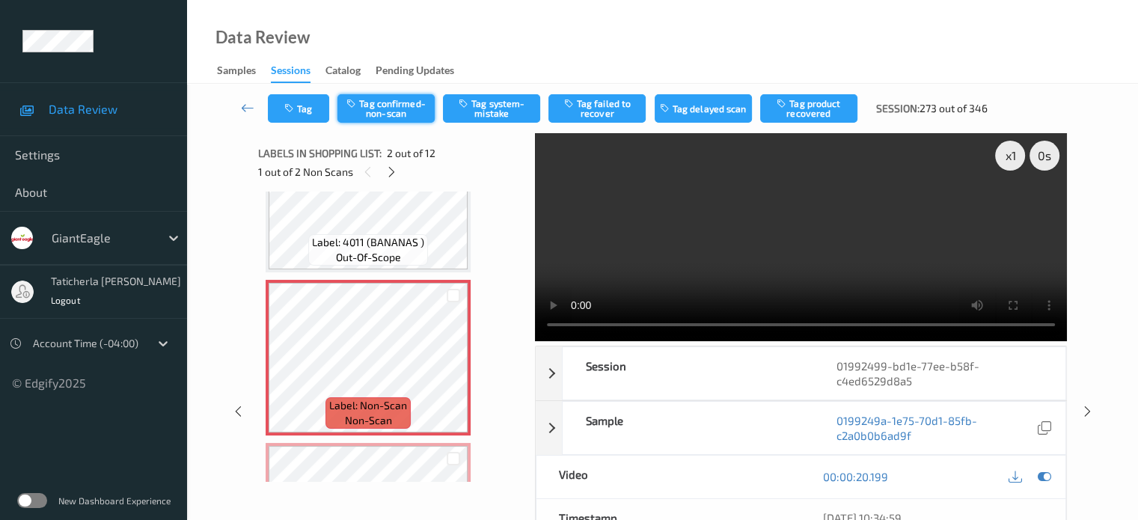
click at [408, 100] on button "Tag confirmed-non-scan" at bounding box center [386, 108] width 97 height 28
click at [817, 105] on button "Tag product recovered" at bounding box center [808, 108] width 97 height 28
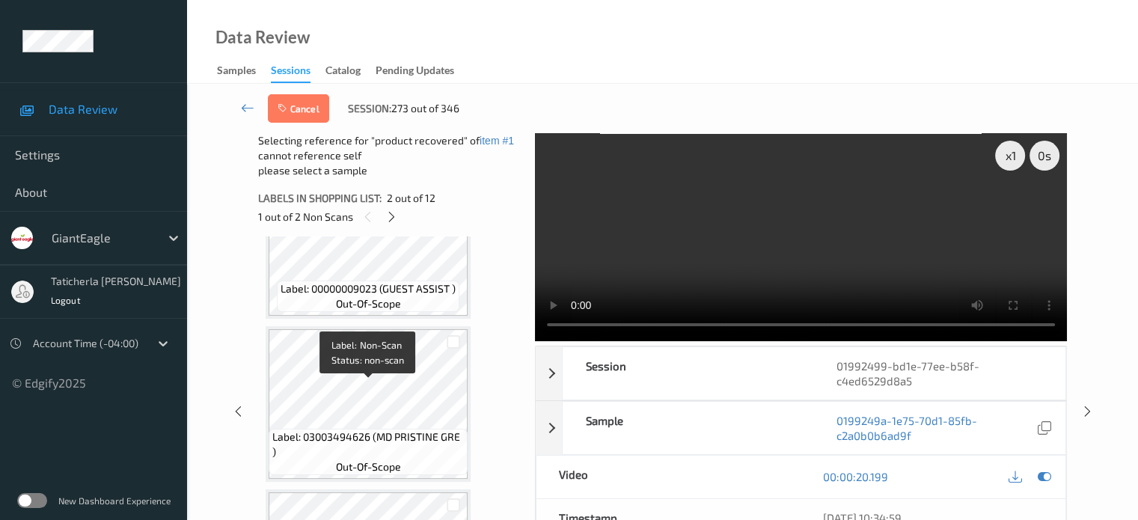
scroll to position [606, 0]
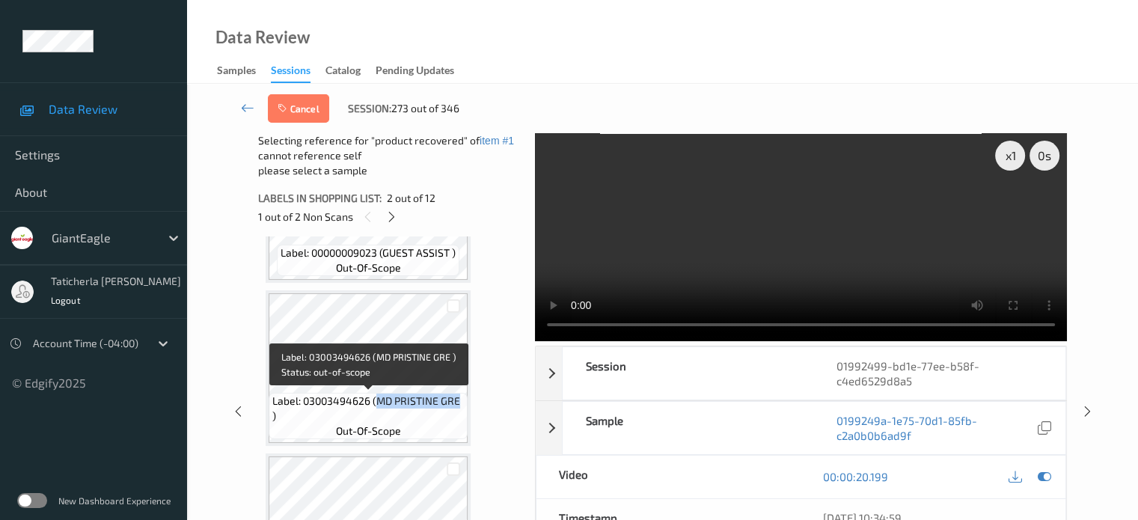
drag, startPoint x: 374, startPoint y: 401, endPoint x: 465, endPoint y: 406, distance: 90.7
click at [465, 406] on div "Label: 03003494626 (MD PRISTINE GRE ) out-of-scope" at bounding box center [368, 416] width 199 height 46
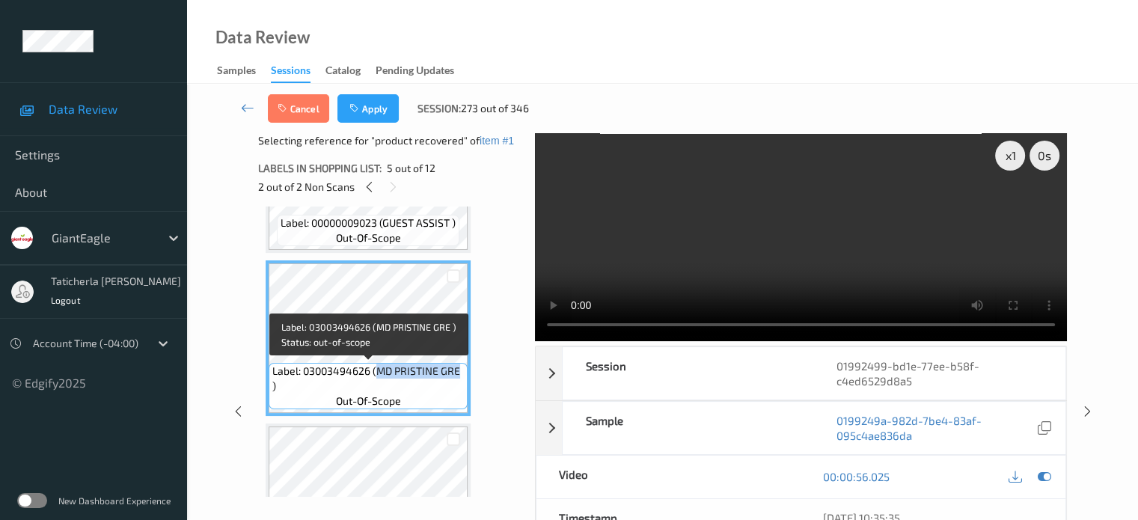
copy span "MD PRISTINE GRE"
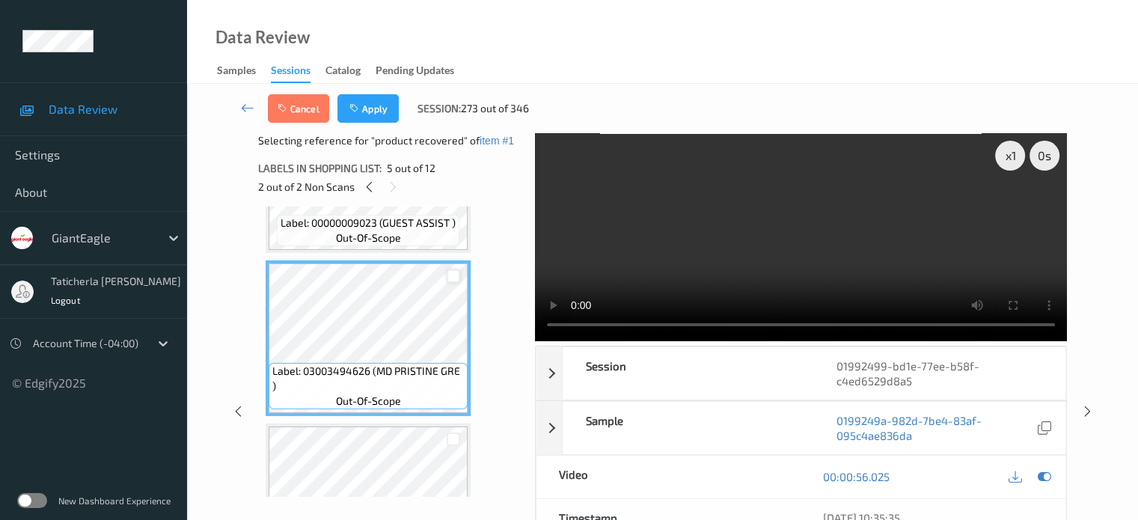
click at [452, 277] on div at bounding box center [454, 276] width 14 height 14
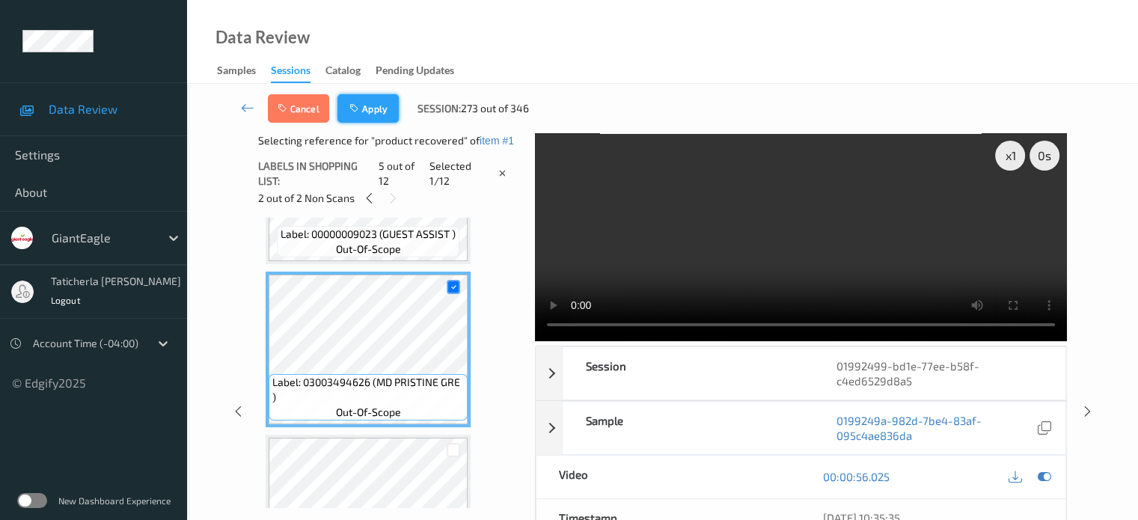
click at [371, 120] on button "Apply" at bounding box center [368, 108] width 61 height 28
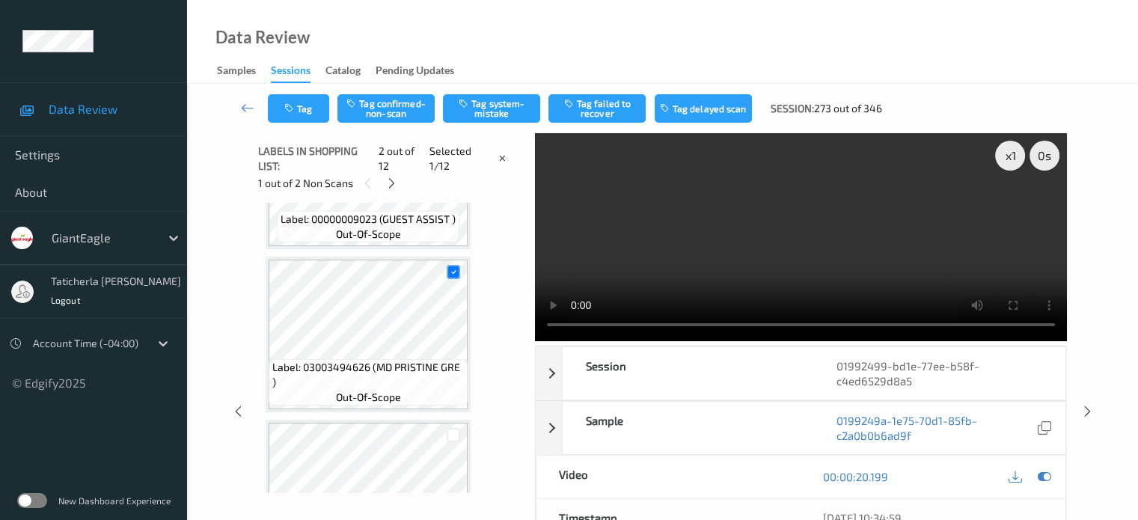
scroll to position [7, 0]
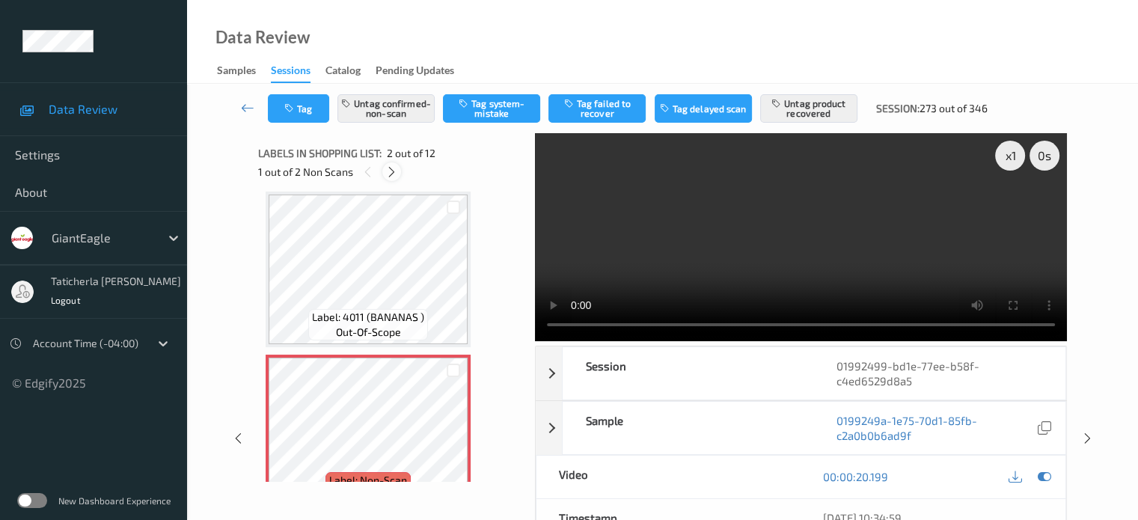
click at [396, 174] on icon at bounding box center [391, 171] width 13 height 13
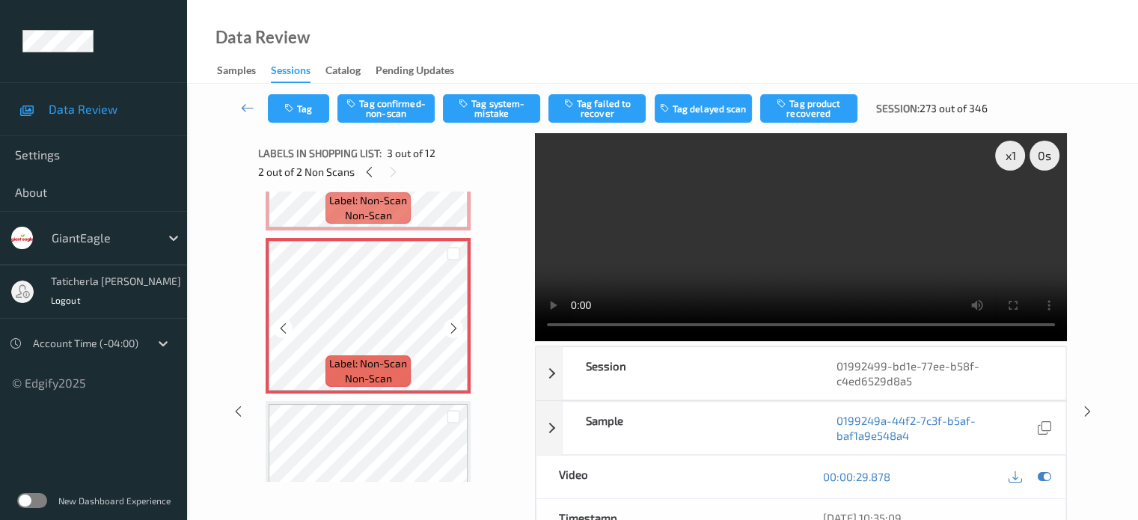
scroll to position [320, 0]
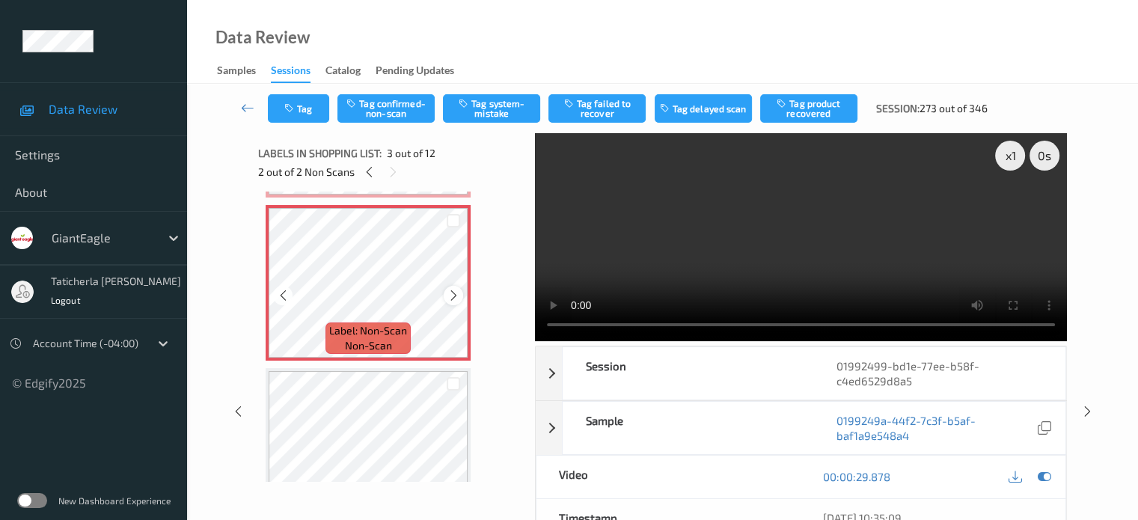
click at [452, 296] on icon at bounding box center [454, 295] width 13 height 13
click at [423, 113] on button "Tag confirmed-non-scan" at bounding box center [386, 108] width 97 height 28
click at [602, 108] on button "Tag failed to recover" at bounding box center [597, 108] width 97 height 28
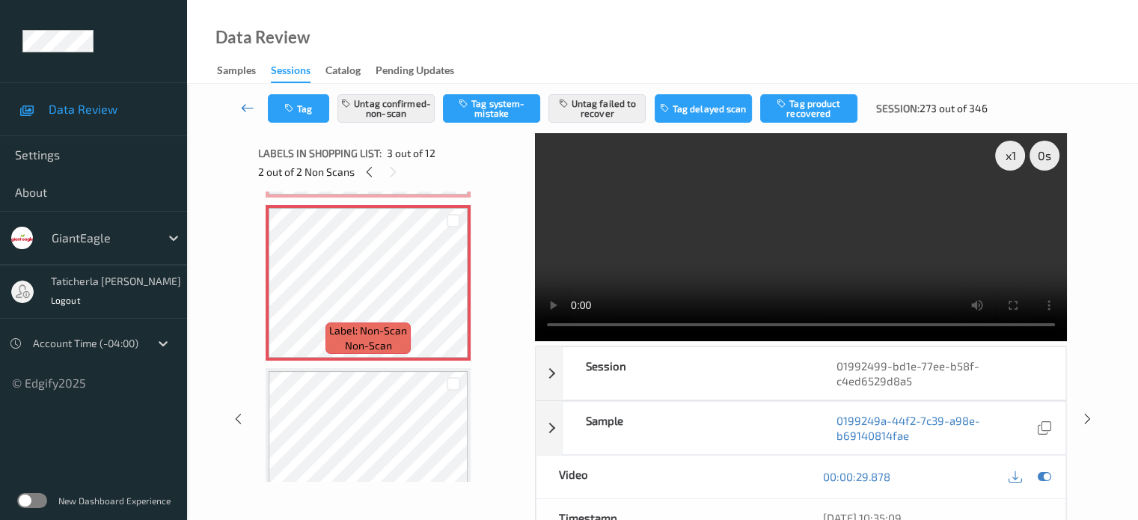
click at [248, 107] on icon at bounding box center [247, 107] width 13 height 15
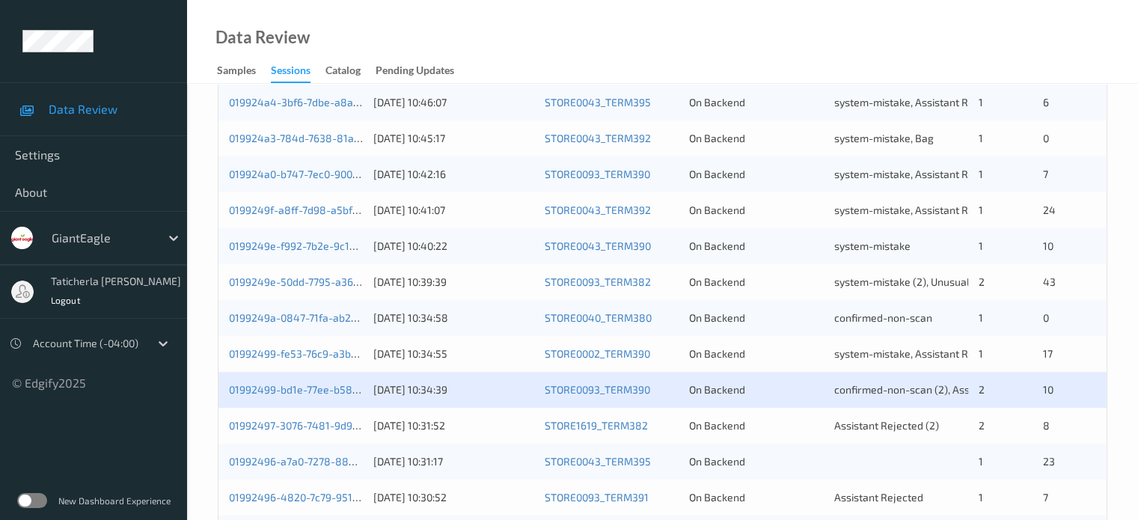
scroll to position [674, 0]
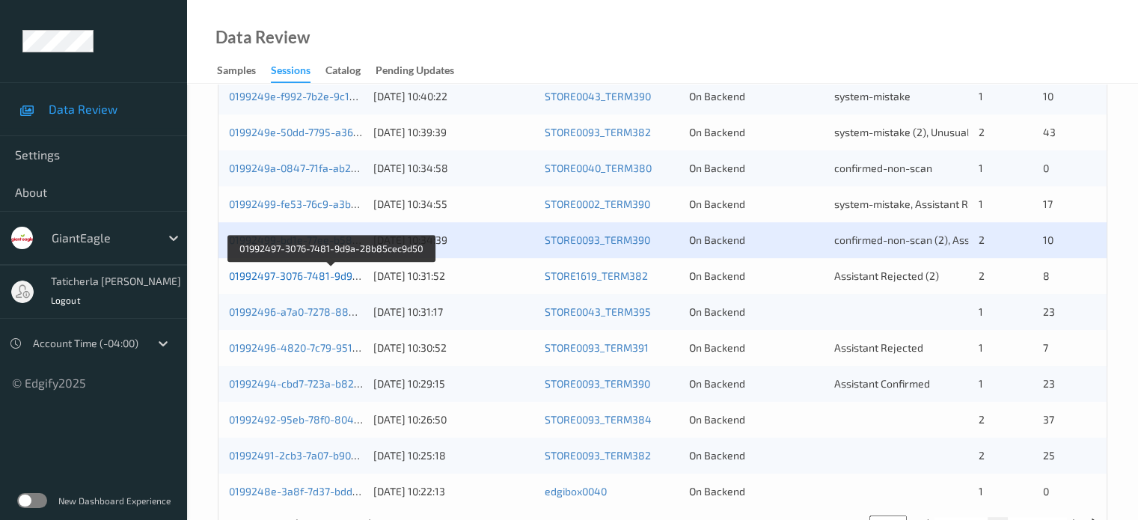
click at [311, 276] on link "01992497-3076-7481-9d9a-28b85cec9d50" at bounding box center [332, 275] width 206 height 13
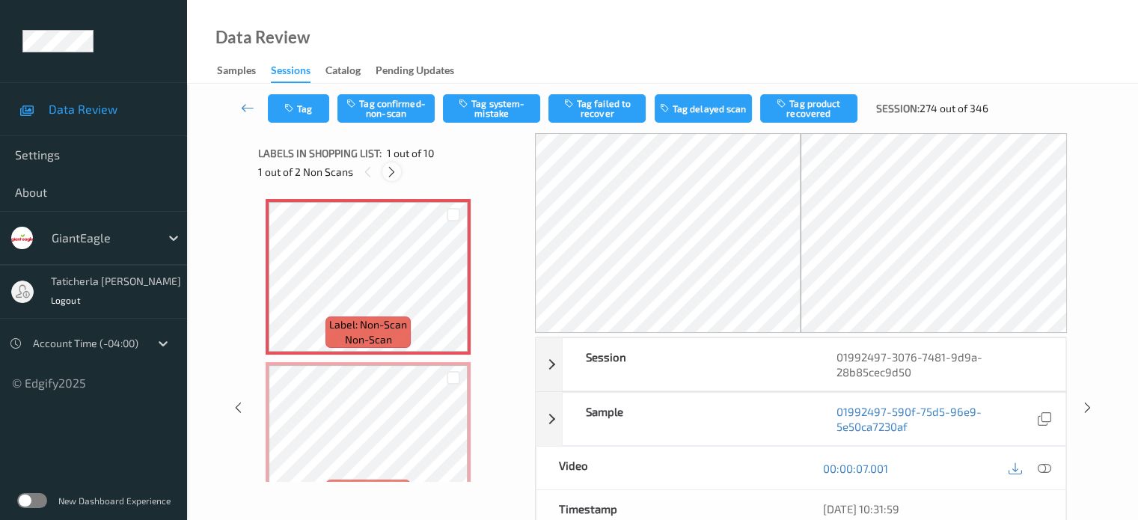
click at [392, 170] on icon at bounding box center [391, 171] width 13 height 13
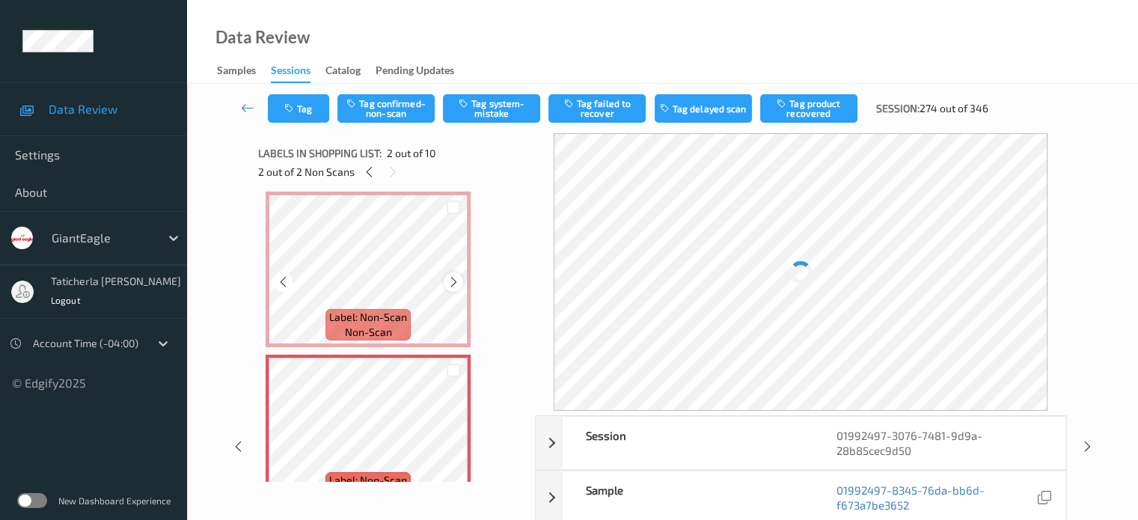
click at [454, 279] on icon at bounding box center [454, 281] width 13 height 13
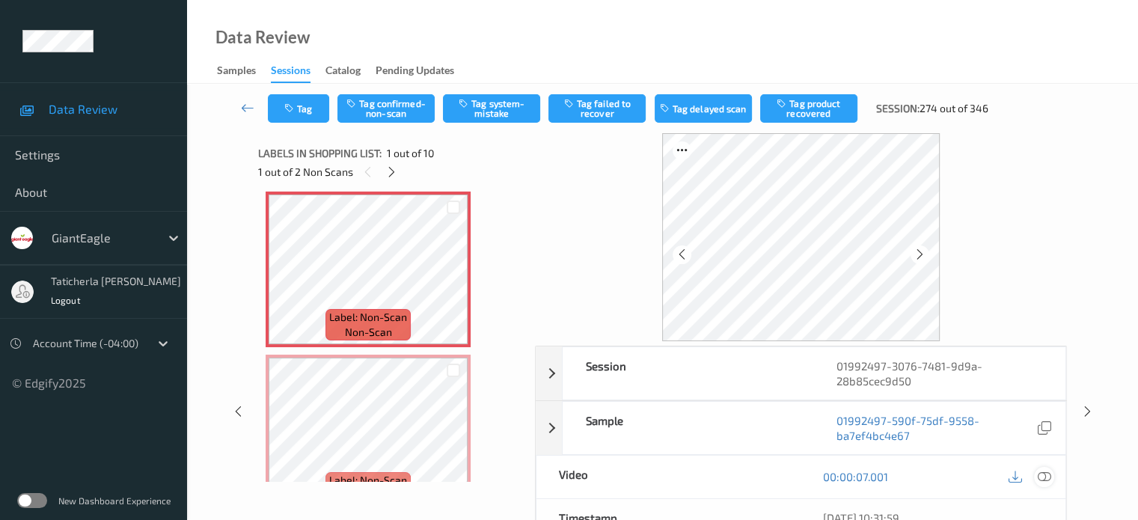
click at [1043, 472] on icon at bounding box center [1043, 476] width 13 height 13
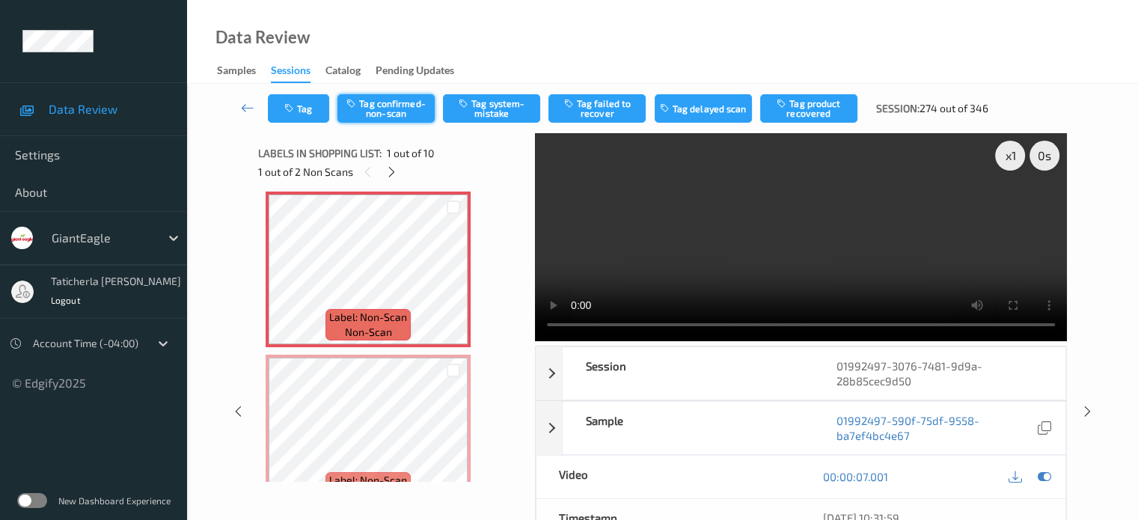
click at [386, 112] on button "Tag confirmed-non-scan" at bounding box center [386, 108] width 97 height 28
click at [814, 100] on button "Tag product recovered" at bounding box center [808, 108] width 97 height 28
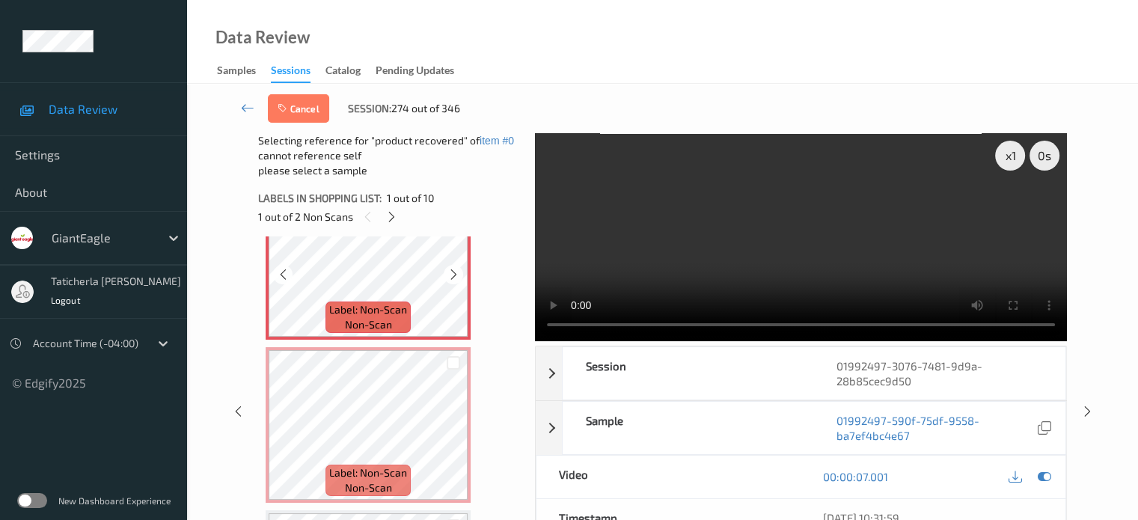
scroll to position [82, 0]
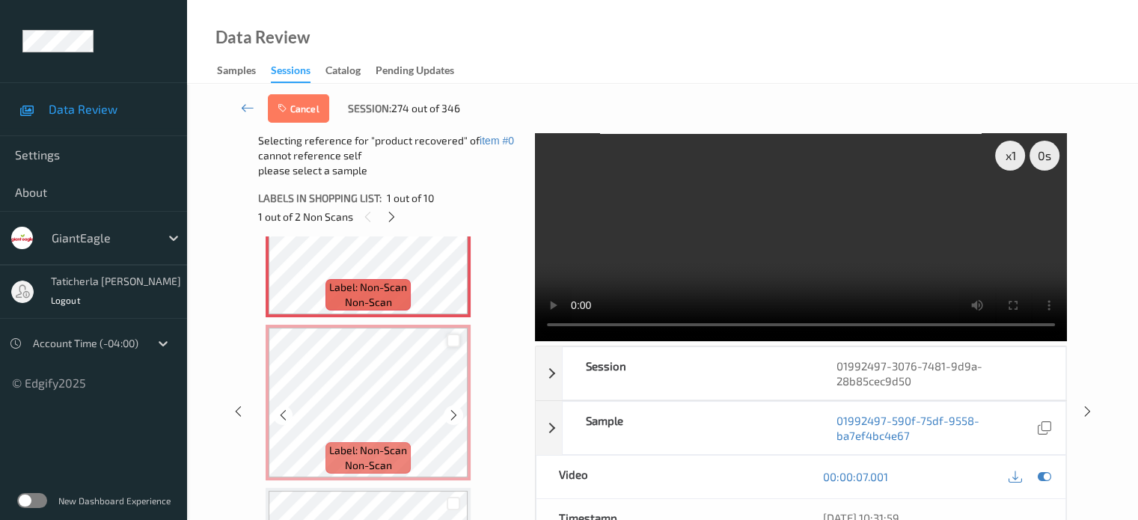
click at [451, 340] on div at bounding box center [454, 341] width 14 height 14
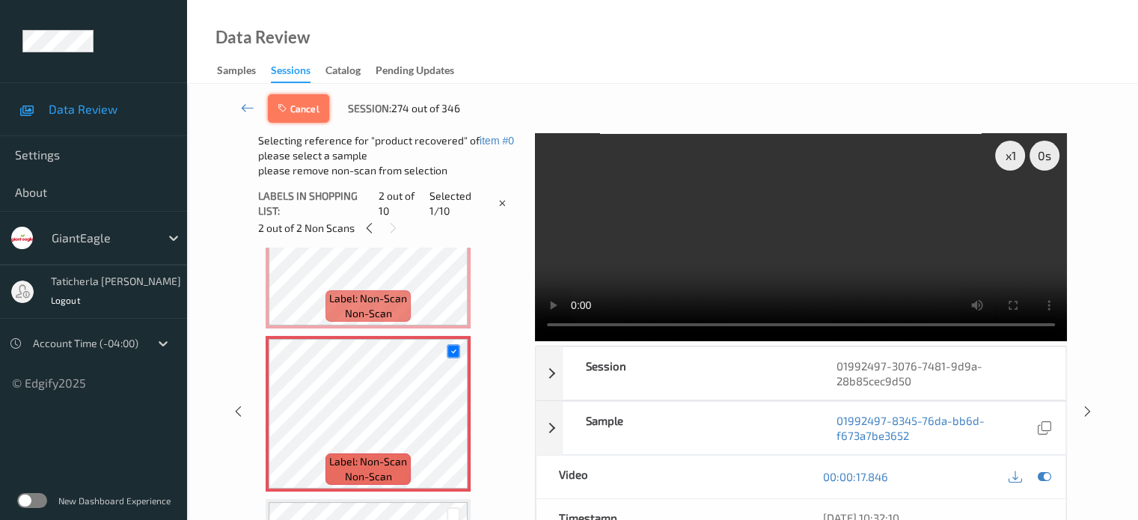
click at [308, 113] on button "Cancel" at bounding box center [298, 108] width 61 height 28
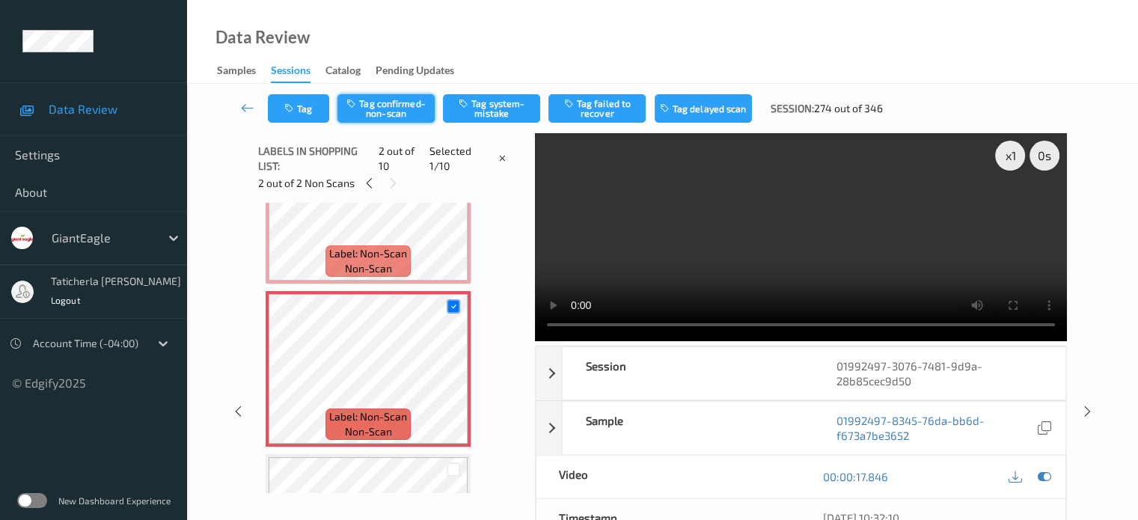
click at [402, 102] on button "Tag confirmed-non-scan" at bounding box center [386, 108] width 97 height 28
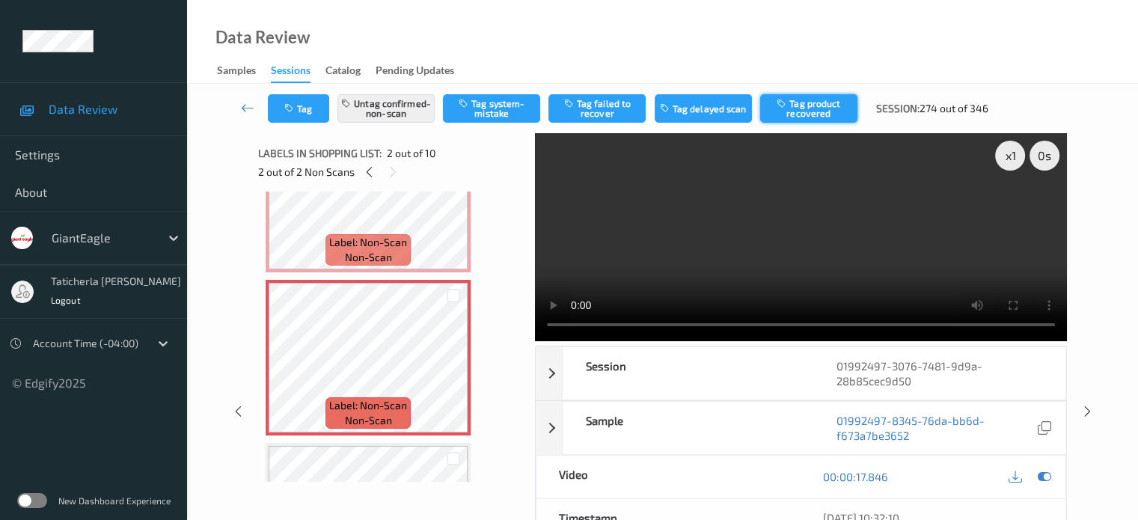
click at [802, 100] on button "Tag product recovered" at bounding box center [808, 108] width 97 height 28
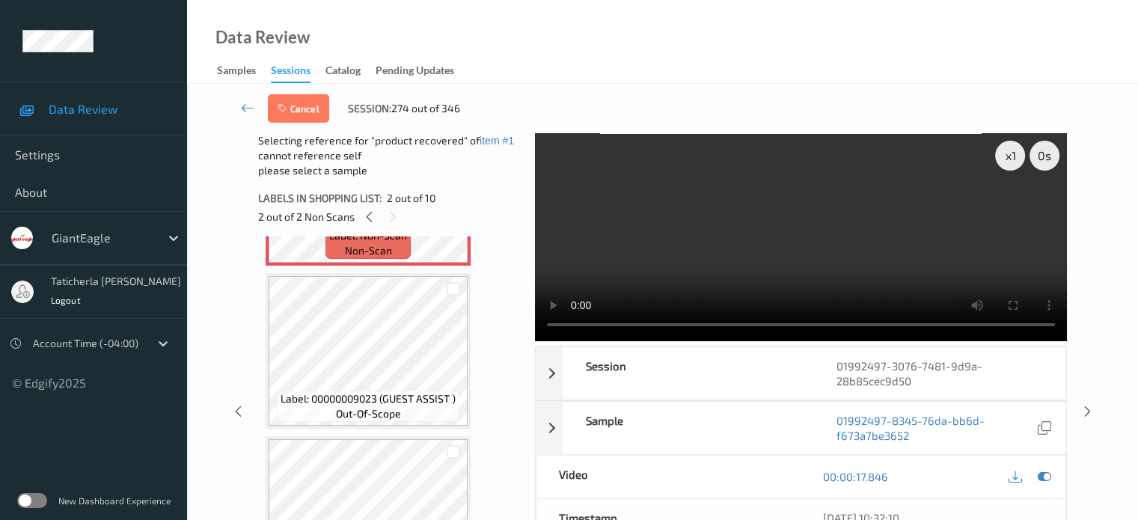
scroll to position [307, 0]
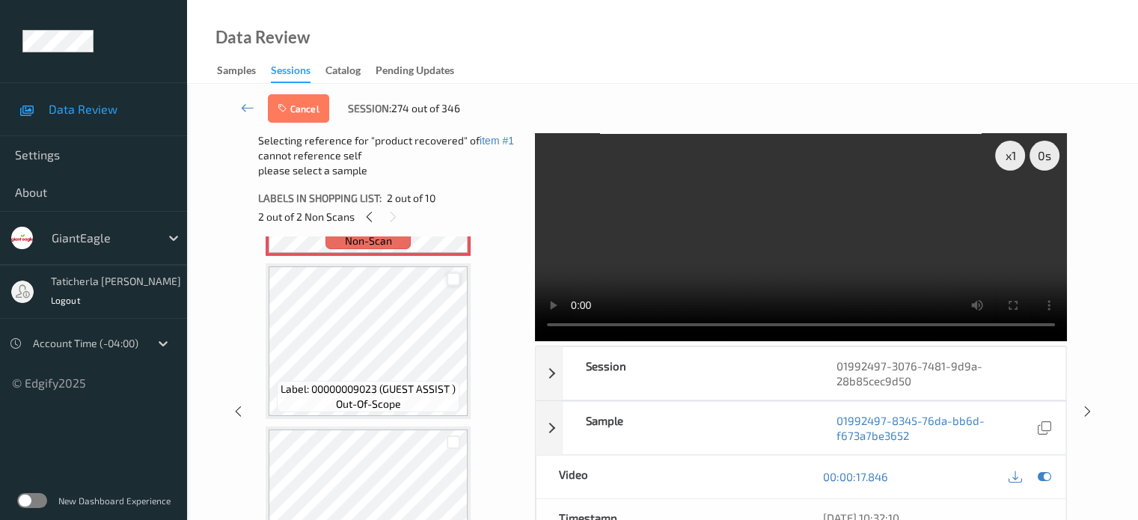
click at [456, 277] on div at bounding box center [454, 279] width 14 height 14
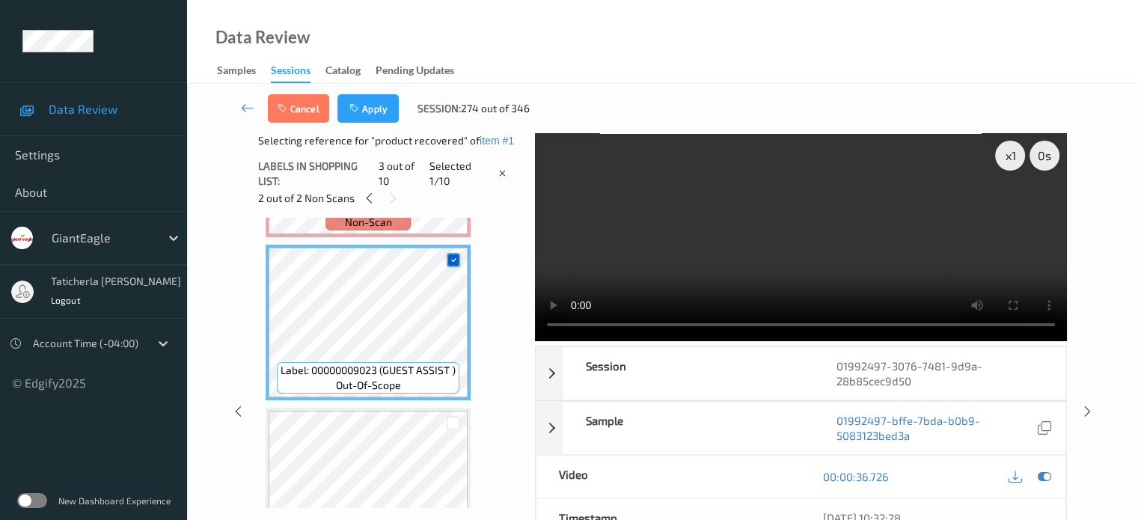
scroll to position [382, 0]
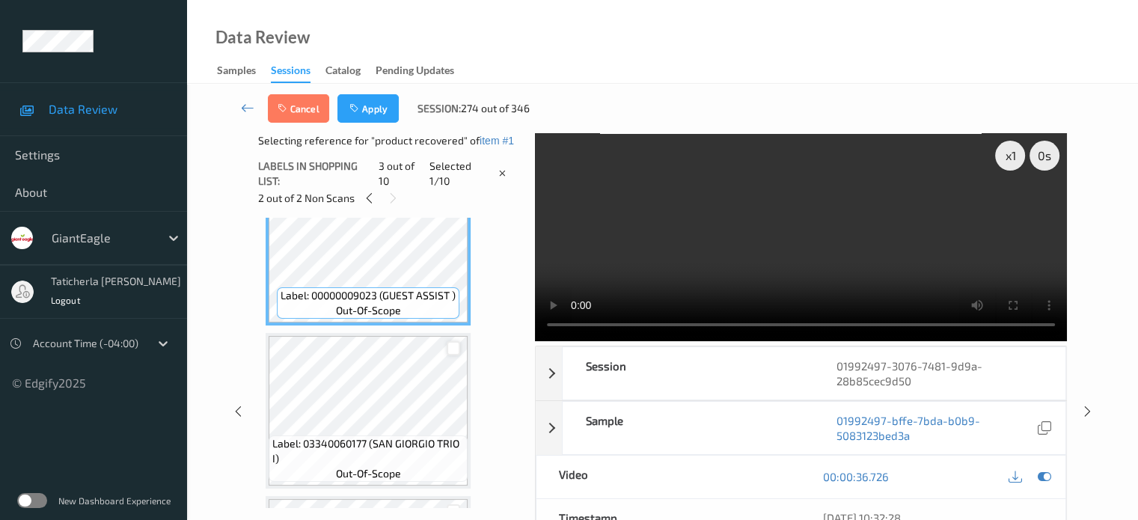
click at [459, 346] on div at bounding box center [454, 348] width 14 height 14
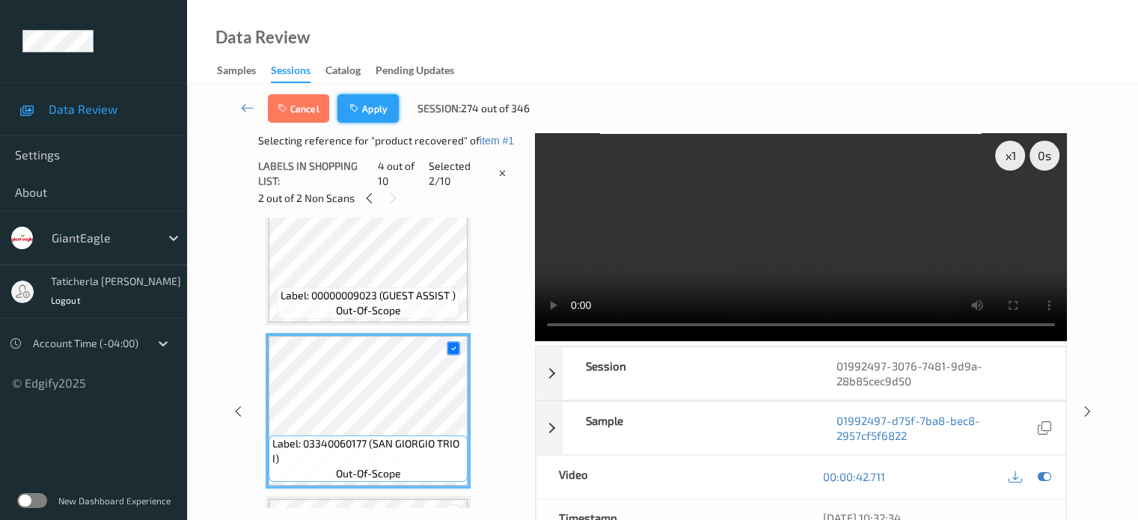
click at [368, 106] on button "Apply" at bounding box center [368, 108] width 61 height 28
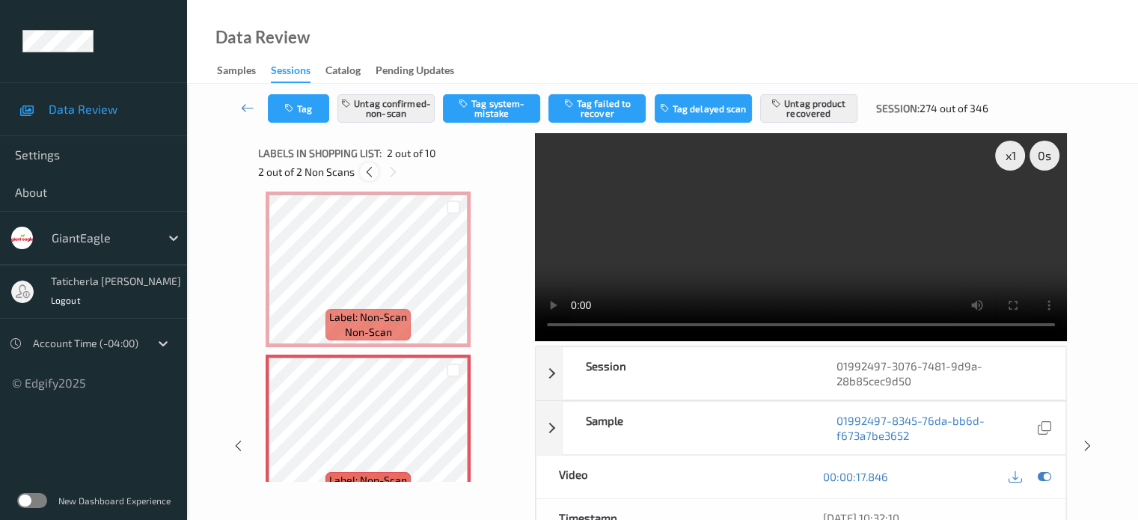
click at [368, 170] on icon at bounding box center [369, 171] width 13 height 13
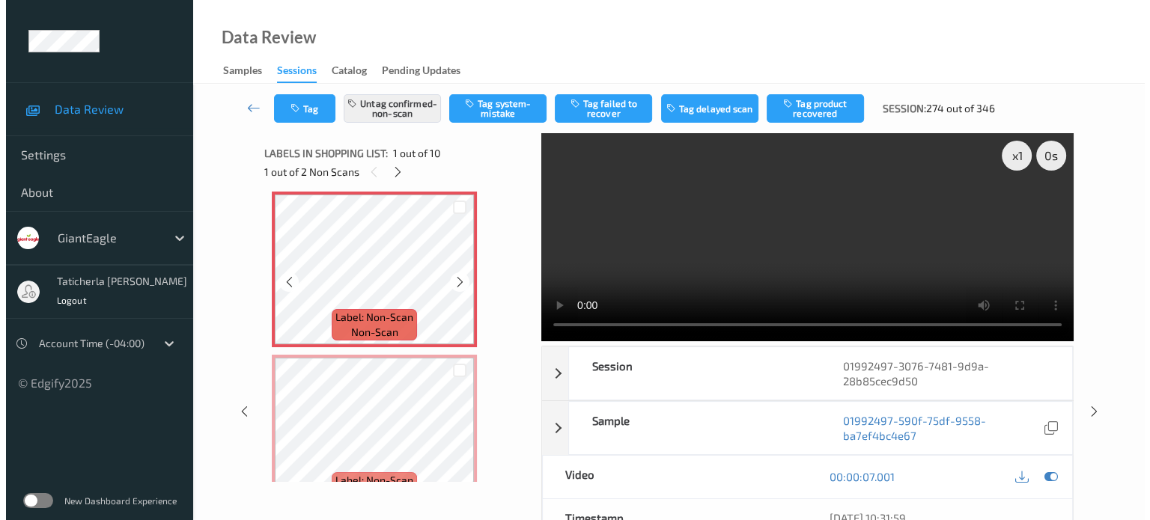
scroll to position [0, 0]
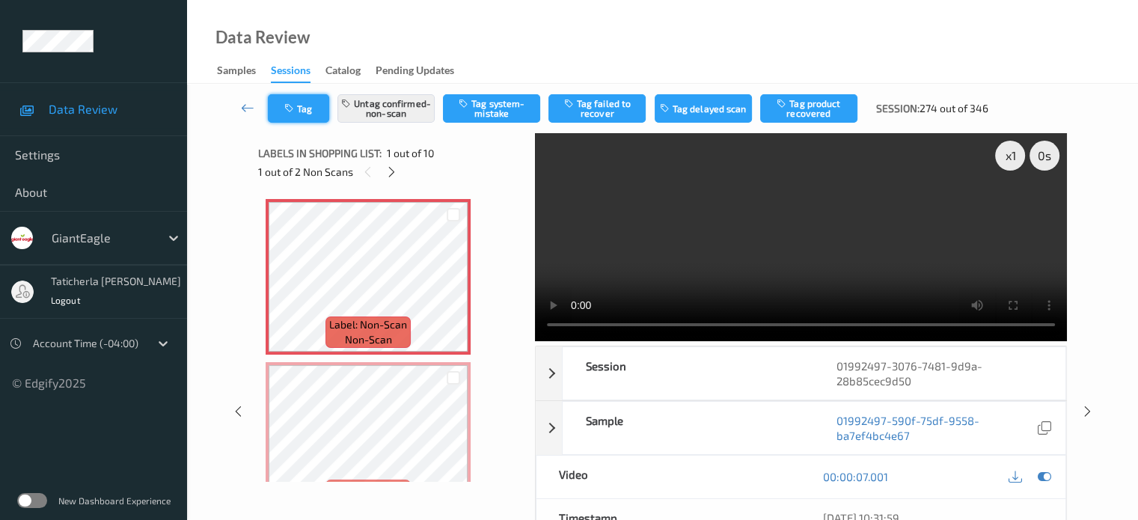
click at [310, 116] on button "Tag" at bounding box center [298, 108] width 61 height 28
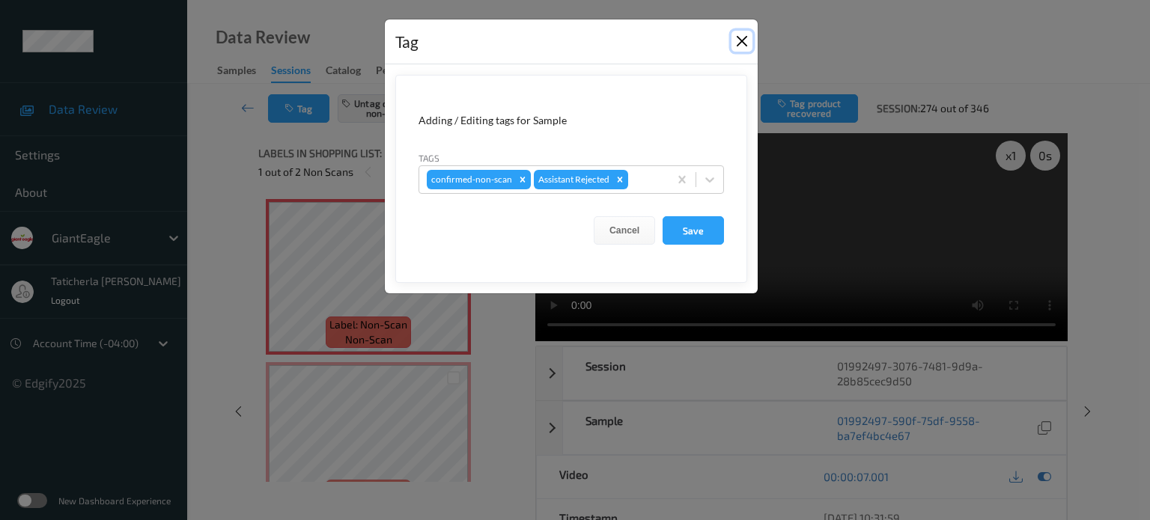
drag, startPoint x: 740, startPoint y: 41, endPoint x: 536, endPoint y: 90, distance: 210.0
click at [739, 43] on button "Close" at bounding box center [741, 41] width 21 height 21
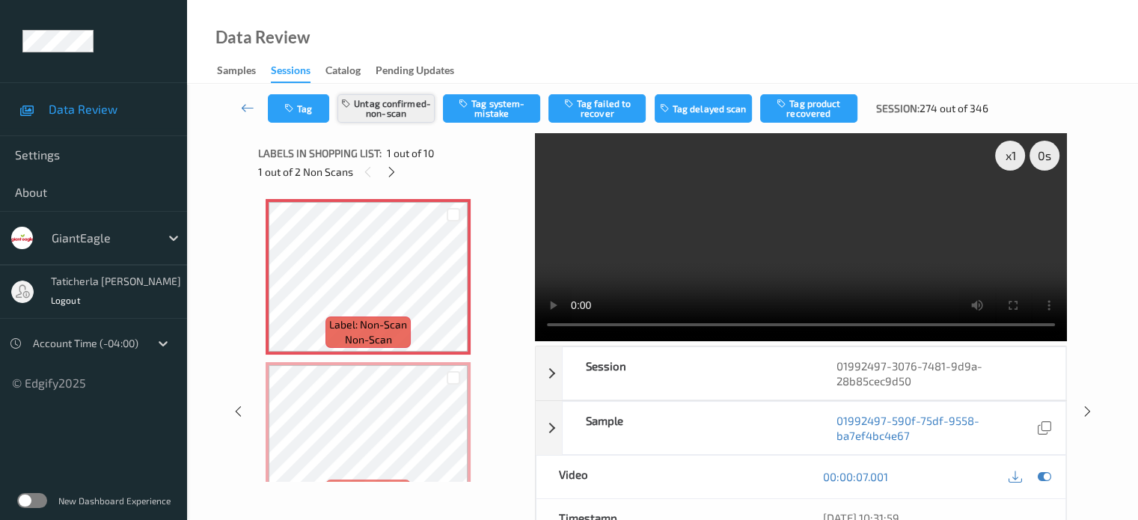
click at [408, 116] on button "Untag confirmed-non-scan" at bounding box center [386, 108] width 97 height 28
click at [492, 110] on button "Tag system-mistake" at bounding box center [491, 108] width 97 height 28
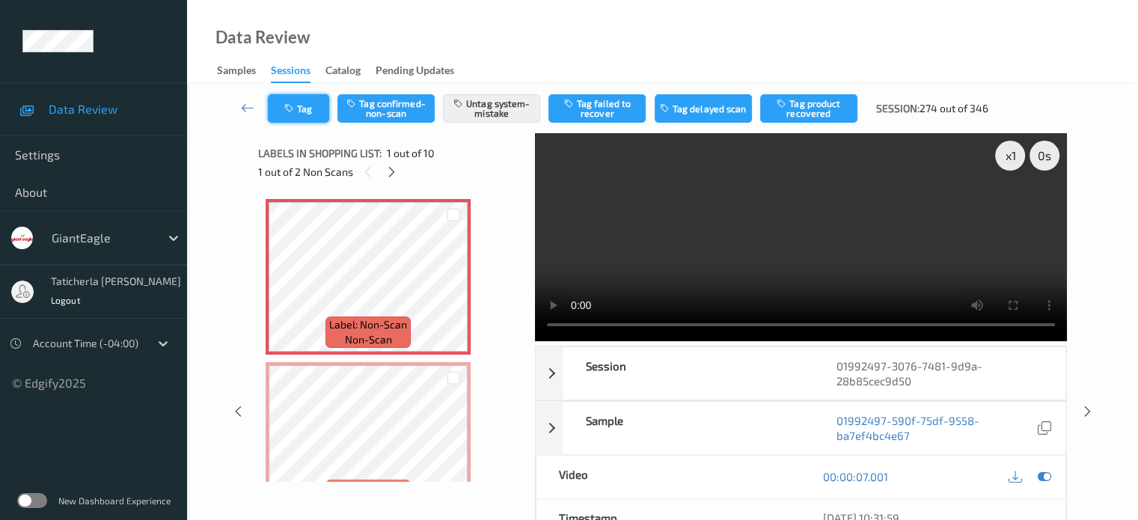
click at [284, 112] on icon "button" at bounding box center [290, 108] width 13 height 10
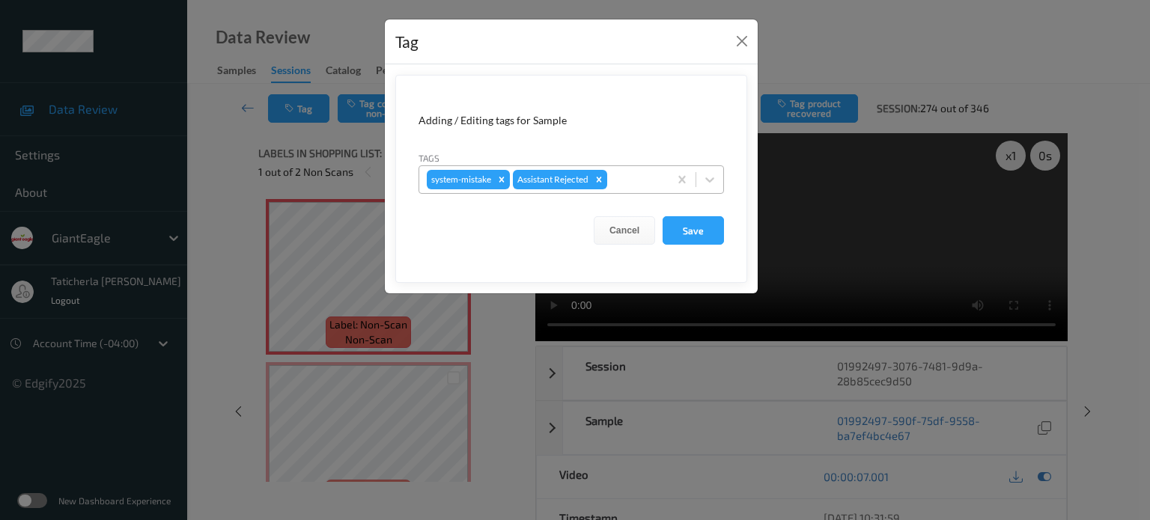
click at [632, 177] on div at bounding box center [635, 180] width 51 height 18
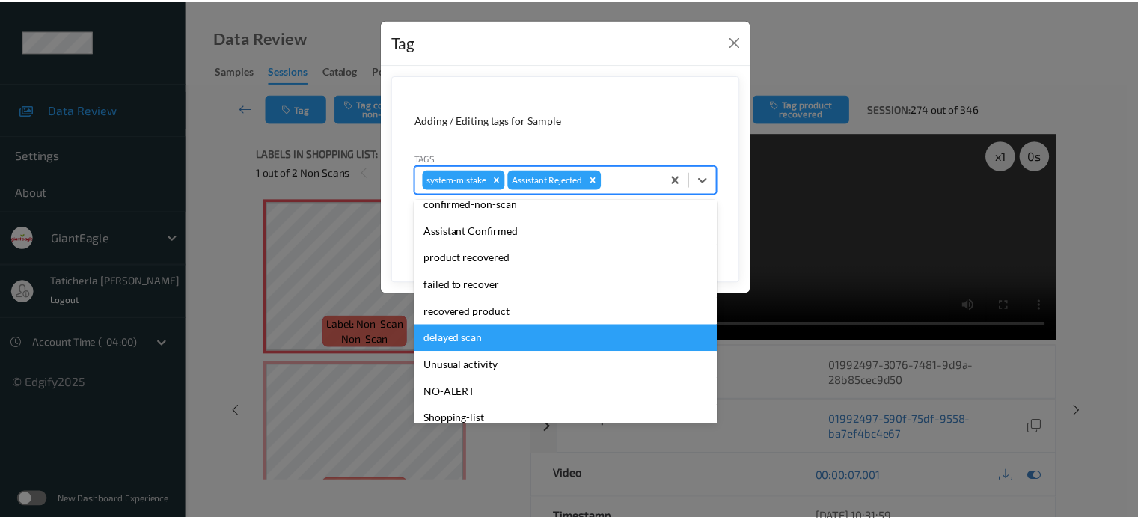
scroll to position [132, 0]
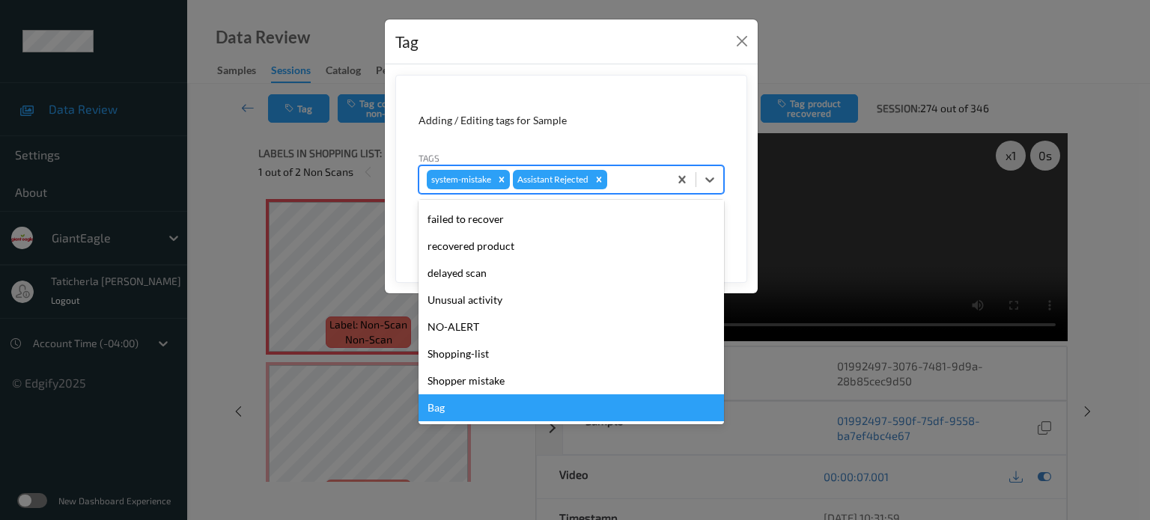
click at [498, 410] on div "Bag" at bounding box center [570, 407] width 305 height 27
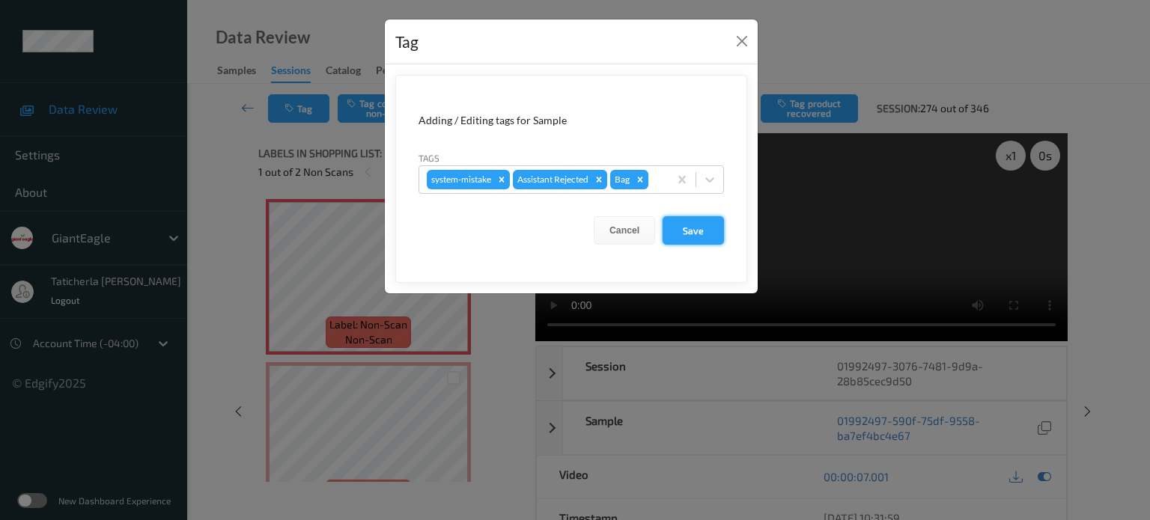
click at [715, 230] on button "Save" at bounding box center [692, 230] width 61 height 28
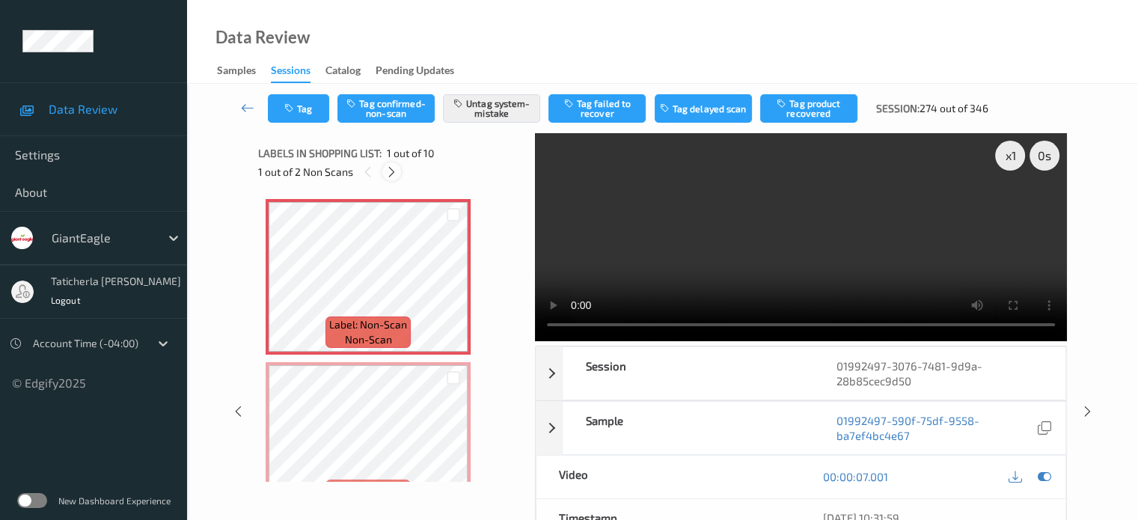
click at [388, 170] on icon at bounding box center [391, 171] width 13 height 13
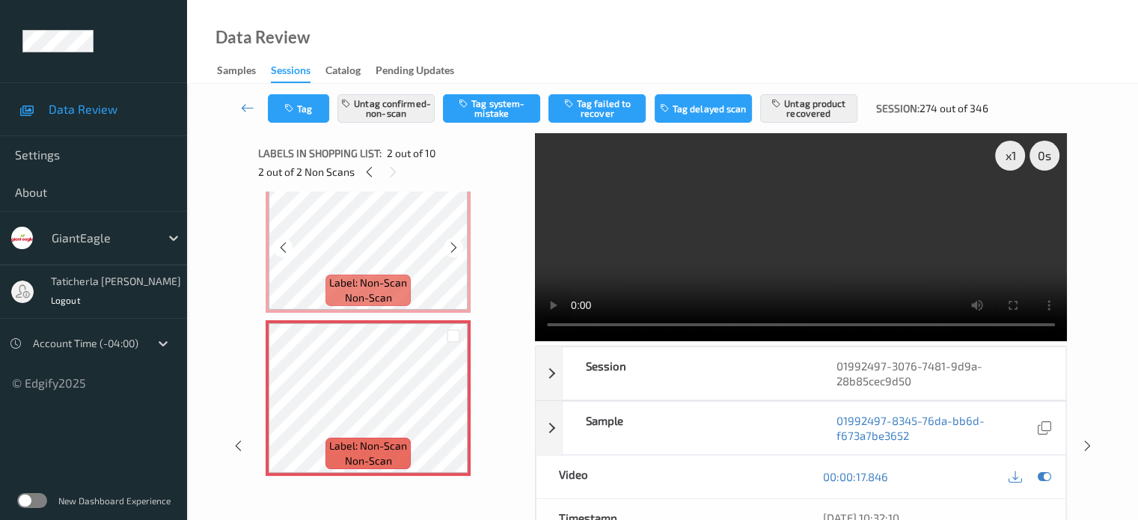
scroll to position [0, 0]
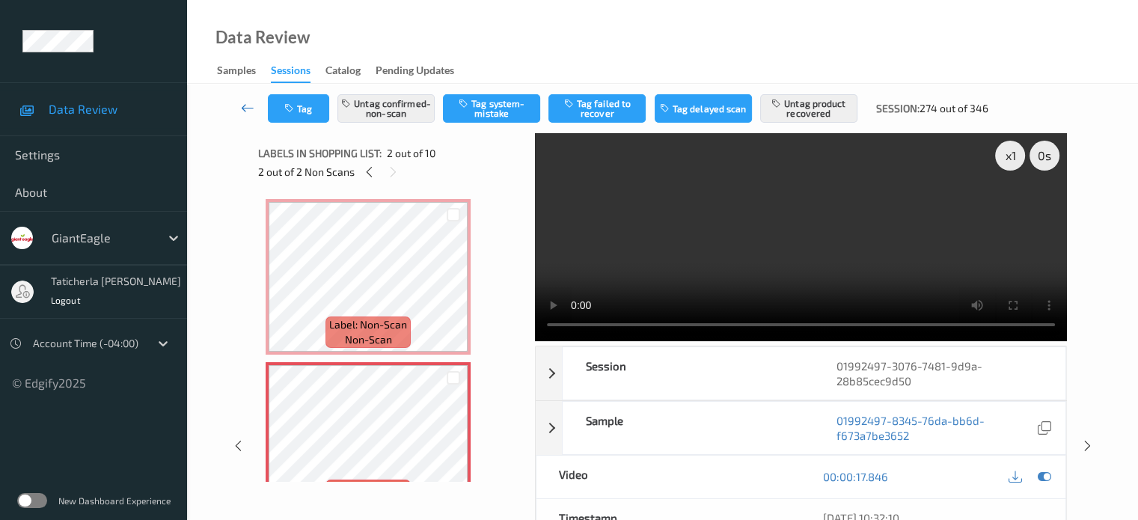
click at [246, 105] on icon at bounding box center [247, 107] width 13 height 15
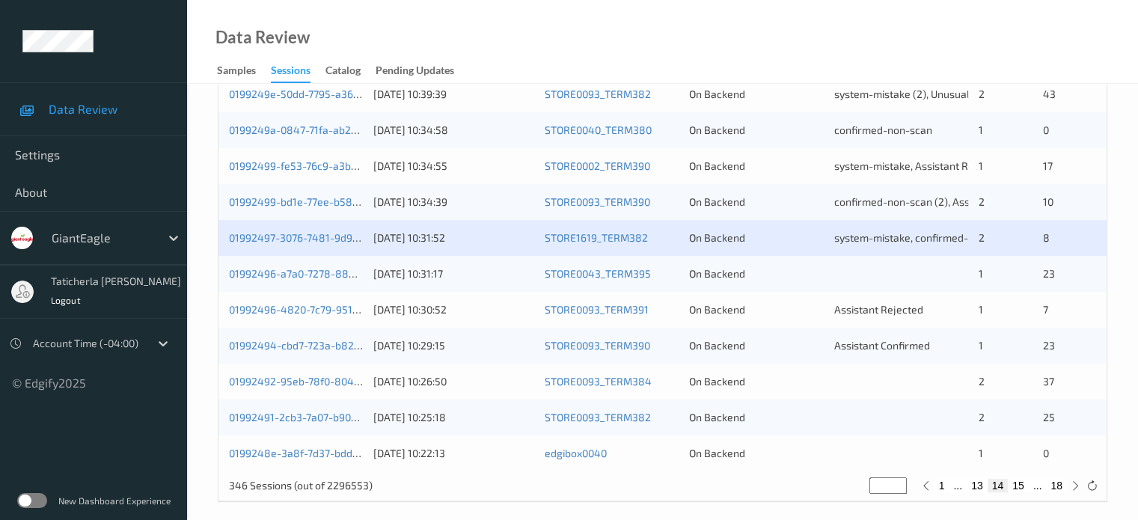
scroll to position [723, 0]
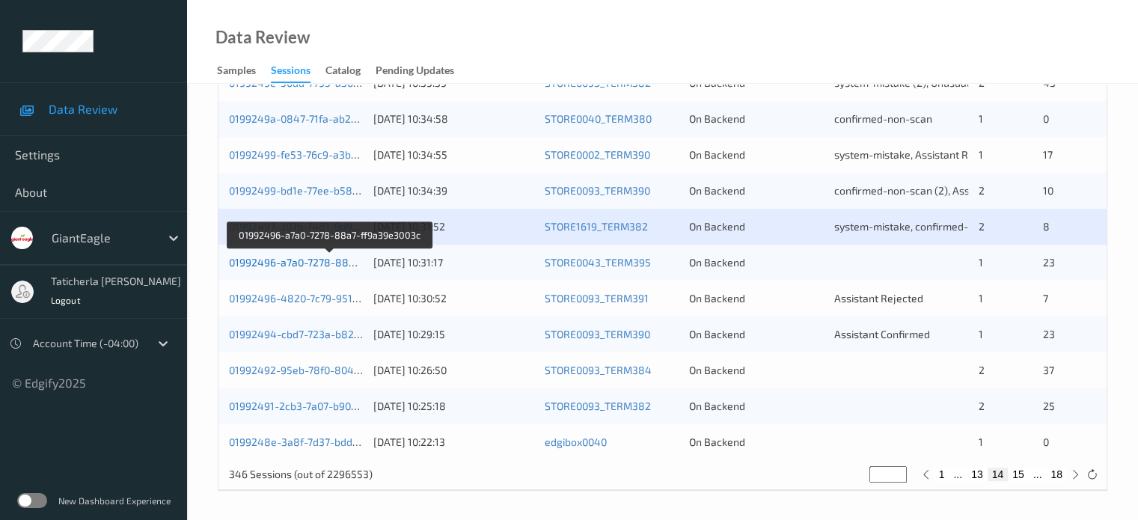
click at [298, 260] on link "01992496-a7a0-7278-88a7-ff9a39e3003c" at bounding box center [330, 262] width 202 height 13
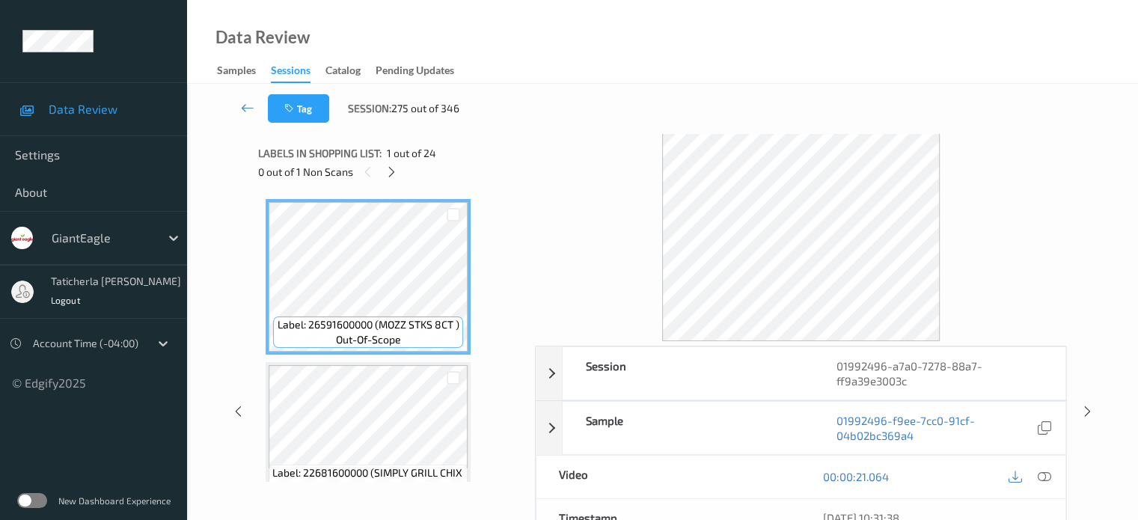
click at [388, 158] on span "1 out of 24" at bounding box center [411, 153] width 49 height 15
click at [391, 168] on icon at bounding box center [391, 171] width 13 height 13
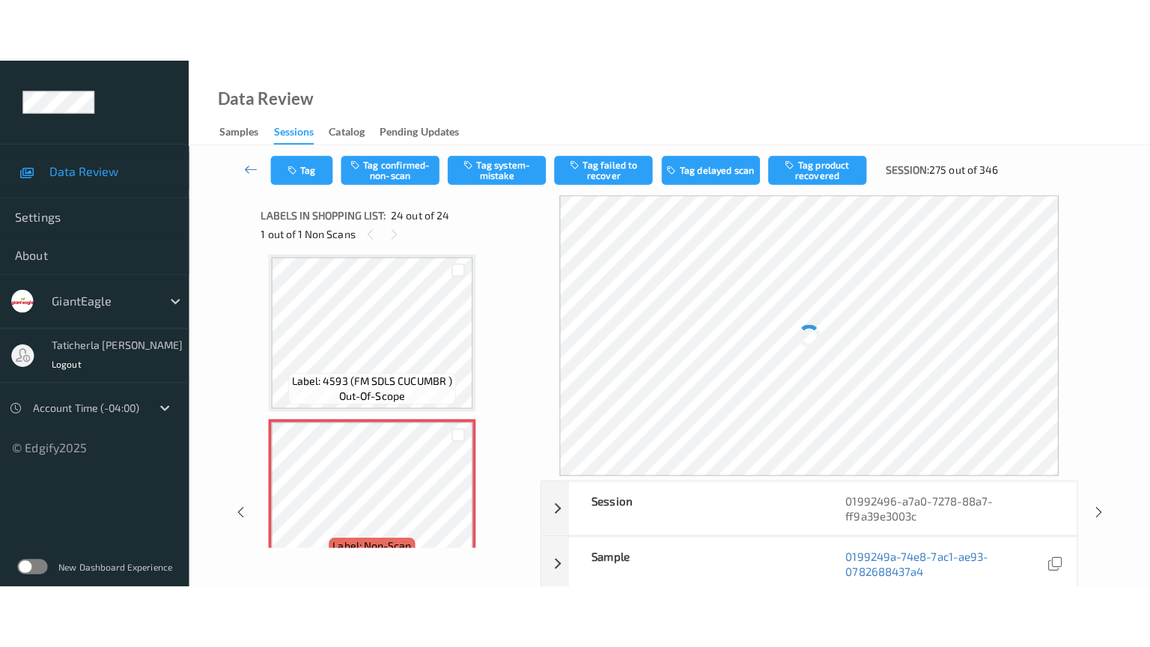
scroll to position [3632, 0]
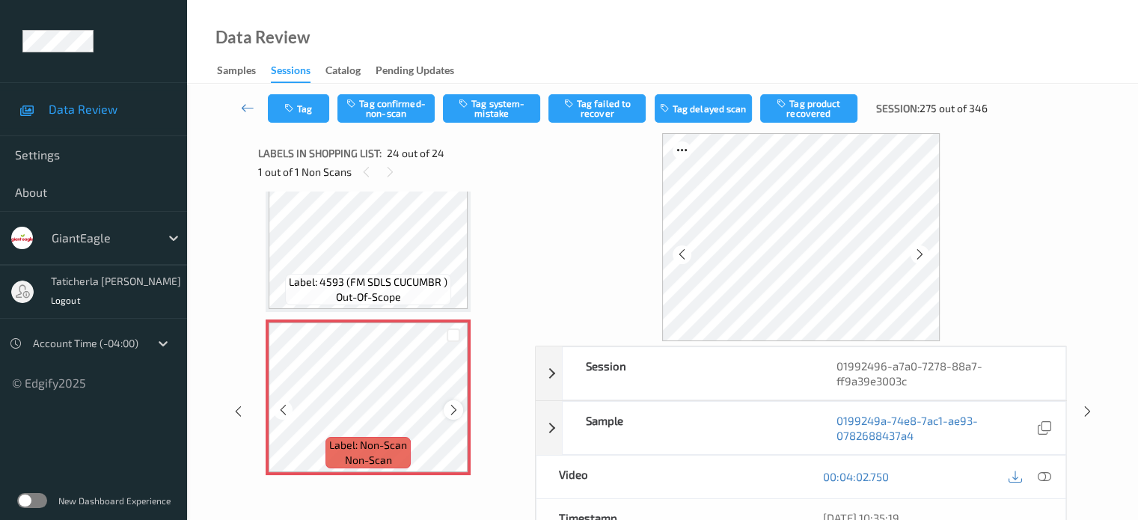
click at [451, 412] on icon at bounding box center [454, 409] width 13 height 13
click at [451, 410] on icon at bounding box center [454, 409] width 13 height 13
click at [1043, 474] on icon at bounding box center [1043, 476] width 13 height 13
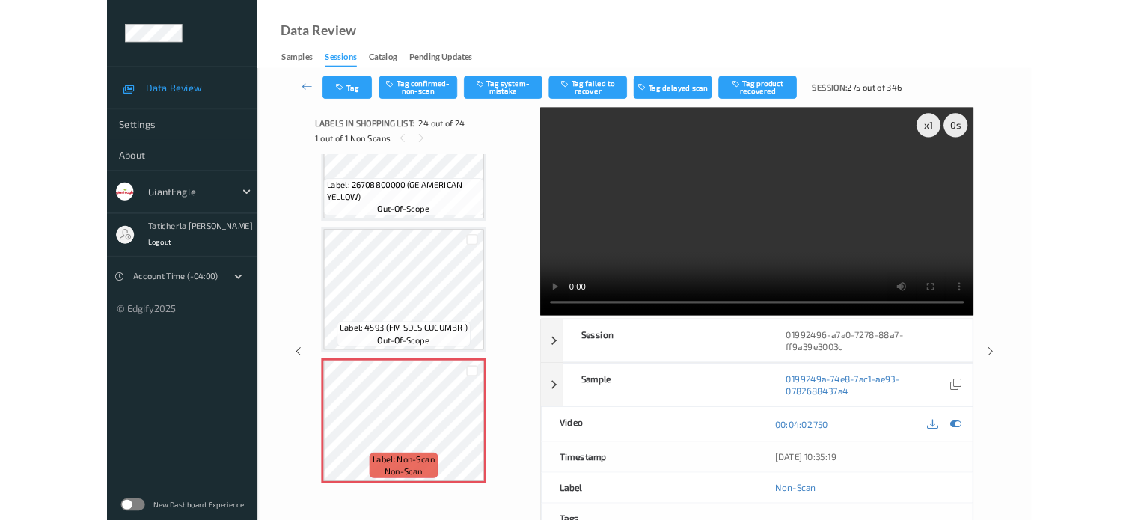
scroll to position [3506, 0]
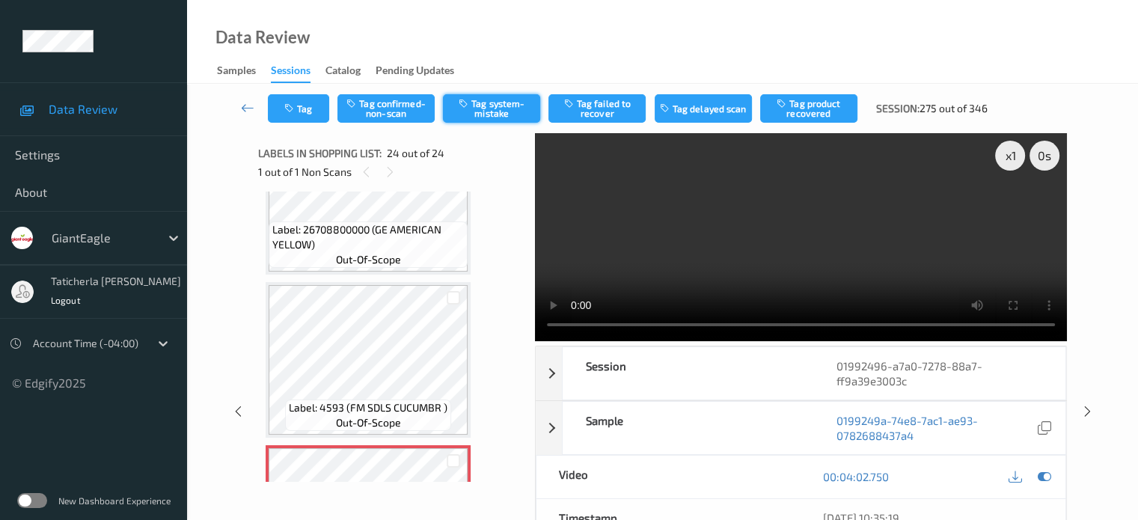
click at [485, 108] on button "Tag system-mistake" at bounding box center [491, 108] width 97 height 28
click at [241, 104] on icon at bounding box center [247, 107] width 13 height 15
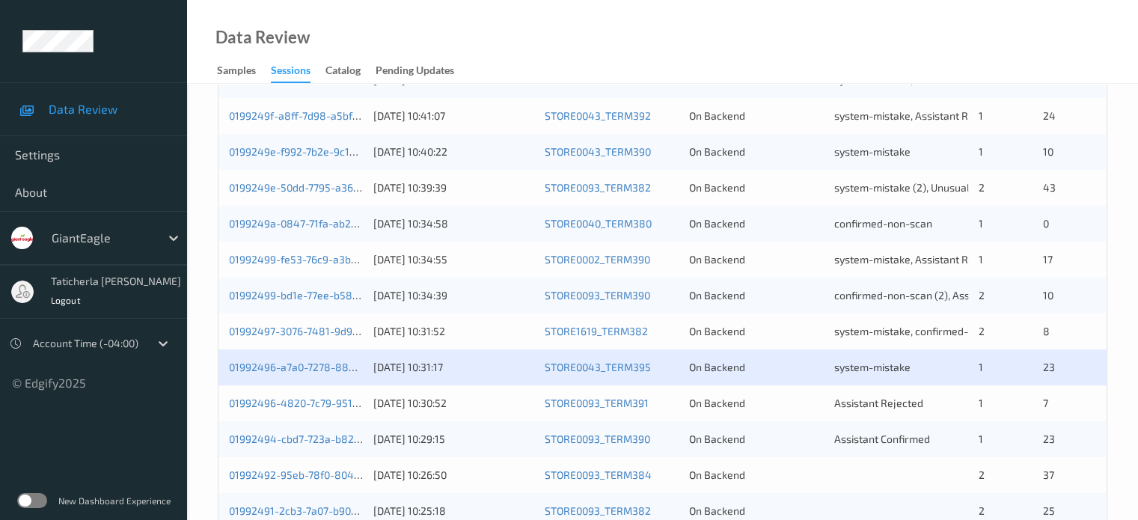
scroll to position [723, 0]
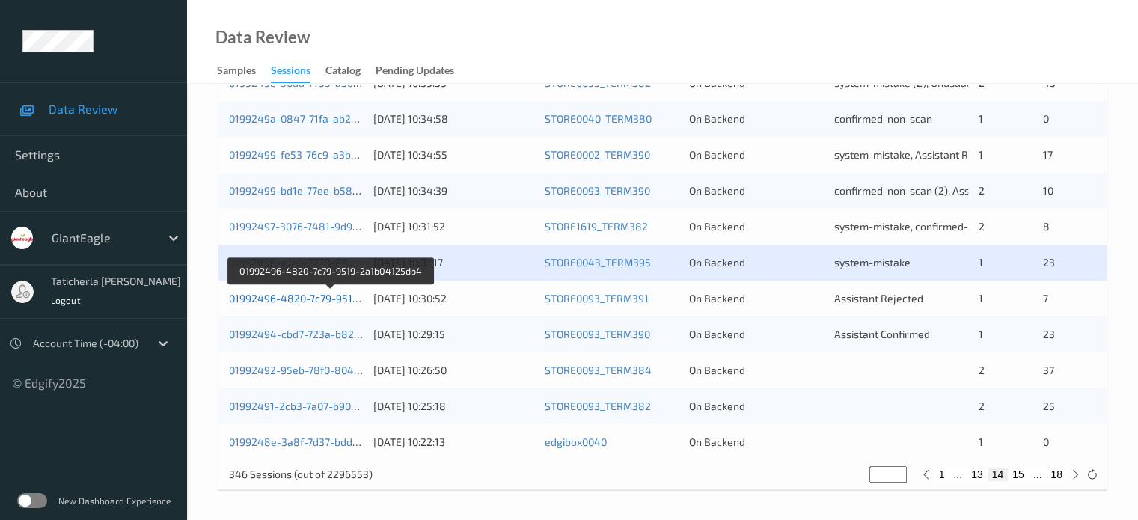
click at [298, 299] on link "01992496-4820-7c79-9519-2a1b04125db4" at bounding box center [331, 298] width 204 height 13
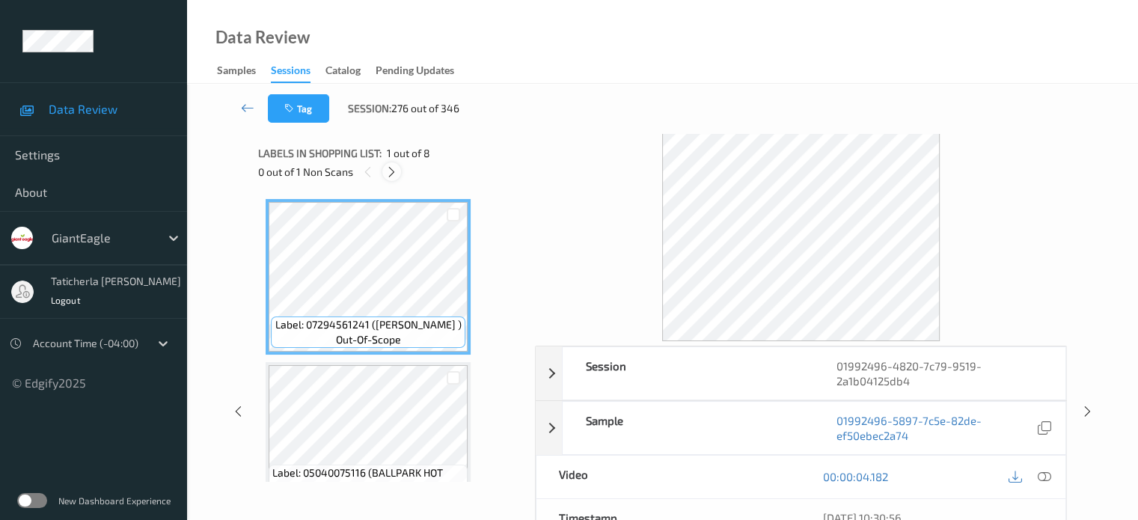
click at [386, 170] on icon at bounding box center [391, 171] width 13 height 13
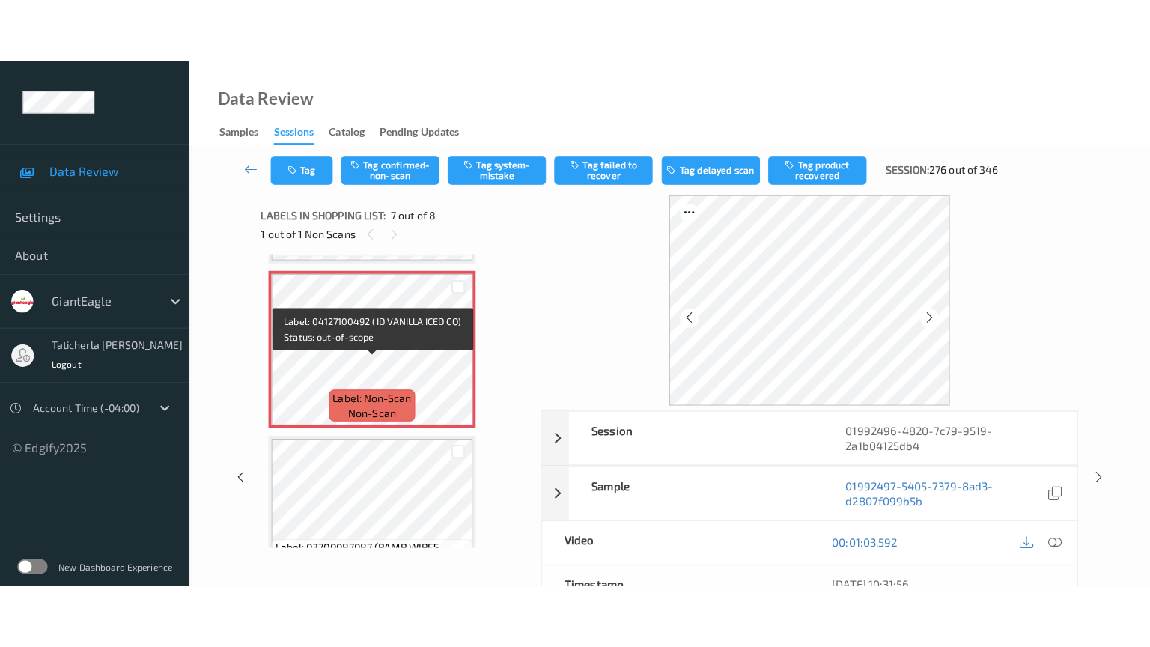
scroll to position [973, 0]
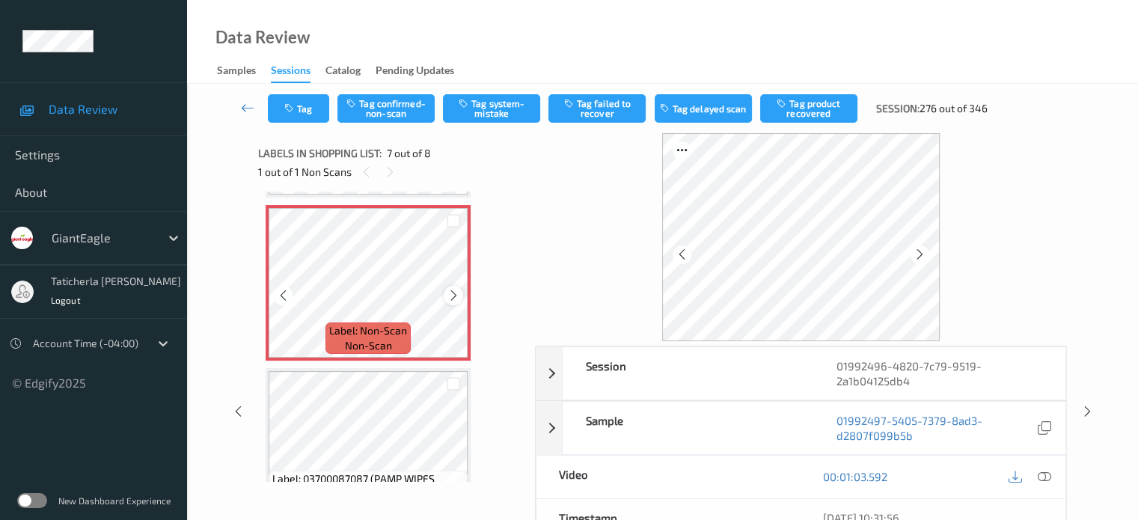
click at [453, 296] on icon at bounding box center [454, 295] width 13 height 13
click at [455, 293] on icon at bounding box center [454, 295] width 13 height 13
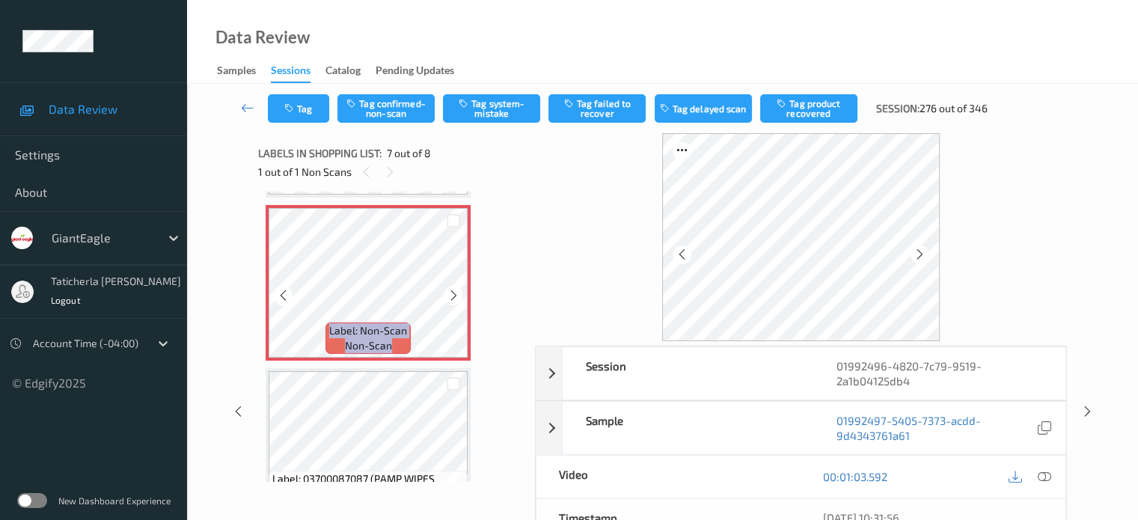
click at [455, 293] on icon at bounding box center [454, 295] width 13 height 13
click at [454, 293] on icon at bounding box center [454, 295] width 13 height 13
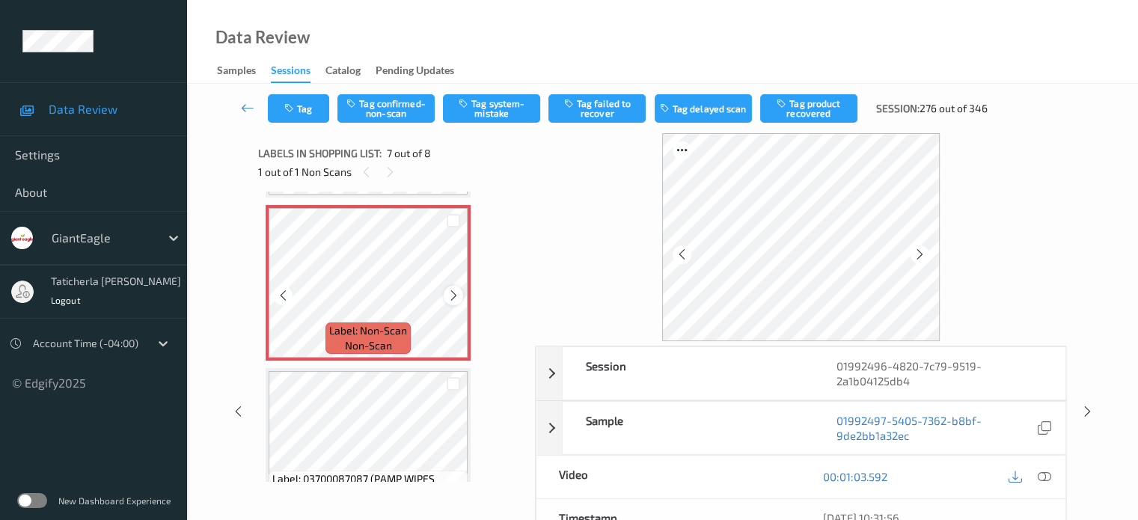
click at [451, 289] on icon at bounding box center [454, 295] width 13 height 13
click at [451, 290] on icon at bounding box center [454, 295] width 13 height 13
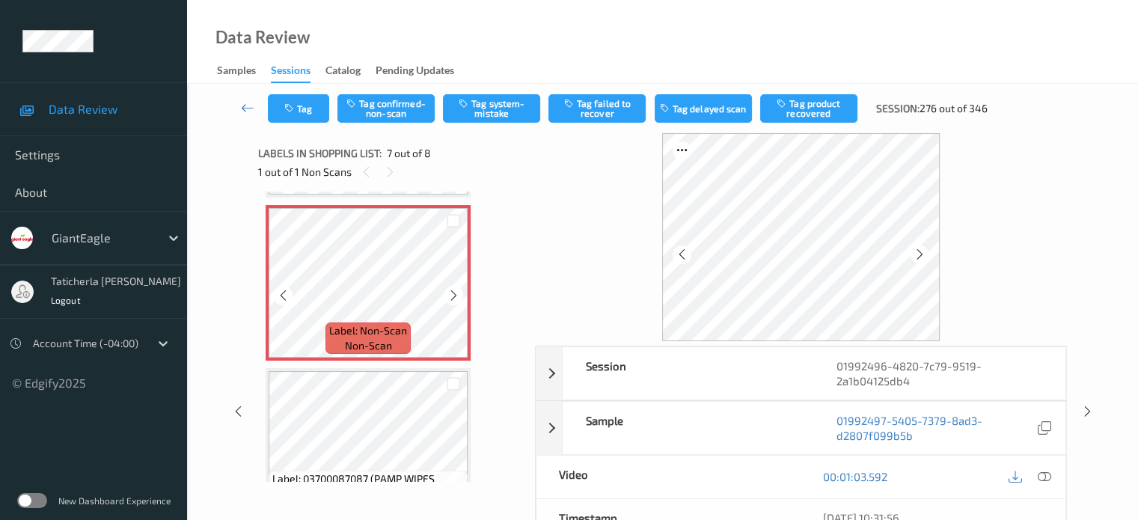
click at [451, 290] on icon at bounding box center [454, 295] width 13 height 13
click at [1039, 475] on icon at bounding box center [1043, 476] width 13 height 13
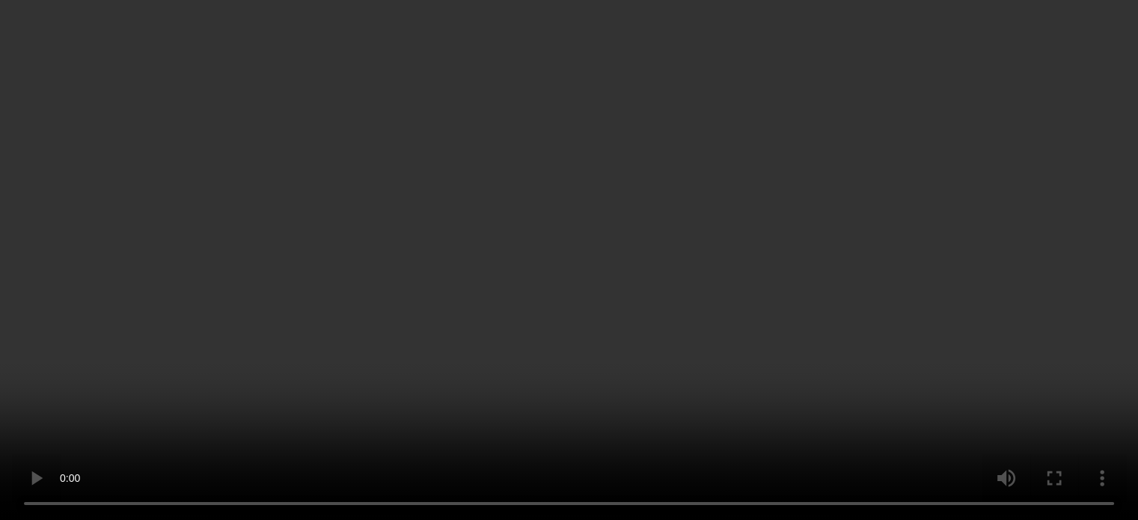
scroll to position [797, 0]
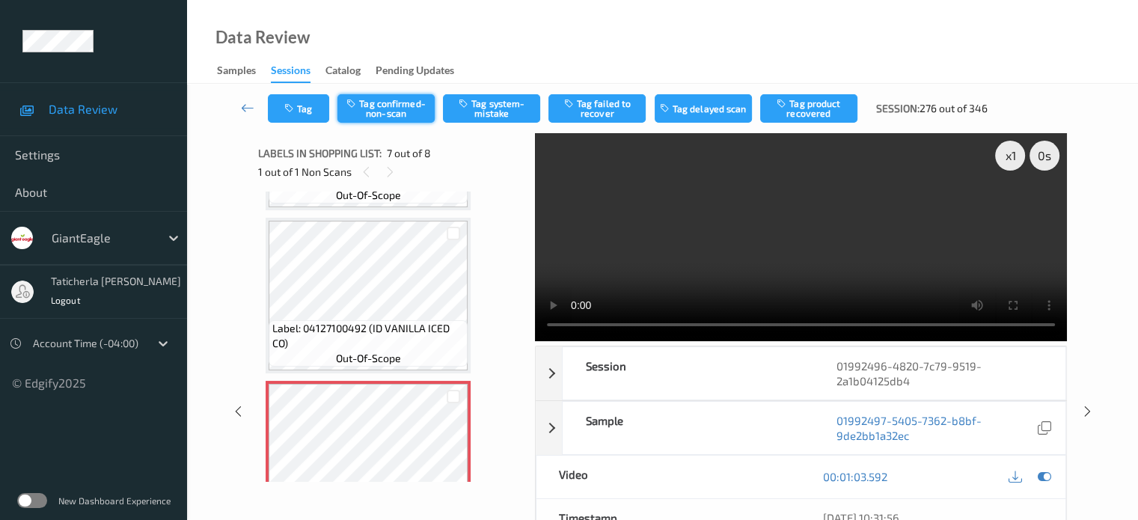
click at [386, 101] on button "Tag confirmed-non-scan" at bounding box center [386, 108] width 97 height 28
click at [623, 100] on button "Tag failed to recover" at bounding box center [597, 108] width 97 height 28
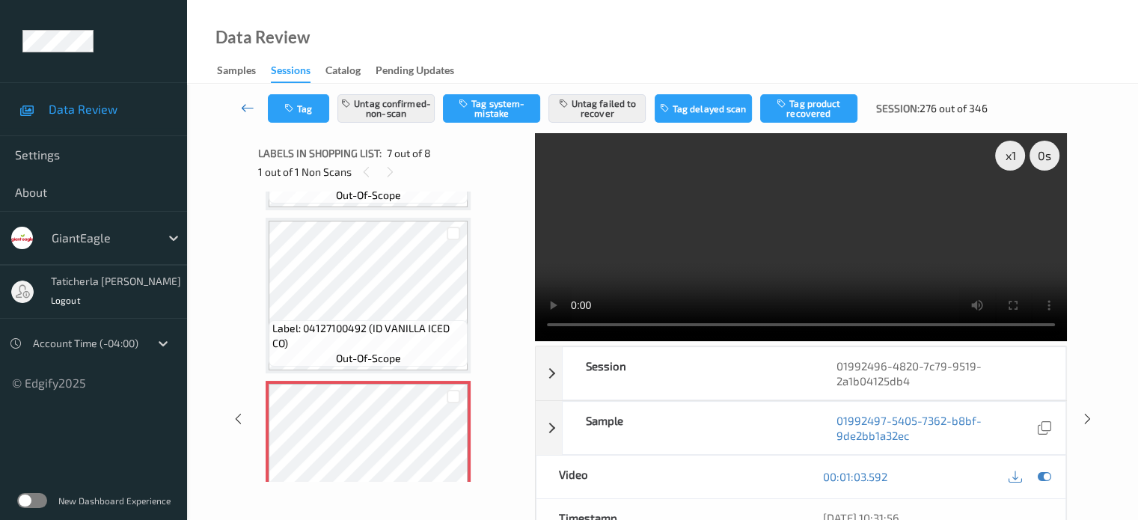
click at [244, 107] on icon at bounding box center [247, 107] width 13 height 15
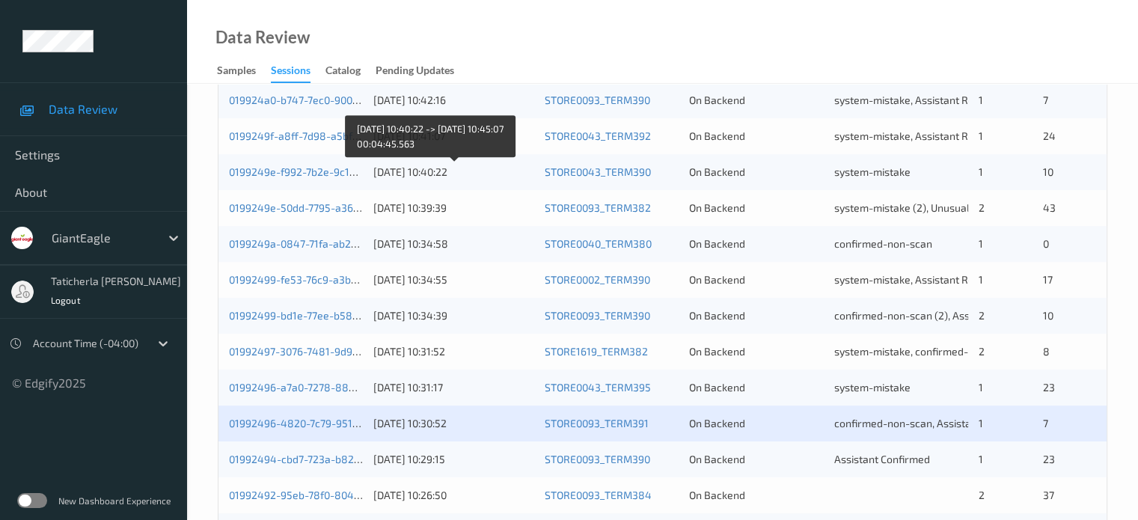
scroll to position [723, 0]
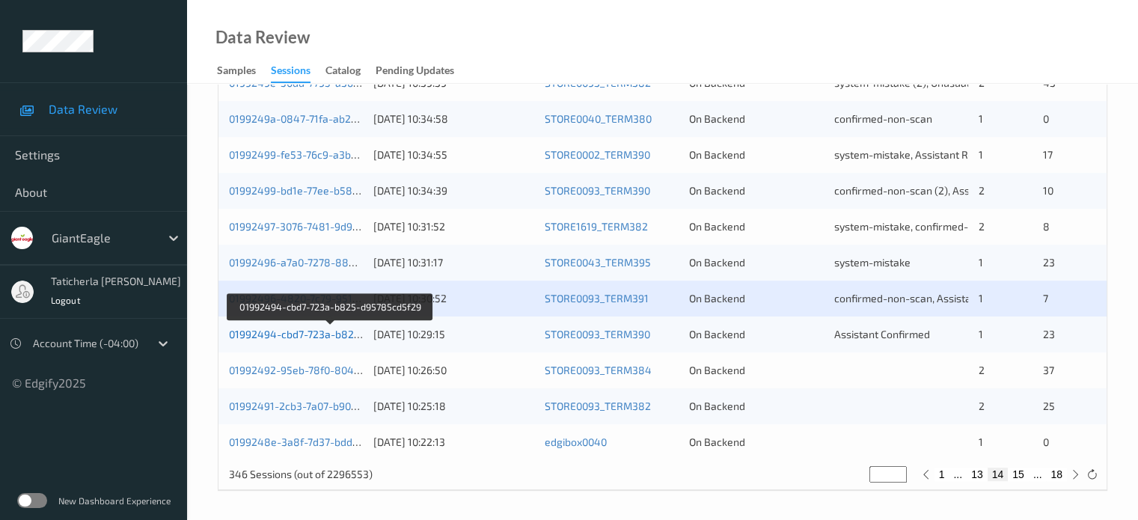
click at [302, 332] on link "01992494-cbd7-723a-b825-d95785cd5f29" at bounding box center [331, 334] width 204 height 13
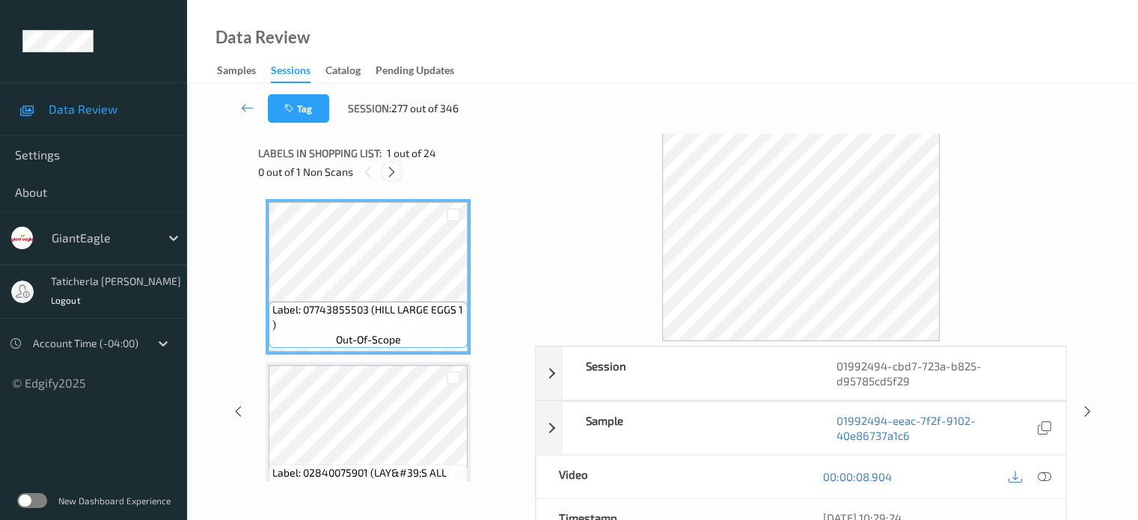
click at [392, 168] on icon at bounding box center [391, 171] width 13 height 13
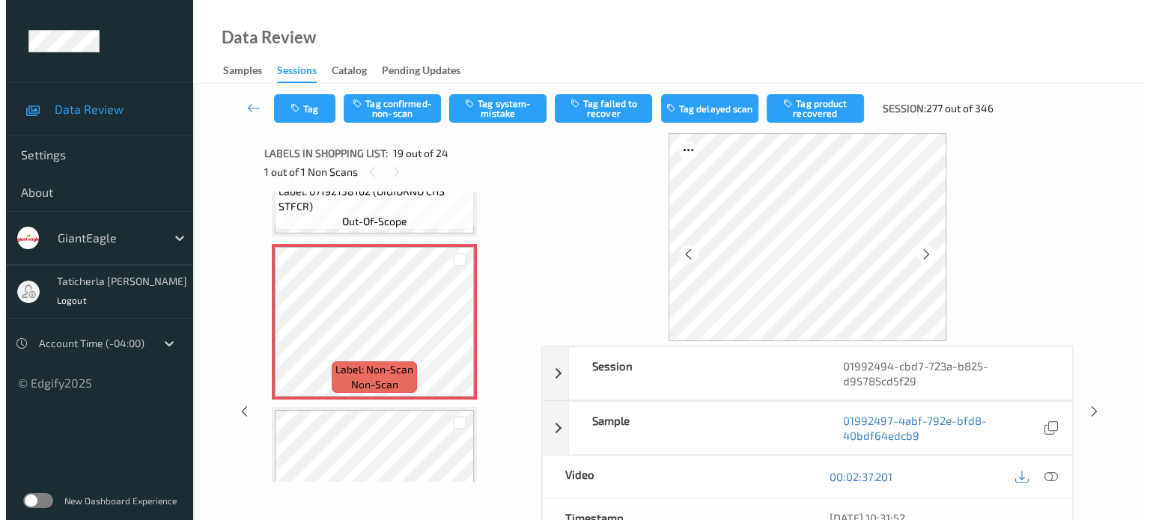
scroll to position [2931, 0]
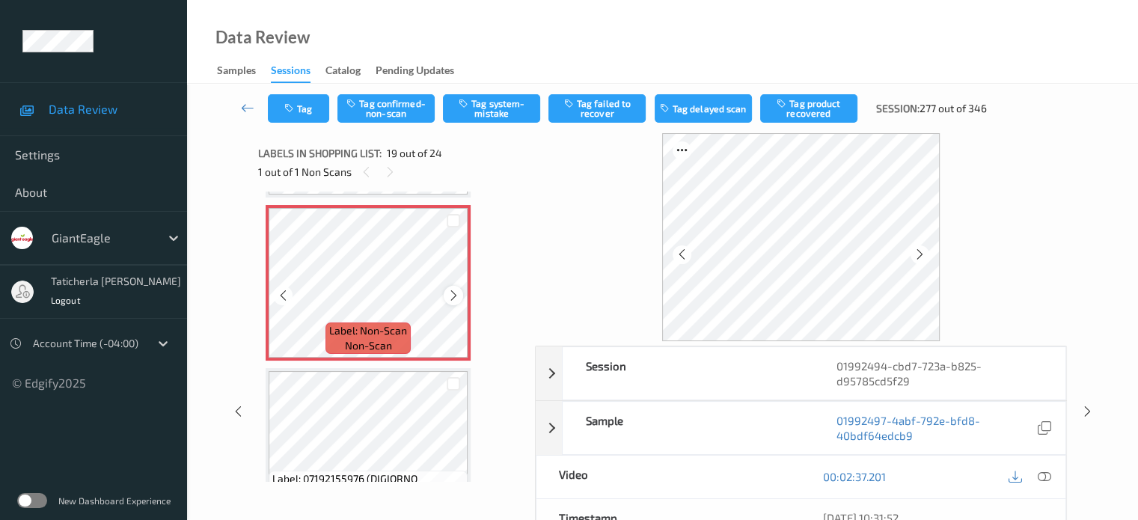
click at [450, 295] on icon at bounding box center [454, 295] width 13 height 13
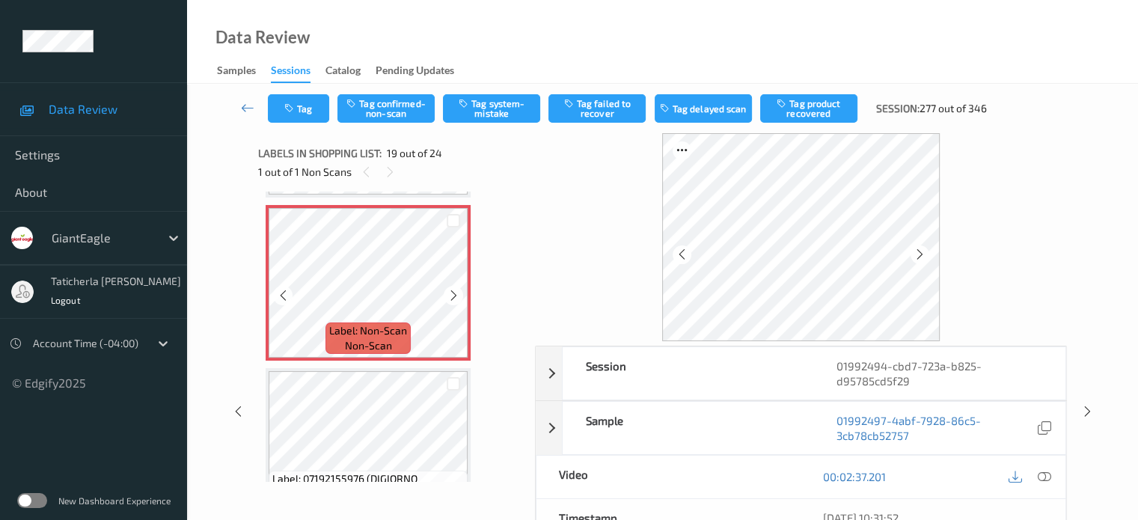
click at [450, 295] on icon at bounding box center [454, 295] width 13 height 13
click at [455, 293] on icon at bounding box center [454, 295] width 13 height 13
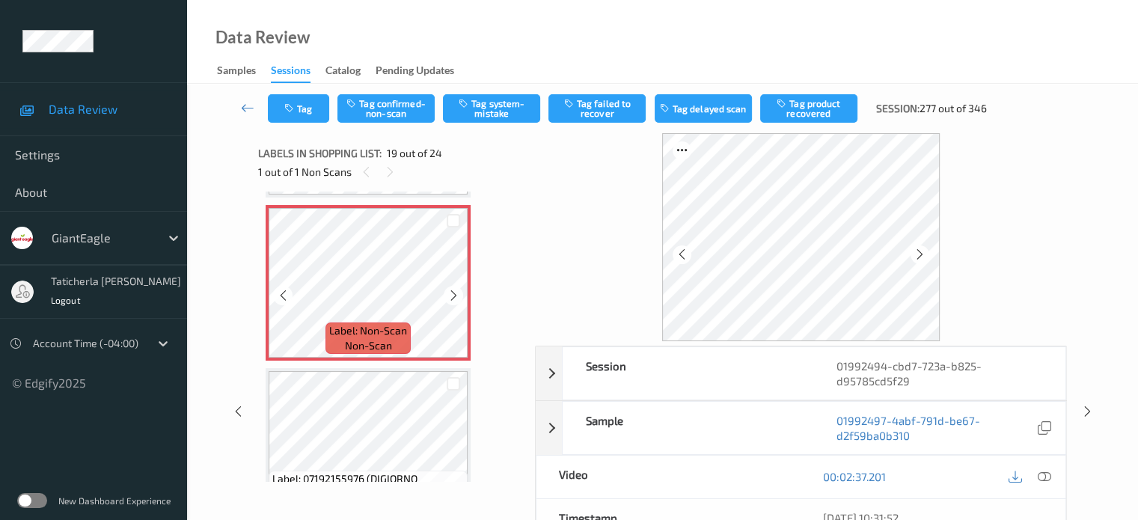
click at [455, 293] on icon at bounding box center [454, 295] width 13 height 13
click at [1042, 472] on icon at bounding box center [1043, 476] width 13 height 13
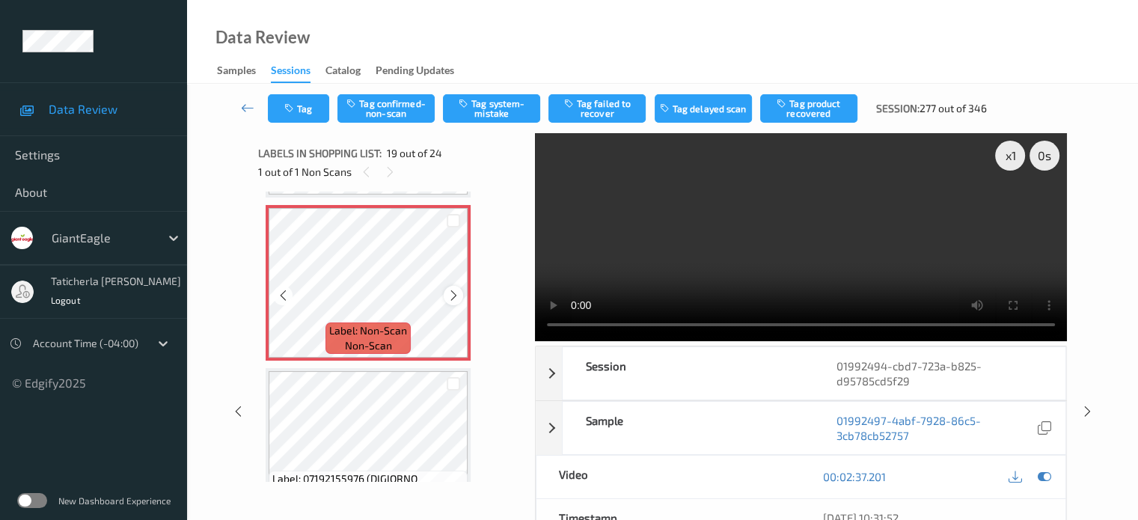
click at [449, 294] on icon at bounding box center [454, 295] width 13 height 13
click at [480, 105] on button "Tag system-mistake" at bounding box center [491, 108] width 97 height 28
click at [304, 116] on button "Tag" at bounding box center [298, 108] width 61 height 28
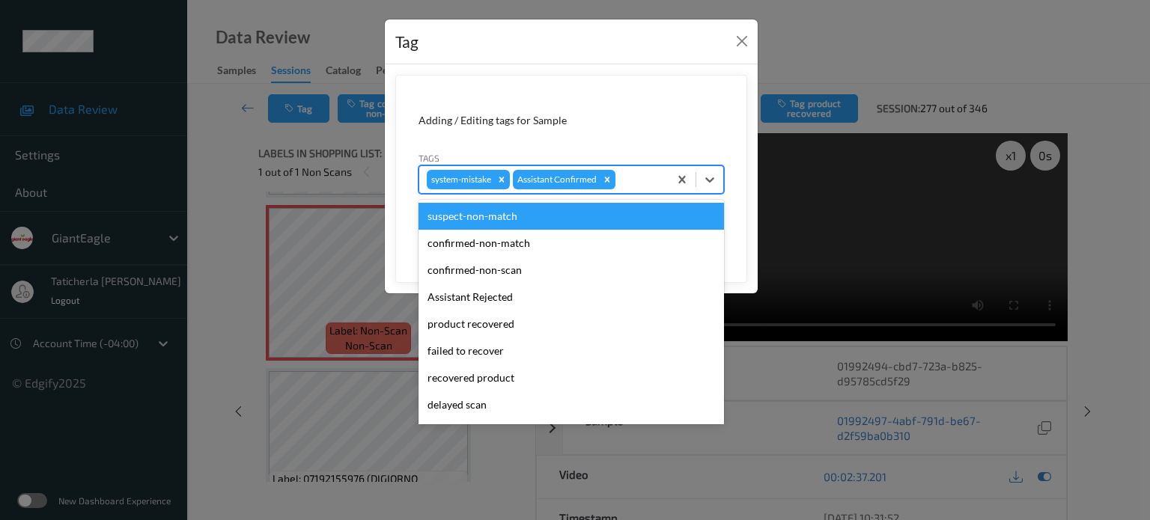
click at [629, 184] on div at bounding box center [639, 180] width 43 height 18
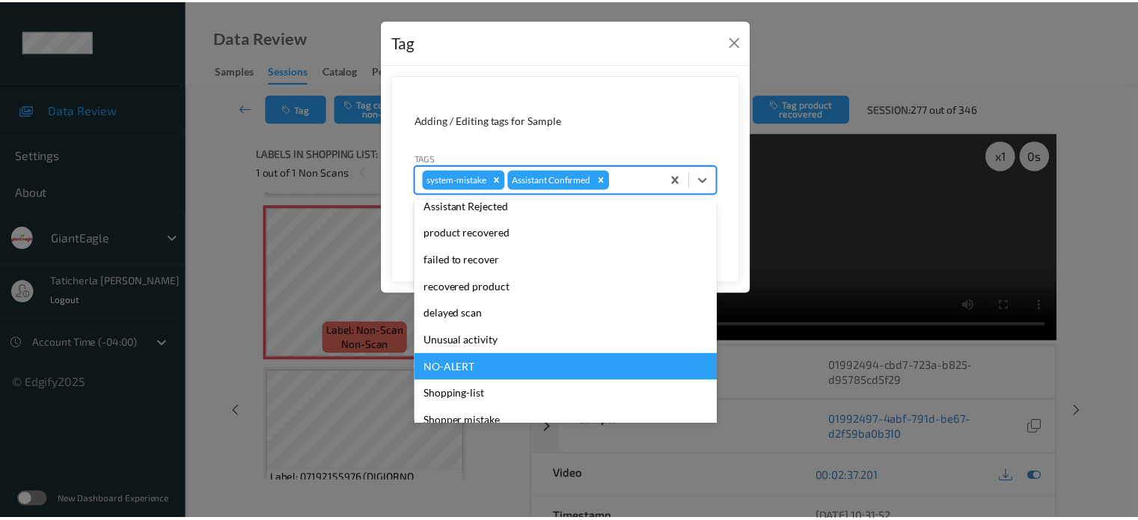
scroll to position [132, 0]
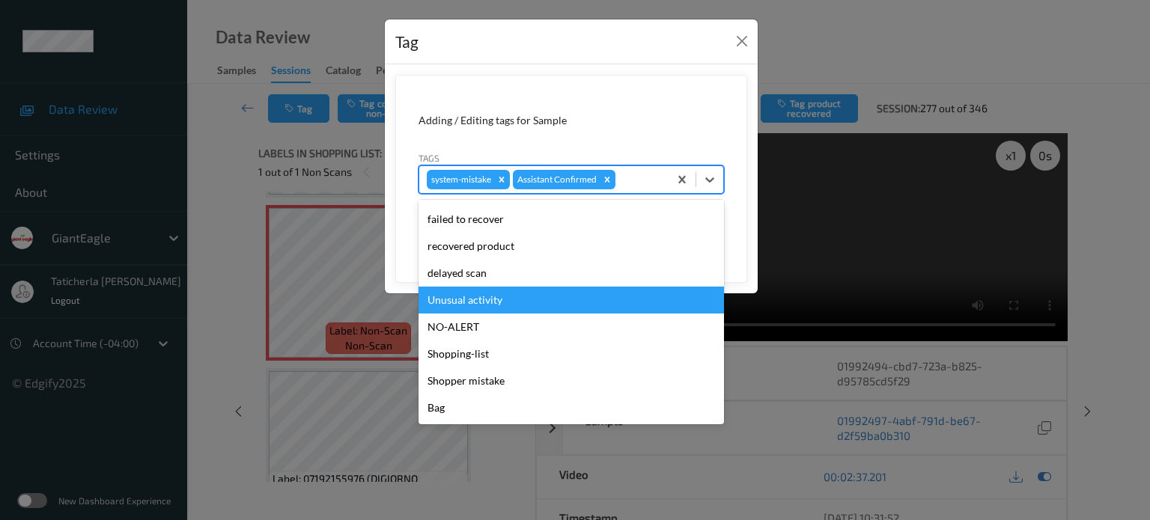
click at [549, 298] on div "Unusual activity" at bounding box center [570, 300] width 305 height 27
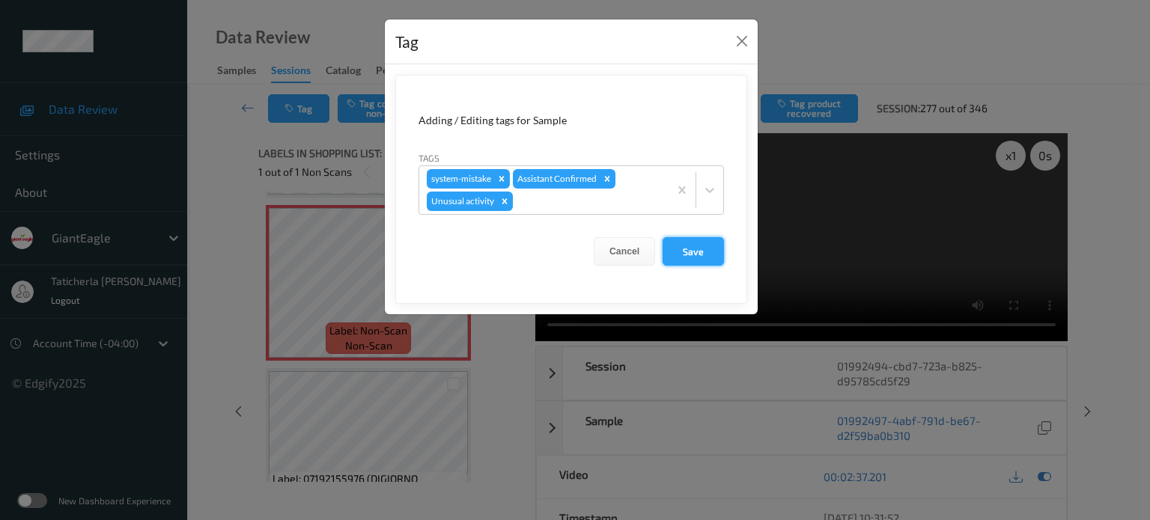
click at [709, 254] on button "Save" at bounding box center [692, 251] width 61 height 28
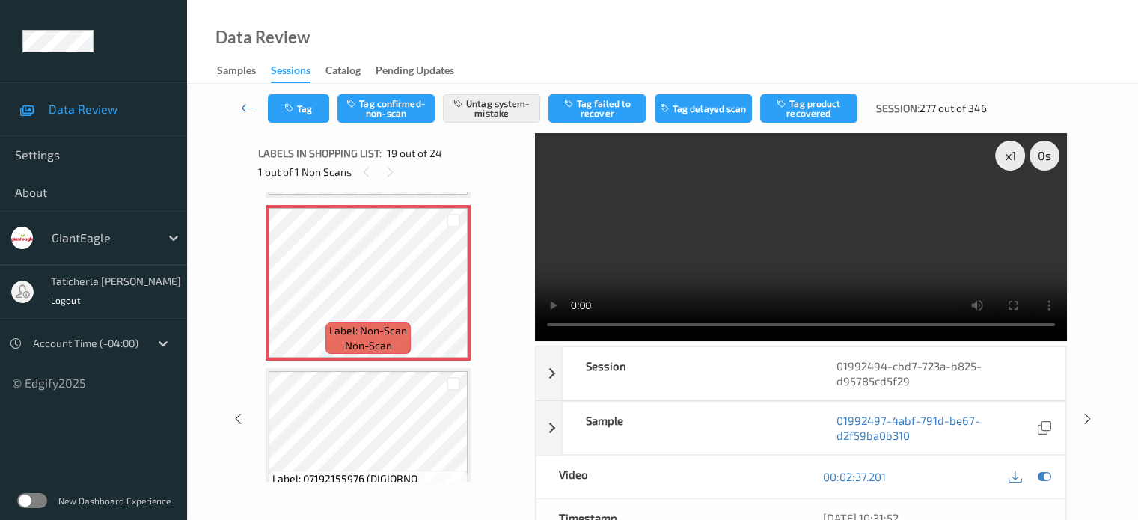
click at [245, 104] on icon at bounding box center [247, 107] width 13 height 15
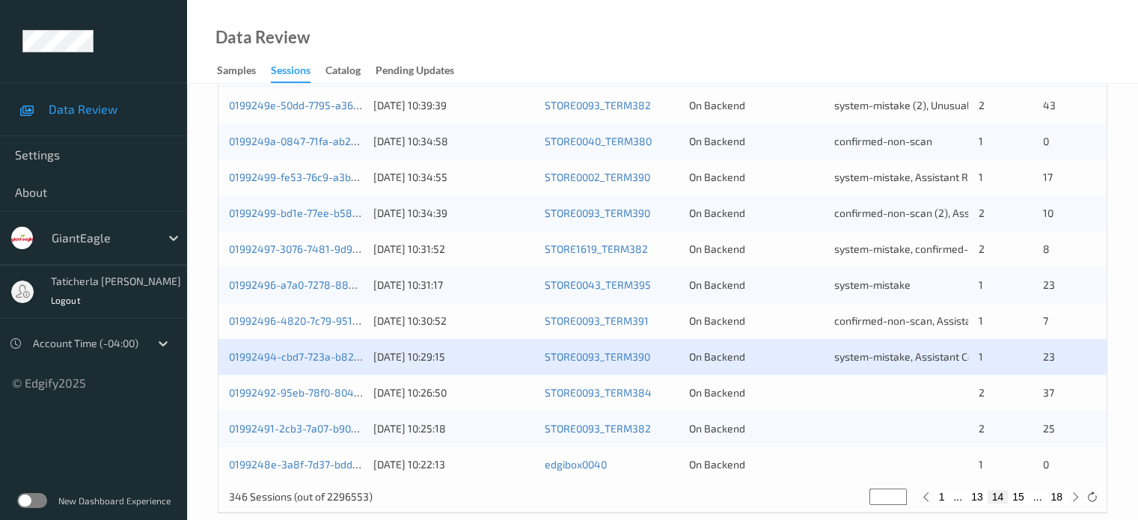
scroll to position [723, 0]
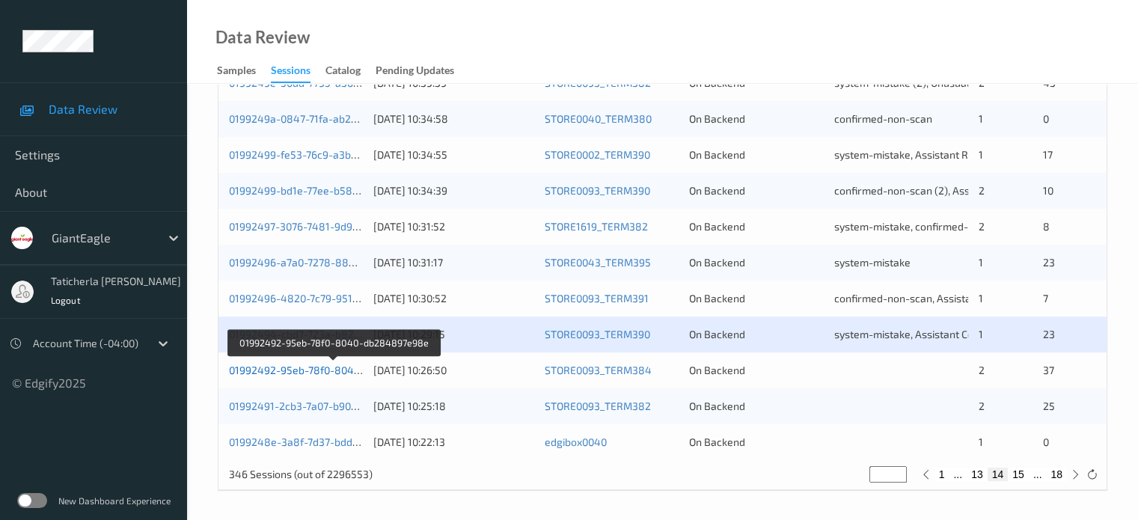
click at [299, 366] on link "01992492-95eb-78f0-8040-db284897e98e" at bounding box center [334, 370] width 210 height 13
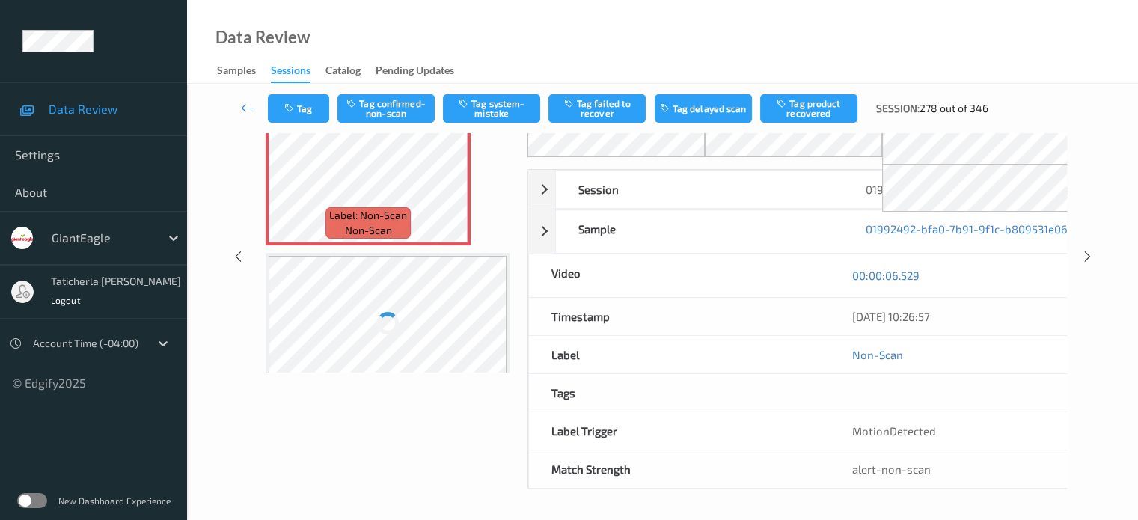
scroll to position [123, 0]
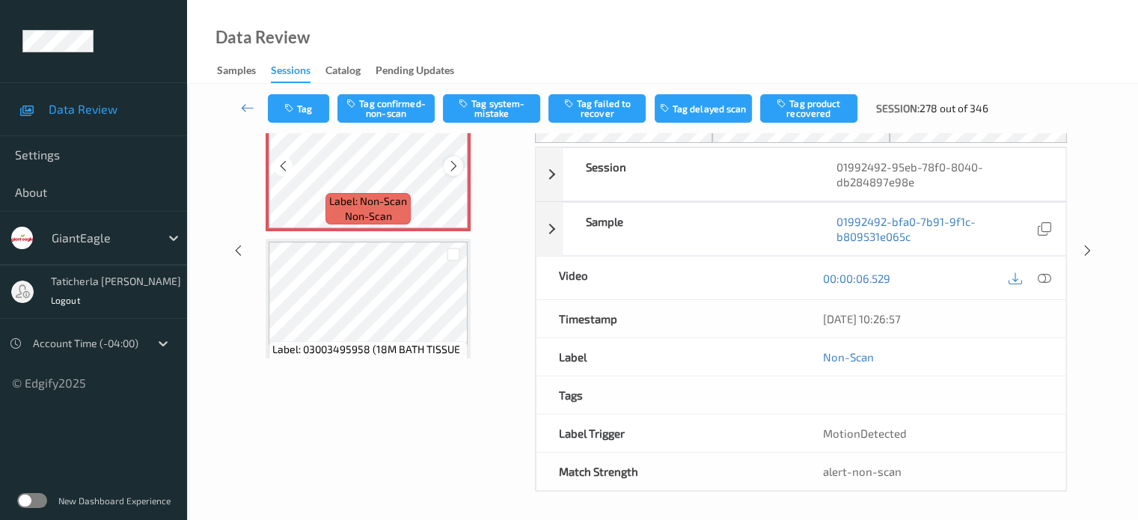
click at [454, 162] on icon at bounding box center [454, 165] width 13 height 13
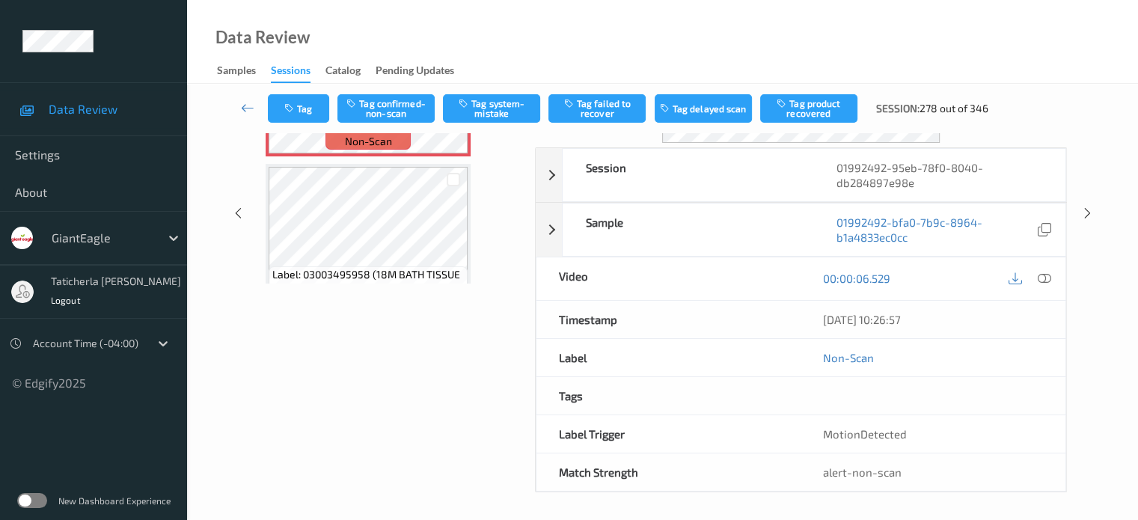
scroll to position [49, 0]
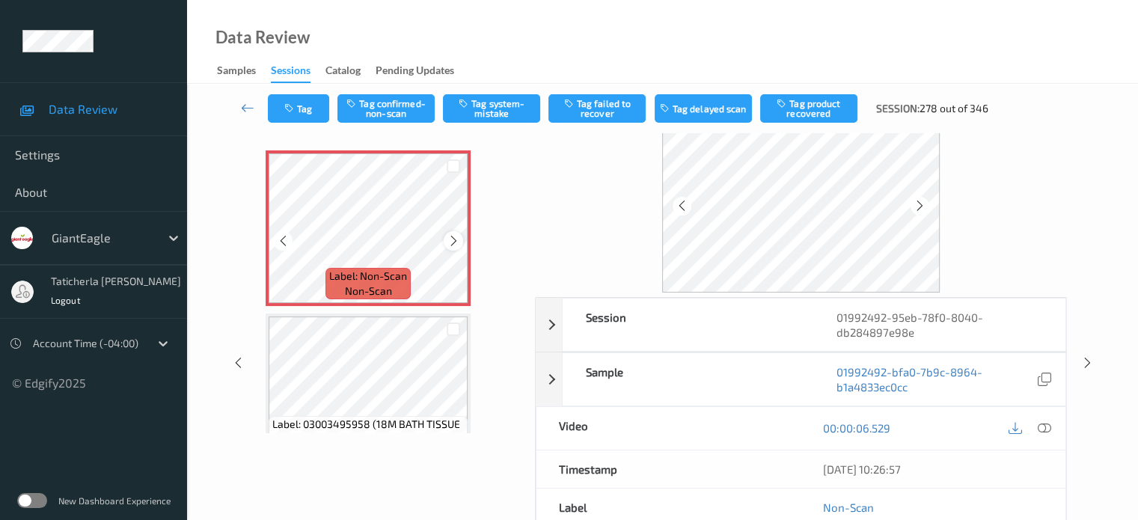
click at [457, 235] on icon at bounding box center [454, 240] width 13 height 13
click at [282, 236] on icon at bounding box center [283, 240] width 13 height 13
click at [1042, 424] on icon at bounding box center [1043, 427] width 13 height 13
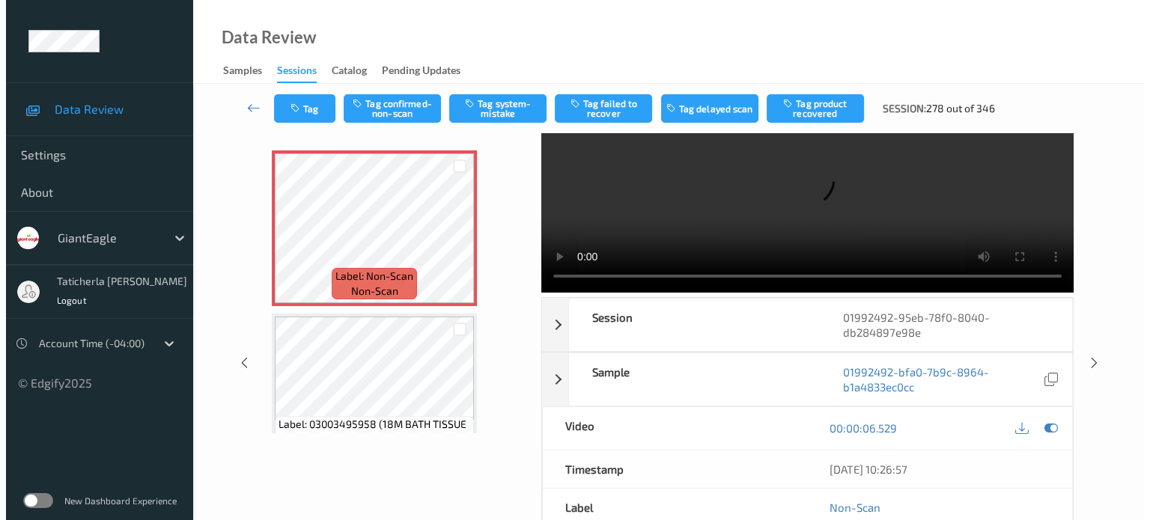
scroll to position [0, 0]
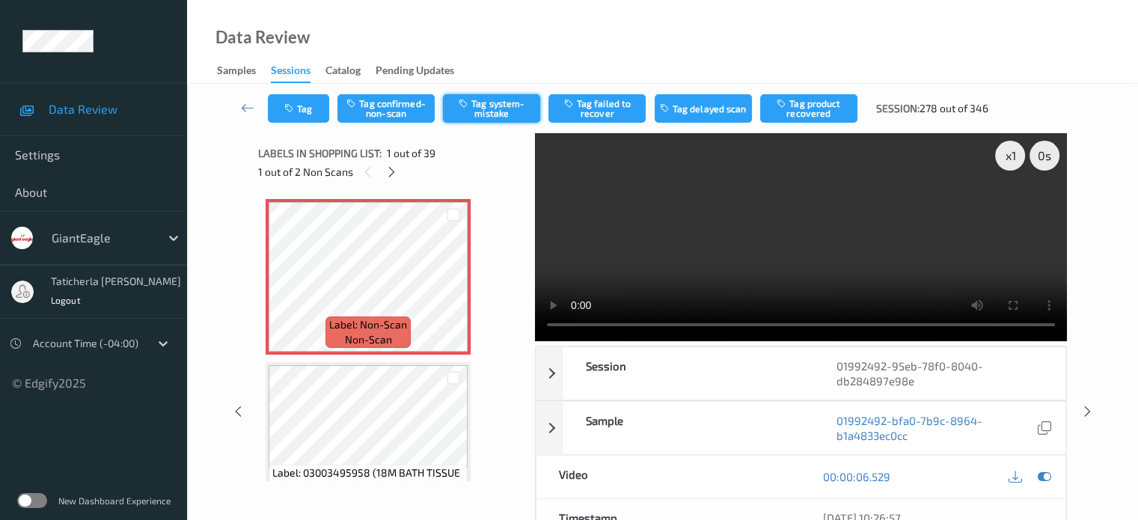
click at [499, 119] on button "Tag system-mistake" at bounding box center [491, 108] width 97 height 28
click at [306, 98] on button "Tag" at bounding box center [298, 108] width 61 height 28
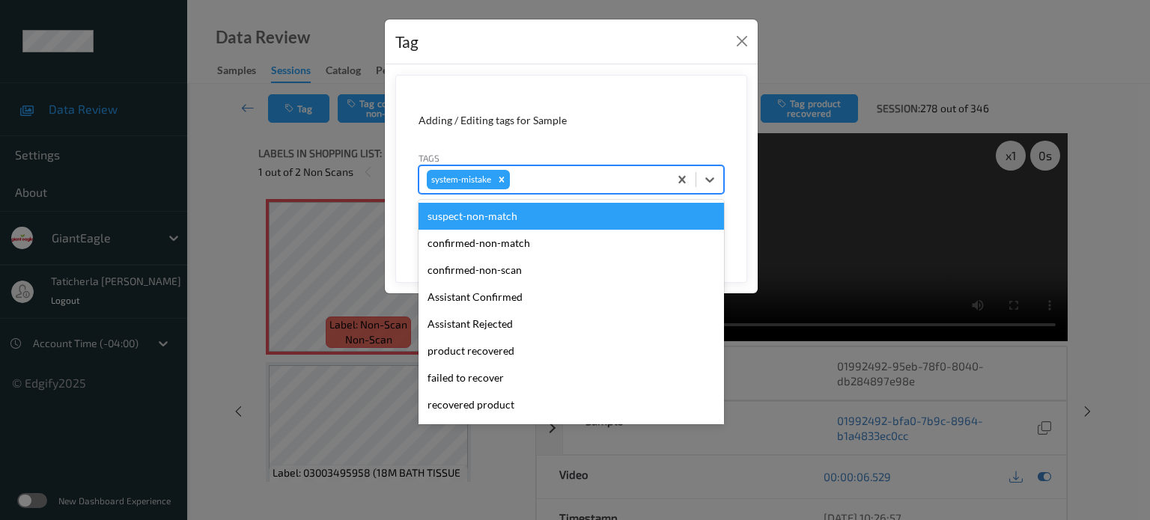
click at [586, 178] on div at bounding box center [587, 180] width 148 height 18
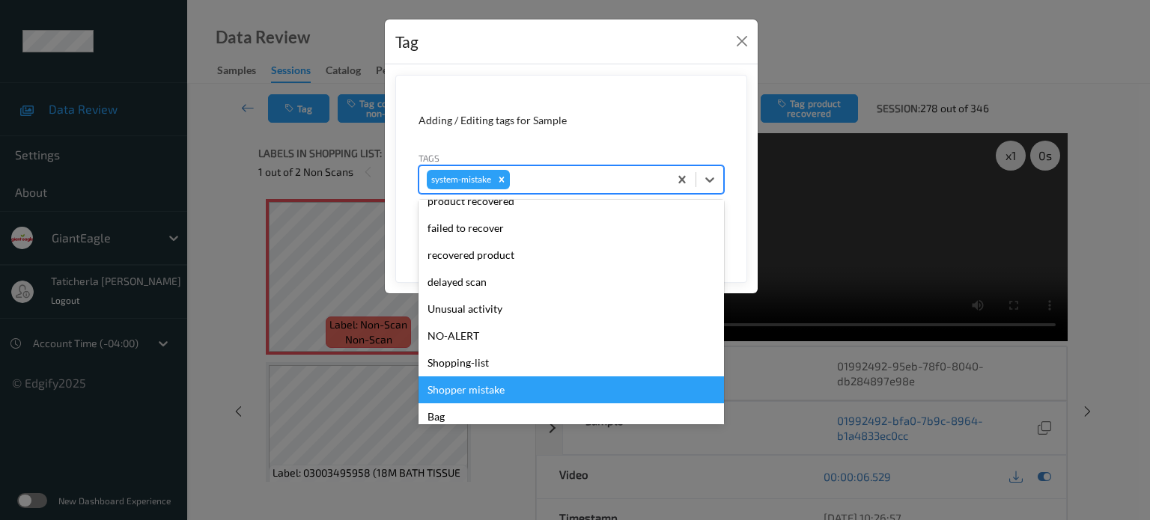
scroll to position [159, 0]
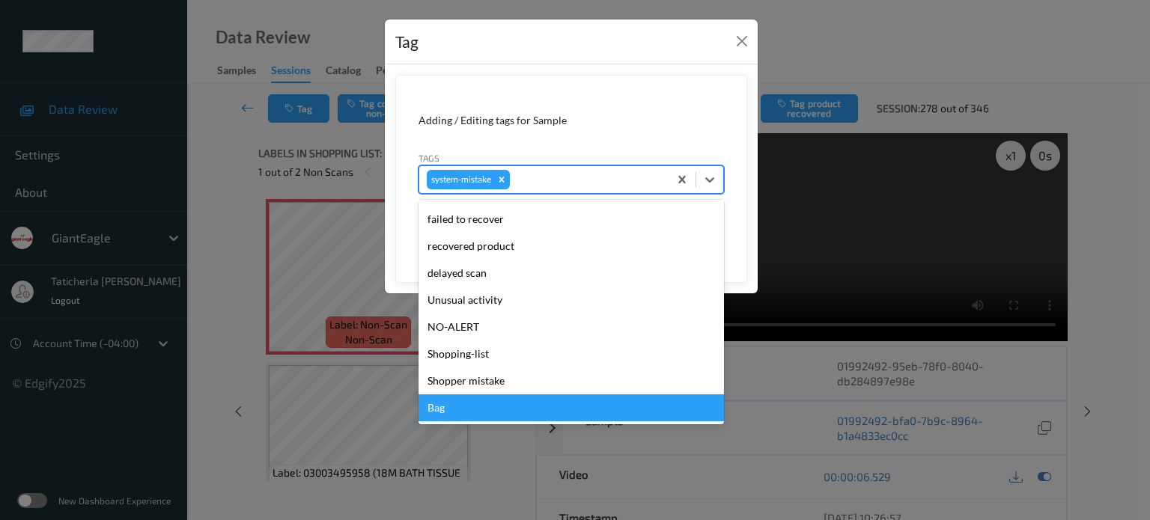
click at [454, 406] on div "Bag" at bounding box center [570, 407] width 305 height 27
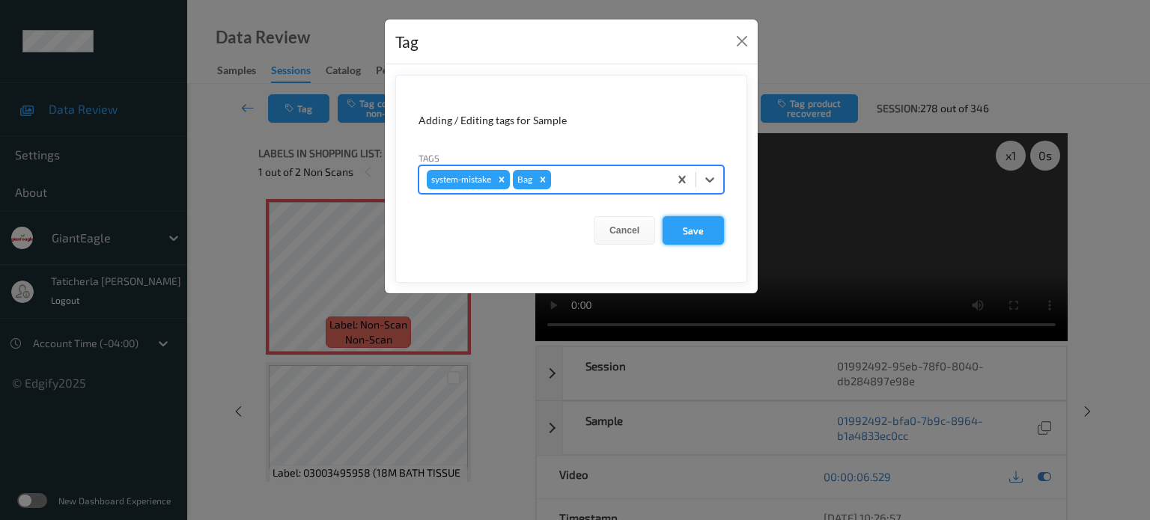
click at [695, 227] on button "Save" at bounding box center [692, 230] width 61 height 28
